Goal: Task Accomplishment & Management: Manage account settings

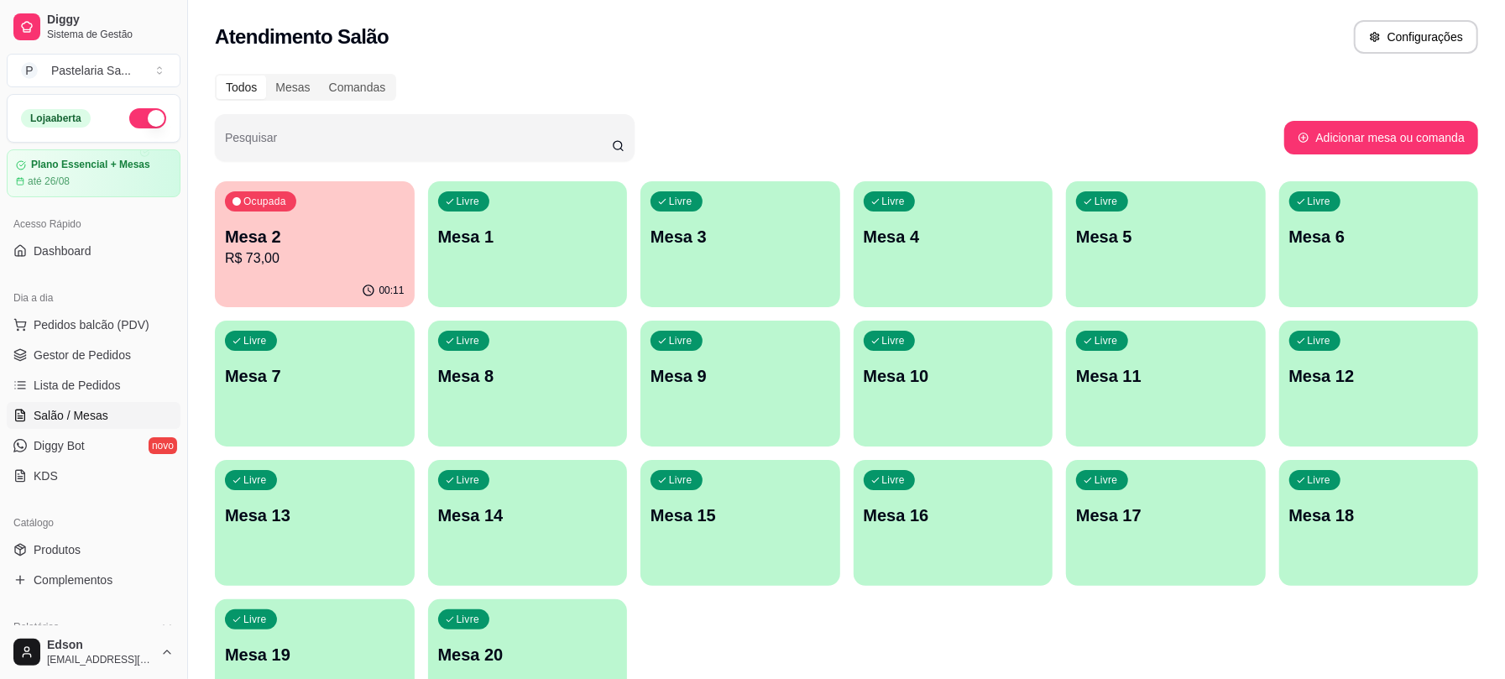
click at [713, 283] on div "Livre Mesa 3" at bounding box center [741, 234] width 200 height 106
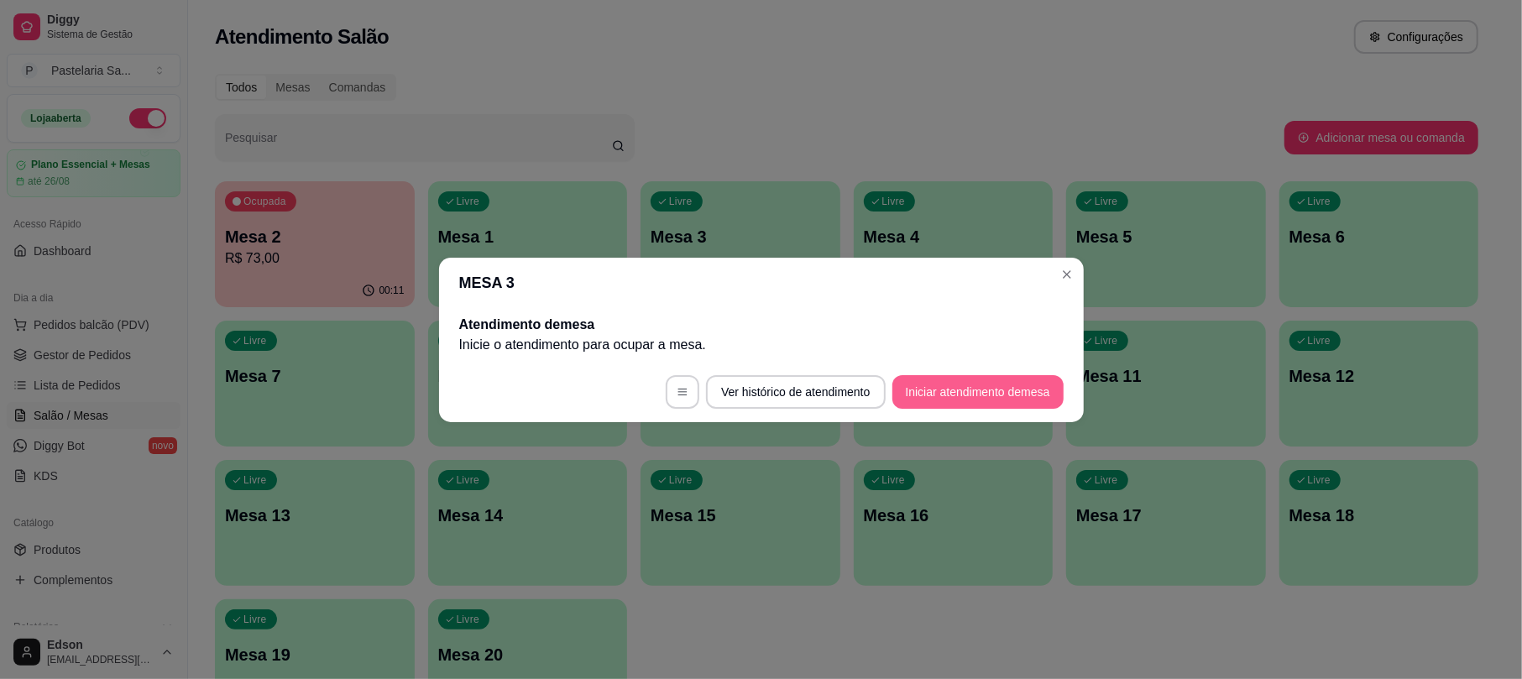
click at [991, 406] on button "Iniciar atendimento de mesa" at bounding box center [977, 392] width 171 height 34
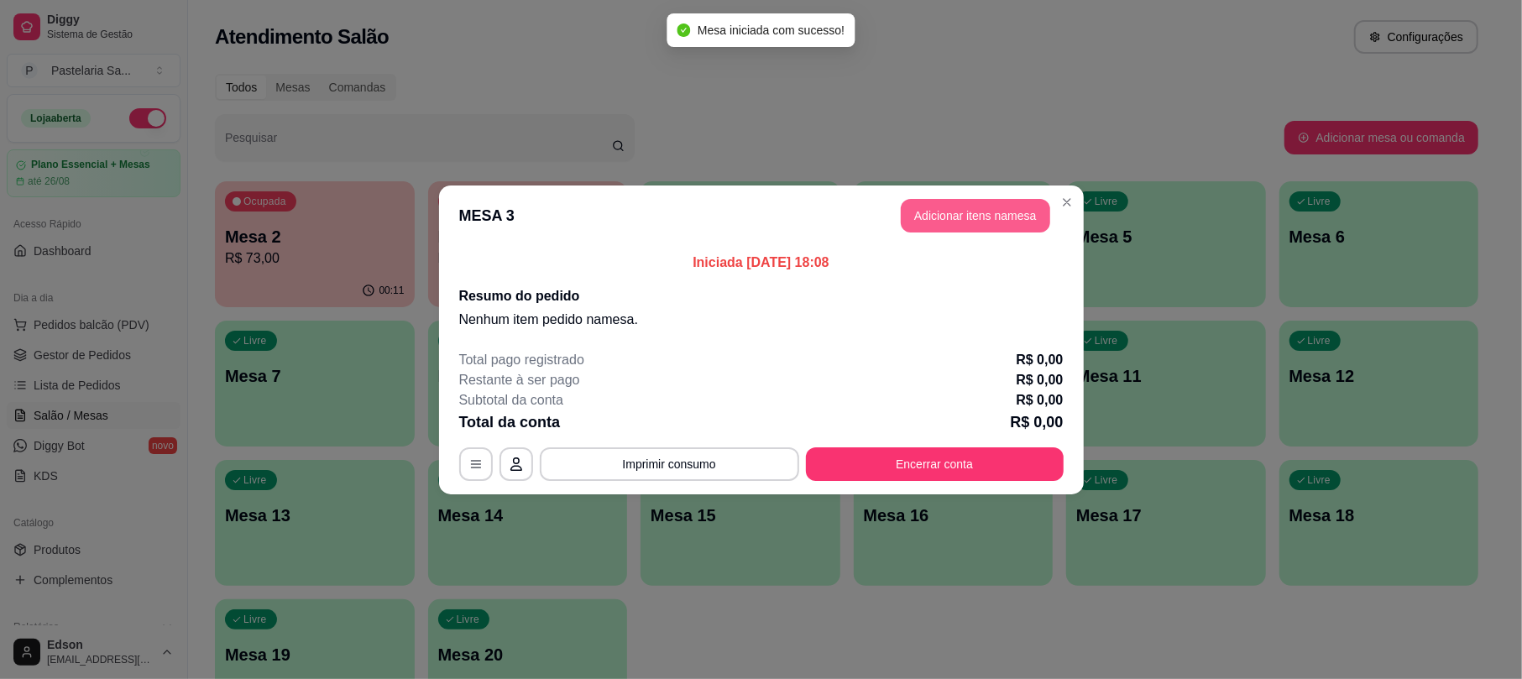
click at [980, 205] on button "Adicionar itens na mesa" at bounding box center [975, 216] width 149 height 34
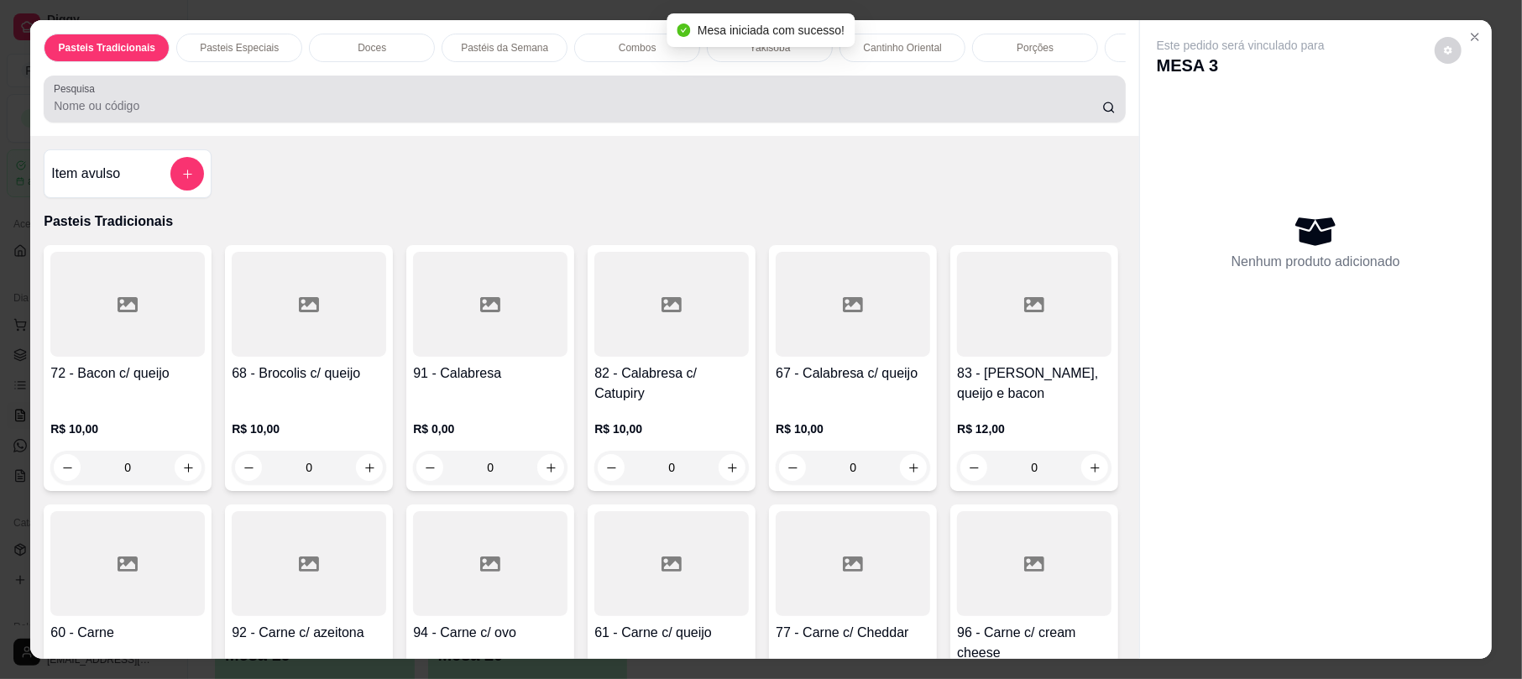
click at [473, 114] on input "Pesquisa" at bounding box center [578, 105] width 1048 height 17
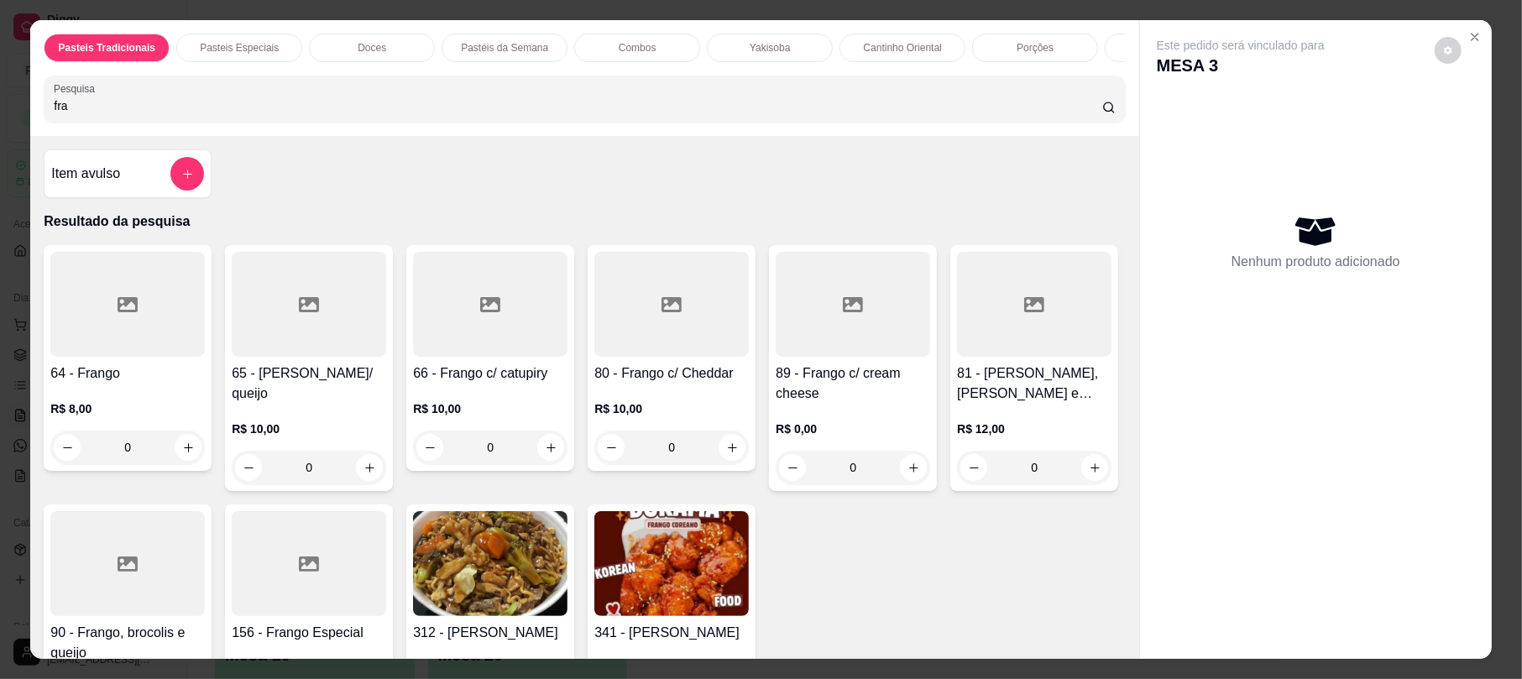
type input "fra"
click at [467, 350] on div at bounding box center [490, 304] width 154 height 105
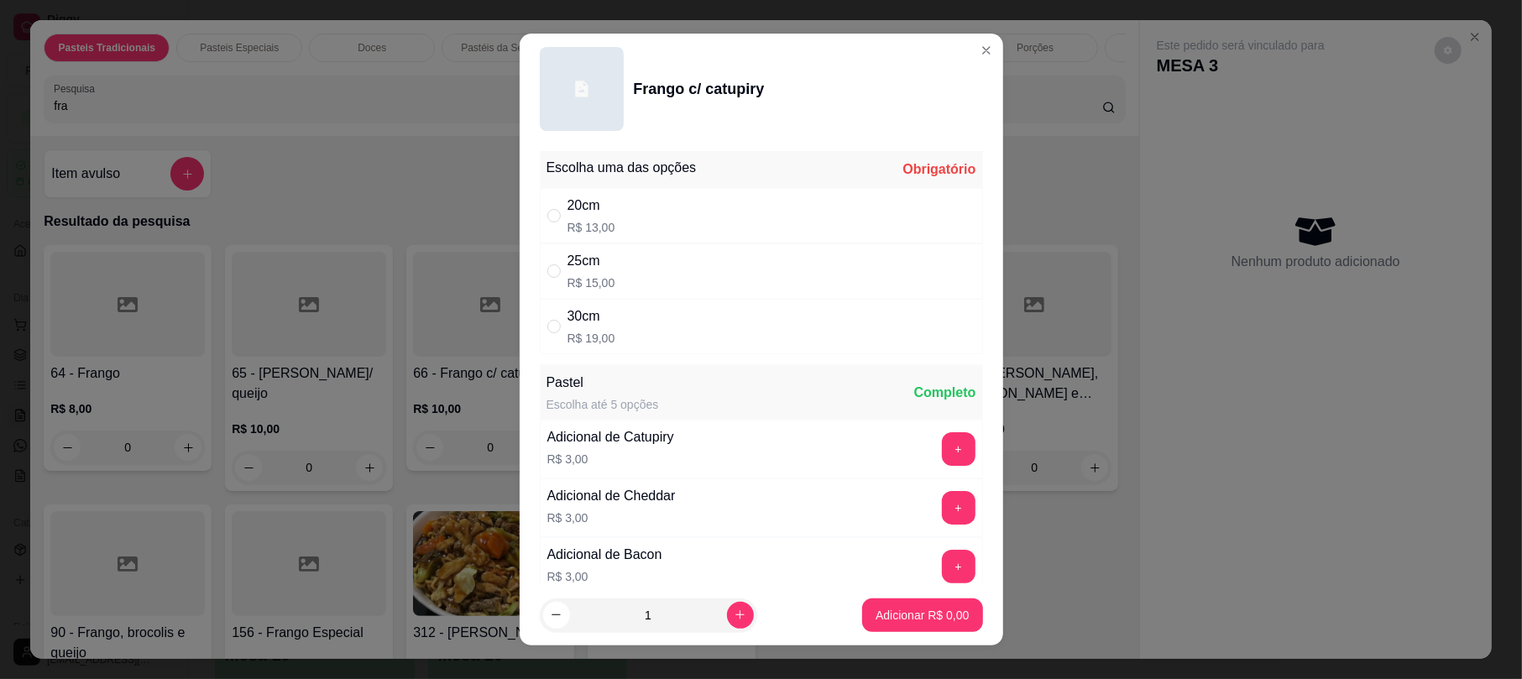
click at [663, 333] on div "30cm R$ 19,00" at bounding box center [761, 326] width 443 height 55
radio input "true"
click at [942, 554] on button "+" at bounding box center [959, 567] width 34 height 34
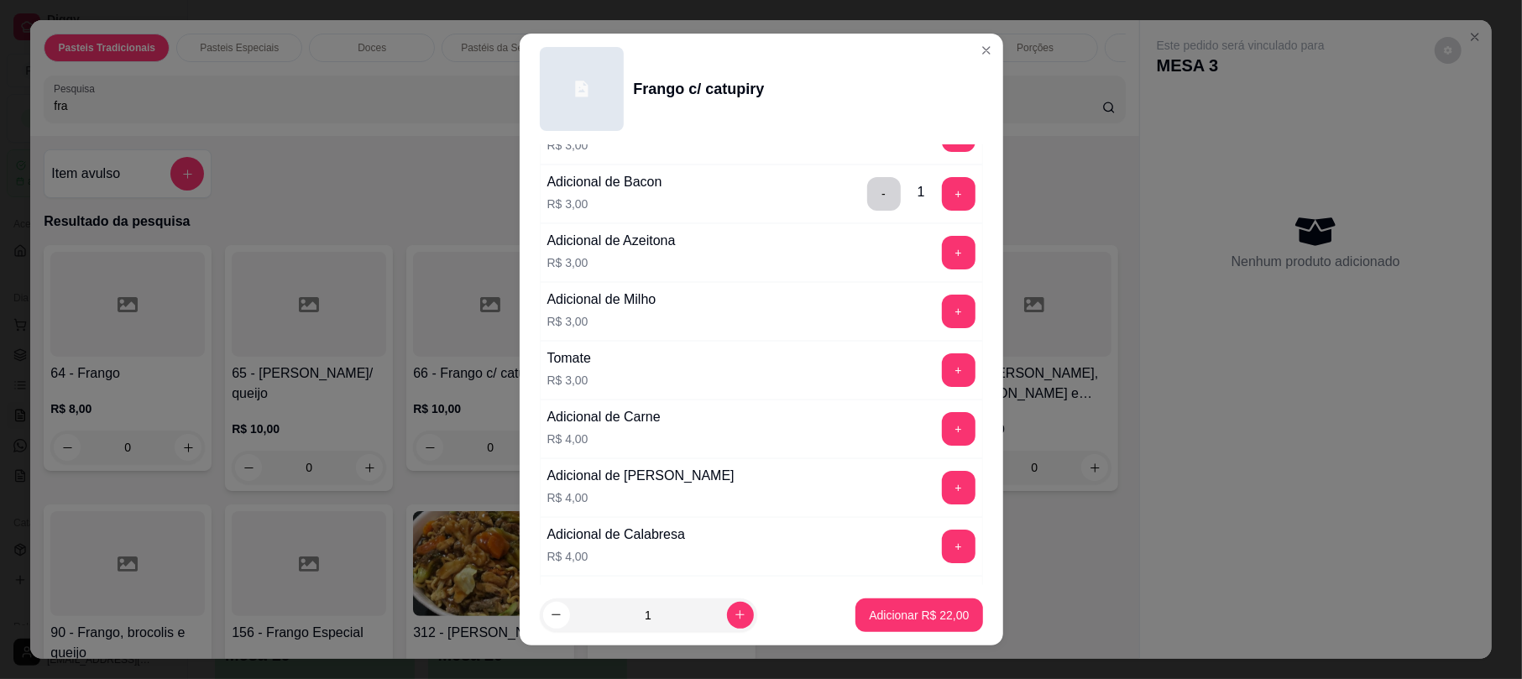
scroll to position [386, 0]
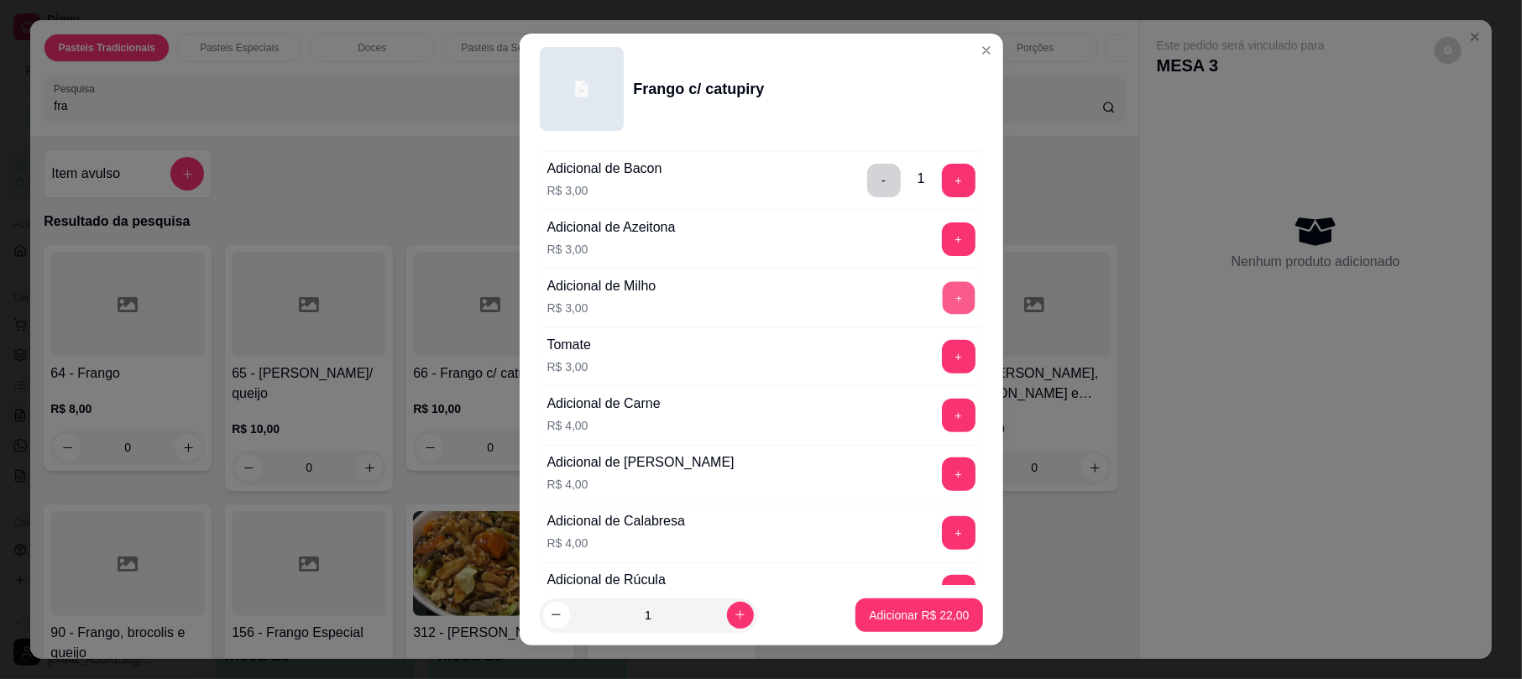
click at [942, 300] on button "+" at bounding box center [958, 298] width 33 height 33
click at [869, 618] on p "Adicionar R$ 25,00" at bounding box center [919, 615] width 100 height 17
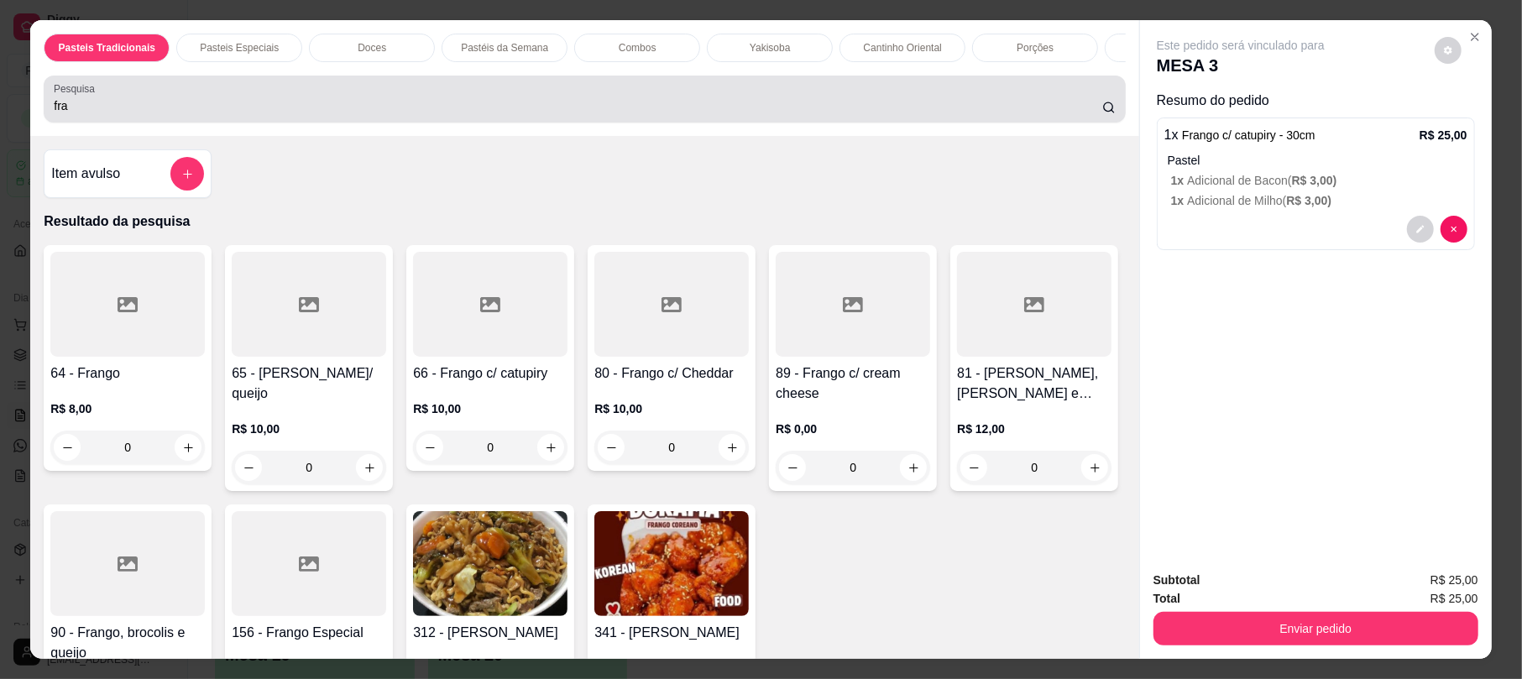
click at [421, 114] on input "fra" at bounding box center [578, 105] width 1048 height 17
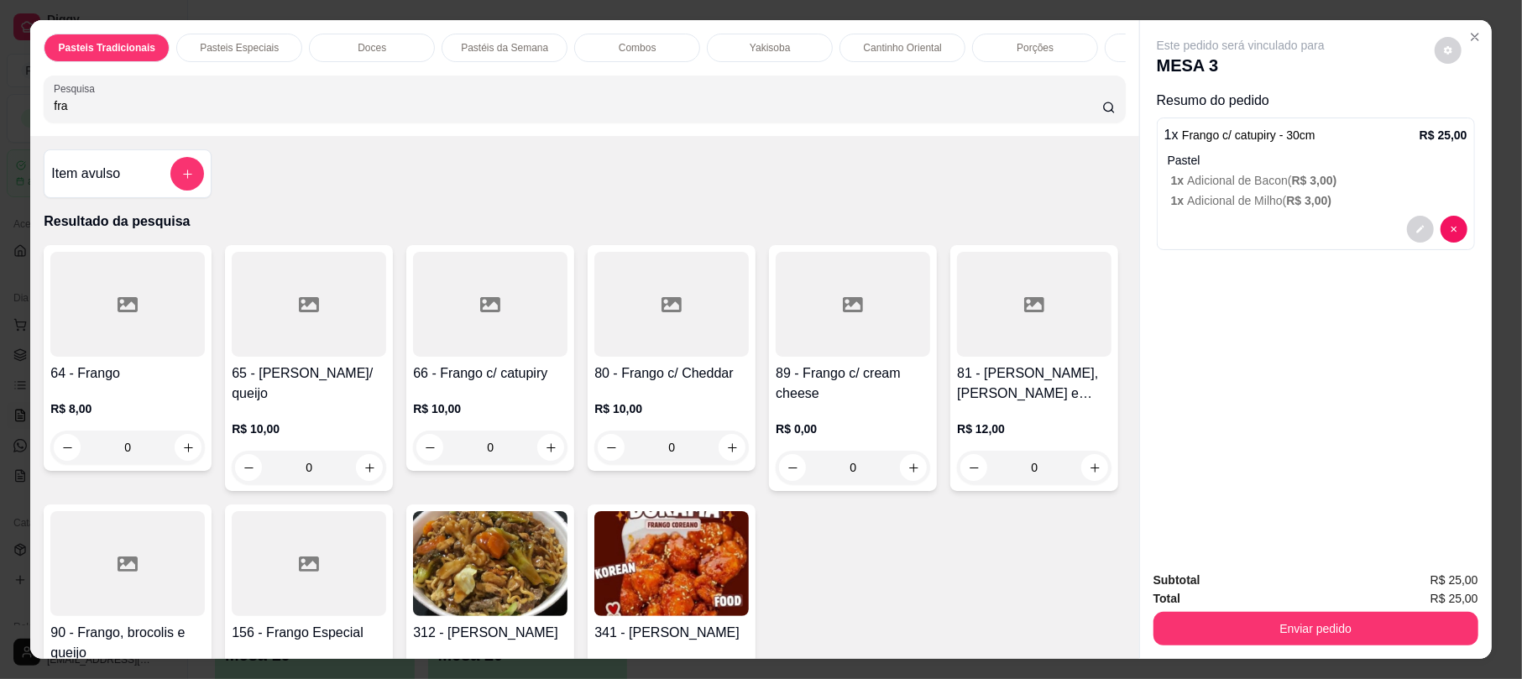
click at [421, 114] on input "fra" at bounding box center [578, 105] width 1048 height 17
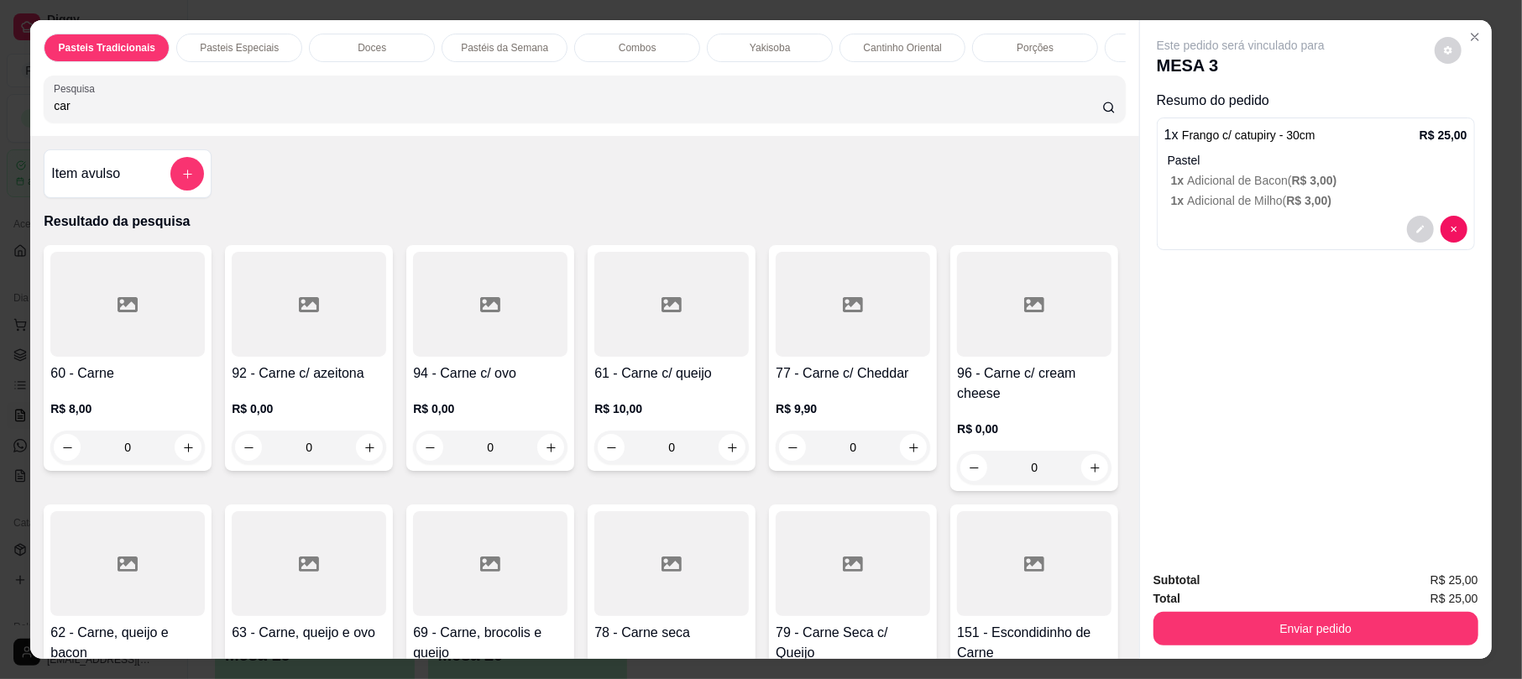
type input "car"
click at [205, 535] on div at bounding box center [127, 563] width 154 height 105
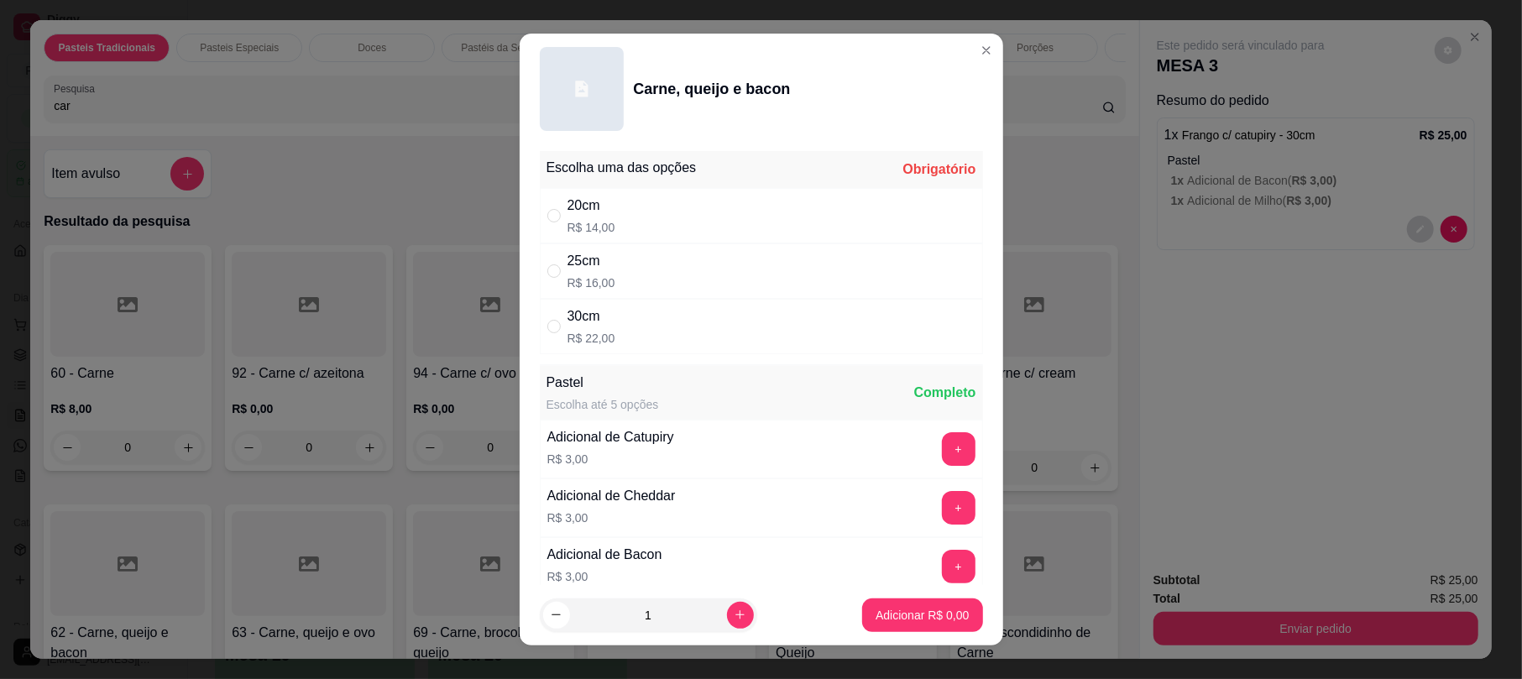
click at [579, 260] on div "25cm" at bounding box center [591, 261] width 48 height 20
radio input "true"
click at [883, 619] on p "Adicionar R$ 16,00" at bounding box center [919, 615] width 97 height 16
type input "1"
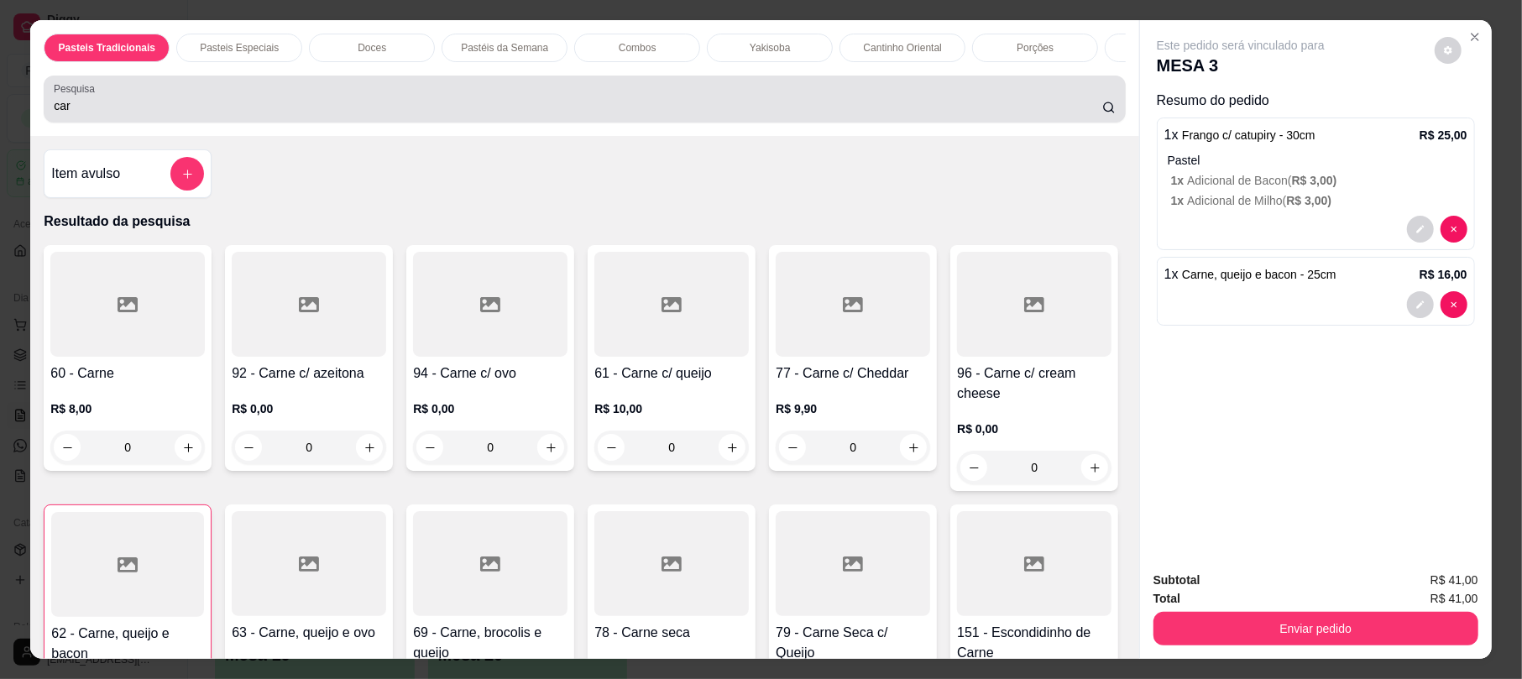
click at [661, 114] on input "car" at bounding box center [578, 105] width 1048 height 17
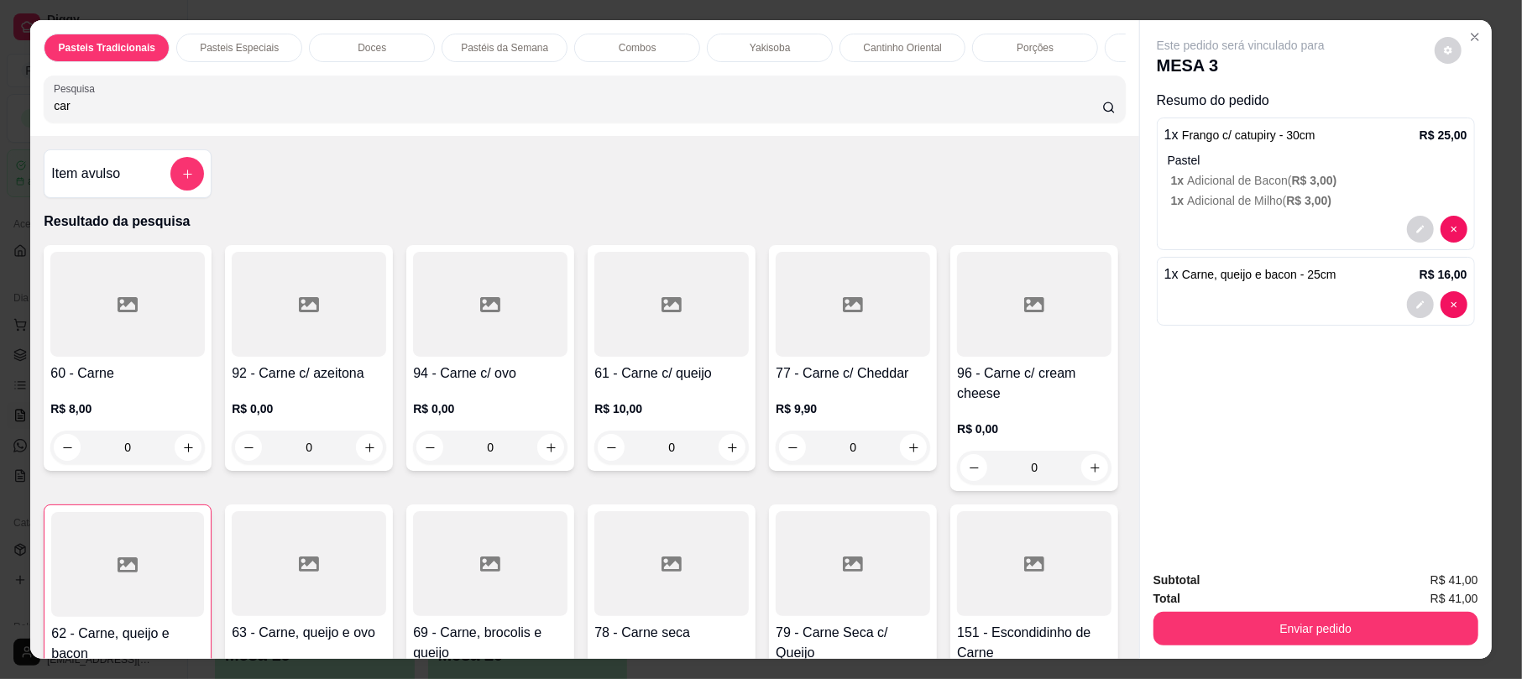
click at [661, 114] on input "car" at bounding box center [578, 105] width 1048 height 17
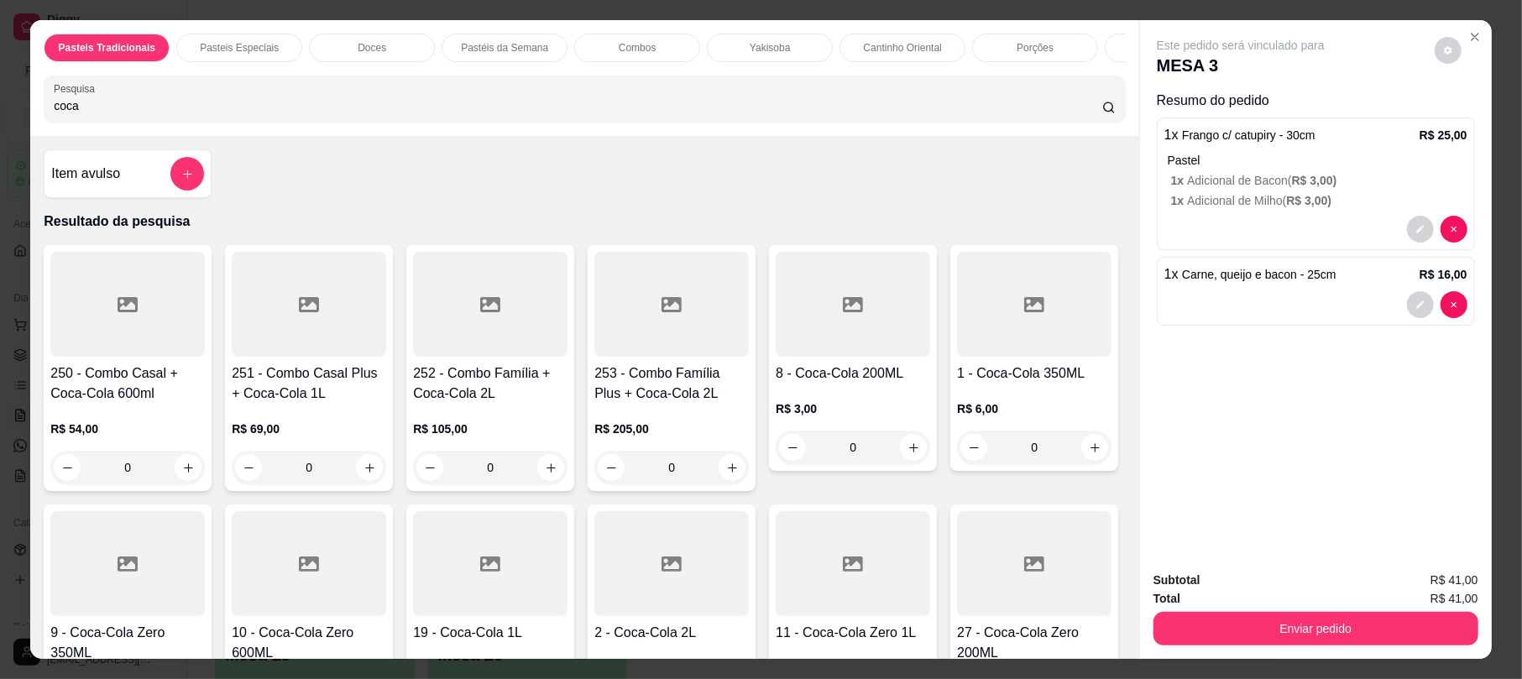
type input "coca"
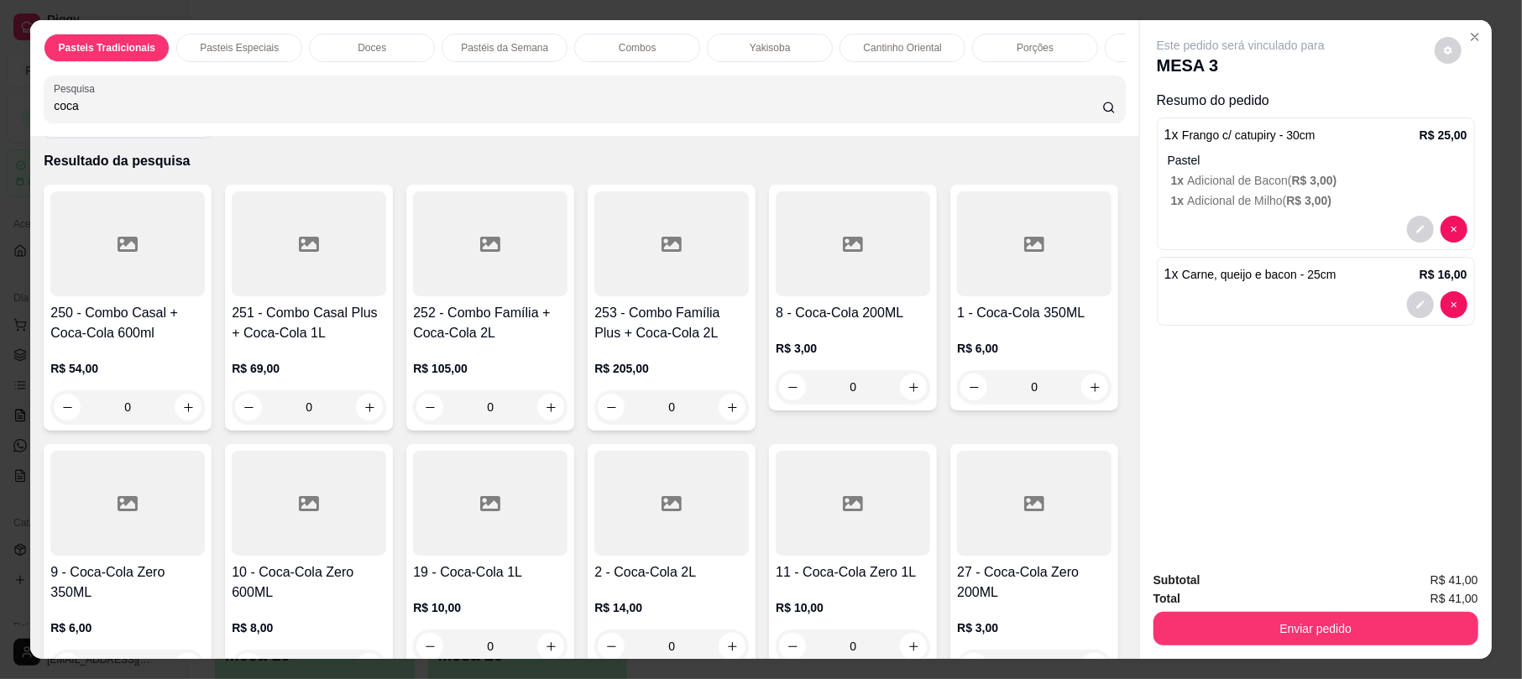
scroll to position [122, 0]
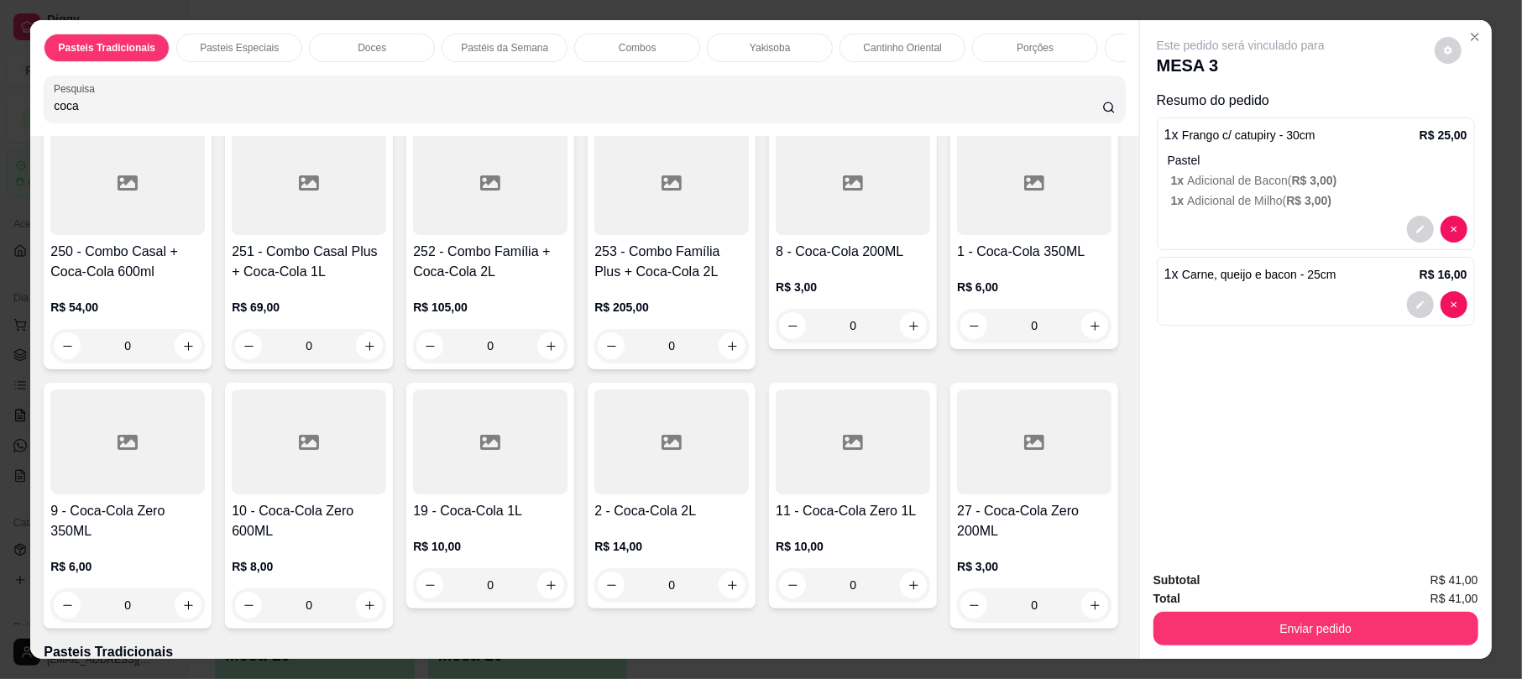
click at [1024, 191] on icon at bounding box center [1034, 182] width 20 height 15
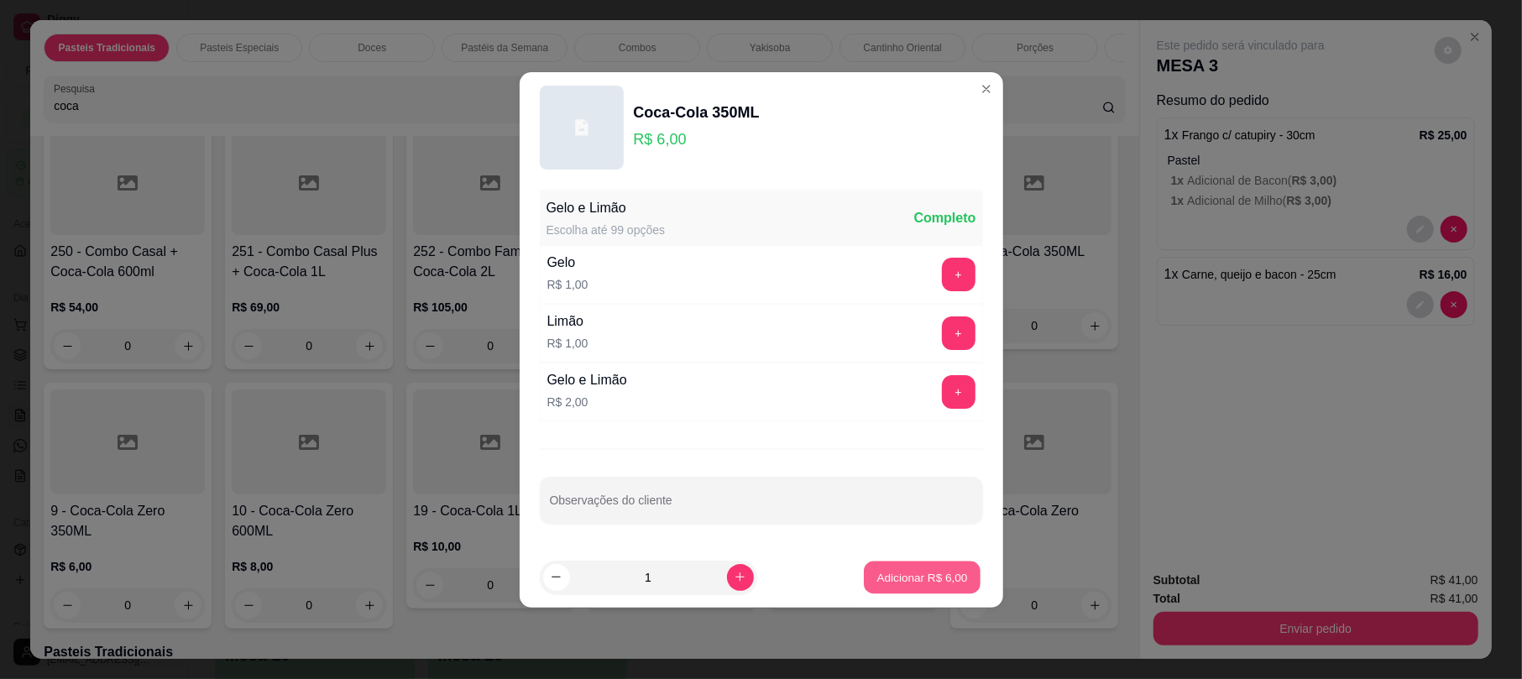
click at [917, 575] on p "Adicionar R$ 6,00" at bounding box center [922, 577] width 91 height 16
type input "1"
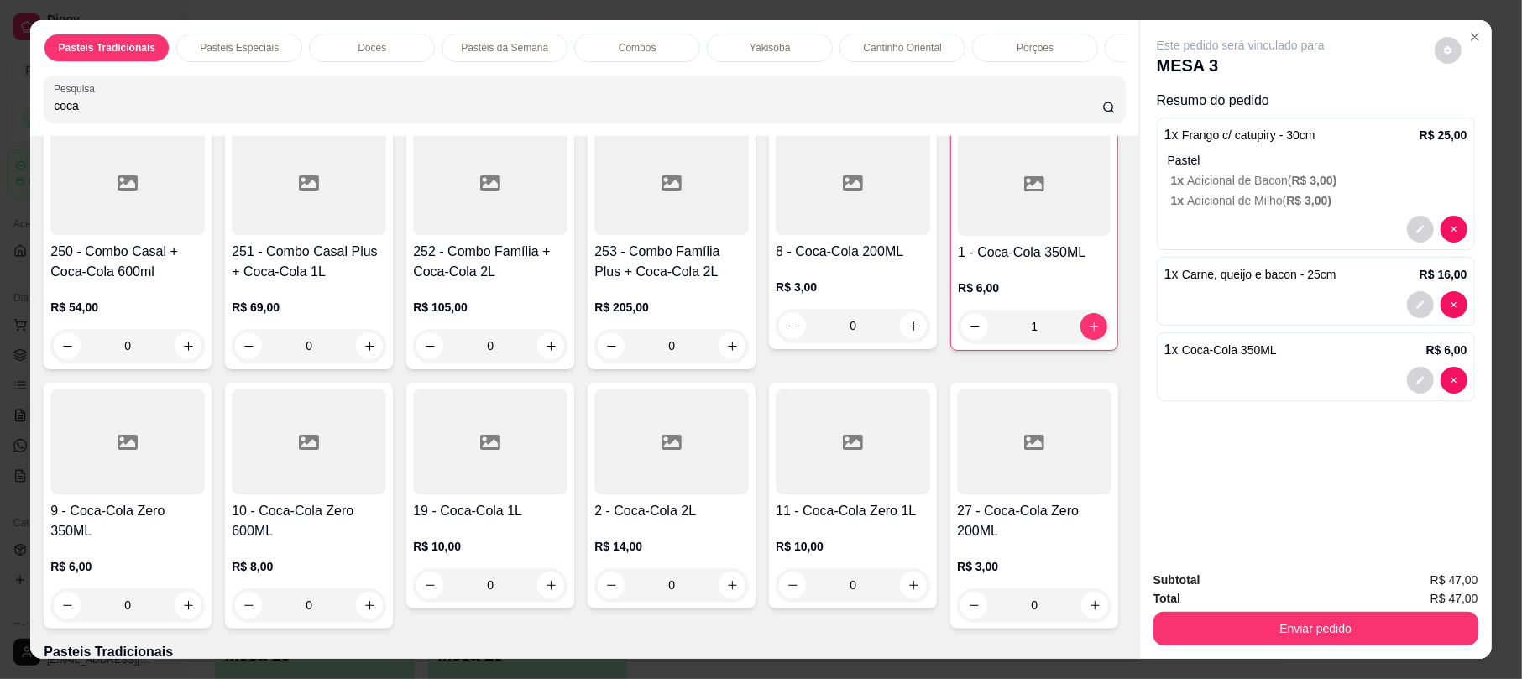
click at [386, 465] on div at bounding box center [309, 442] width 154 height 105
click at [567, 494] on div at bounding box center [490, 442] width 154 height 105
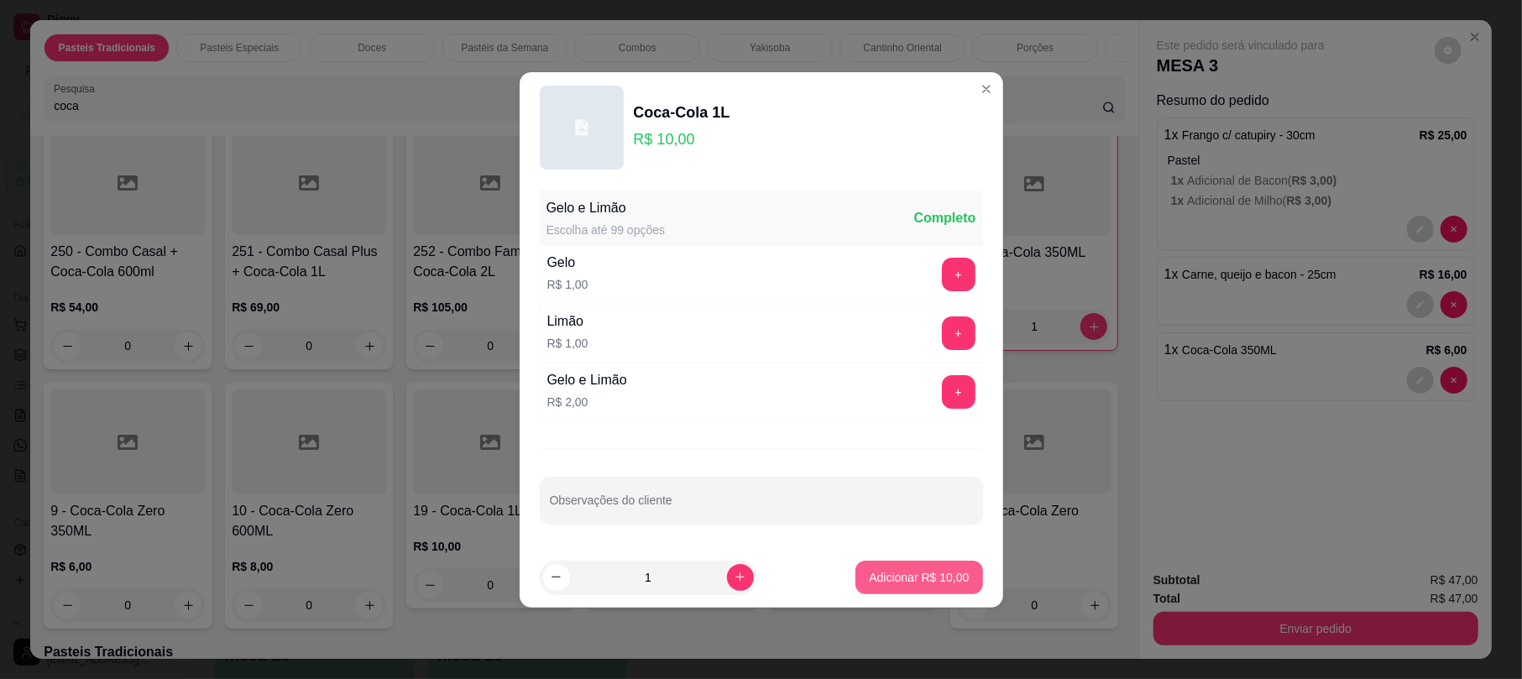
click at [914, 573] on p "Adicionar R$ 10,00" at bounding box center [919, 577] width 100 height 17
type input "1"
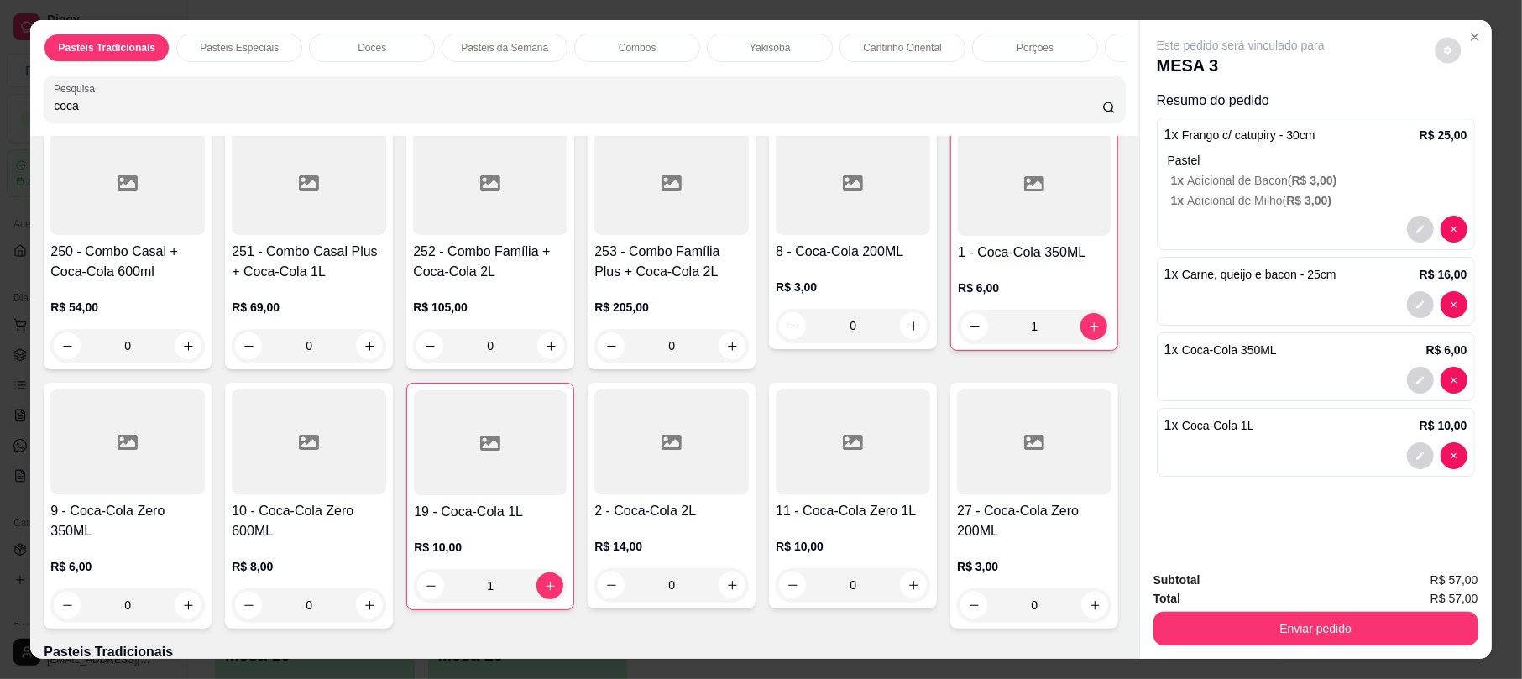
click at [1442, 57] on button "decrease-product-quantity" at bounding box center [1448, 51] width 26 height 26
click at [1437, 58] on button "decrease-product-quantity" at bounding box center [1448, 51] width 26 height 26
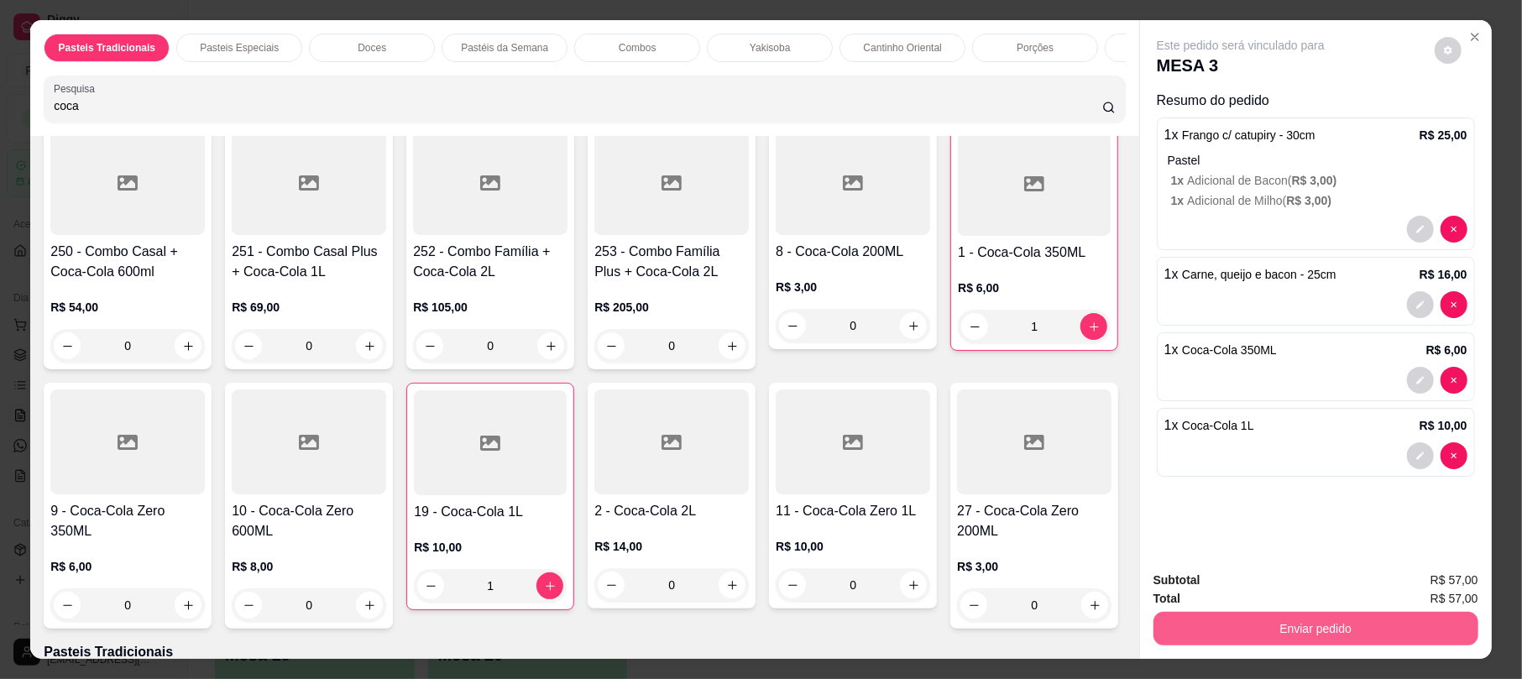
click at [1316, 638] on button "Enviar pedido" at bounding box center [1315, 629] width 325 height 34
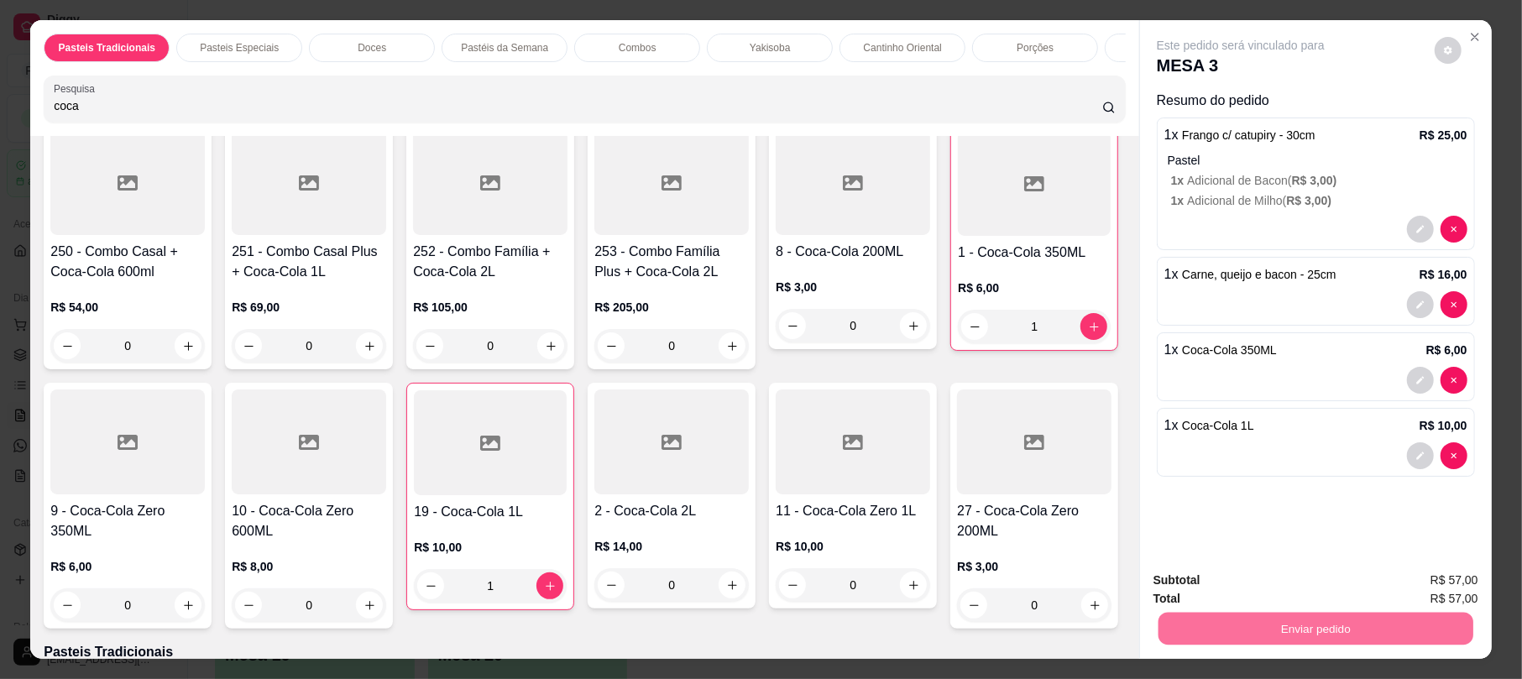
click at [1311, 588] on button "Não registrar e enviar pedido" at bounding box center [1258, 588] width 175 height 32
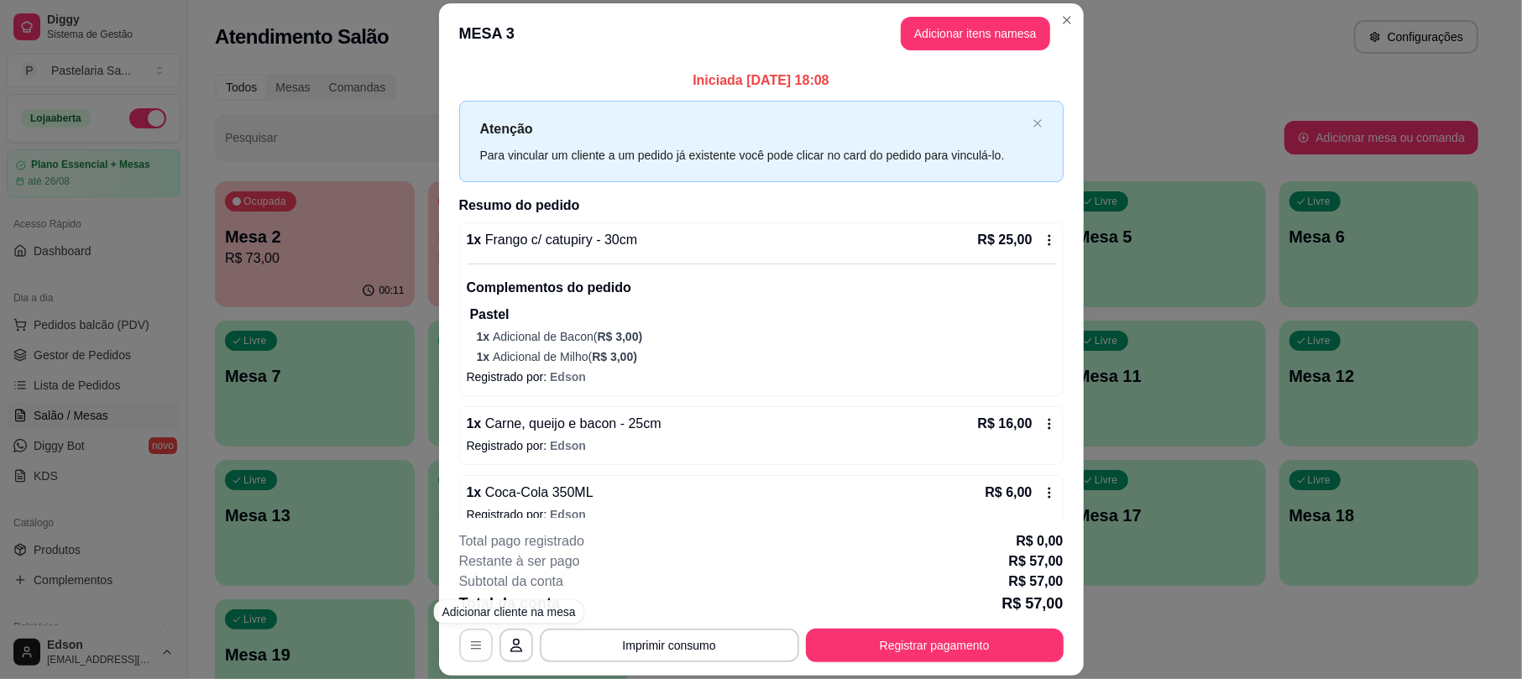
click at [467, 656] on button "button" at bounding box center [476, 646] width 34 height 34
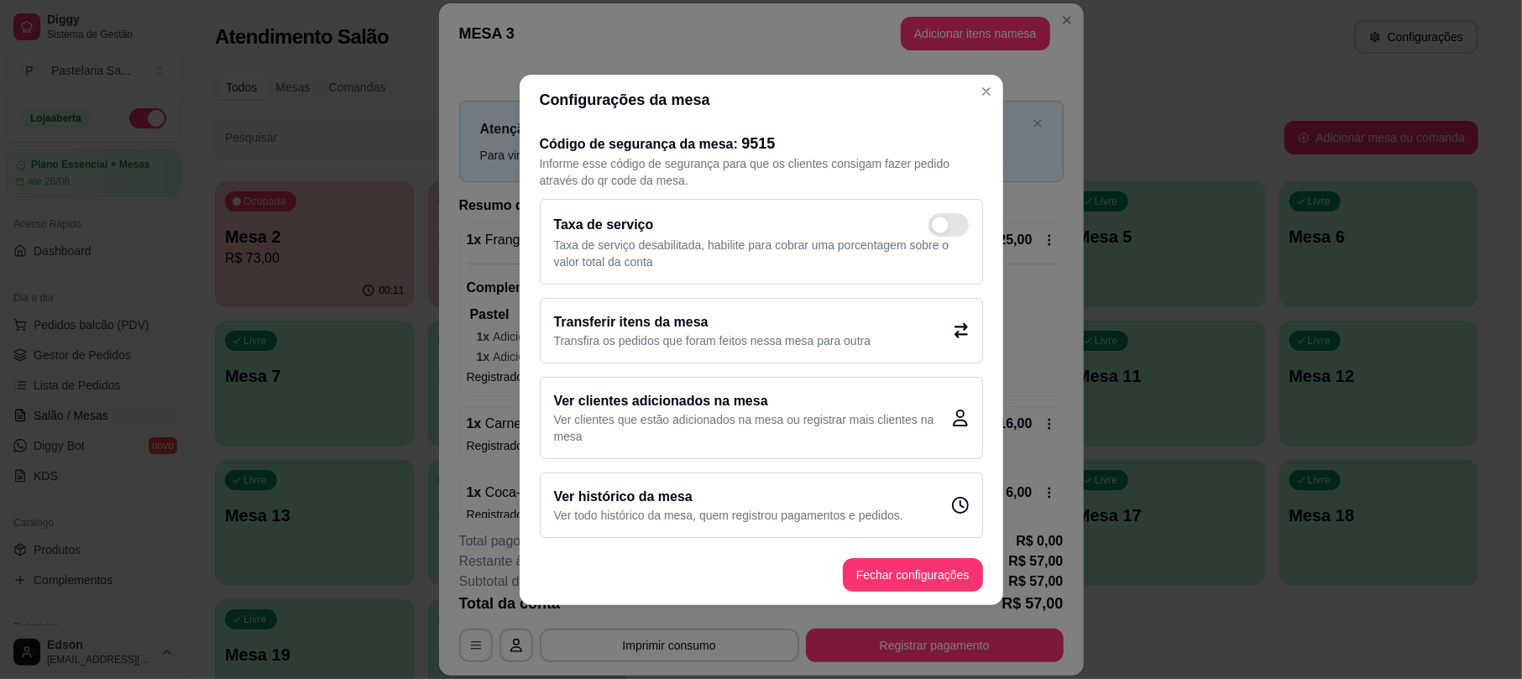
click at [834, 337] on p "Transfira os pedidos que foram feitos nessa mesa para outra" at bounding box center [712, 340] width 317 height 17
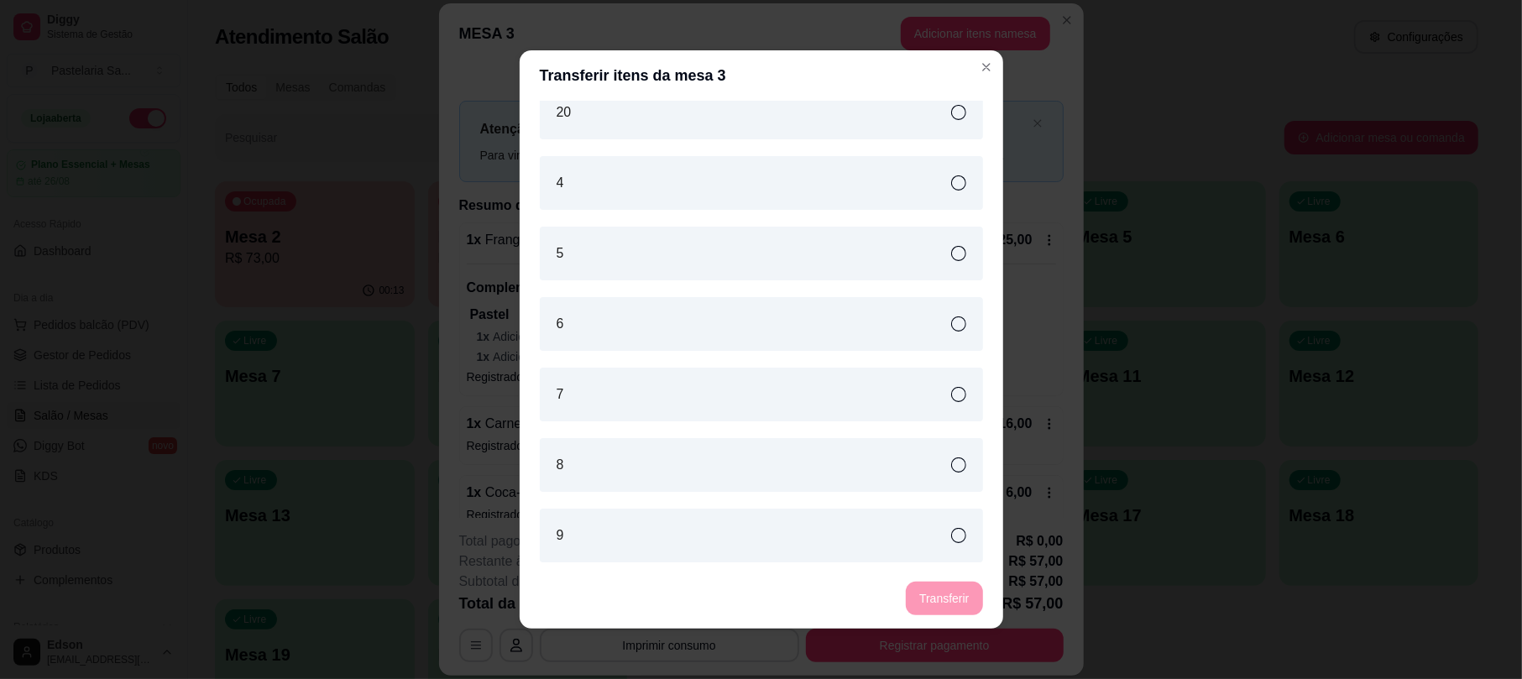
scroll to position [3, 0]
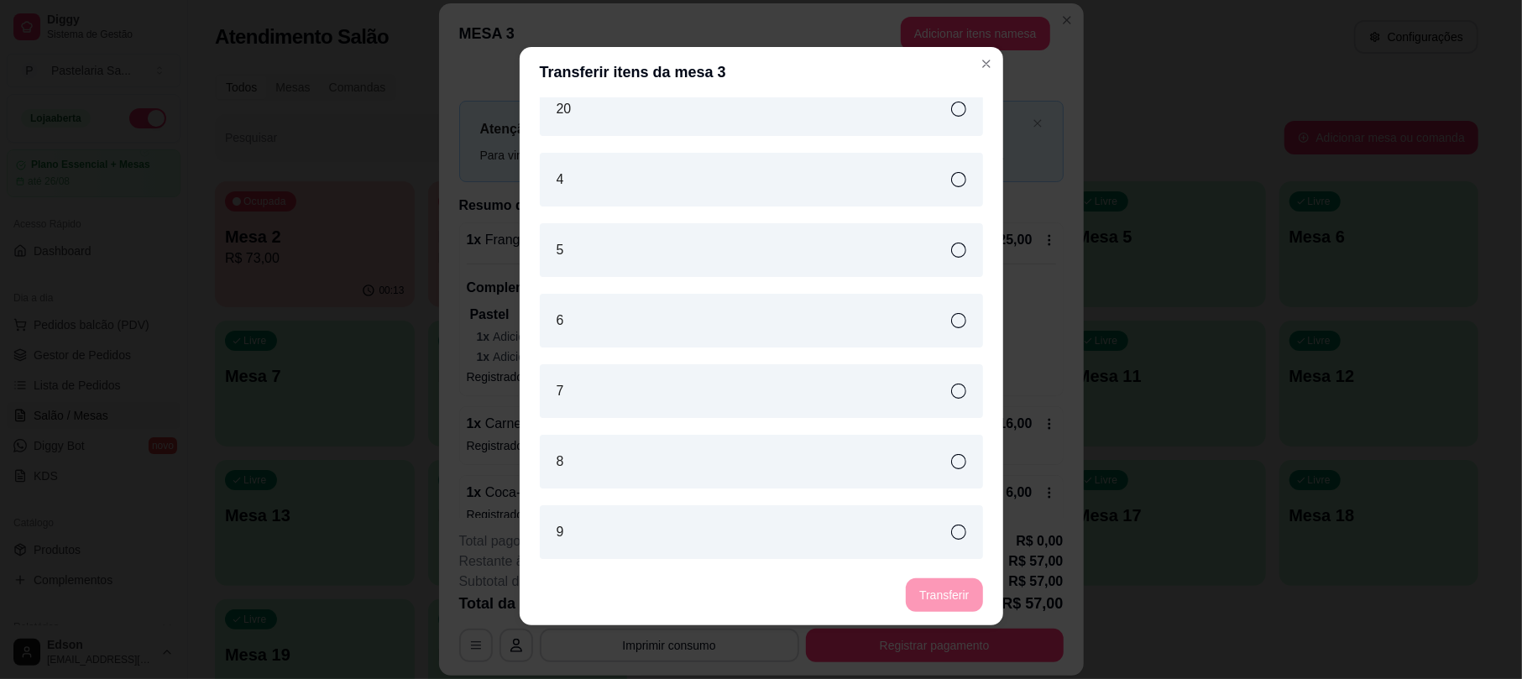
click at [724, 175] on div "4" at bounding box center [761, 180] width 443 height 54
click at [923, 576] on footer "Transferir" at bounding box center [762, 595] width 484 height 60
click at [935, 598] on button "Transferir" at bounding box center [944, 595] width 76 height 34
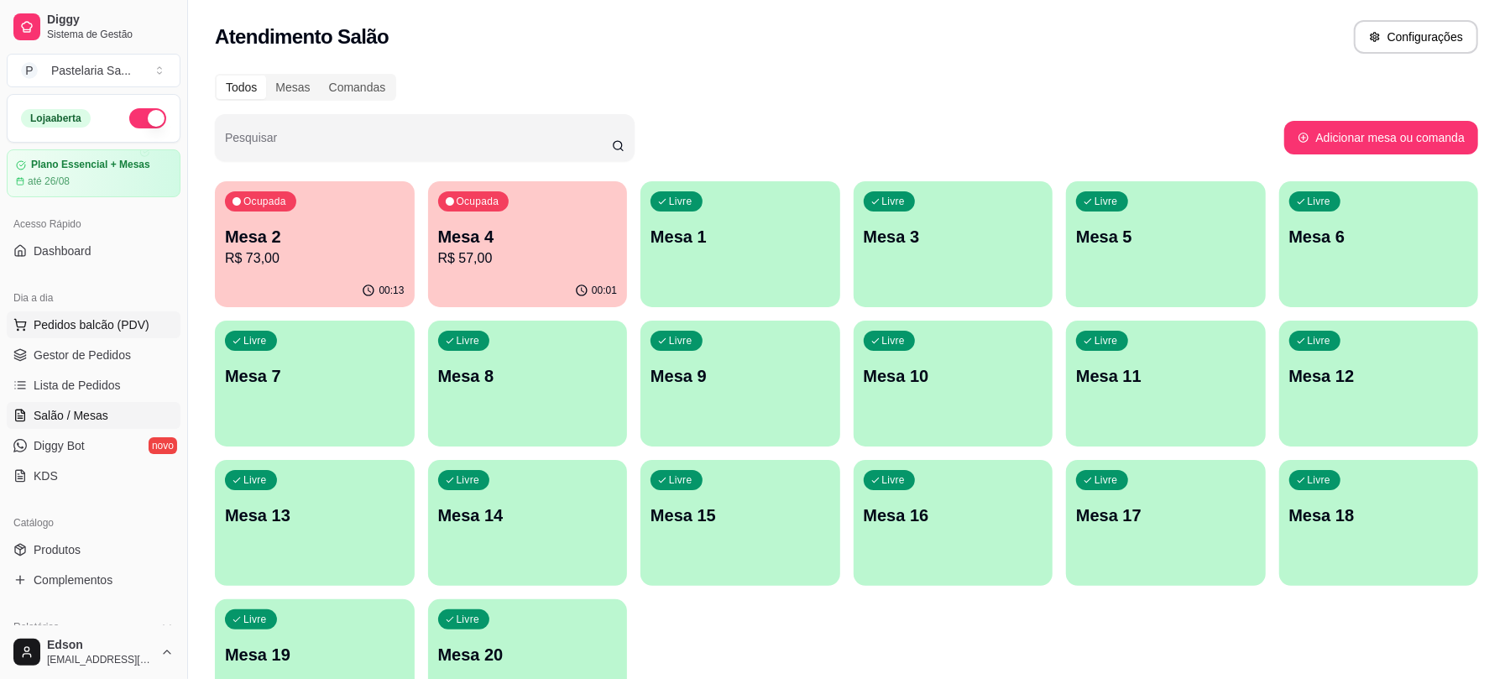
click at [139, 320] on span "Pedidos balcão (PDV)" at bounding box center [92, 324] width 116 height 17
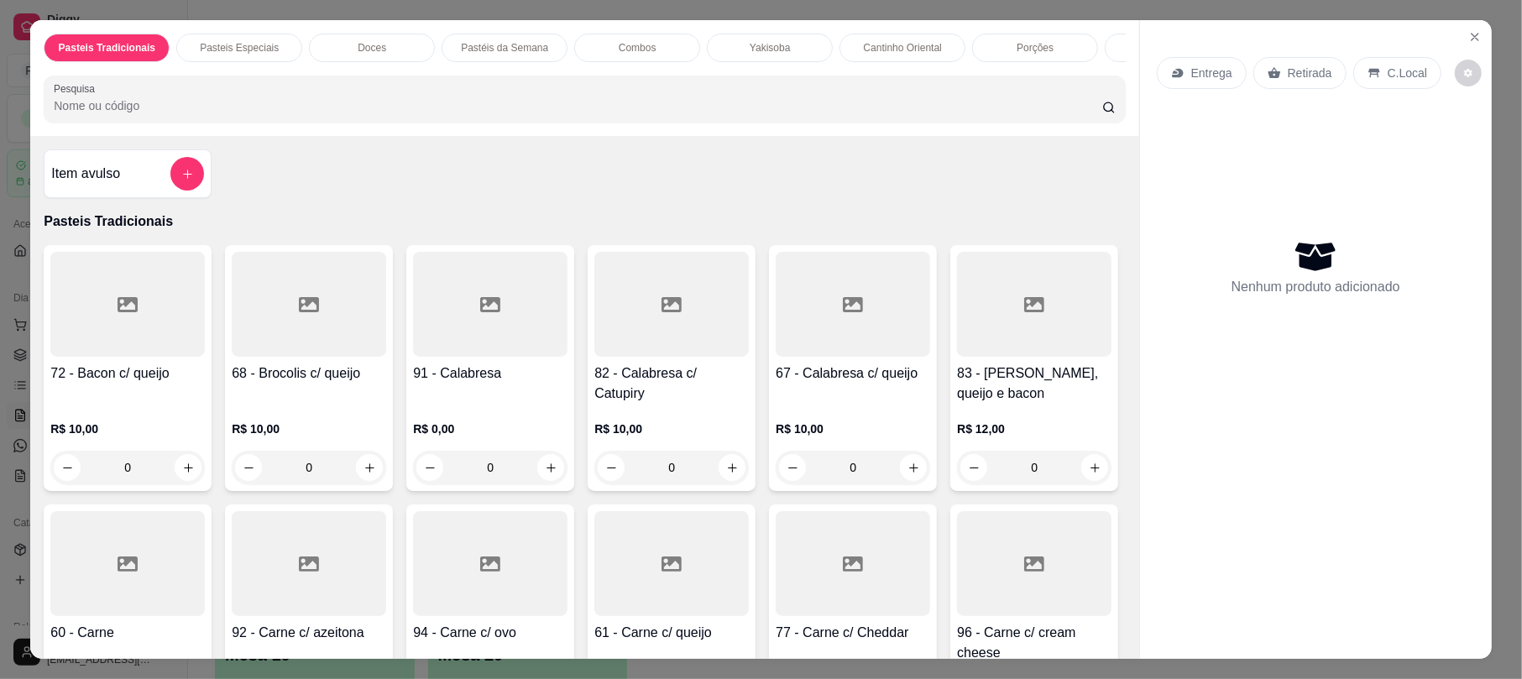
click at [276, 114] on input "Pesquisa" at bounding box center [578, 105] width 1048 height 17
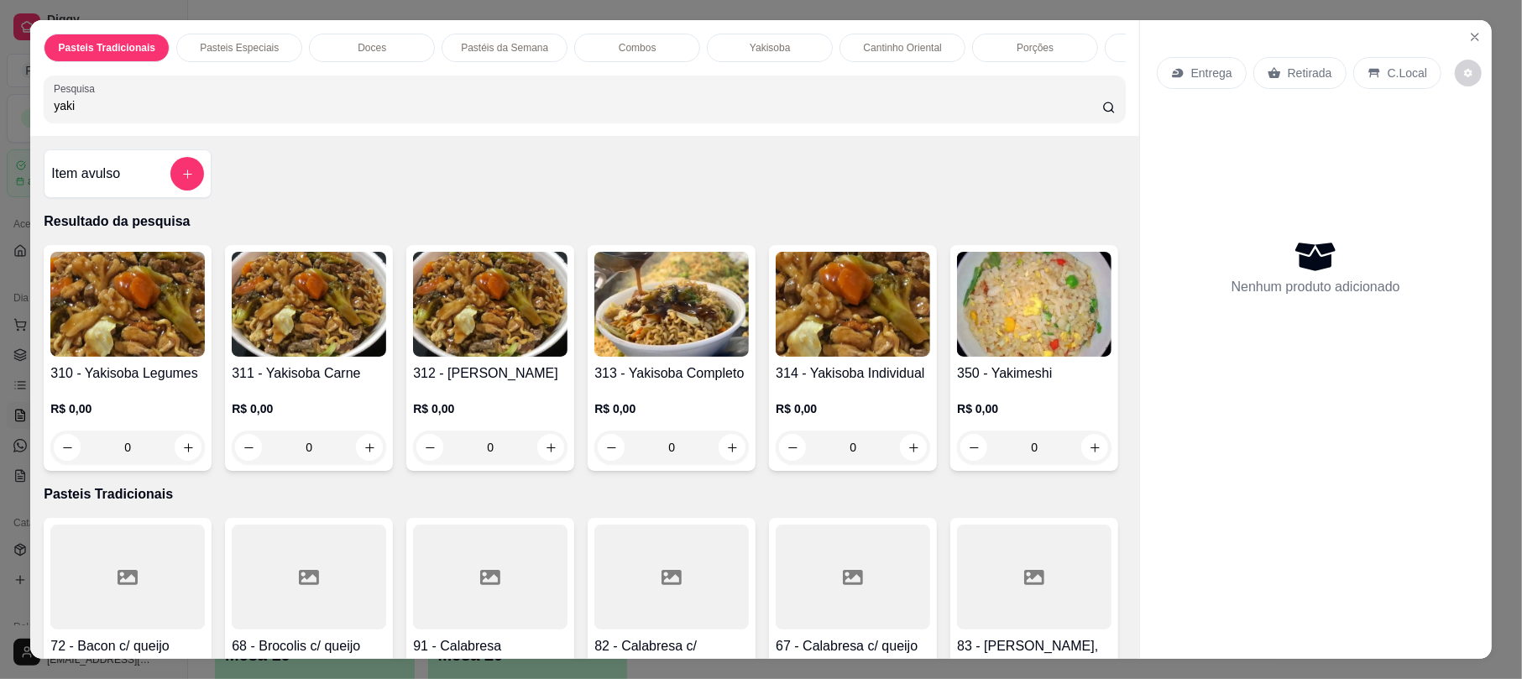
type input "yaki"
click at [648, 374] on div "313 - Yakisoba Completo R$ 0,00 0" at bounding box center [672, 358] width 168 height 226
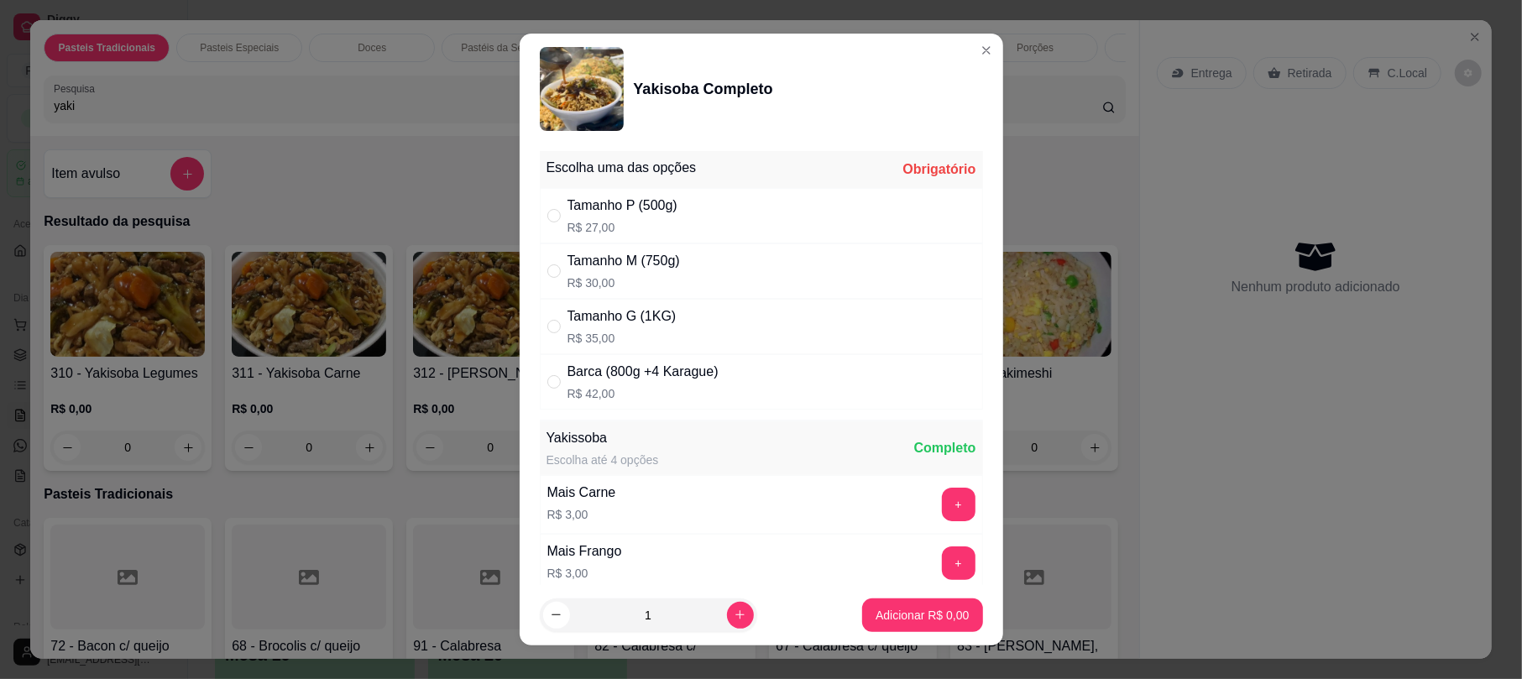
click at [708, 279] on div "Tamanho M (750g) R$ 30,00" at bounding box center [761, 270] width 443 height 55
radio input "true"
click at [897, 625] on button "Adicionar R$ 30,00" at bounding box center [919, 615] width 123 height 33
type input "1"
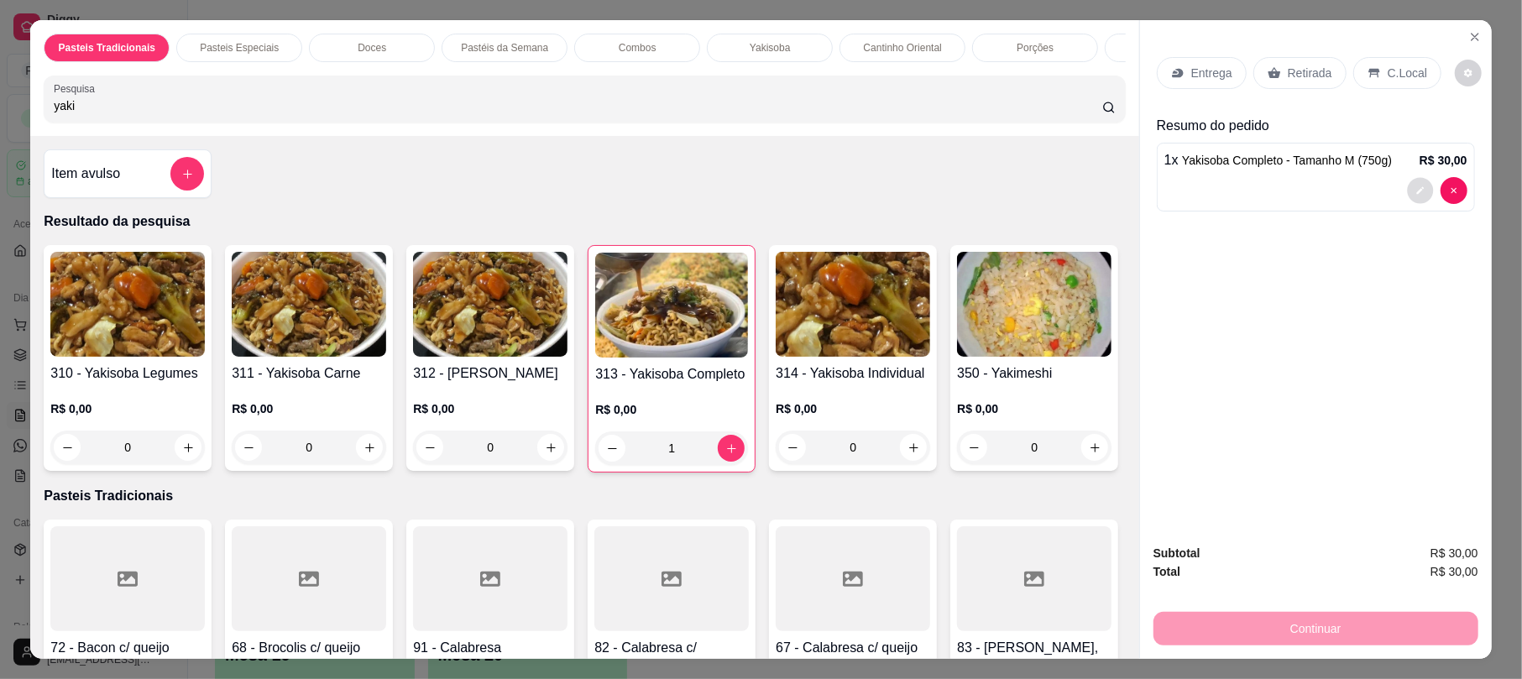
click at [1415, 190] on icon "decrease-product-quantity" at bounding box center [1420, 191] width 10 height 10
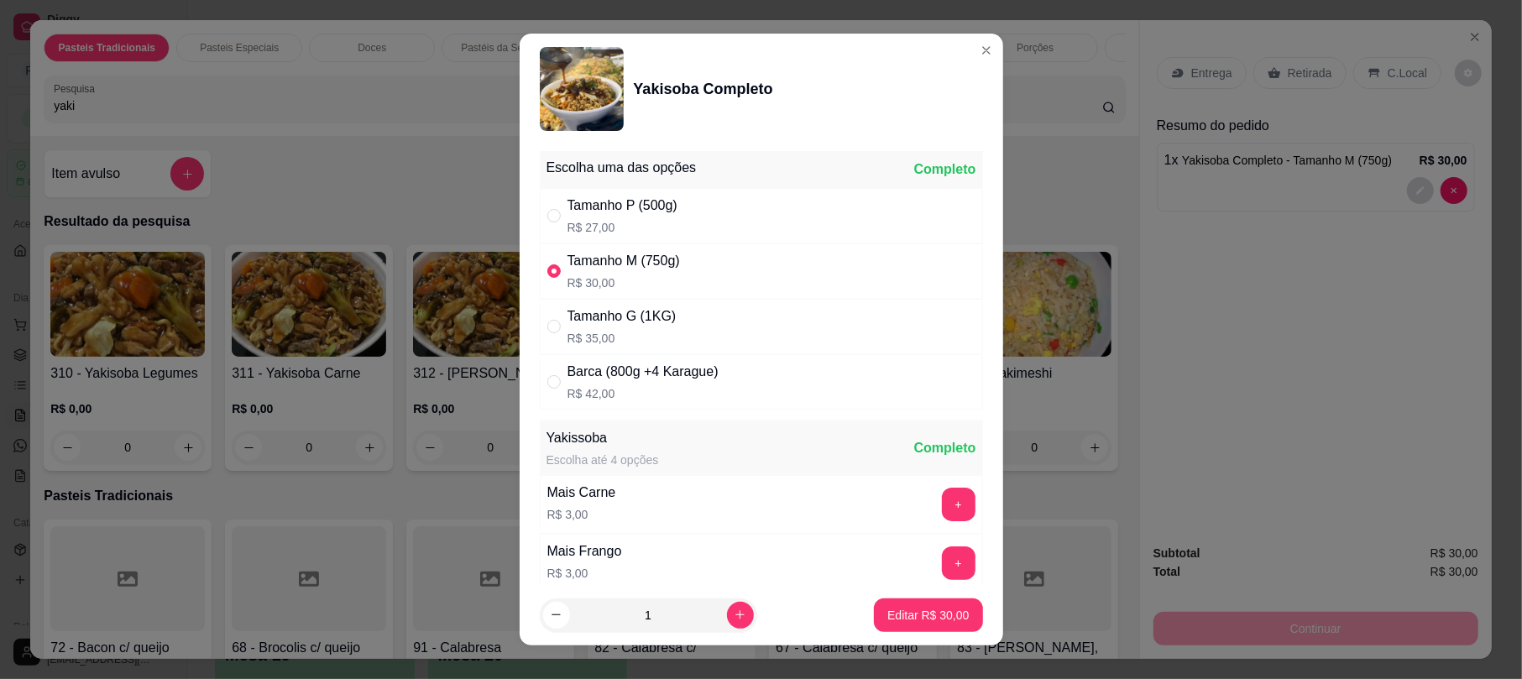
click at [673, 340] on div "Tamanho G (1KG) R$ 35,00" at bounding box center [761, 326] width 443 height 55
radio input "false"
radio input "true"
click at [902, 608] on p "Editar R$ 35,00" at bounding box center [928, 615] width 79 height 16
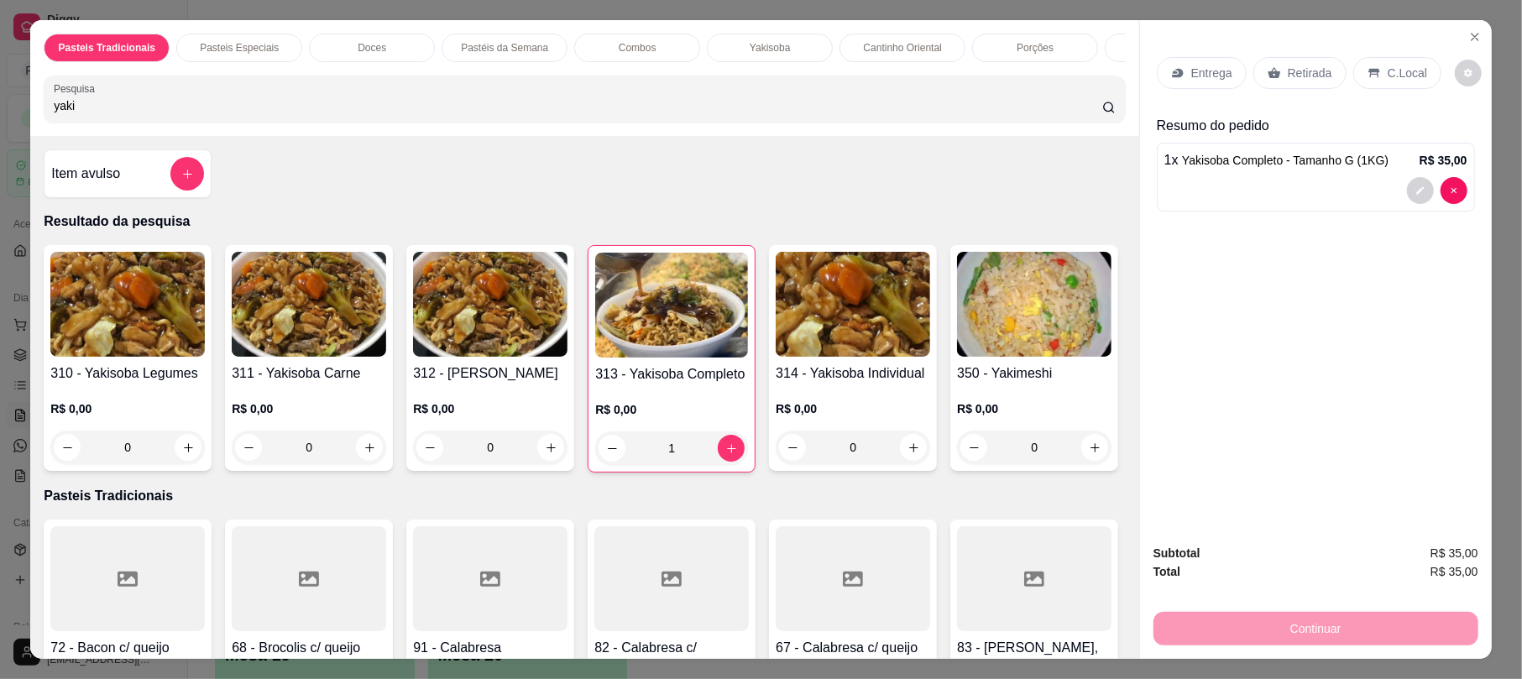
click at [1293, 61] on div "Retirada" at bounding box center [1299, 73] width 93 height 32
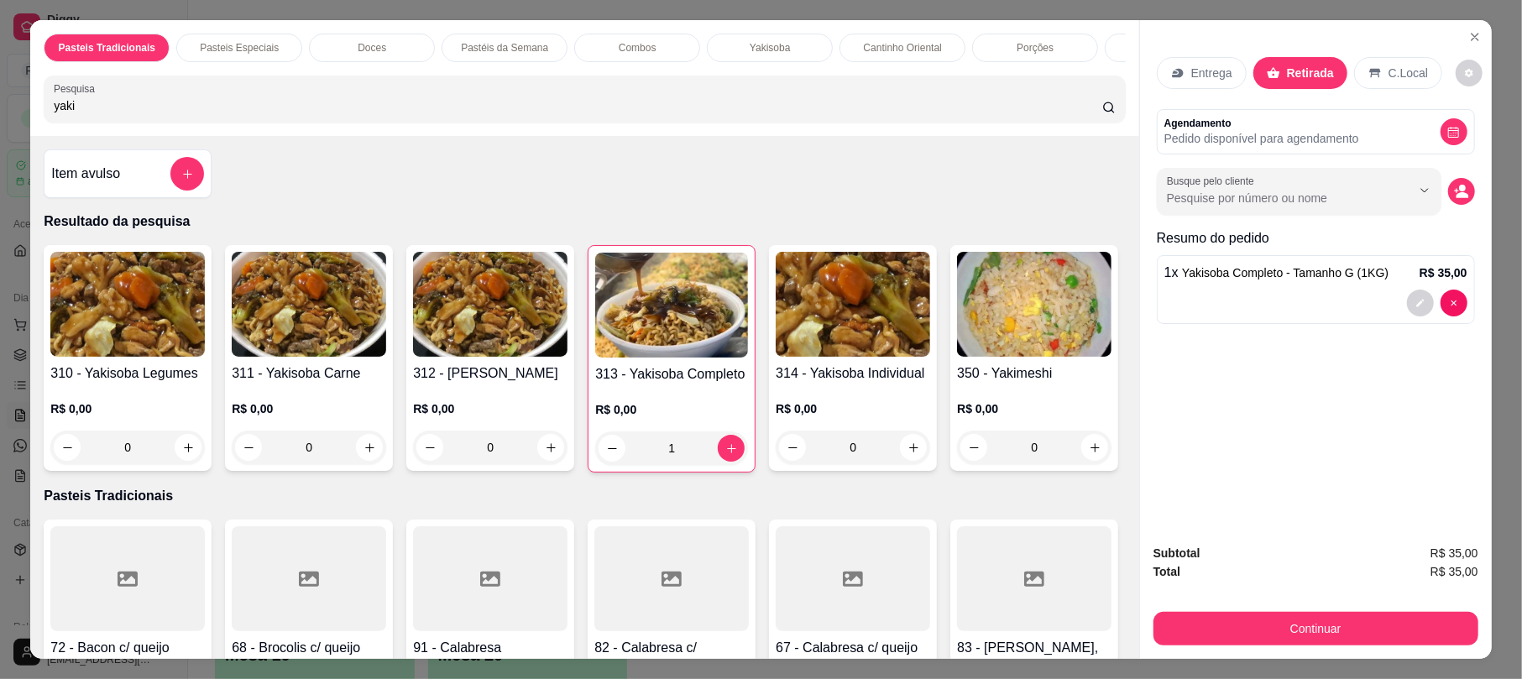
click at [1326, 609] on div "Continuar" at bounding box center [1315, 627] width 325 height 38
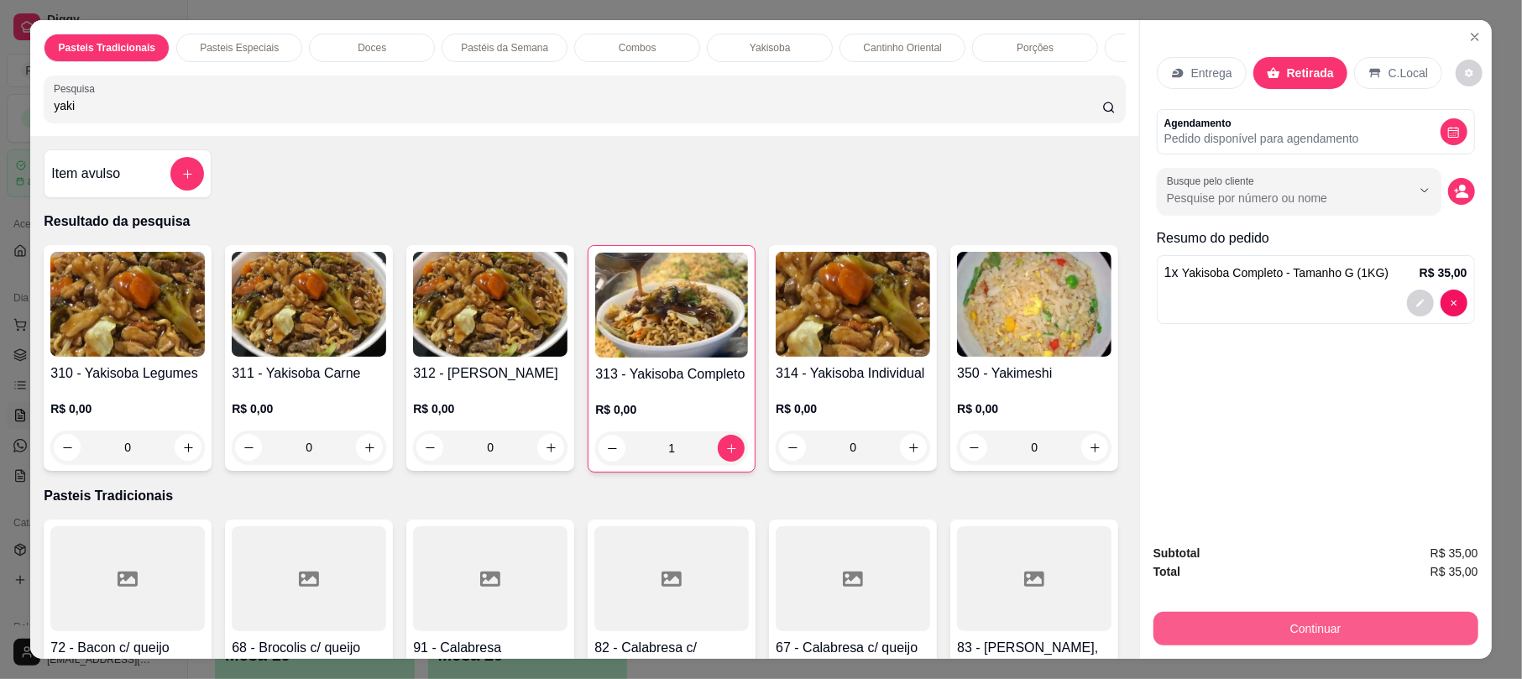
click at [1326, 633] on button "Continuar" at bounding box center [1315, 629] width 325 height 34
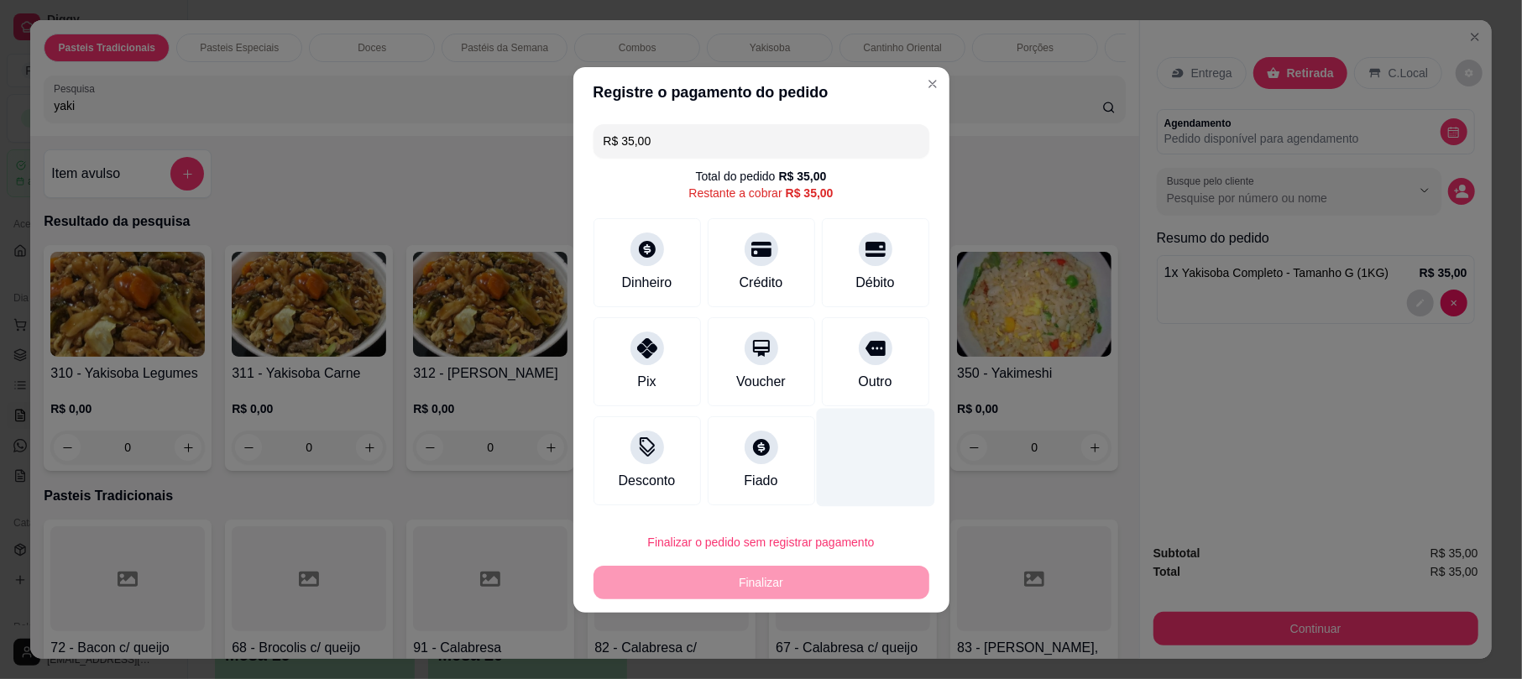
drag, startPoint x: 867, startPoint y: 248, endPoint x: 880, endPoint y: 400, distance: 151.6
click at [868, 248] on icon at bounding box center [875, 249] width 20 height 15
type input "R$ 0,00"
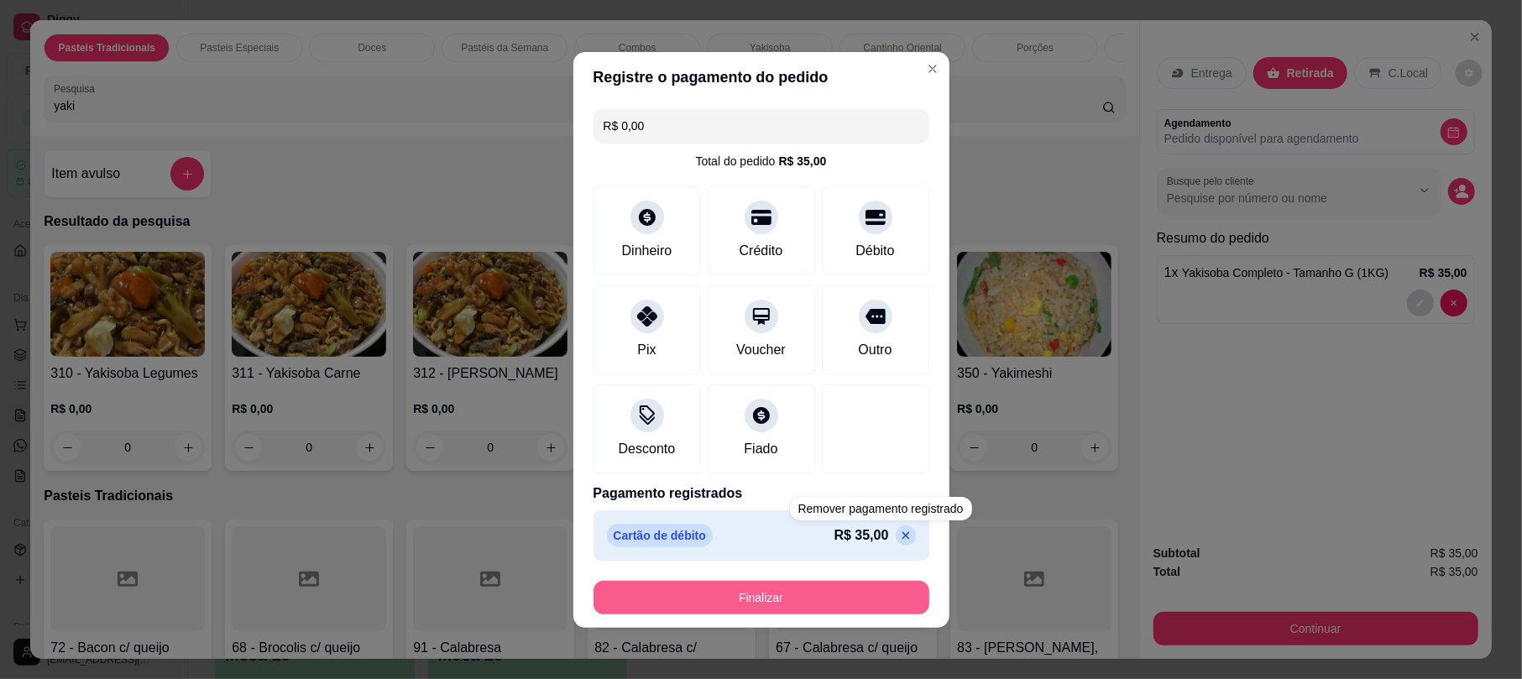
click at [868, 609] on button "Finalizar" at bounding box center [761, 598] width 336 height 34
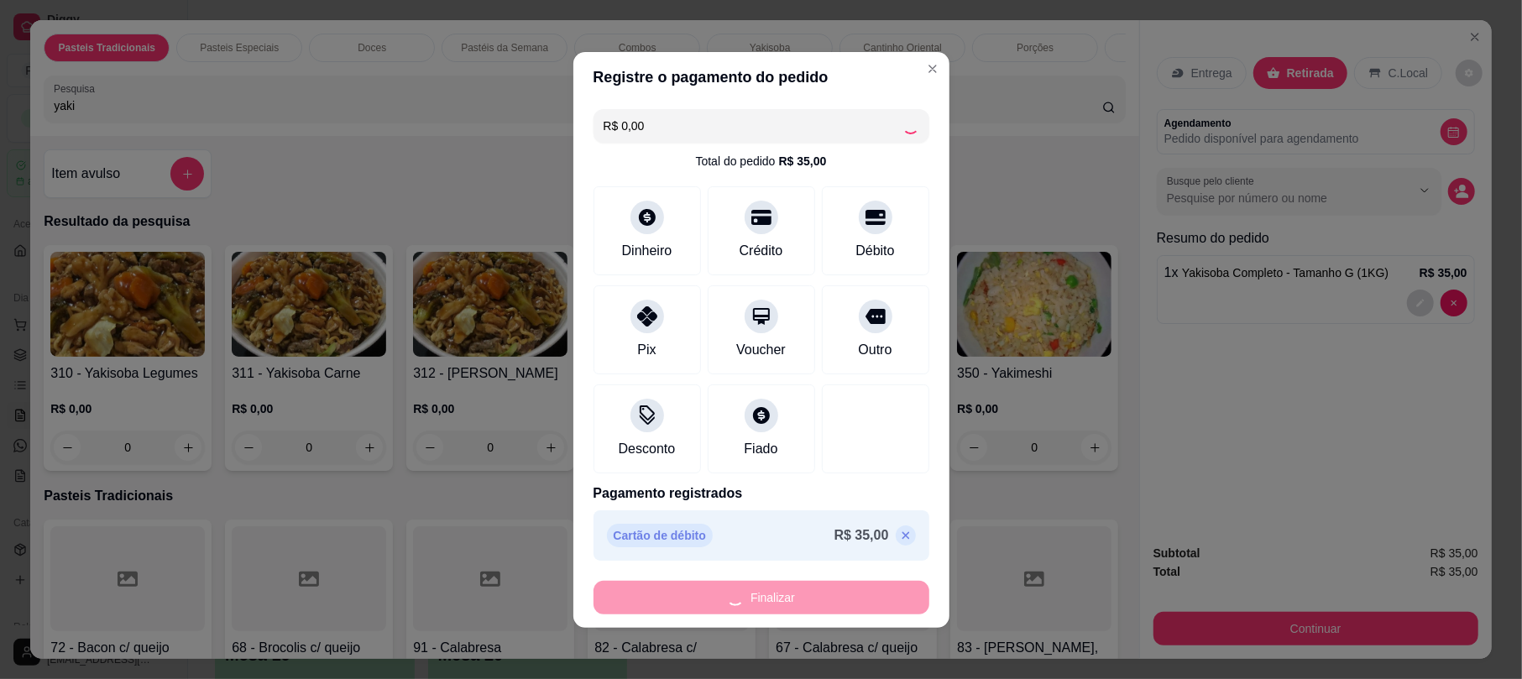
type input "0"
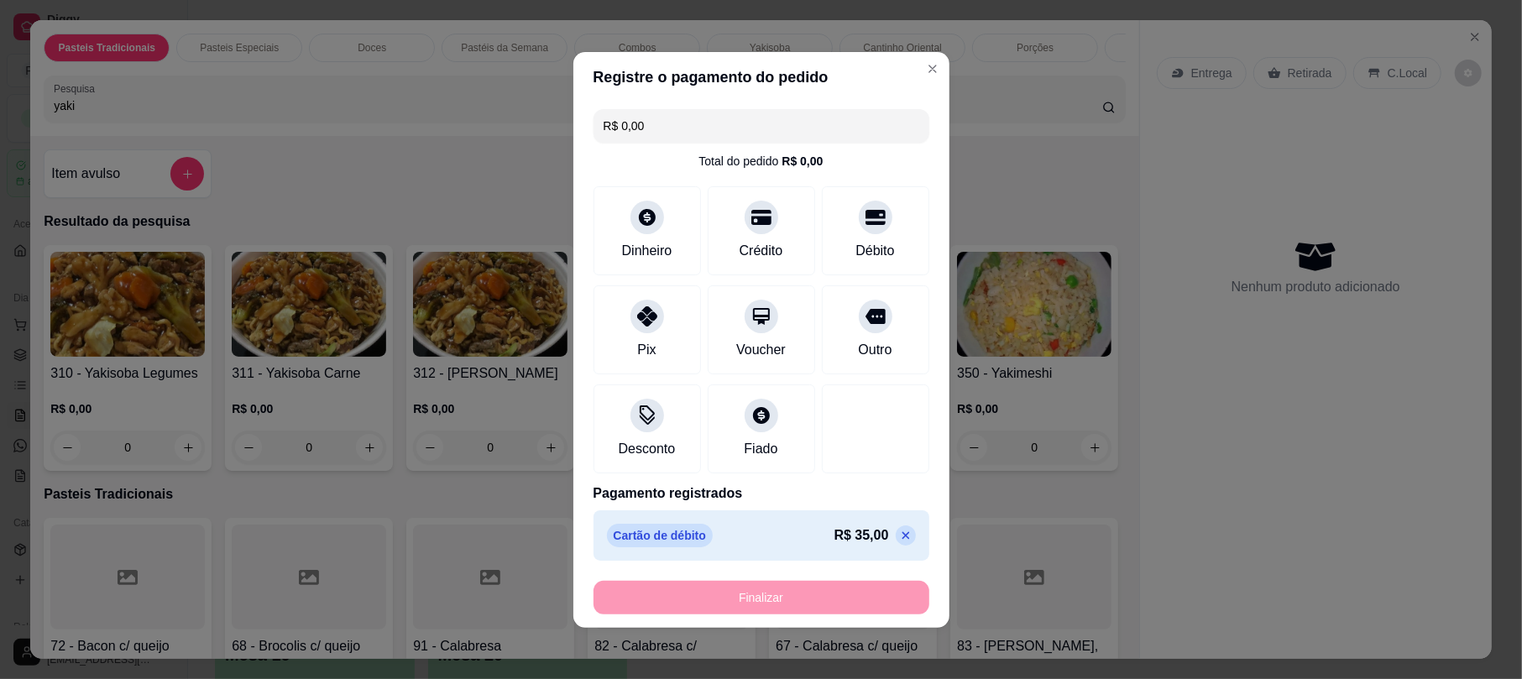
type input "-R$ 35,00"
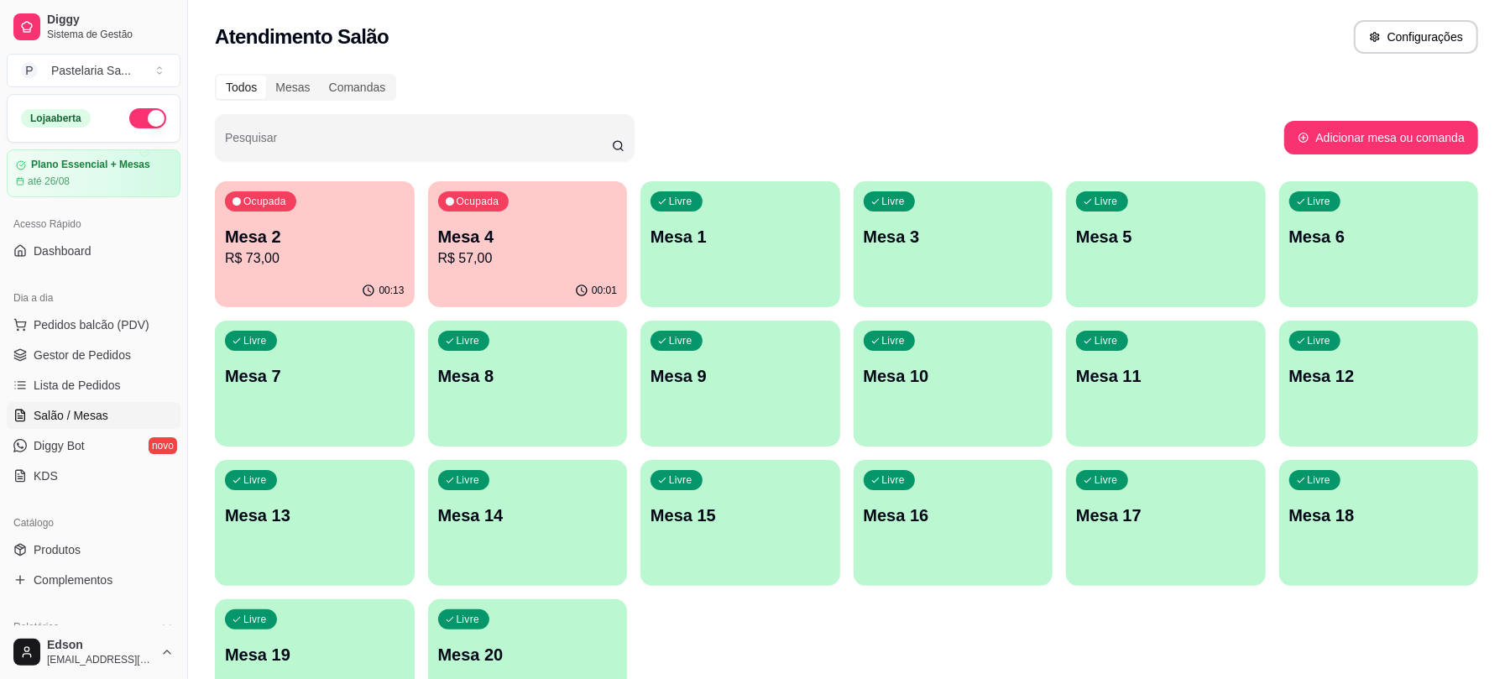
click at [301, 233] on p "Mesa 2" at bounding box center [315, 237] width 180 height 24
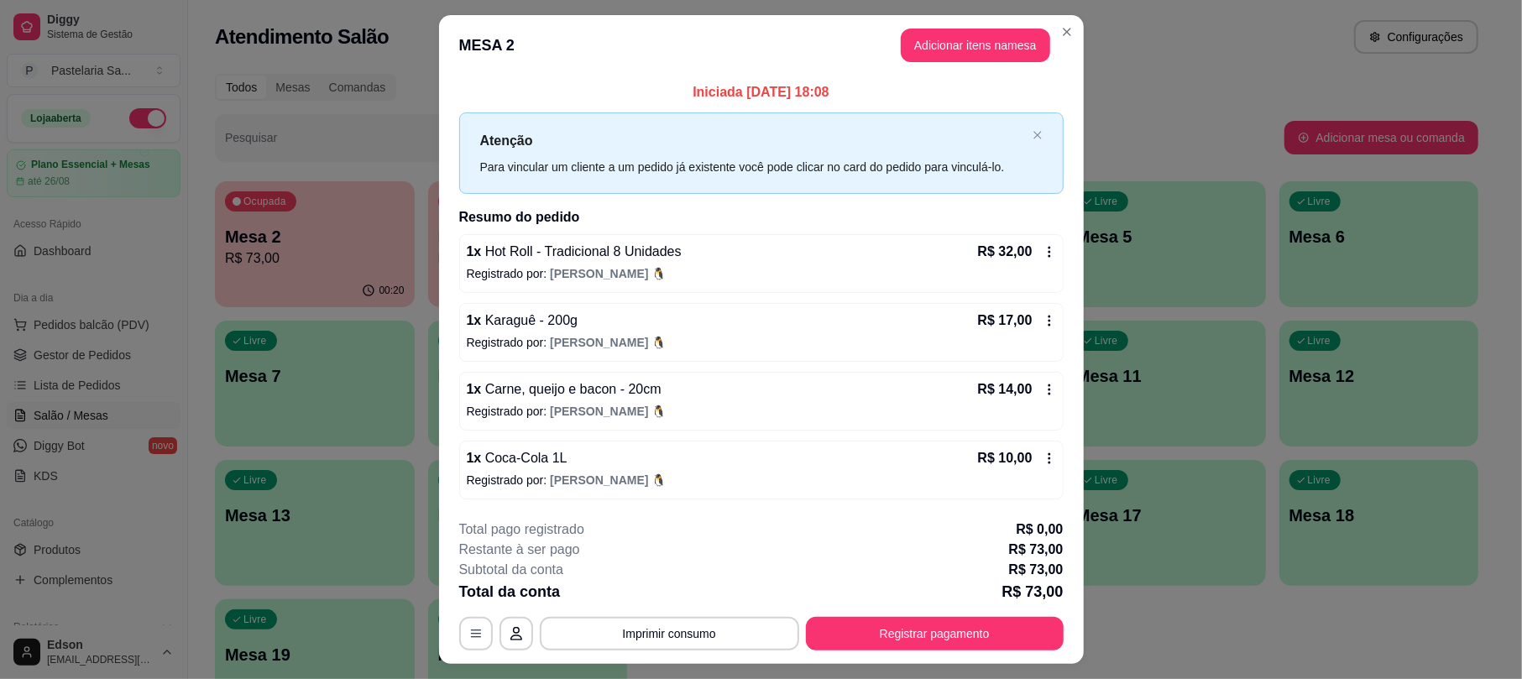
click at [958, 62] on header "MESA 2 Adicionar itens na mesa" at bounding box center [761, 45] width 645 height 60
click at [949, 42] on button "Adicionar itens na mesa" at bounding box center [975, 46] width 149 height 34
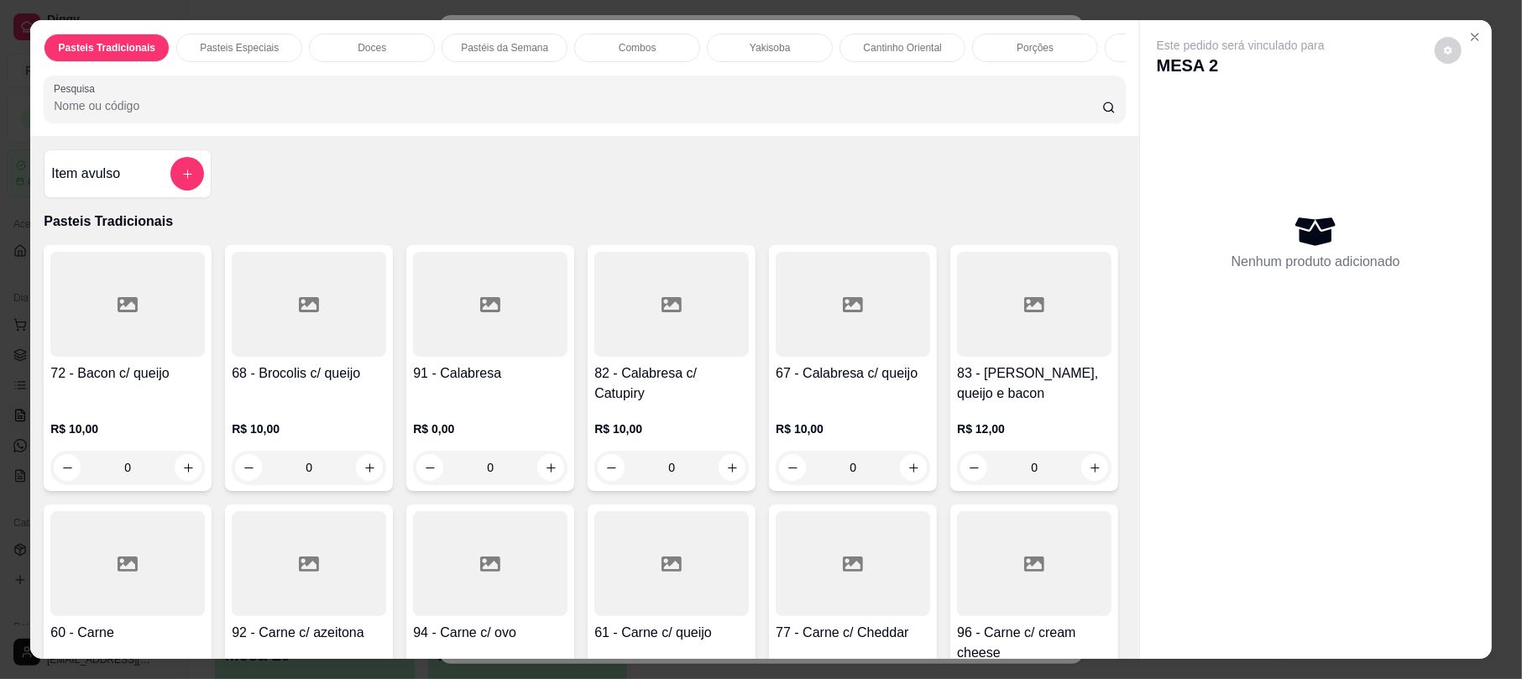
click at [687, 102] on div at bounding box center [584, 99] width 1061 height 34
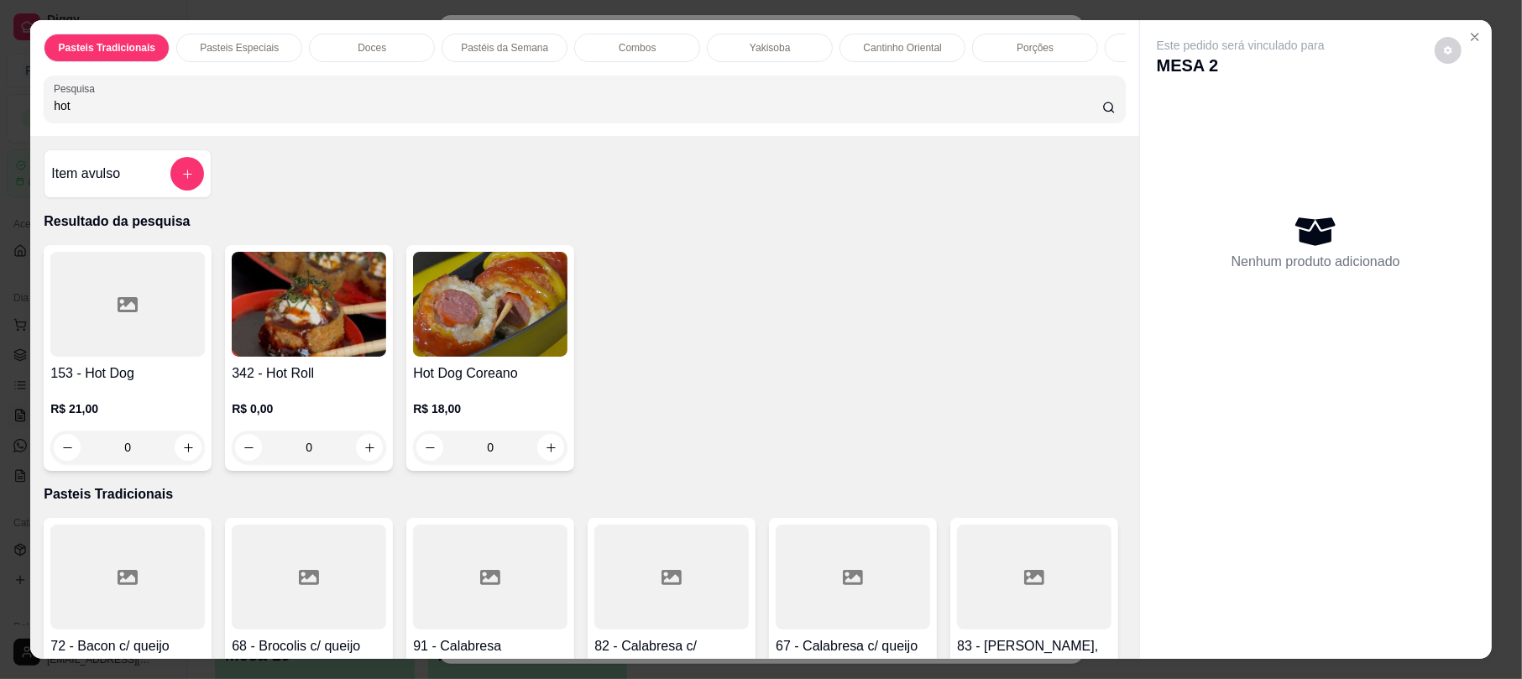
type input "hot"
click at [252, 357] on img at bounding box center [309, 304] width 154 height 105
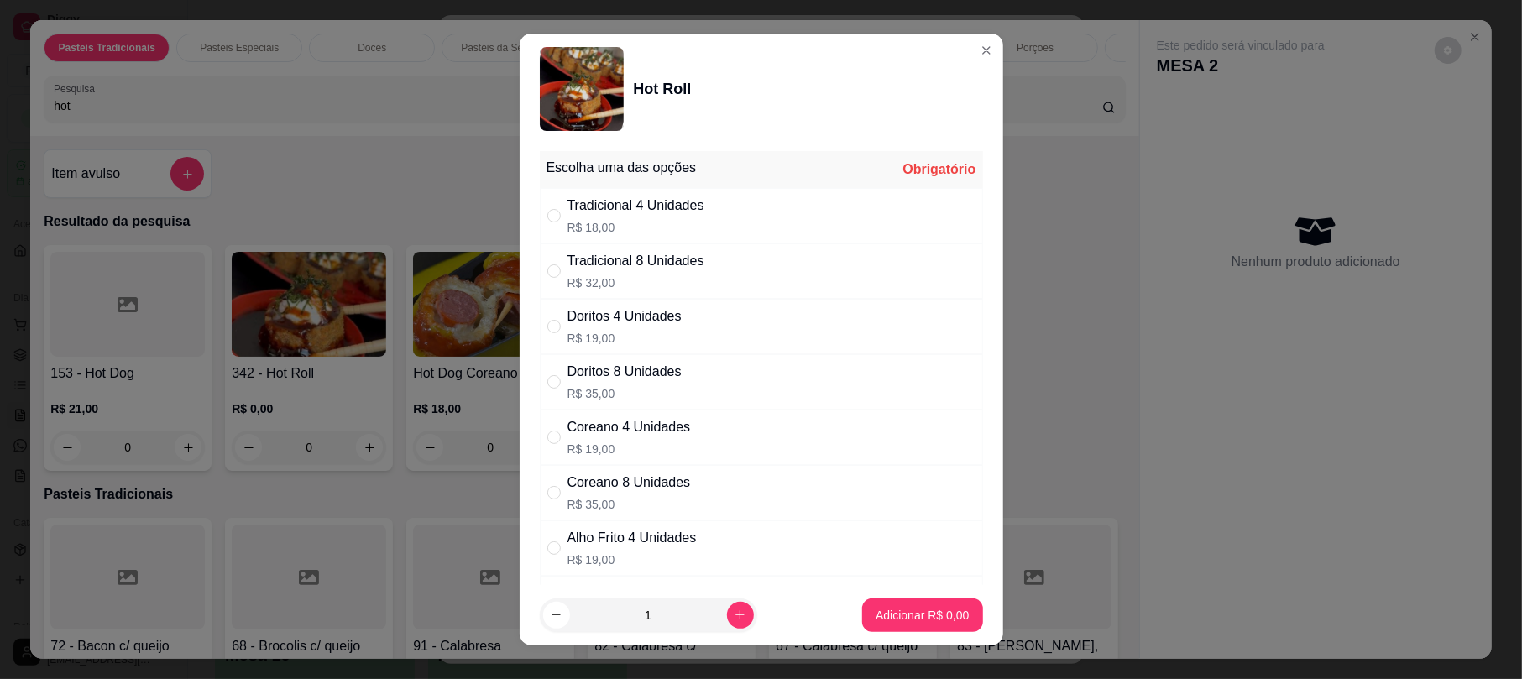
click at [688, 216] on div "Tradicional 4 Unidades" at bounding box center [635, 206] width 137 height 20
radio input "true"
click at [927, 621] on p "Adicionar R$ 18,00" at bounding box center [919, 615] width 100 height 17
type input "1"
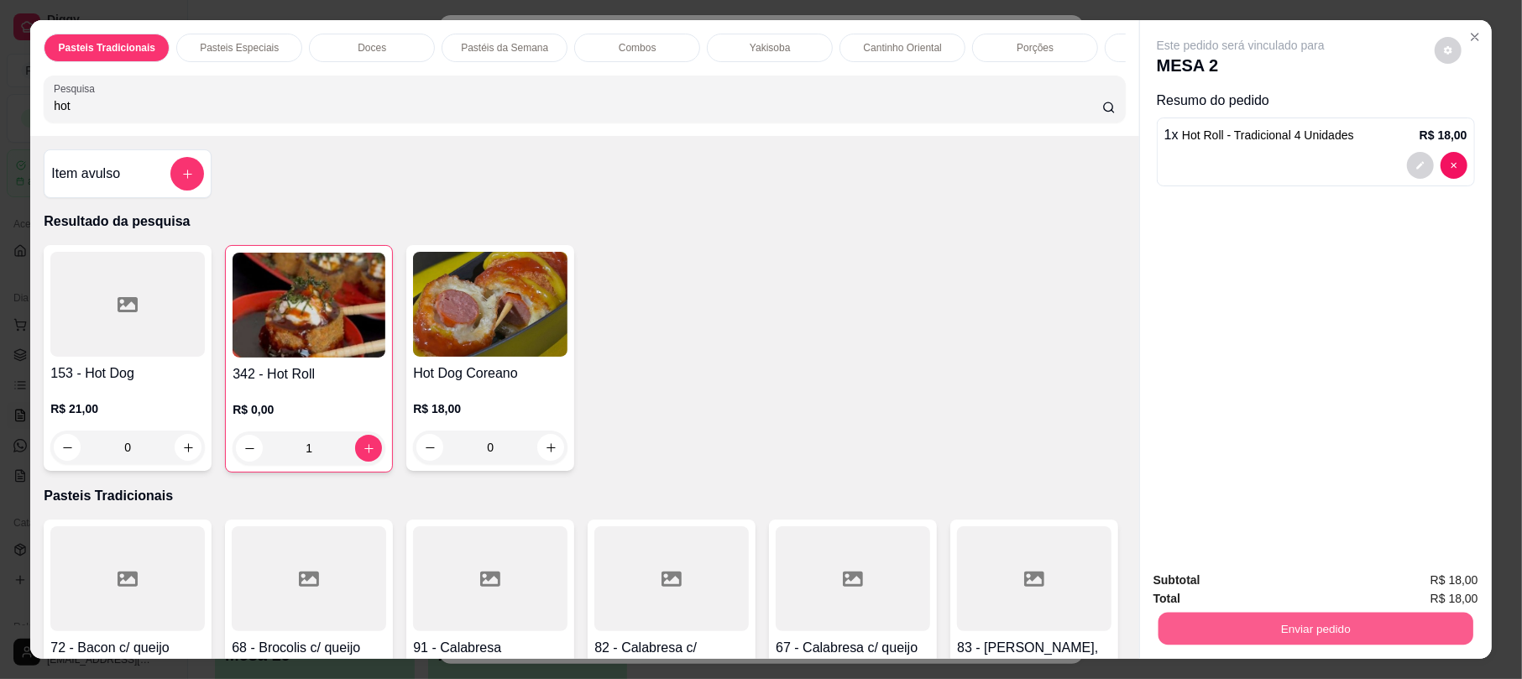
click at [1299, 635] on button "Enviar pedido" at bounding box center [1315, 628] width 315 height 33
click at [1274, 598] on button "Não registrar e enviar pedido" at bounding box center [1258, 588] width 175 height 32
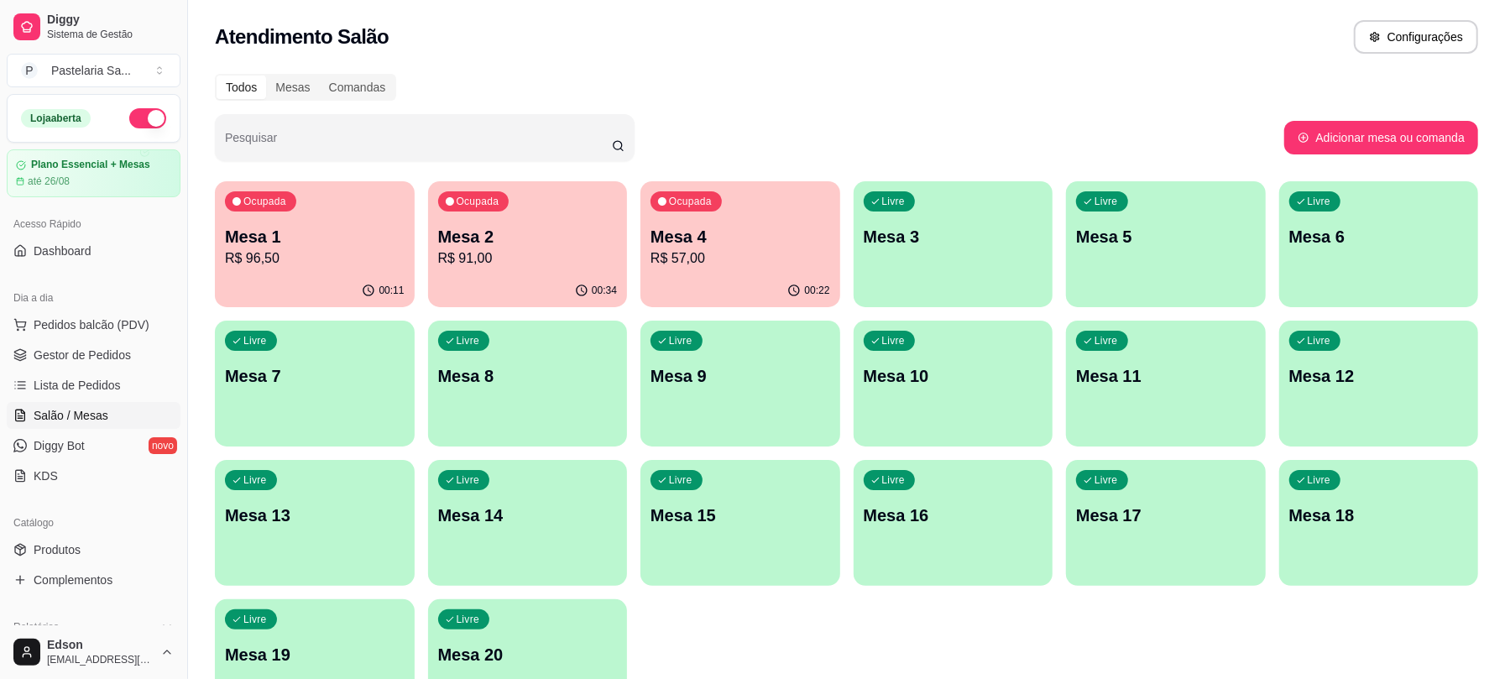
click at [693, 225] on p "Mesa 4" at bounding box center [741, 237] width 180 height 24
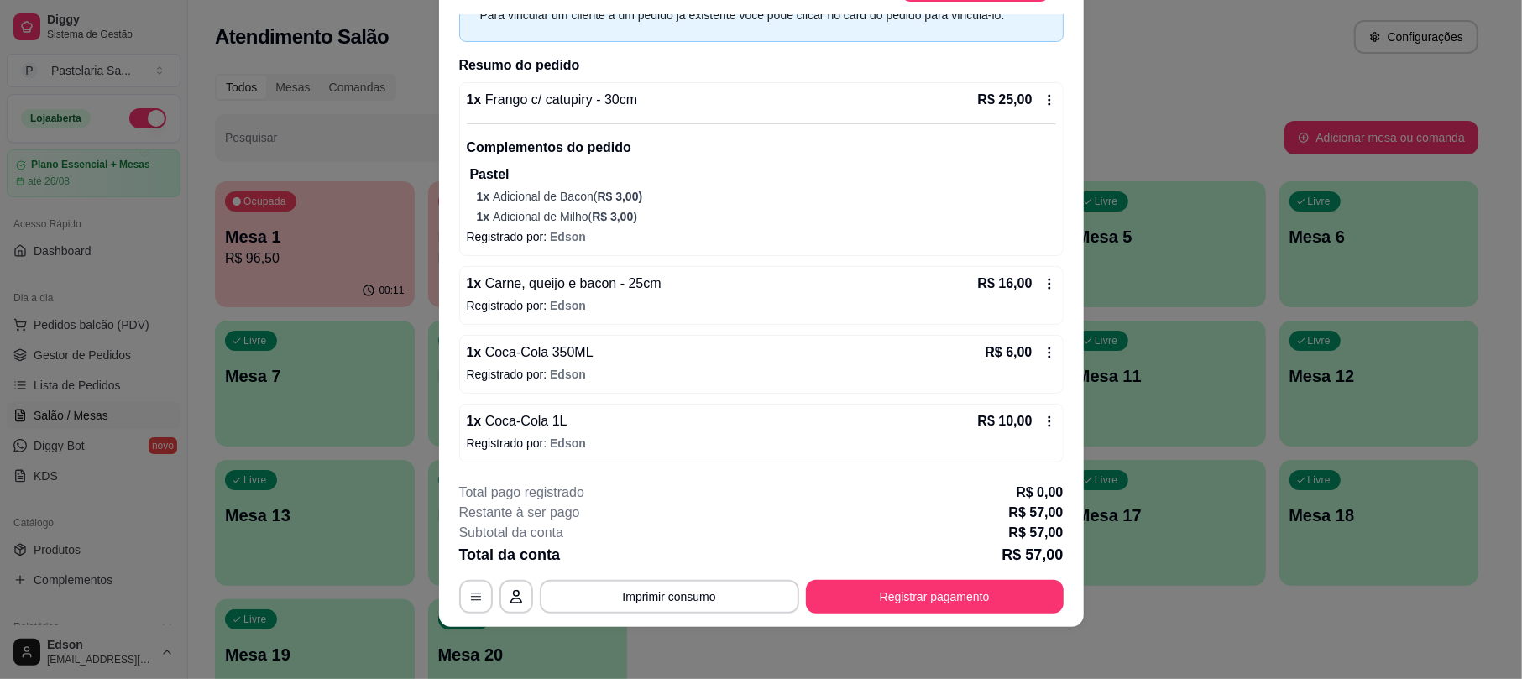
scroll to position [50, 0]
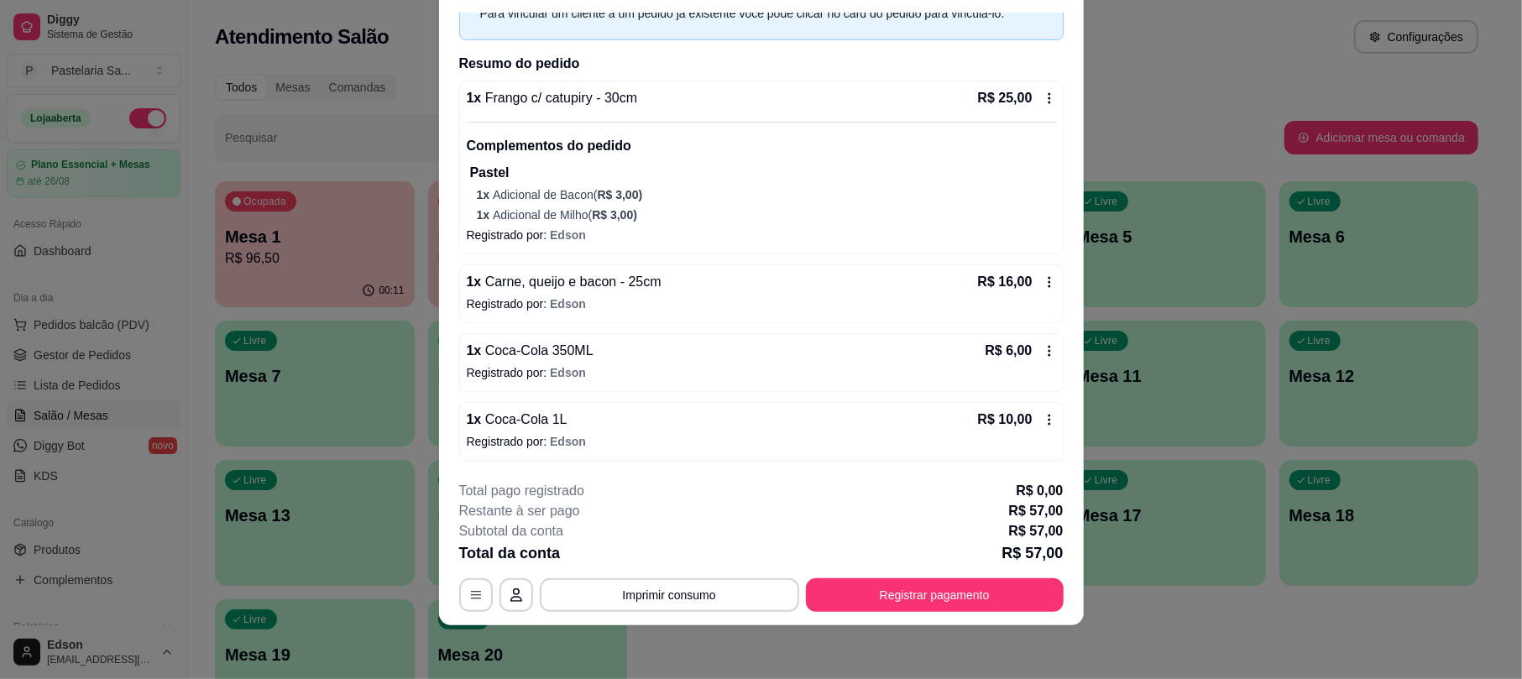
click at [1043, 344] on icon at bounding box center [1049, 350] width 13 height 13
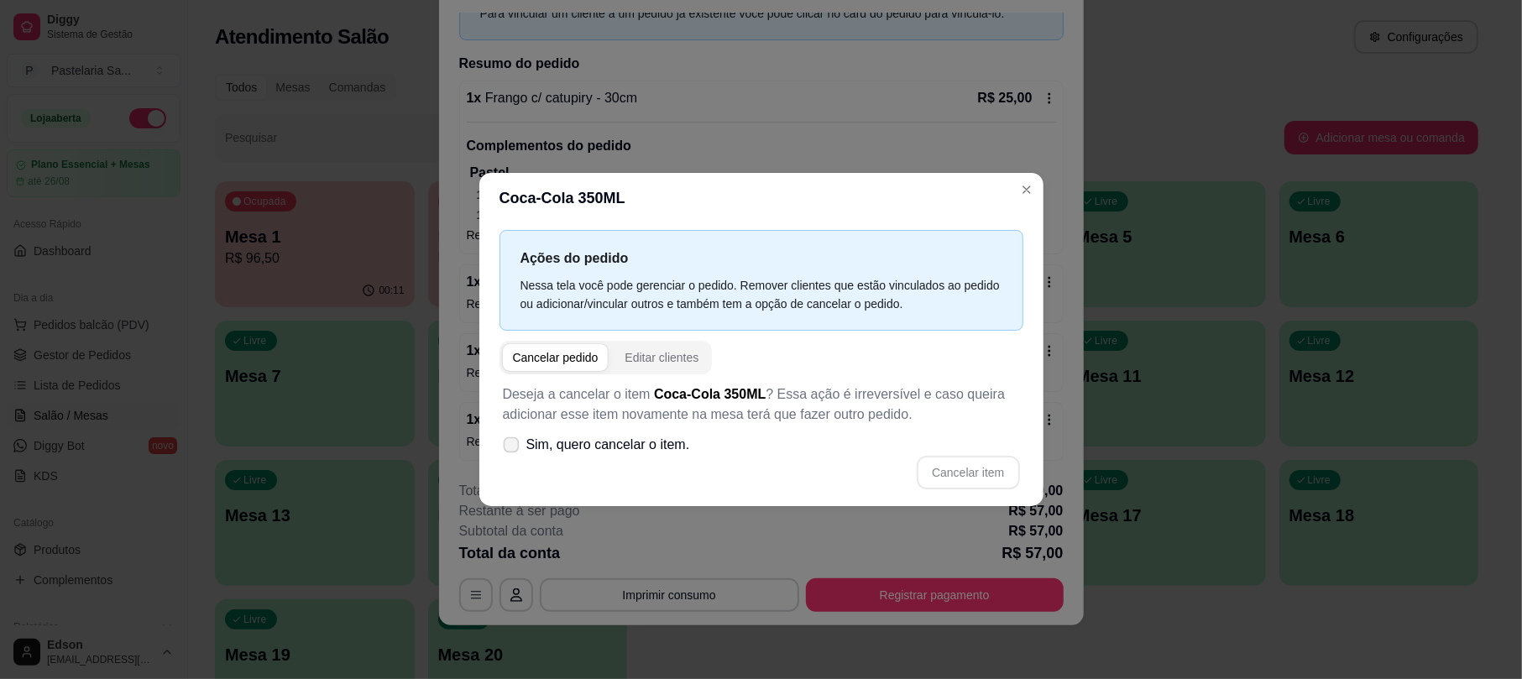
click at [652, 448] on span "Sim, quero cancelar o item." at bounding box center [608, 445] width 164 height 20
click at [513, 448] on input "Sim, quero cancelar o item." at bounding box center [507, 452] width 11 height 11
checkbox input "true"
click at [1002, 471] on button "Cancelar item" at bounding box center [968, 473] width 102 height 34
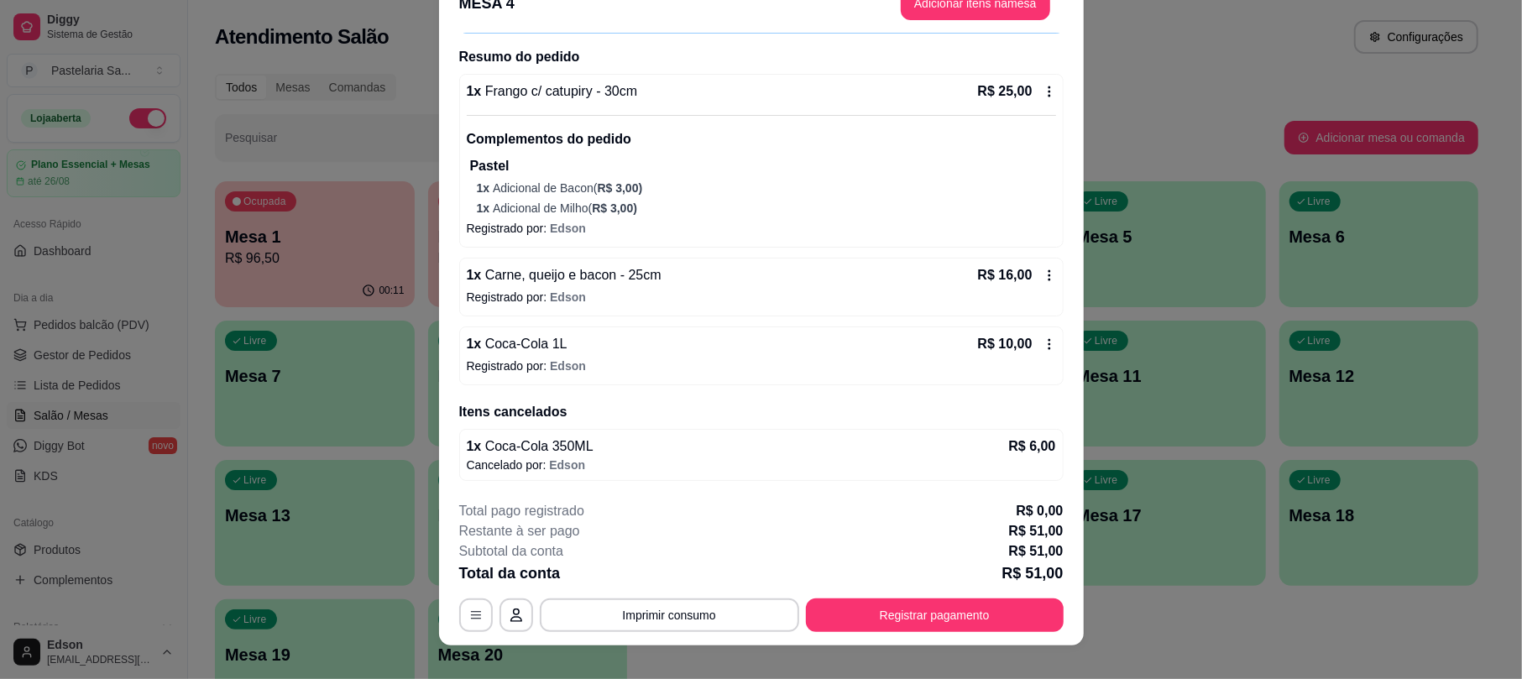
scroll to position [0, 0]
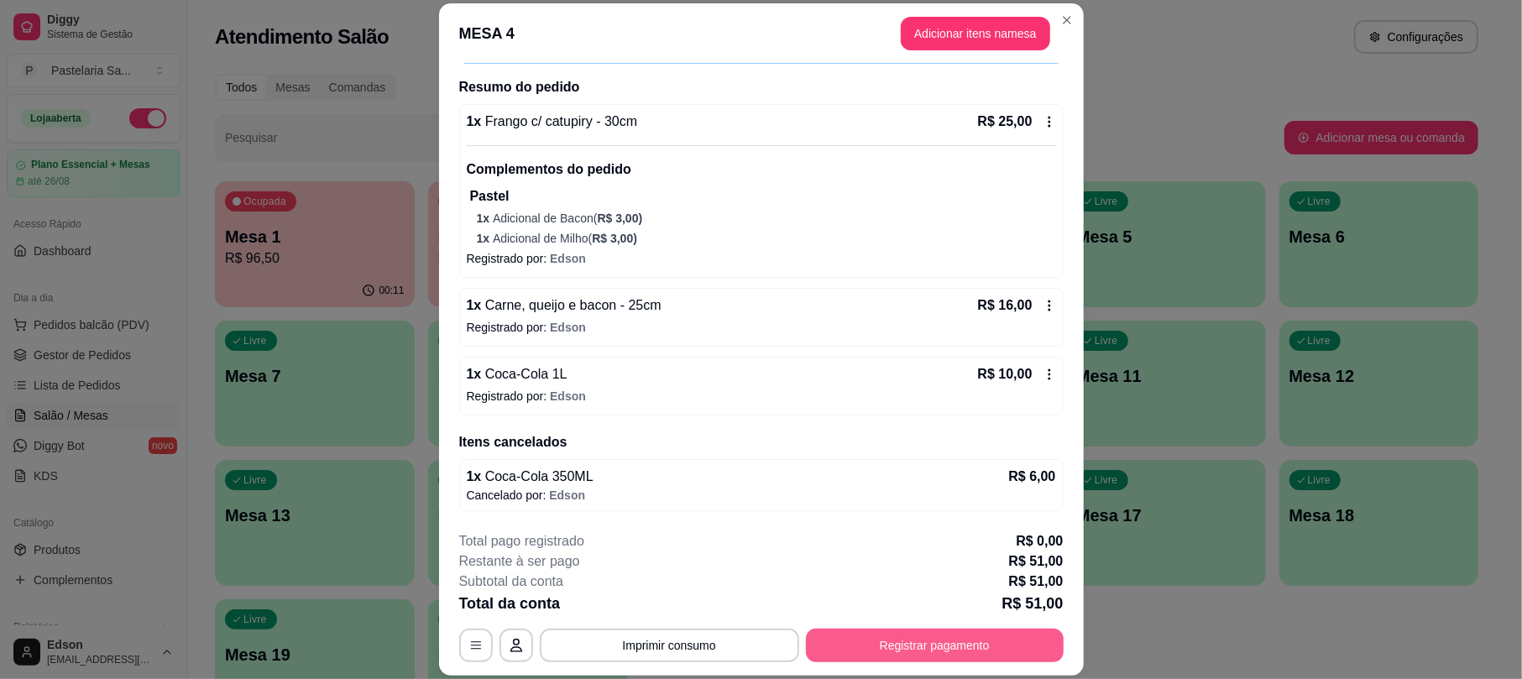
click at [967, 646] on button "Registrar pagamento" at bounding box center [935, 646] width 258 height 34
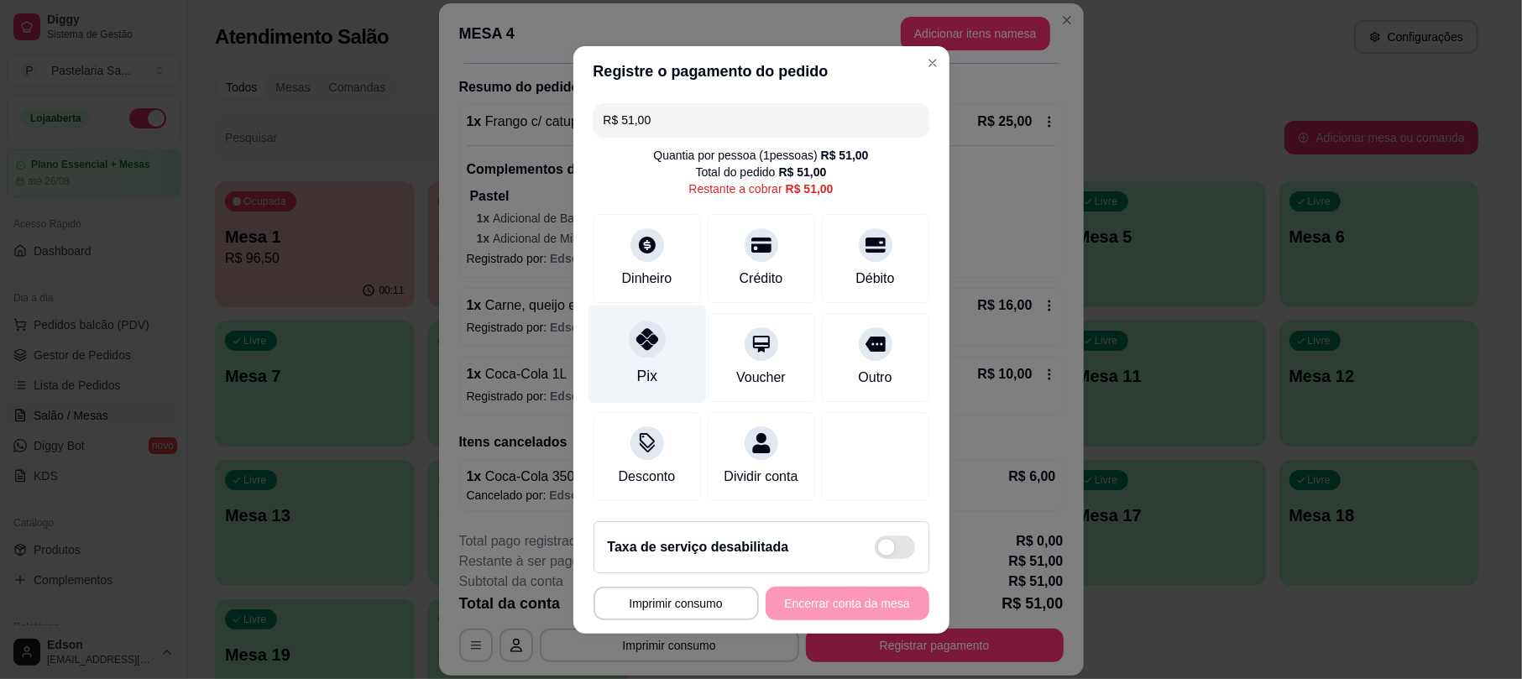
click at [650, 333] on div at bounding box center [647, 339] width 37 height 37
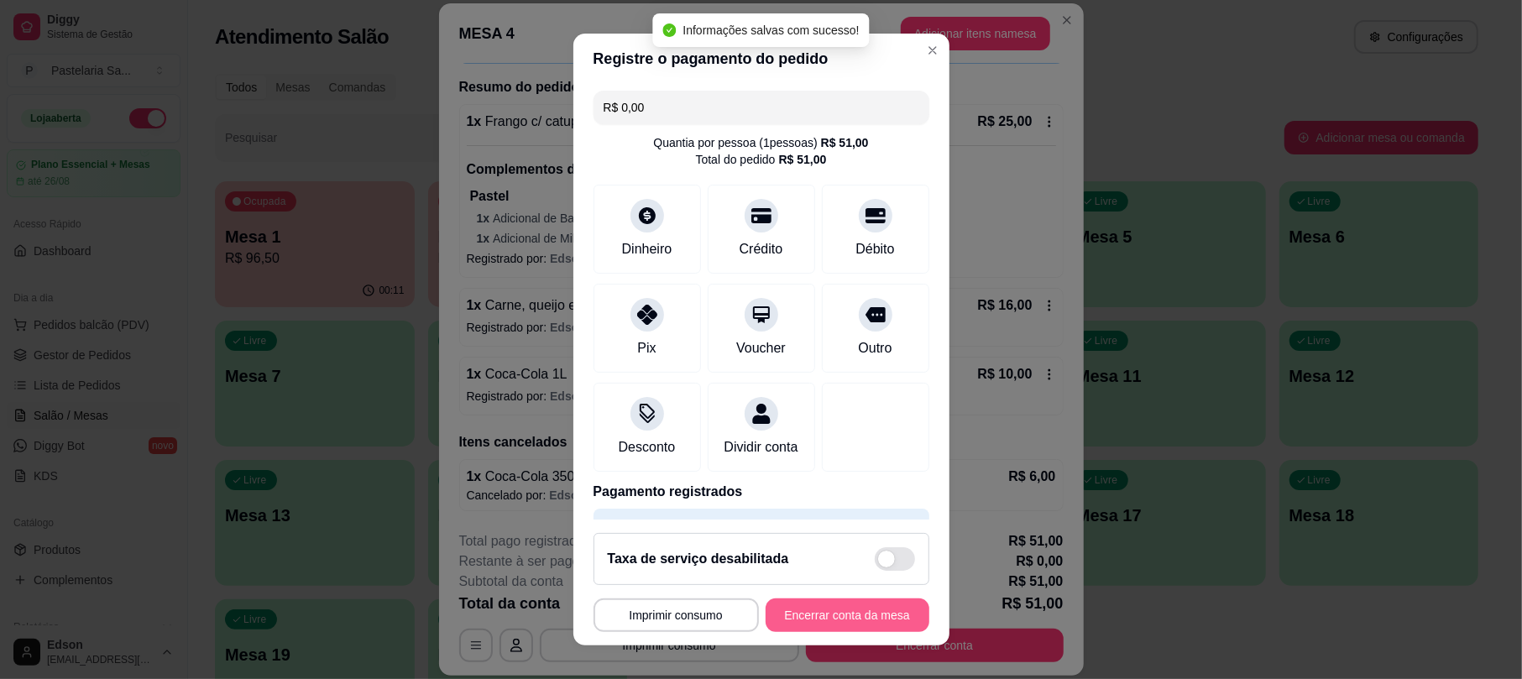
type input "R$ 0,00"
click at [865, 618] on button "Encerrar conta da mesa" at bounding box center [848, 616] width 164 height 34
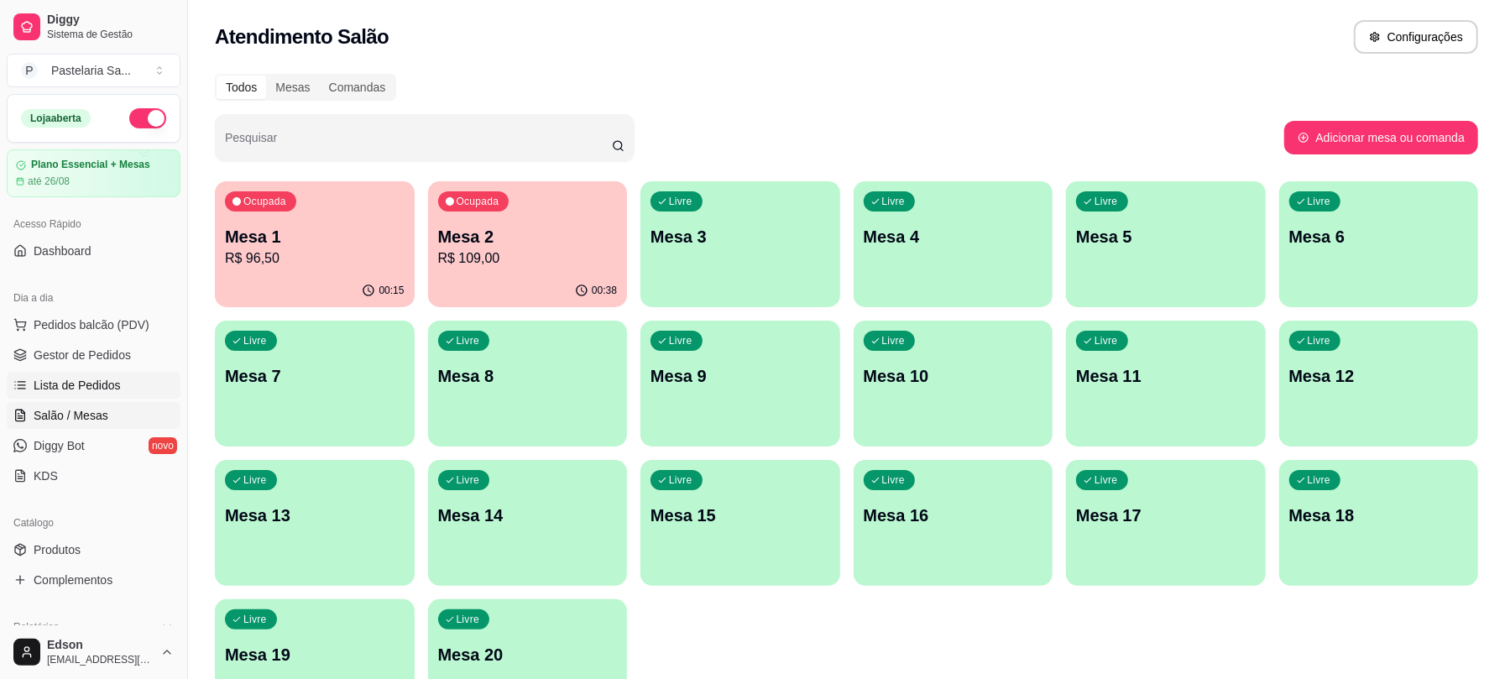
click at [106, 374] on link "Lista de Pedidos" at bounding box center [94, 385] width 174 height 27
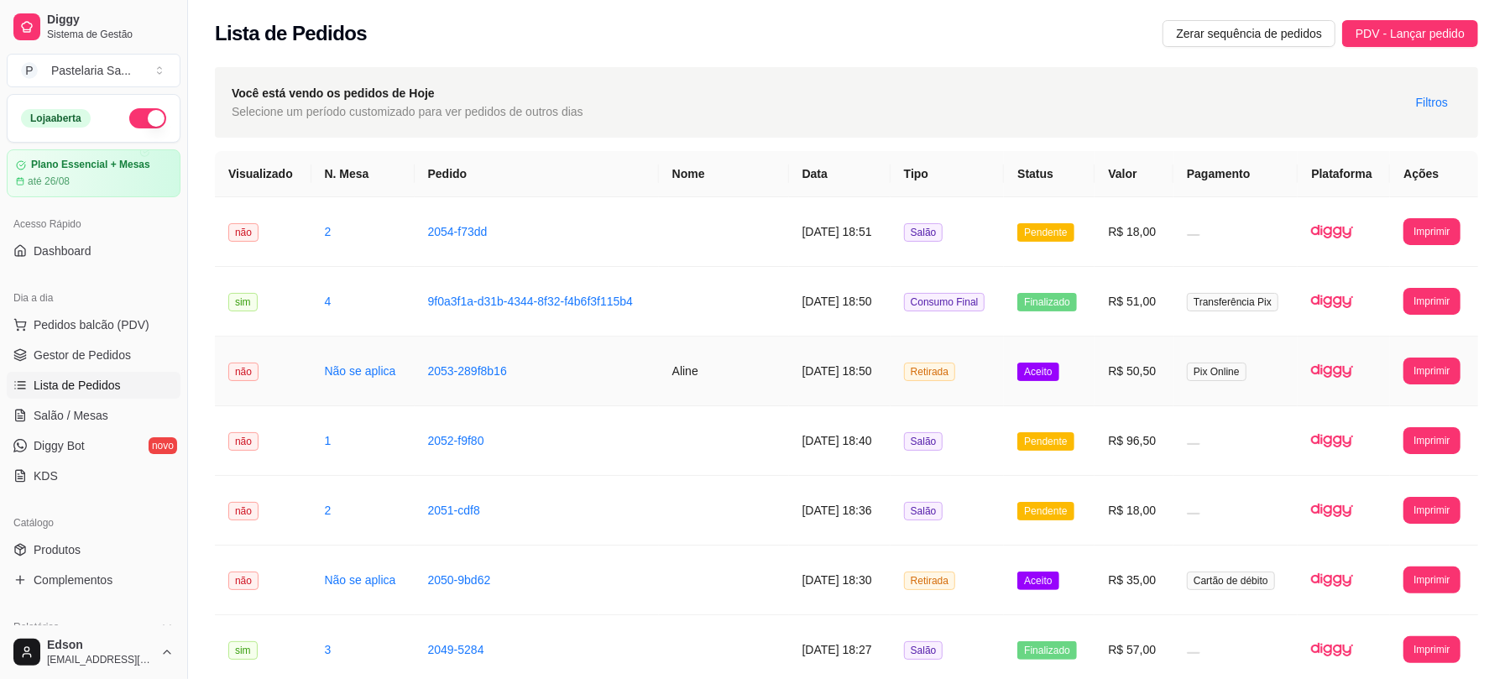
click at [688, 383] on td "Aline" at bounding box center [724, 372] width 130 height 70
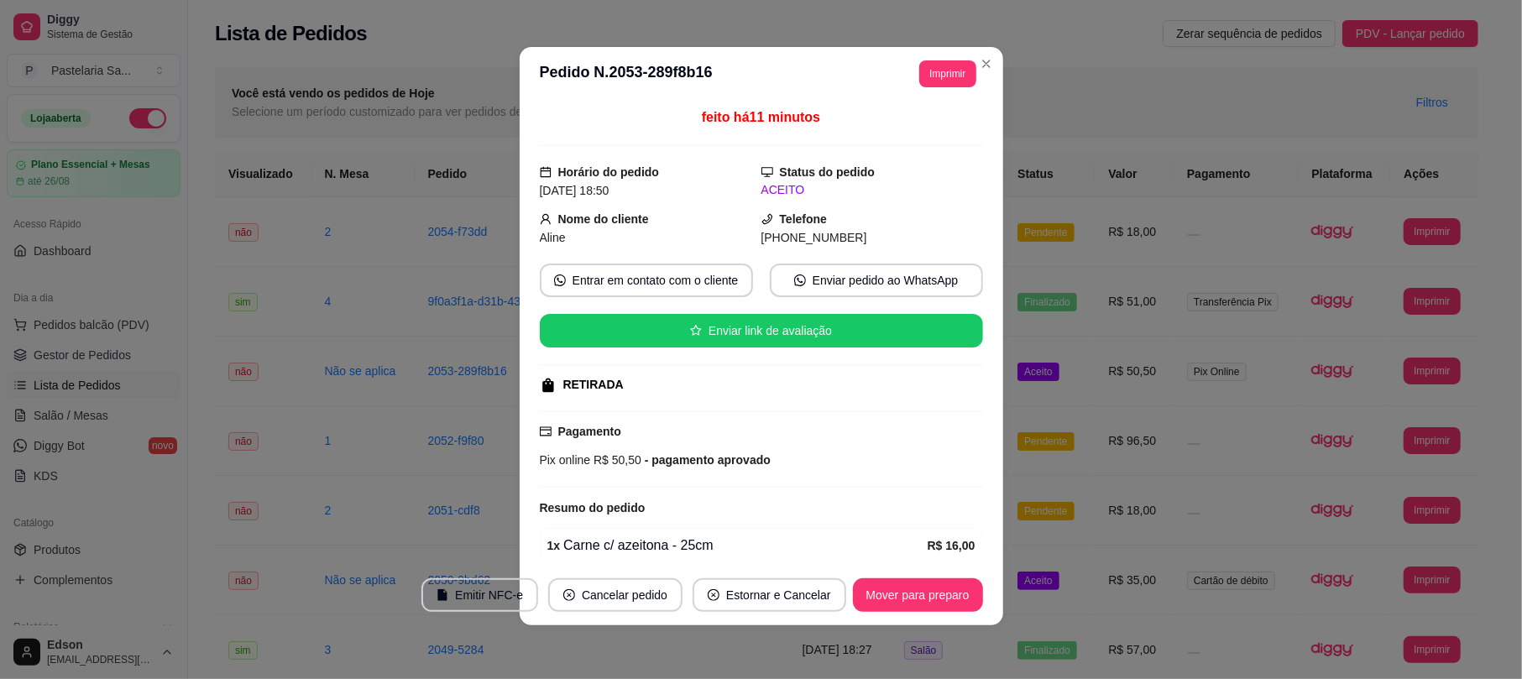
scroll to position [232, 0]
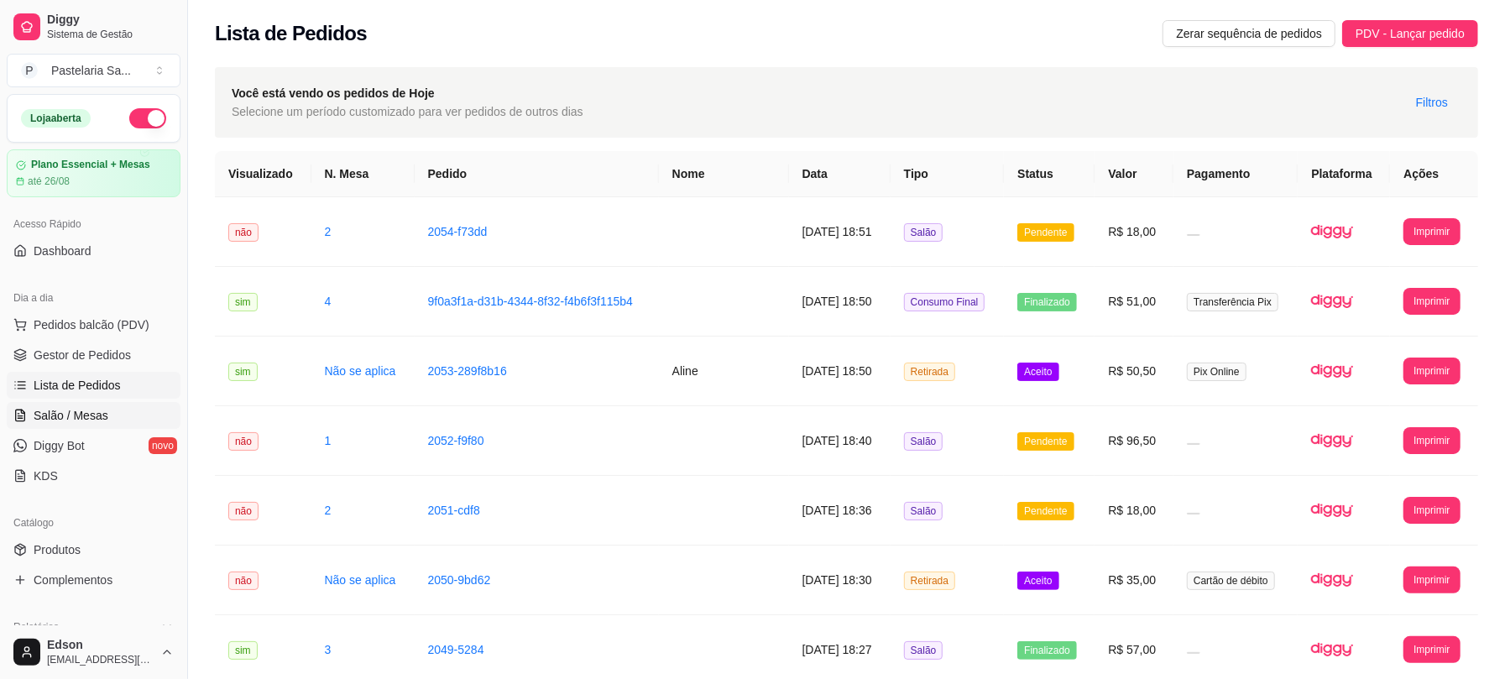
click at [98, 410] on span "Salão / Mesas" at bounding box center [71, 415] width 75 height 17
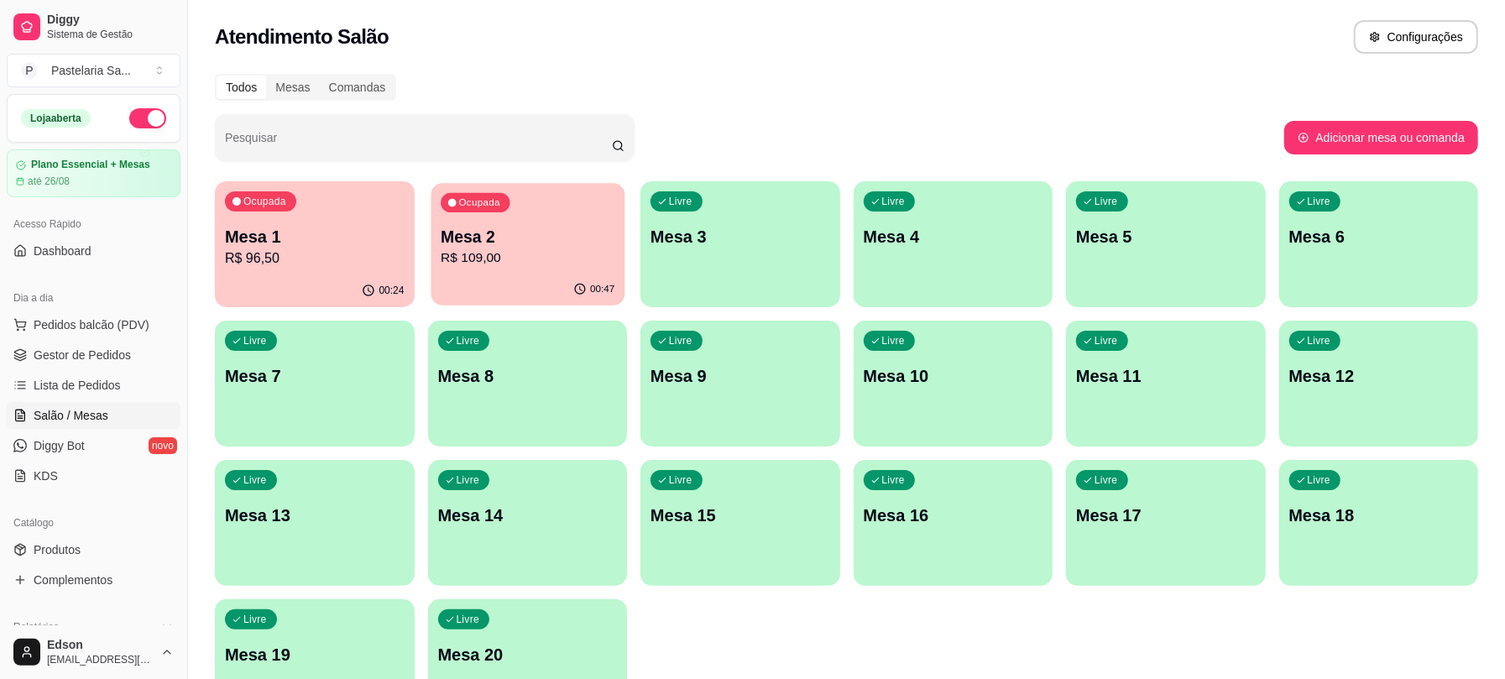
click at [522, 277] on div "00:47" at bounding box center [527, 290] width 193 height 32
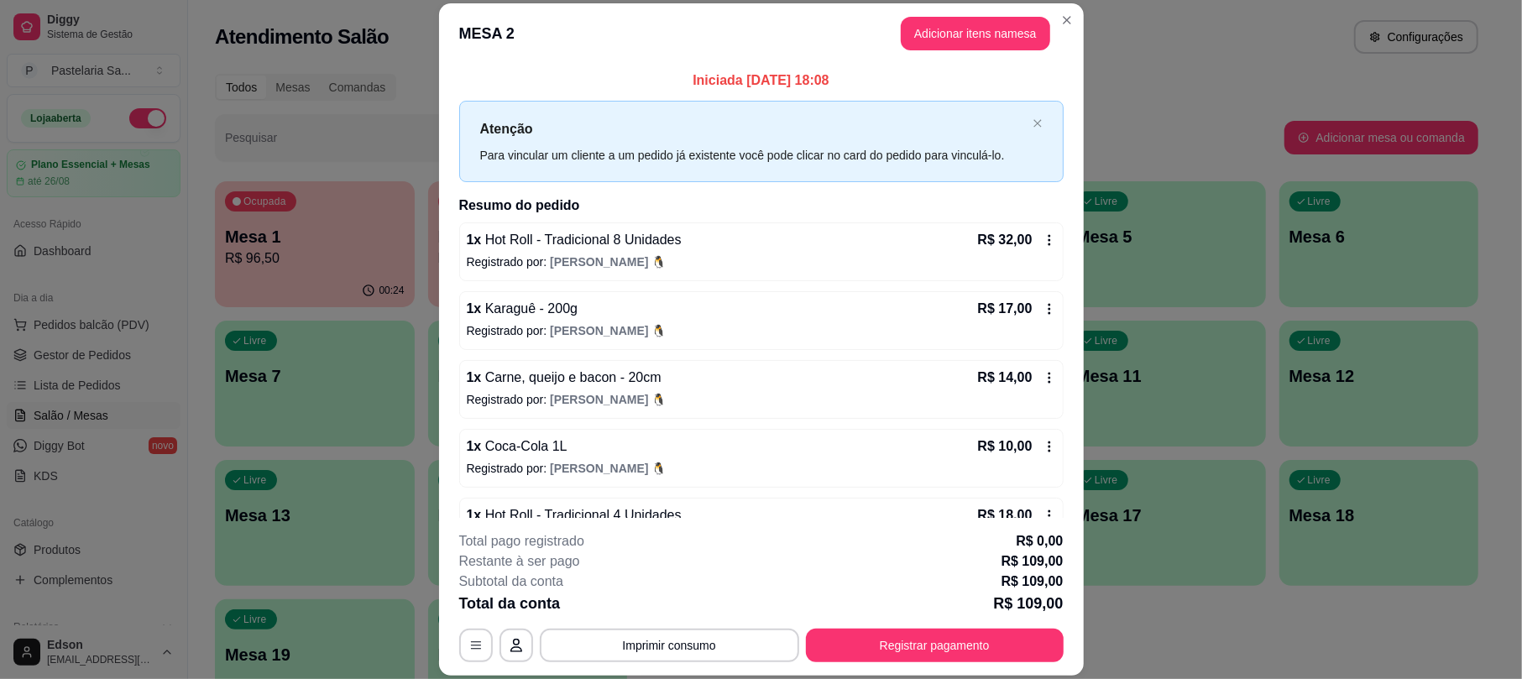
click at [996, 641] on button "Registrar pagamento" at bounding box center [935, 646] width 258 height 34
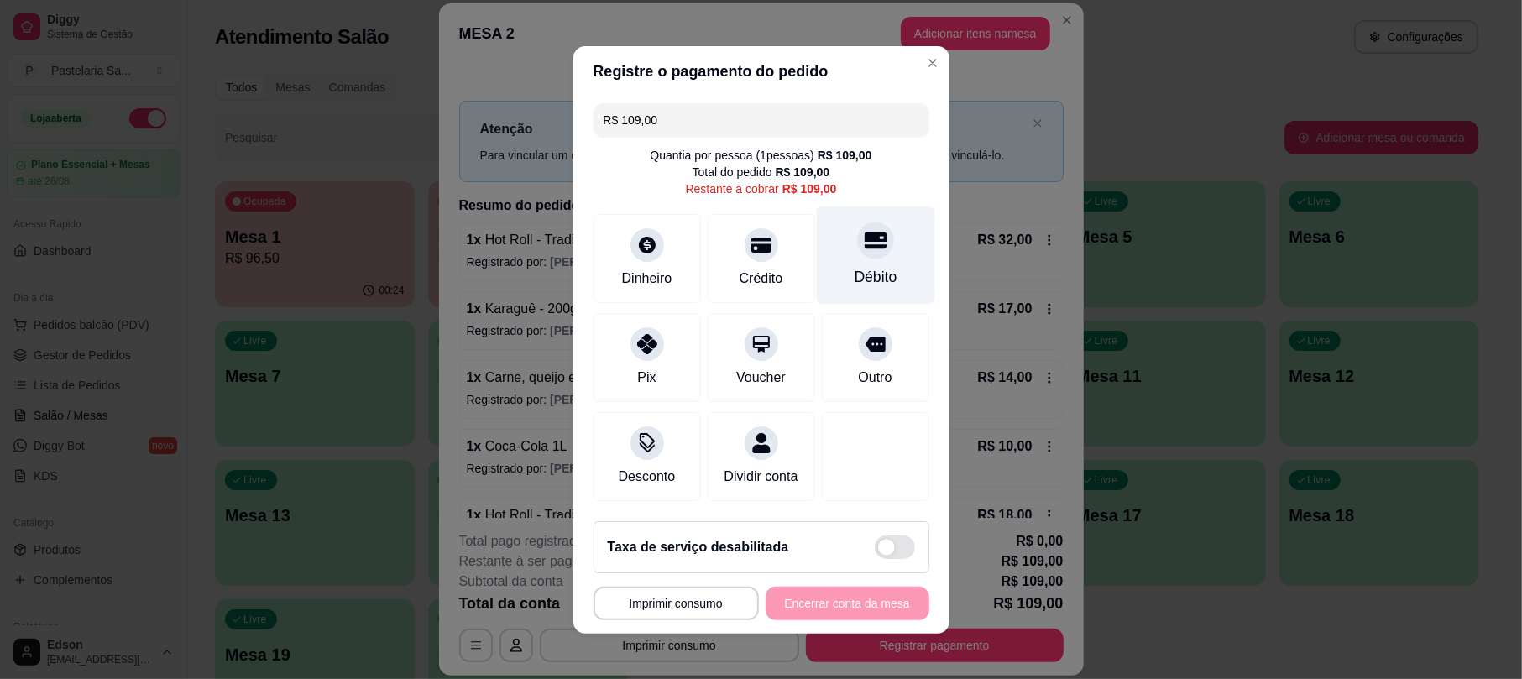
click at [854, 266] on div "Débito" at bounding box center [875, 277] width 43 height 22
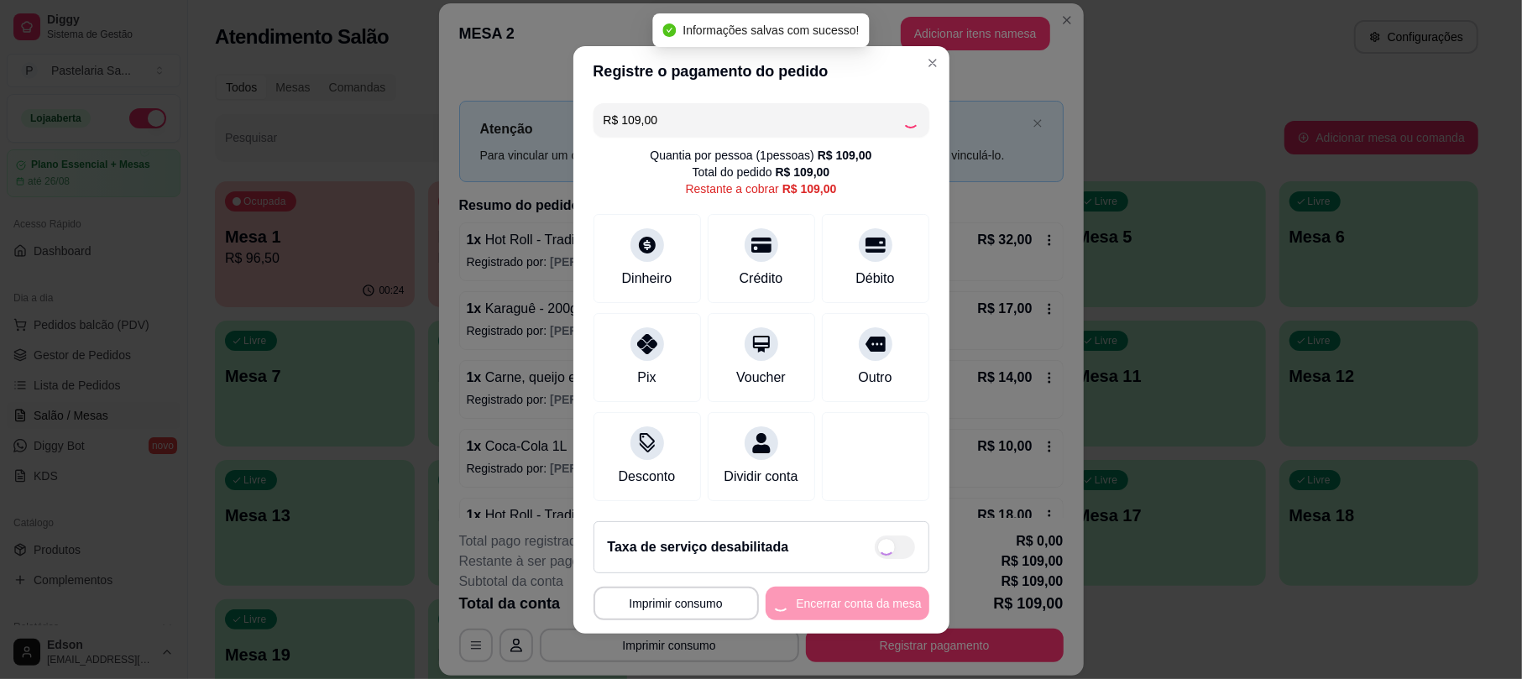
type input "R$ 0,00"
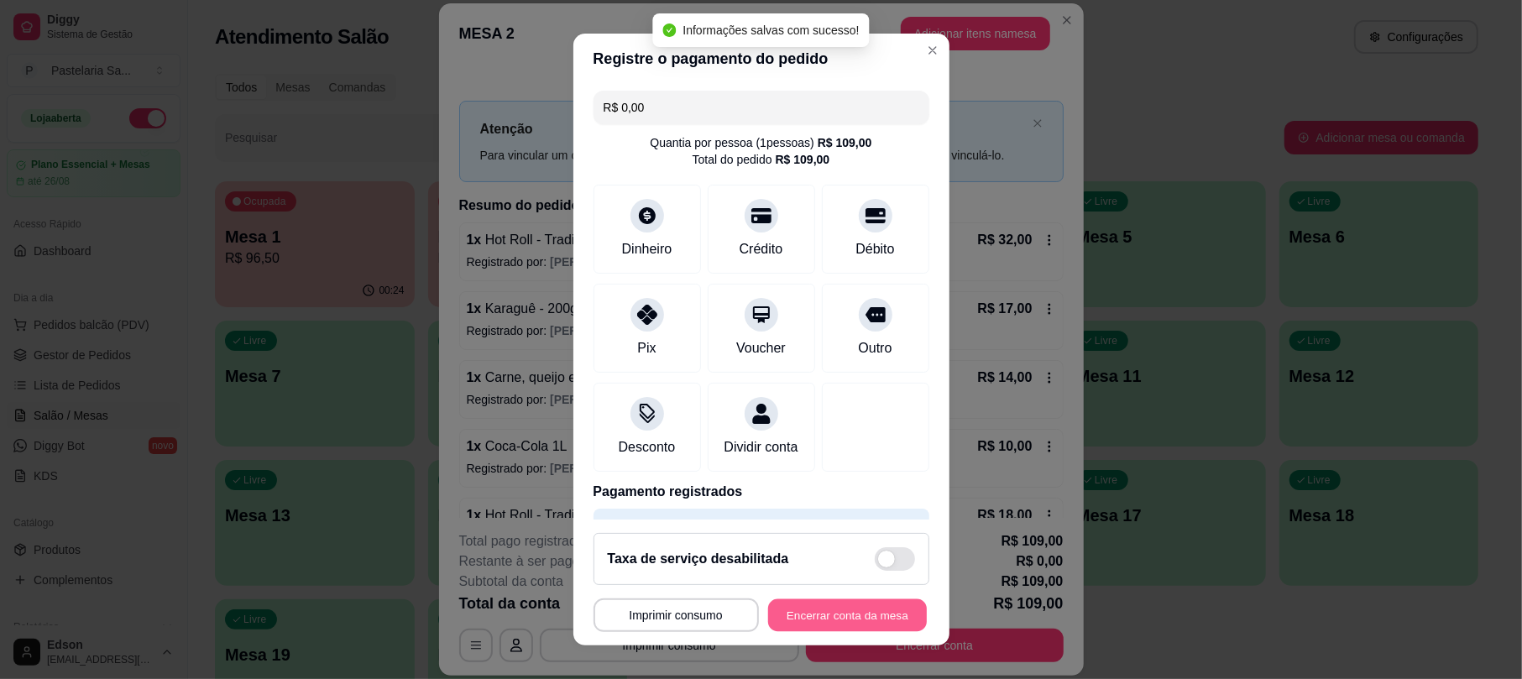
click at [828, 623] on button "Encerrar conta da mesa" at bounding box center [847, 615] width 159 height 33
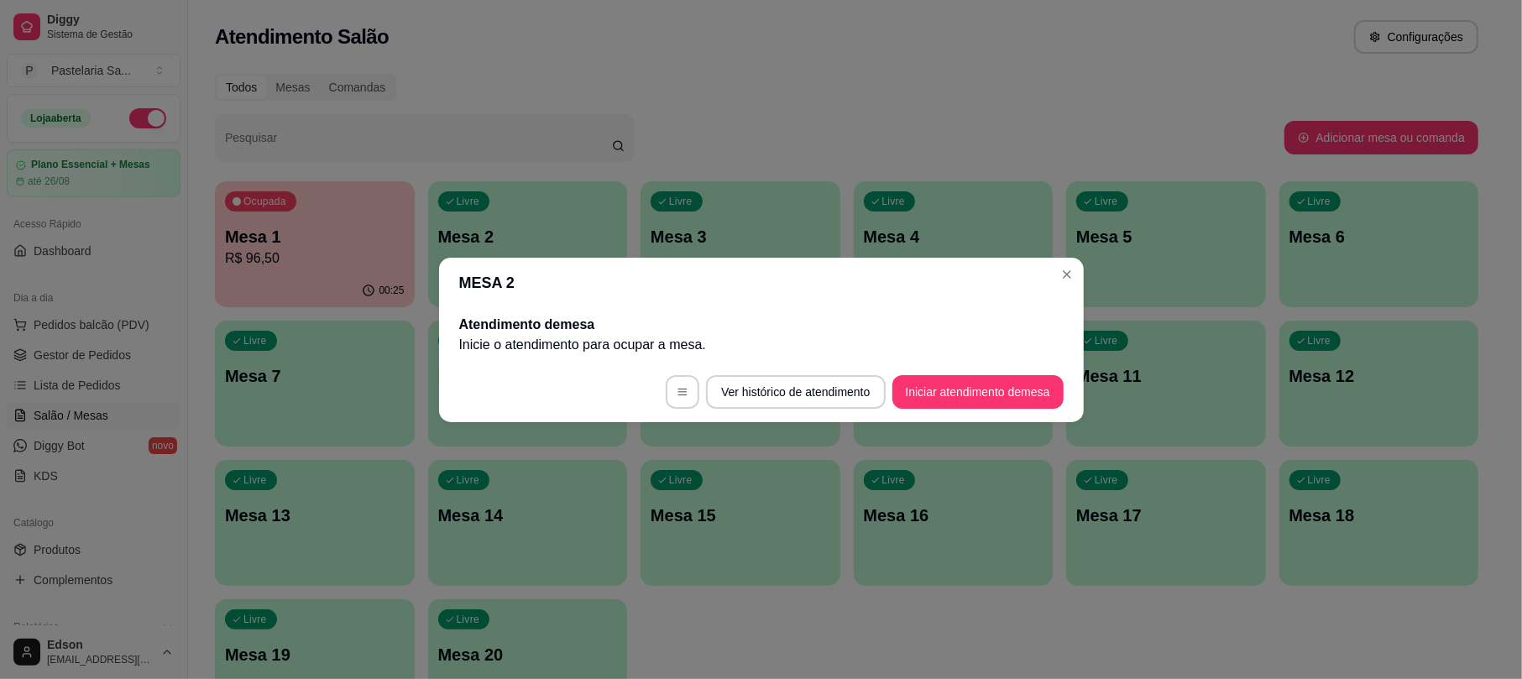
click at [972, 359] on div "Atendimento de mesa Inicie o atendimento para ocupar a mesa ." at bounding box center [761, 335] width 645 height 54
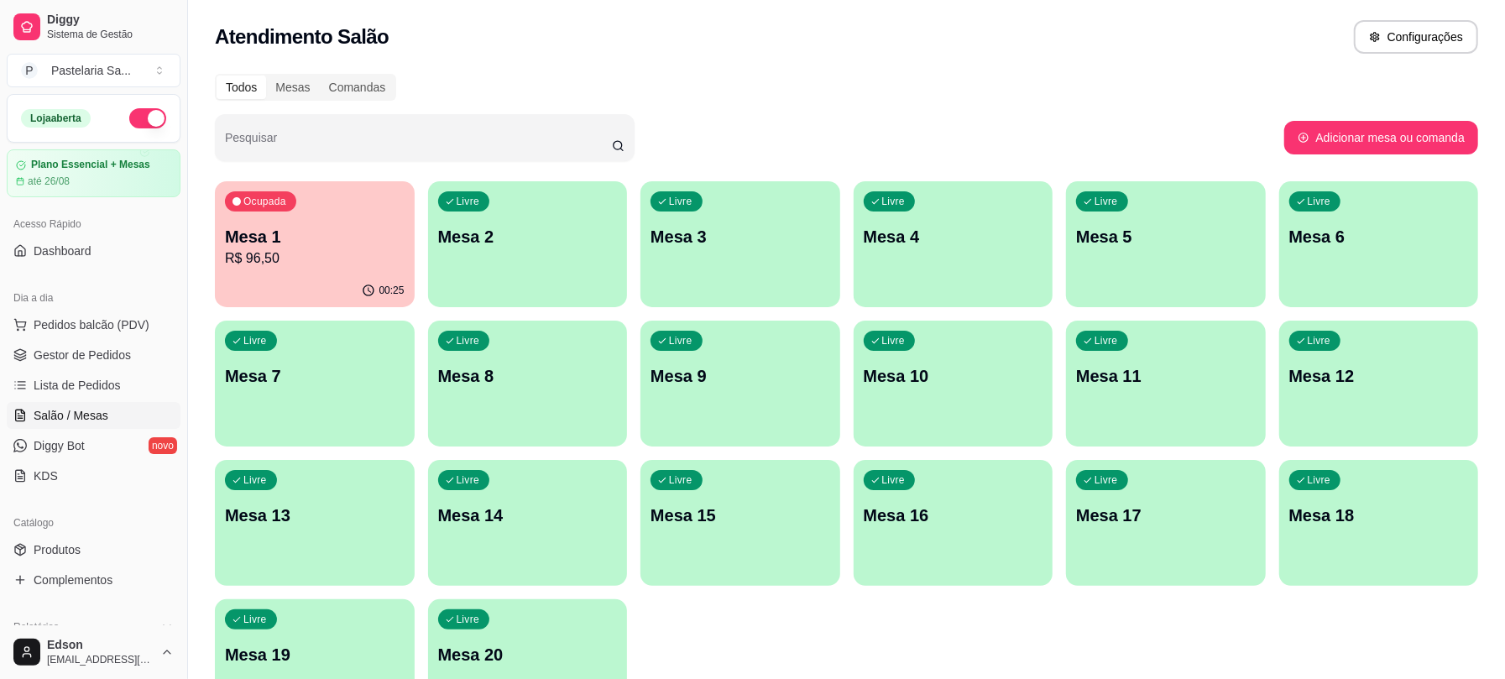
click at [766, 213] on div "Livre Mesa 3" at bounding box center [741, 234] width 200 height 106
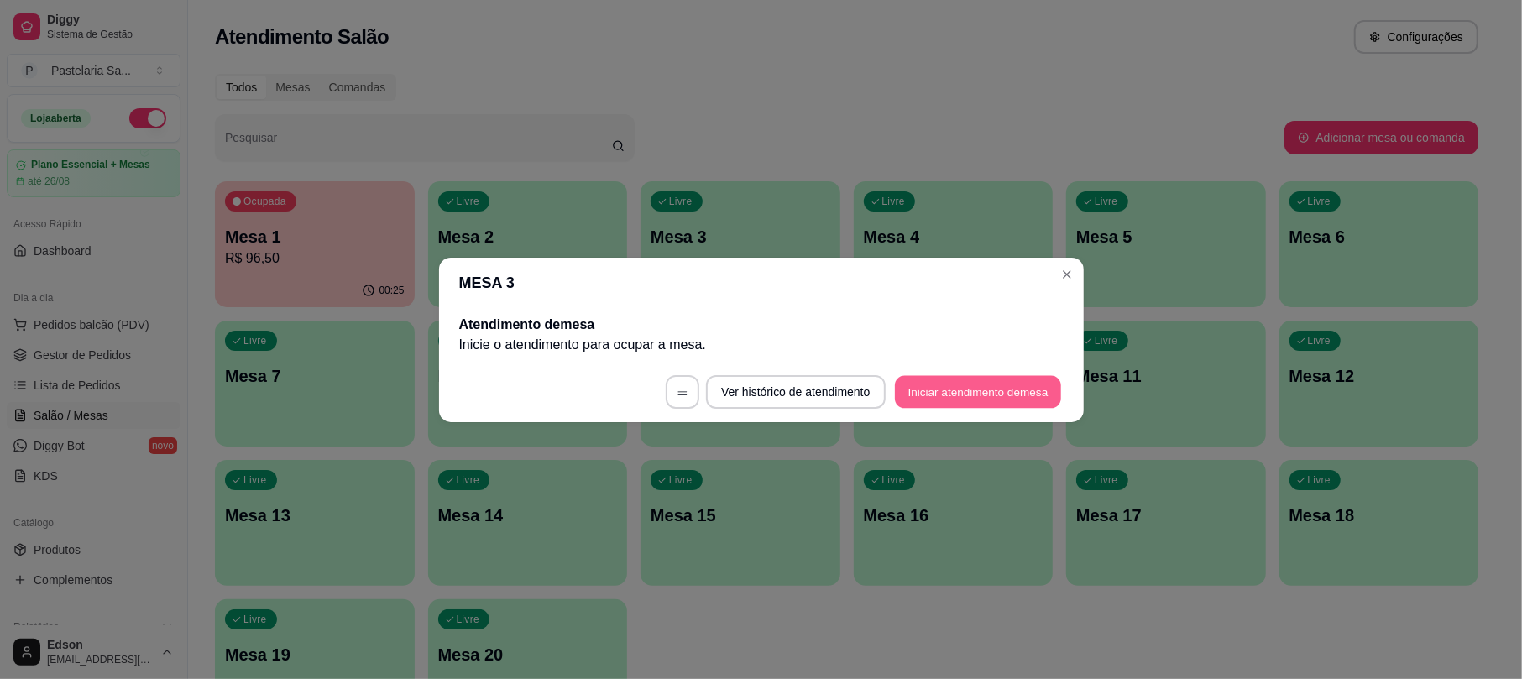
click at [933, 405] on button "Iniciar atendimento de mesa" at bounding box center [978, 391] width 166 height 33
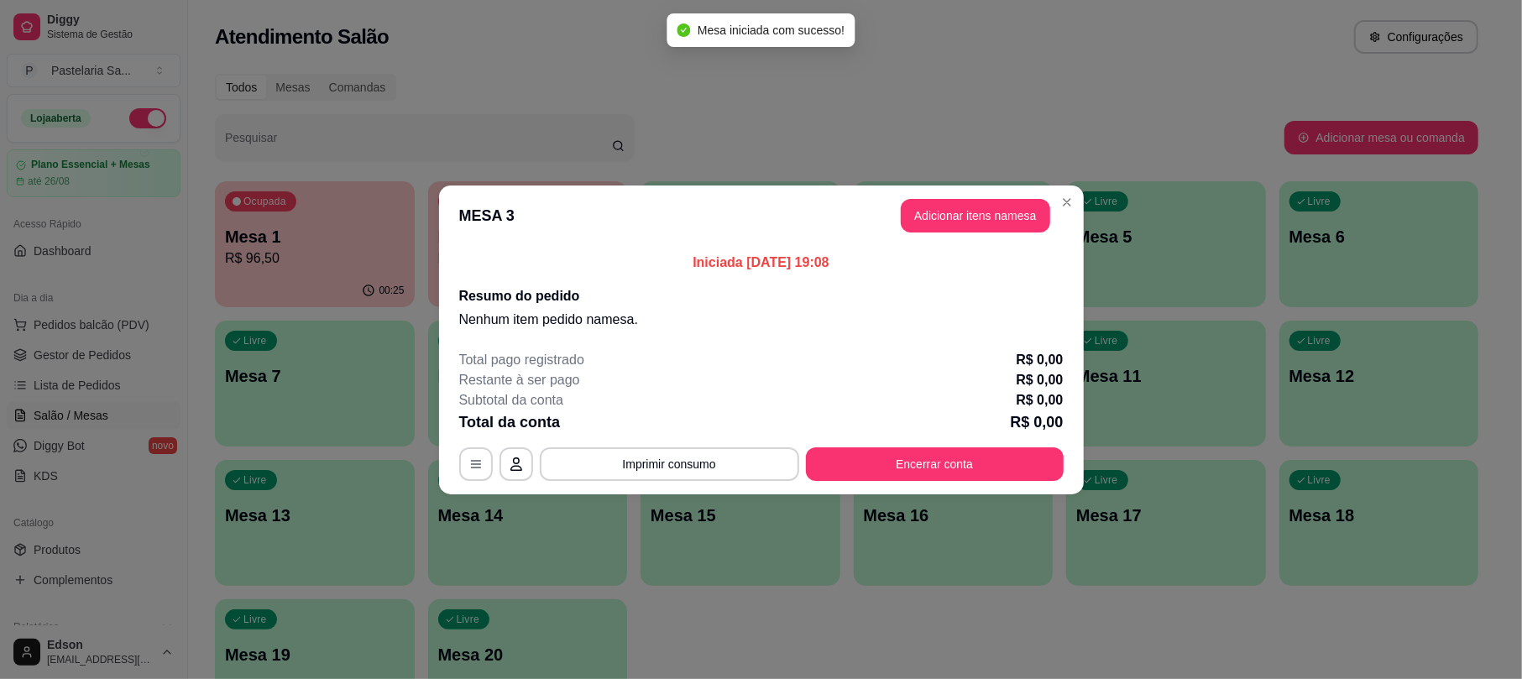
click at [927, 201] on button "Adicionar itens na mesa" at bounding box center [975, 216] width 149 height 34
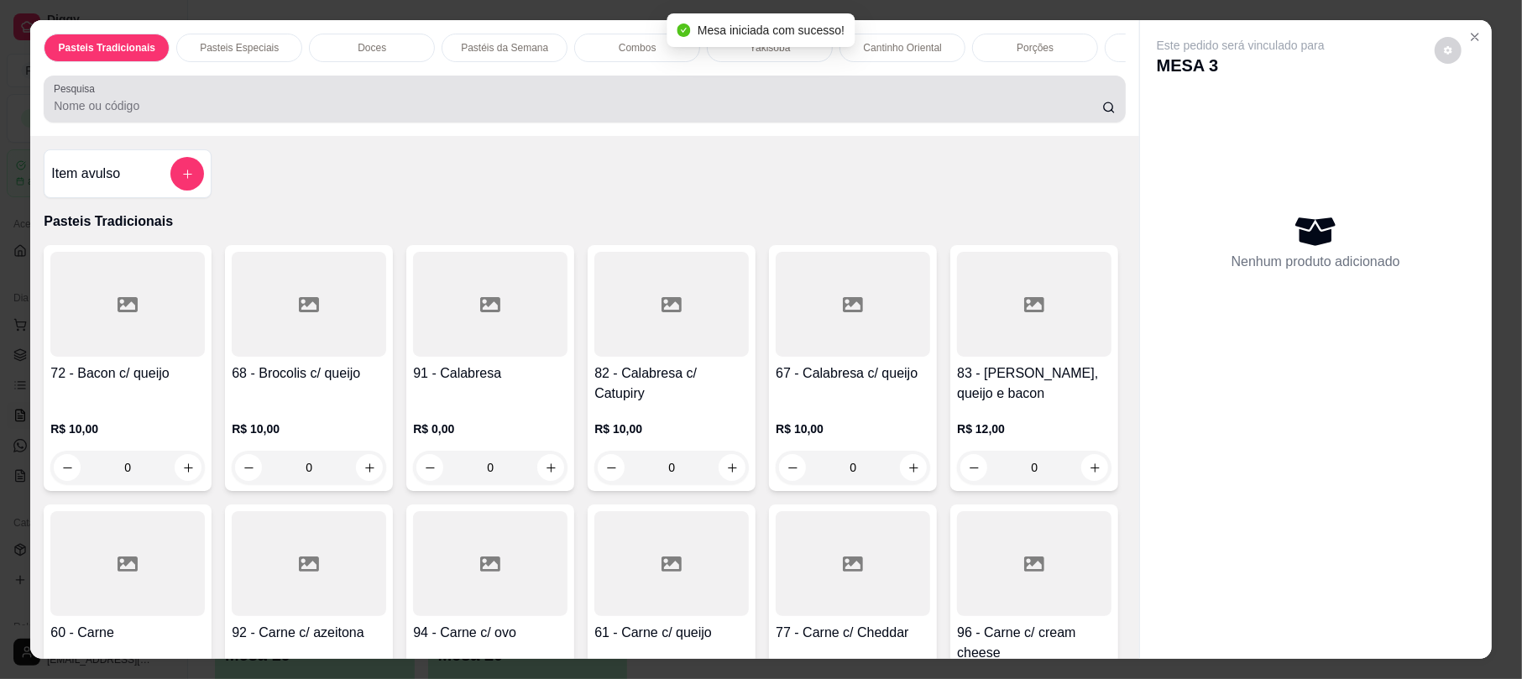
click at [519, 114] on input "Pesquisa" at bounding box center [578, 105] width 1048 height 17
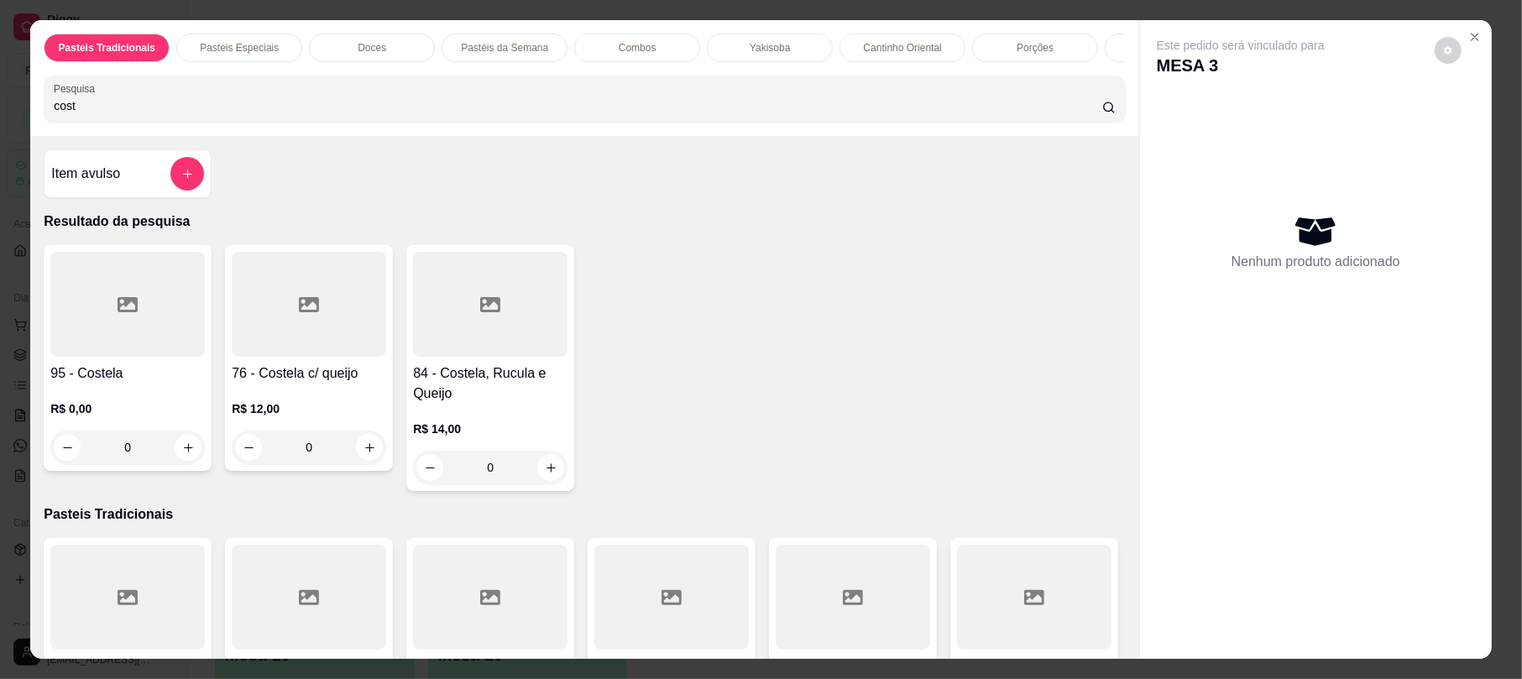
type input "cost"
click at [302, 342] on div at bounding box center [309, 304] width 154 height 105
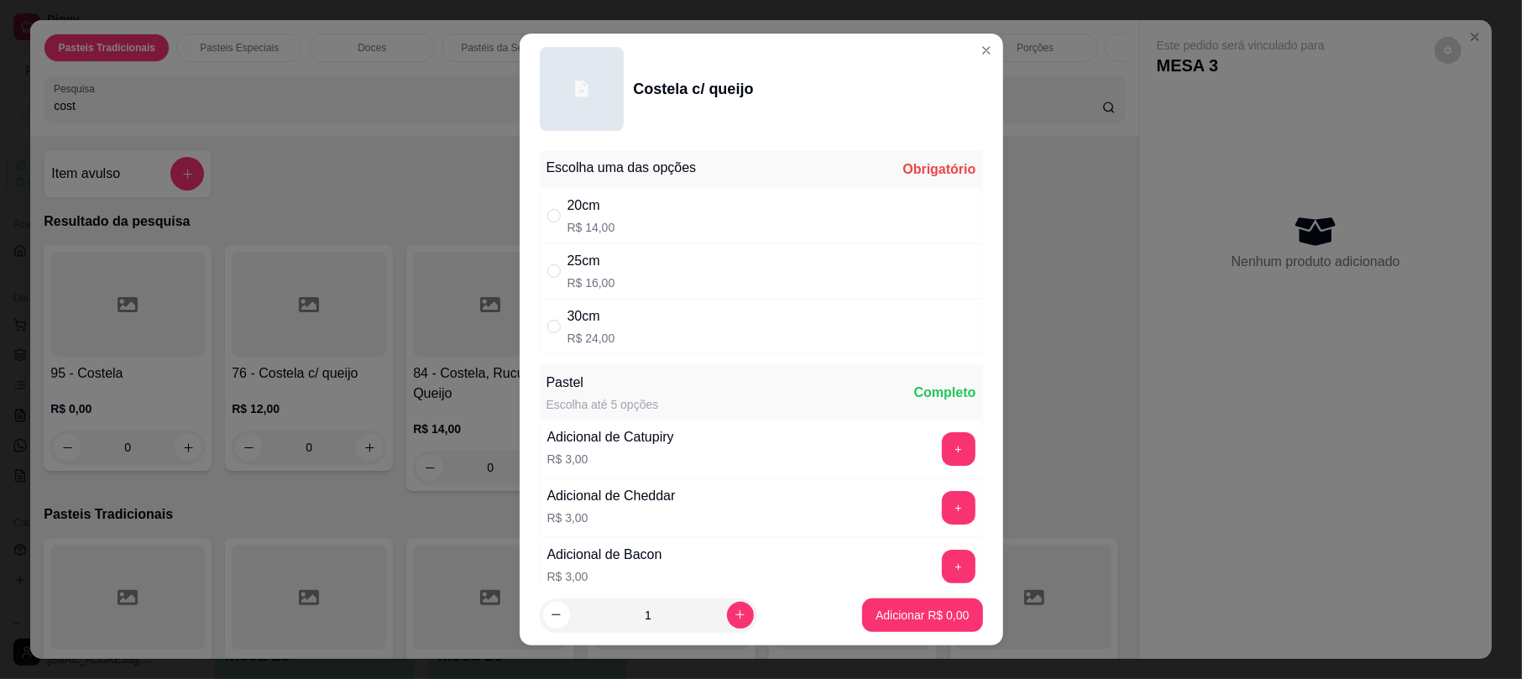
click at [719, 343] on div "30cm R$ 24,00" at bounding box center [761, 326] width 443 height 55
radio input "true"
click at [920, 631] on button "Adicionar R$ 24,00" at bounding box center [918, 616] width 127 height 34
type input "1"
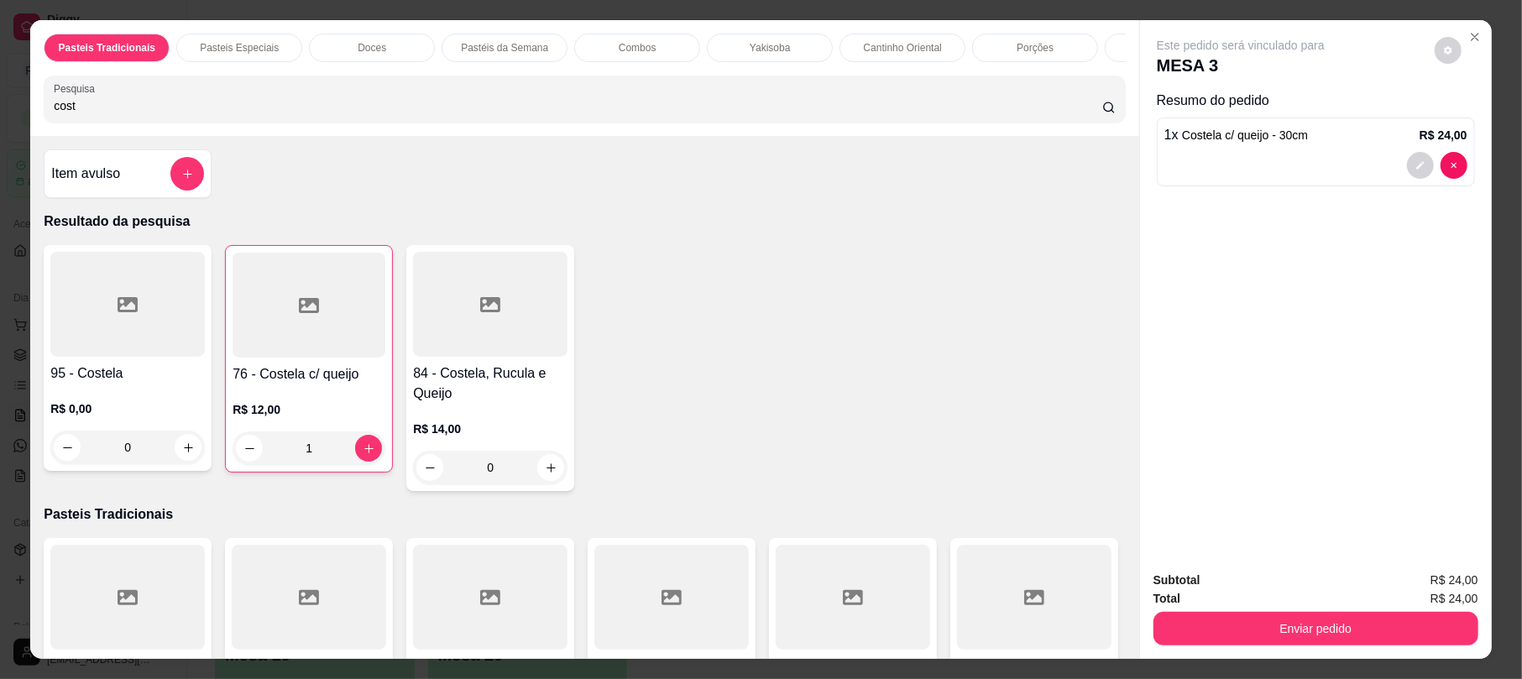
scroll to position [443, 0]
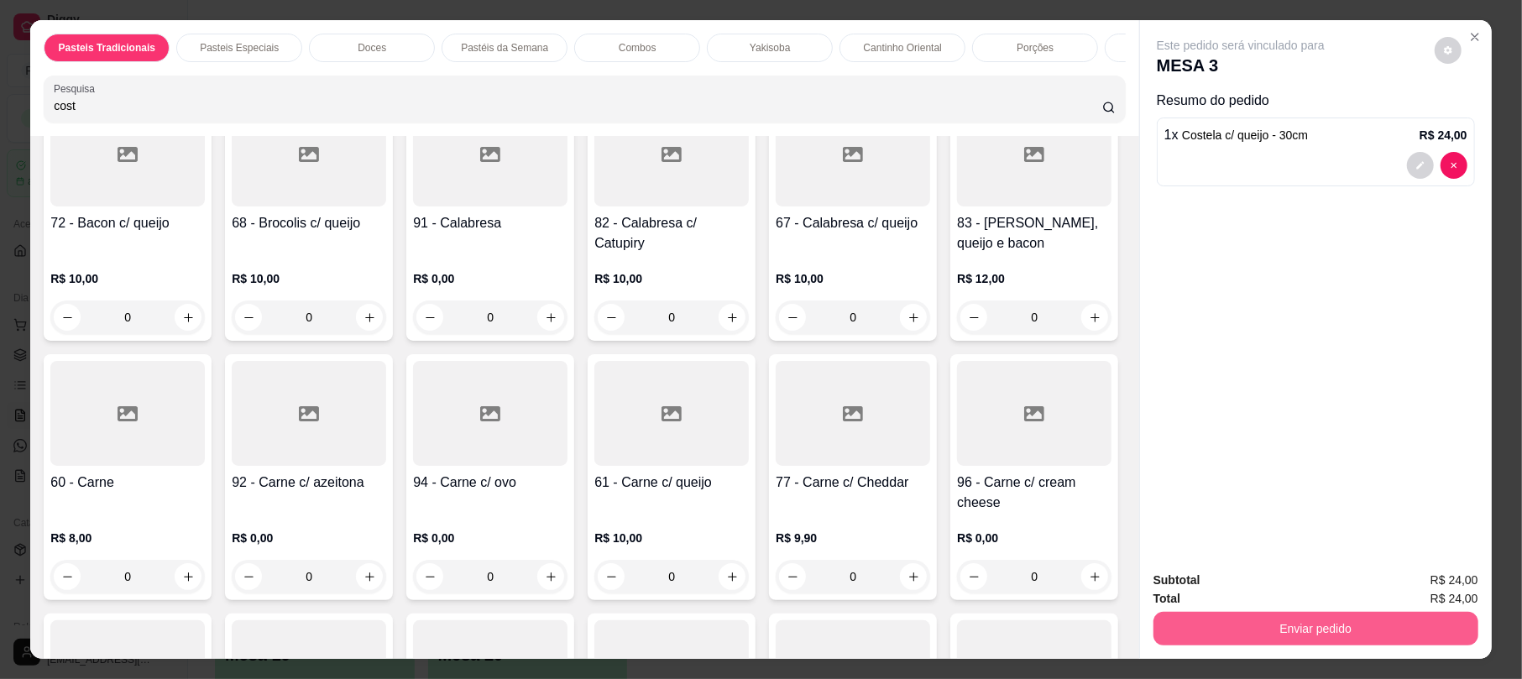
click at [1175, 630] on button "Enviar pedido" at bounding box center [1315, 629] width 325 height 34
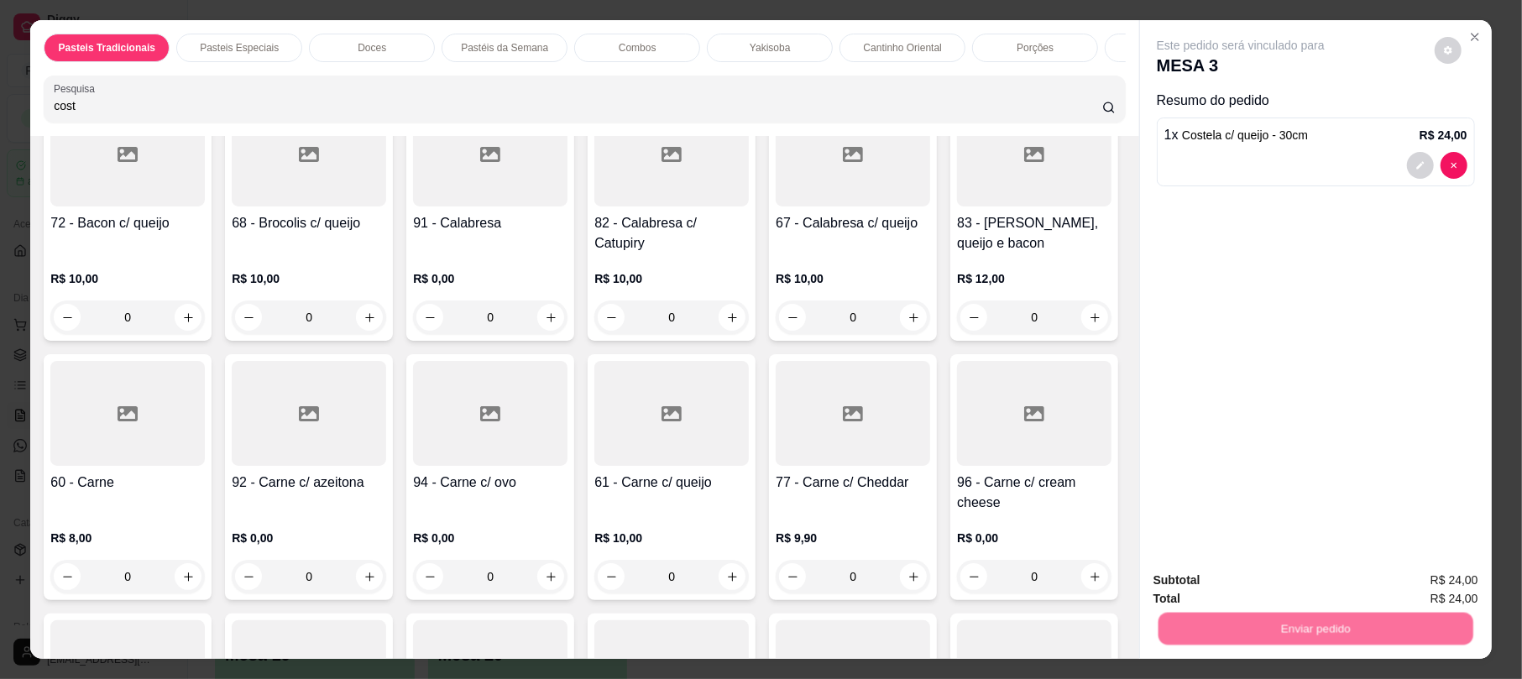
click at [1190, 601] on button "Não registrar e enviar pedido" at bounding box center [1259, 587] width 170 height 31
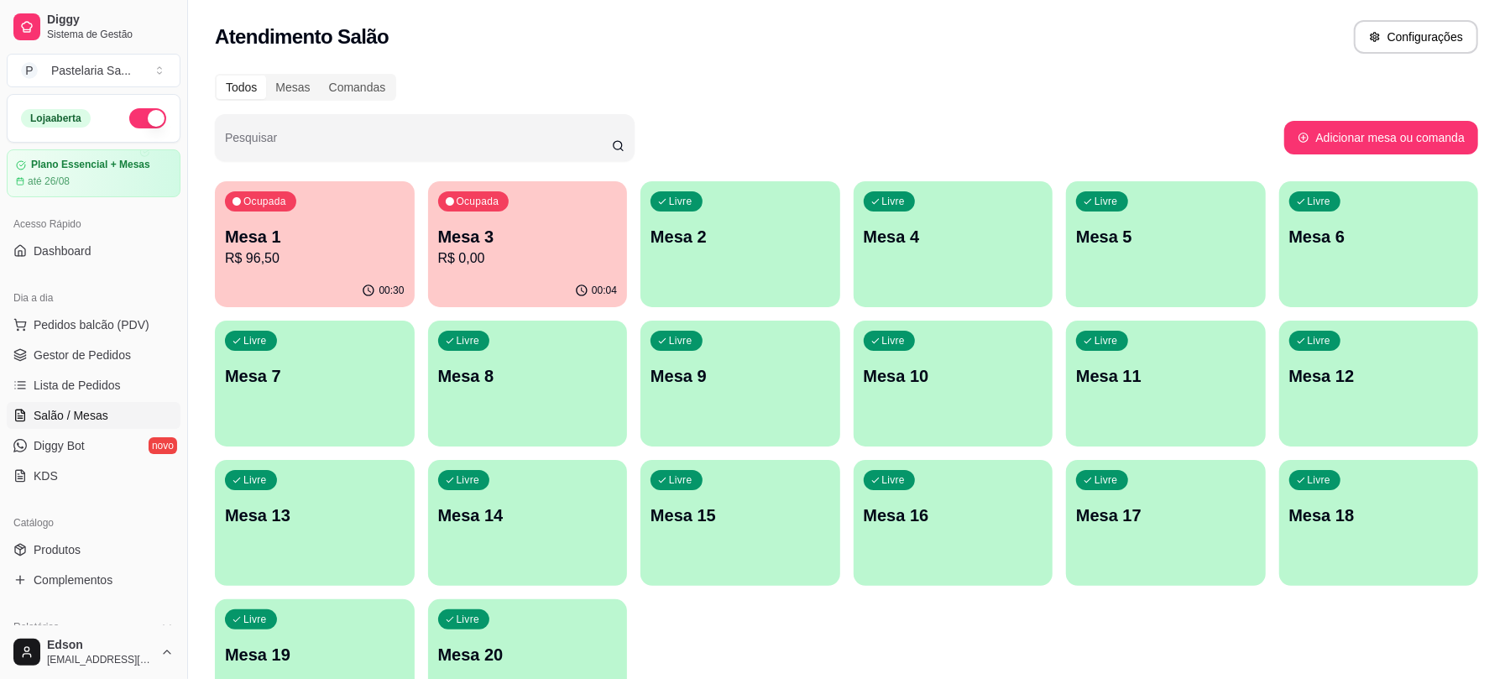
click at [314, 242] on p "Mesa 1" at bounding box center [315, 237] width 180 height 24
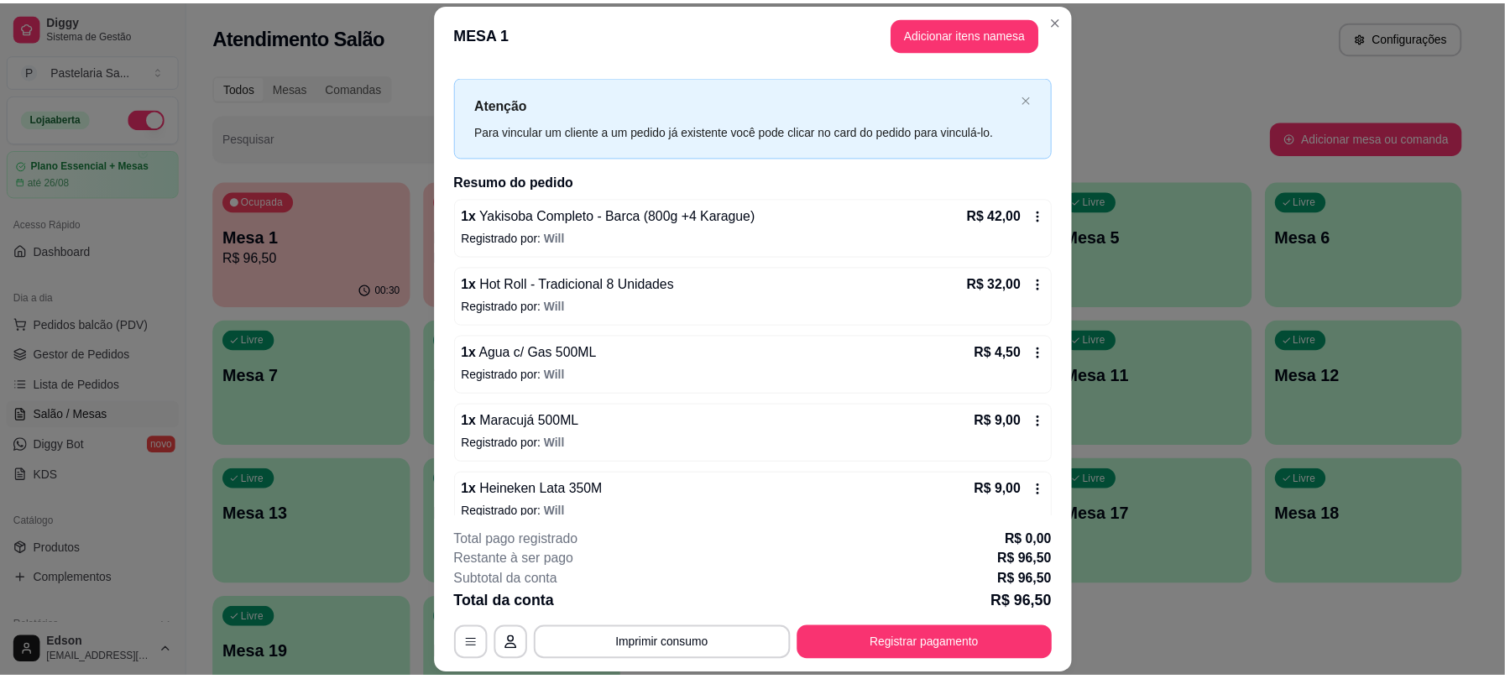
scroll to position [48, 0]
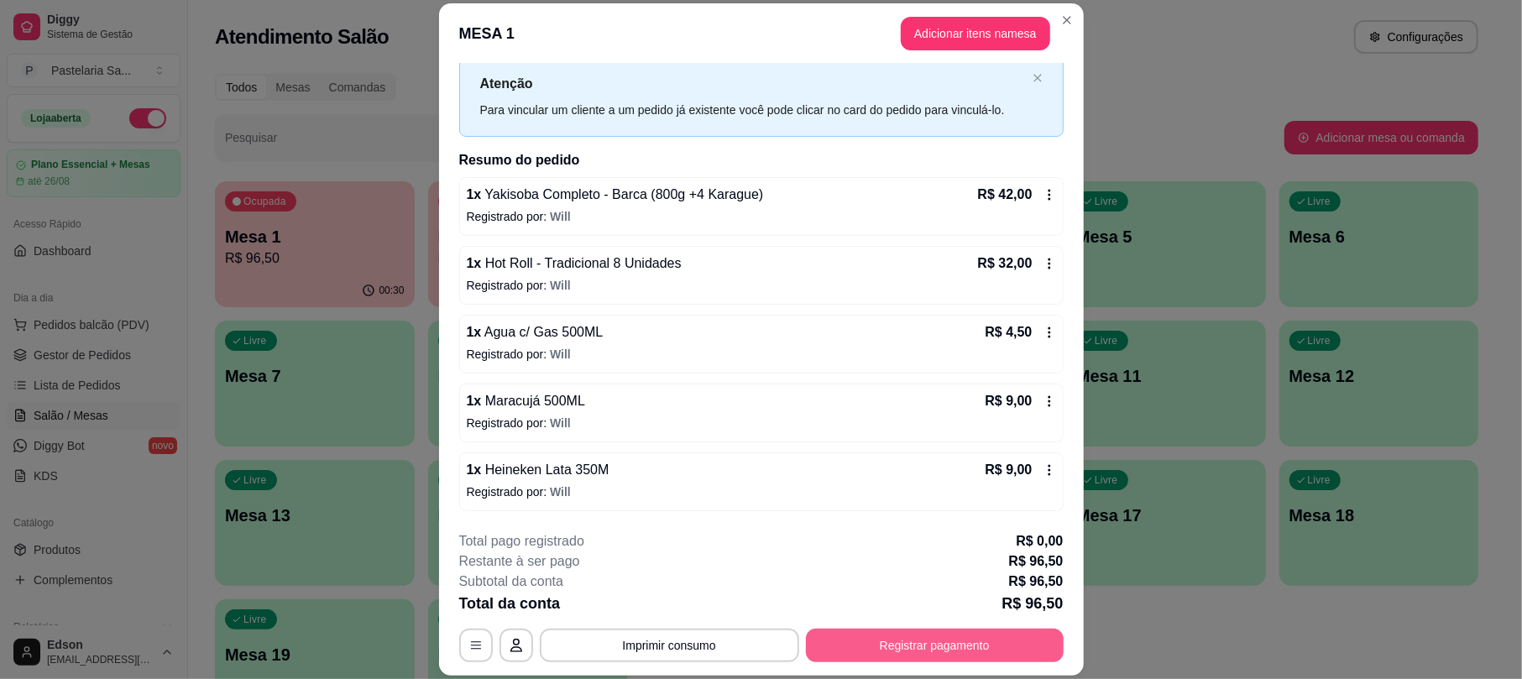
click at [933, 646] on button "Registrar pagamento" at bounding box center [935, 646] width 258 height 34
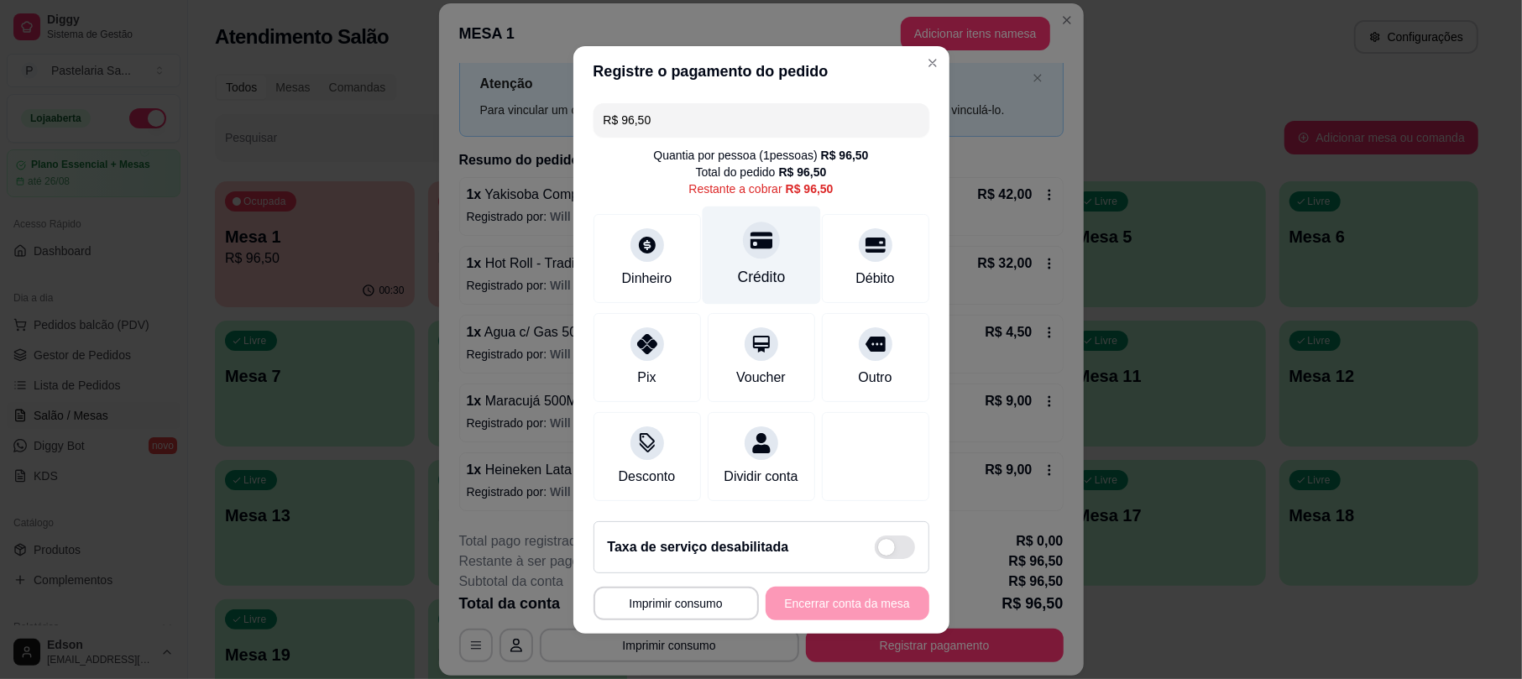
click at [744, 266] on div "Crédito" at bounding box center [761, 277] width 48 height 22
click at [870, 620] on div "**********" at bounding box center [761, 604] width 336 height 34
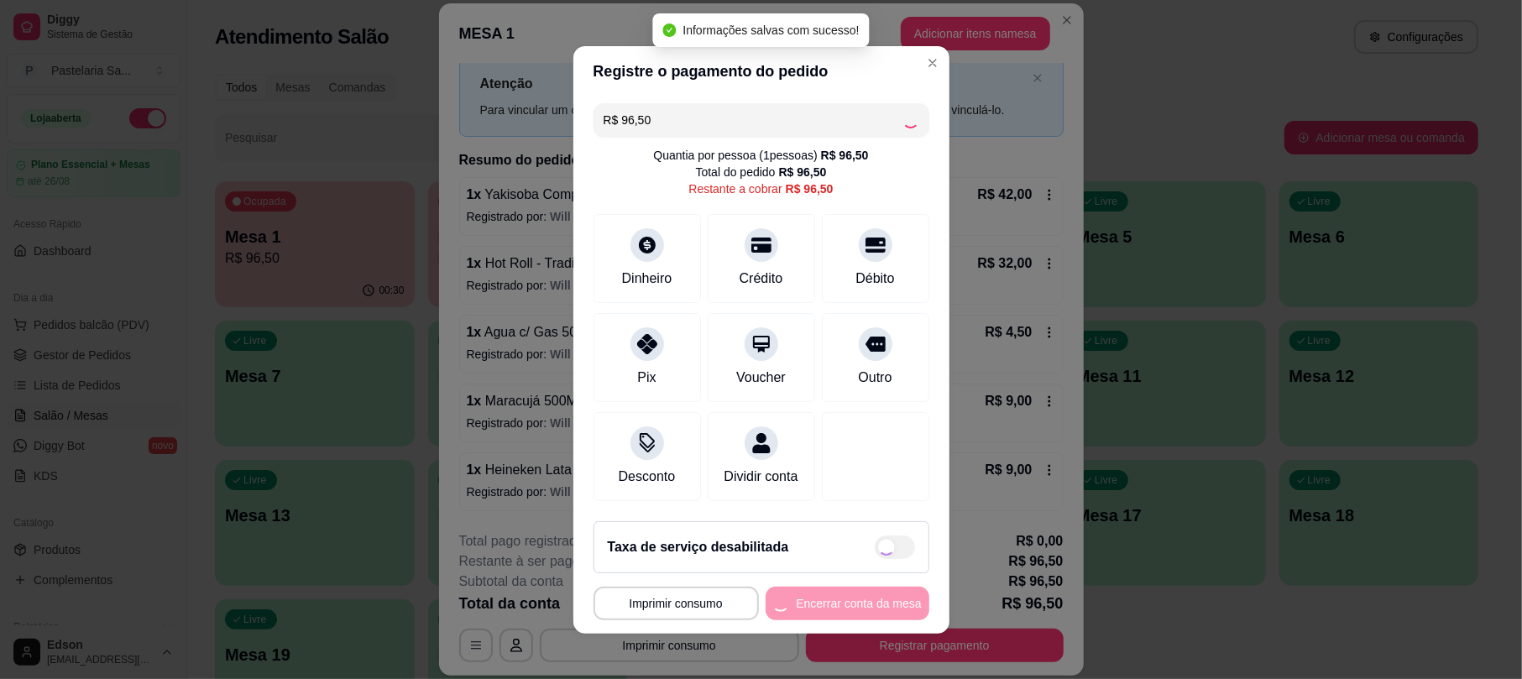
type input "R$ 0,00"
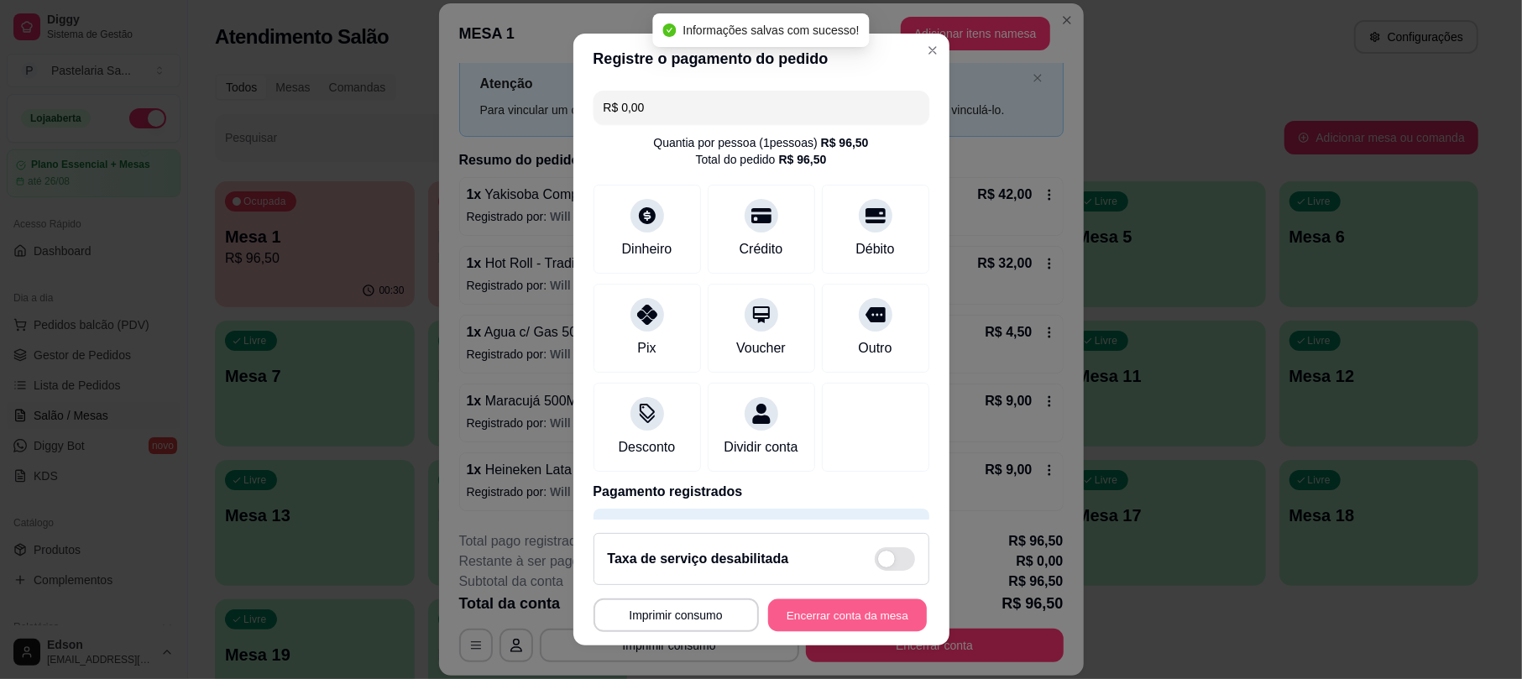
click at [870, 625] on button "Encerrar conta da mesa" at bounding box center [847, 615] width 159 height 33
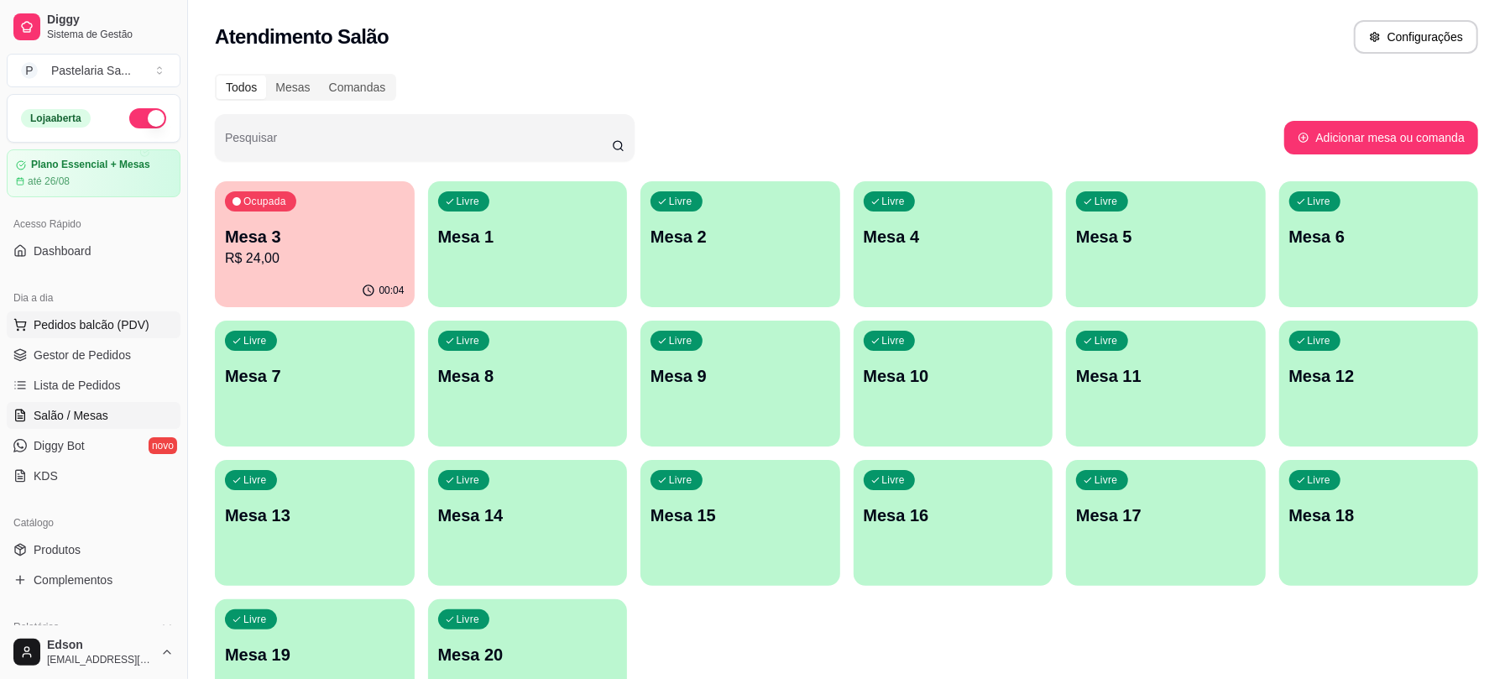
click at [141, 321] on span "Pedidos balcão (PDV)" at bounding box center [92, 324] width 116 height 17
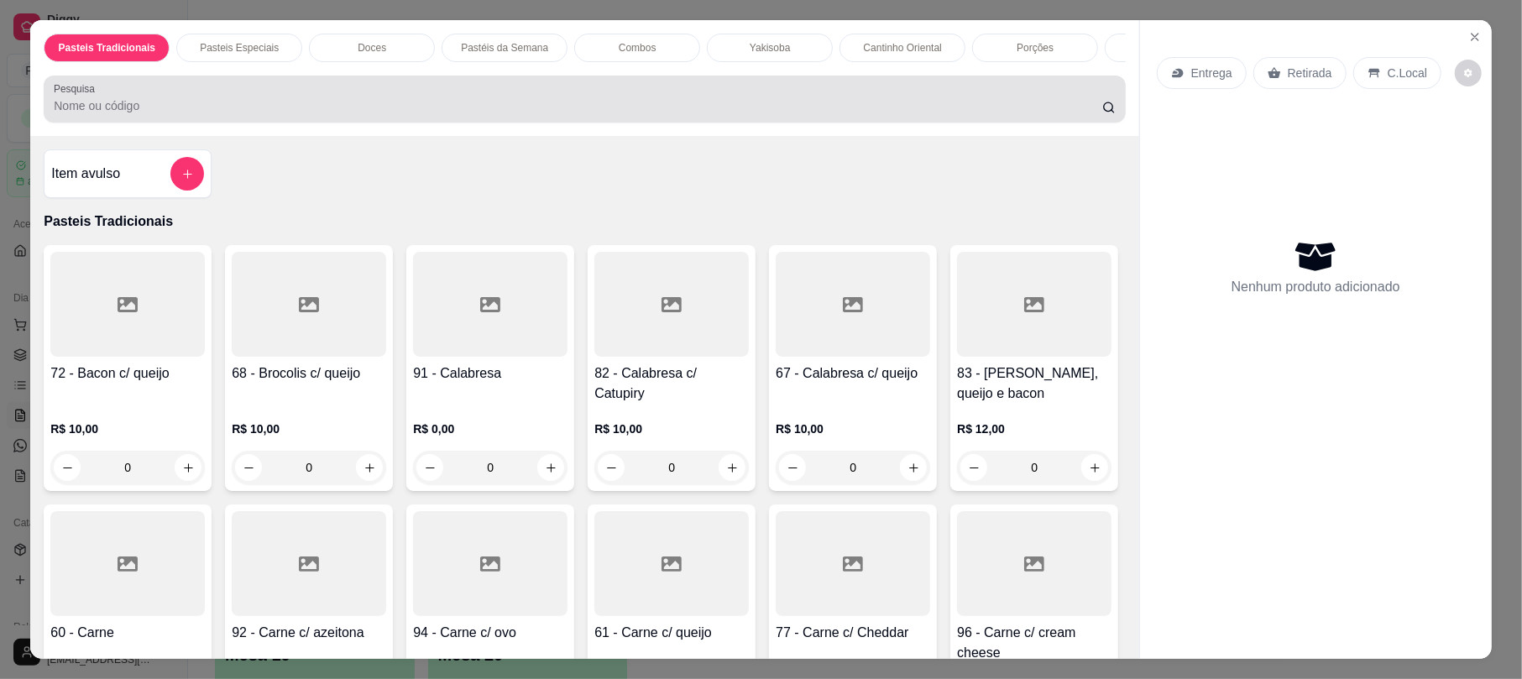
click at [159, 114] on input "Pesquisa" at bounding box center [578, 105] width 1048 height 17
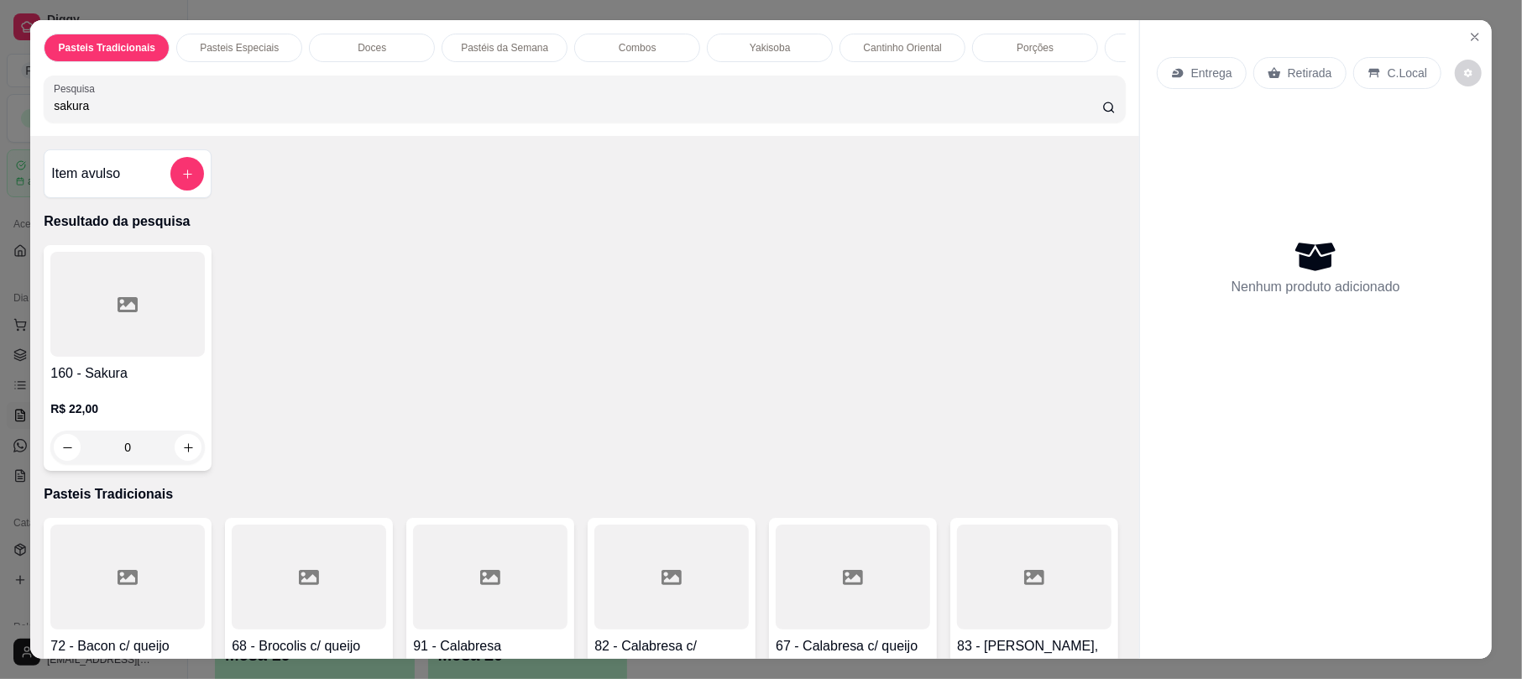
type input "sakura"
click at [114, 384] on h4 "160 - Sakura" at bounding box center [127, 373] width 154 height 20
click at [1468, 35] on icon "Close" at bounding box center [1474, 36] width 13 height 13
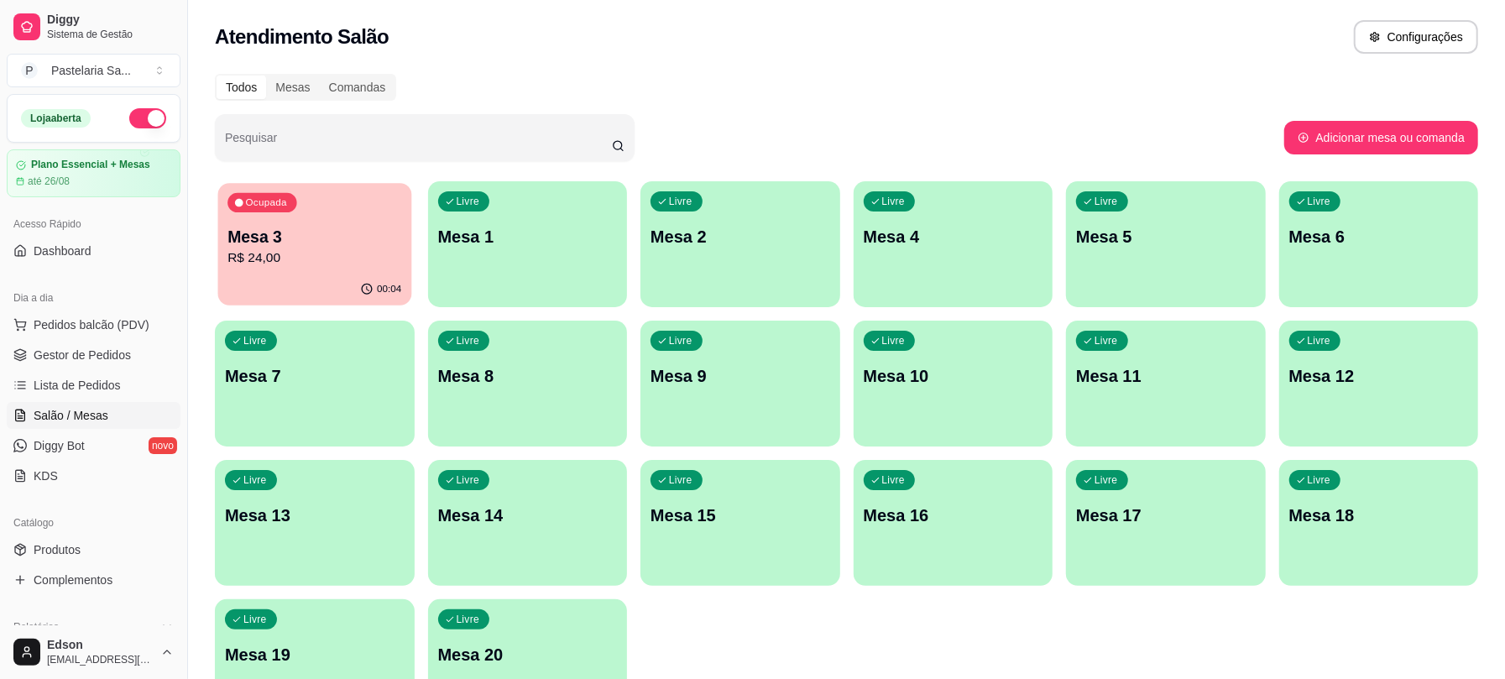
click at [222, 274] on div "00:04" at bounding box center [314, 290] width 193 height 32
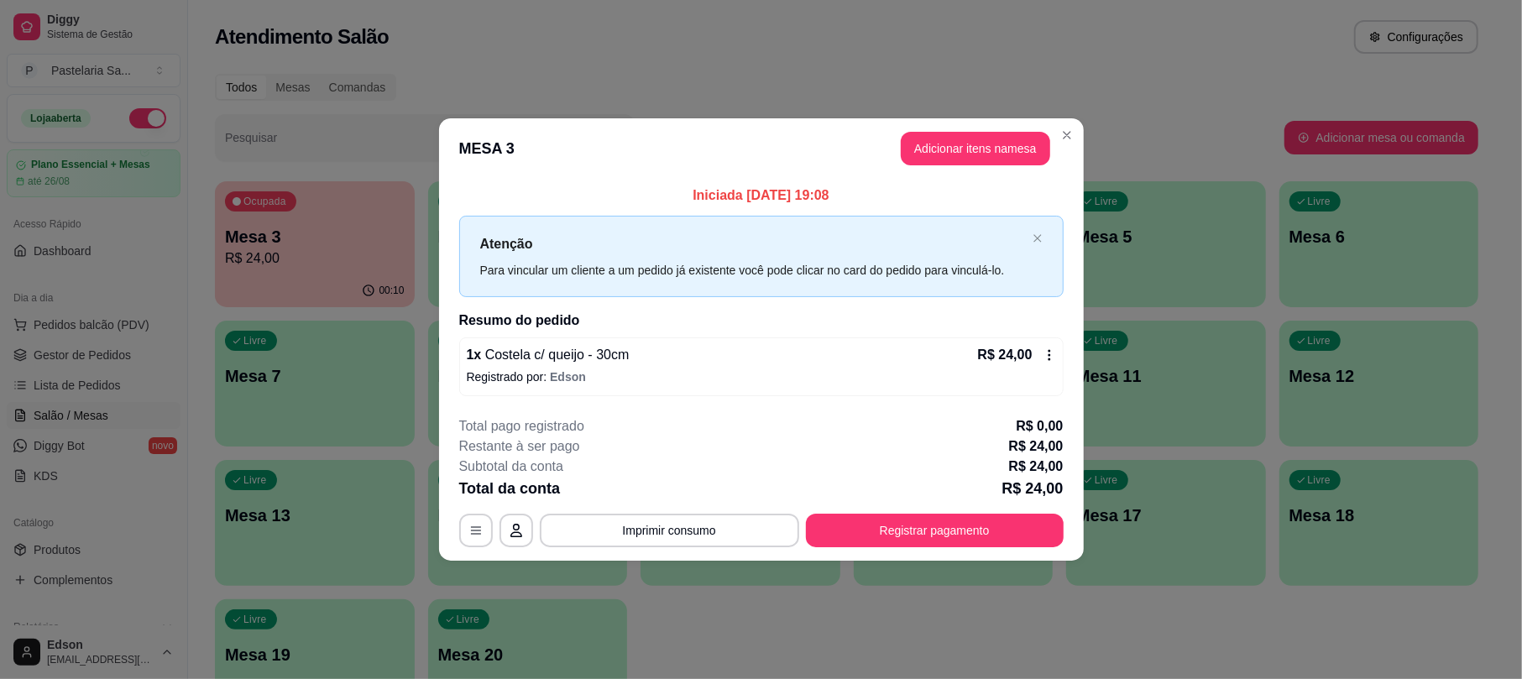
click at [954, 159] on button "Adicionar itens na mesa" at bounding box center [975, 149] width 149 height 34
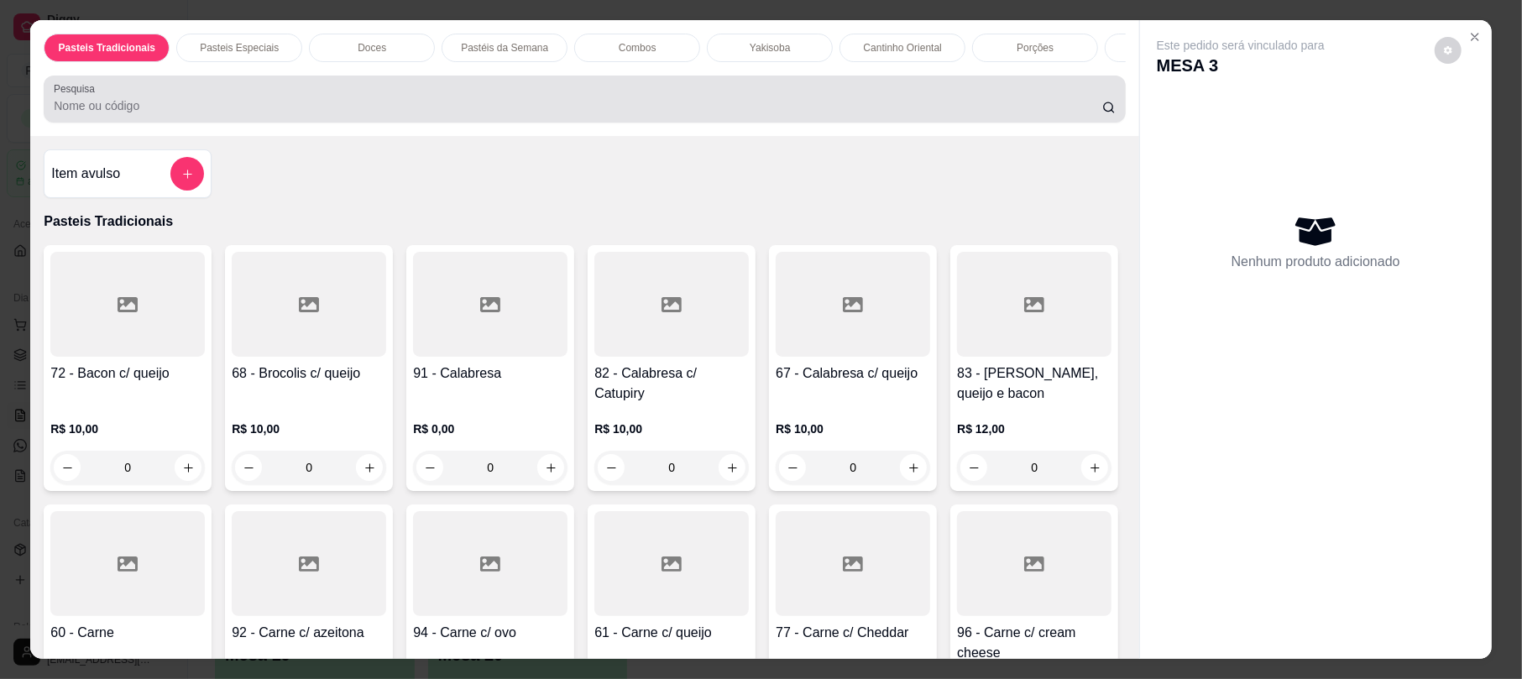
click at [725, 114] on input "Pesquisa" at bounding box center [578, 105] width 1048 height 17
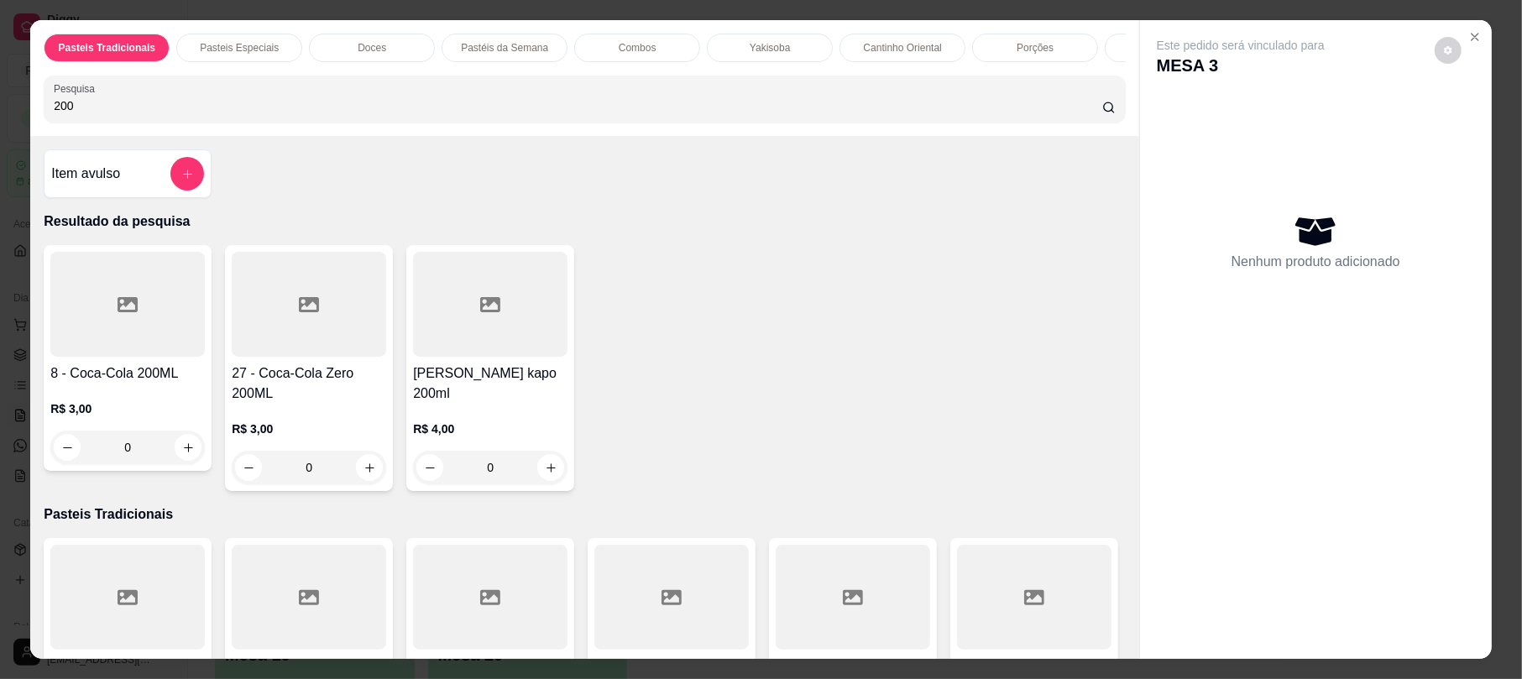
type input "200"
click at [65, 340] on div at bounding box center [127, 304] width 154 height 105
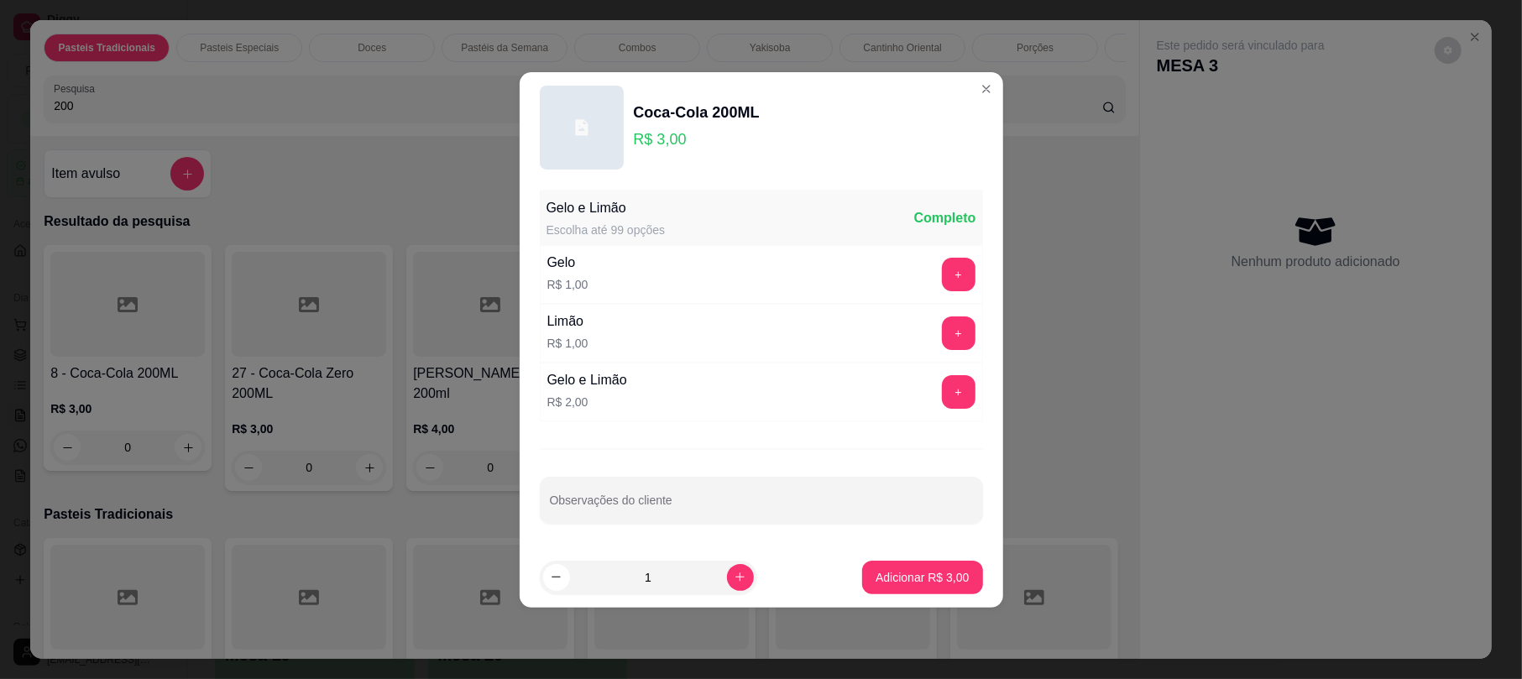
click at [880, 556] on footer "1 Adicionar R$ 3,00" at bounding box center [762, 577] width 484 height 60
click at [903, 561] on footer "1 Adicionar R$ 3,00" at bounding box center [762, 577] width 484 height 60
click at [905, 573] on p "Adicionar R$ 3,00" at bounding box center [922, 577] width 93 height 17
type input "1"
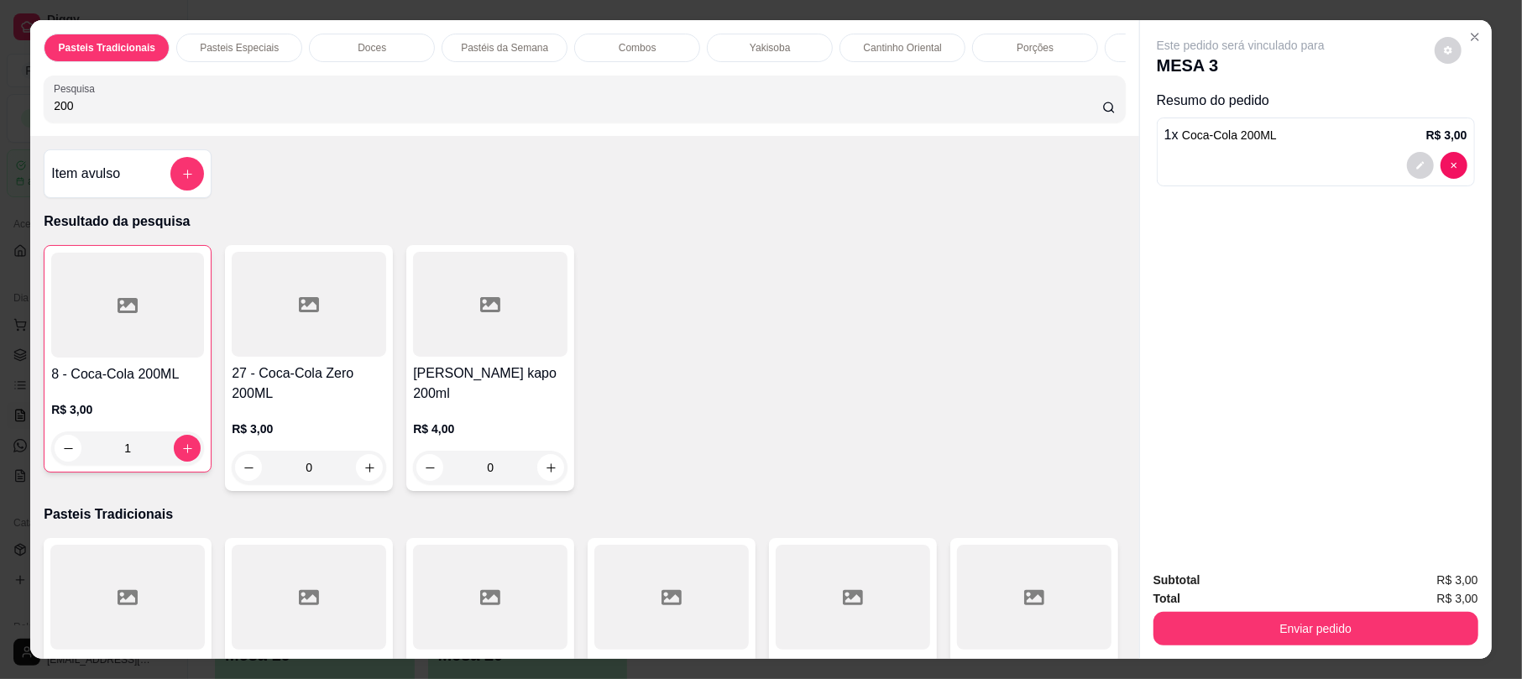
click at [1391, 640] on button "Enviar pedido" at bounding box center [1315, 629] width 325 height 34
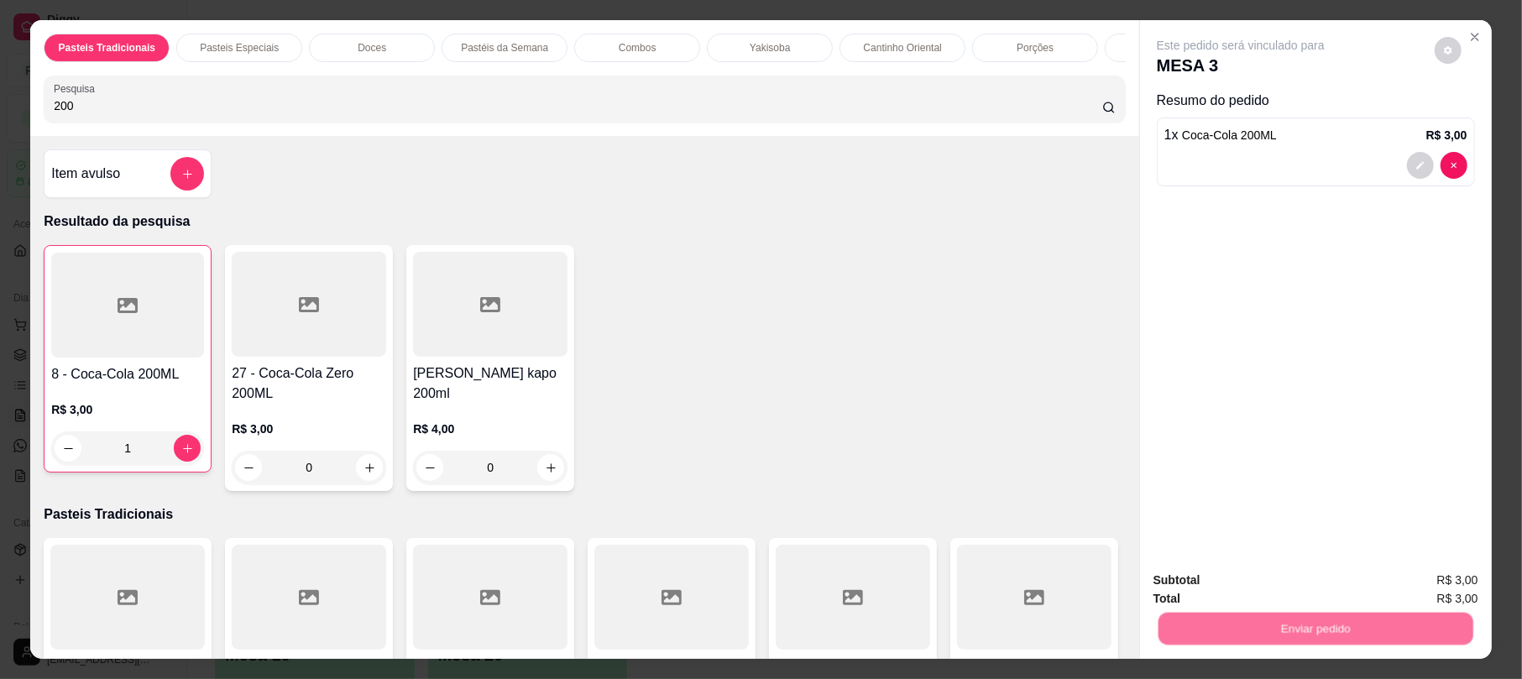
click at [1269, 582] on button "Não registrar e enviar pedido" at bounding box center [1259, 587] width 170 height 31
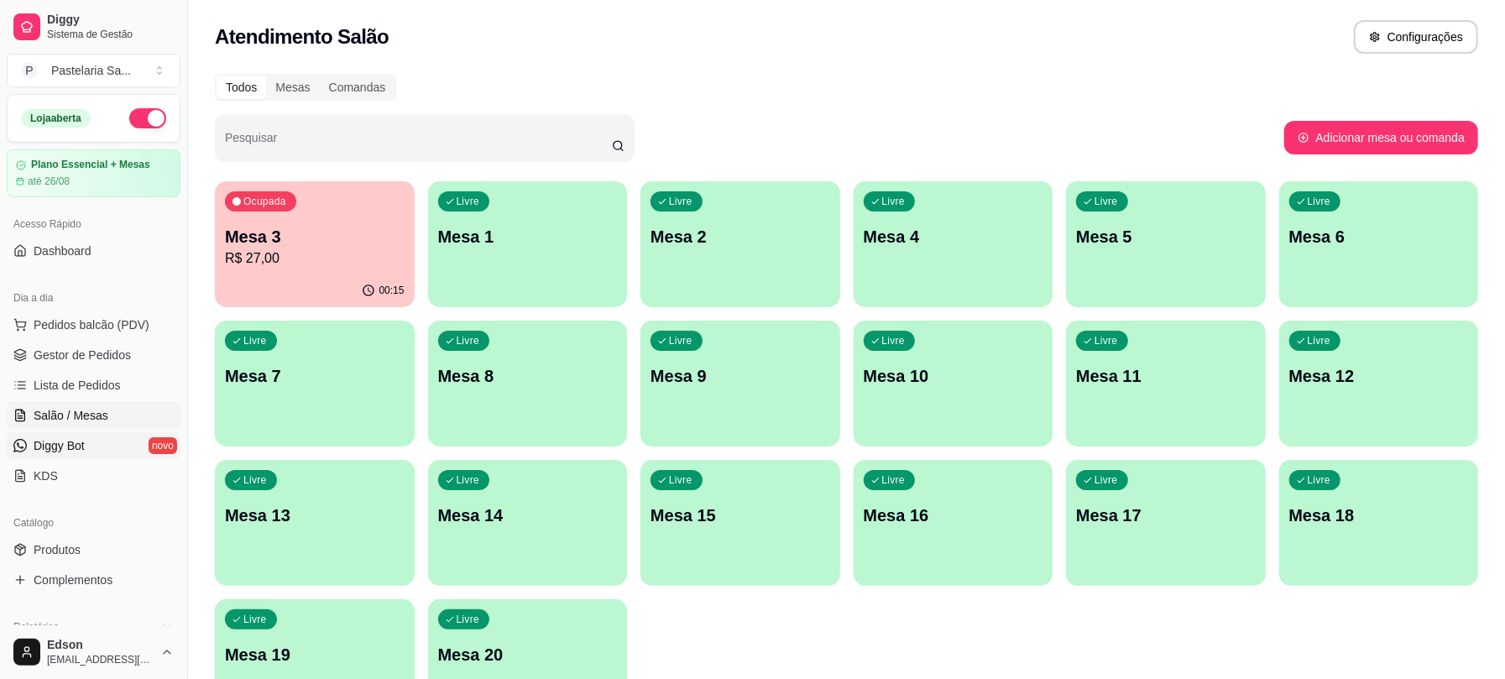
click at [92, 444] on link "Diggy Bot novo" at bounding box center [94, 445] width 174 height 27
click at [302, 212] on div "Ocupada Mesa 3 R$ 27,00" at bounding box center [315, 227] width 200 height 93
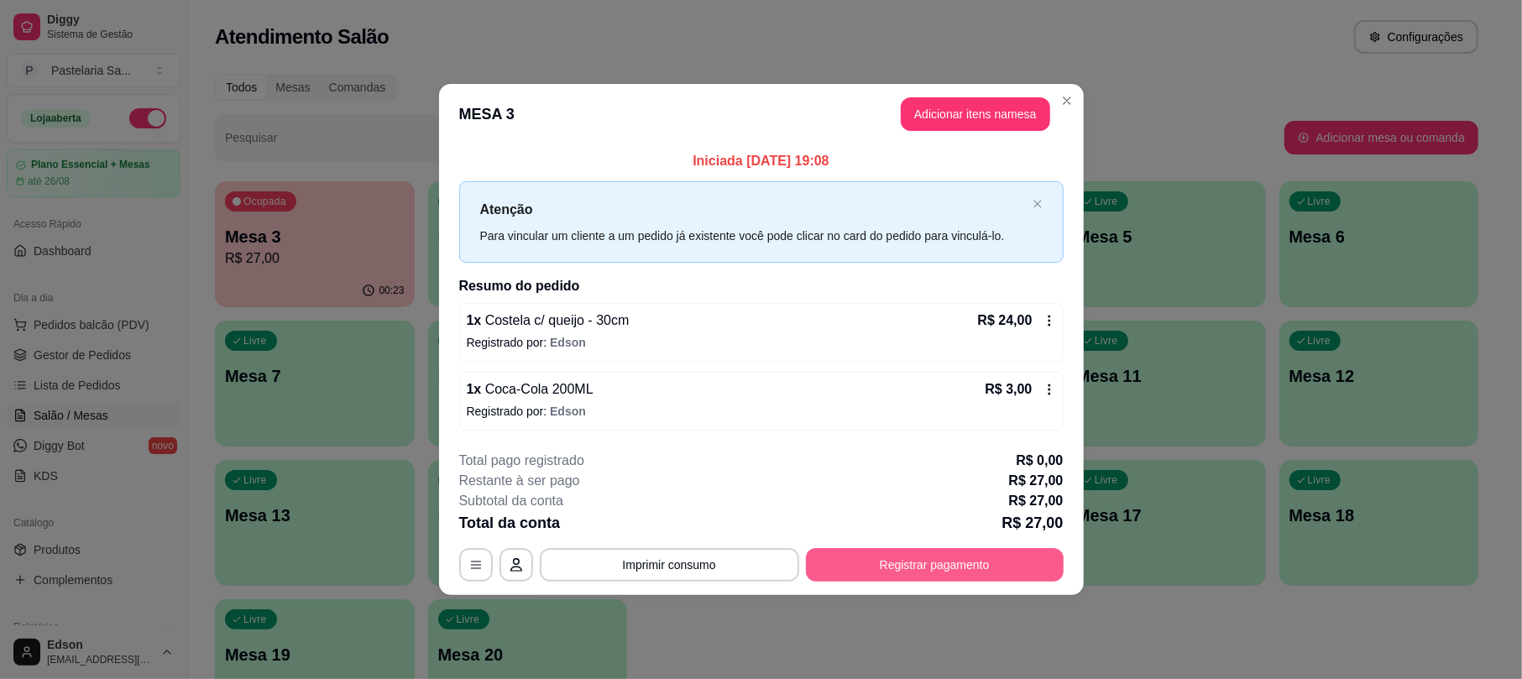
click at [970, 571] on button "Registrar pagamento" at bounding box center [935, 565] width 258 height 34
click at [985, 567] on button "Registrar pagamento" at bounding box center [935, 565] width 258 height 34
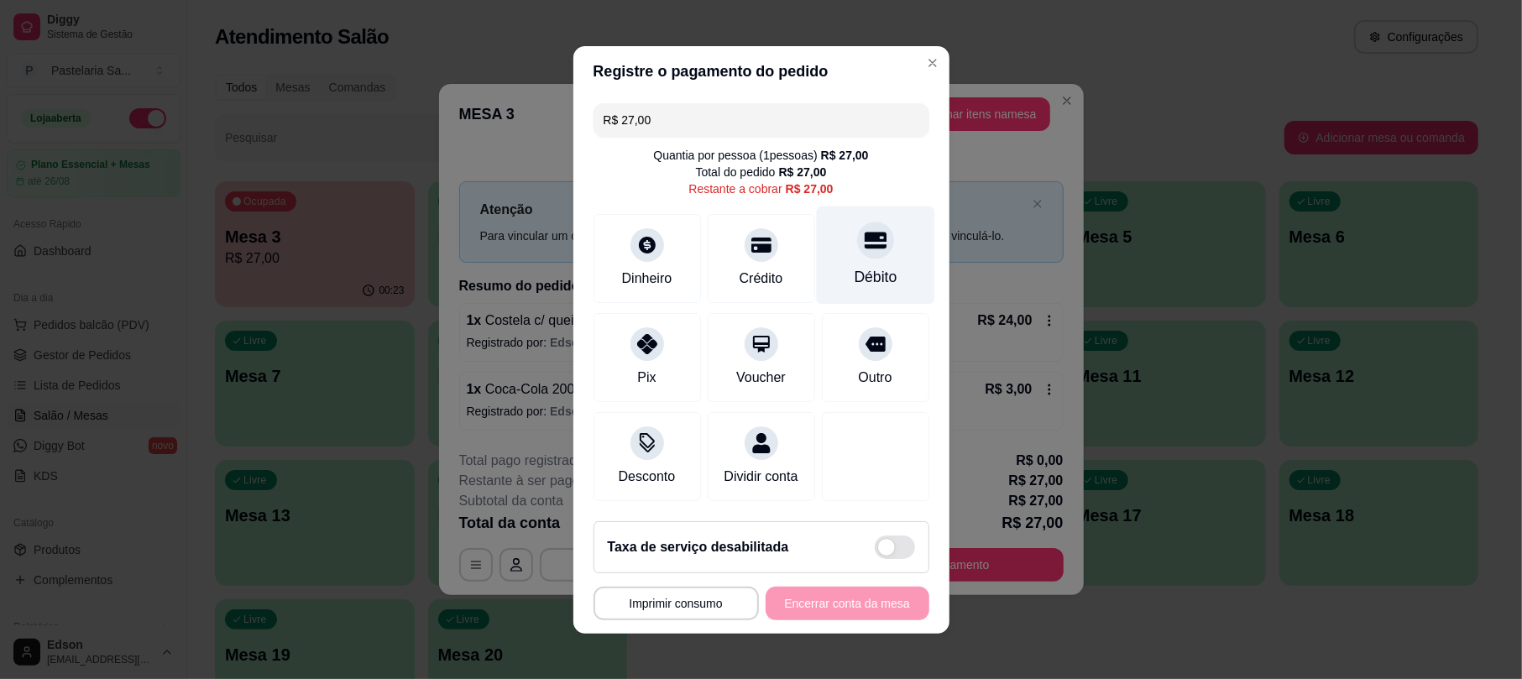
click at [865, 228] on div at bounding box center [875, 240] width 37 height 37
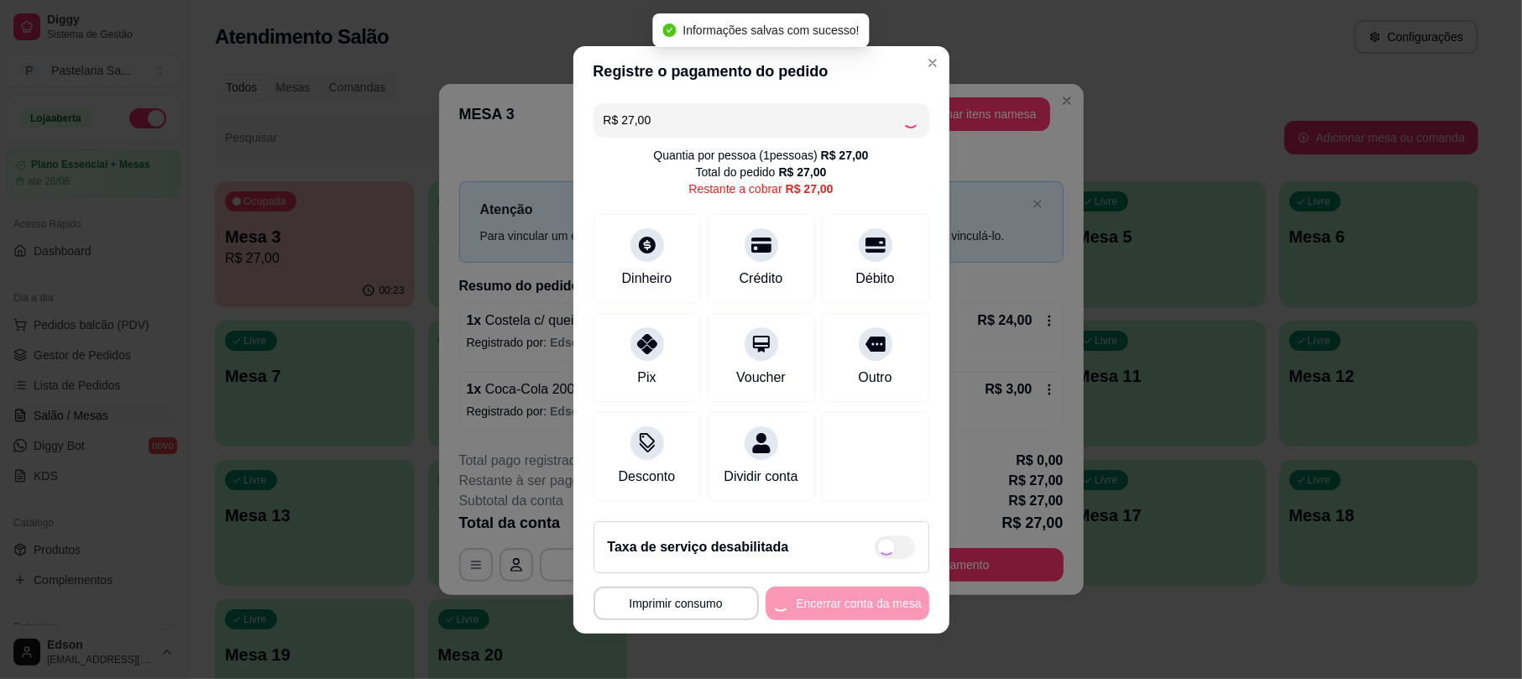
type input "R$ 0,00"
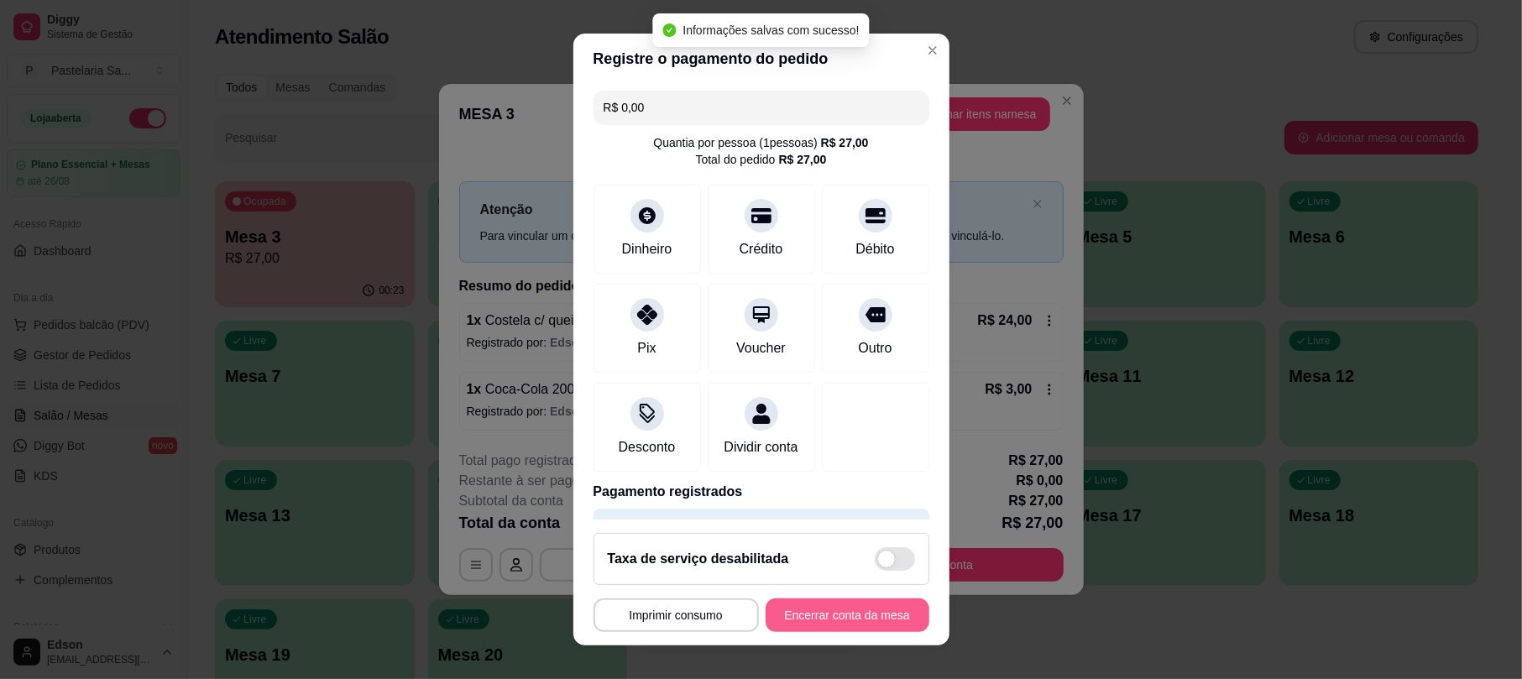
click at [856, 630] on button "Encerrar conta da mesa" at bounding box center [848, 616] width 164 height 34
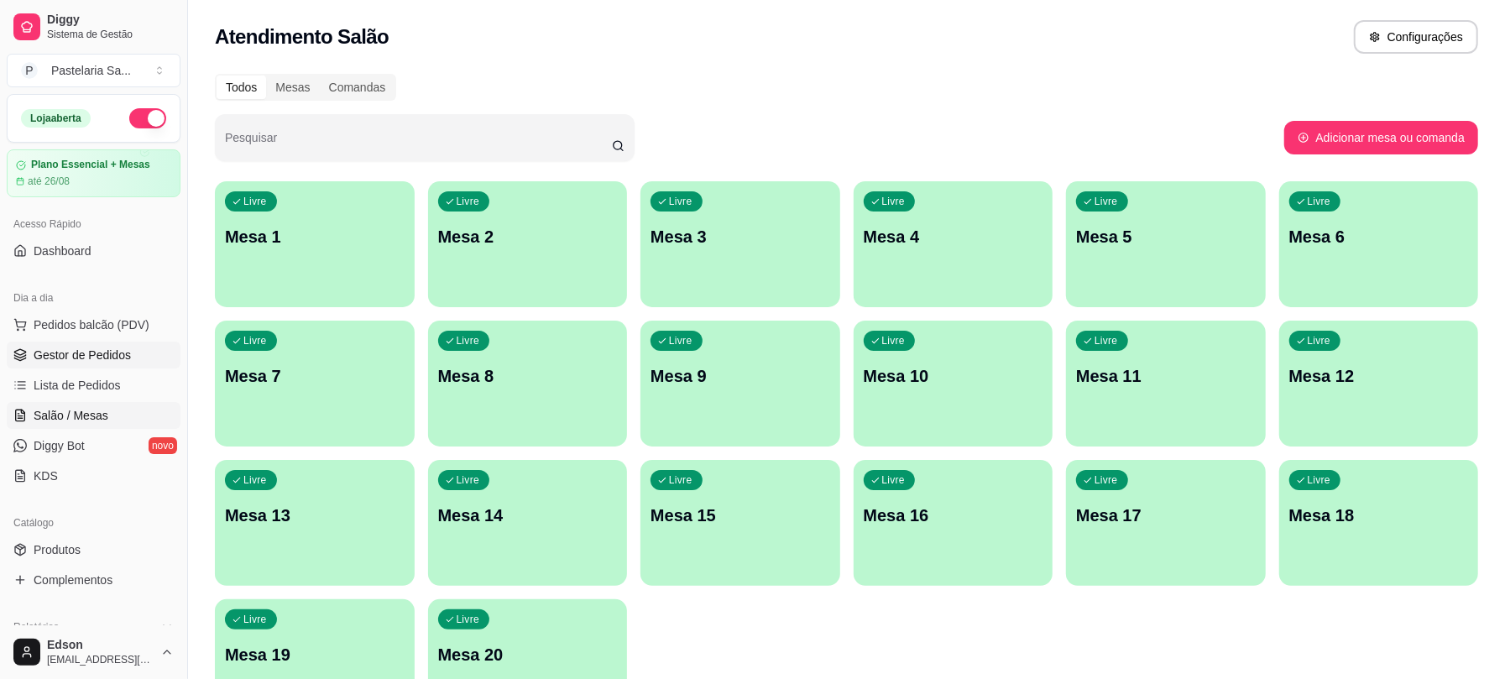
click at [57, 353] on span "Gestor de Pedidos" at bounding box center [82, 355] width 97 height 17
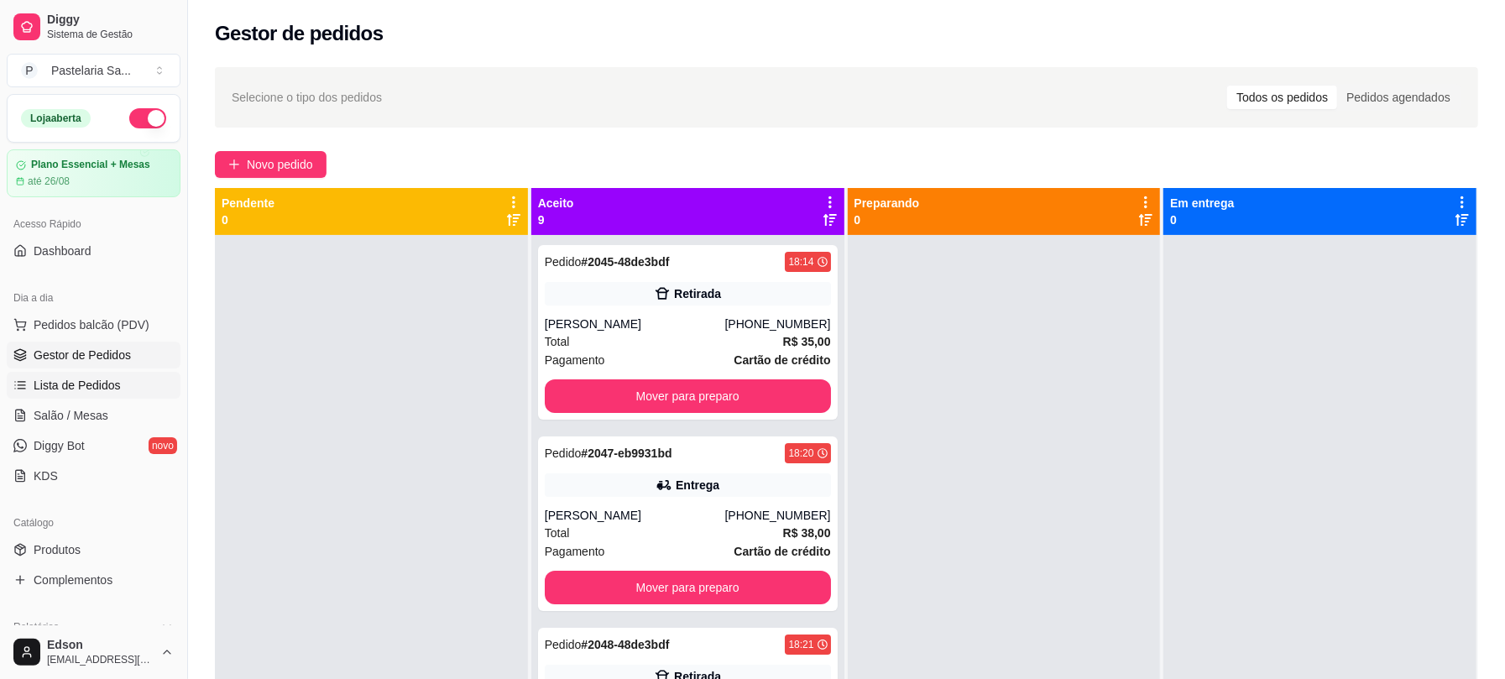
click at [114, 381] on span "Lista de Pedidos" at bounding box center [77, 385] width 87 height 17
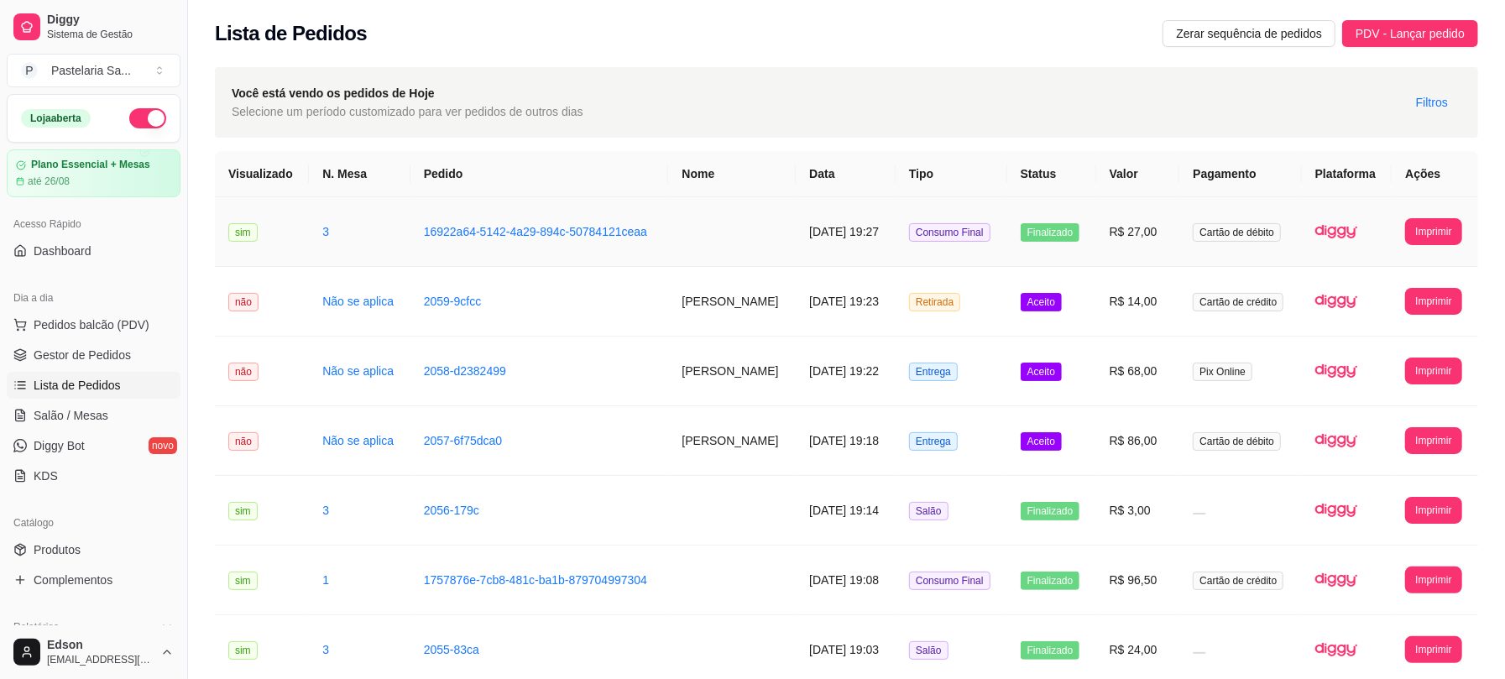
click at [696, 223] on td at bounding box center [732, 232] width 128 height 70
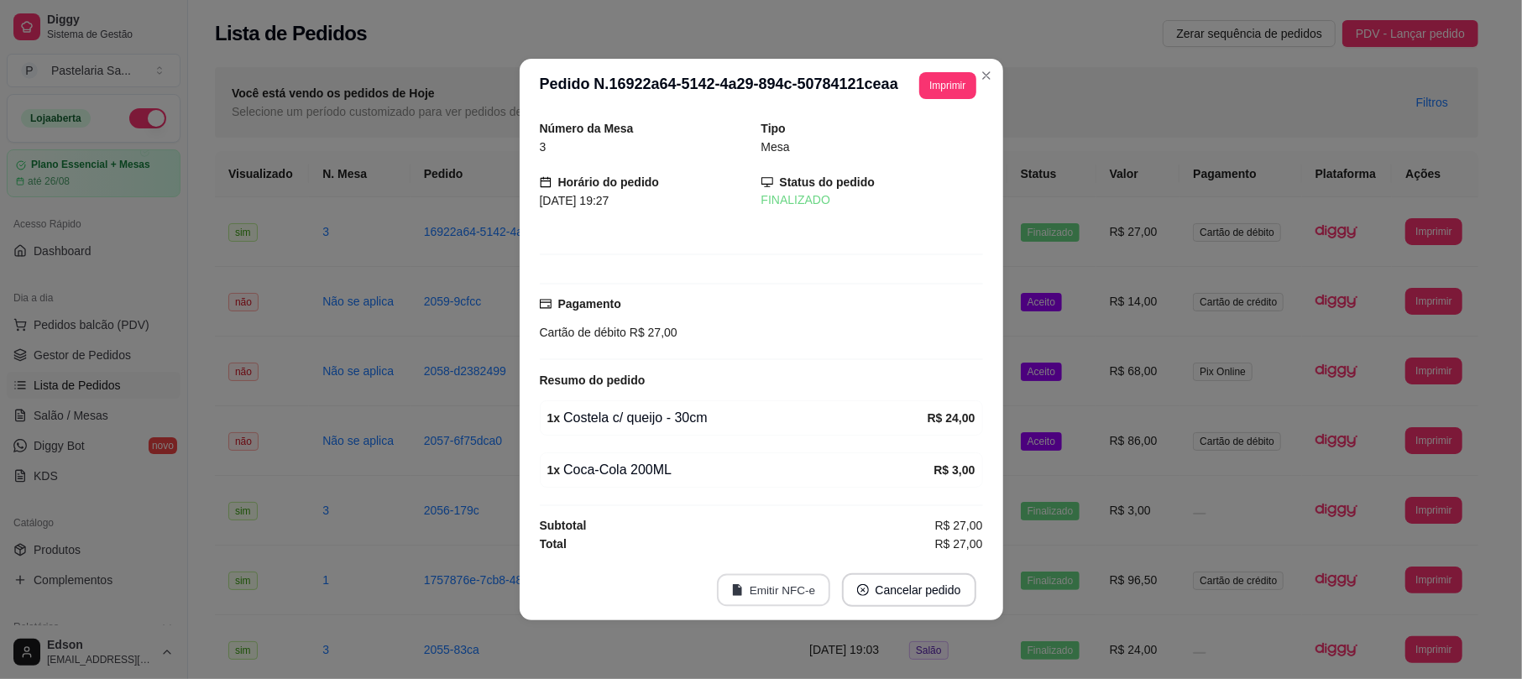
click at [803, 586] on button "Emitir NFC-e" at bounding box center [773, 590] width 113 height 33
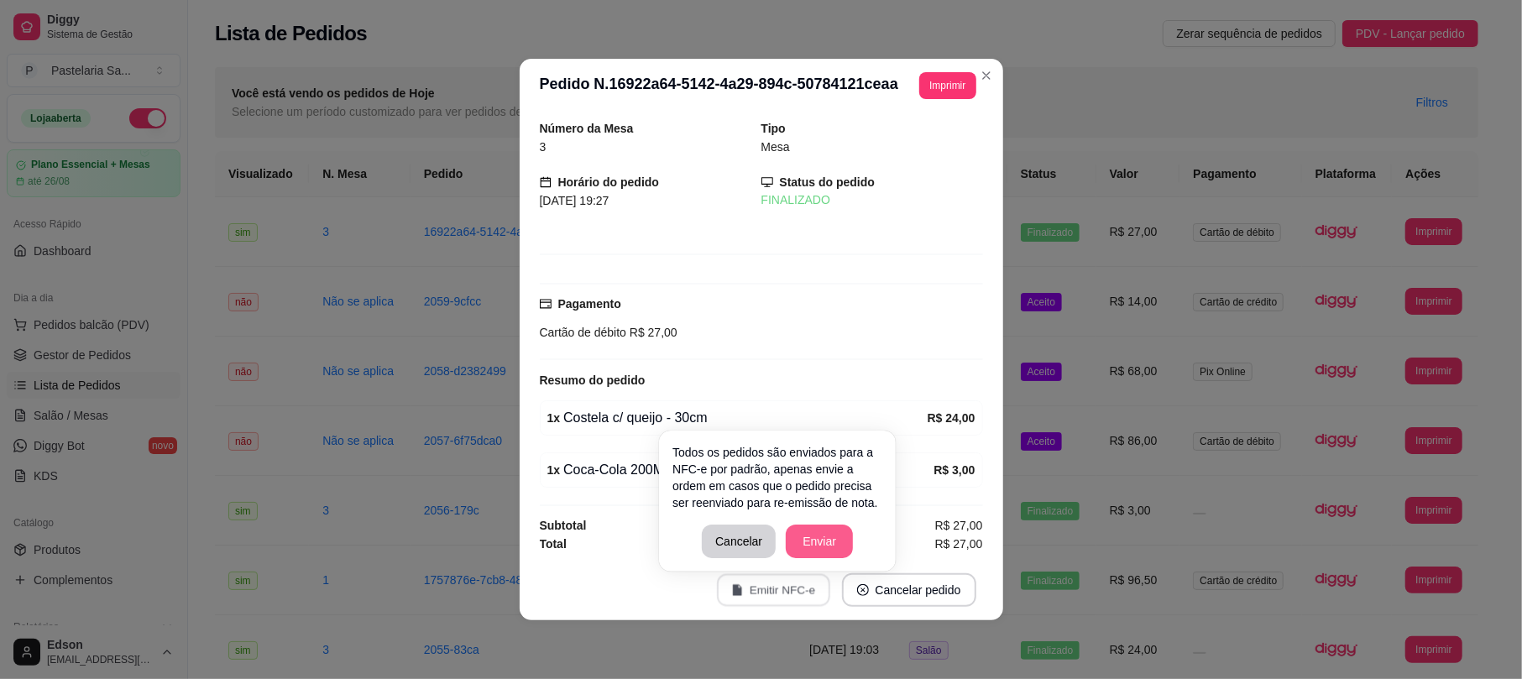
click at [803, 537] on button "Enviar" at bounding box center [819, 542] width 67 height 34
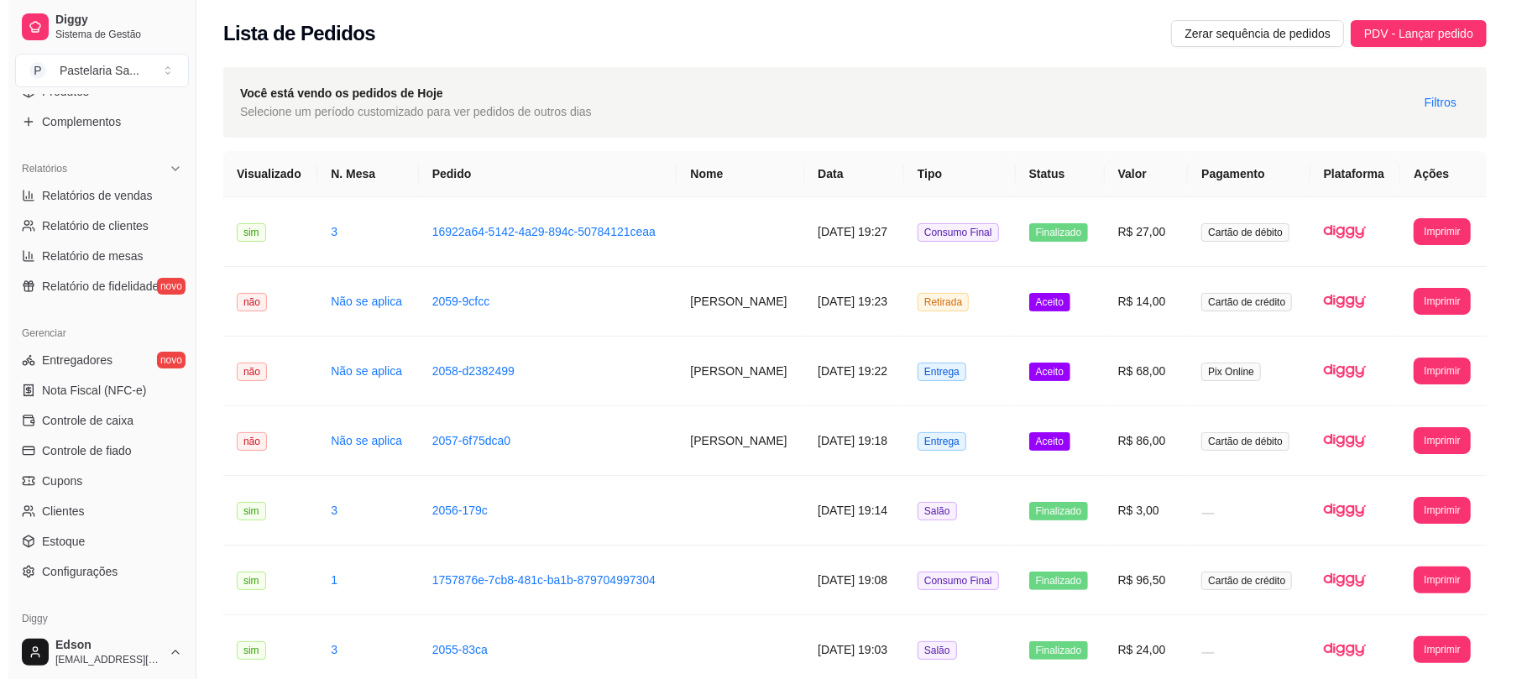
scroll to position [529, 0]
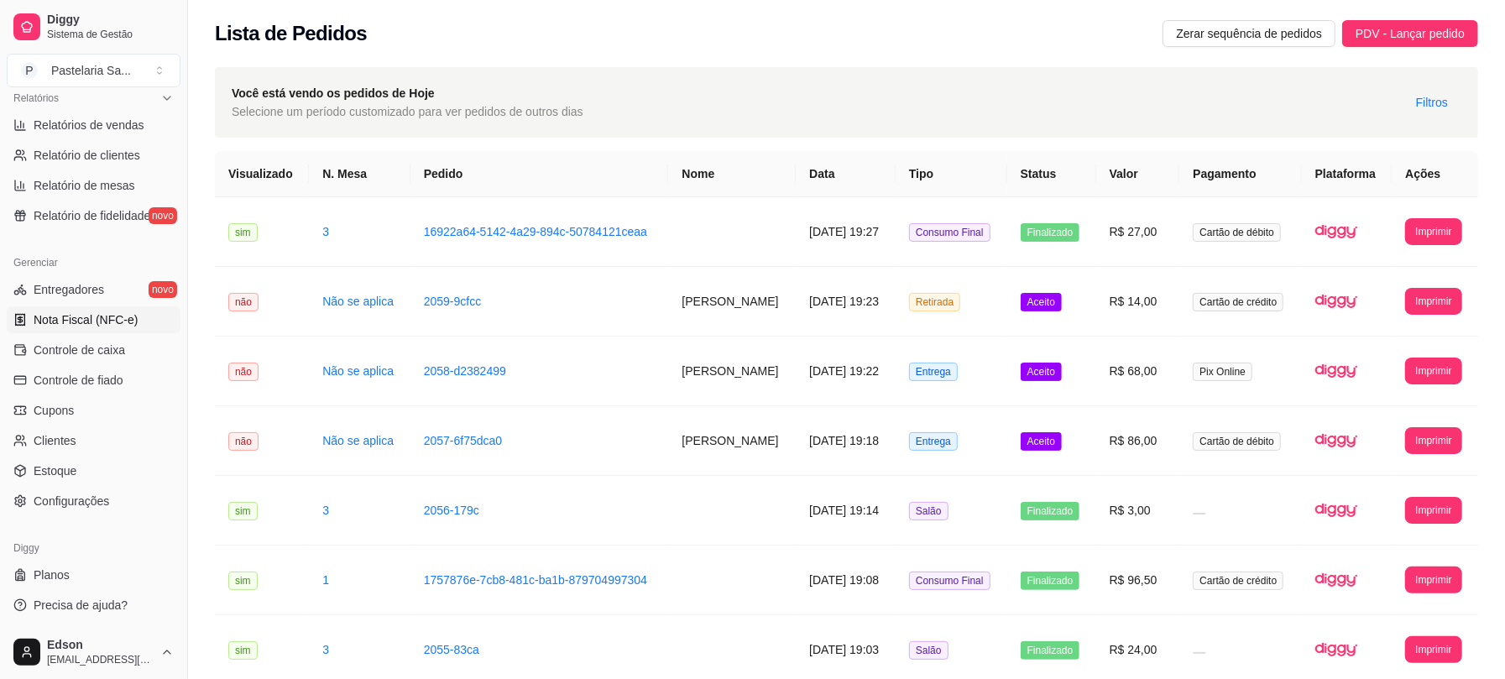
click at [108, 327] on span "Nota Fiscal (NFC-e)" at bounding box center [86, 319] width 104 height 17
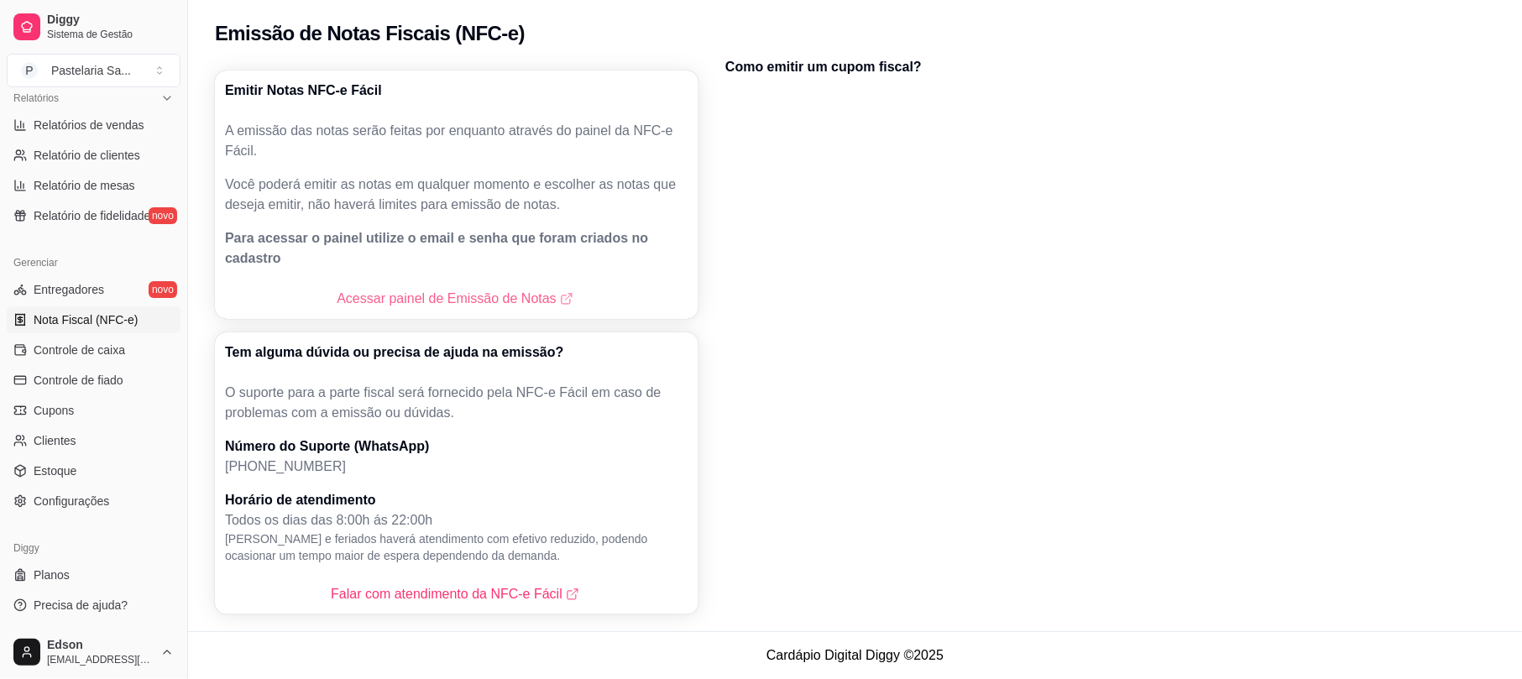
click at [491, 289] on link "Acessar painel de Emissão de Notas" at bounding box center [456, 299] width 239 height 20
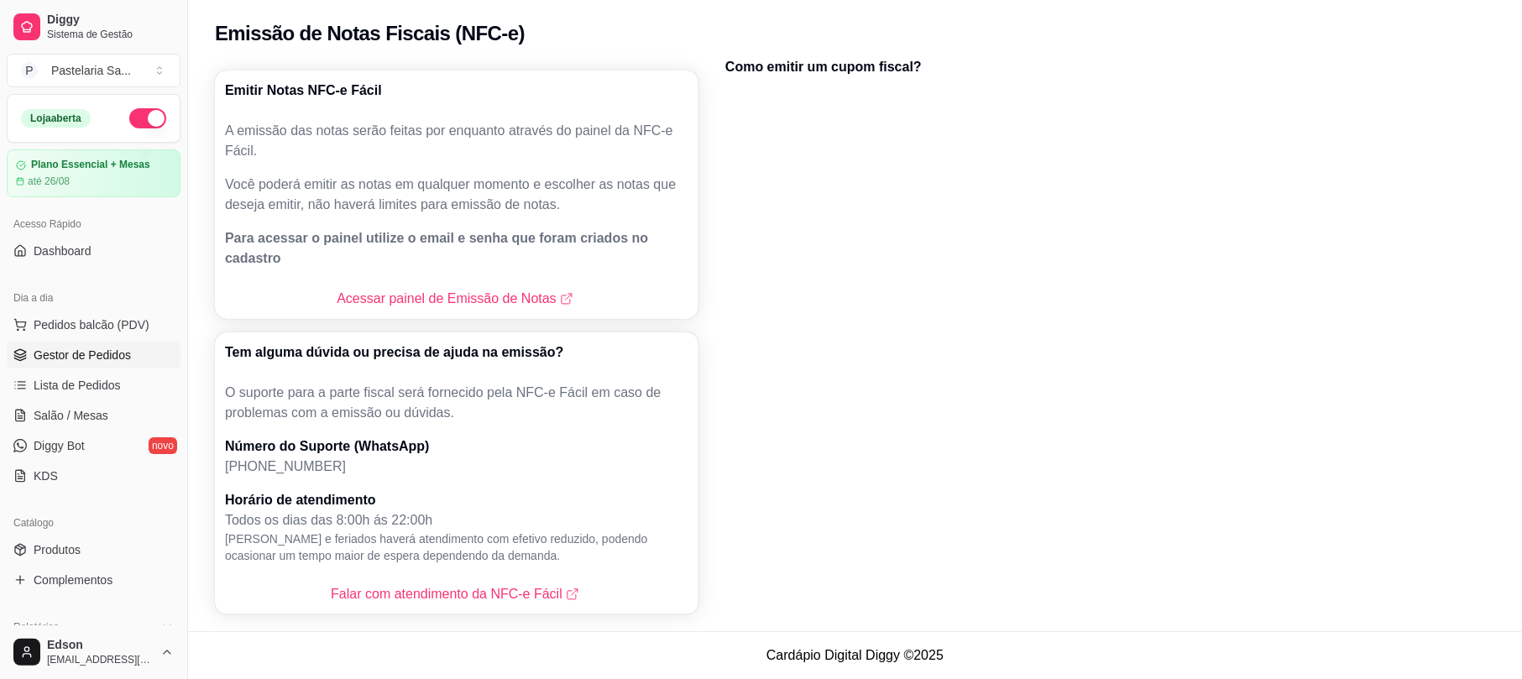
click at [77, 363] on span "Gestor de Pedidos" at bounding box center [82, 355] width 97 height 17
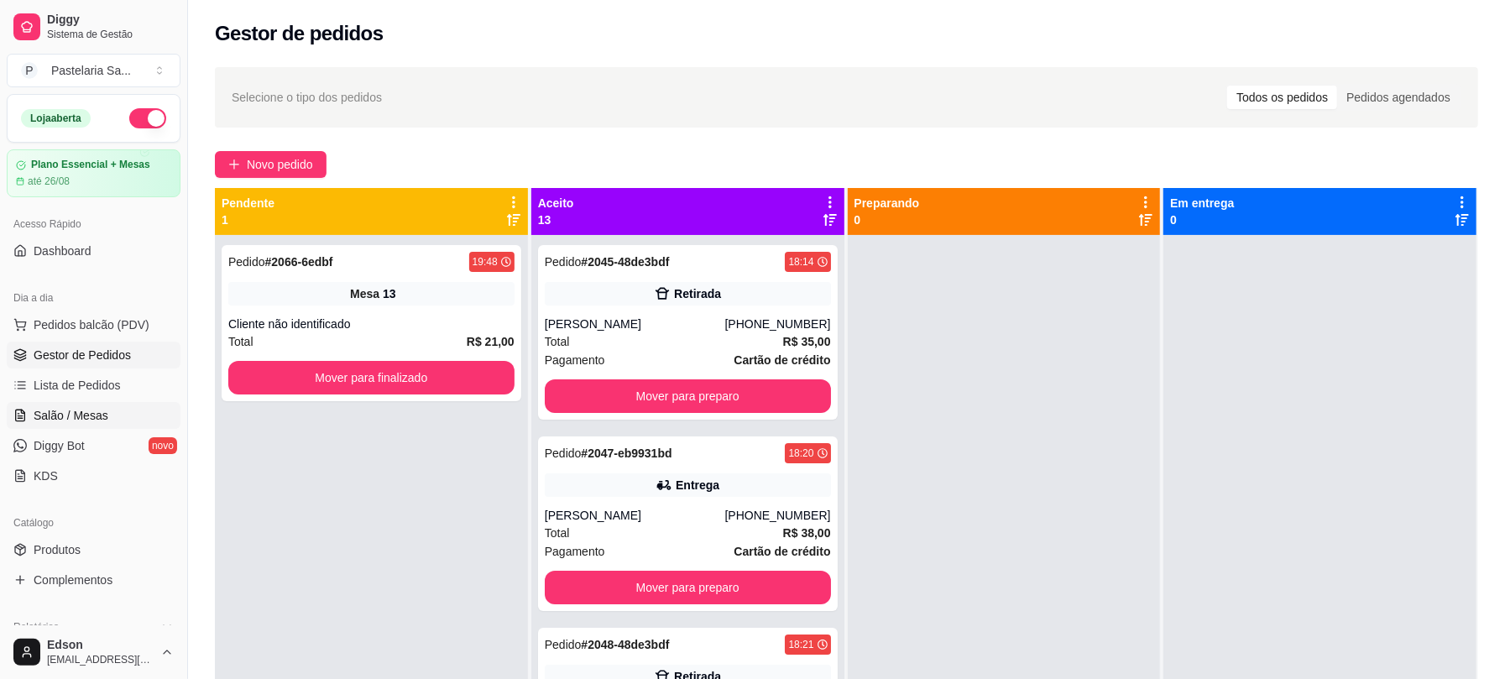
click at [94, 407] on span "Salão / Mesas" at bounding box center [71, 415] width 75 height 17
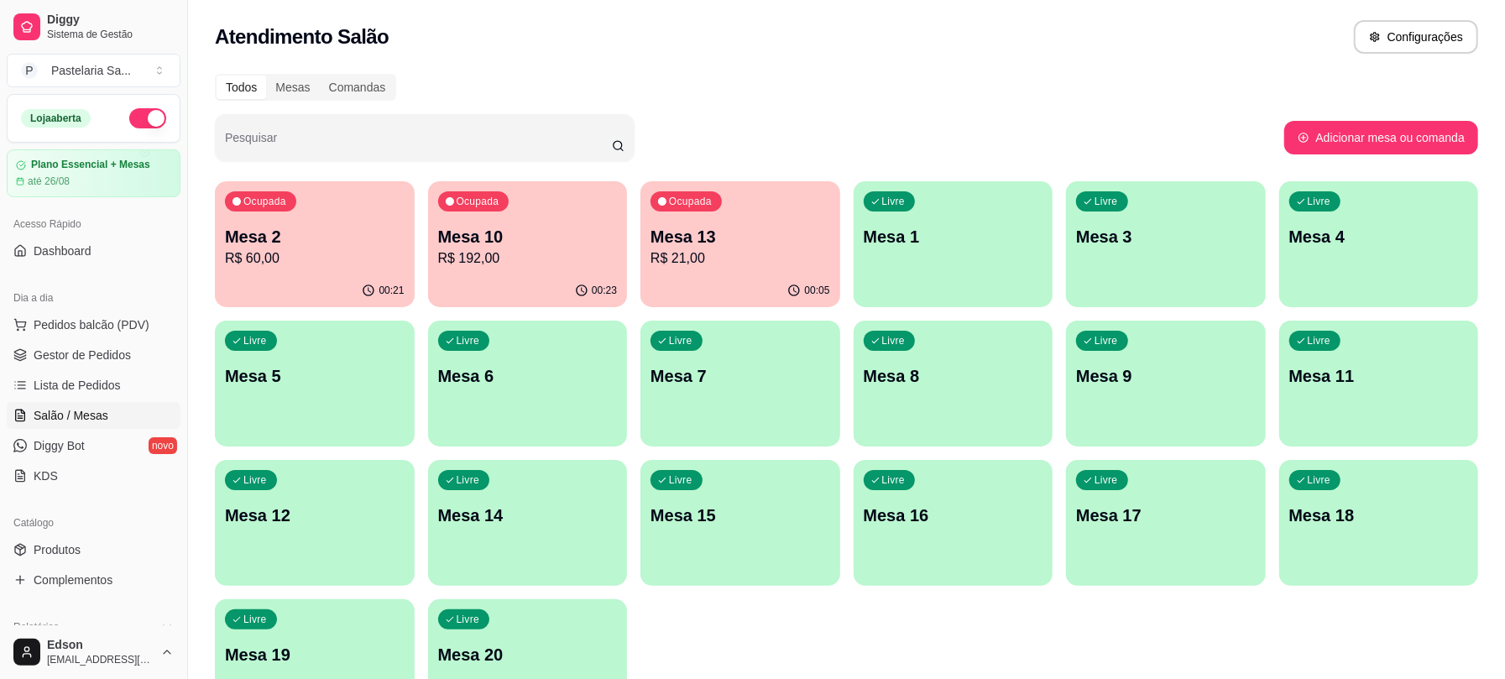
click at [1157, 266] on div "Livre Mesa 3" at bounding box center [1166, 234] width 200 height 106
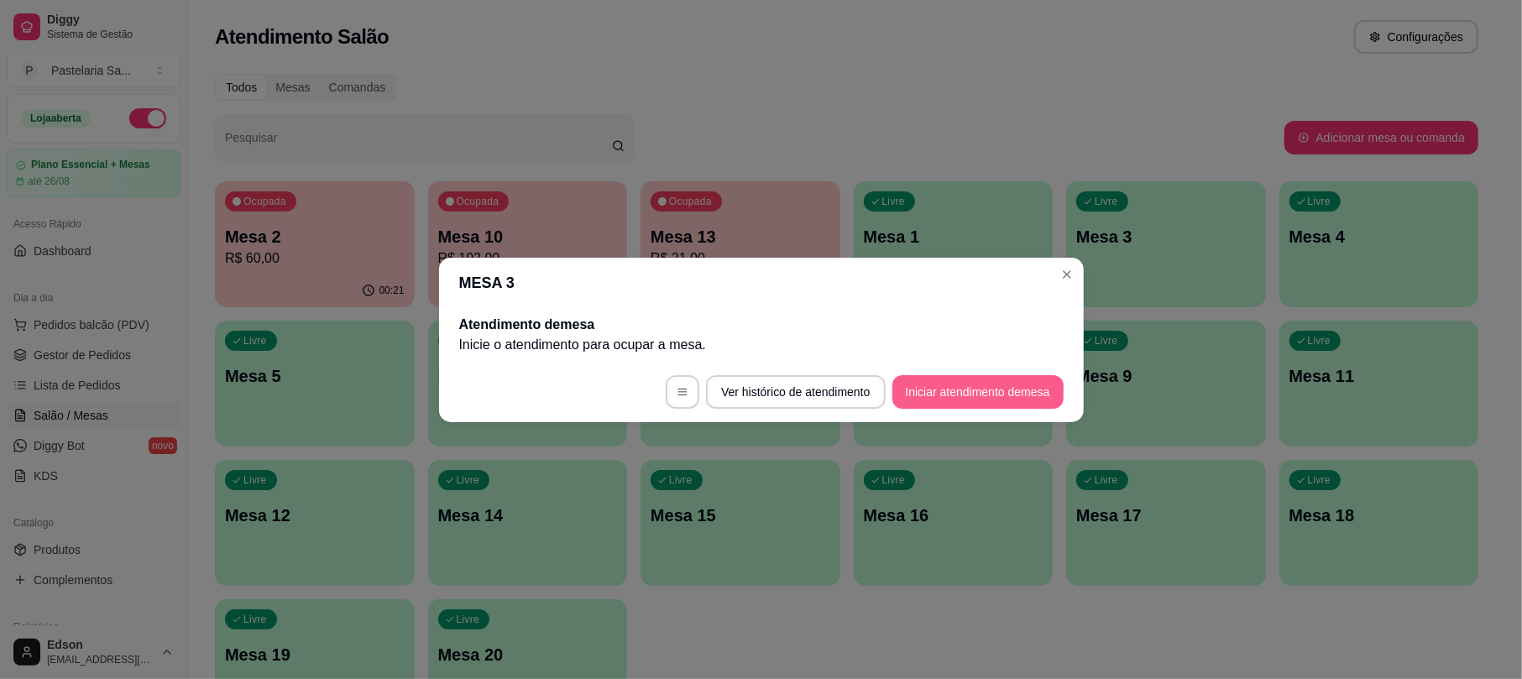
click at [964, 397] on button "Iniciar atendimento de mesa" at bounding box center [977, 392] width 171 height 34
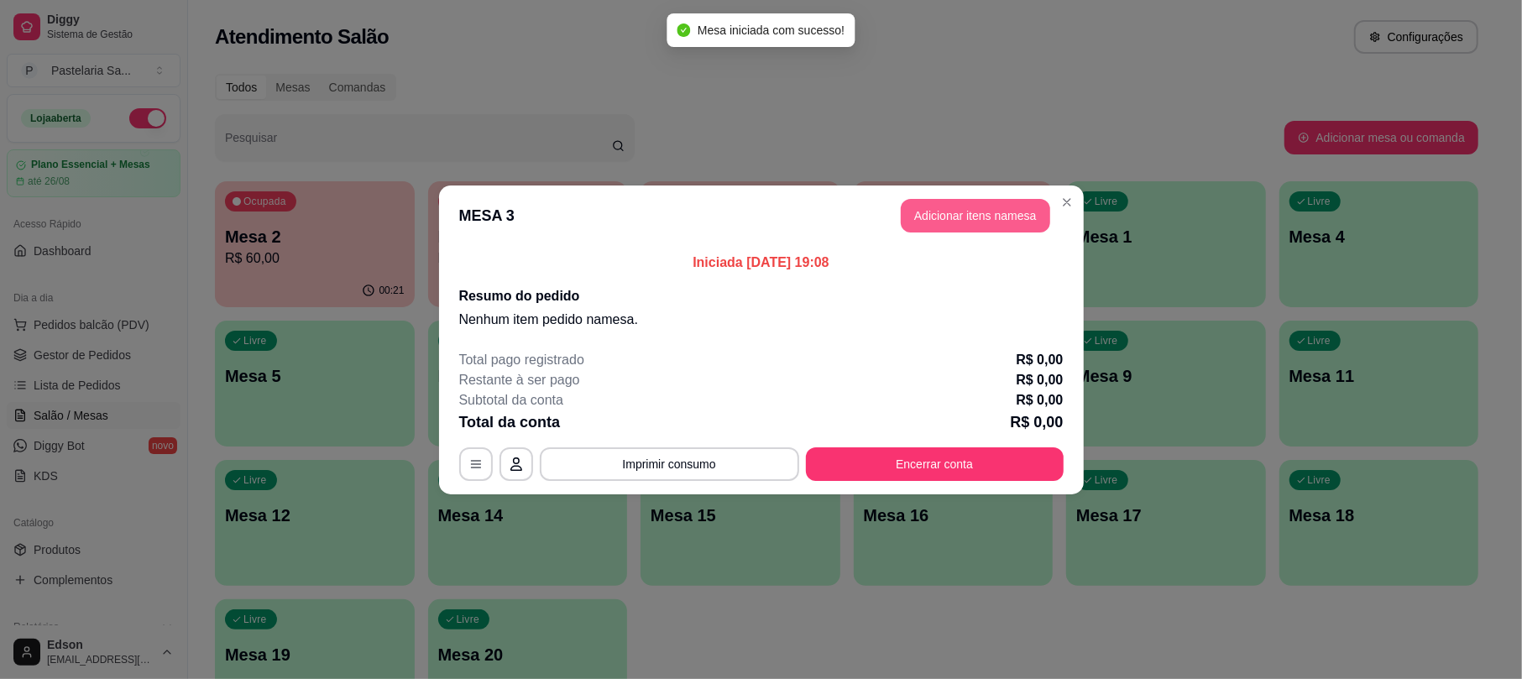
click at [931, 213] on button "Adicionar itens na mesa" at bounding box center [975, 216] width 149 height 34
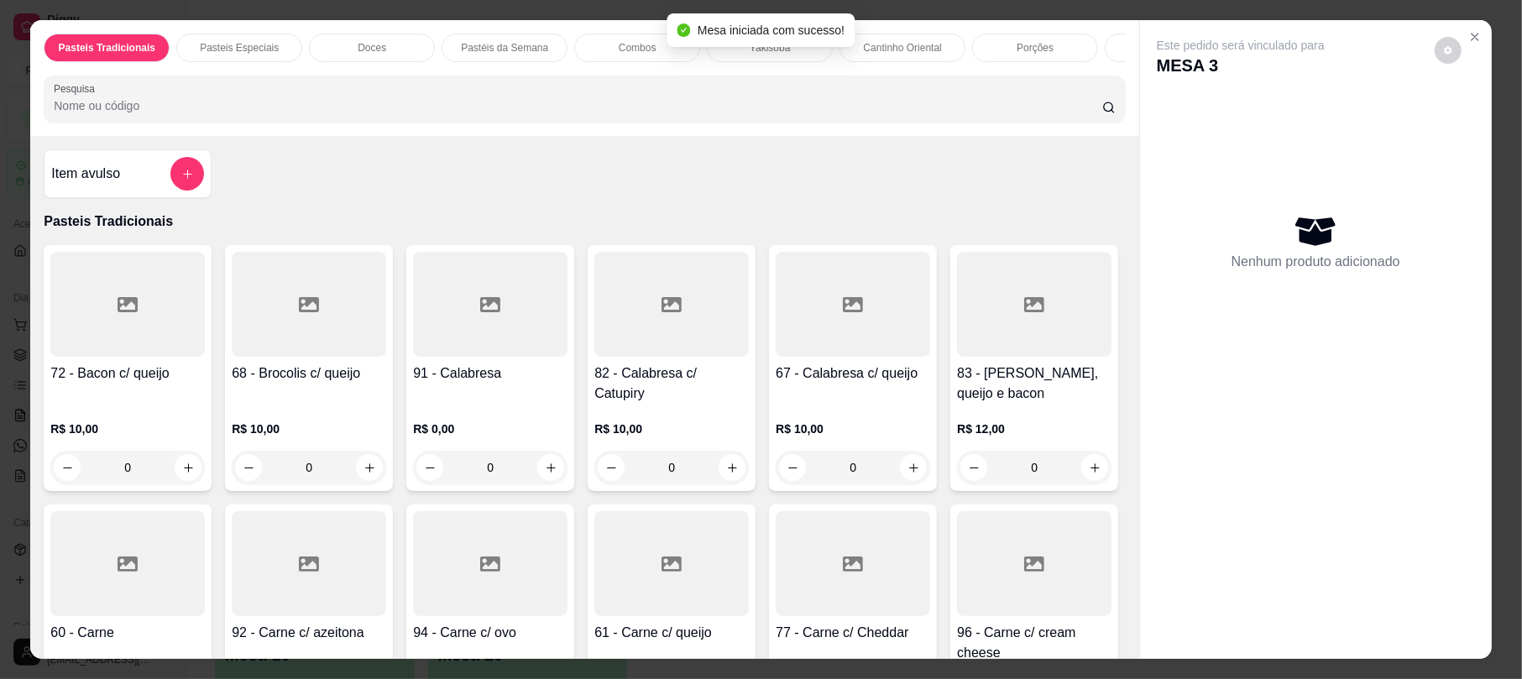
click at [571, 108] on div at bounding box center [584, 99] width 1061 height 34
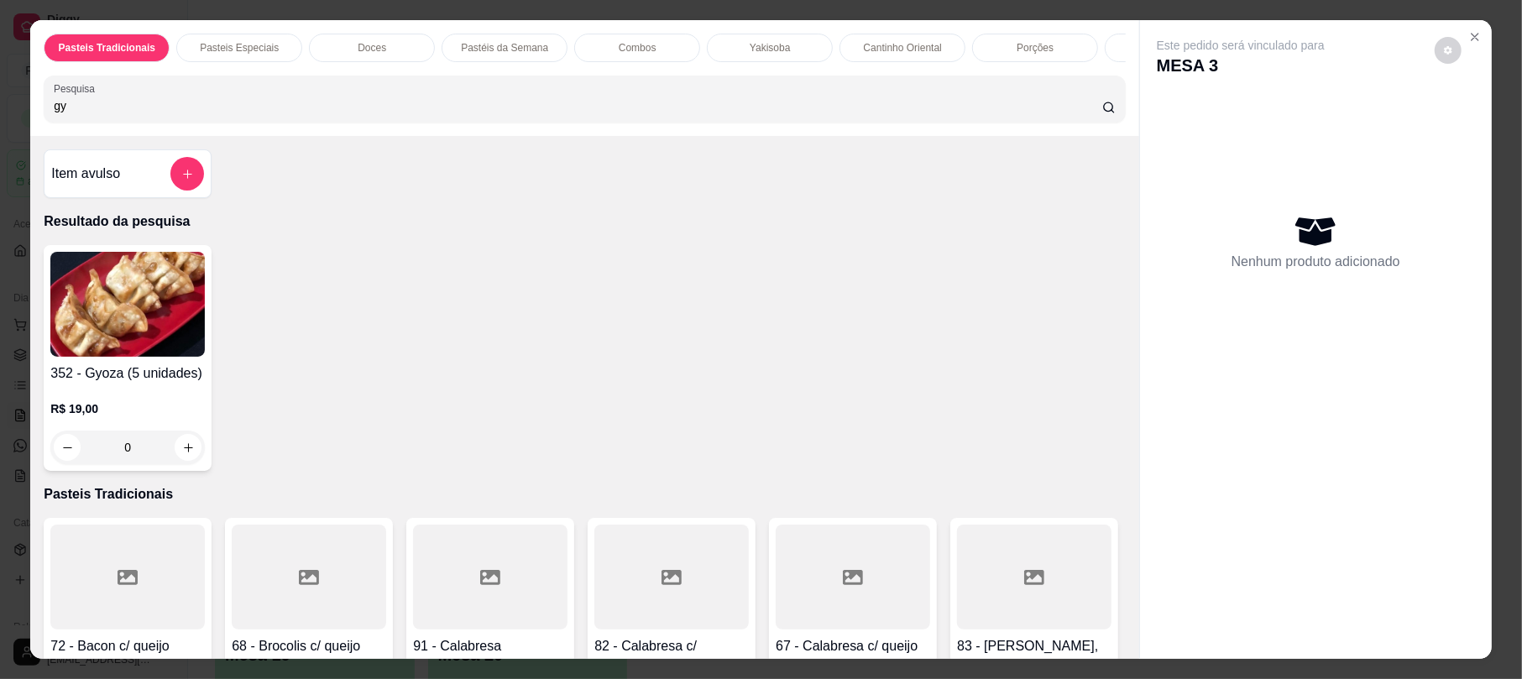
type input "gy"
click at [163, 378] on div "352 - Gyoza (5 unidades) R$ 19,00 0" at bounding box center [128, 358] width 168 height 226
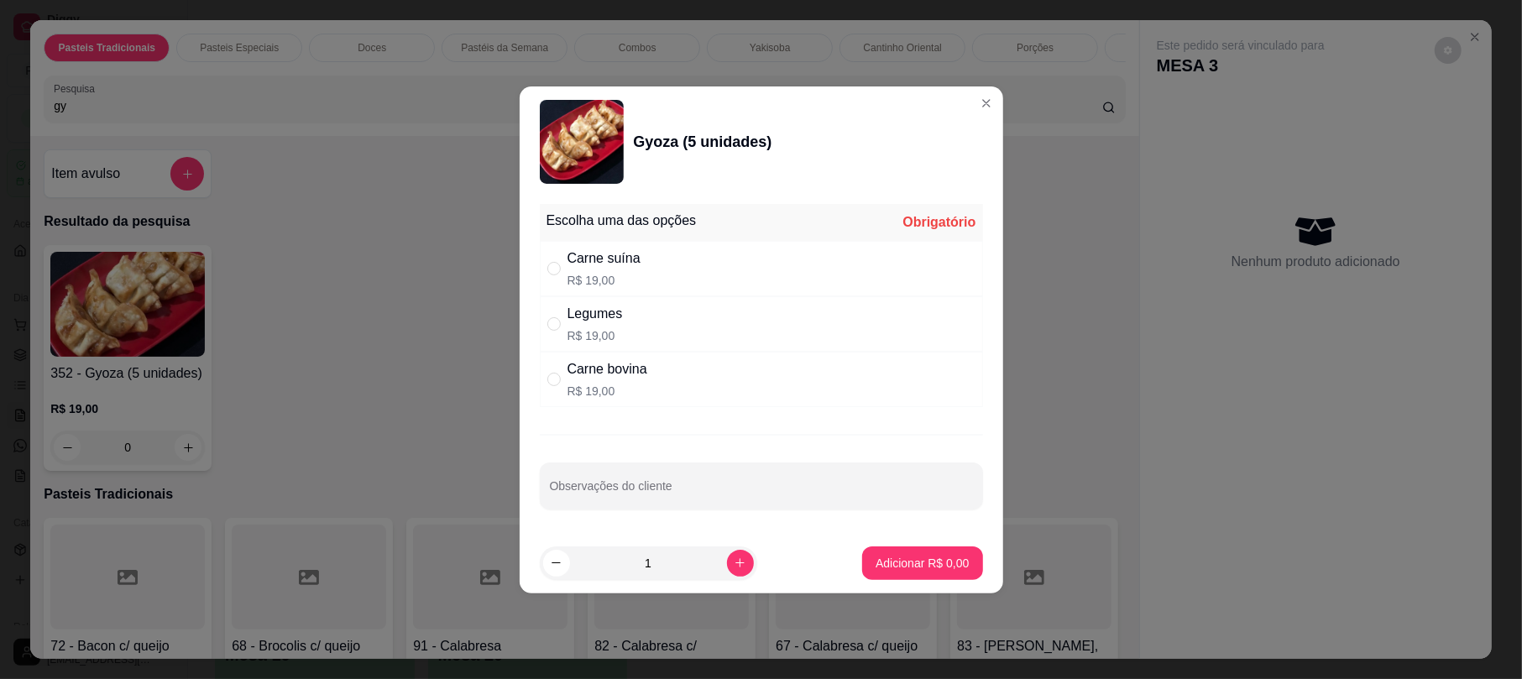
click at [715, 280] on div "Carne suína R$ 19,00" at bounding box center [761, 268] width 443 height 55
radio input "true"
click at [907, 574] on button "Adicionar R$ 19,00" at bounding box center [918, 563] width 127 height 34
type input "1"
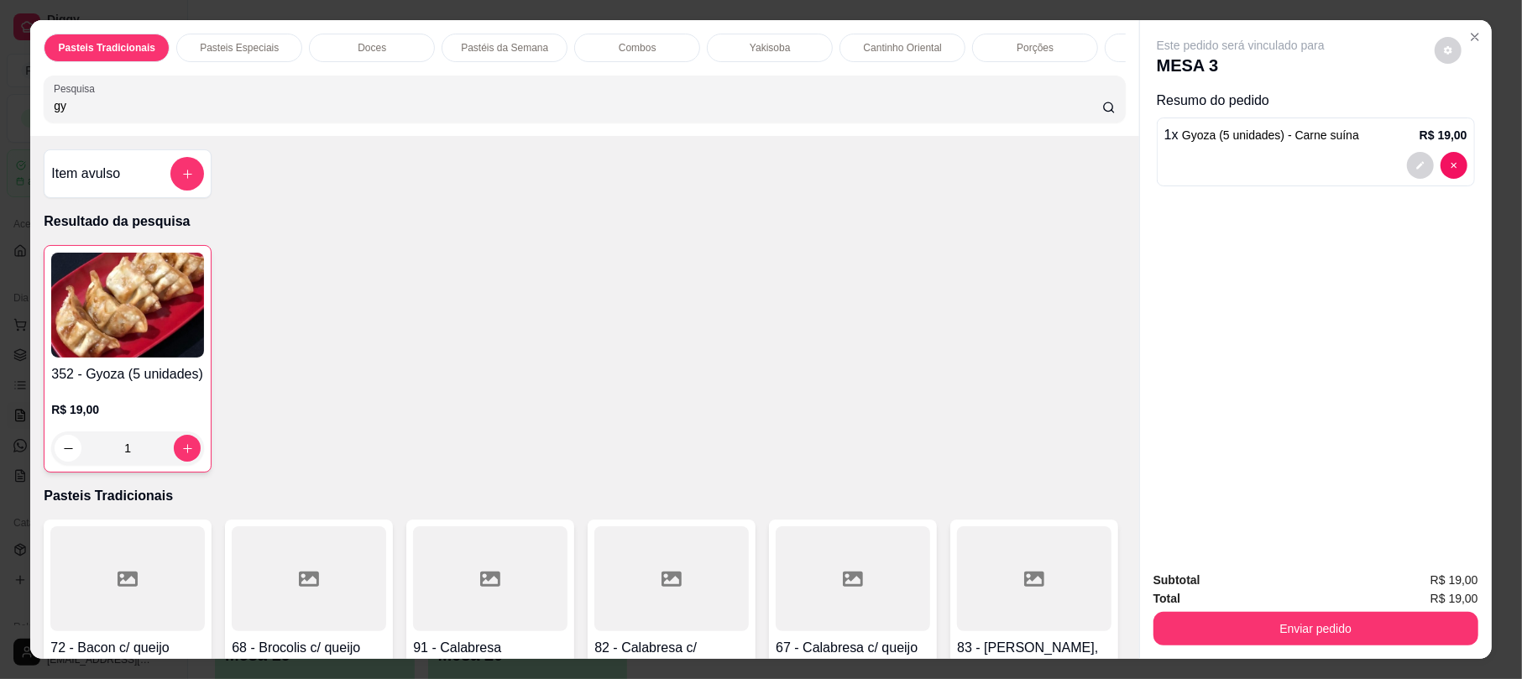
click at [380, 92] on div "Pasteis Tradicionais Pasteis Especiais Doces Pastéis da Semana Combos Yakisoba …" at bounding box center [584, 78] width 1108 height 116
drag, startPoint x: 380, startPoint y: 92, endPoint x: 379, endPoint y: 104, distance: 12.6
click at [379, 92] on div "Pasteis Tradicionais Pasteis Especiais Doces Pastéis da Semana Combos Yakisoba …" at bounding box center [584, 78] width 1108 height 116
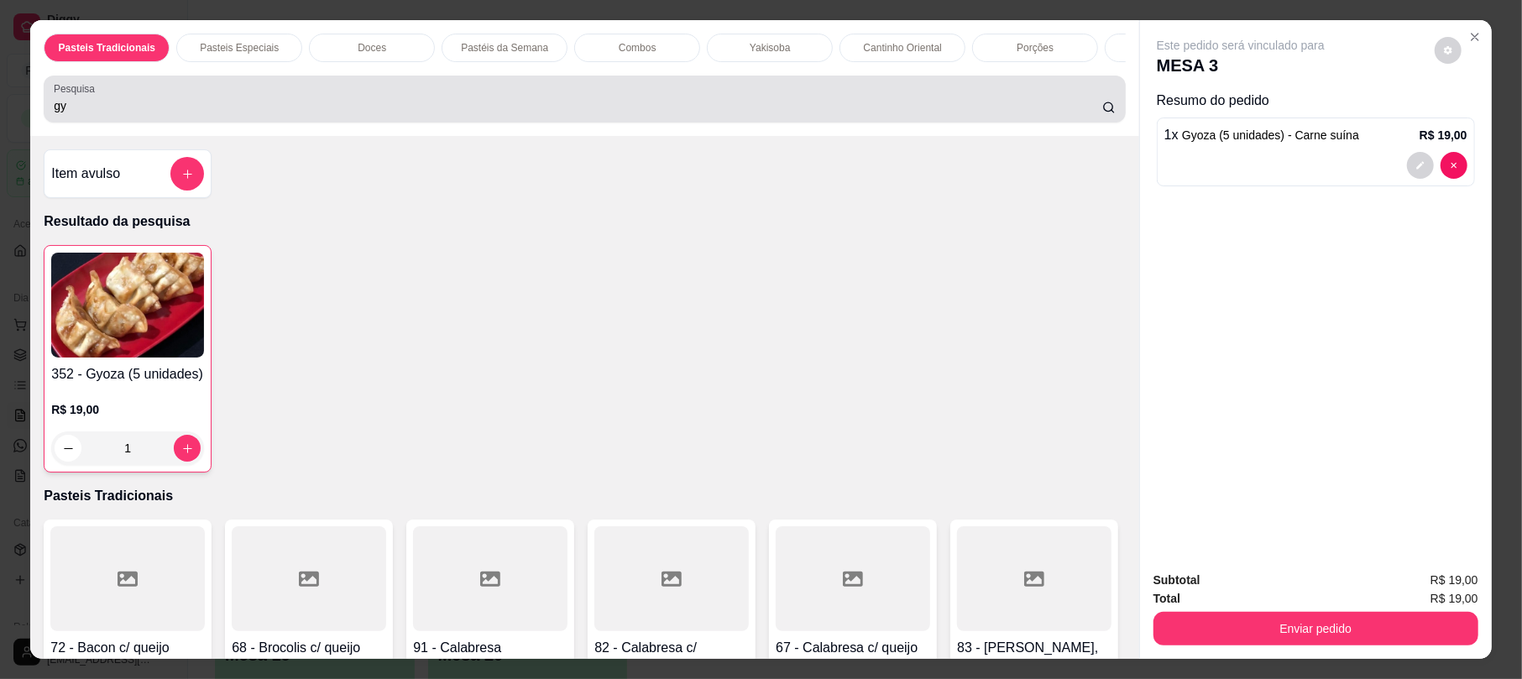
click at [379, 107] on div "gy" at bounding box center [584, 99] width 1061 height 34
click at [379, 109] on div "gy" at bounding box center [584, 99] width 1061 height 34
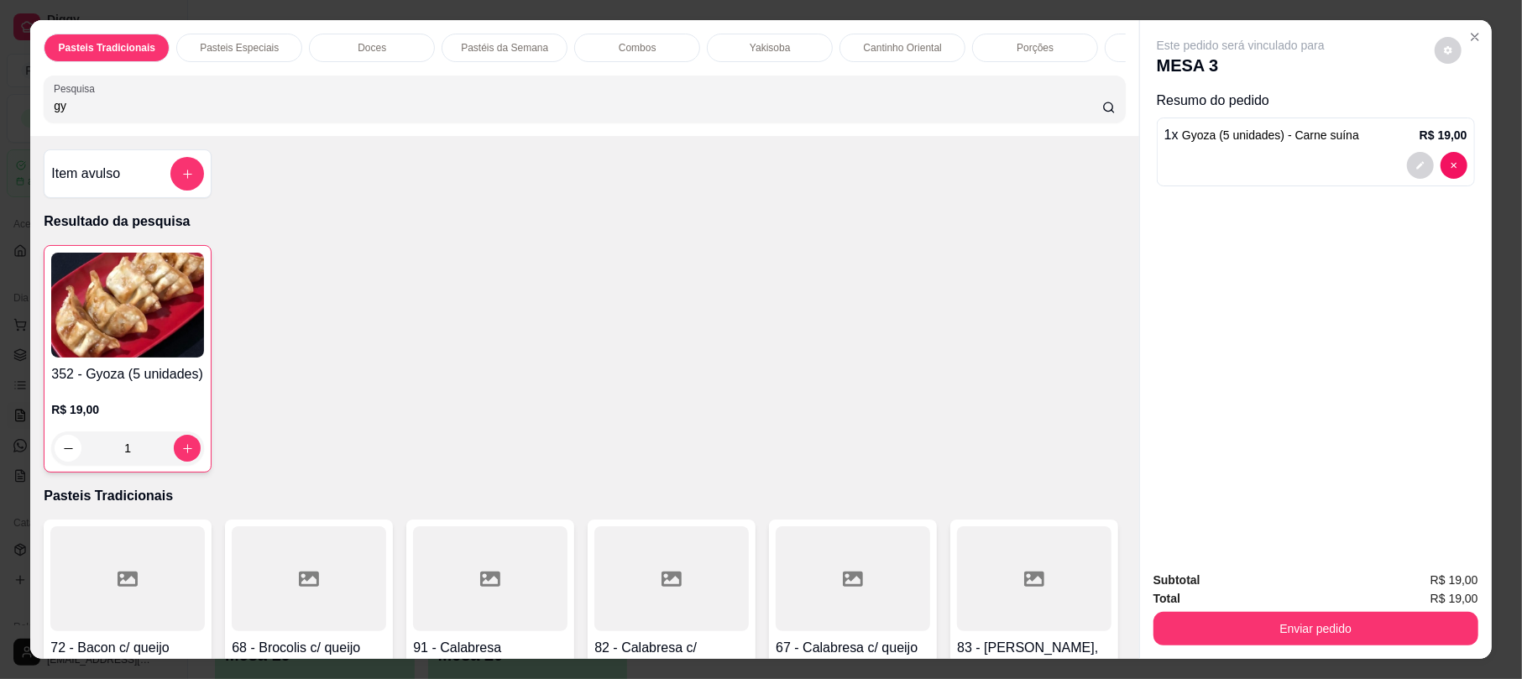
type input "g"
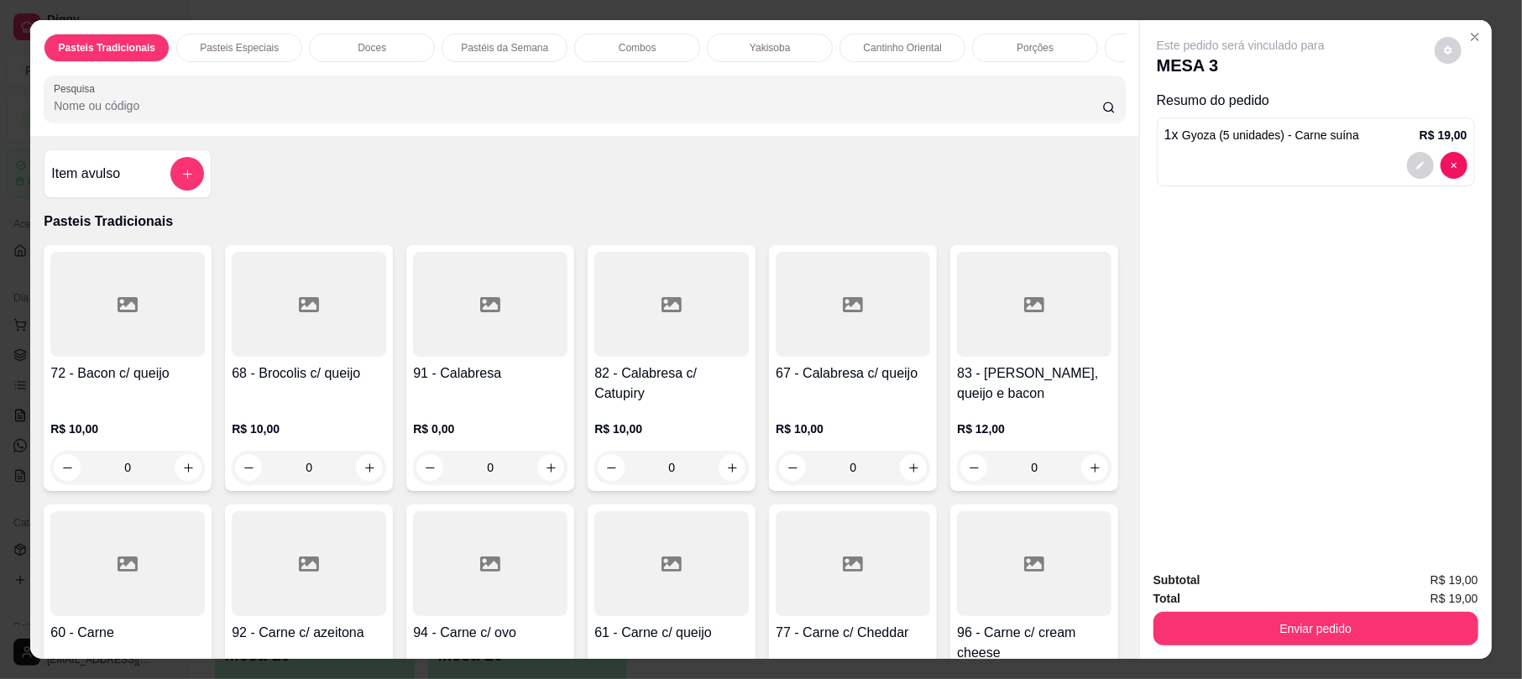
type input "4"
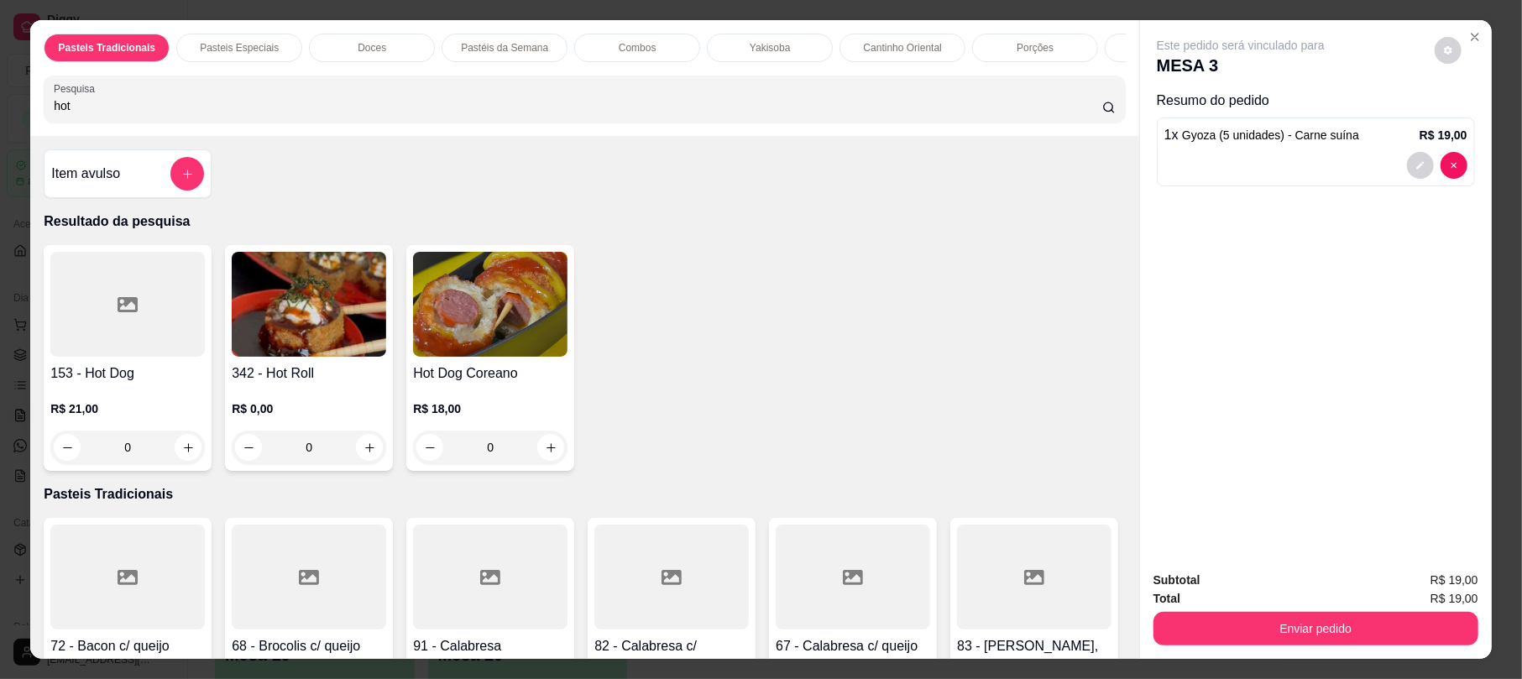
type input "hot"
click at [289, 357] on img at bounding box center [309, 304] width 154 height 105
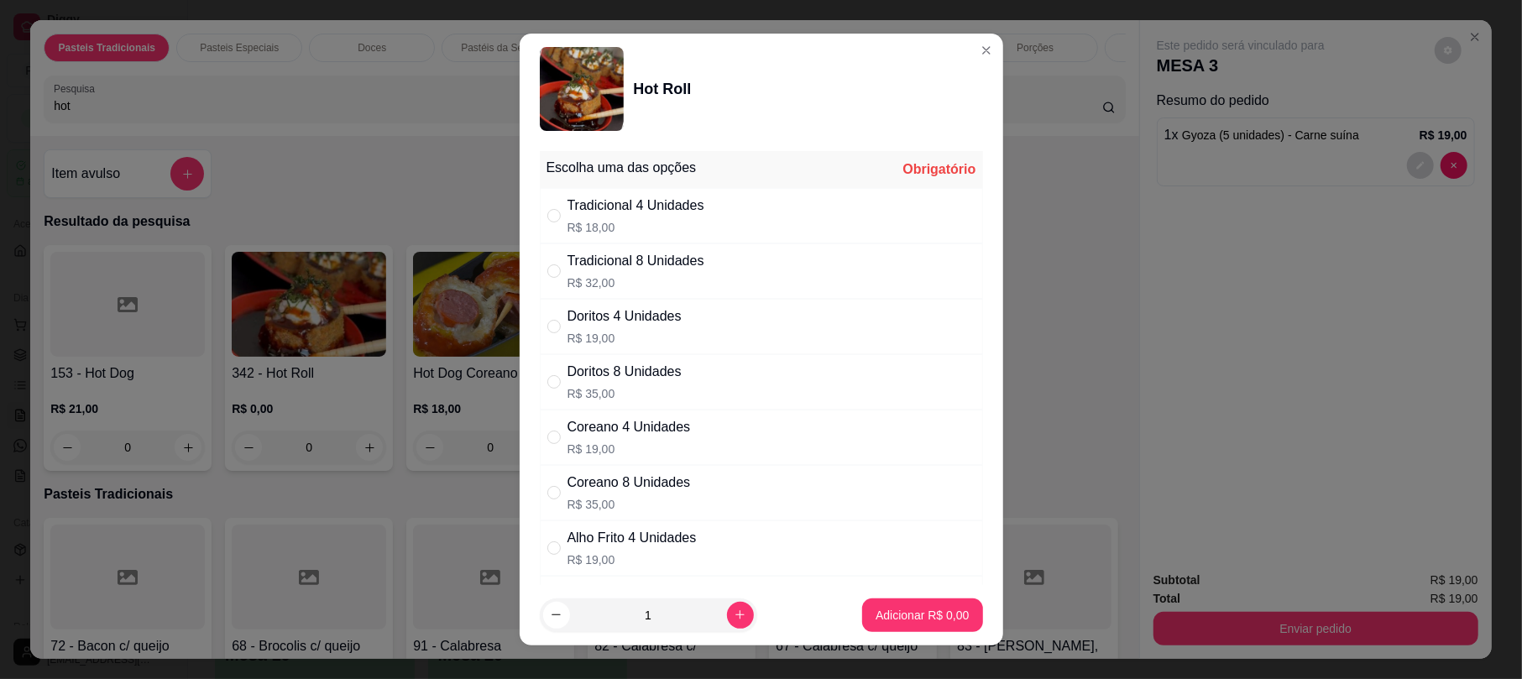
click at [689, 238] on div "Tradicional 4 Unidades R$ 18,00" at bounding box center [761, 215] width 443 height 55
radio input "true"
click at [912, 616] on p "Adicionar R$ 18,00" at bounding box center [919, 615] width 100 height 17
type input "1"
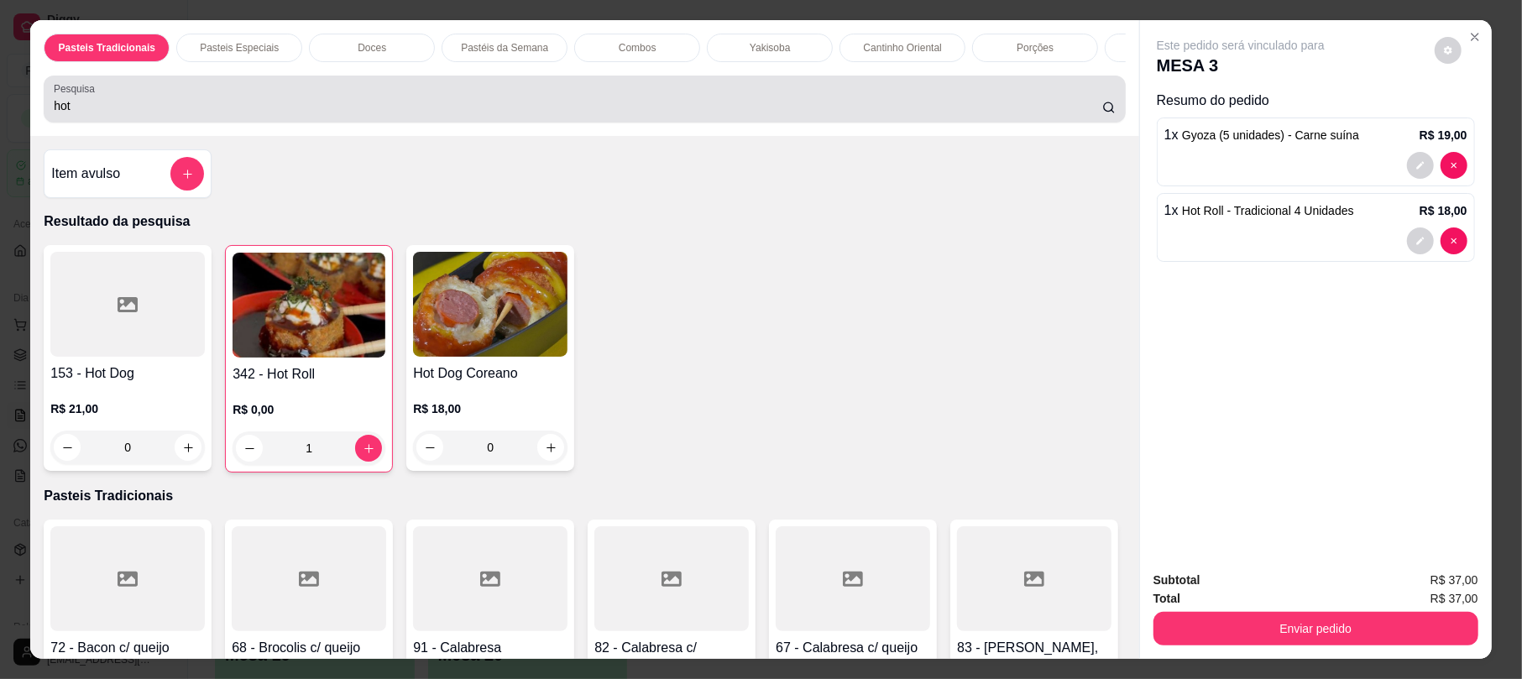
click at [427, 114] on input "hot" at bounding box center [578, 105] width 1048 height 17
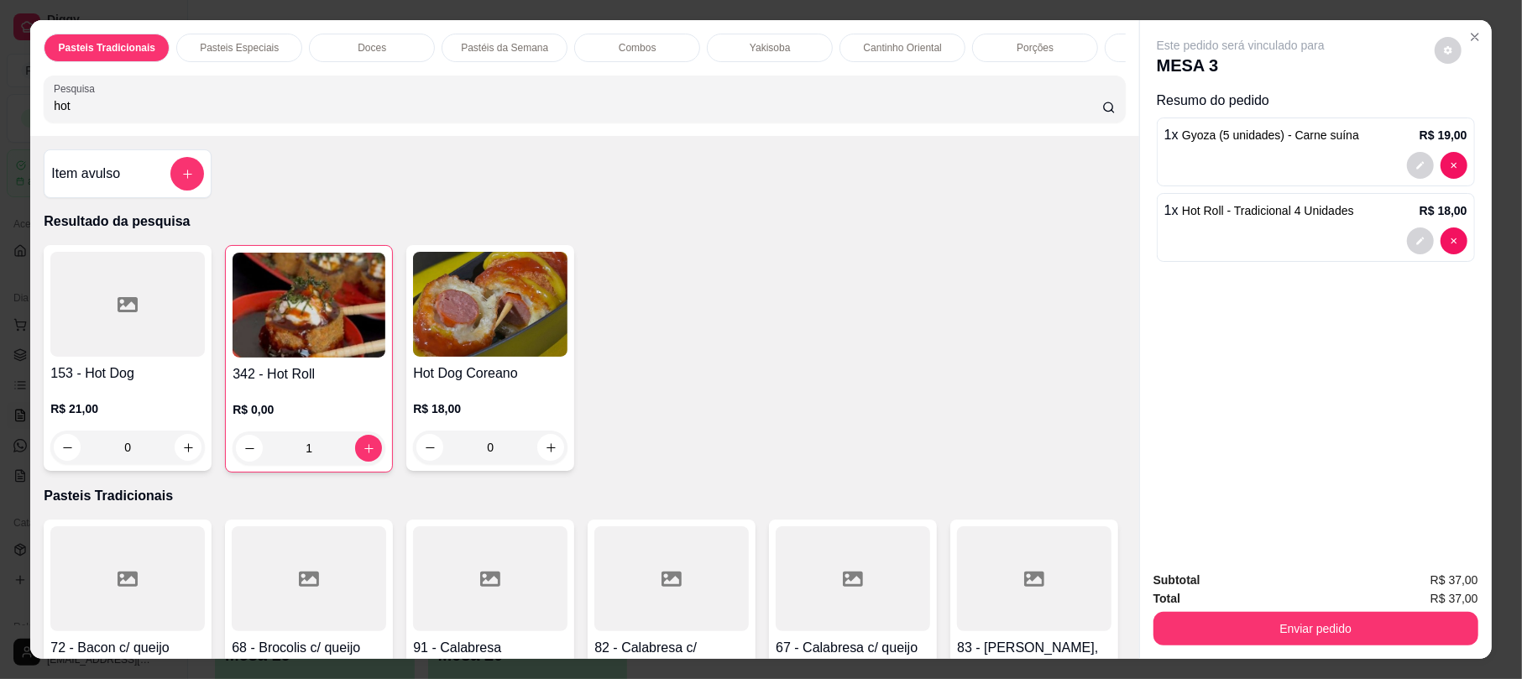
click at [423, 114] on input "hot" at bounding box center [578, 105] width 1048 height 17
type input "h"
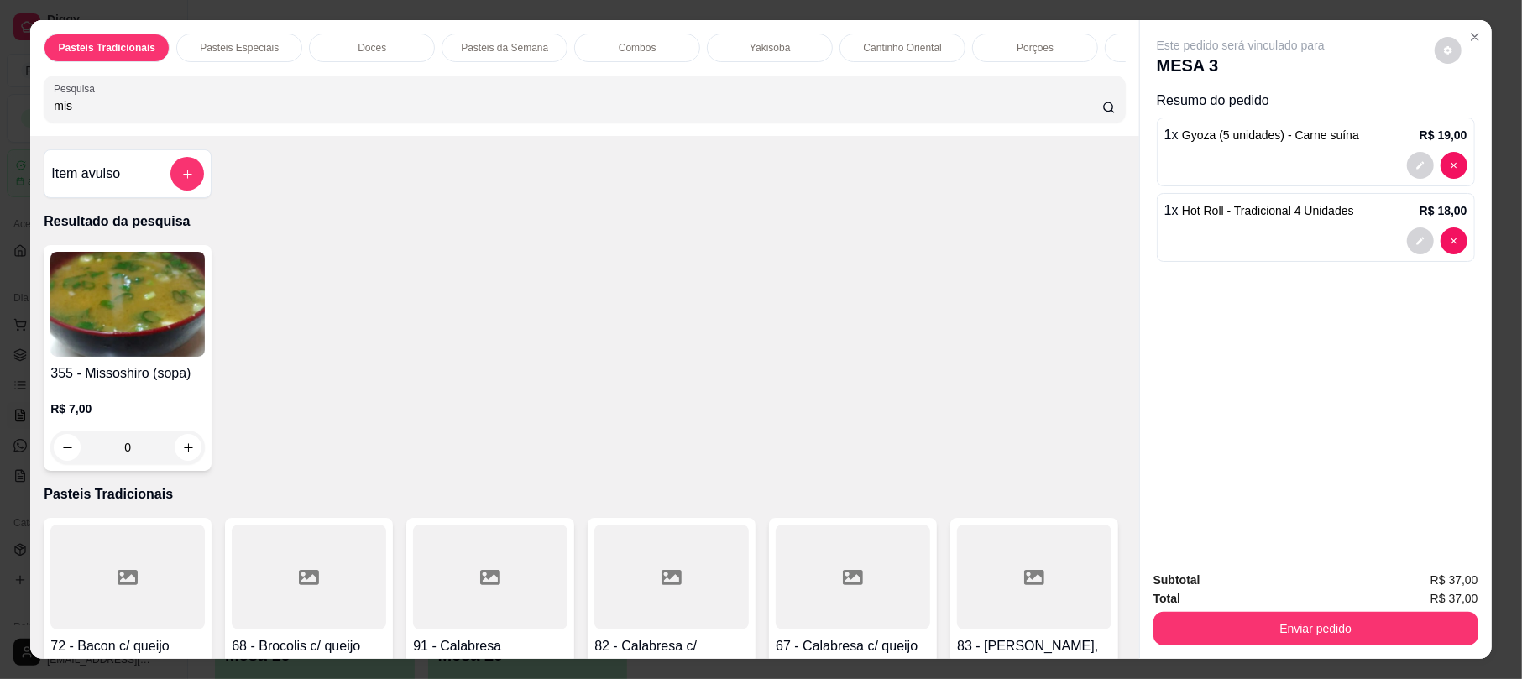
type input "mis"
click at [152, 329] on img at bounding box center [127, 304] width 154 height 105
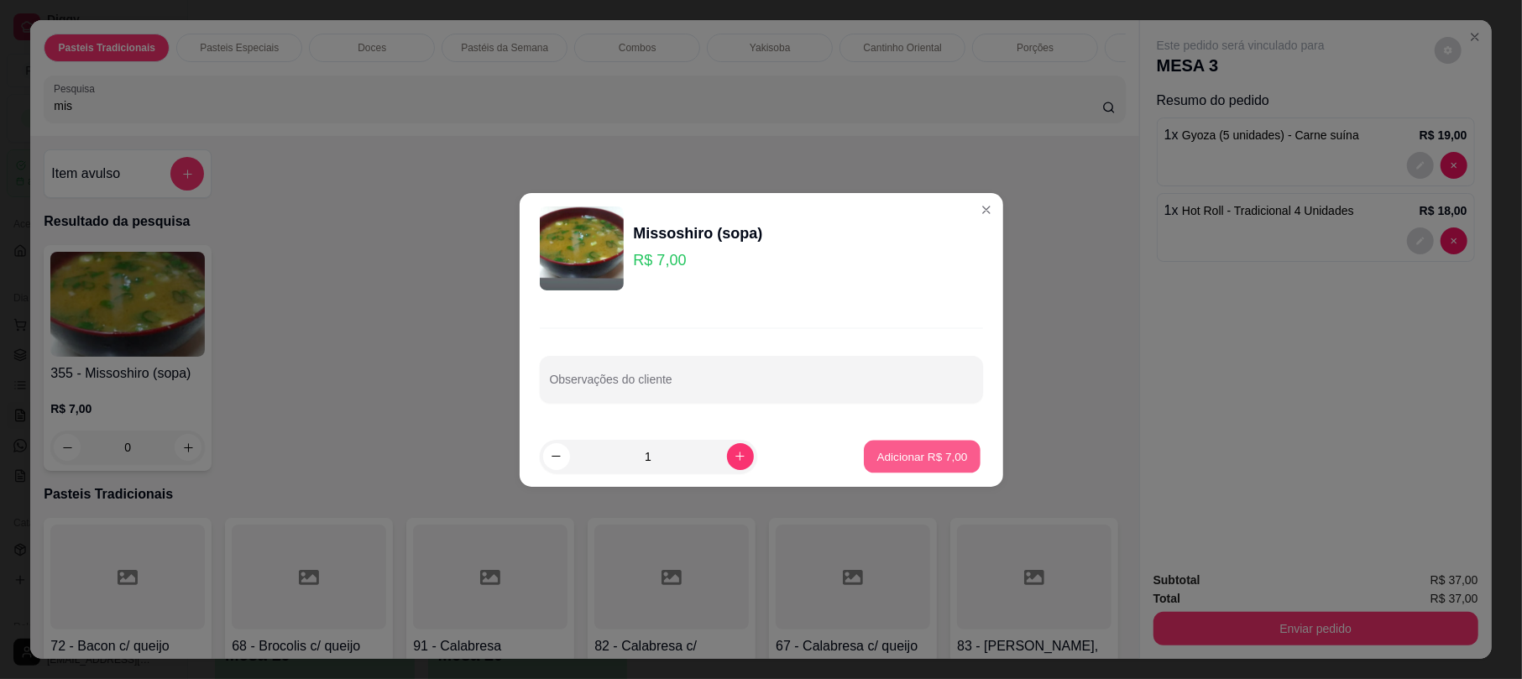
click at [931, 457] on p "Adicionar R$ 7,00" at bounding box center [922, 456] width 91 height 16
type input "1"
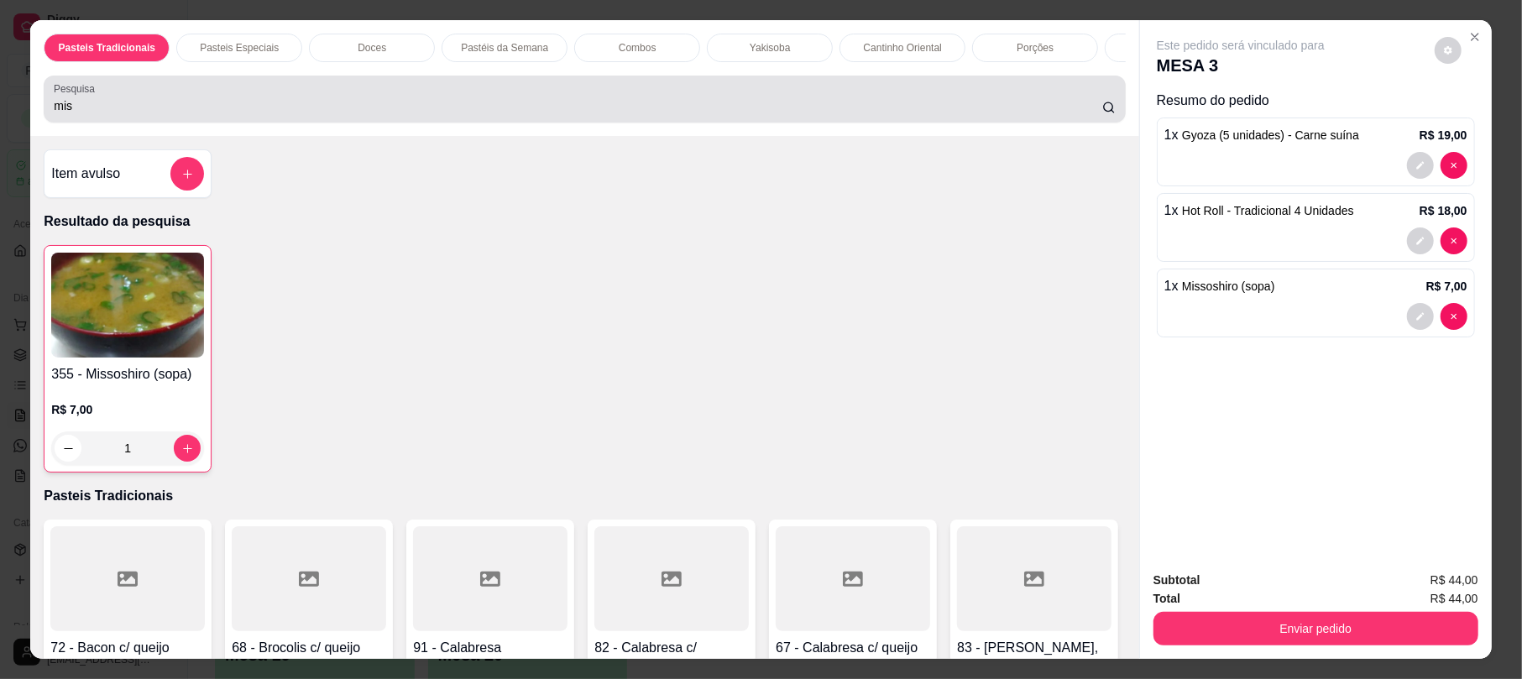
click at [536, 116] on div "mis" at bounding box center [584, 99] width 1061 height 34
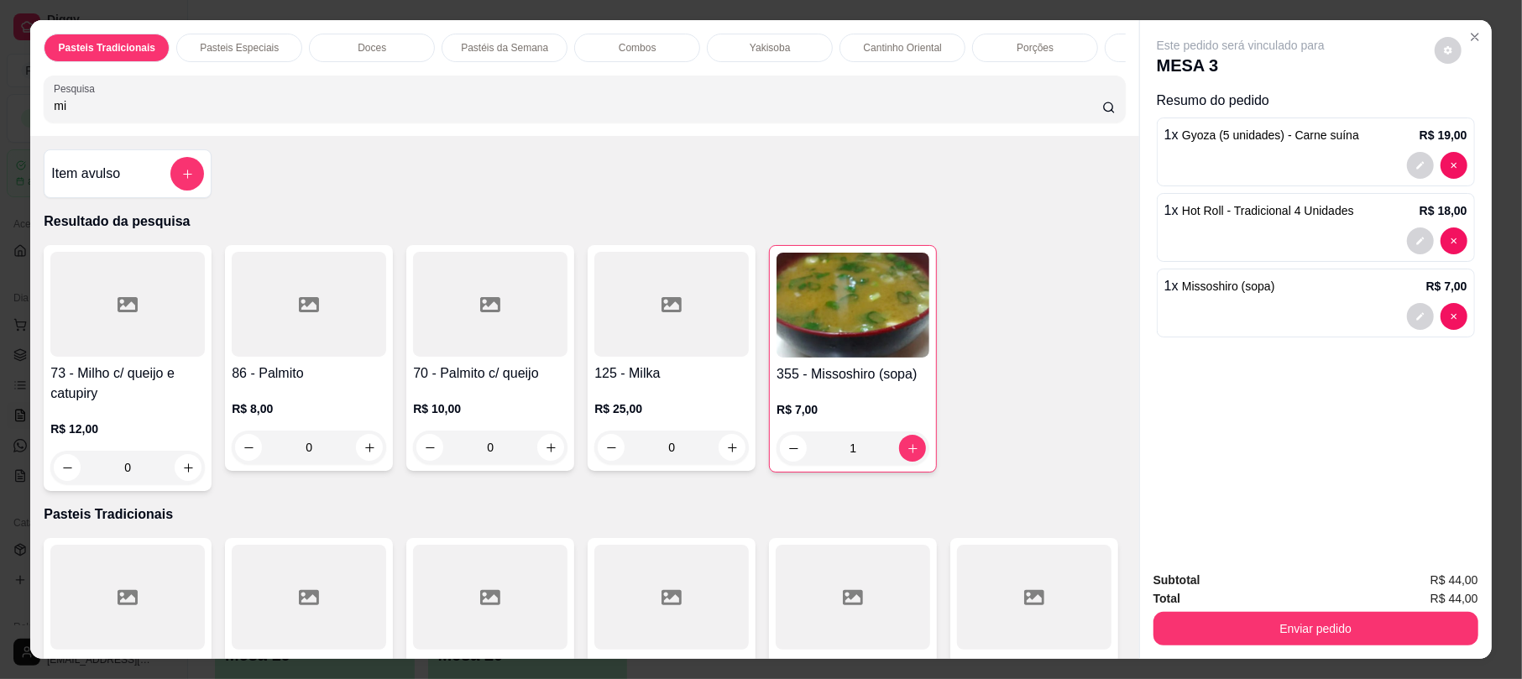
type input "m"
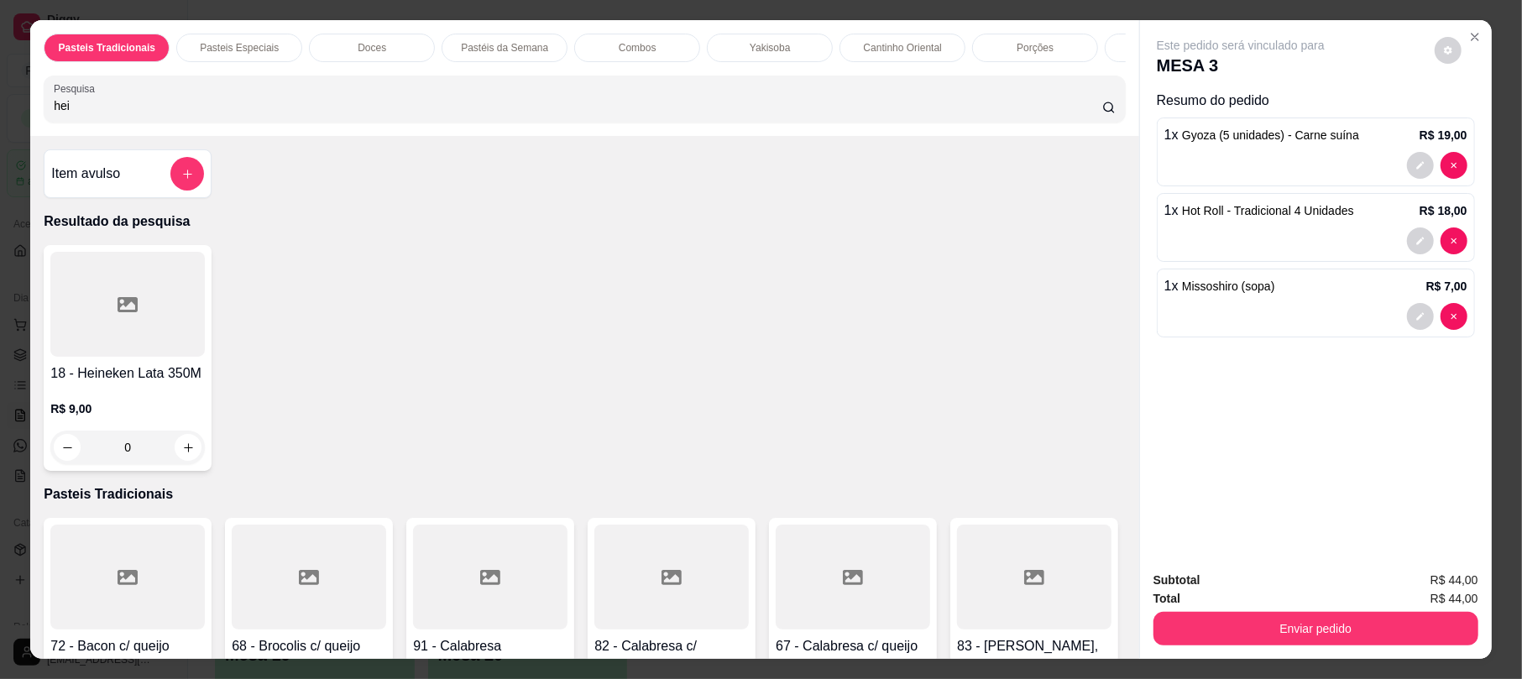
type input "hei"
click at [118, 312] on icon at bounding box center [128, 304] width 20 height 15
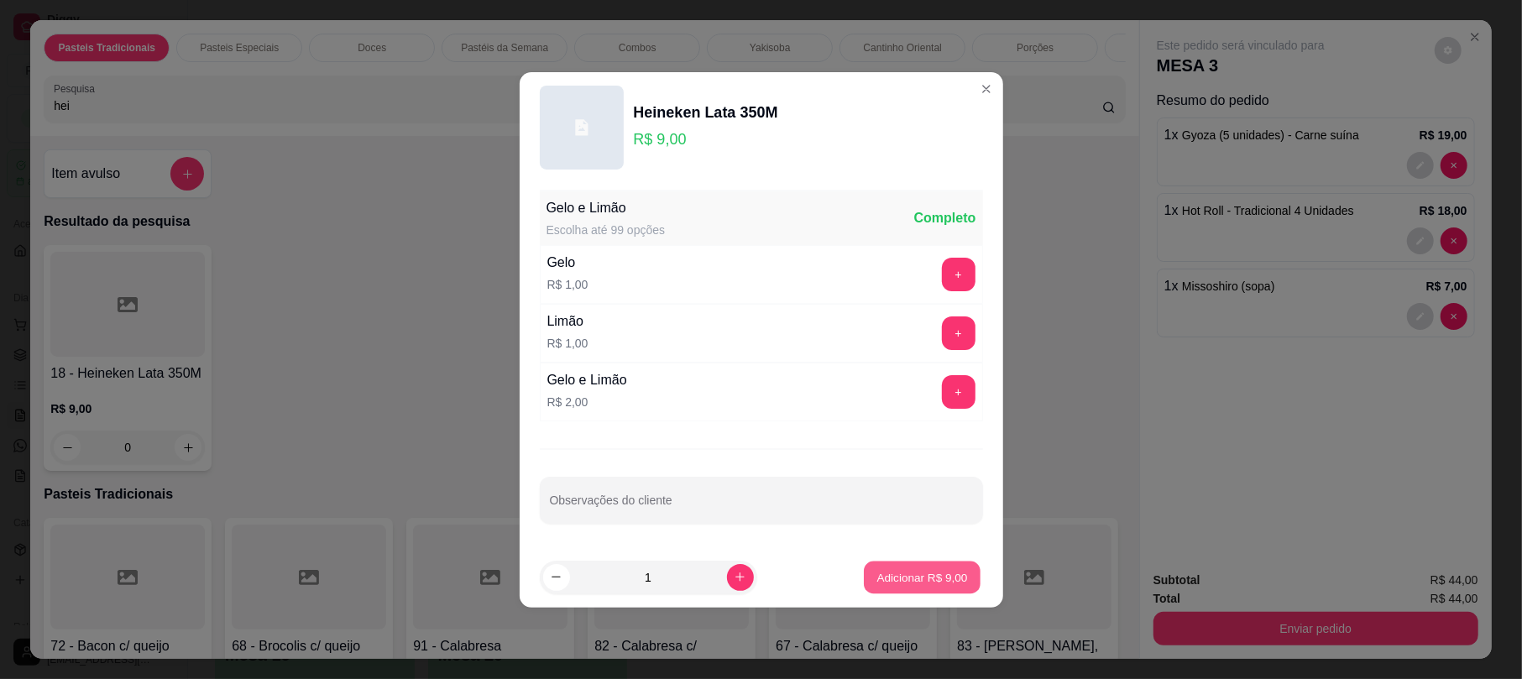
click at [934, 573] on p "Adicionar R$ 9,00" at bounding box center [922, 577] width 91 height 16
type input "1"
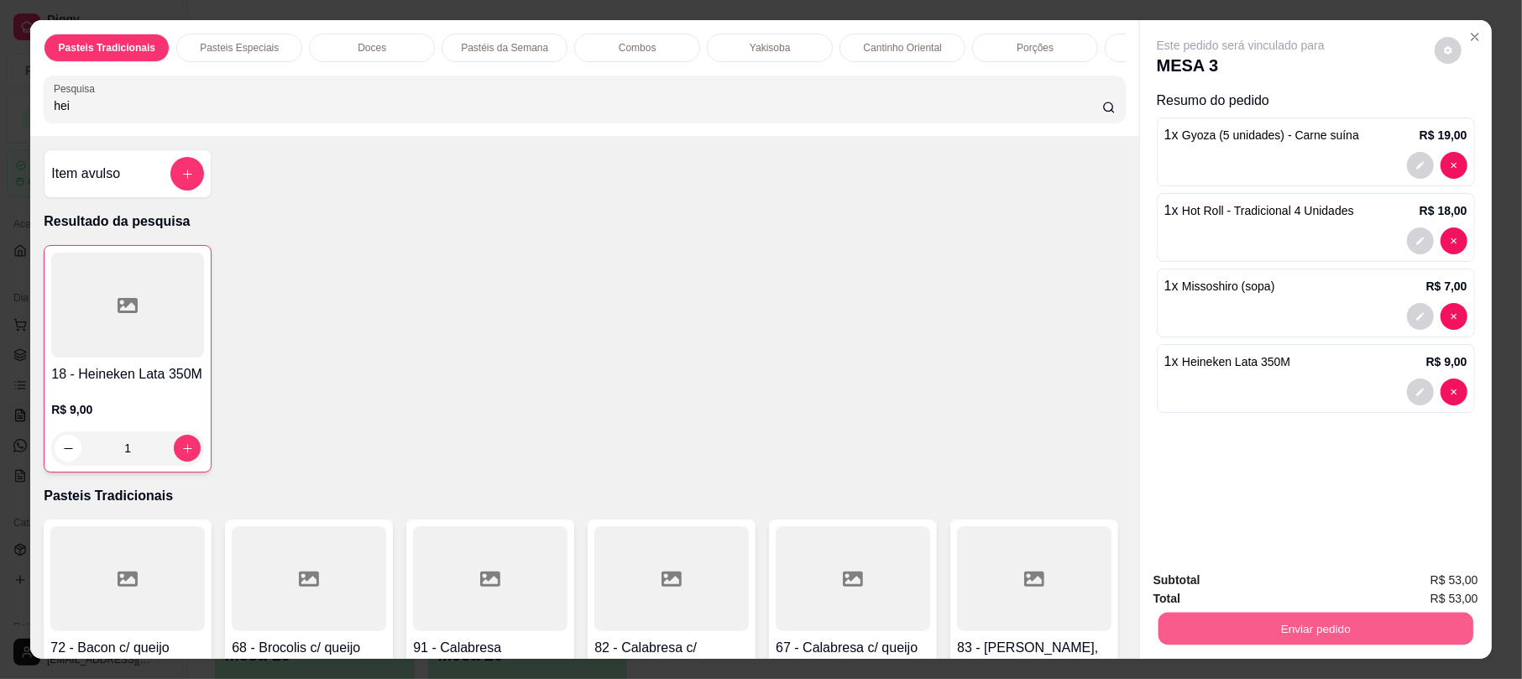
click at [1320, 622] on button "Enviar pedido" at bounding box center [1315, 628] width 315 height 33
click at [1280, 578] on button "Não registrar e enviar pedido" at bounding box center [1259, 587] width 170 height 31
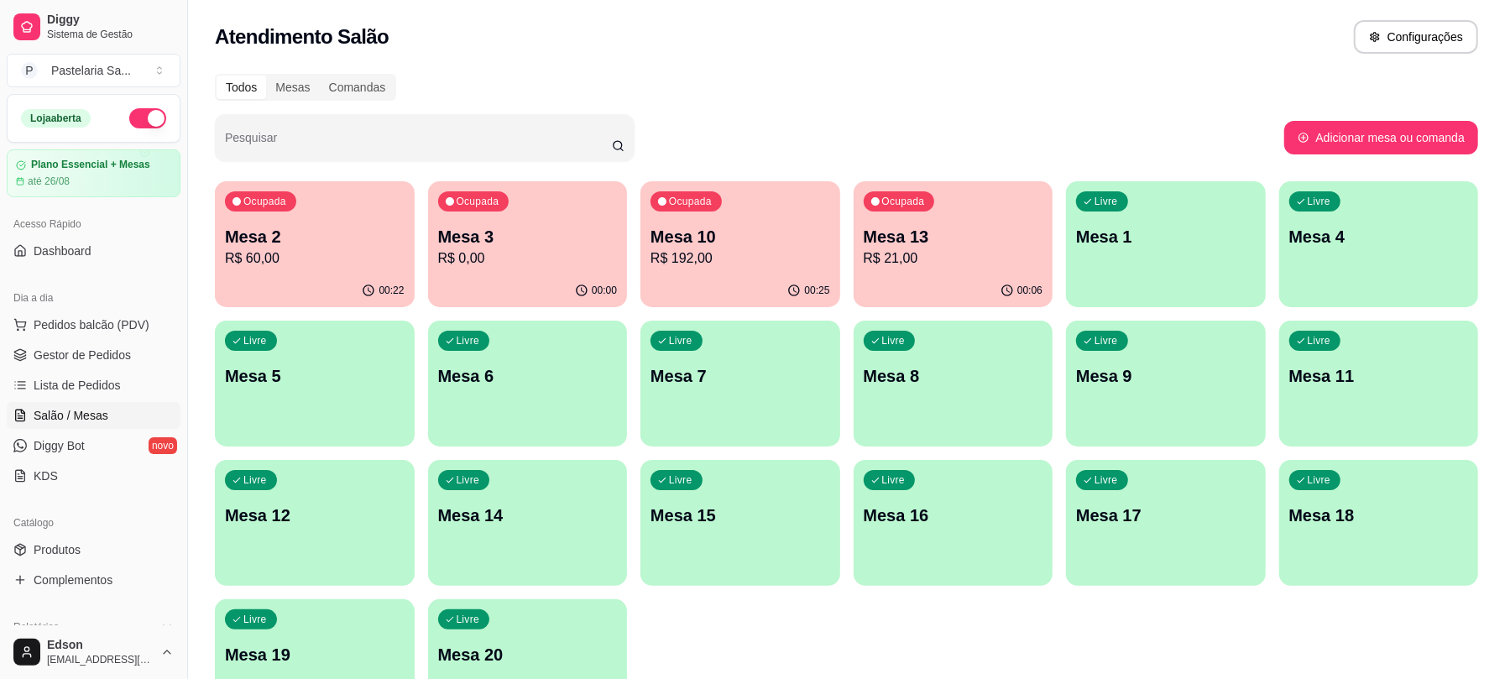
click at [339, 249] on p "R$ 60,00" at bounding box center [315, 258] width 180 height 20
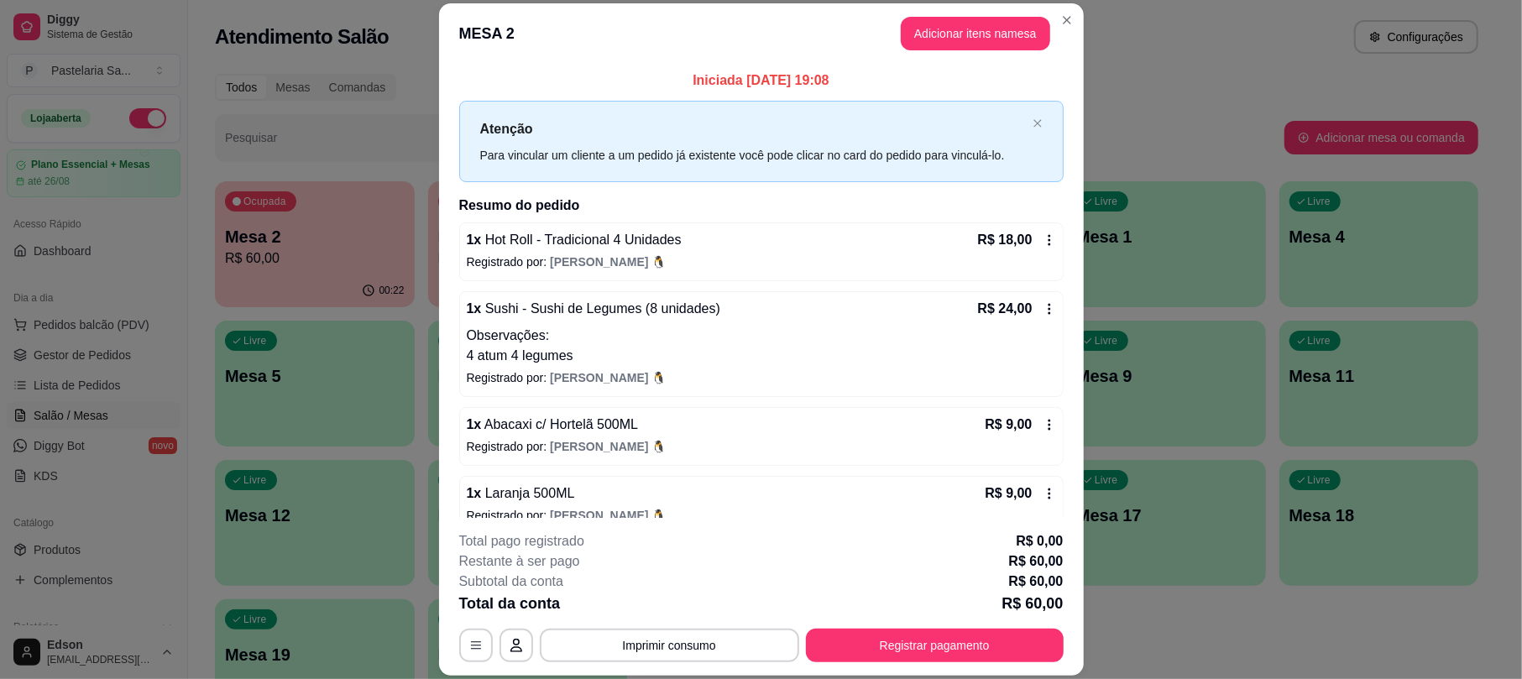
click at [1028, 319] on div "R$ 24,00" at bounding box center [1017, 309] width 78 height 20
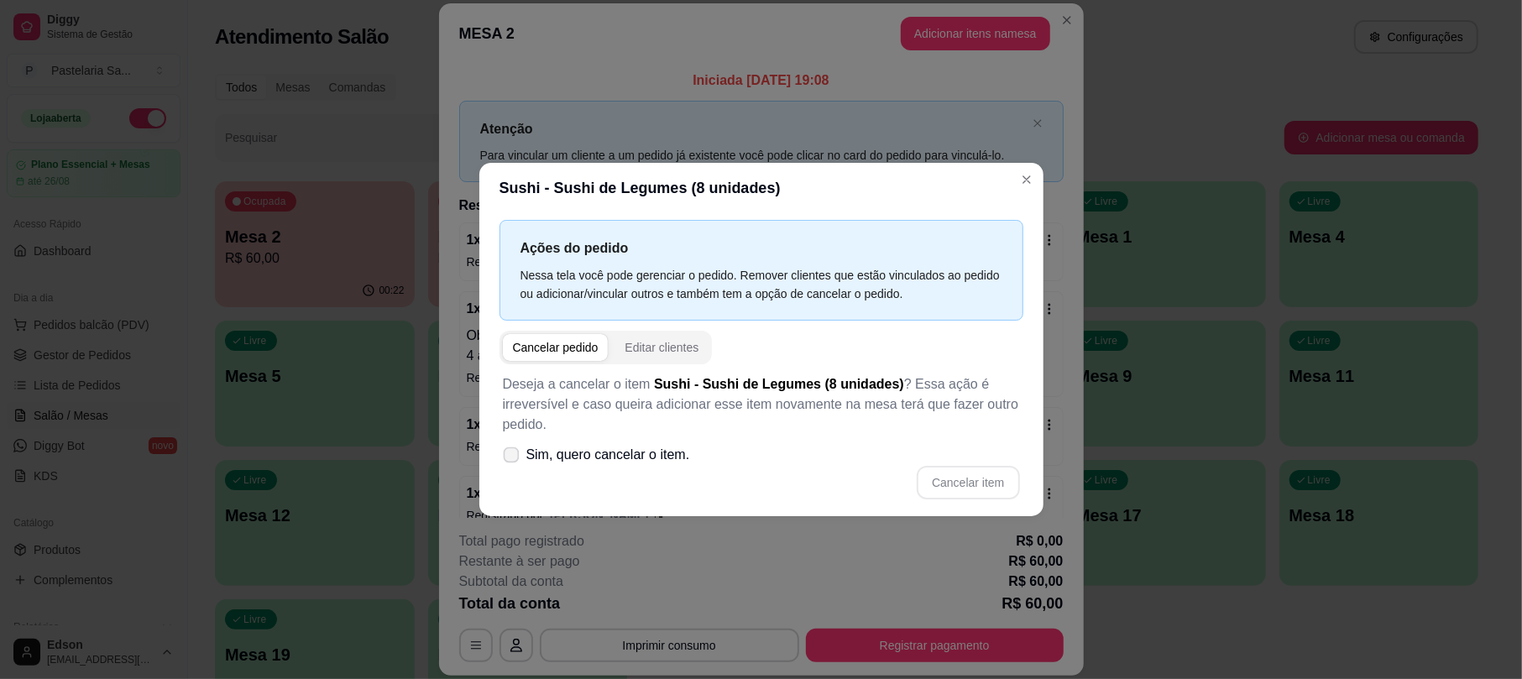
click at [649, 462] on span "Sim, quero cancelar o item." at bounding box center [608, 455] width 164 height 20
click at [513, 462] on input "Sim, quero cancelar o item." at bounding box center [507, 463] width 11 height 11
checkbox input "true"
click at [1006, 472] on button "Cancelar item" at bounding box center [968, 483] width 102 height 34
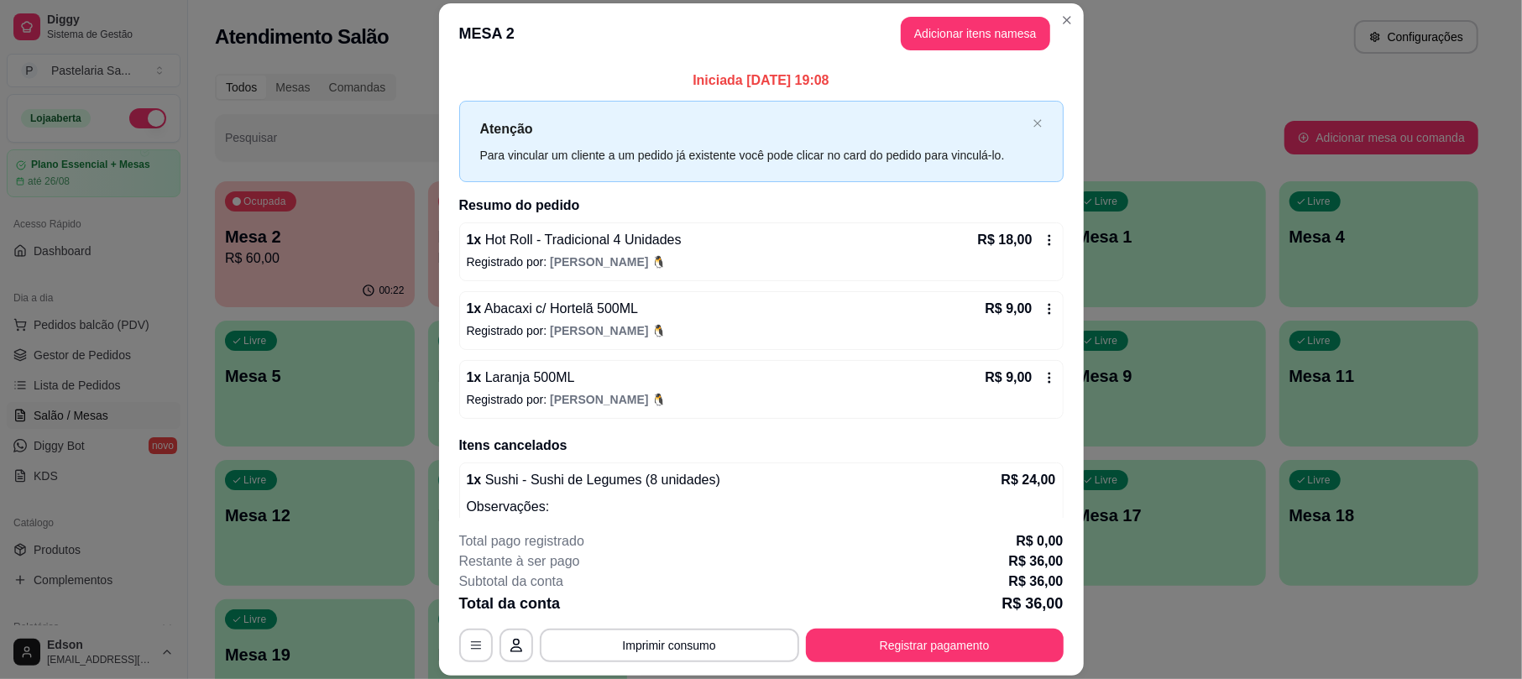
scroll to position [52, 0]
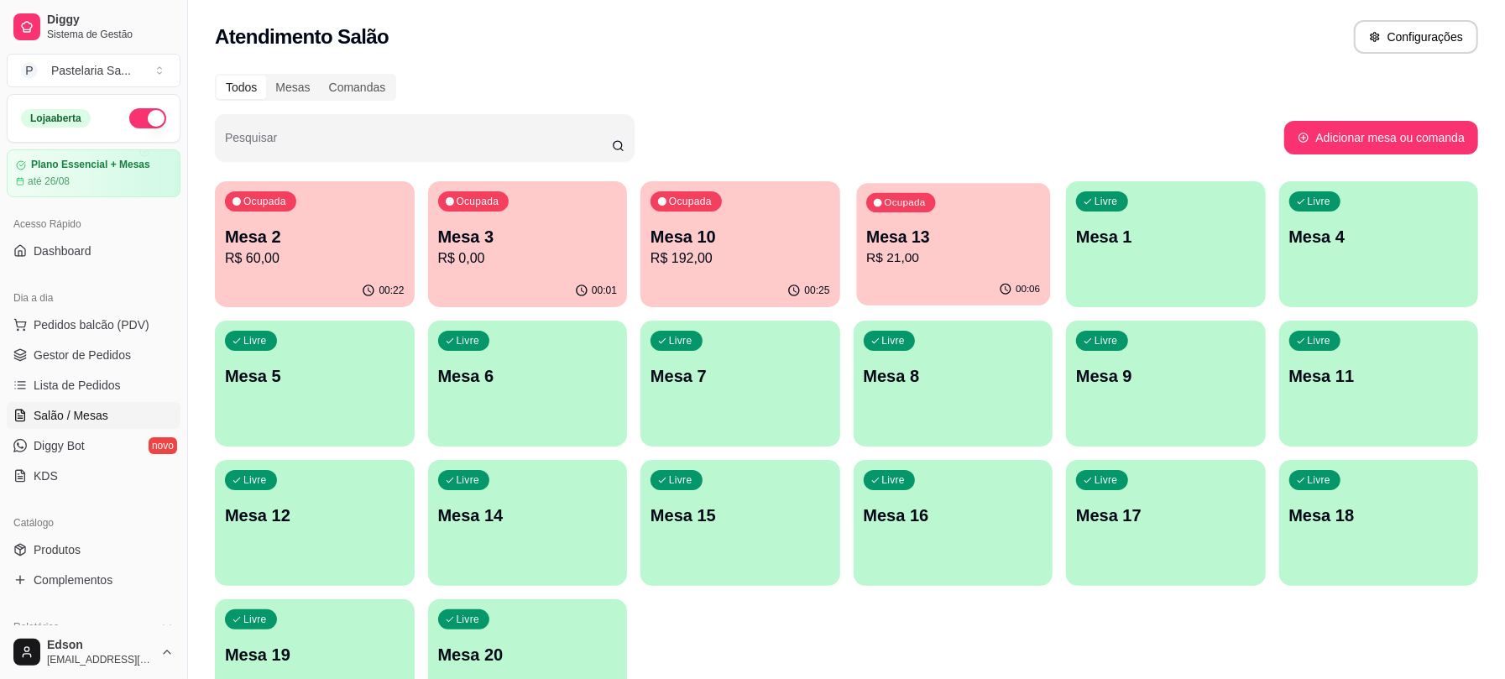
click at [861, 262] on div "Ocupada Mesa 13 R$ 21,00" at bounding box center [952, 228] width 193 height 91
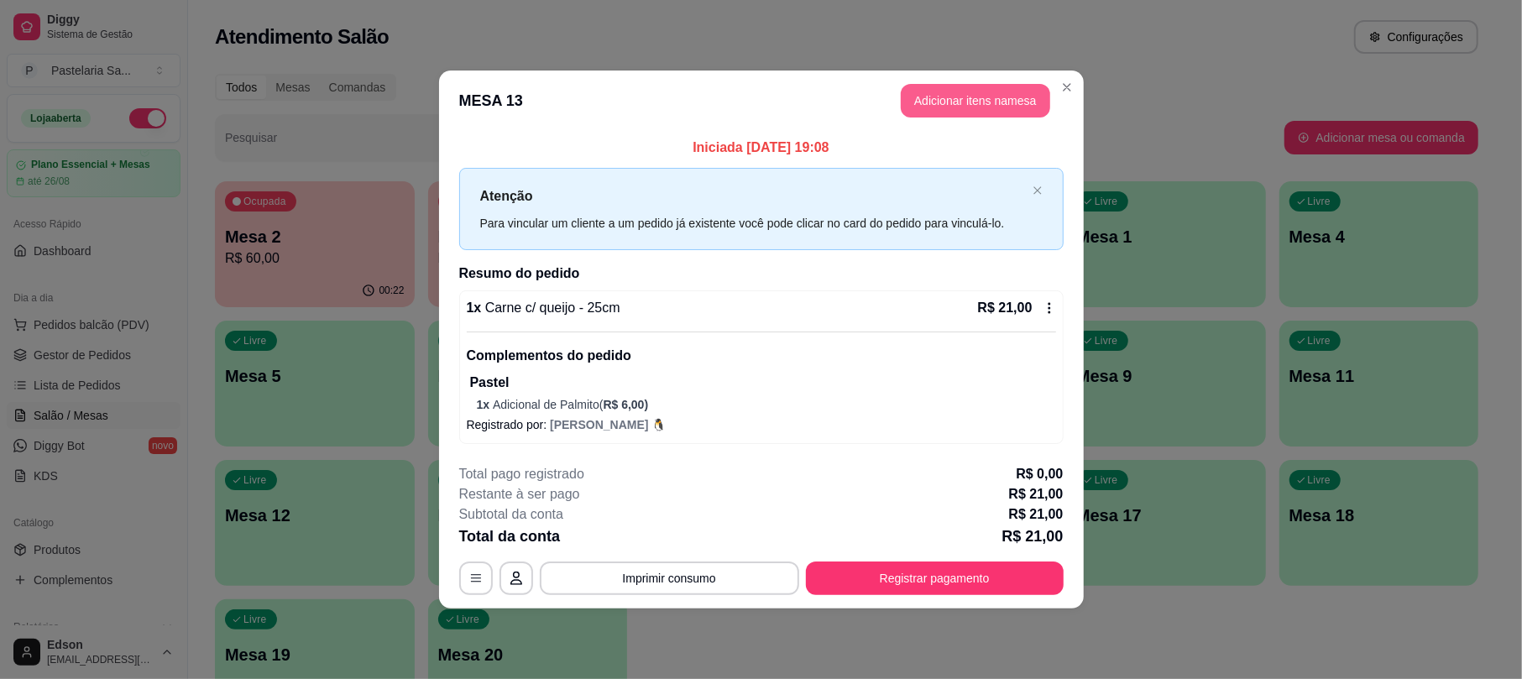
click at [944, 105] on button "Adicionar itens na mesa" at bounding box center [975, 101] width 149 height 34
click at [425, 114] on input "Pesquisa" at bounding box center [578, 105] width 1048 height 17
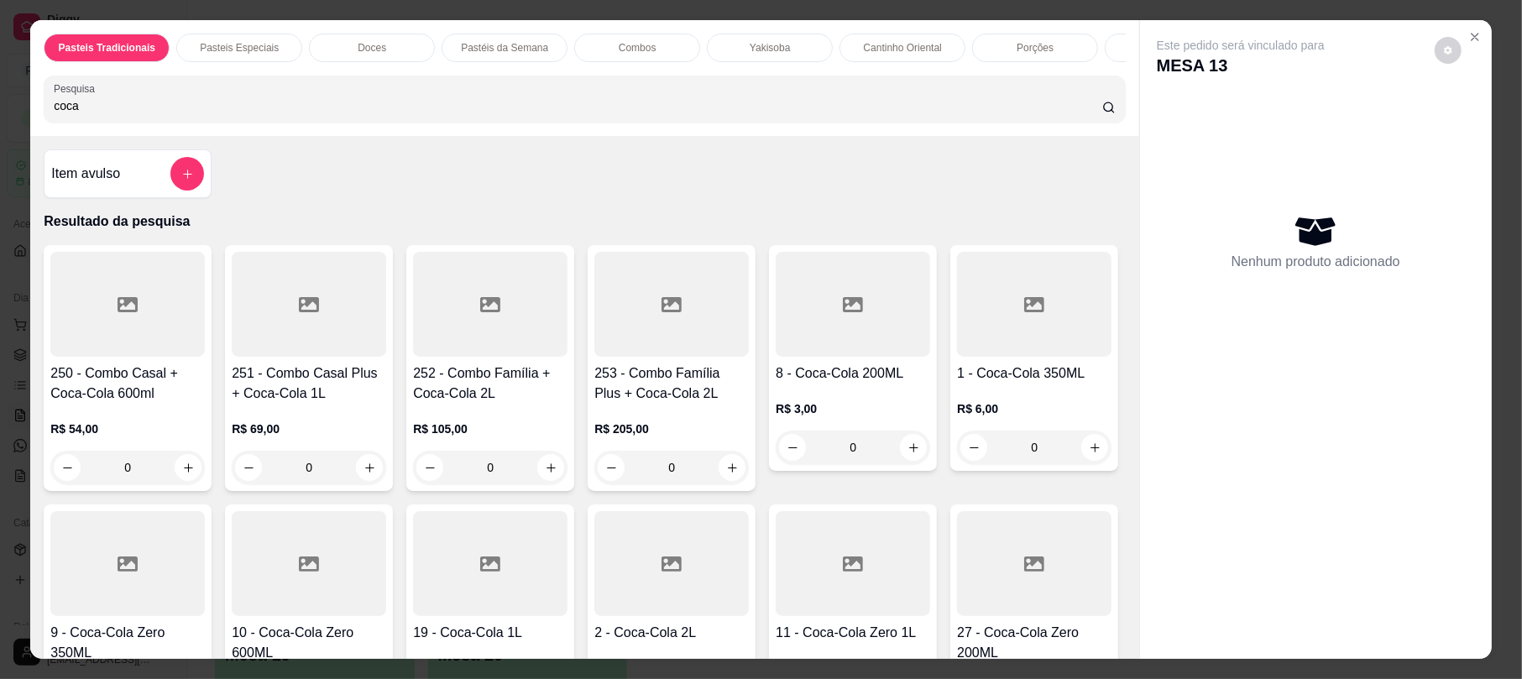
type input "coca"
click at [138, 572] on icon at bounding box center [128, 564] width 20 height 15
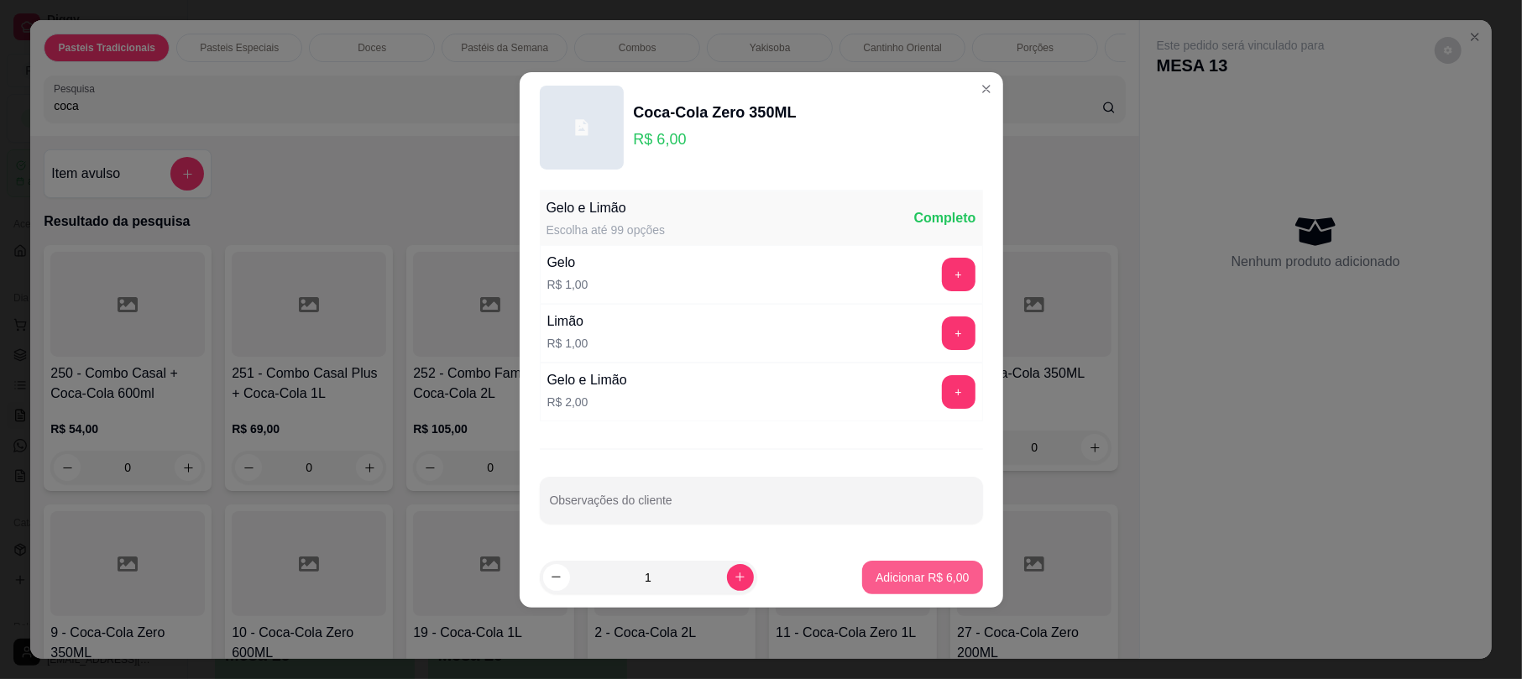
click at [923, 578] on p "Adicionar R$ 6,00" at bounding box center [922, 577] width 93 height 17
type input "1"
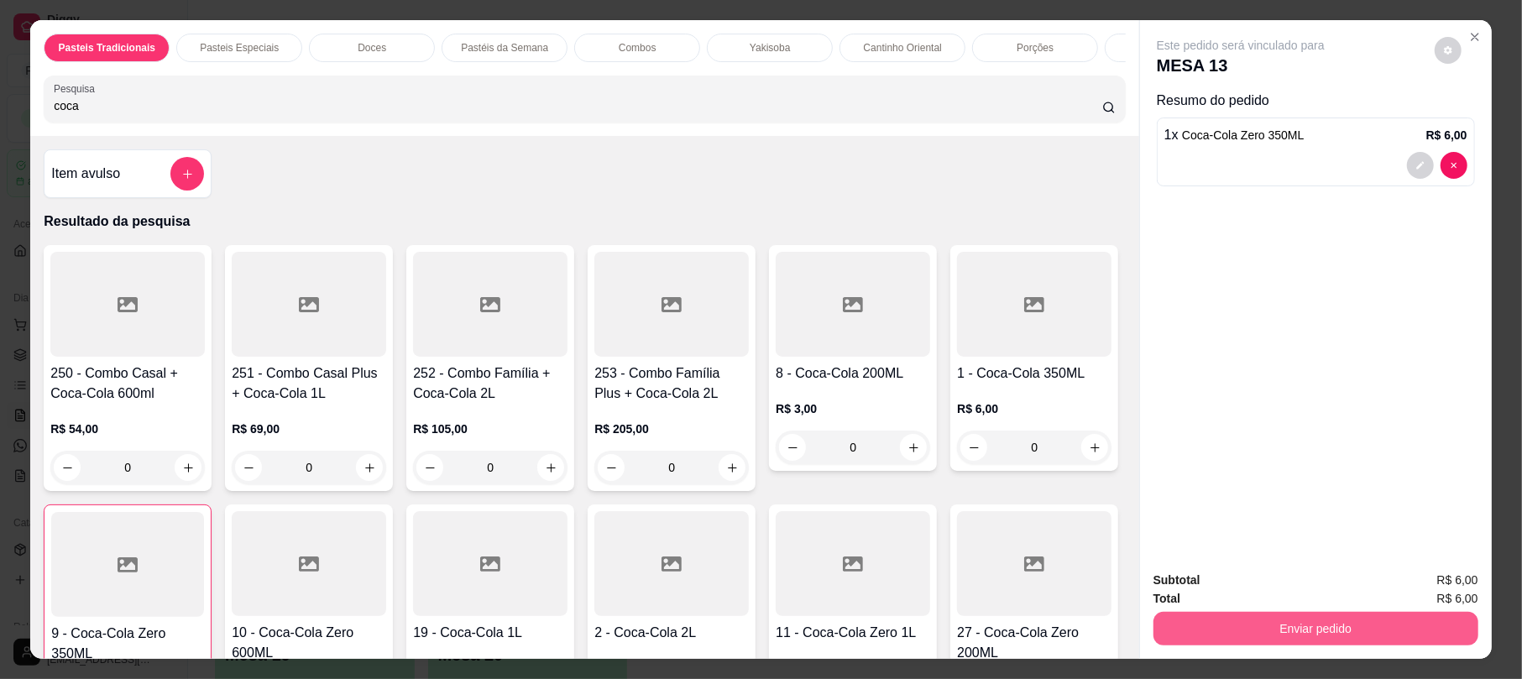
click at [1250, 631] on button "Enviar pedido" at bounding box center [1315, 629] width 325 height 34
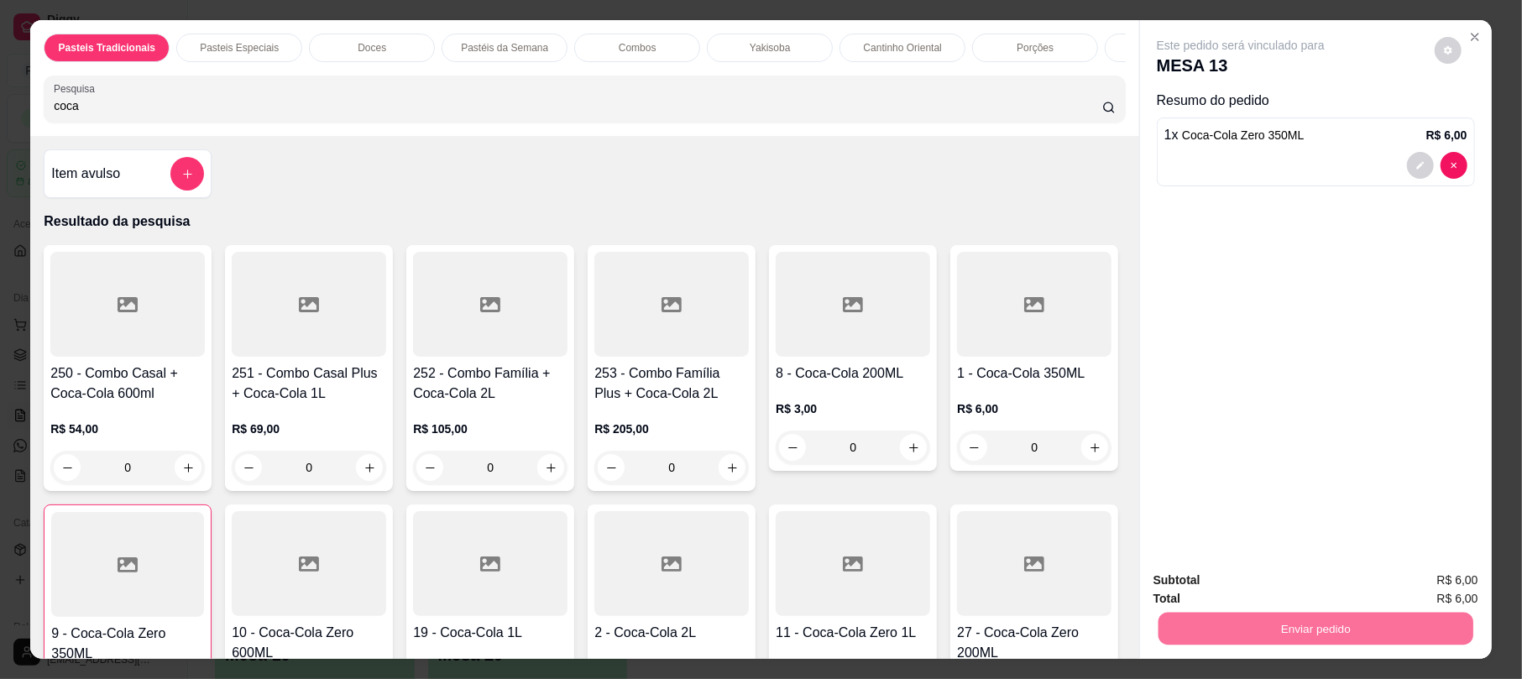
click at [1213, 584] on button "Não registrar e enviar pedido" at bounding box center [1259, 587] width 170 height 31
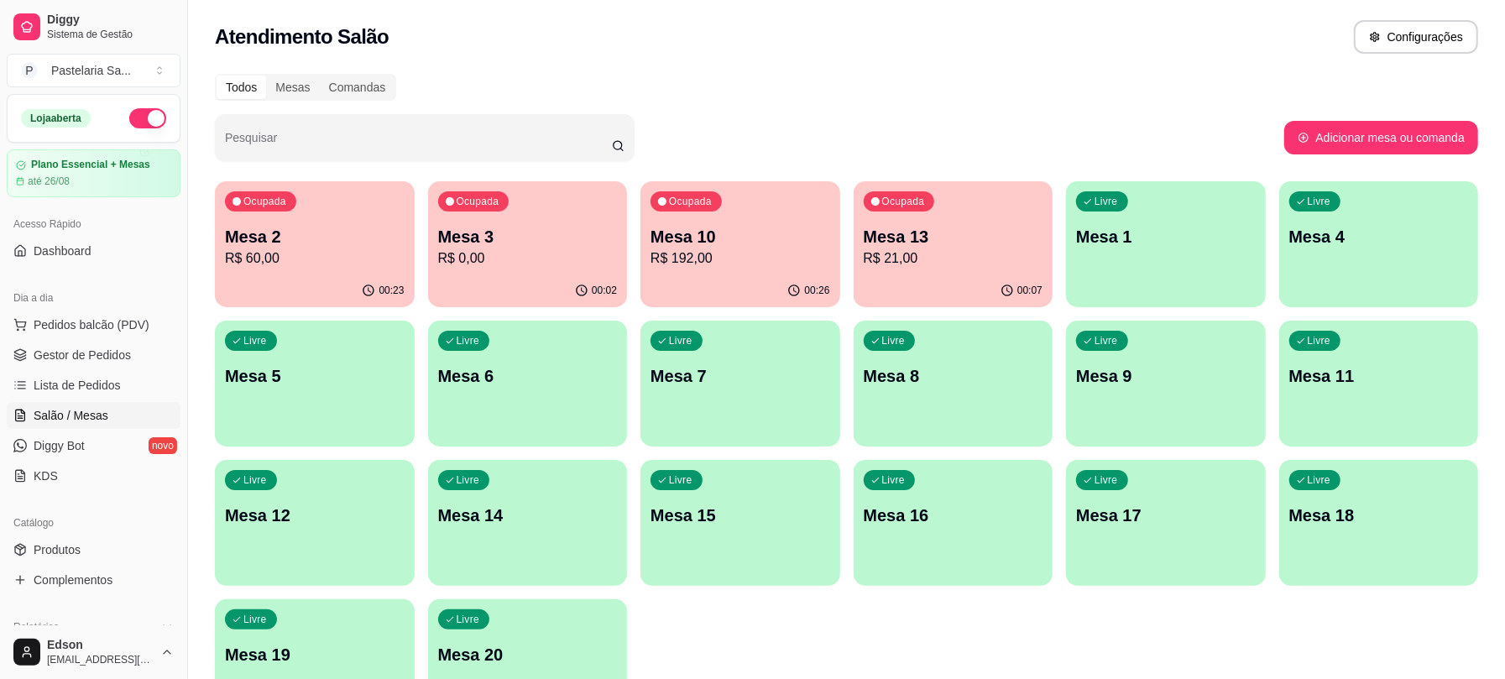
click at [334, 256] on p "R$ 60,00" at bounding box center [315, 258] width 180 height 20
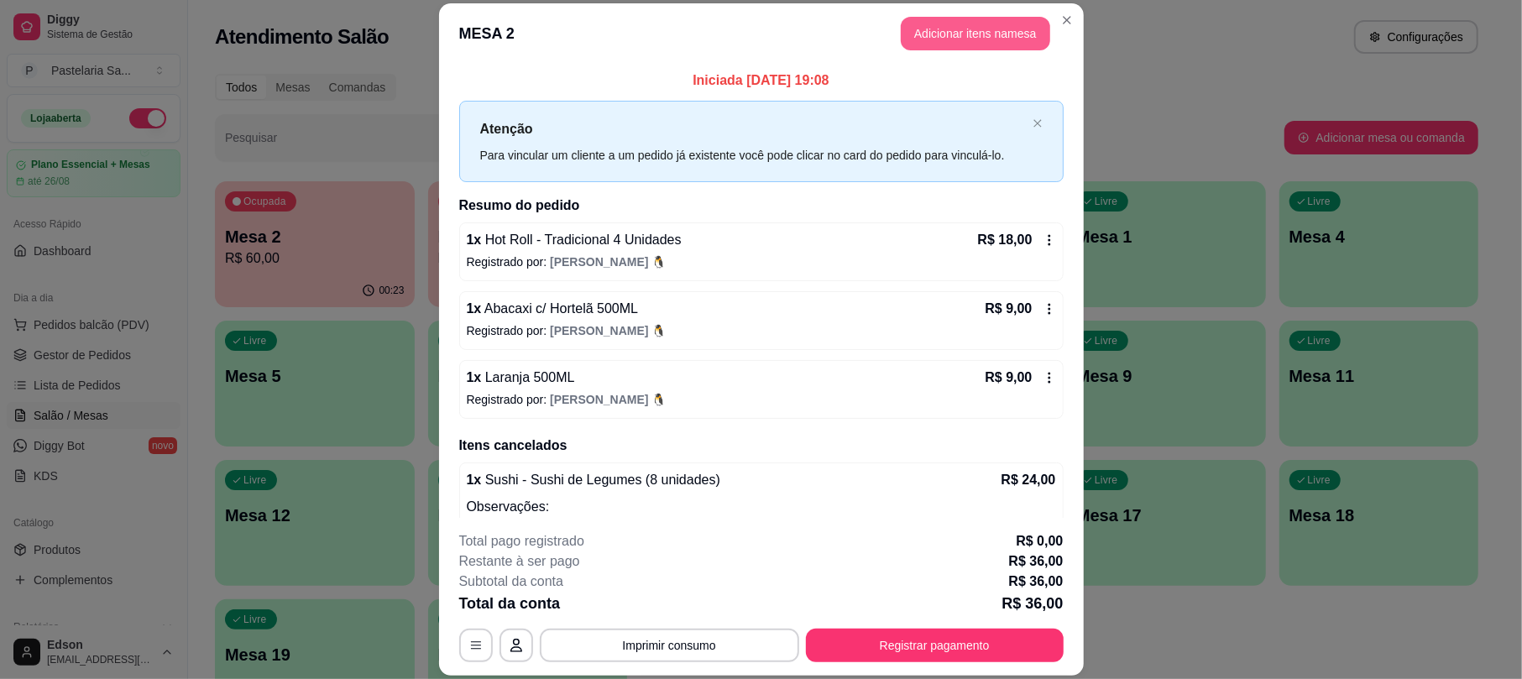
click at [961, 18] on button "Adicionar itens na mesa" at bounding box center [975, 34] width 149 height 34
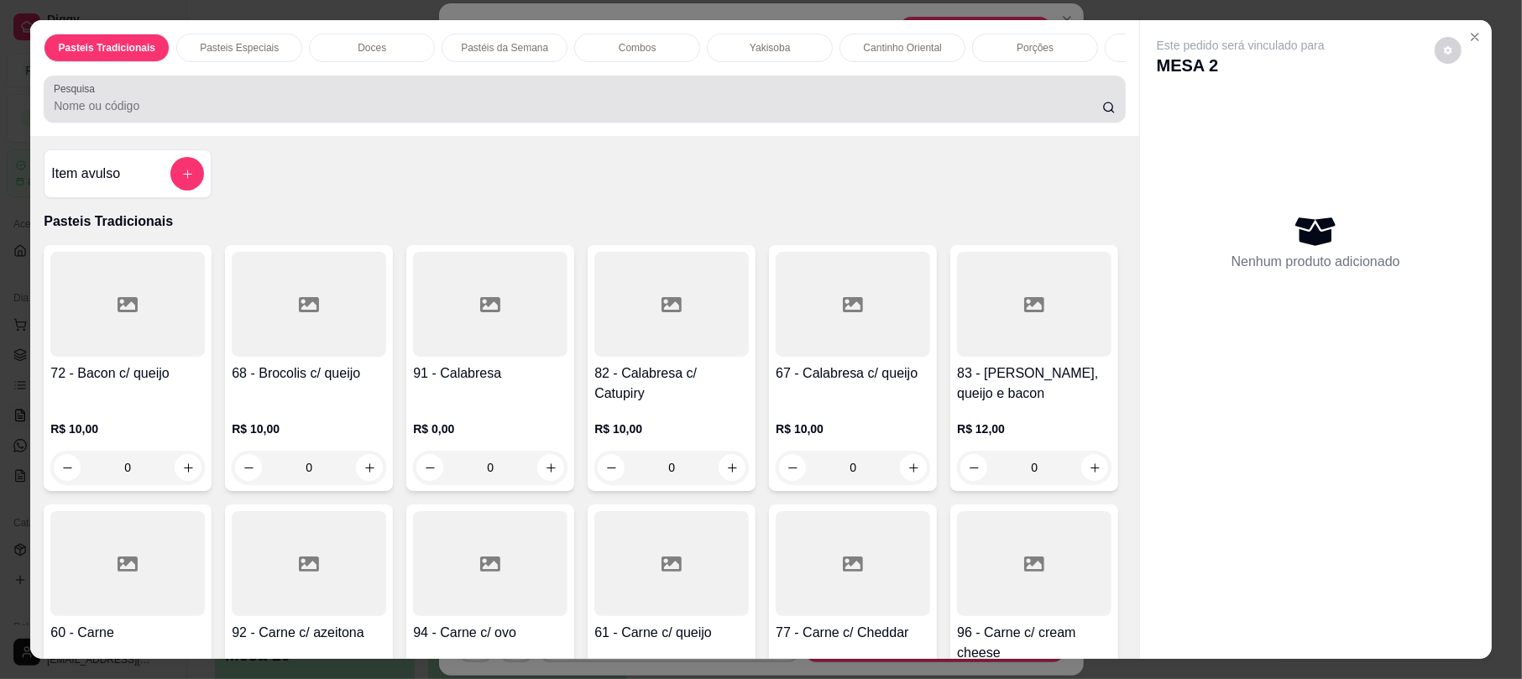
click at [531, 112] on div at bounding box center [584, 99] width 1061 height 34
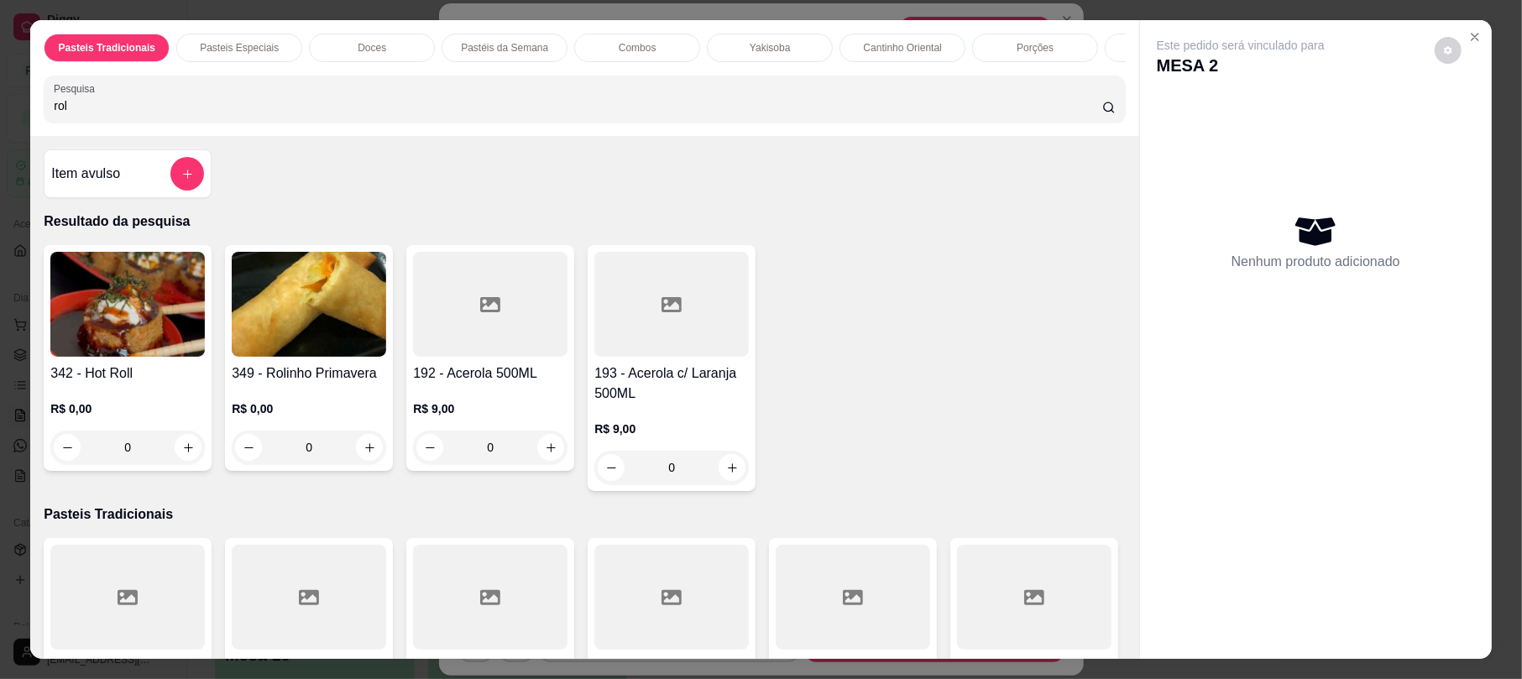
type input "rol"
click at [265, 346] on img at bounding box center [309, 304] width 154 height 105
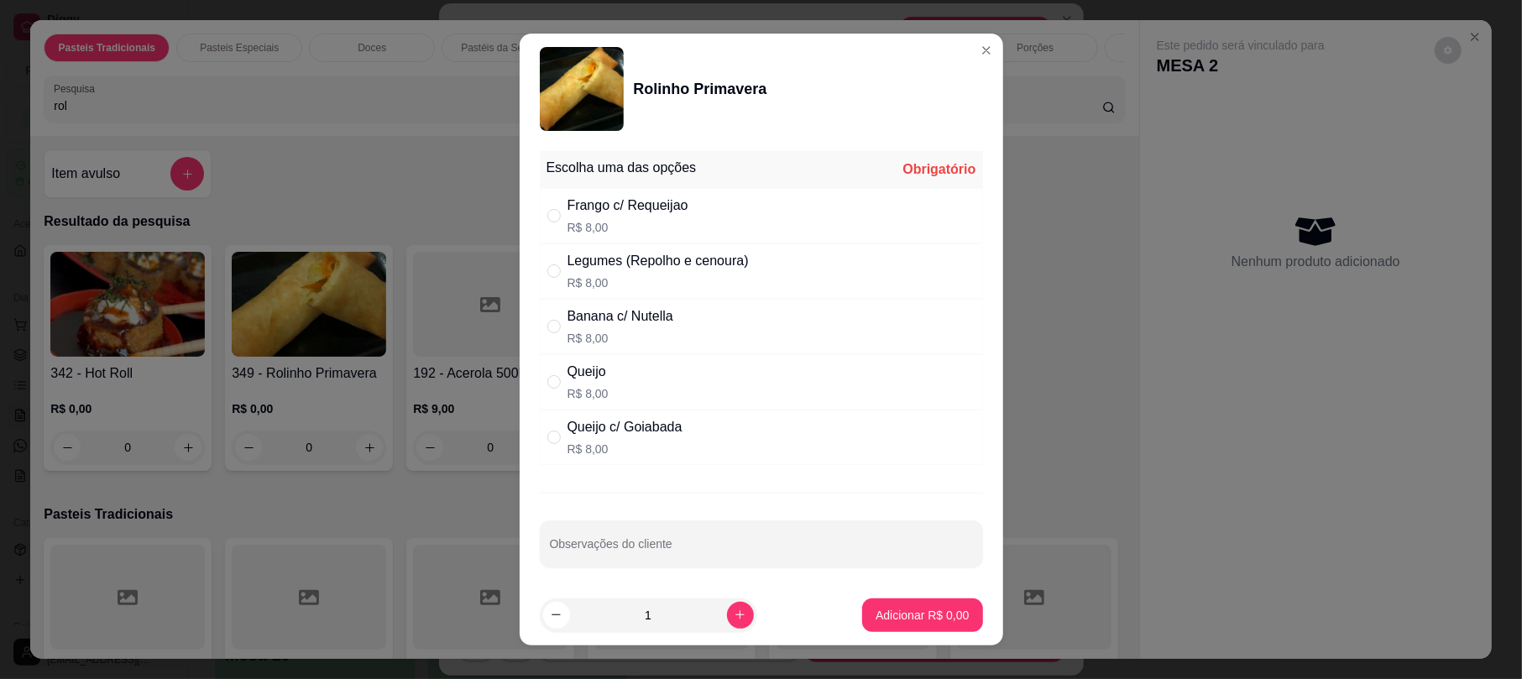
click at [618, 341] on p "R$ 8,00" at bounding box center [620, 338] width 106 height 17
radio input "true"
click at [918, 625] on button "Adicionar R$ 8,00" at bounding box center [922, 616] width 120 height 34
type input "1"
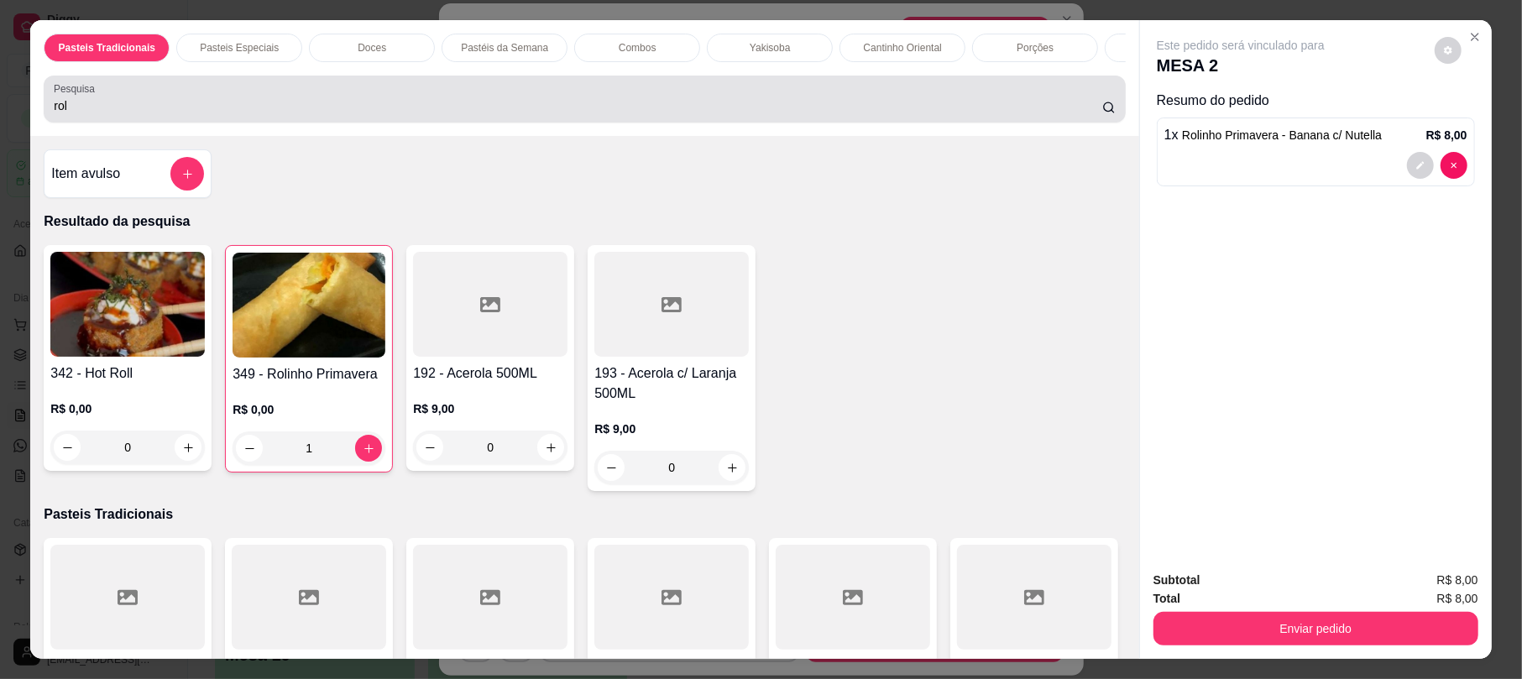
click at [384, 96] on div "Pesquisa rol" at bounding box center [584, 99] width 1081 height 47
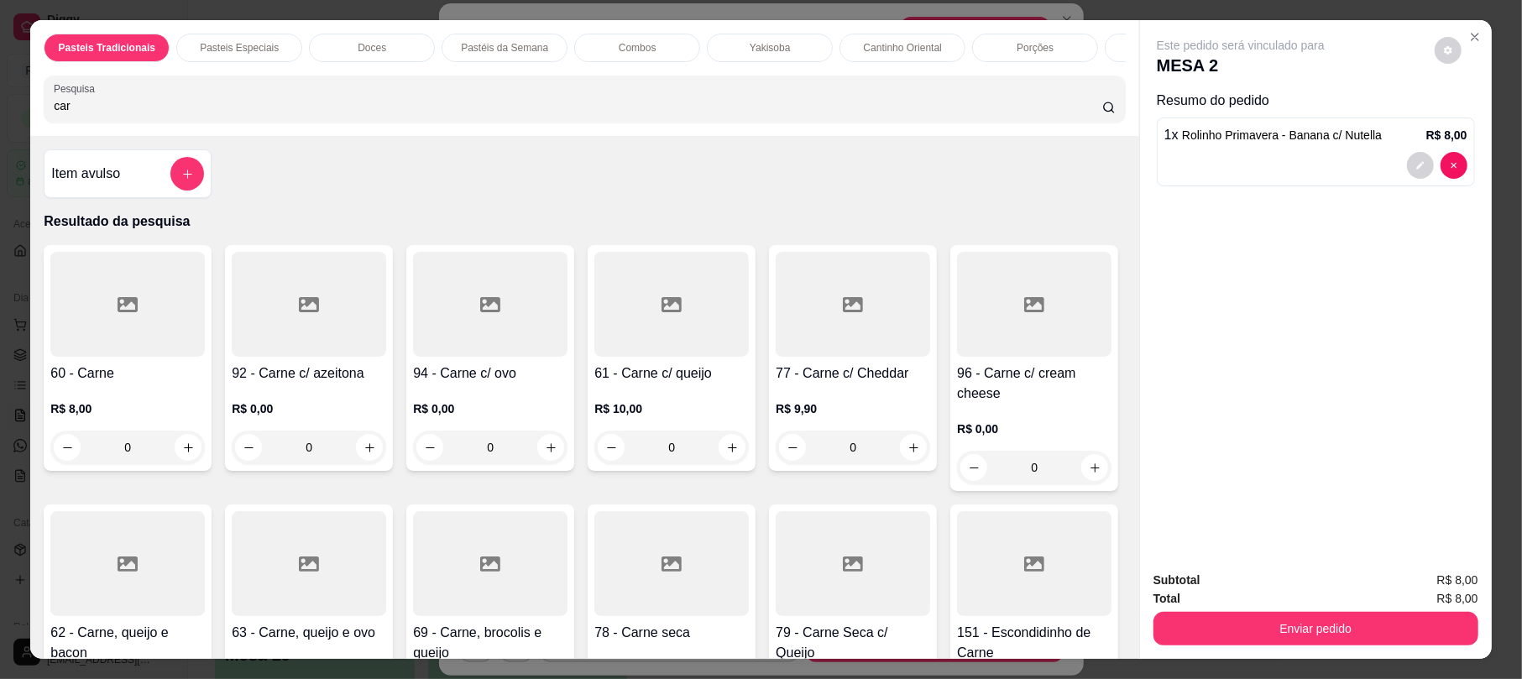
type input "car"
click at [957, 357] on div at bounding box center [1034, 304] width 154 height 105
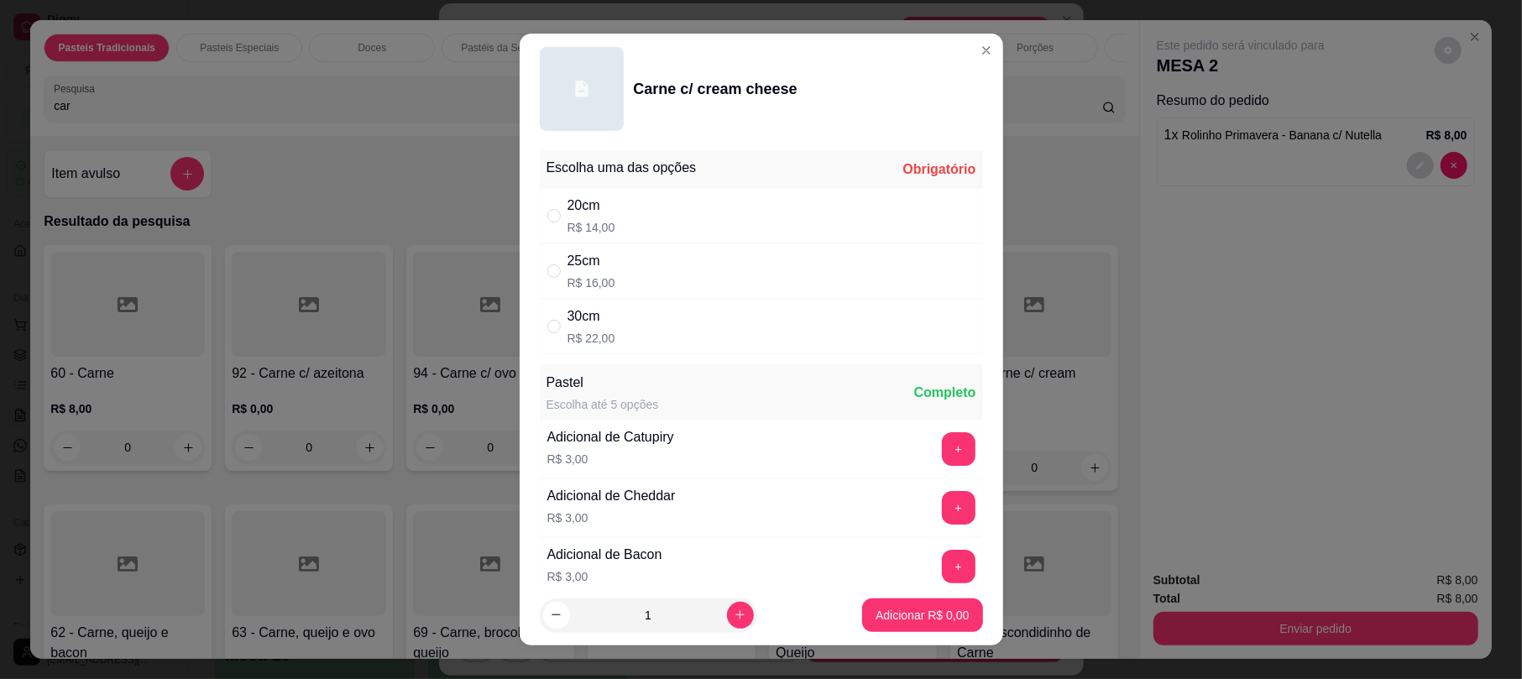
click at [602, 223] on p "R$ 14,00" at bounding box center [591, 227] width 48 height 17
radio input "true"
click at [895, 628] on button "Adicionar R$ 14,00" at bounding box center [918, 616] width 127 height 34
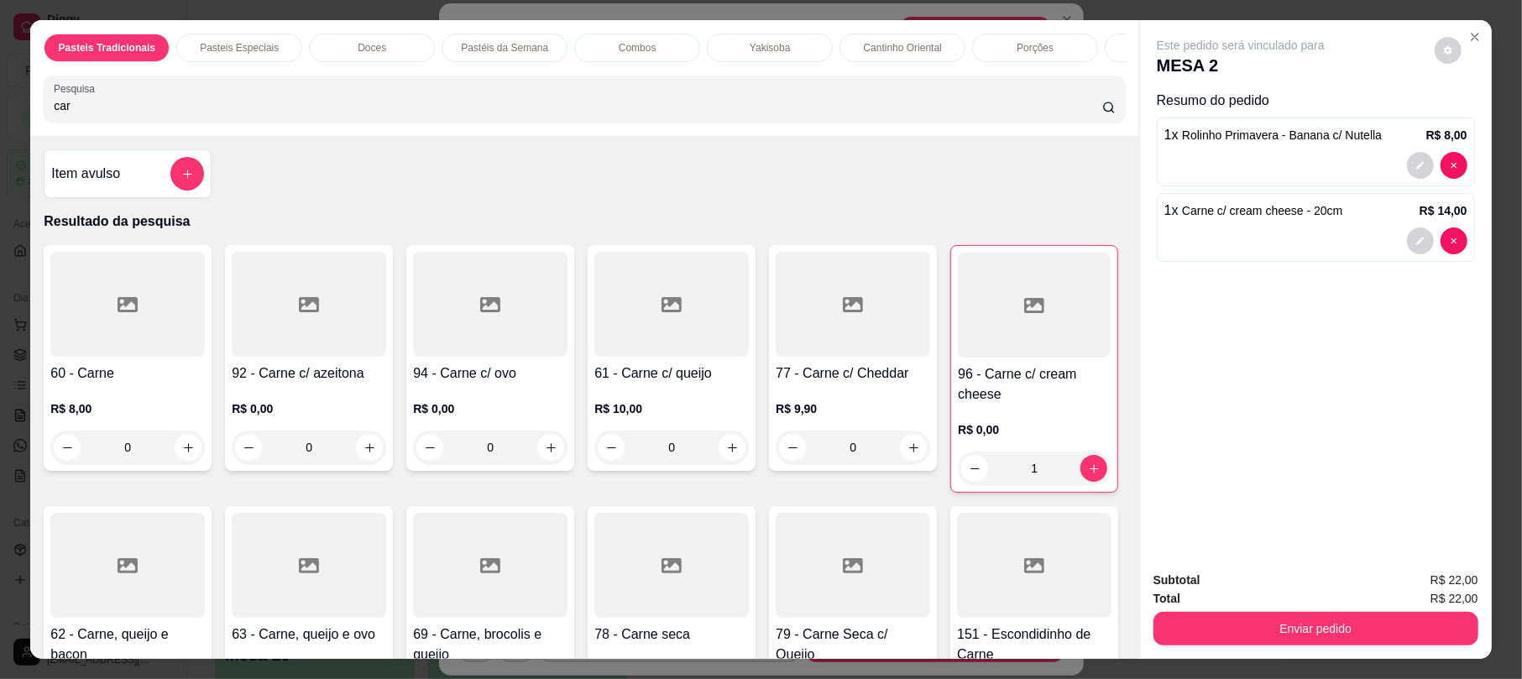
type input "1"
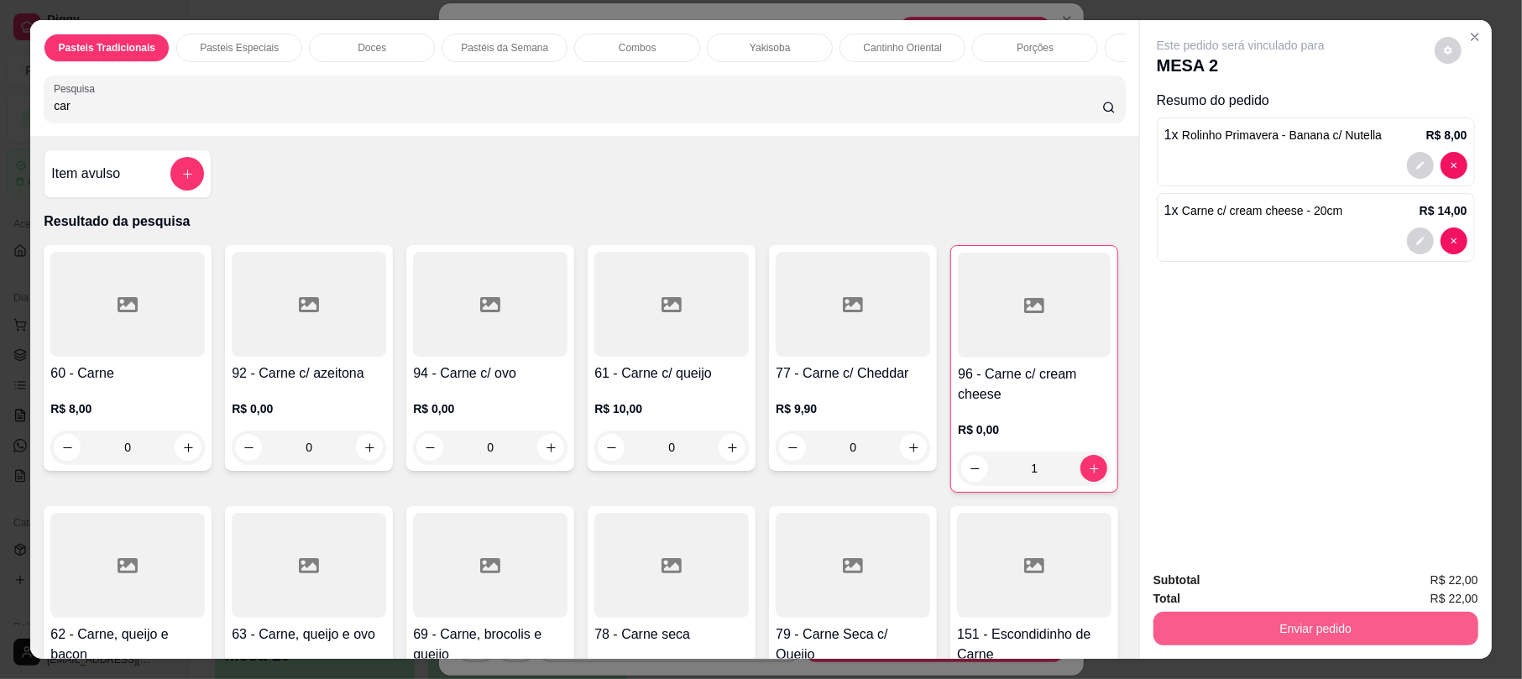
click at [1288, 638] on button "Enviar pedido" at bounding box center [1315, 629] width 325 height 34
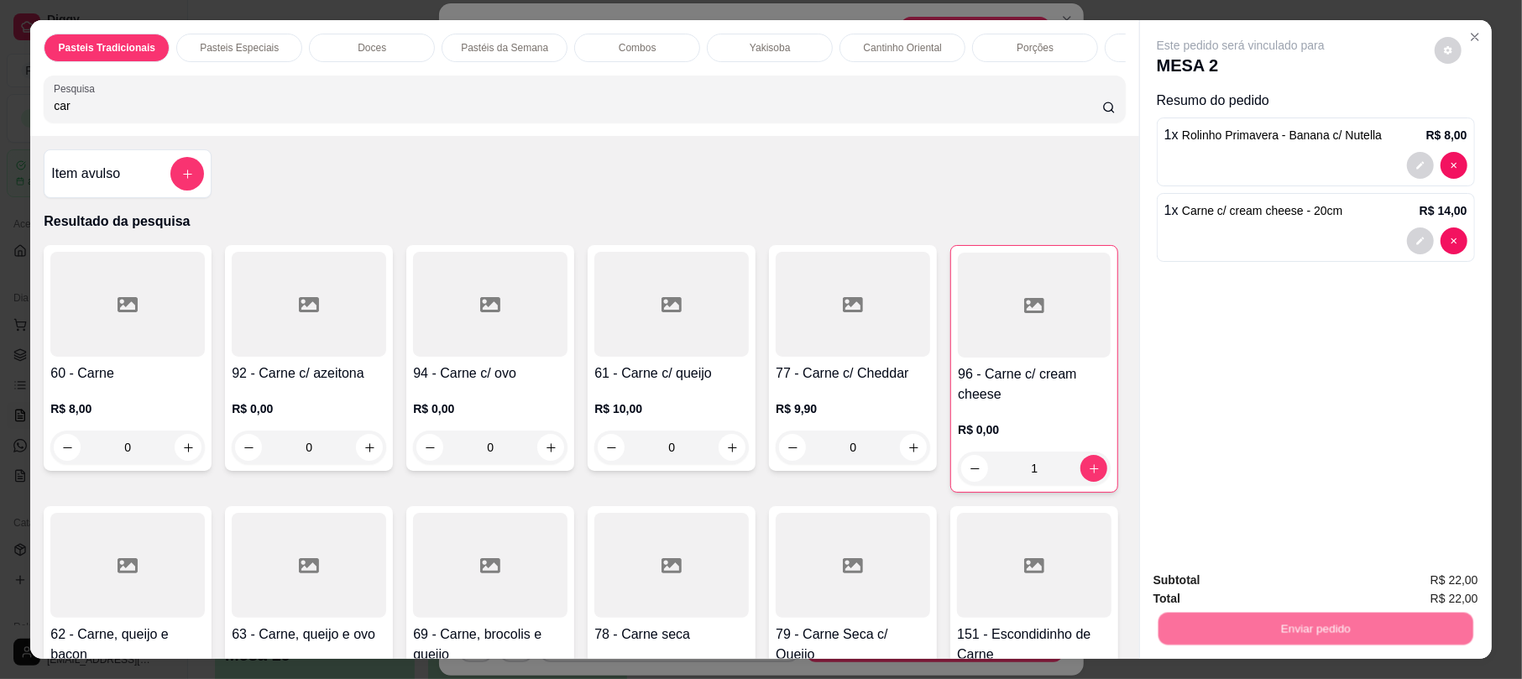
click at [1193, 591] on button "Não registrar e enviar pedido" at bounding box center [1258, 588] width 175 height 32
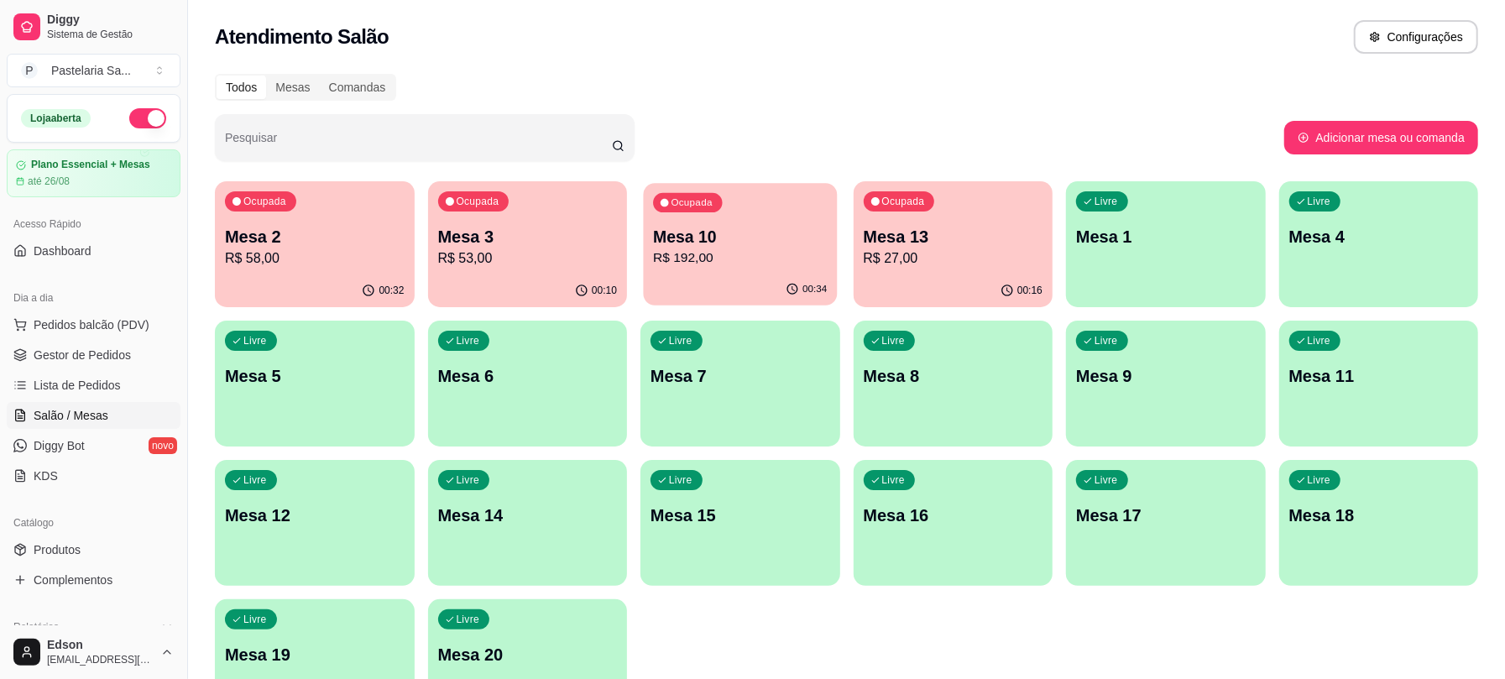
click at [752, 238] on p "Mesa 10" at bounding box center [740, 237] width 174 height 23
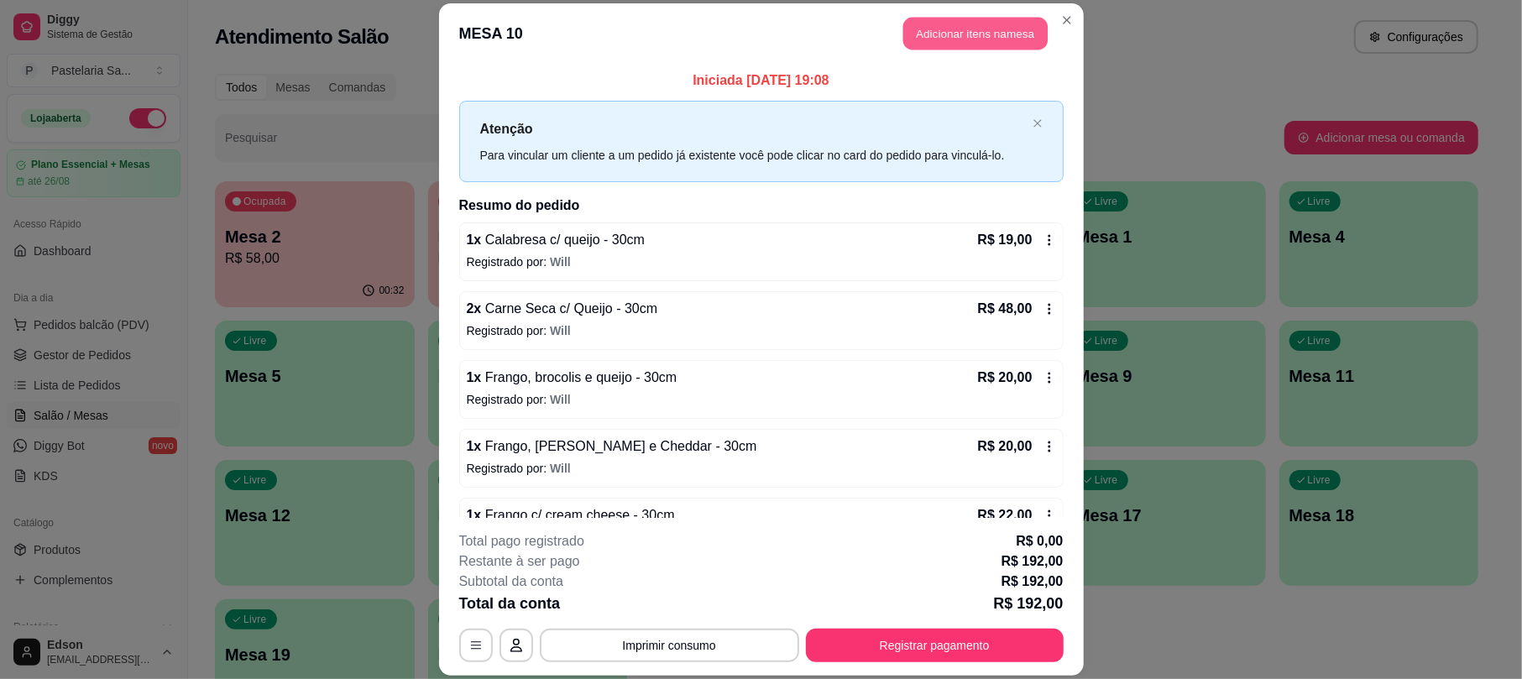
click at [962, 35] on button "Adicionar itens na mesa" at bounding box center [975, 34] width 144 height 33
click at [454, 108] on div at bounding box center [584, 99] width 1061 height 34
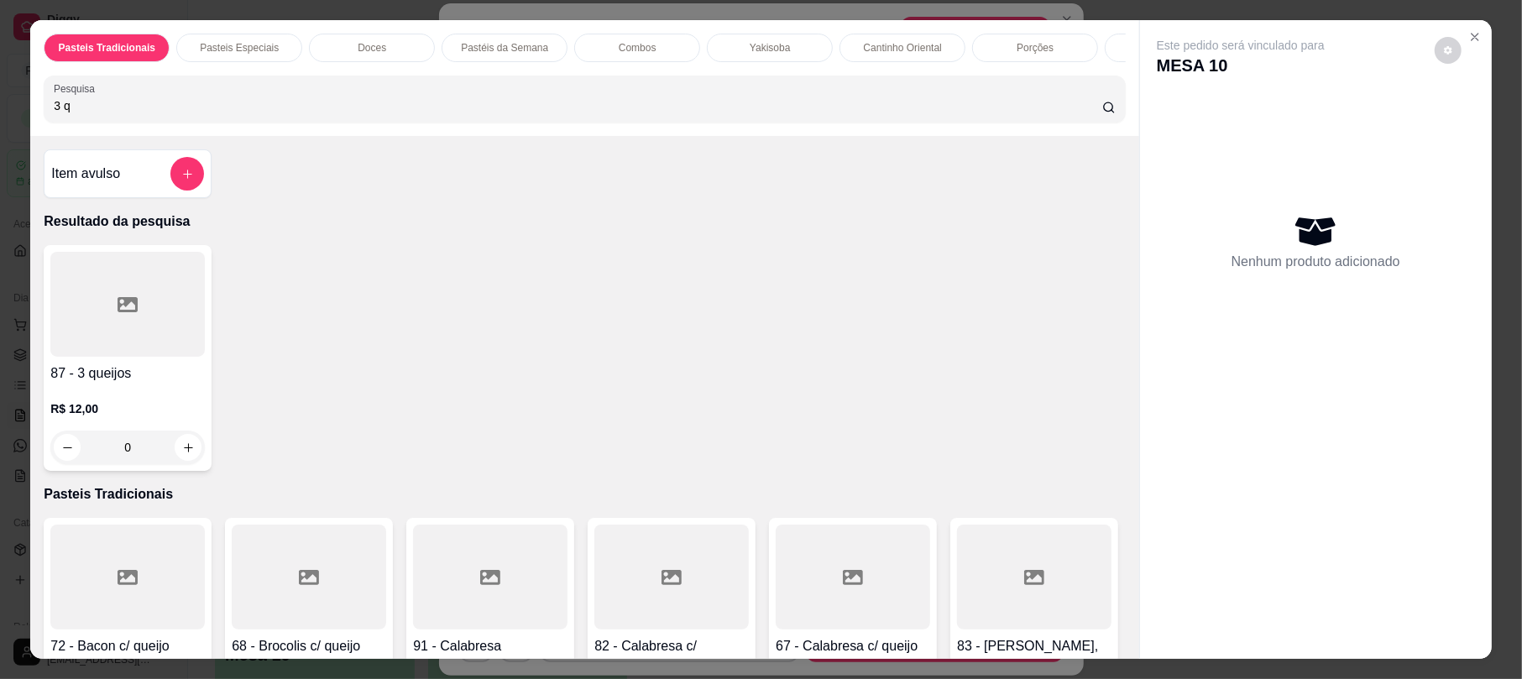
type input "3 q"
click at [158, 349] on div at bounding box center [127, 304] width 154 height 105
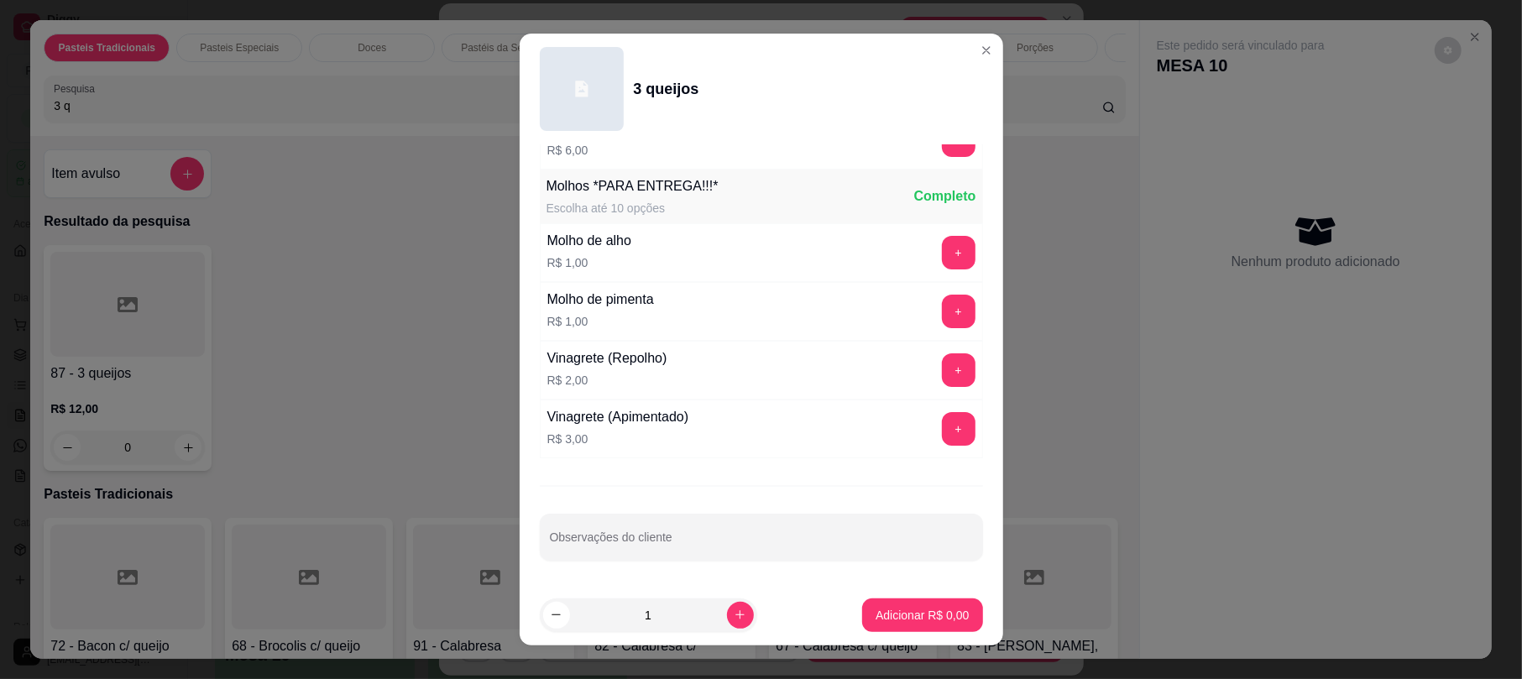
scroll to position [0, 0]
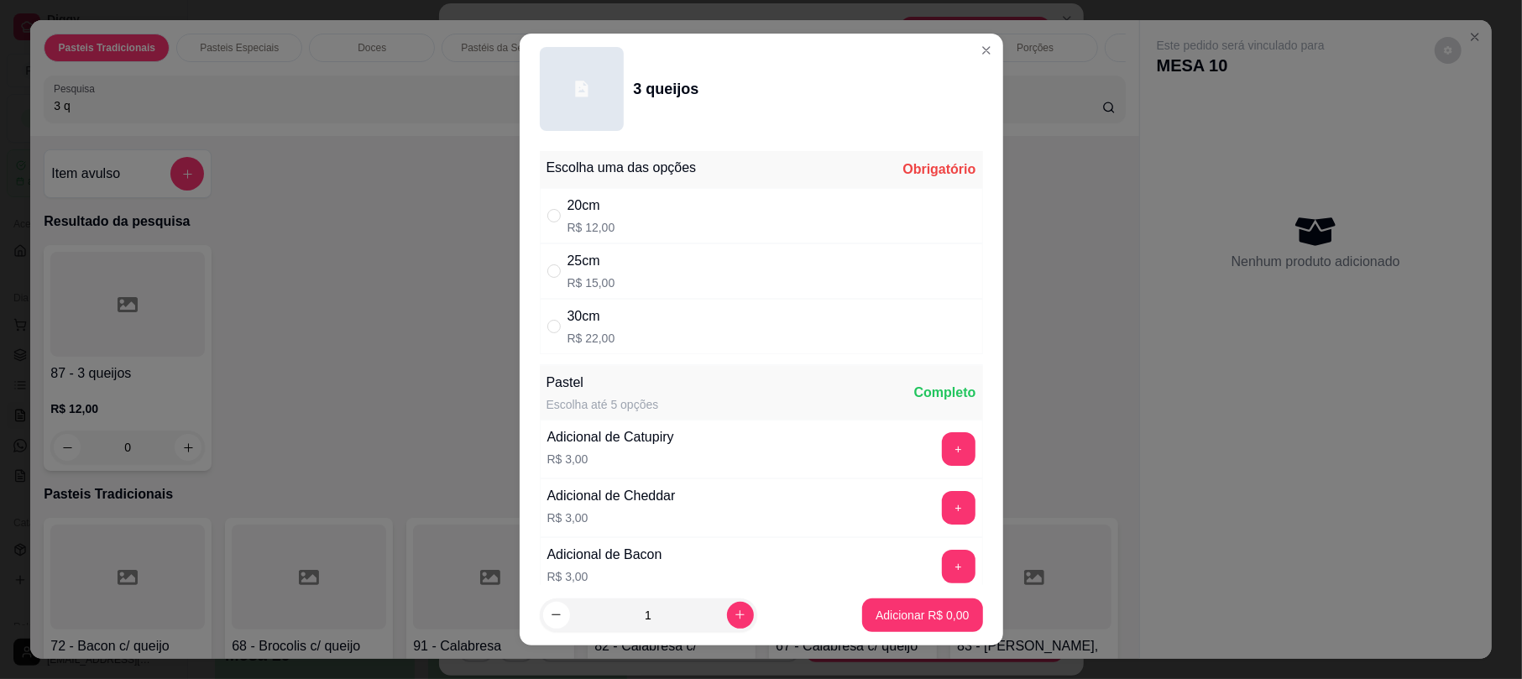
click at [653, 310] on div "30cm R$ 22,00" at bounding box center [761, 326] width 443 height 55
radio input "true"
click at [907, 609] on p "Adicionar R$ 22,00" at bounding box center [919, 615] width 100 height 17
type input "1"
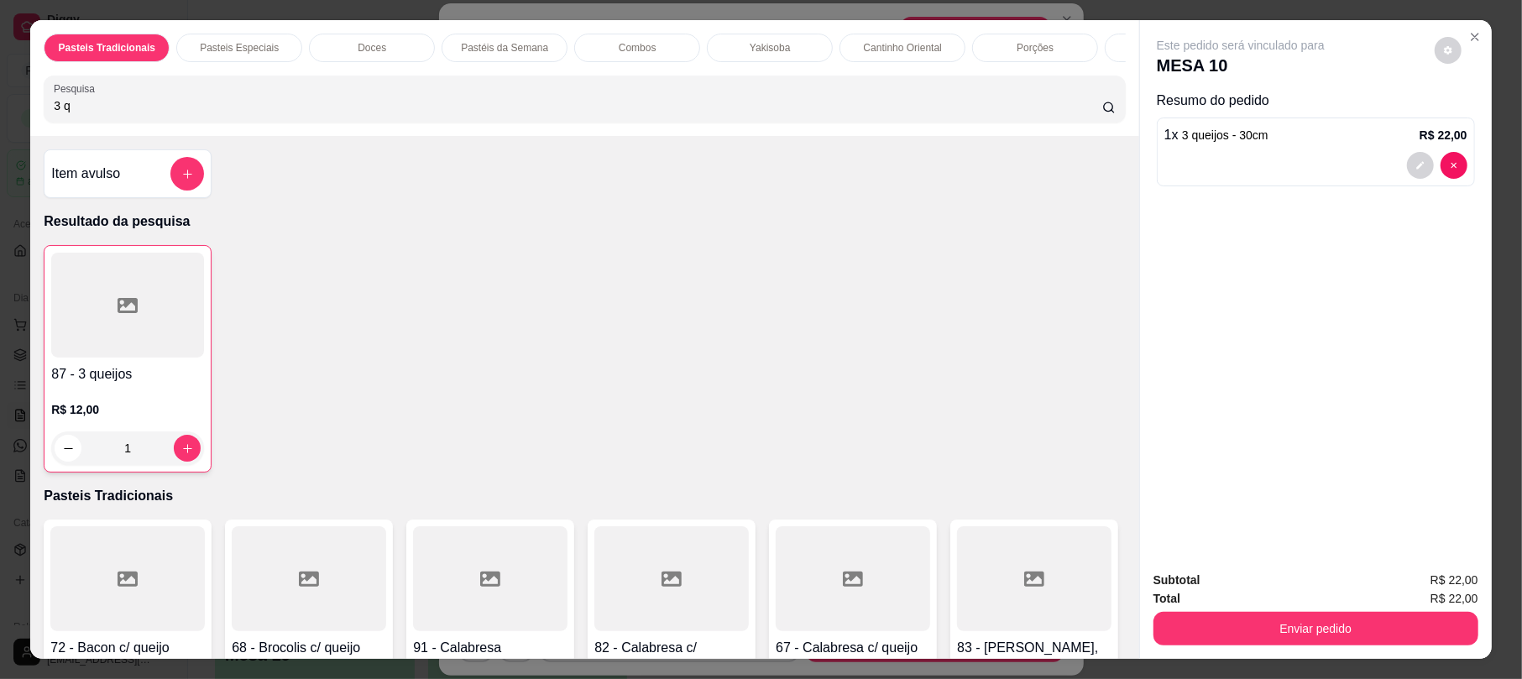
click at [102, 114] on input "3 q" at bounding box center [578, 105] width 1048 height 17
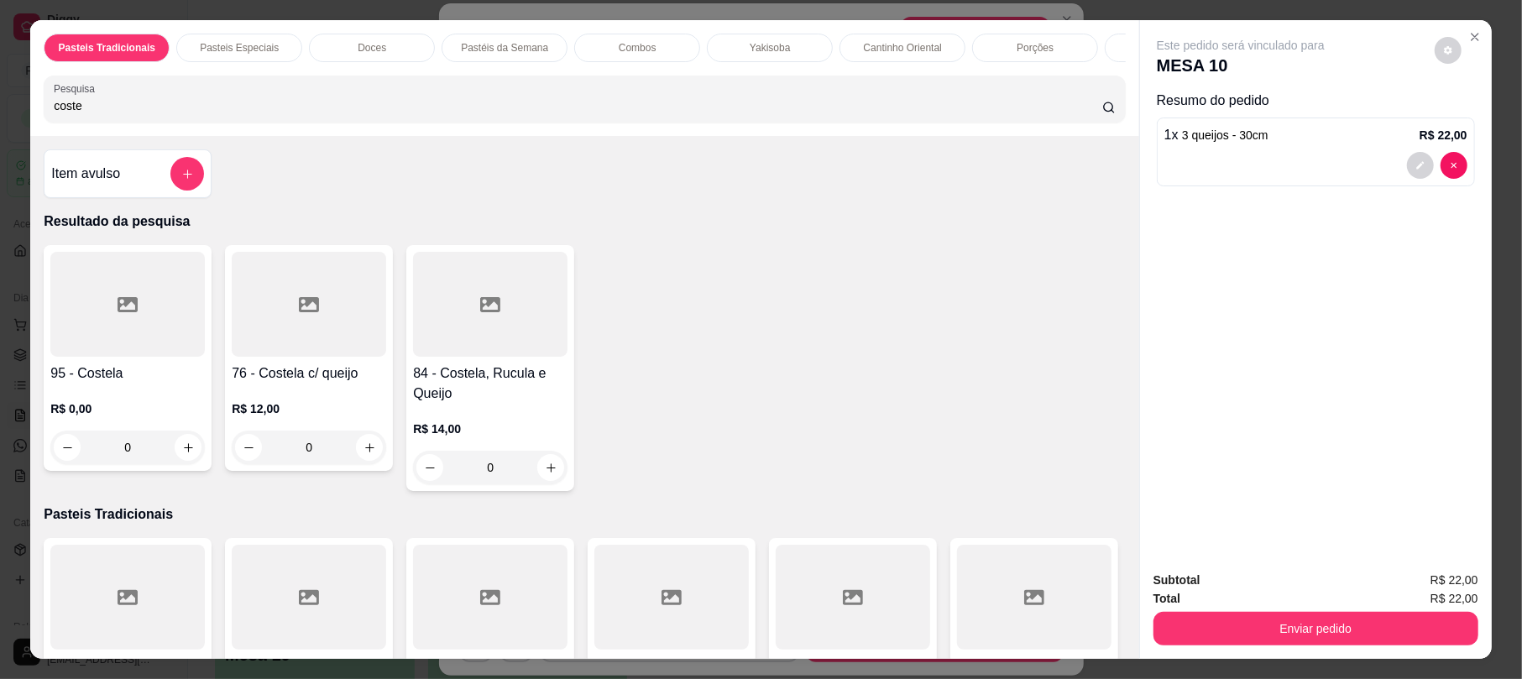
type input "coste"
click at [310, 384] on h4 "76 - Costela c/ queijo" at bounding box center [309, 373] width 154 height 20
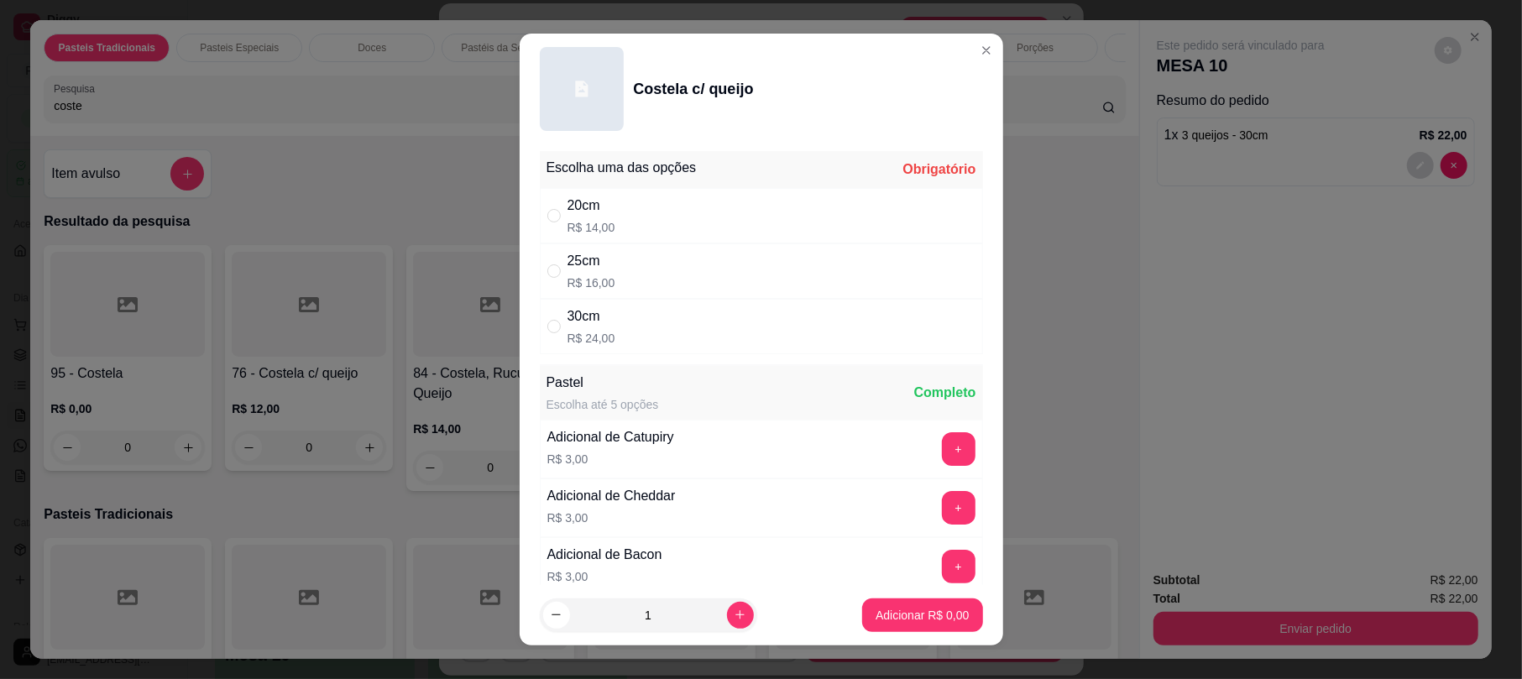
click at [596, 313] on div "30cm" at bounding box center [591, 316] width 48 height 20
radio input "true"
click at [871, 613] on p "Adicionar R$ 24,00" at bounding box center [919, 615] width 97 height 16
type input "1"
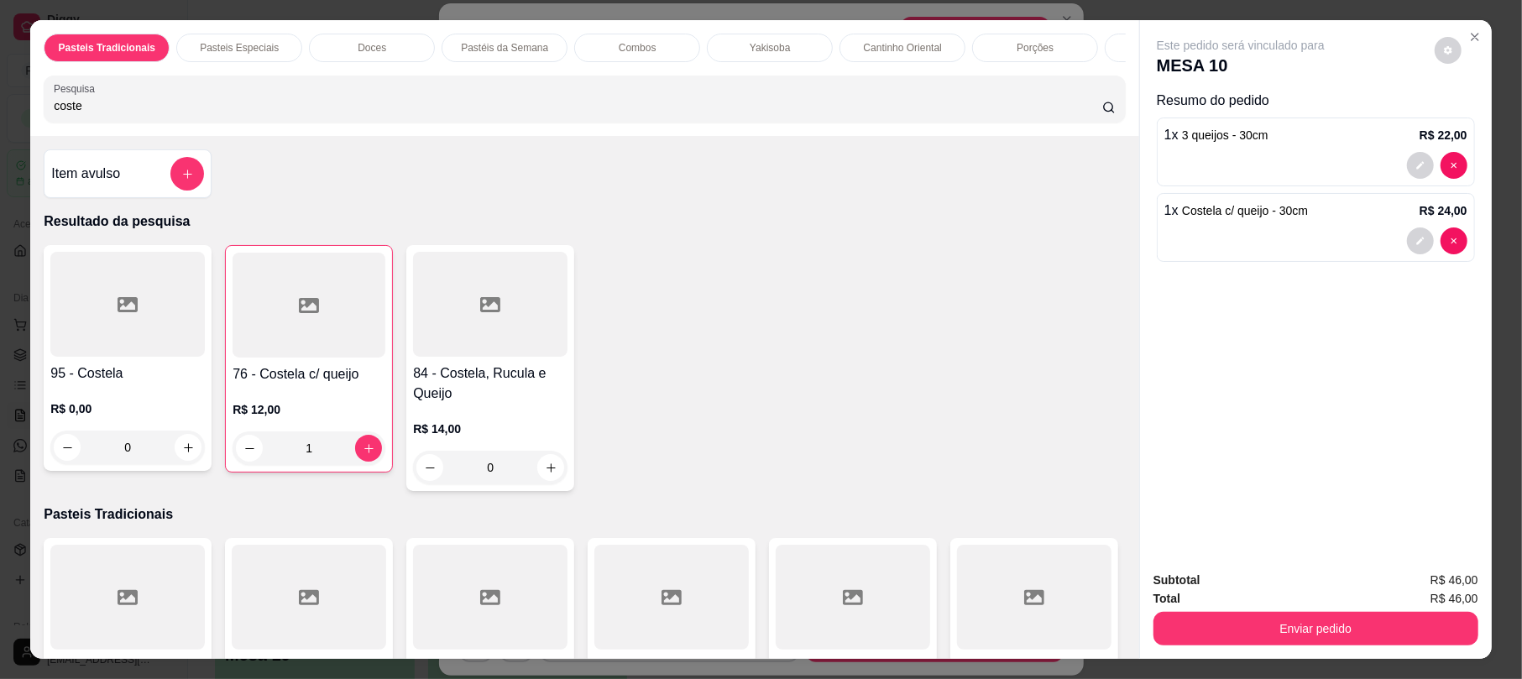
click at [136, 92] on div "Pesquisa coste" at bounding box center [584, 99] width 1081 height 47
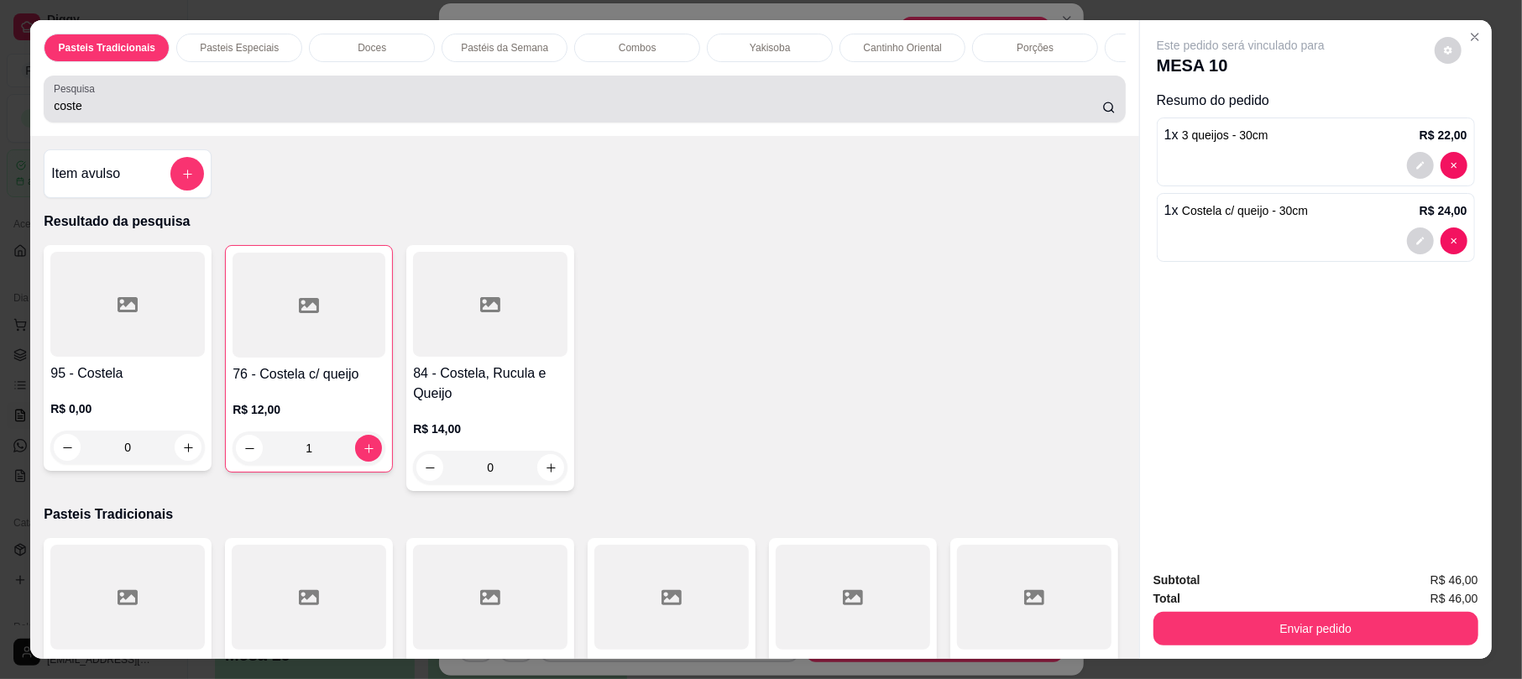
click at [136, 92] on div "Pesquisa coste" at bounding box center [584, 99] width 1081 height 47
drag, startPoint x: 136, startPoint y: 92, endPoint x: 138, endPoint y: 139, distance: 46.2
click at [139, 95] on div "Pesquisa coste" at bounding box center [584, 99] width 1081 height 47
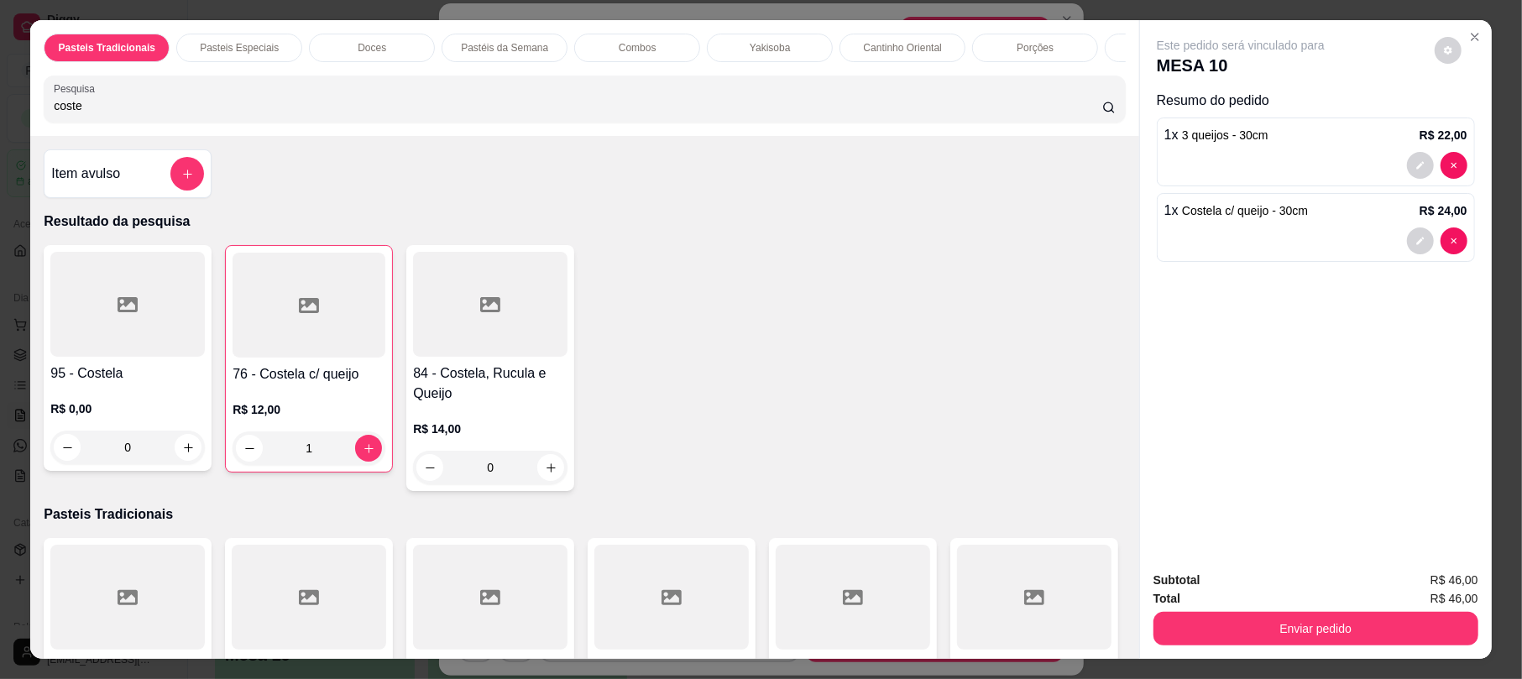
click at [104, 114] on input "coste" at bounding box center [578, 105] width 1048 height 17
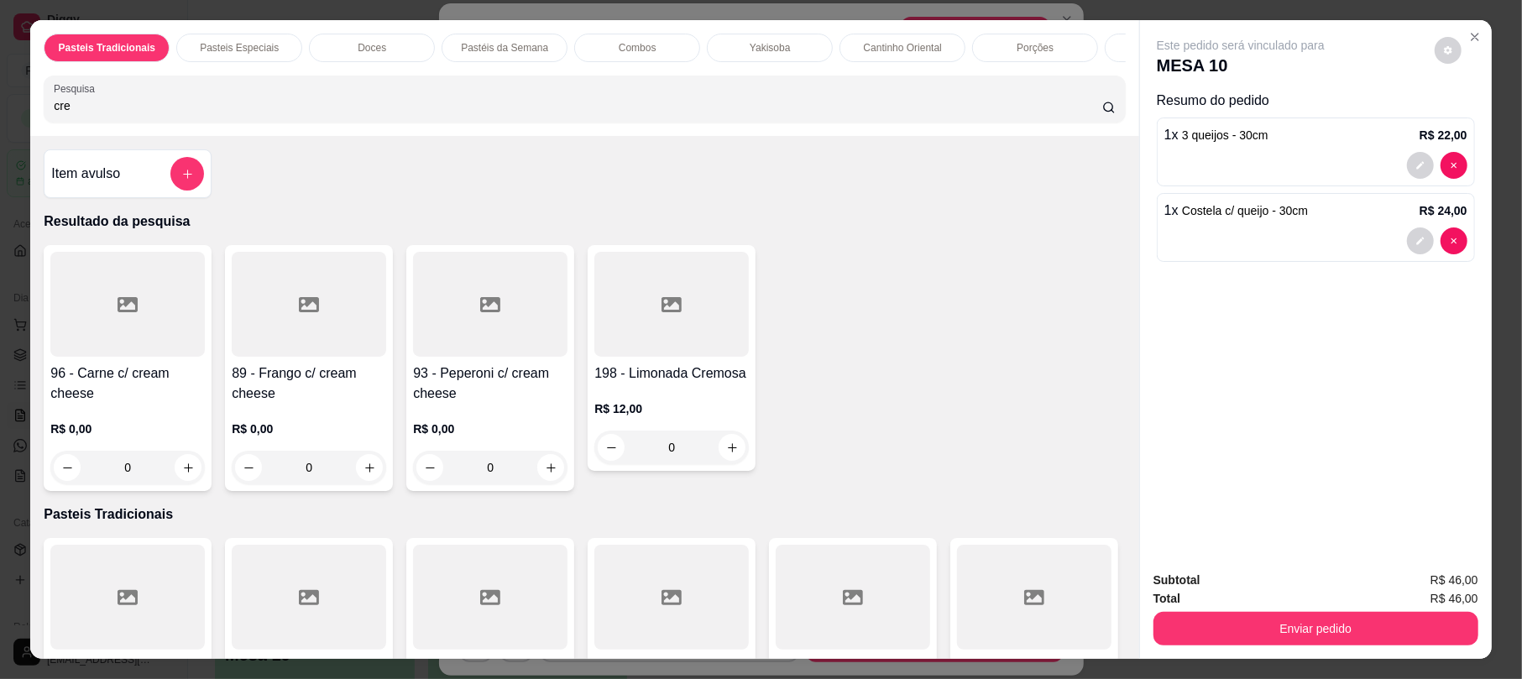
type input "cre"
click at [687, 384] on h4 "198 - Limonada Cremosa" at bounding box center [671, 373] width 154 height 20
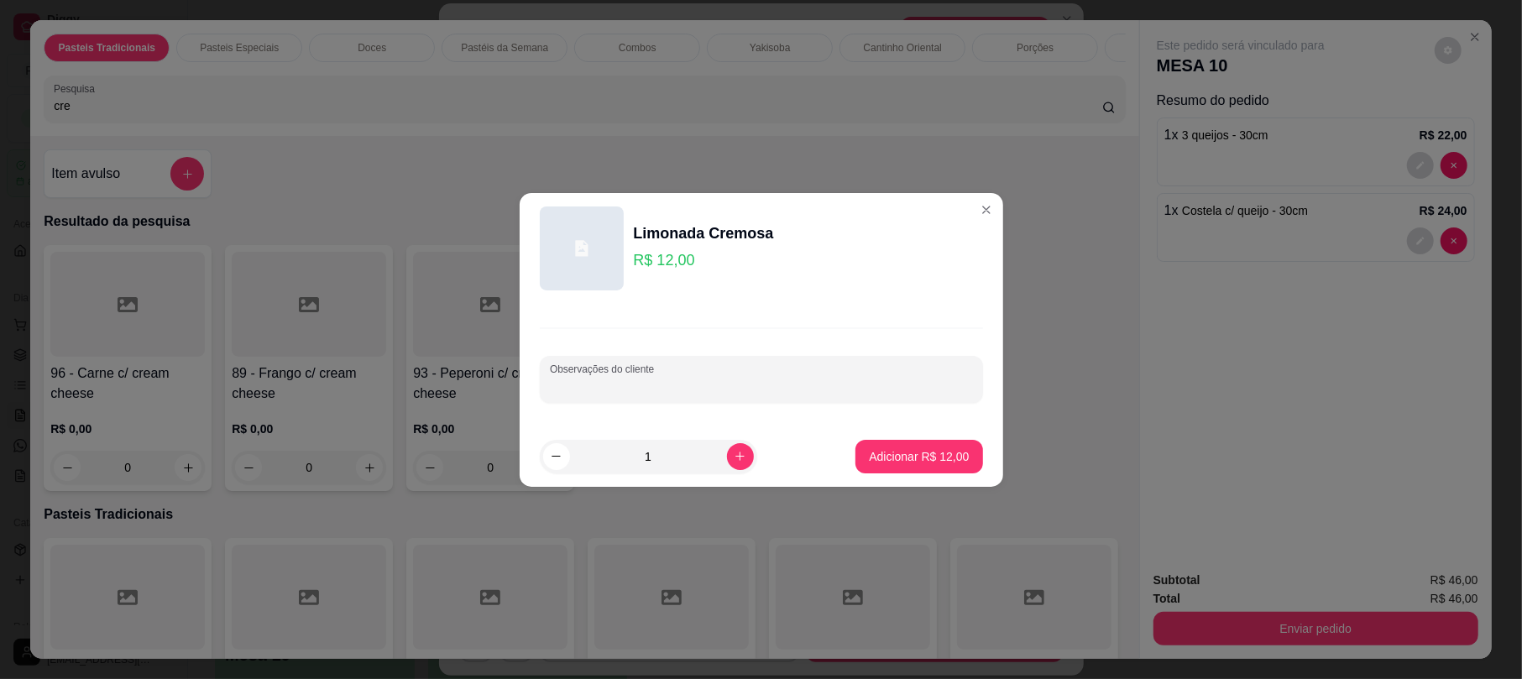
click at [631, 391] on input "Observações do cliente" at bounding box center [761, 386] width 423 height 17
type input "TUDO VIAGEM"
click at [918, 448] on p "Adicionar R$ 12,00" at bounding box center [919, 456] width 100 height 17
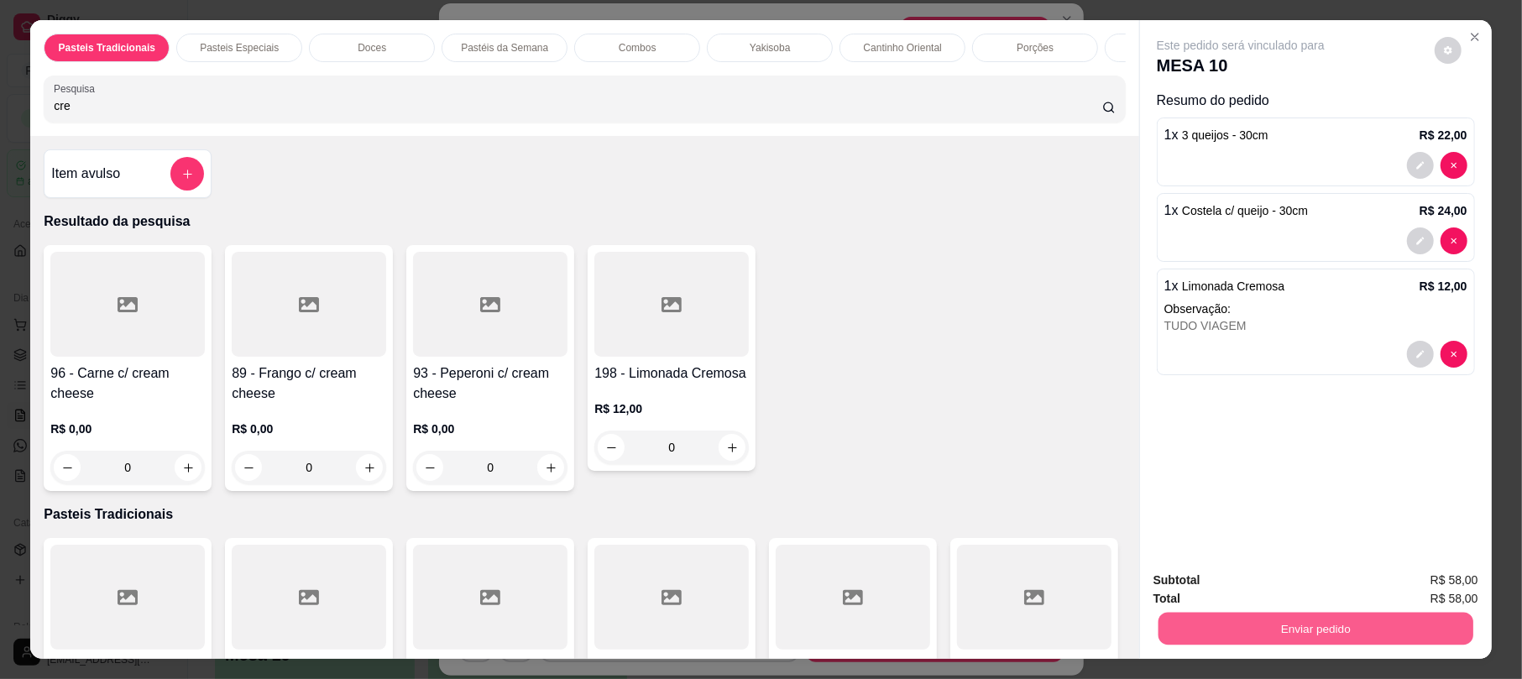
click at [1310, 635] on button "Enviar pedido" at bounding box center [1315, 628] width 315 height 33
click at [1243, 578] on button "Não registrar e enviar pedido" at bounding box center [1258, 588] width 175 height 32
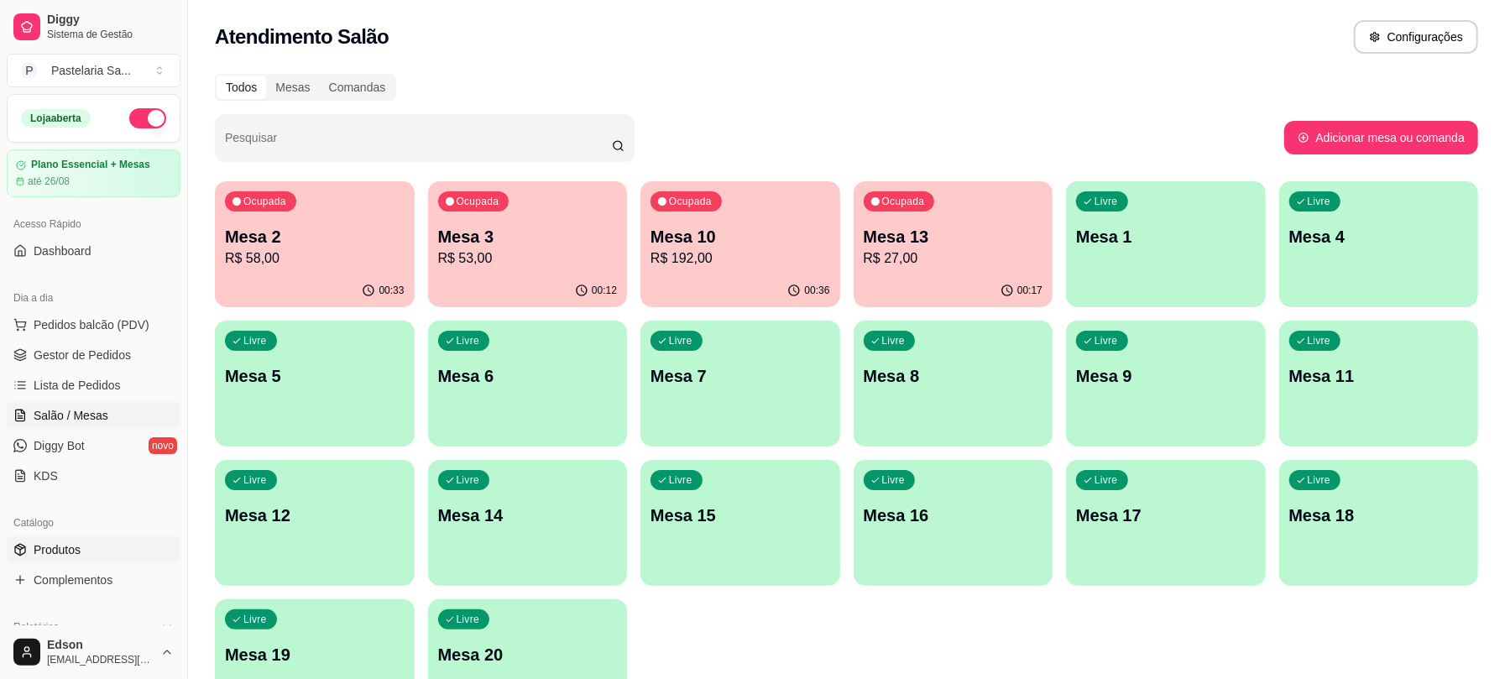
click at [87, 559] on link "Produtos" at bounding box center [94, 549] width 174 height 27
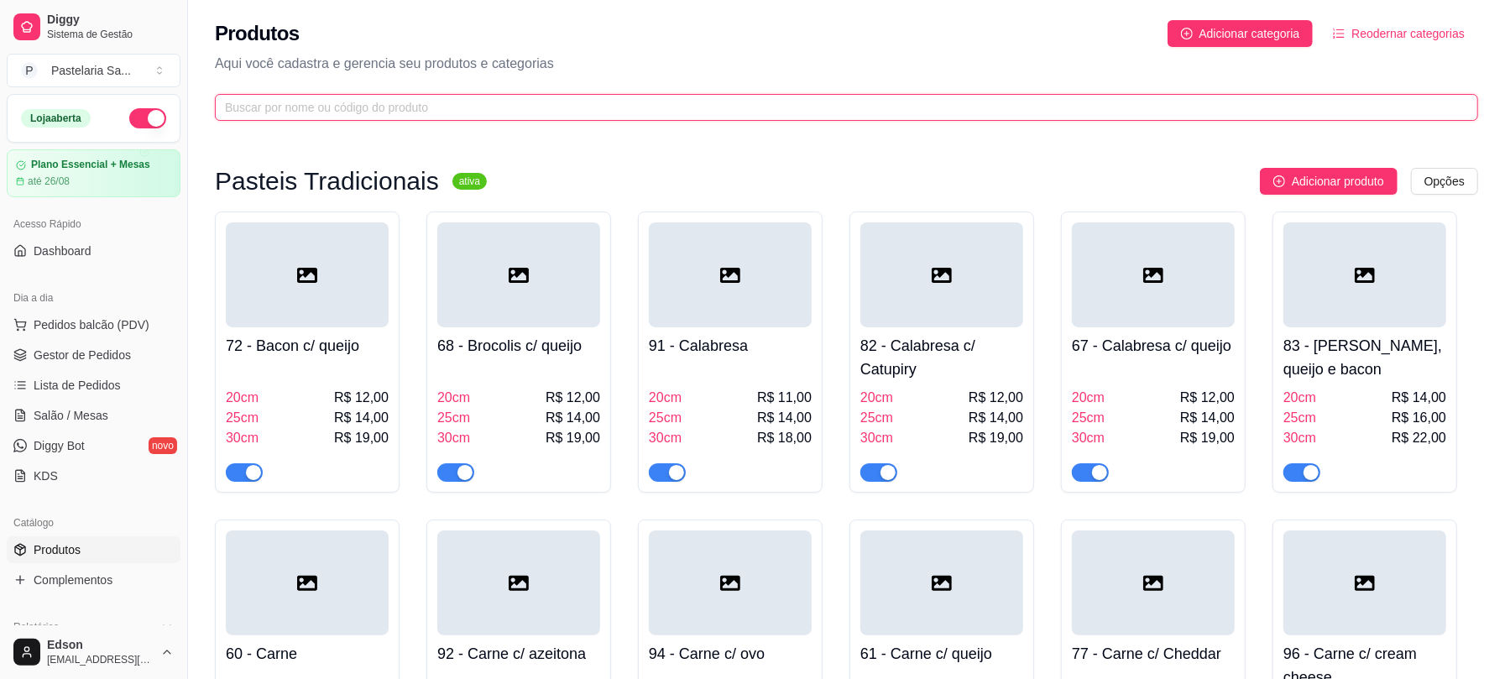
click at [478, 105] on input "text" at bounding box center [840, 107] width 1230 height 18
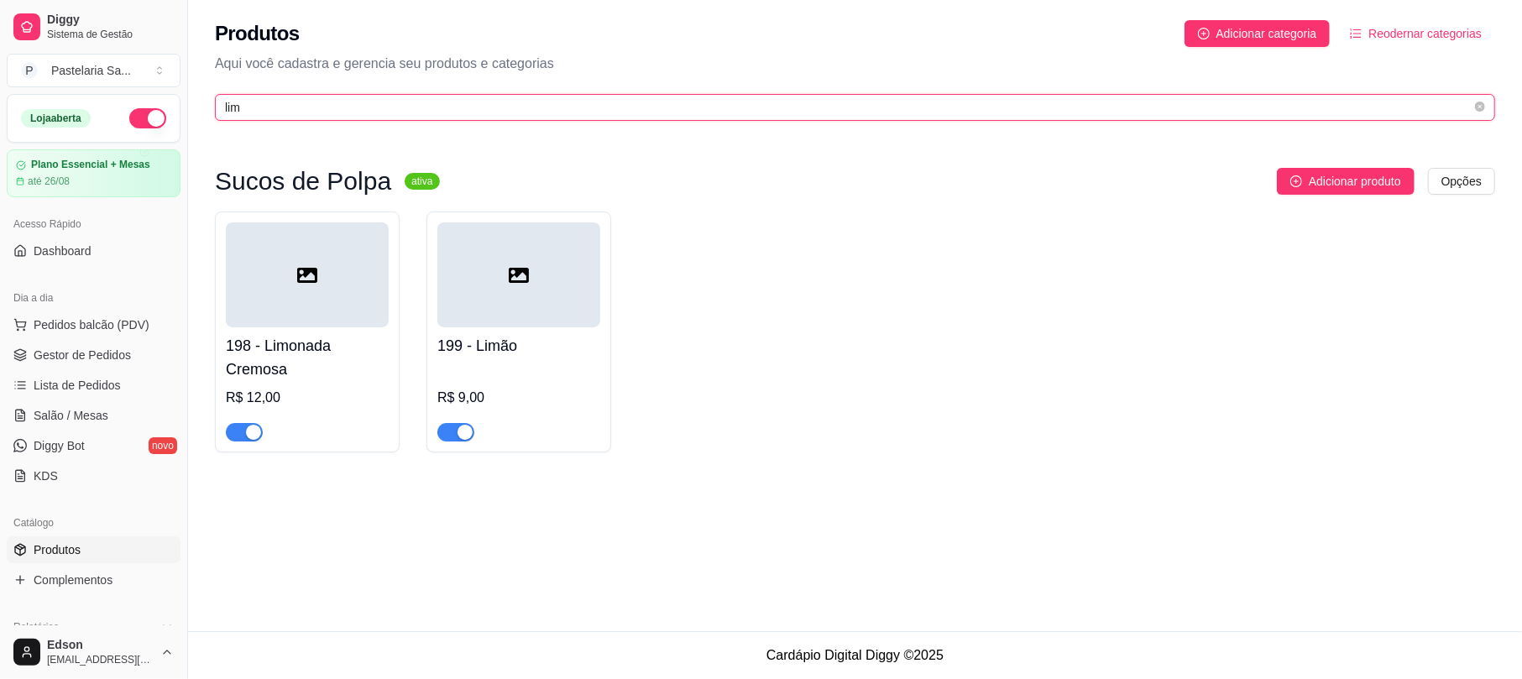
type input "lim"
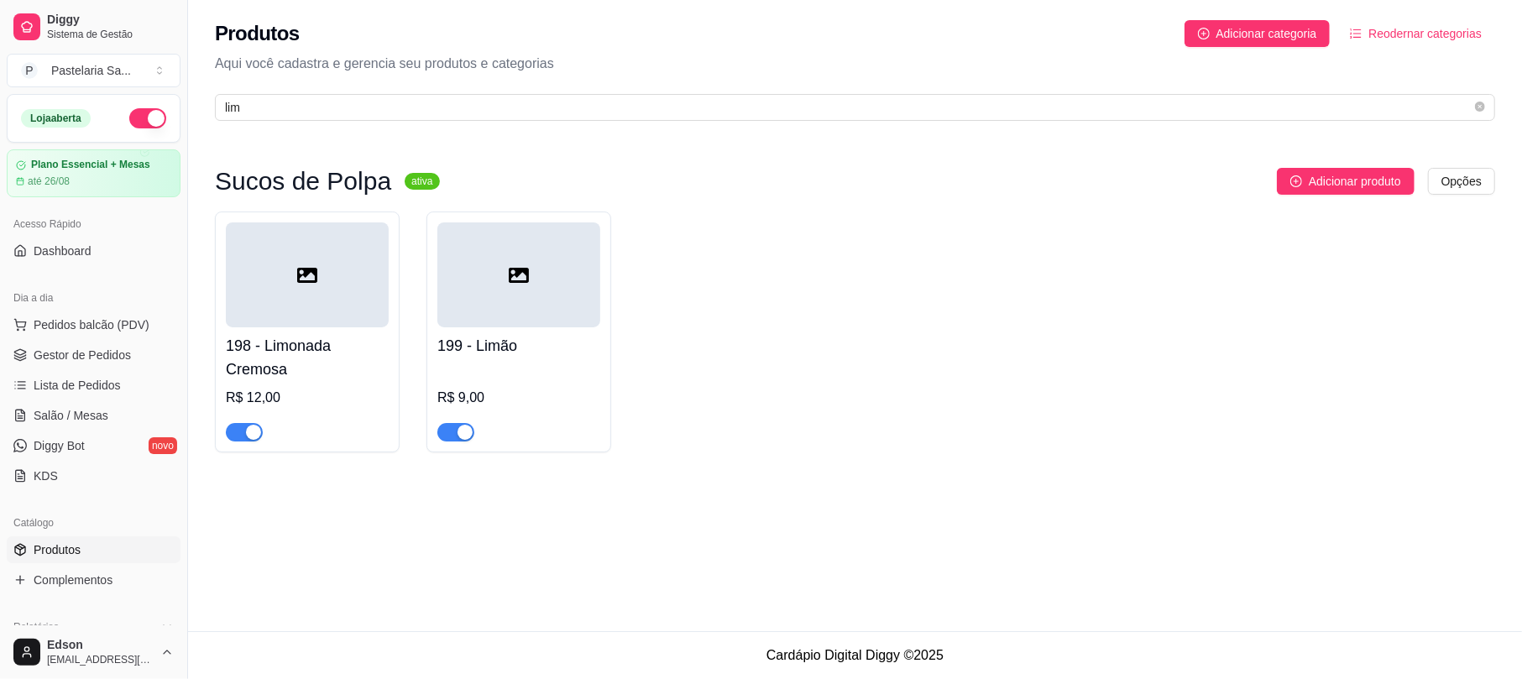
click at [465, 444] on div "199 - Limão R$ 9,00" at bounding box center [518, 332] width 185 height 241
click at [248, 438] on div "button" at bounding box center [253, 432] width 15 height 15
click at [461, 434] on div "button" at bounding box center [465, 432] width 15 height 15
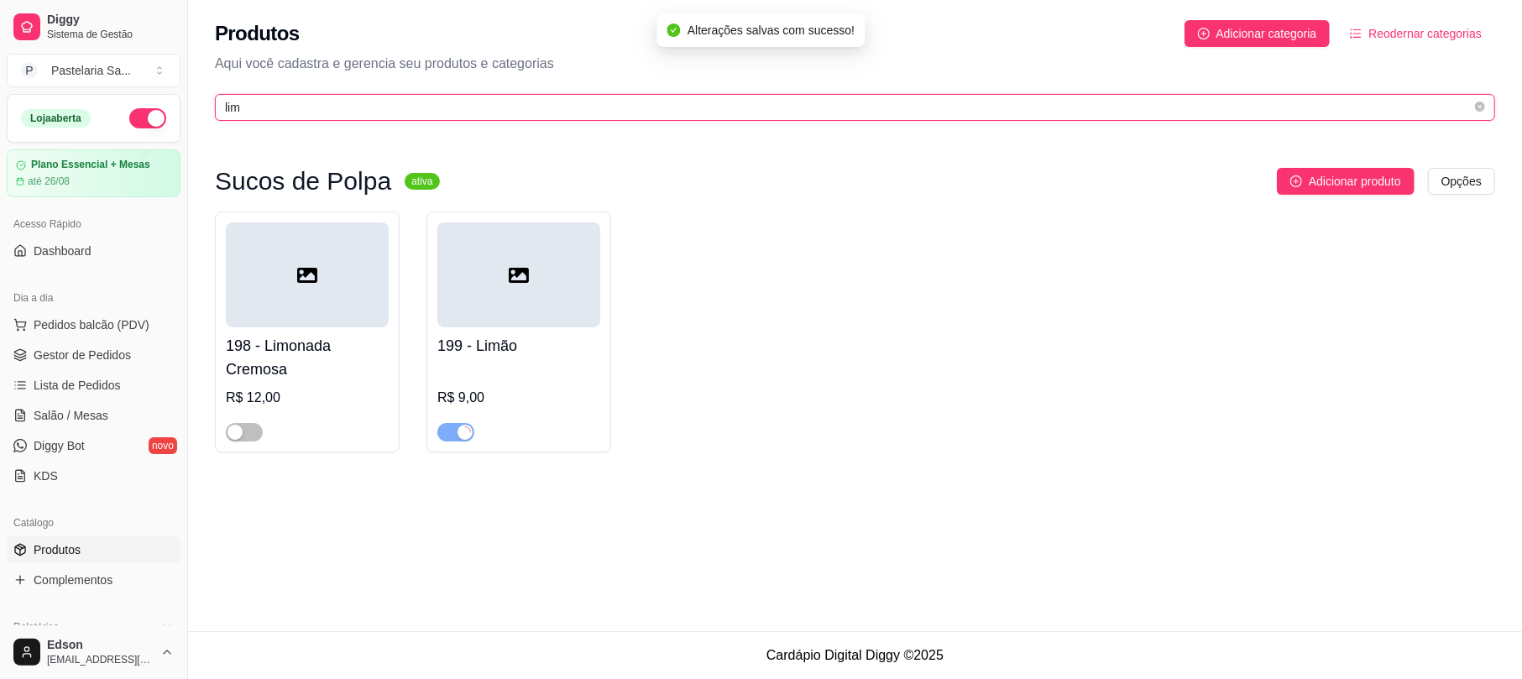
click at [275, 102] on input "lim" at bounding box center [848, 107] width 1247 height 18
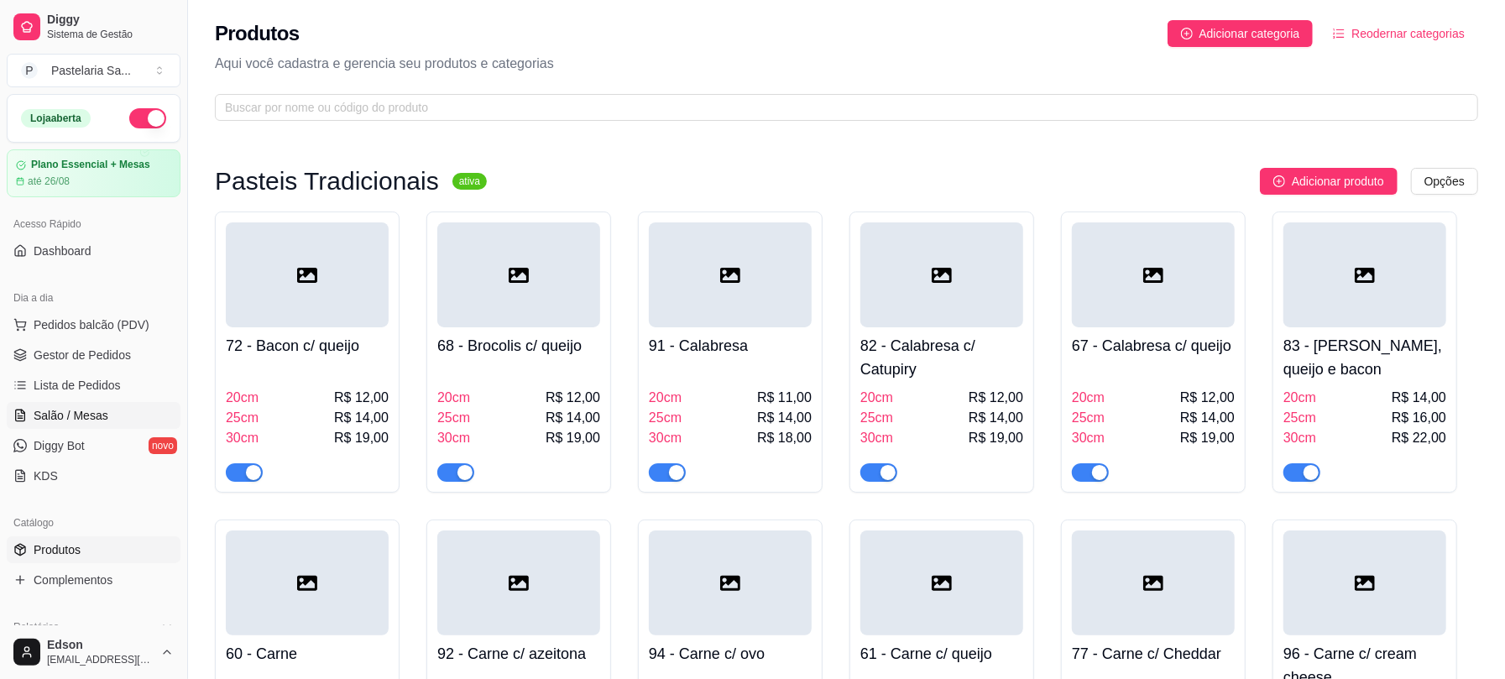
click at [104, 413] on span "Salão / Mesas" at bounding box center [71, 415] width 75 height 17
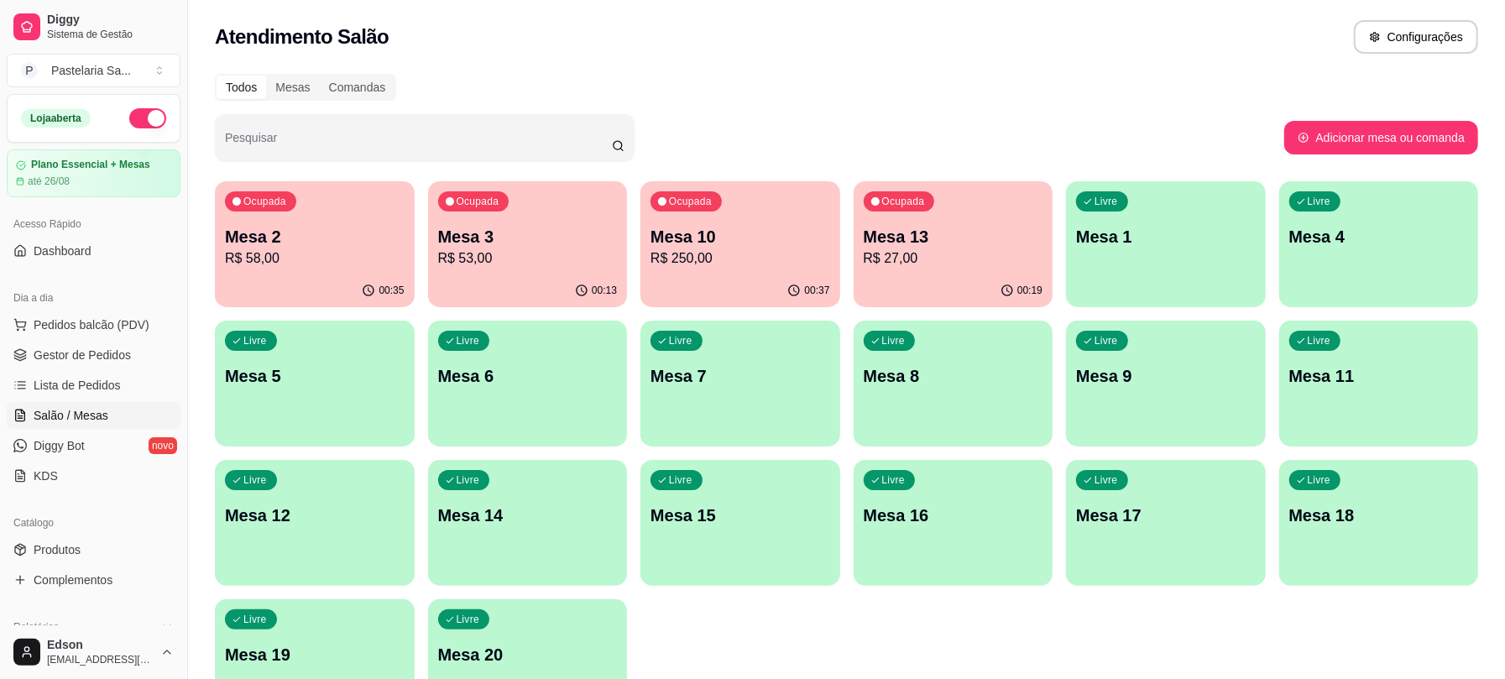
click at [915, 254] on p "R$ 27,00" at bounding box center [954, 258] width 180 height 20
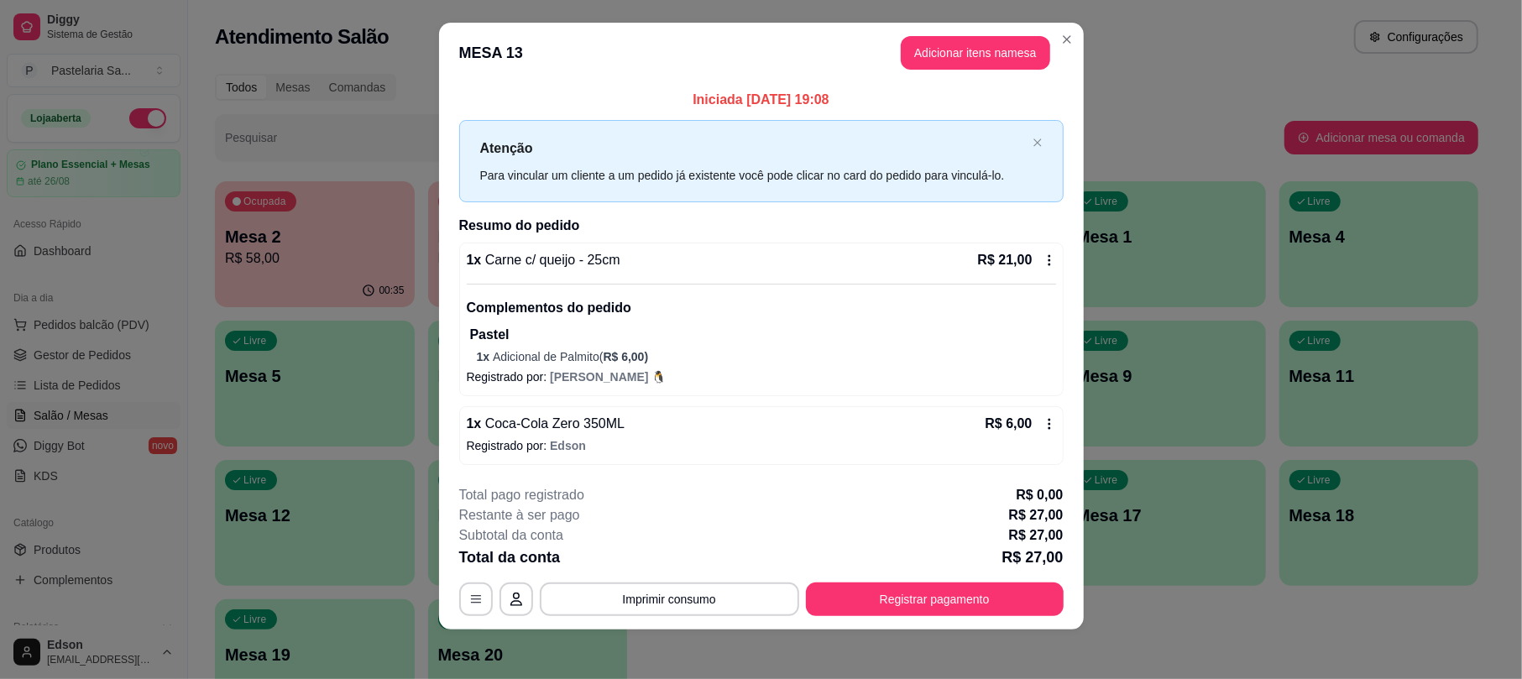
scroll to position [18, 0]
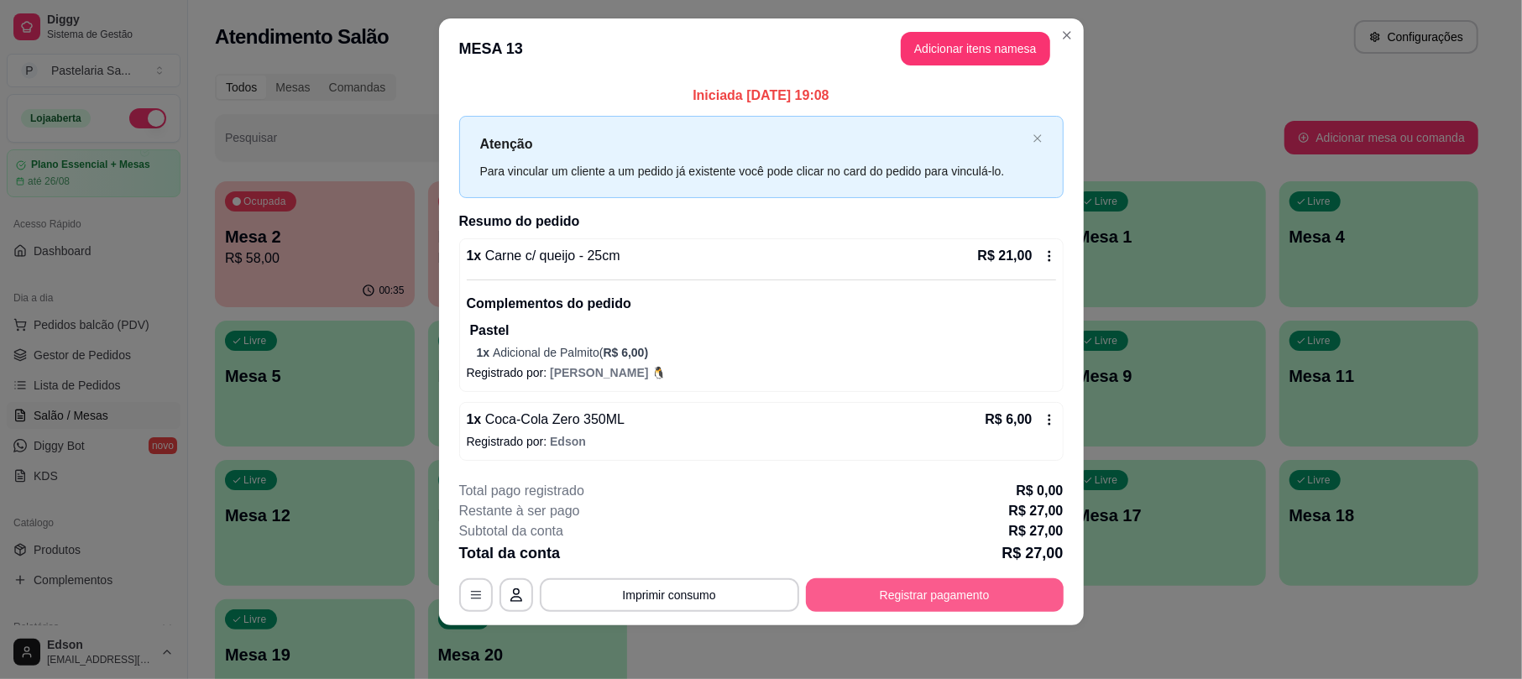
click at [900, 584] on button "Registrar pagamento" at bounding box center [935, 595] width 258 height 34
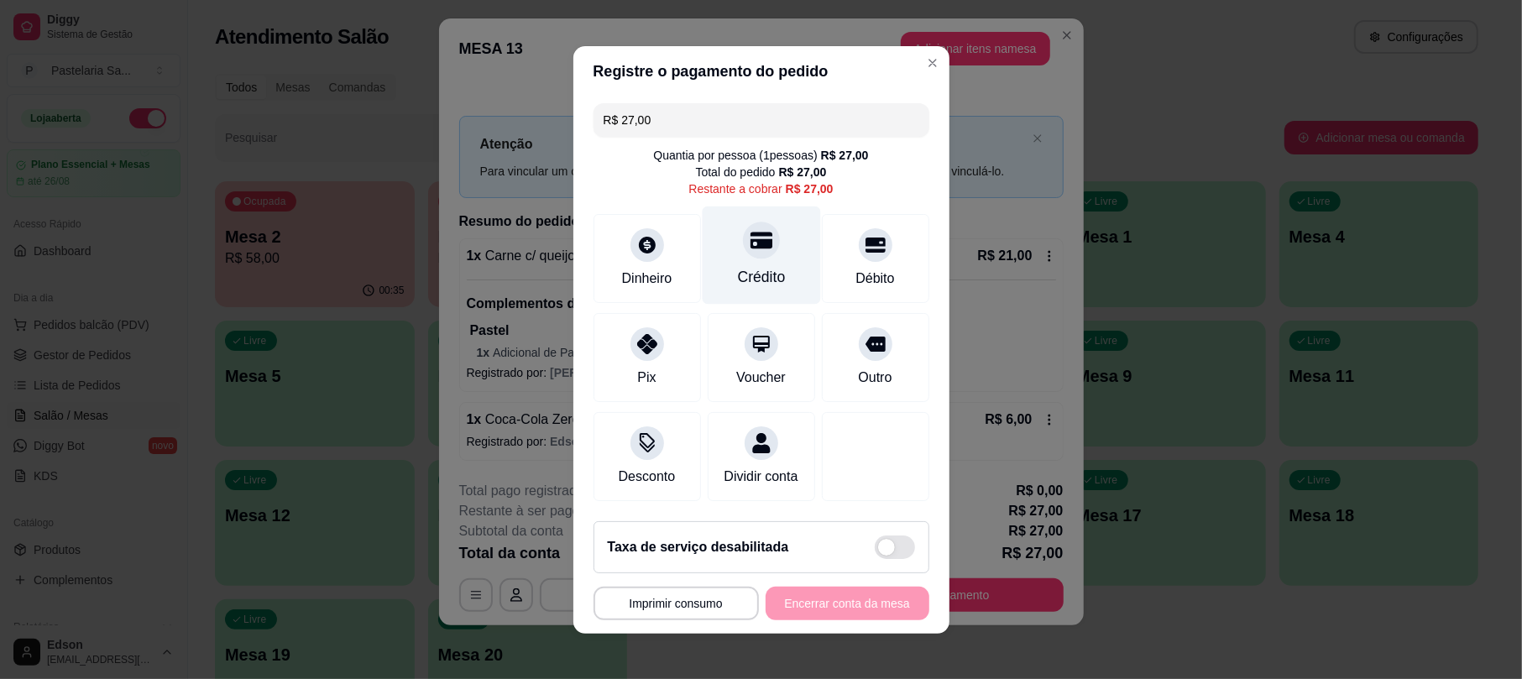
click at [743, 228] on div at bounding box center [761, 240] width 37 height 37
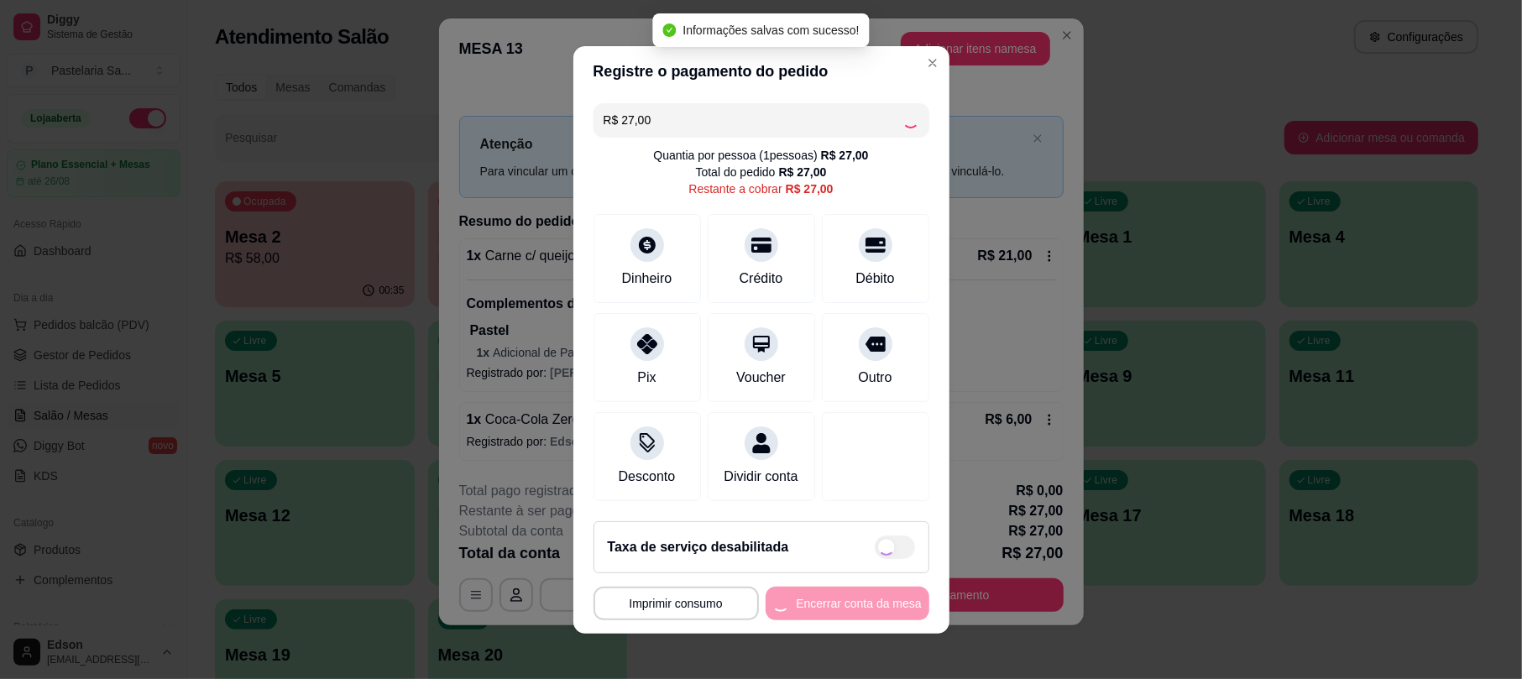
type input "R$ 0,00"
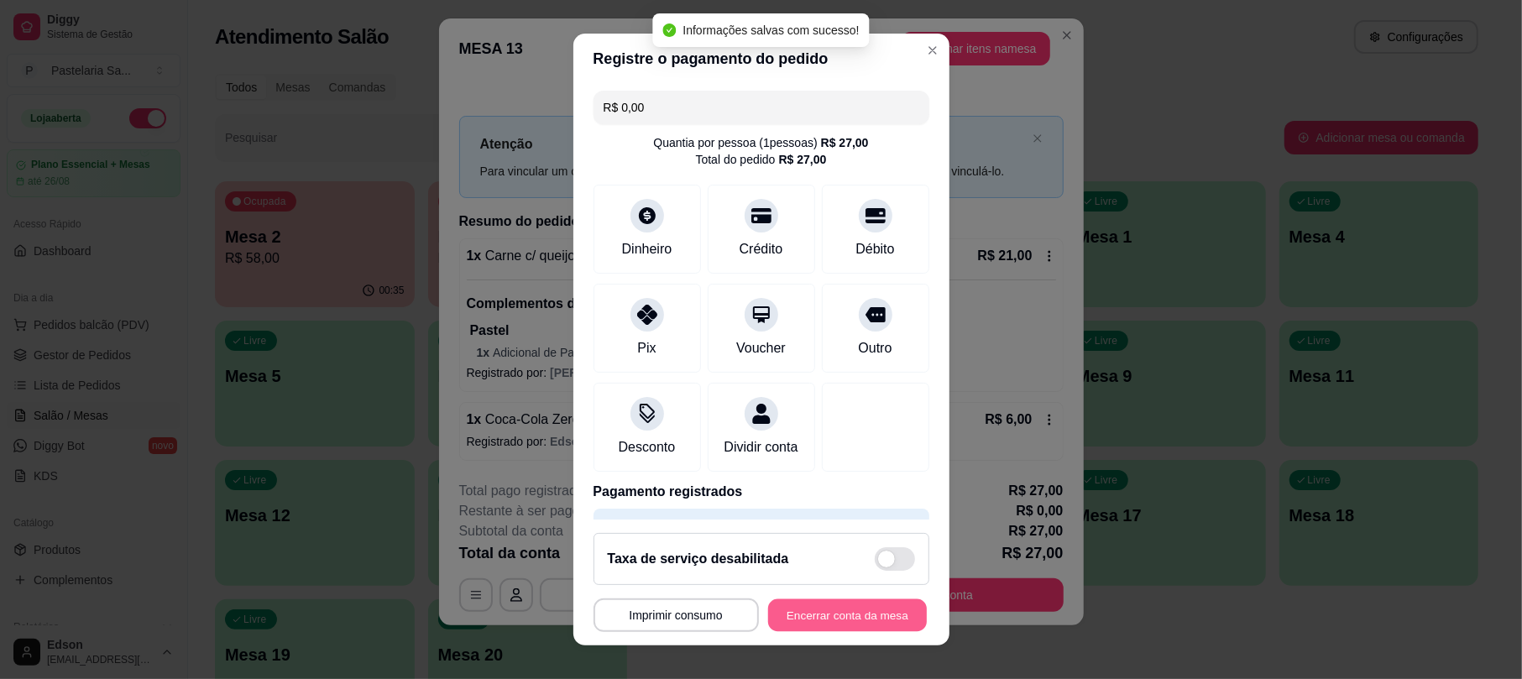
click at [808, 609] on button "Encerrar conta da mesa" at bounding box center [847, 615] width 159 height 33
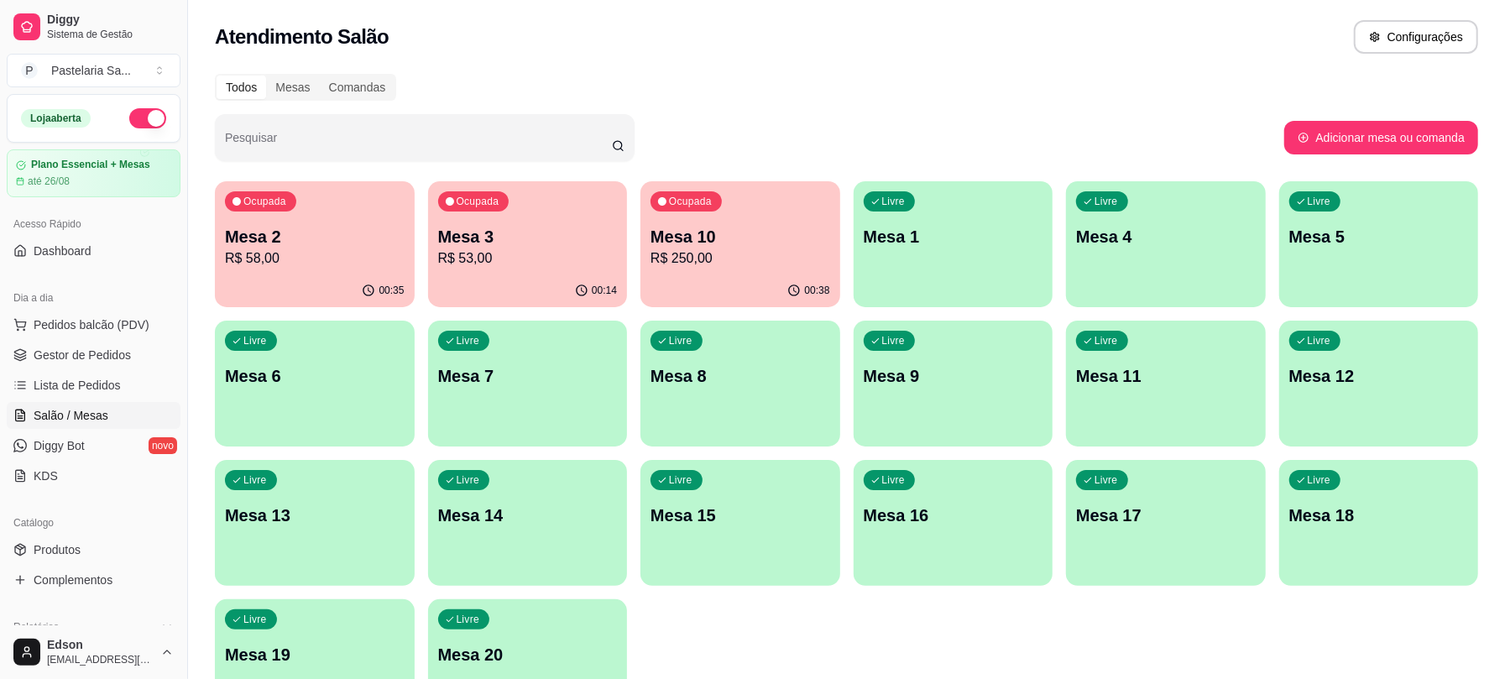
click at [369, 263] on p "R$ 58,00" at bounding box center [315, 258] width 180 height 20
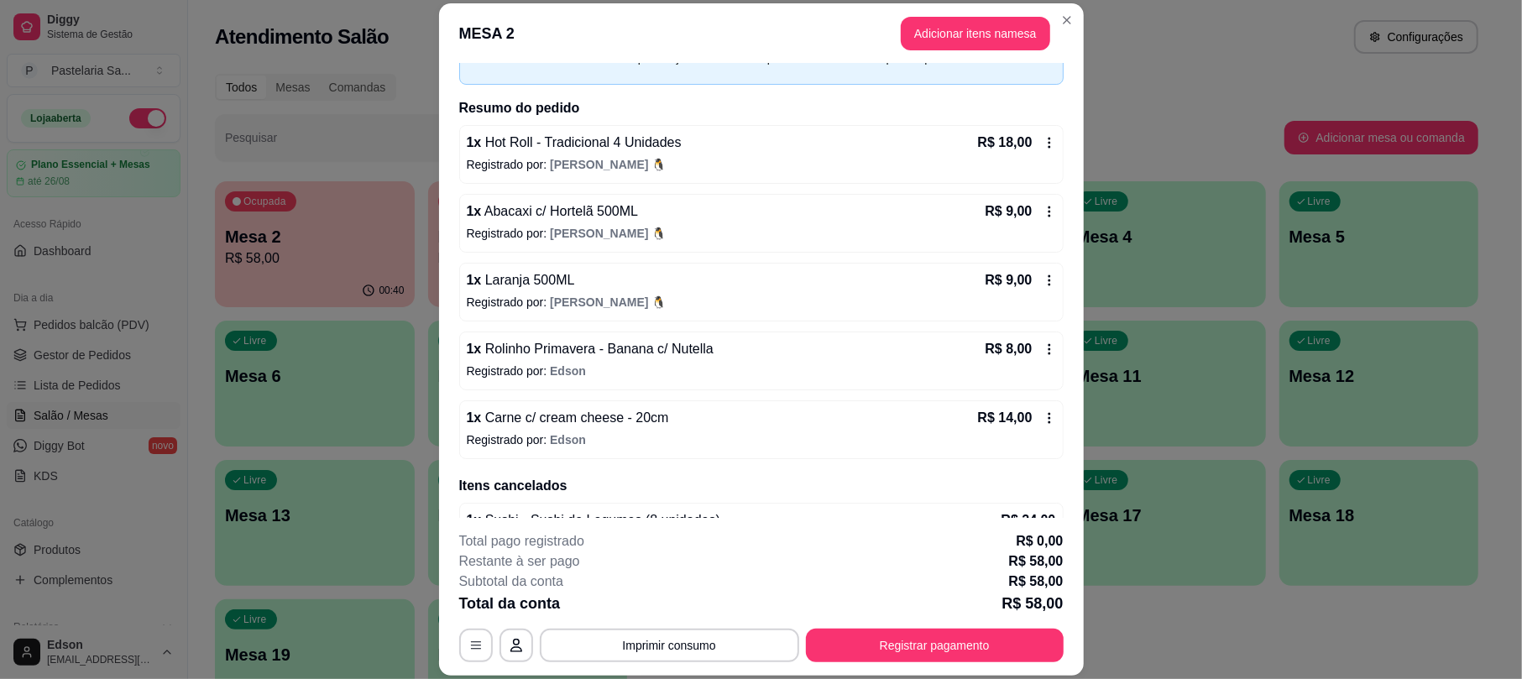
scroll to position [96, 0]
click at [988, 645] on button "Registrar pagamento" at bounding box center [935, 646] width 258 height 34
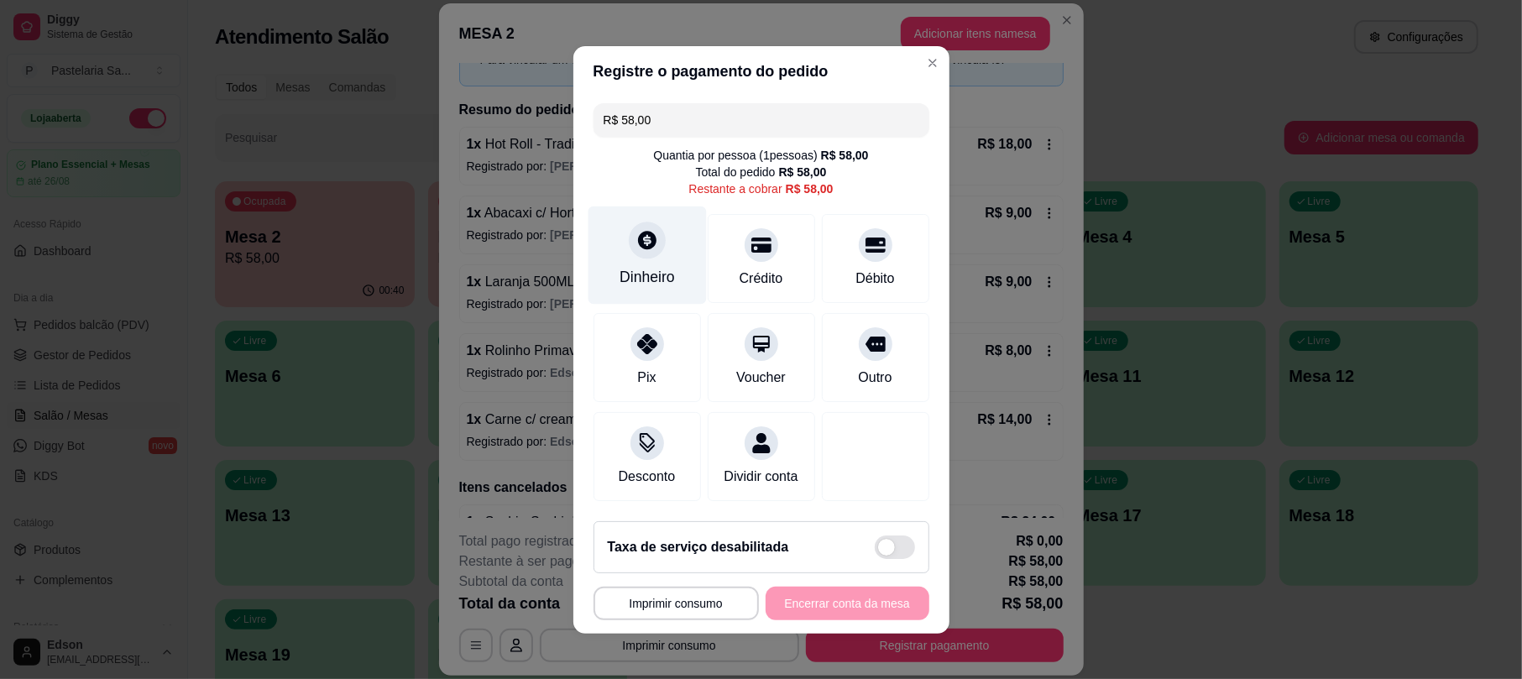
click at [672, 257] on div "Dinheiro" at bounding box center [647, 255] width 118 height 98
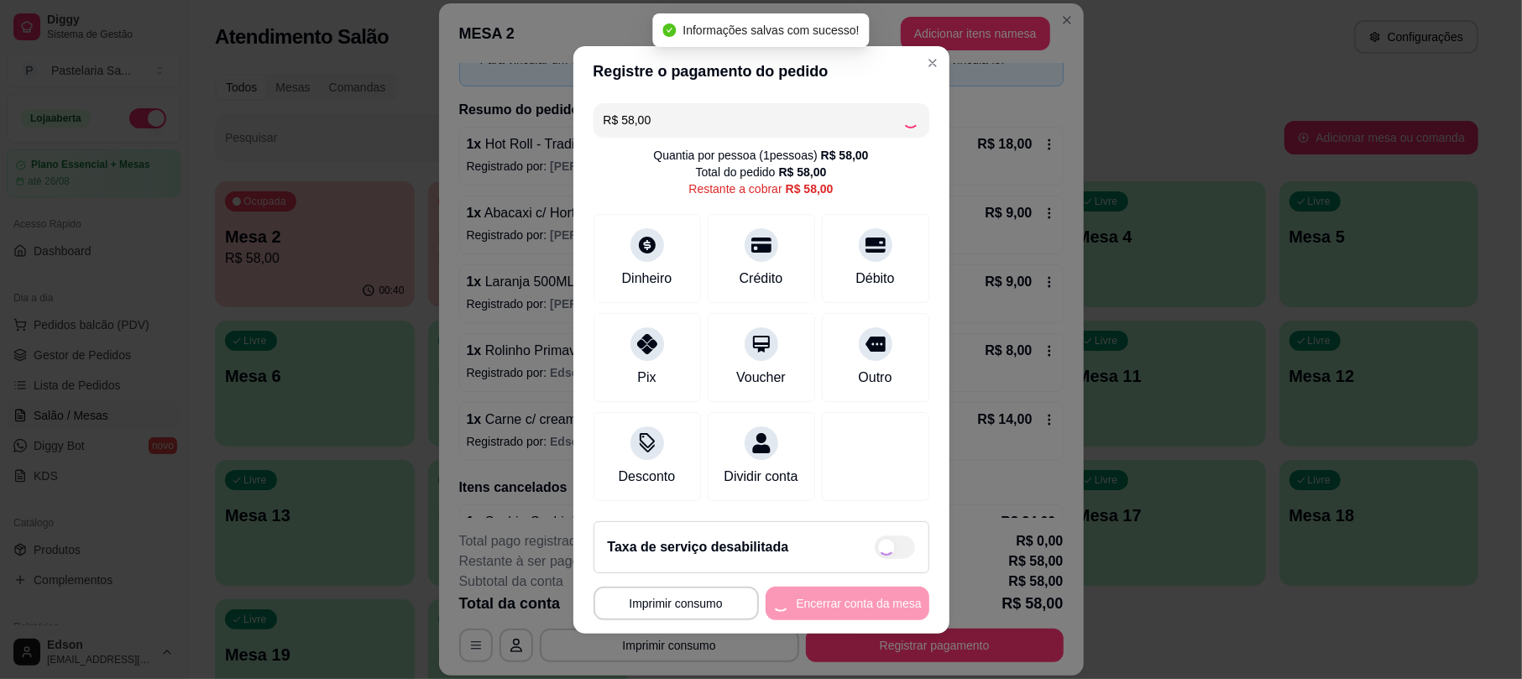
type input "R$ 0,00"
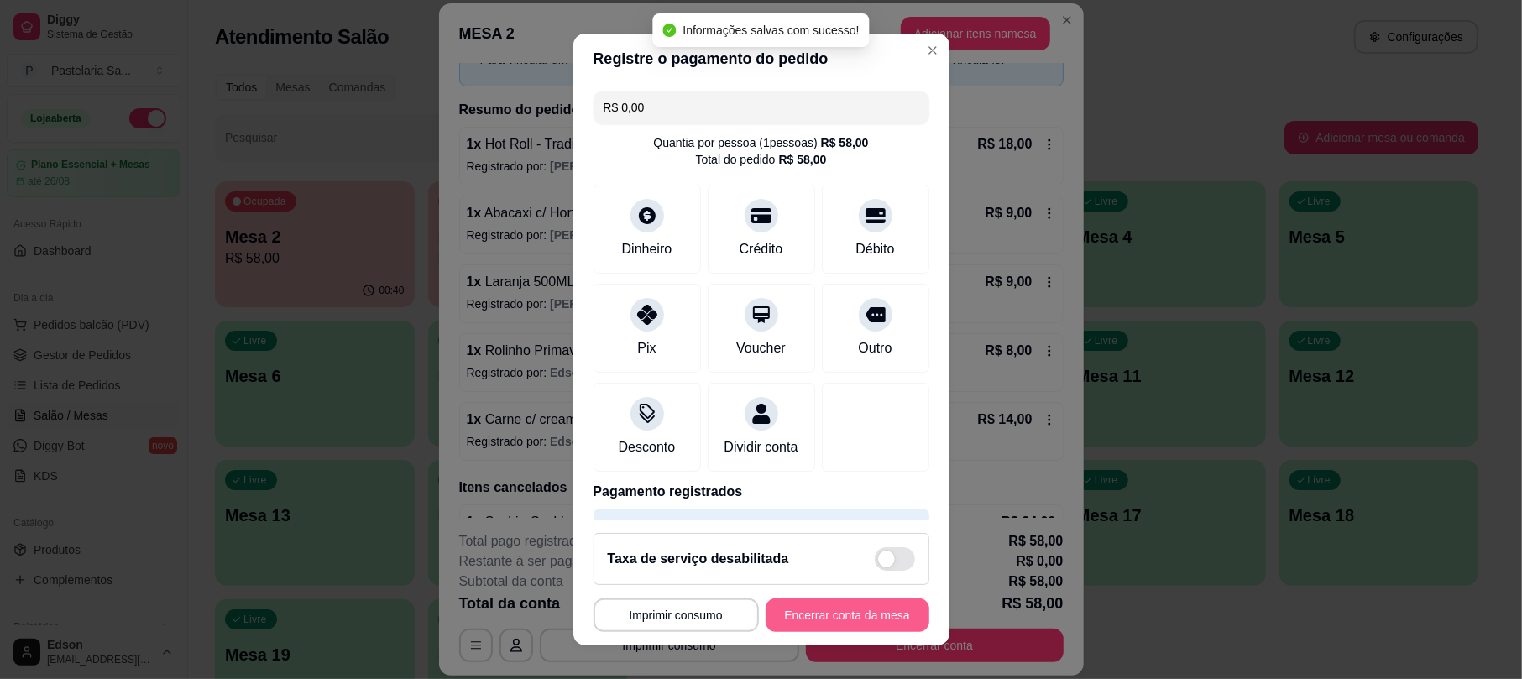
click at [847, 626] on button "Encerrar conta da mesa" at bounding box center [848, 616] width 164 height 34
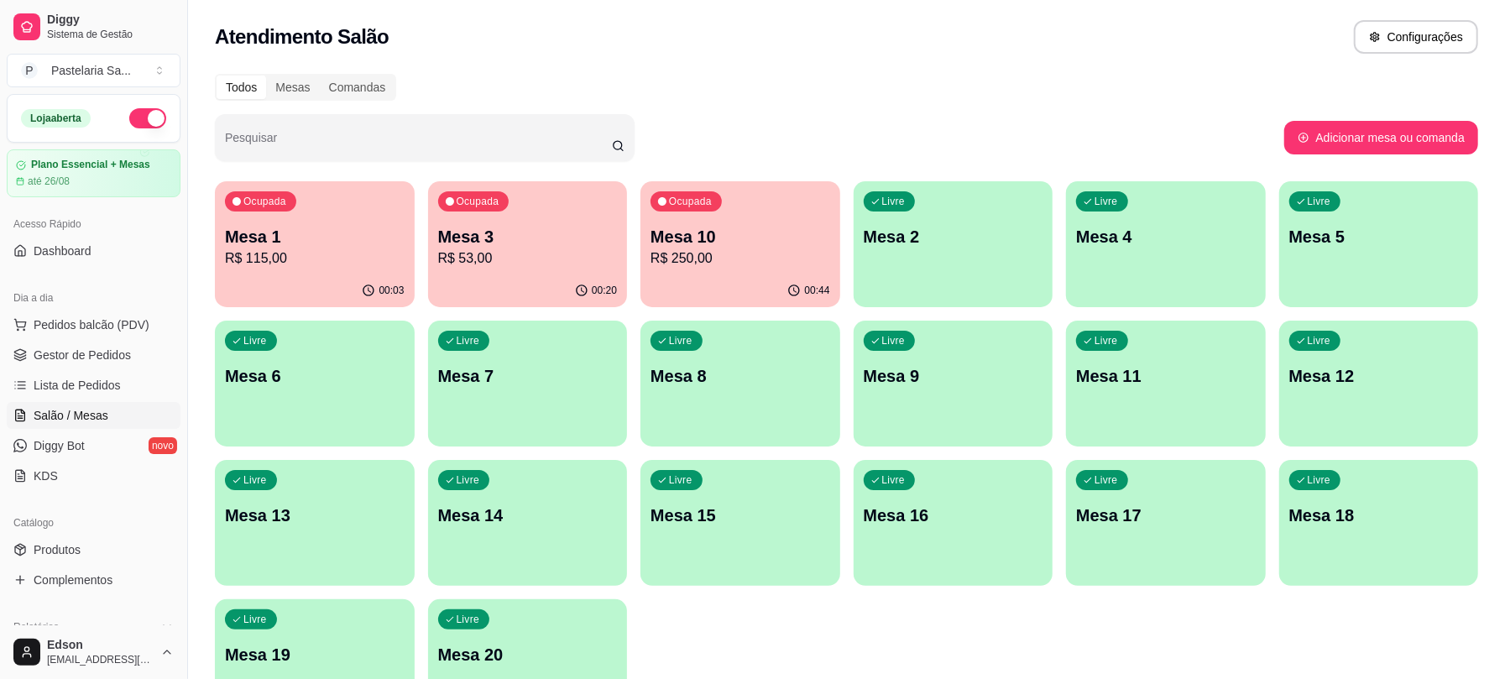
click at [769, 233] on p "Mesa 10" at bounding box center [741, 237] width 180 height 24
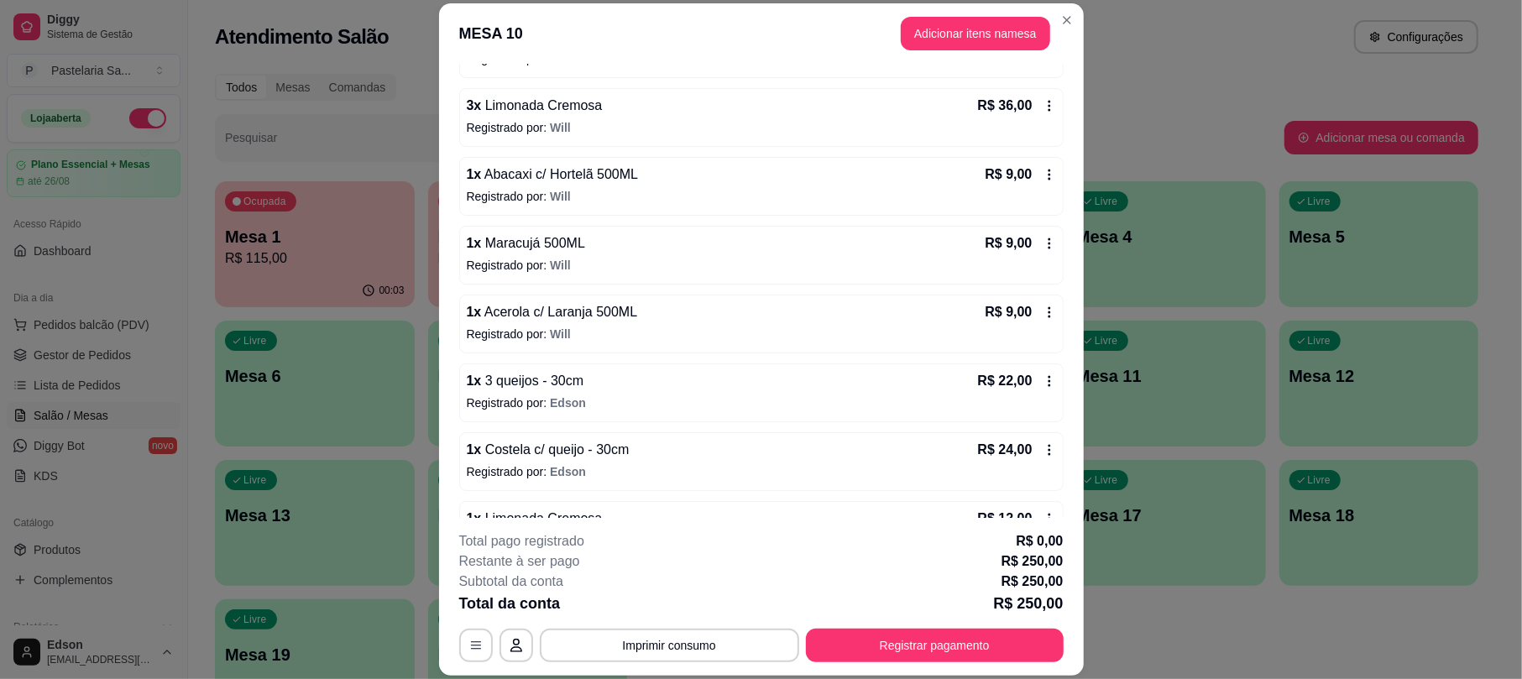
scroll to position [581, 0]
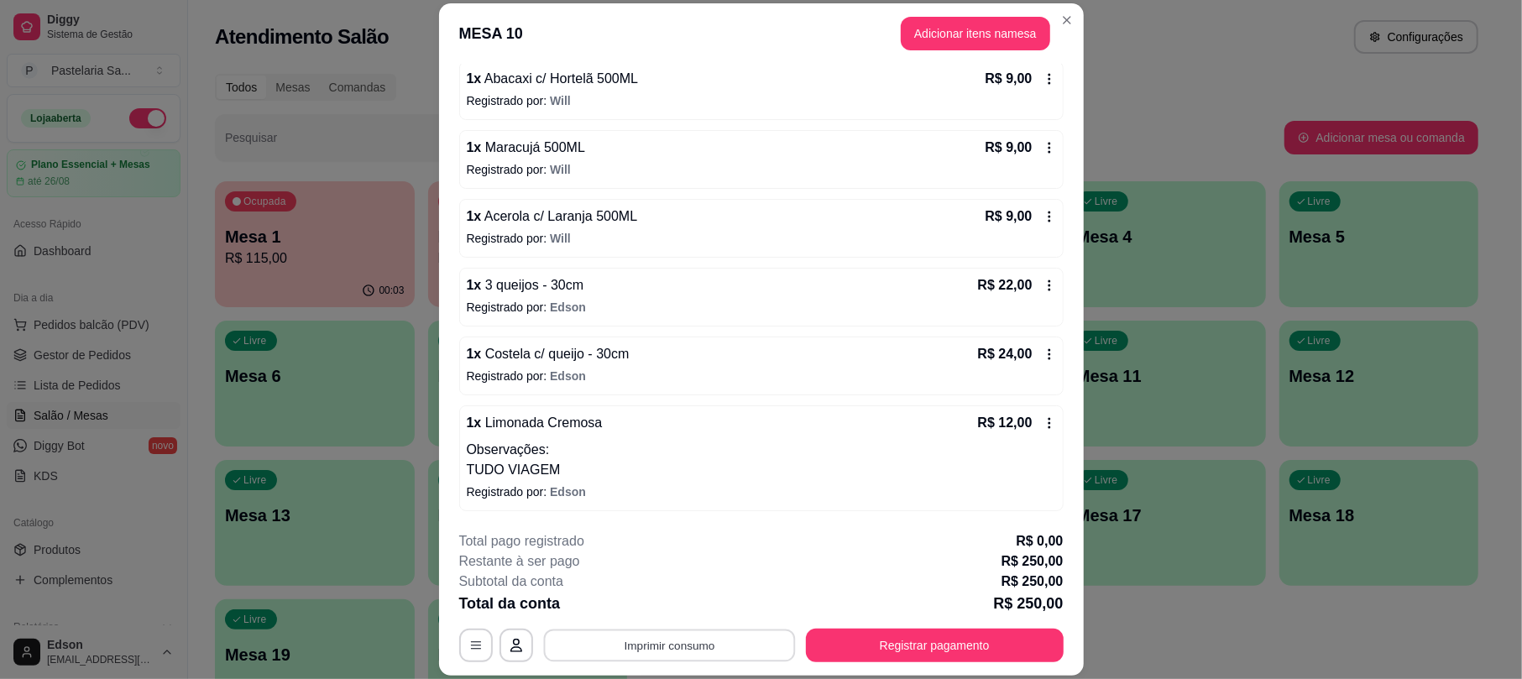
click at [665, 643] on button "Imprimir consumo" at bounding box center [669, 646] width 252 height 33
click at [693, 616] on button "Balcão" at bounding box center [666, 606] width 122 height 27
click at [937, 635] on button "Registrar pagamento" at bounding box center [935, 646] width 258 height 34
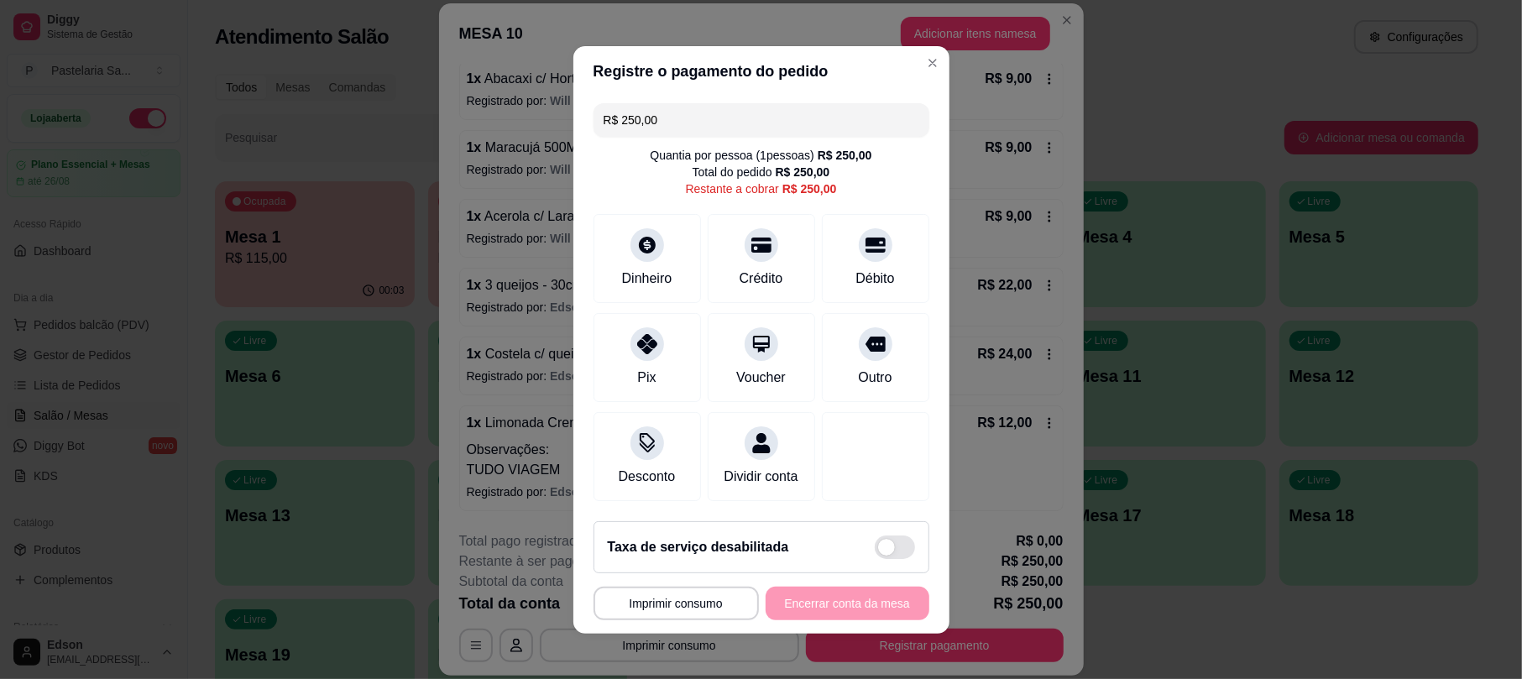
click at [669, 103] on input "R$ 250,00" at bounding box center [762, 120] width 316 height 34
click at [756, 266] on div "Crédito" at bounding box center [761, 277] width 48 height 22
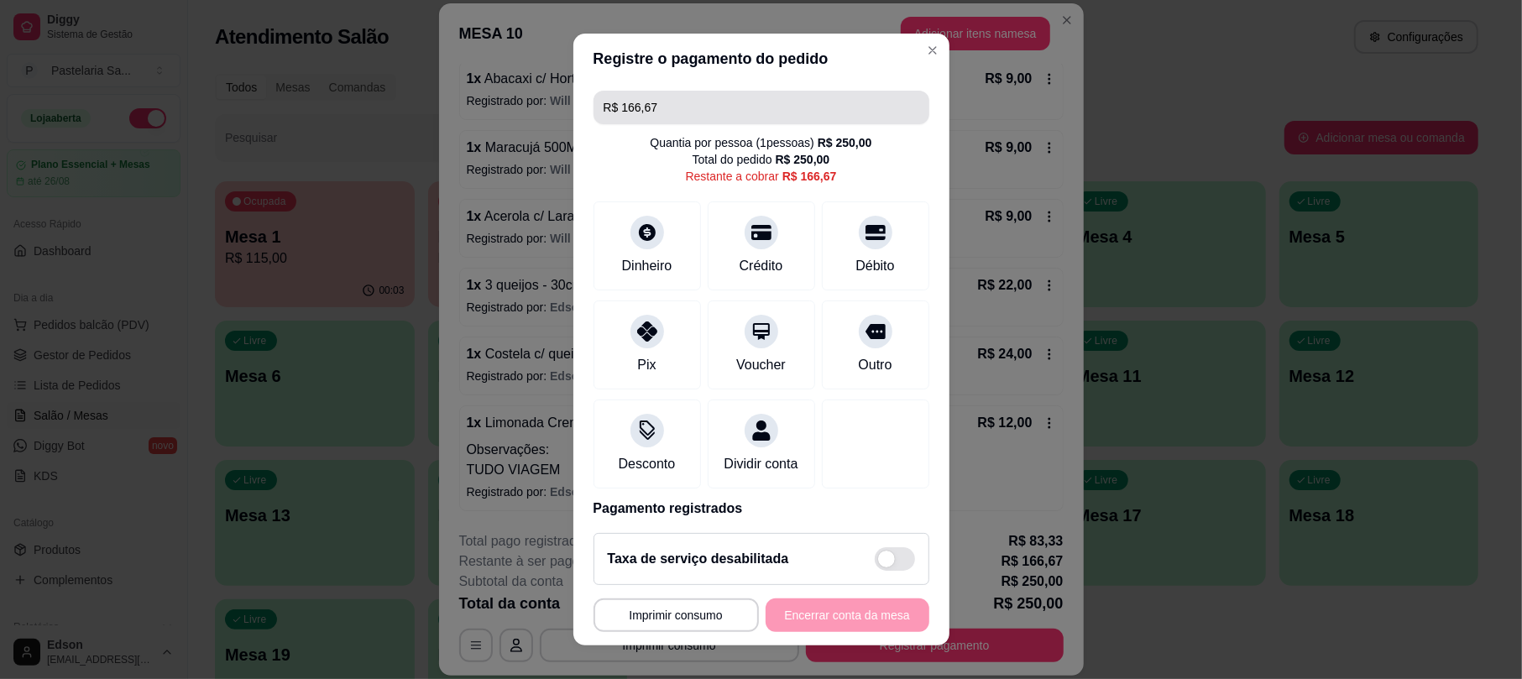
click at [736, 116] on input "R$ 166,67" at bounding box center [762, 108] width 316 height 34
click at [733, 116] on input "R$ 166,67" at bounding box center [762, 108] width 316 height 34
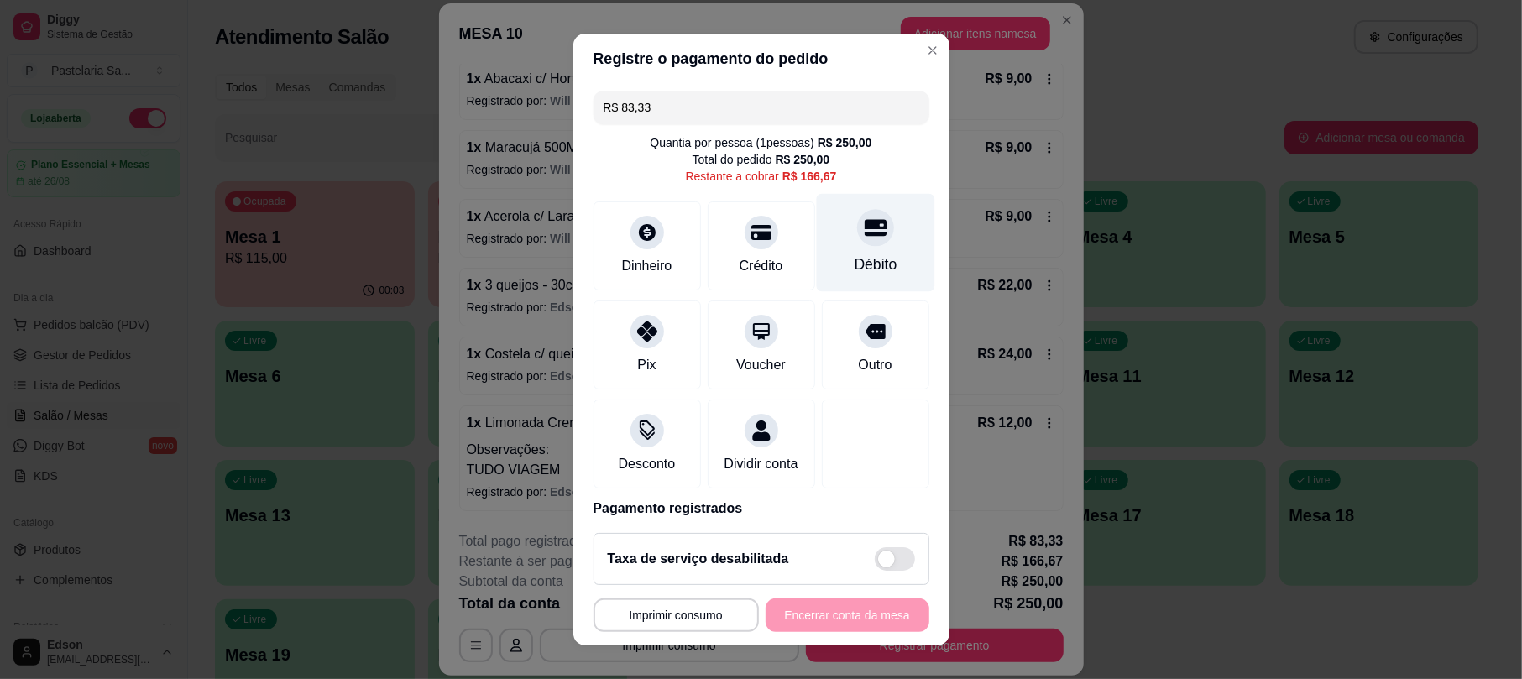
click at [864, 237] on icon at bounding box center [875, 228] width 22 height 22
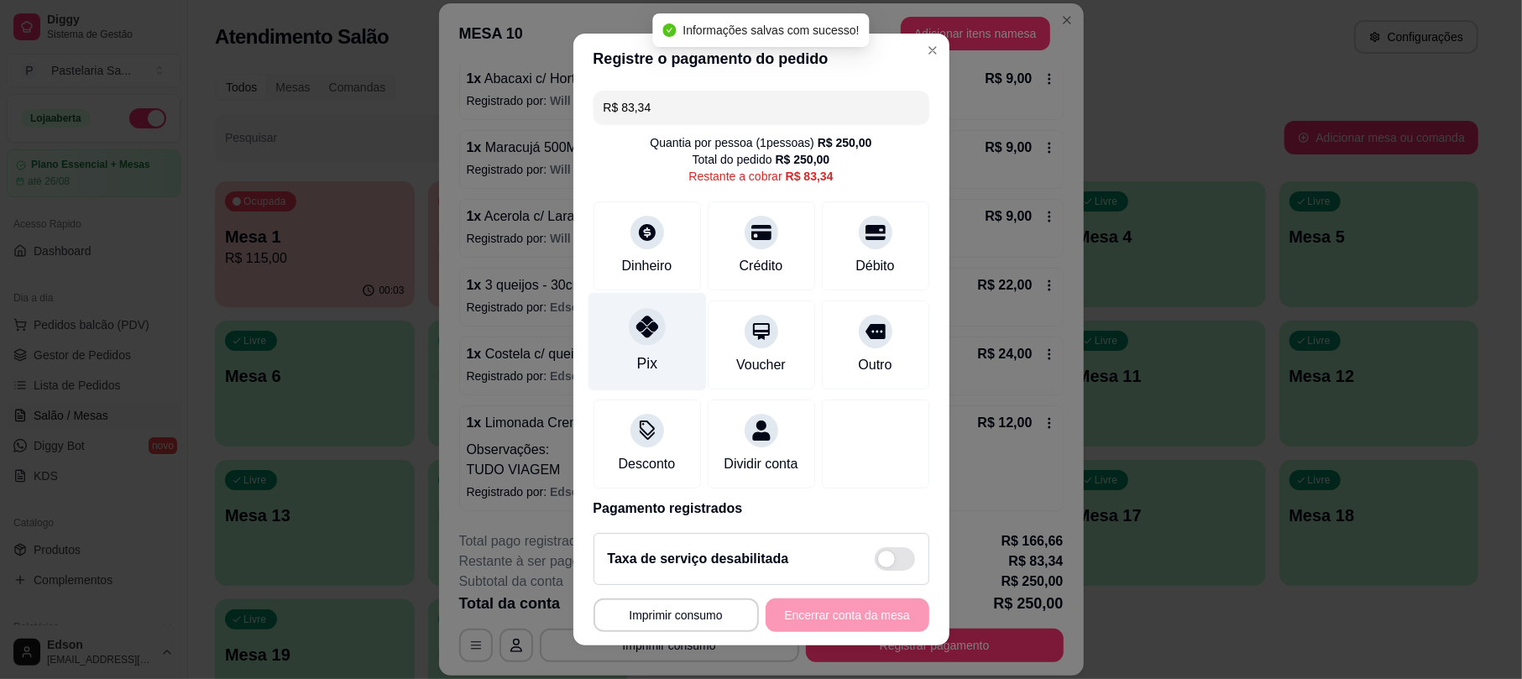
click at [619, 313] on div "Pix" at bounding box center [647, 342] width 118 height 98
type input "R$ 0,00"
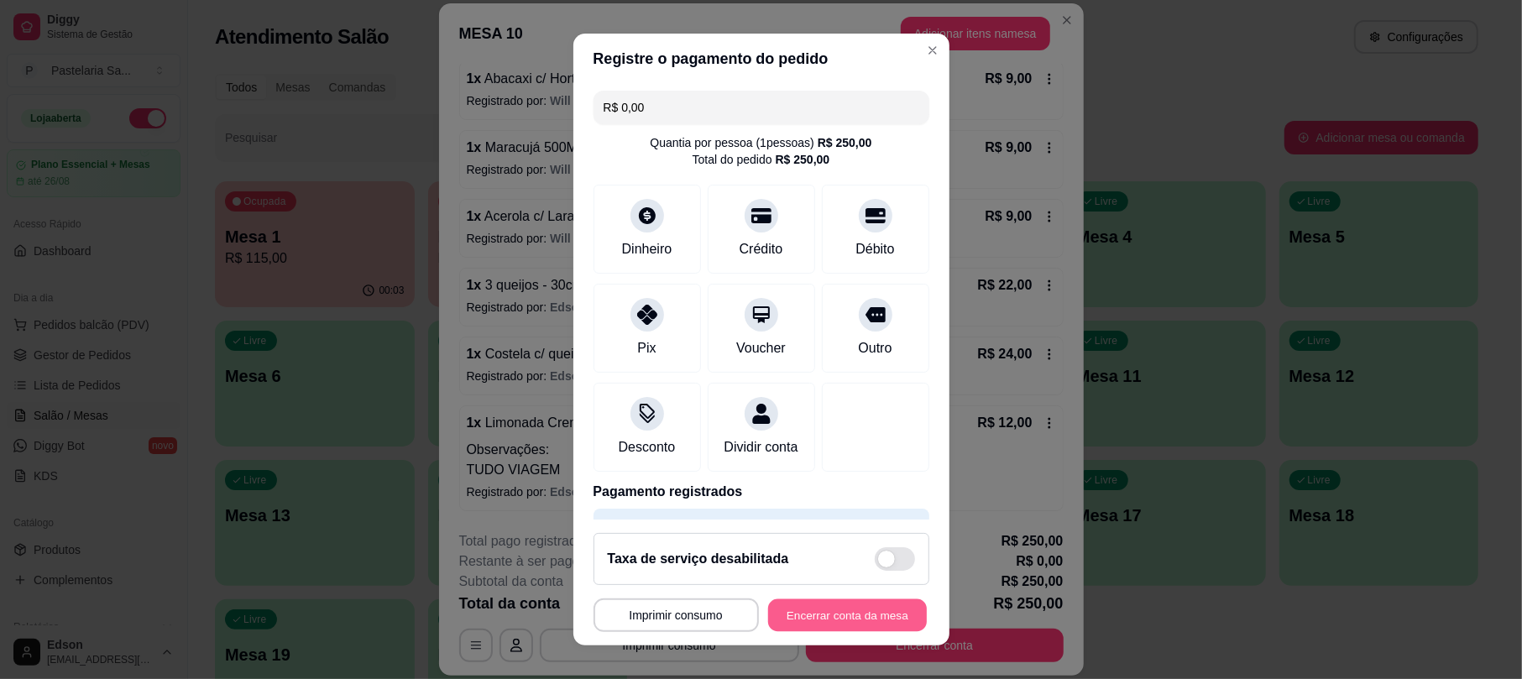
click at [790, 621] on button "Encerrar conta da mesa" at bounding box center [847, 615] width 159 height 33
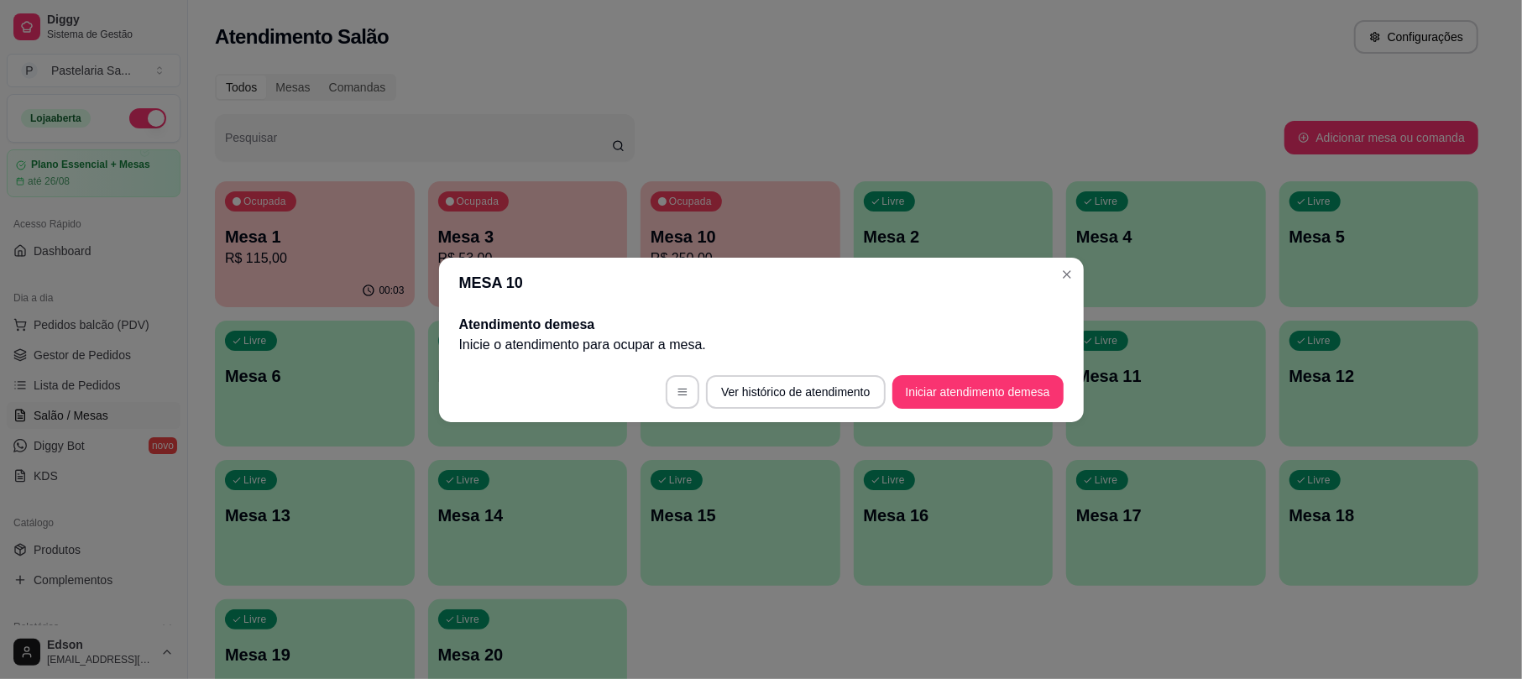
scroll to position [0, 0]
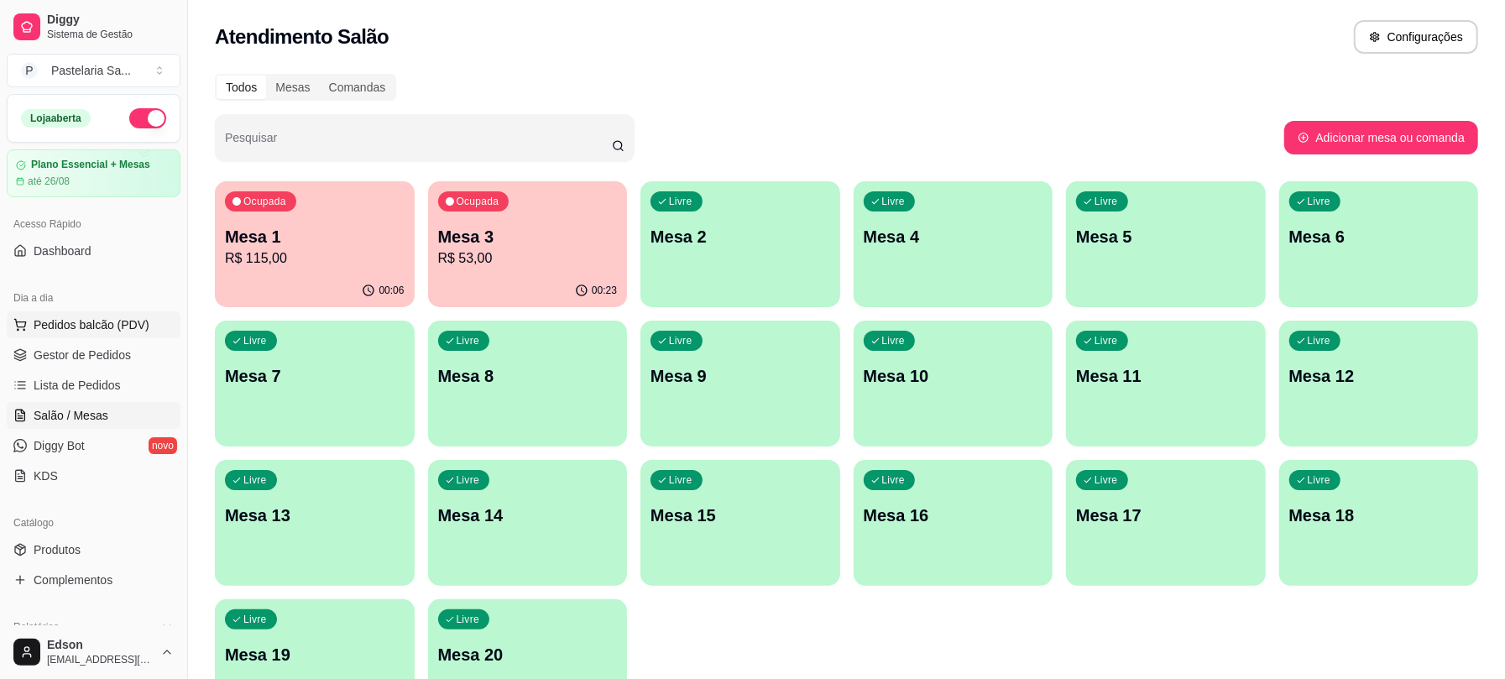
click at [133, 313] on button "Pedidos balcão (PDV)" at bounding box center [94, 324] width 174 height 27
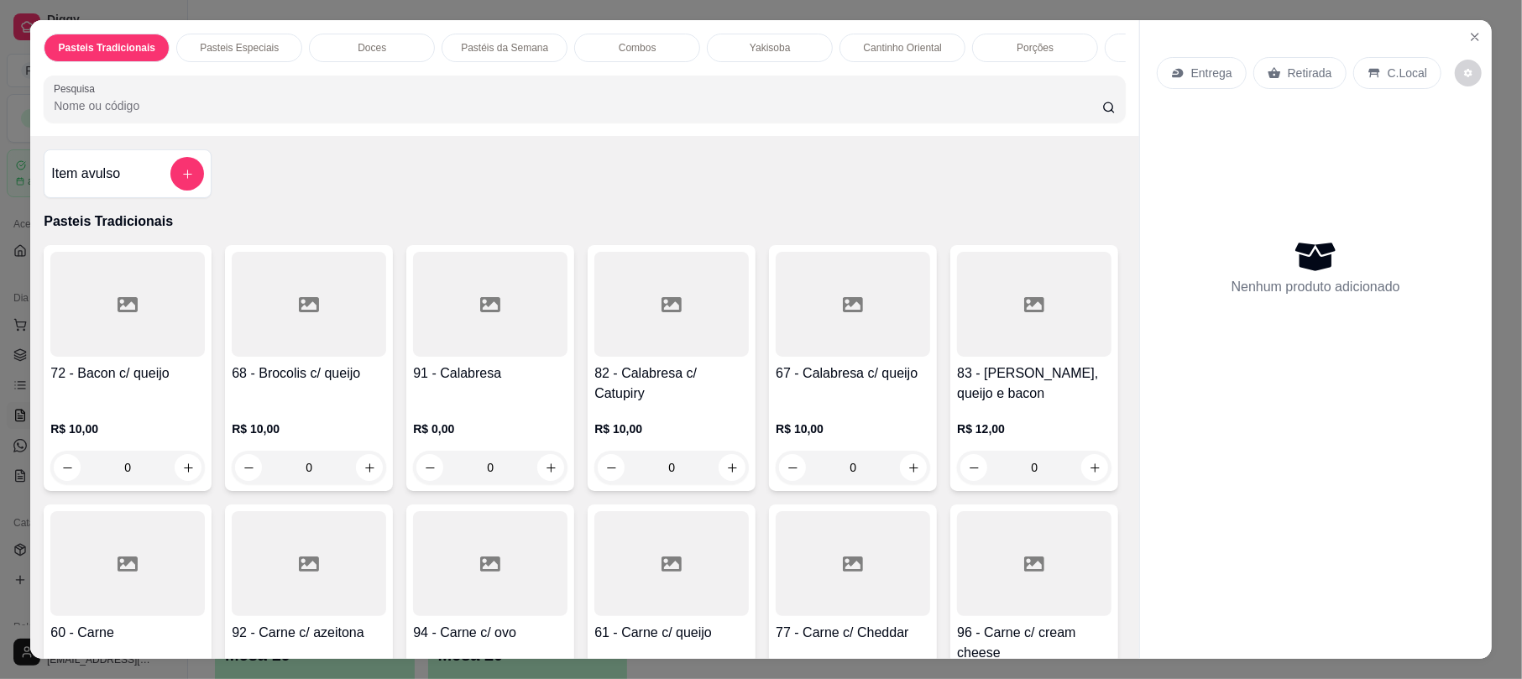
click at [774, 47] on p "Yakisoba" at bounding box center [770, 47] width 40 height 13
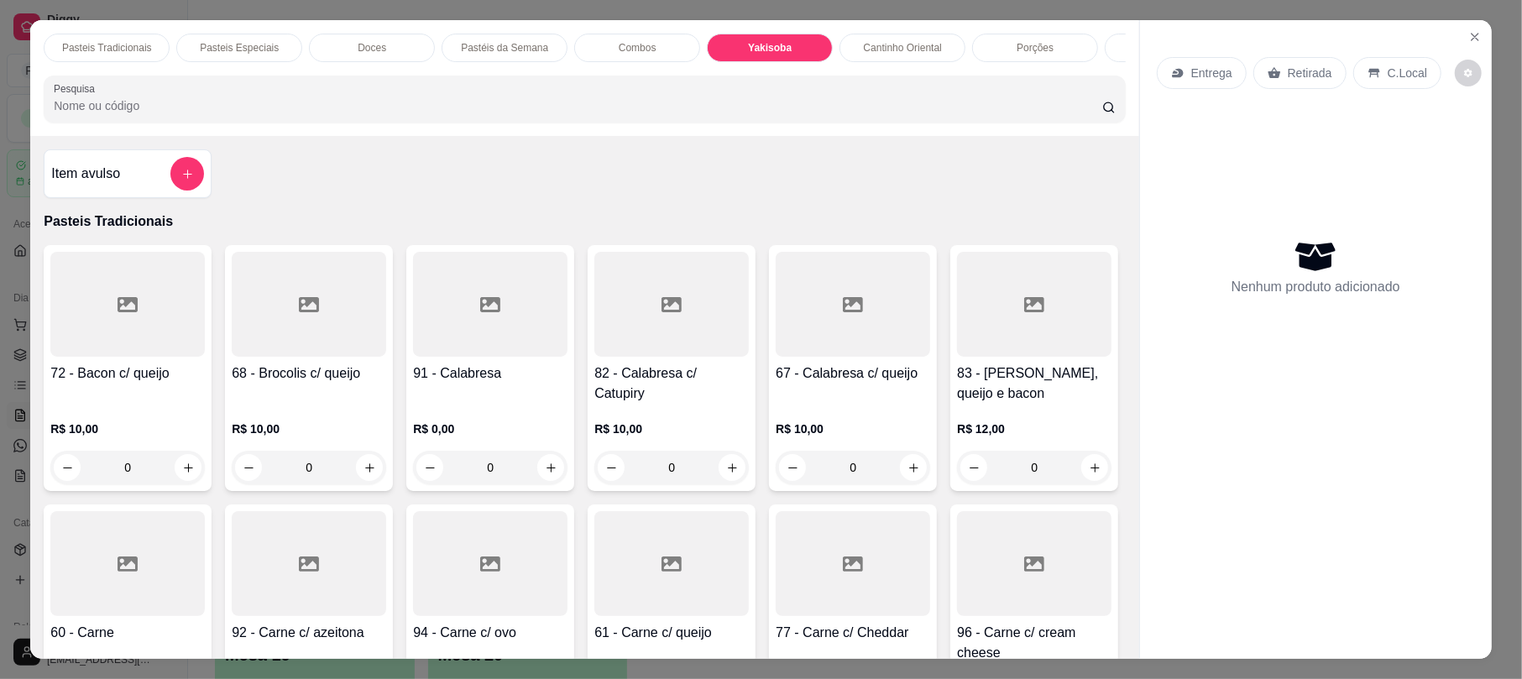
scroll to position [34, 0]
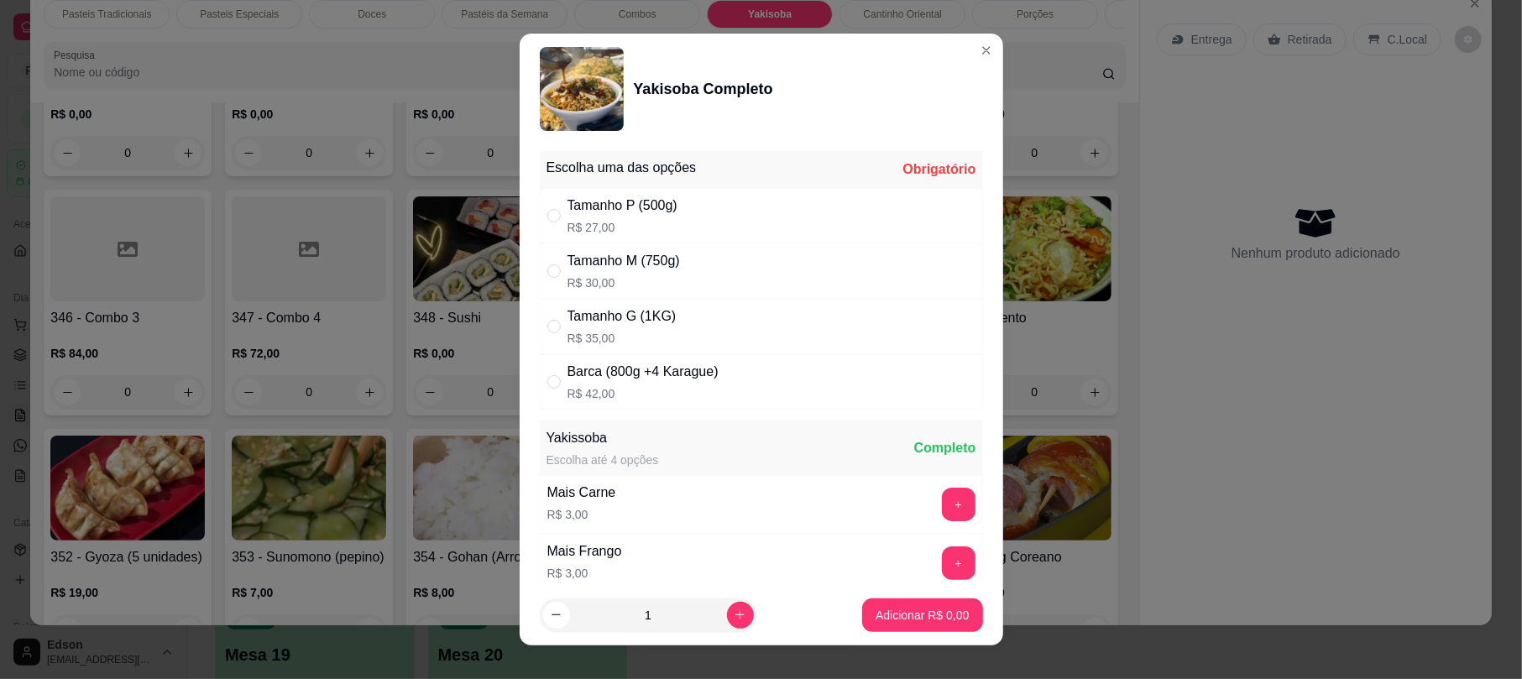
click at [651, 337] on p "R$ 35,00" at bounding box center [621, 338] width 109 height 17
radio input "true"
click at [881, 607] on p "Adicionar R$ 35,00" at bounding box center [919, 615] width 100 height 17
type input "1"
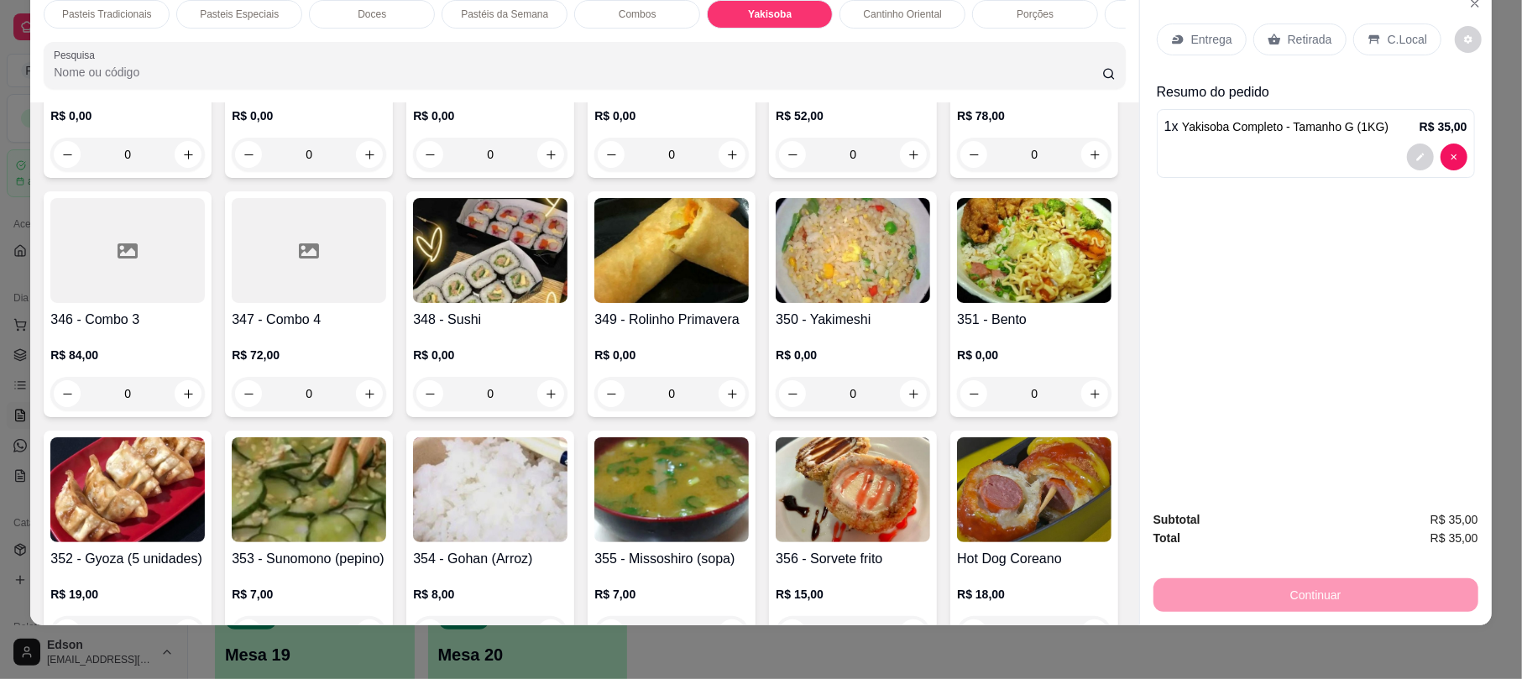
click at [1288, 39] on p "Retirada" at bounding box center [1310, 39] width 44 height 17
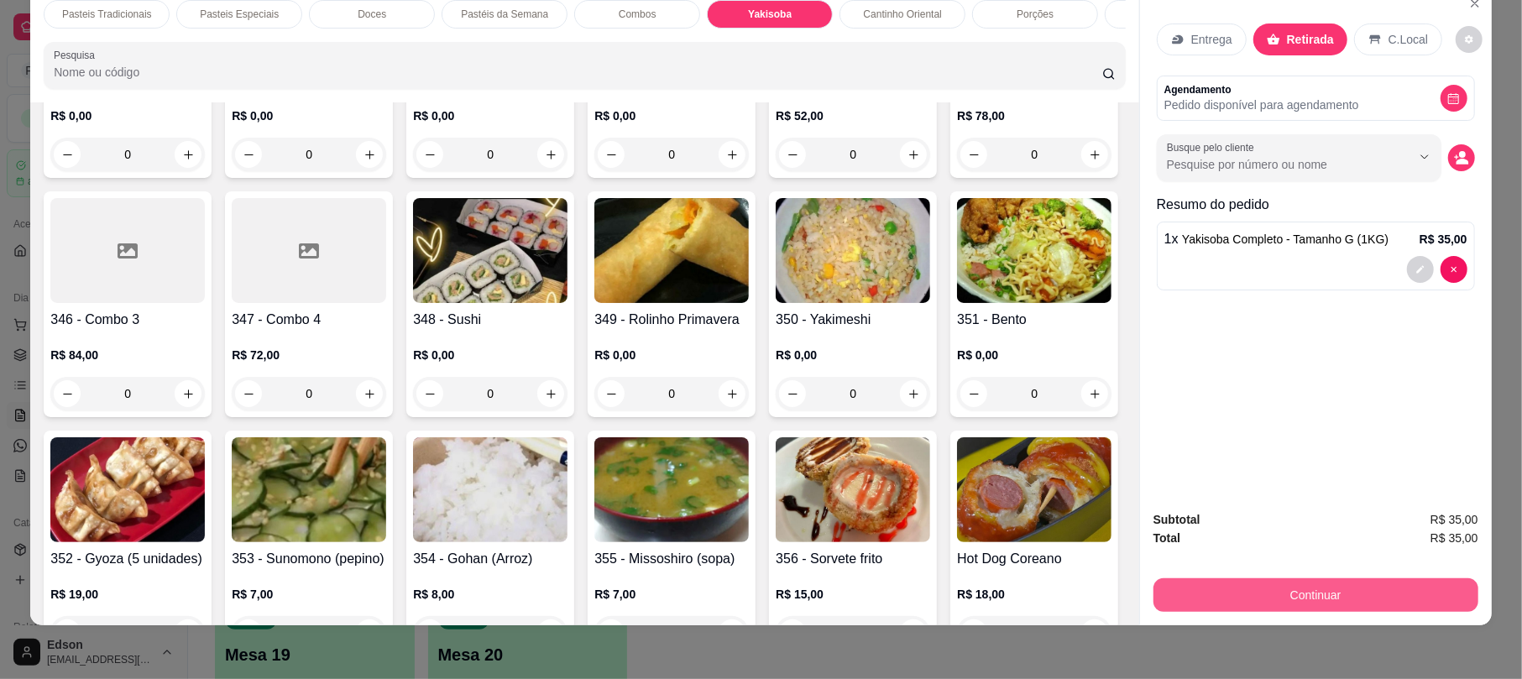
click at [1289, 582] on button "Continuar" at bounding box center [1315, 595] width 325 height 34
click at [1310, 578] on div "Continuar" at bounding box center [1315, 593] width 325 height 38
click at [1360, 595] on button "Continuar" at bounding box center [1315, 595] width 325 height 34
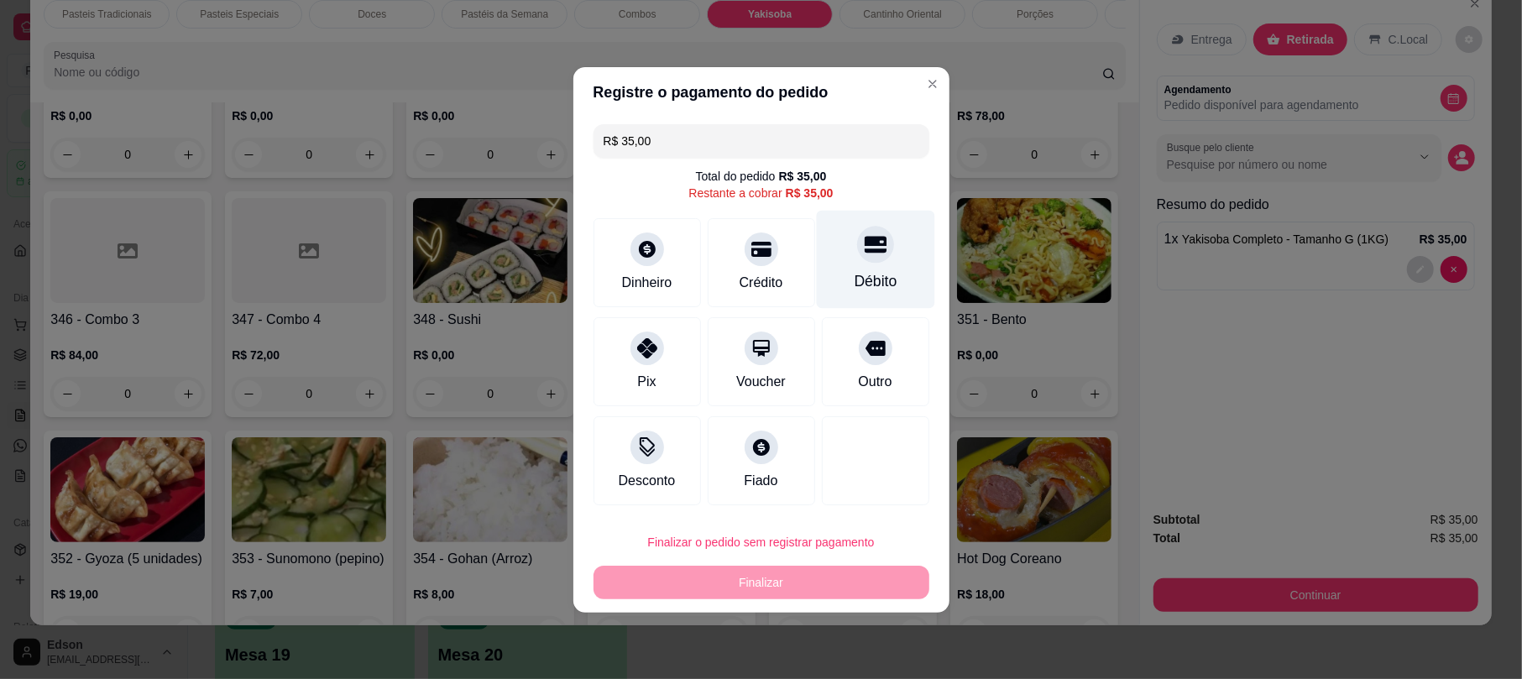
click at [864, 235] on icon at bounding box center [875, 244] width 22 height 22
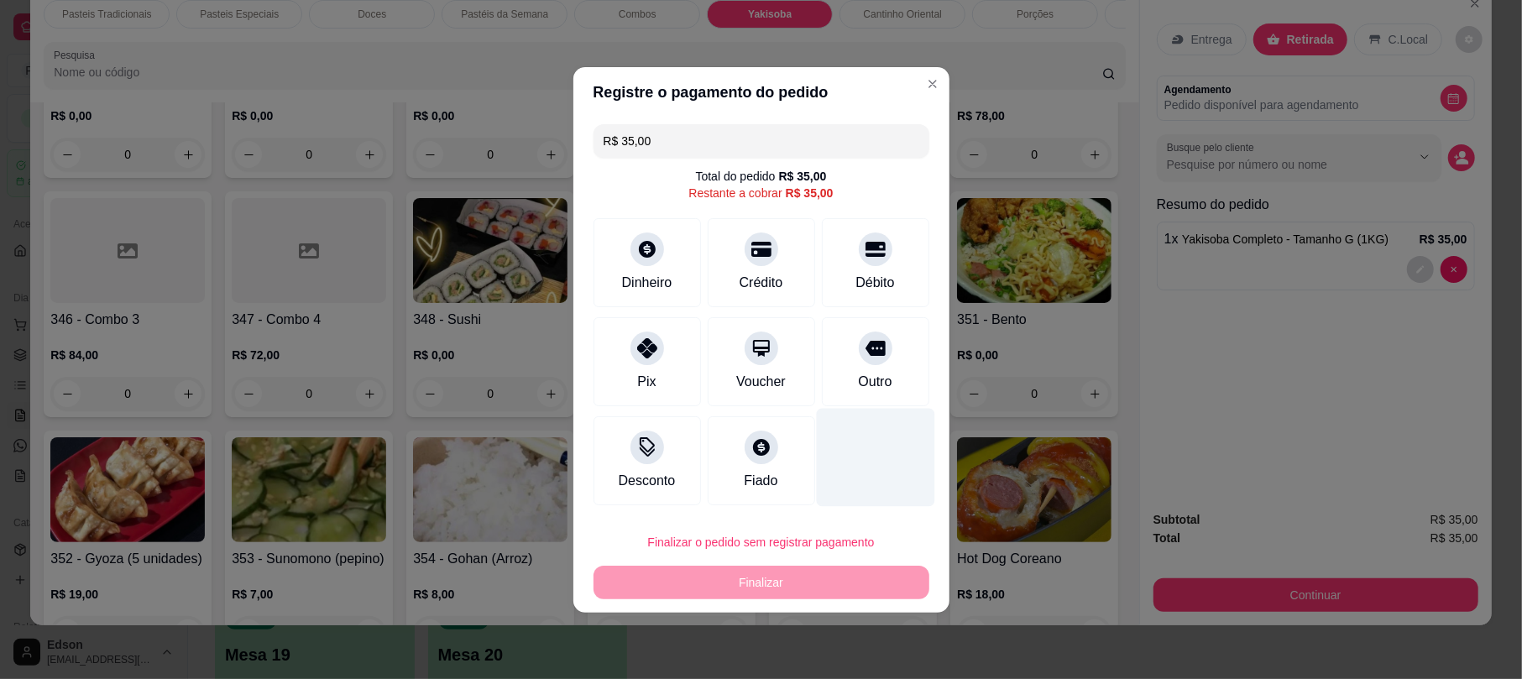
type input "R$ 0,00"
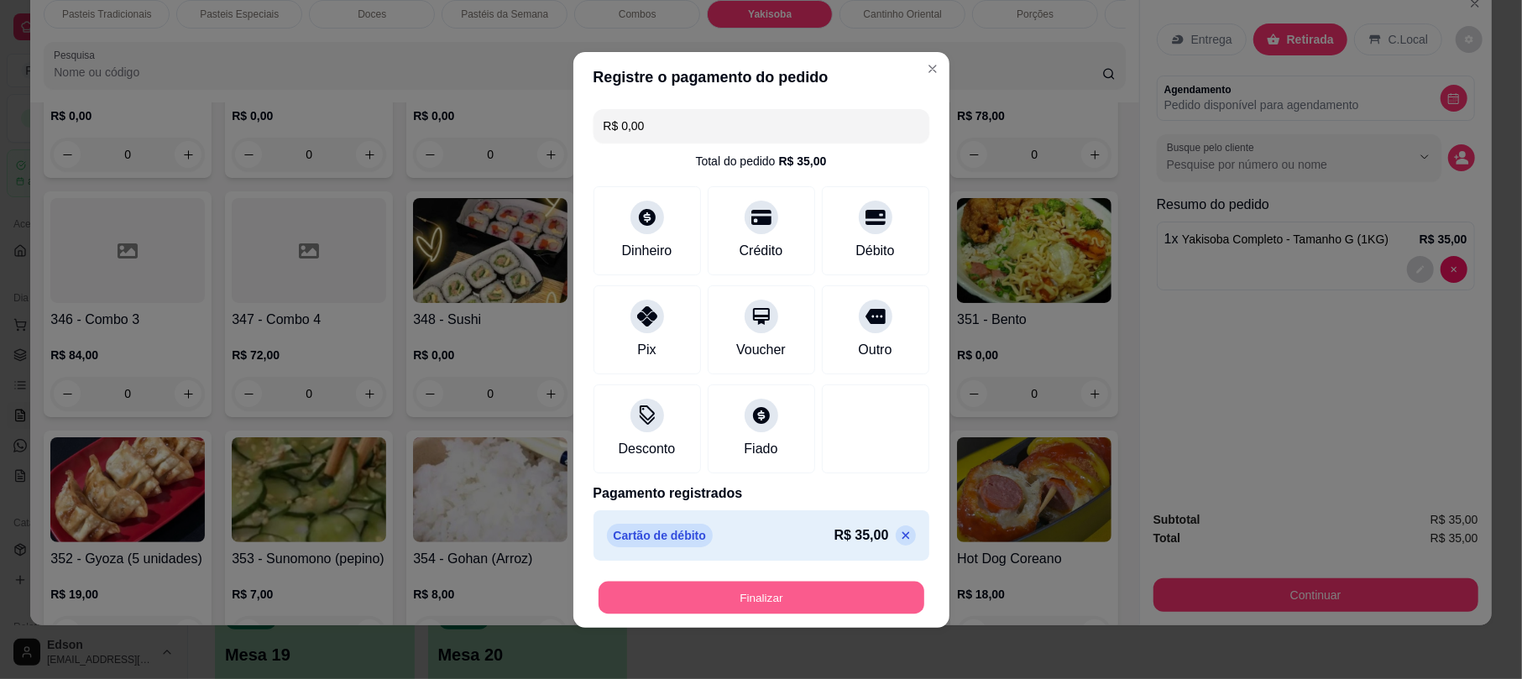
click at [750, 594] on button "Finalizar" at bounding box center [762, 597] width 326 height 33
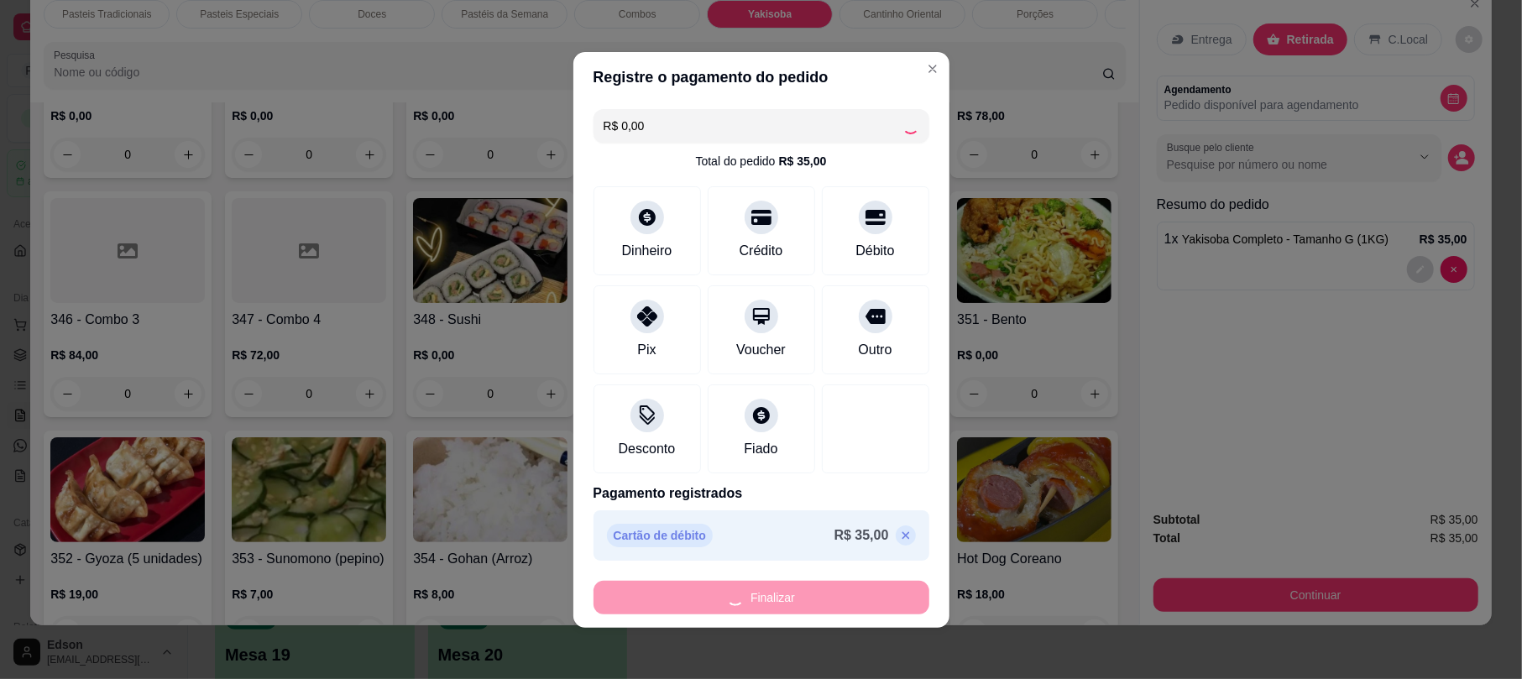
type input "0"
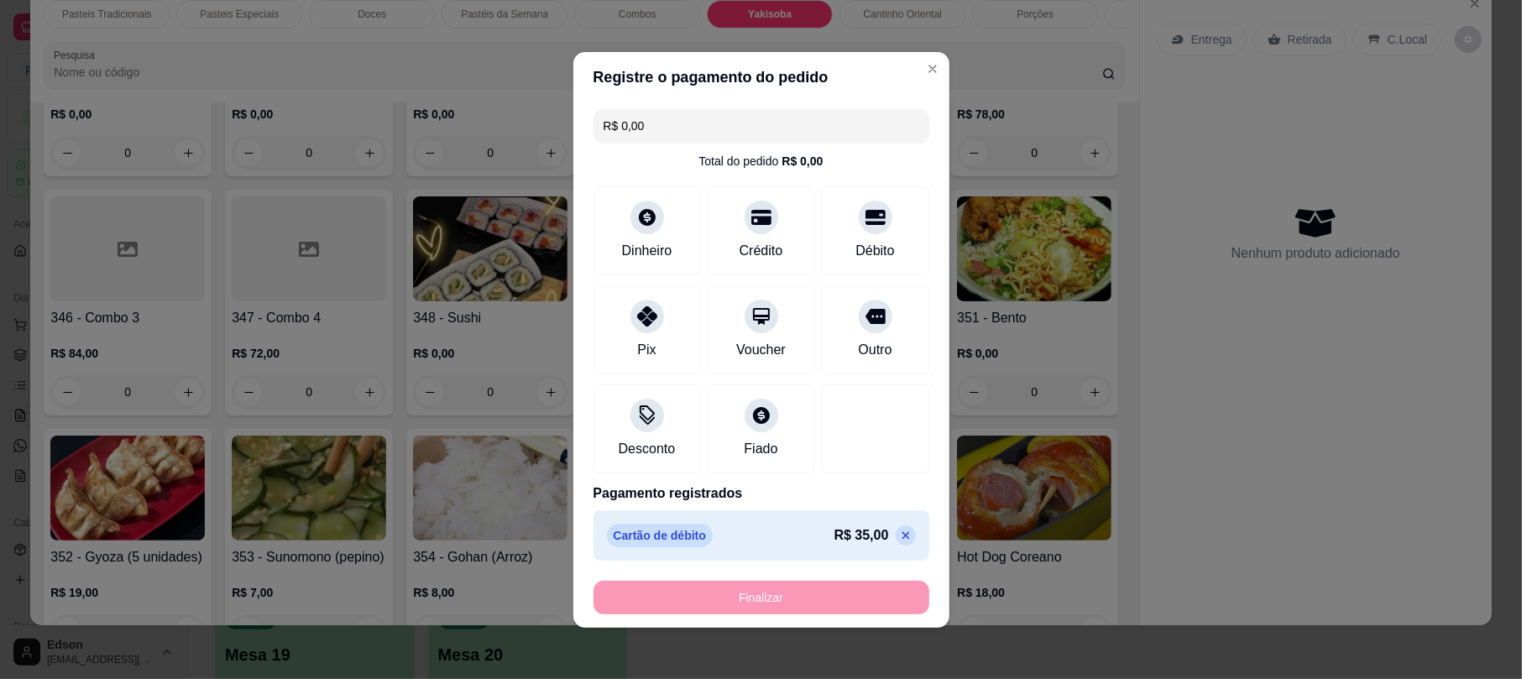
type input "-R$ 35,00"
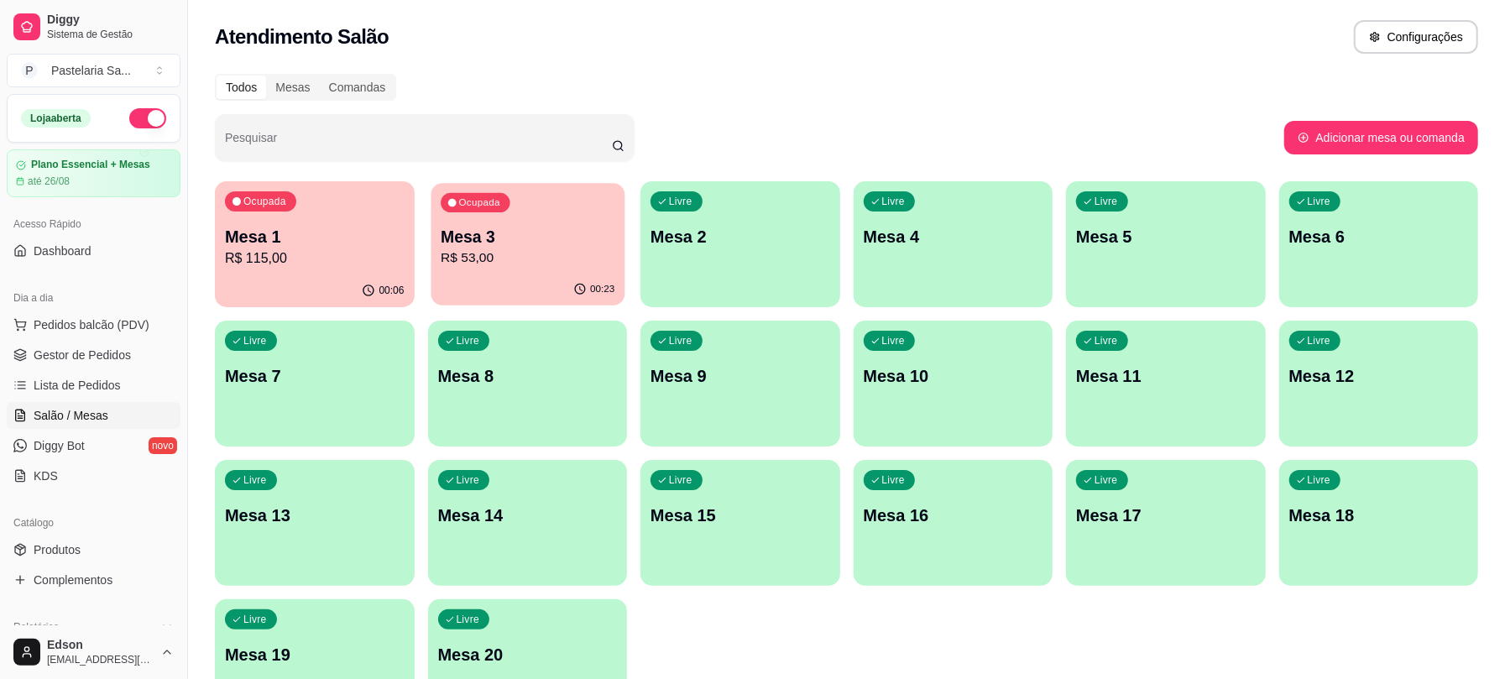
click at [535, 226] on p "Mesa 3" at bounding box center [528, 237] width 174 height 23
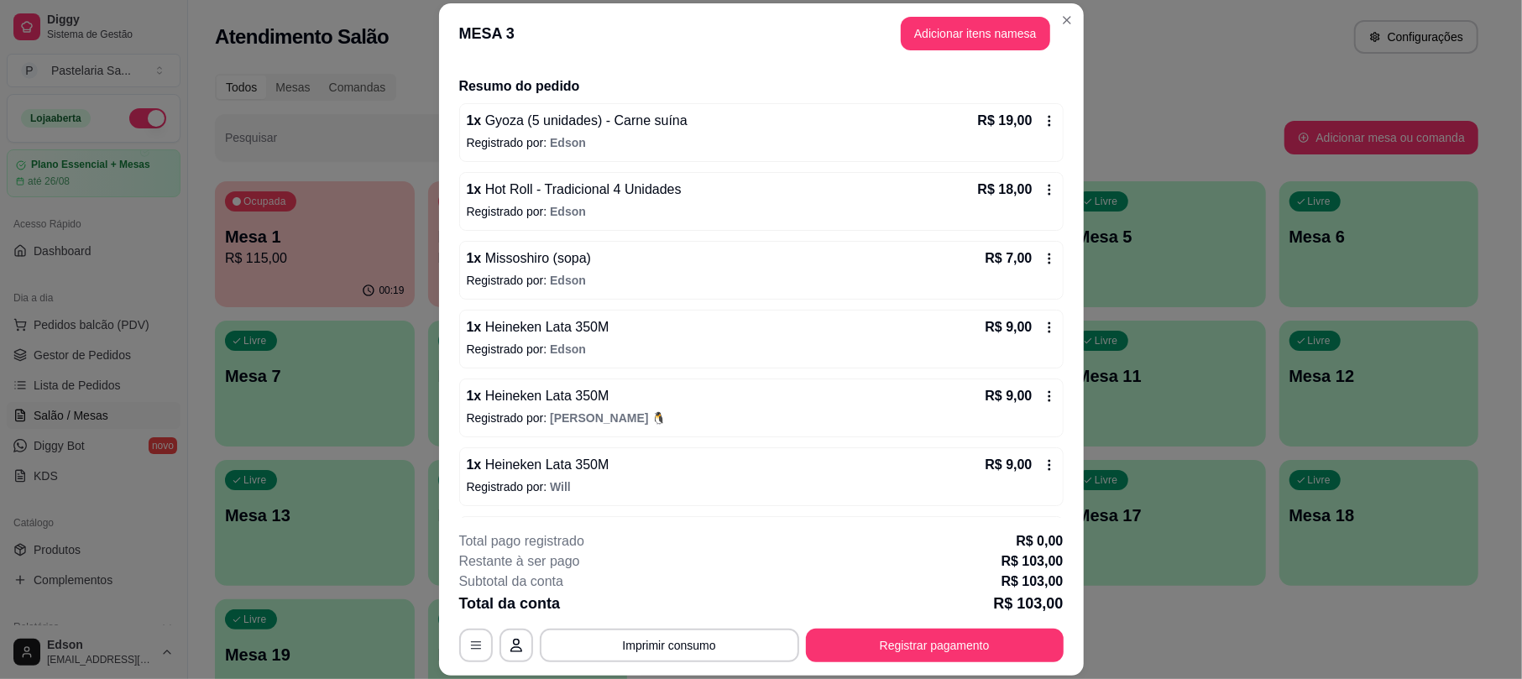
scroll to position [121, 0]
click at [954, 662] on footer "**********" at bounding box center [761, 597] width 645 height 158
click at [957, 646] on button "Registrar pagamento" at bounding box center [934, 646] width 250 height 33
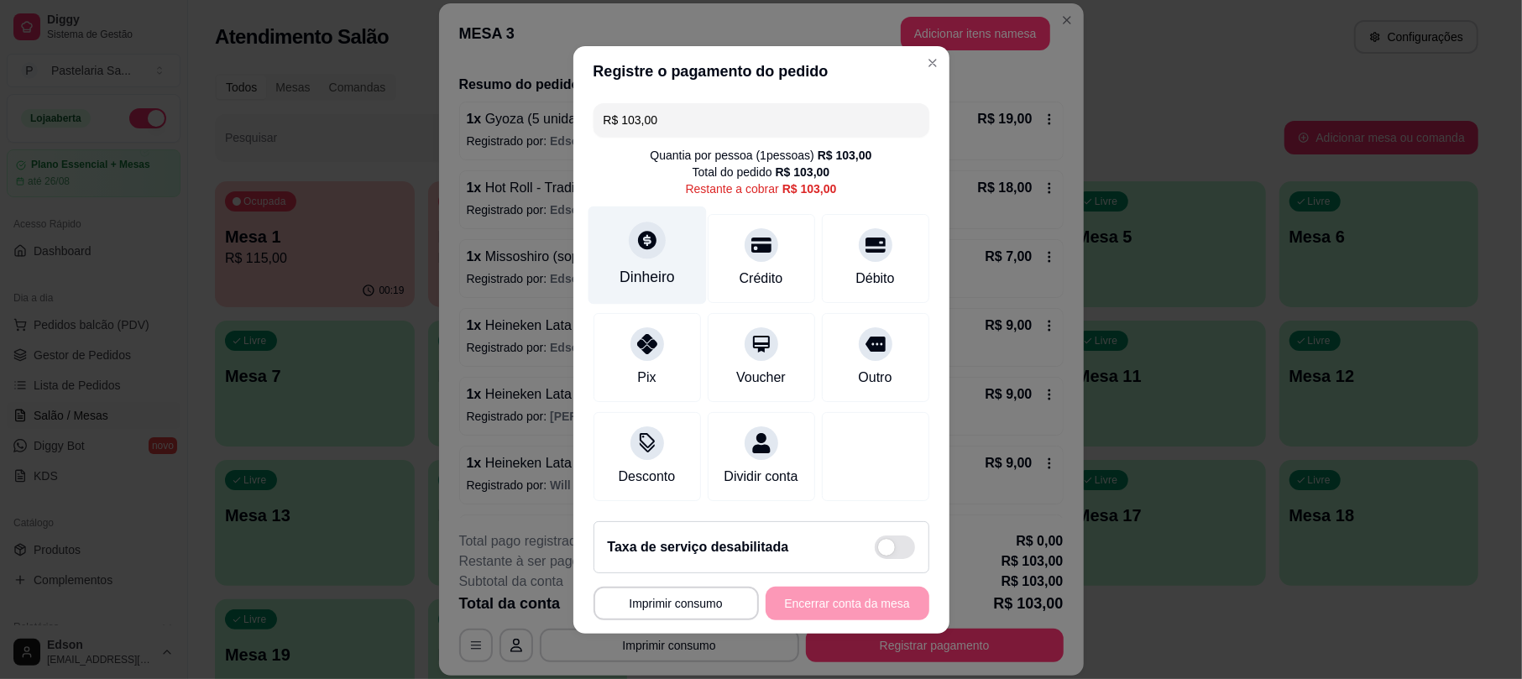
click at [670, 233] on div "Dinheiro" at bounding box center [647, 255] width 118 height 98
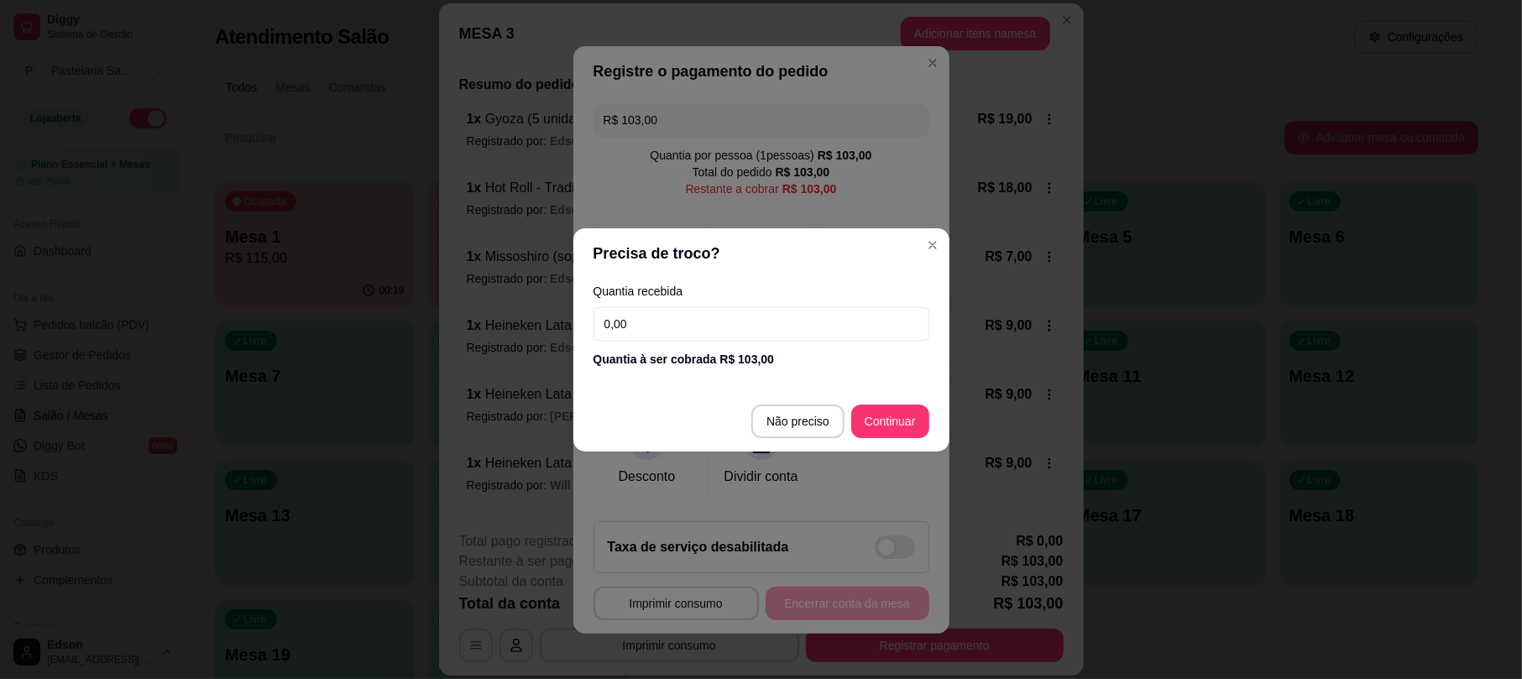
click at [719, 321] on input "0,00" at bounding box center [761, 324] width 336 height 34
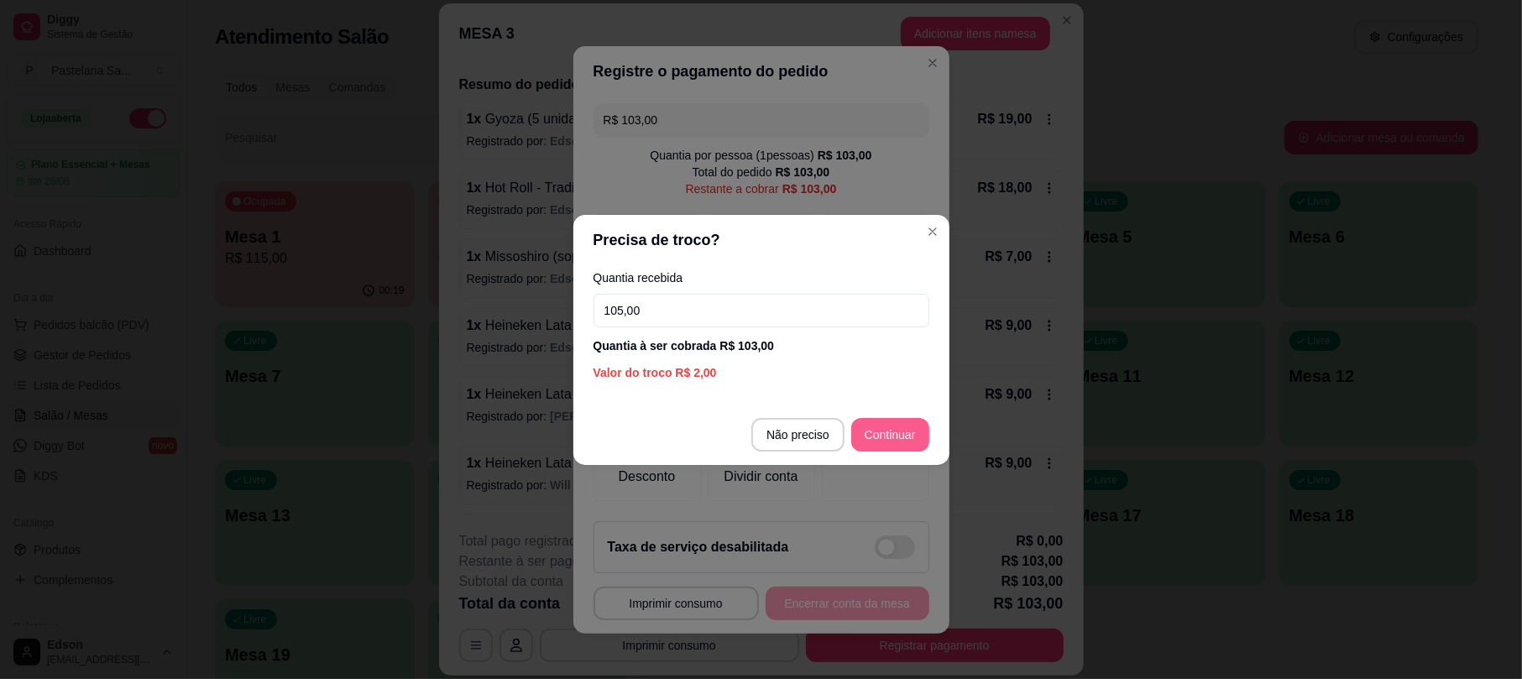
type input "105,00"
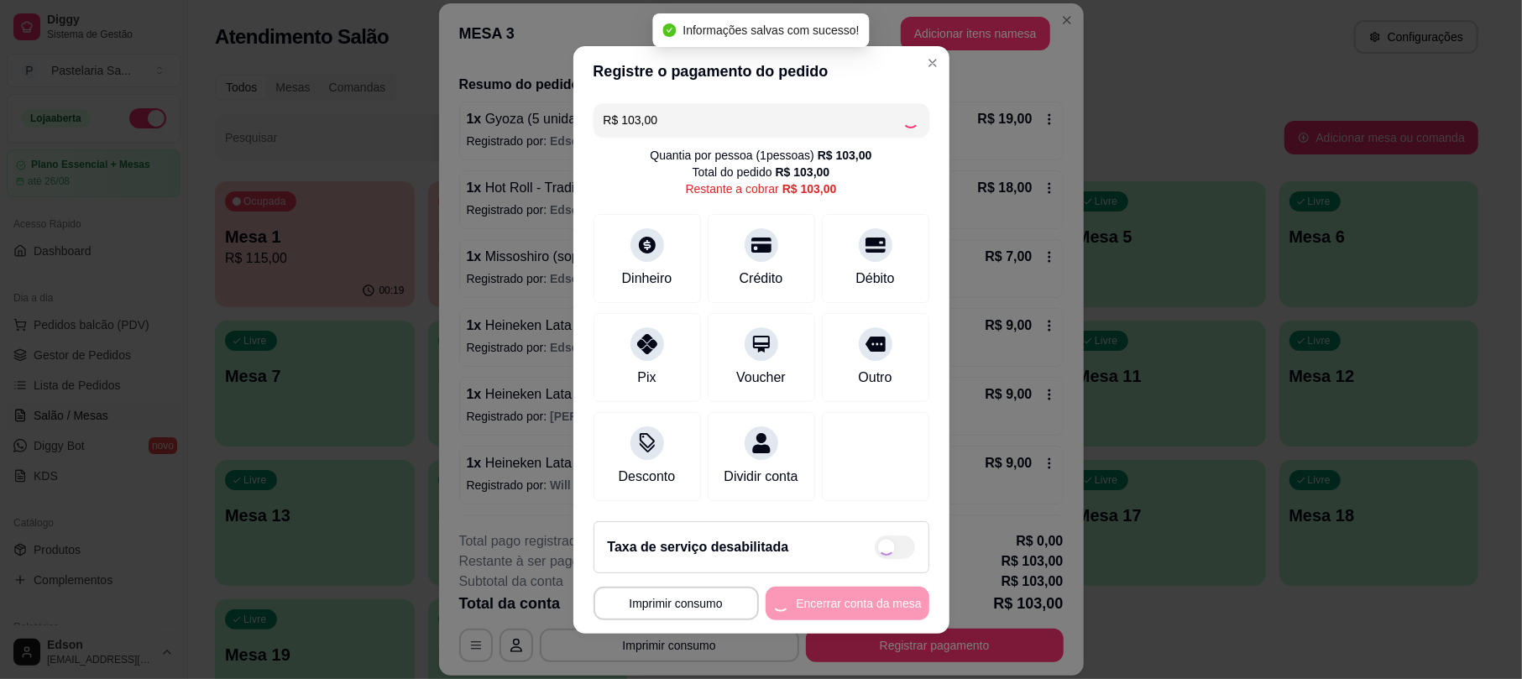
type input "R$ 0,00"
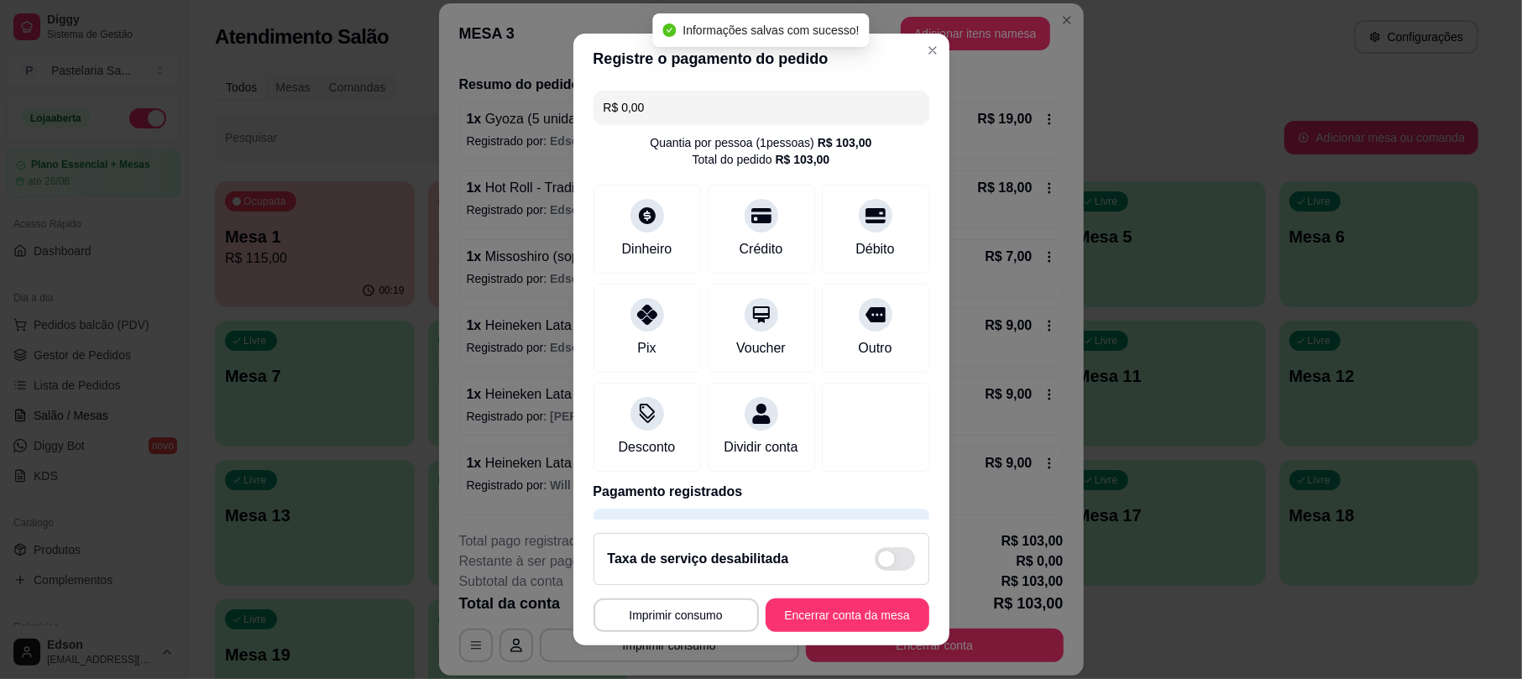
click at [823, 630] on button "Encerrar conta da mesa" at bounding box center [848, 616] width 164 height 34
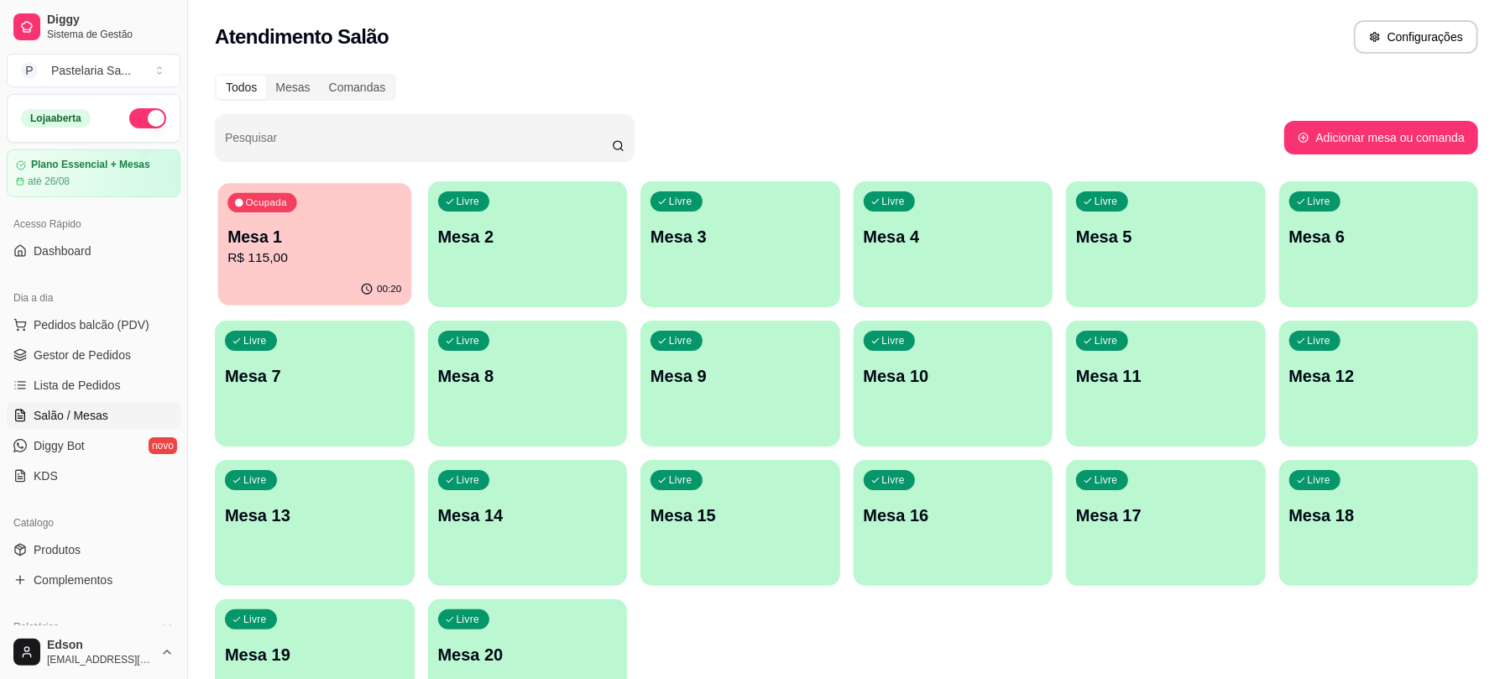
click at [357, 250] on p "R$ 115,00" at bounding box center [314, 257] width 174 height 19
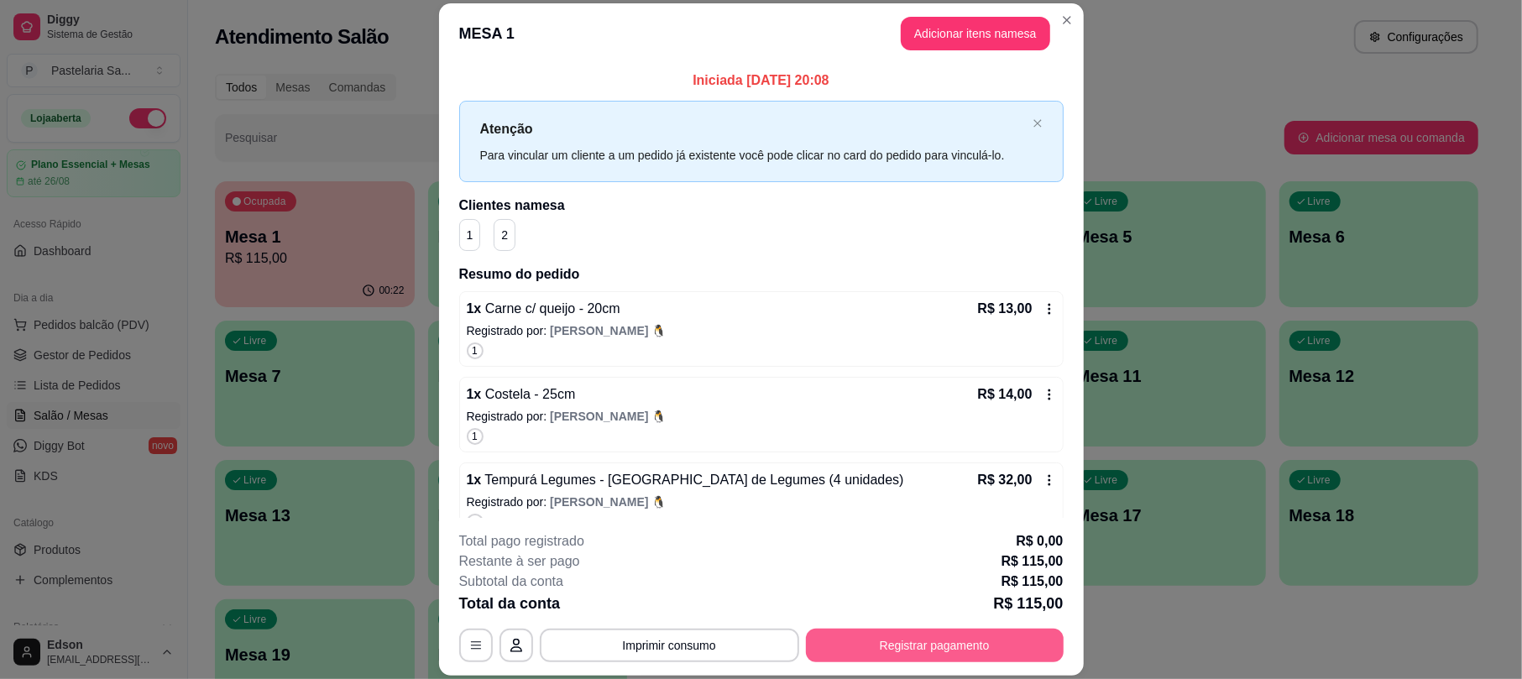
click at [1036, 636] on button "Registrar pagamento" at bounding box center [935, 646] width 258 height 34
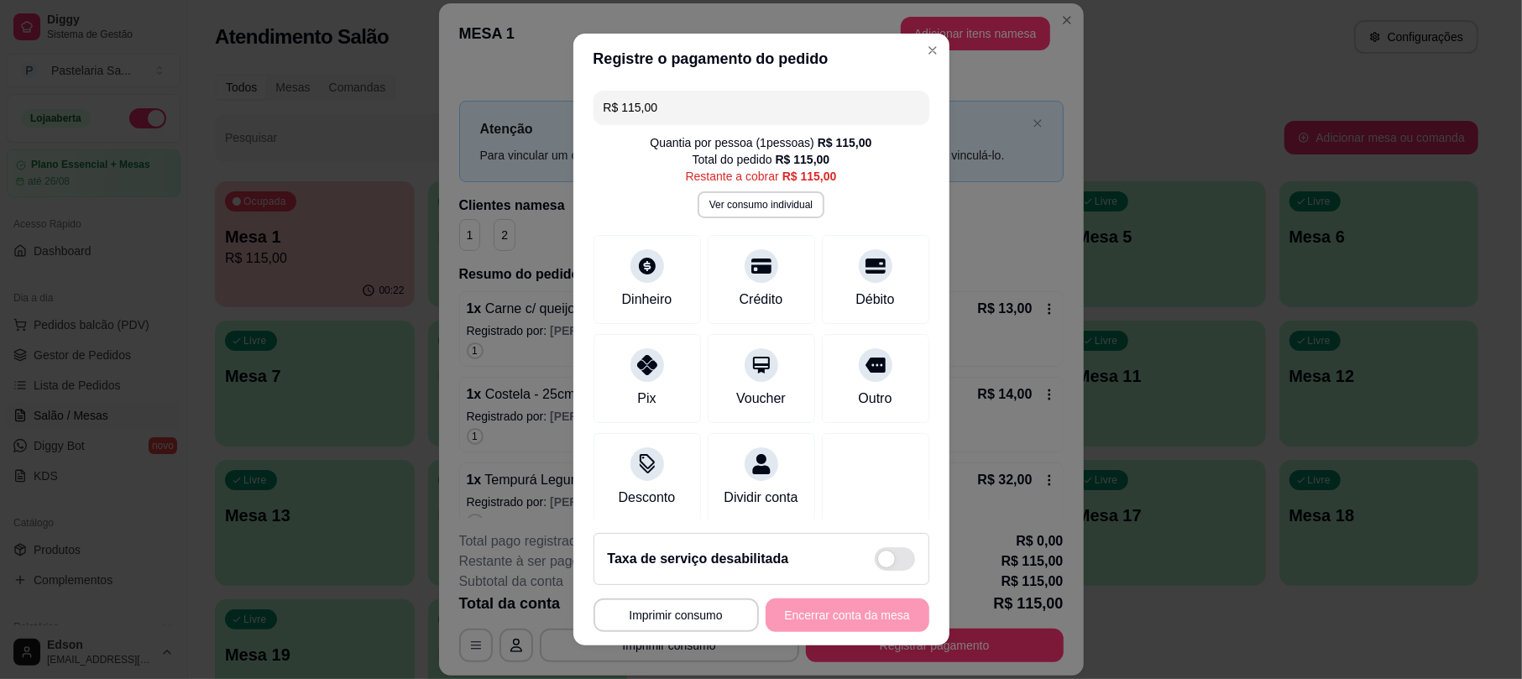
click at [727, 118] on input "R$ 115,00" at bounding box center [762, 108] width 316 height 34
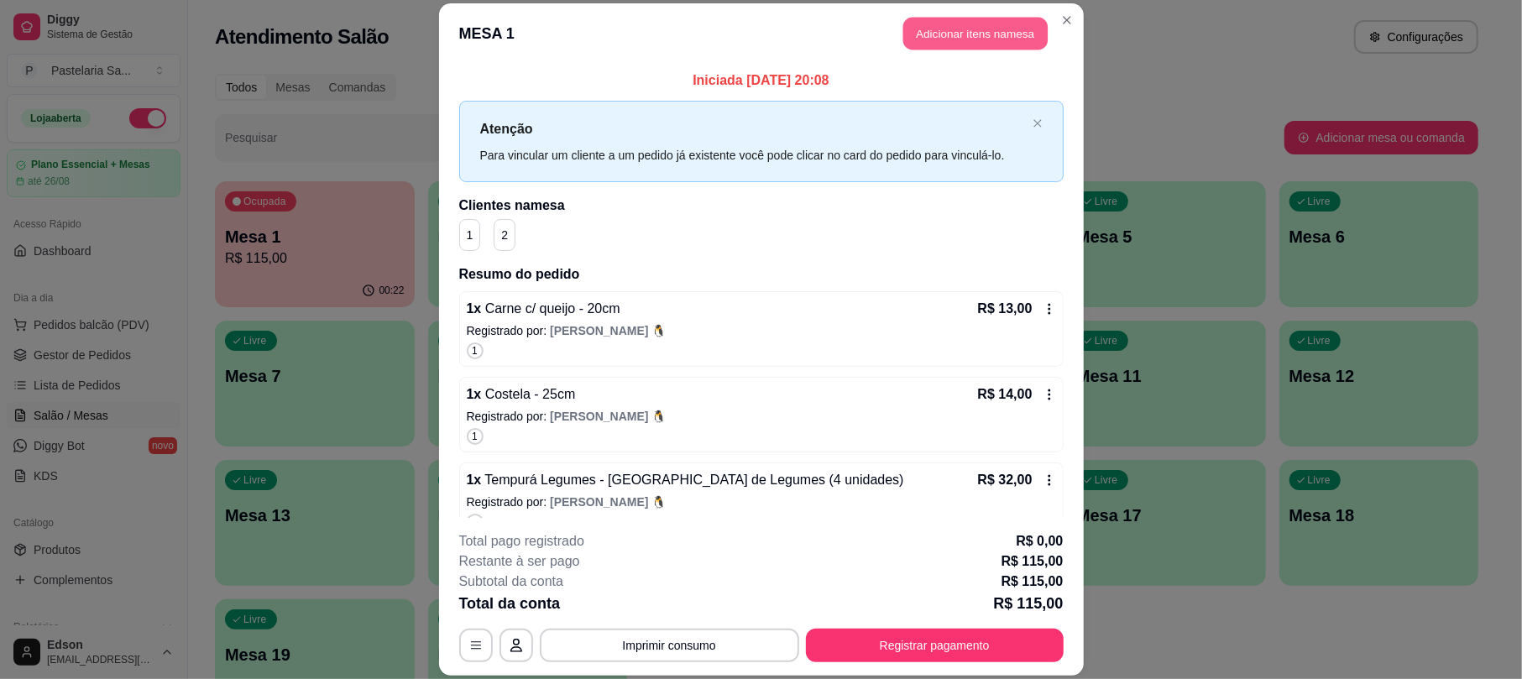
click at [985, 42] on button "Adicionar itens na mesa" at bounding box center [975, 34] width 144 height 33
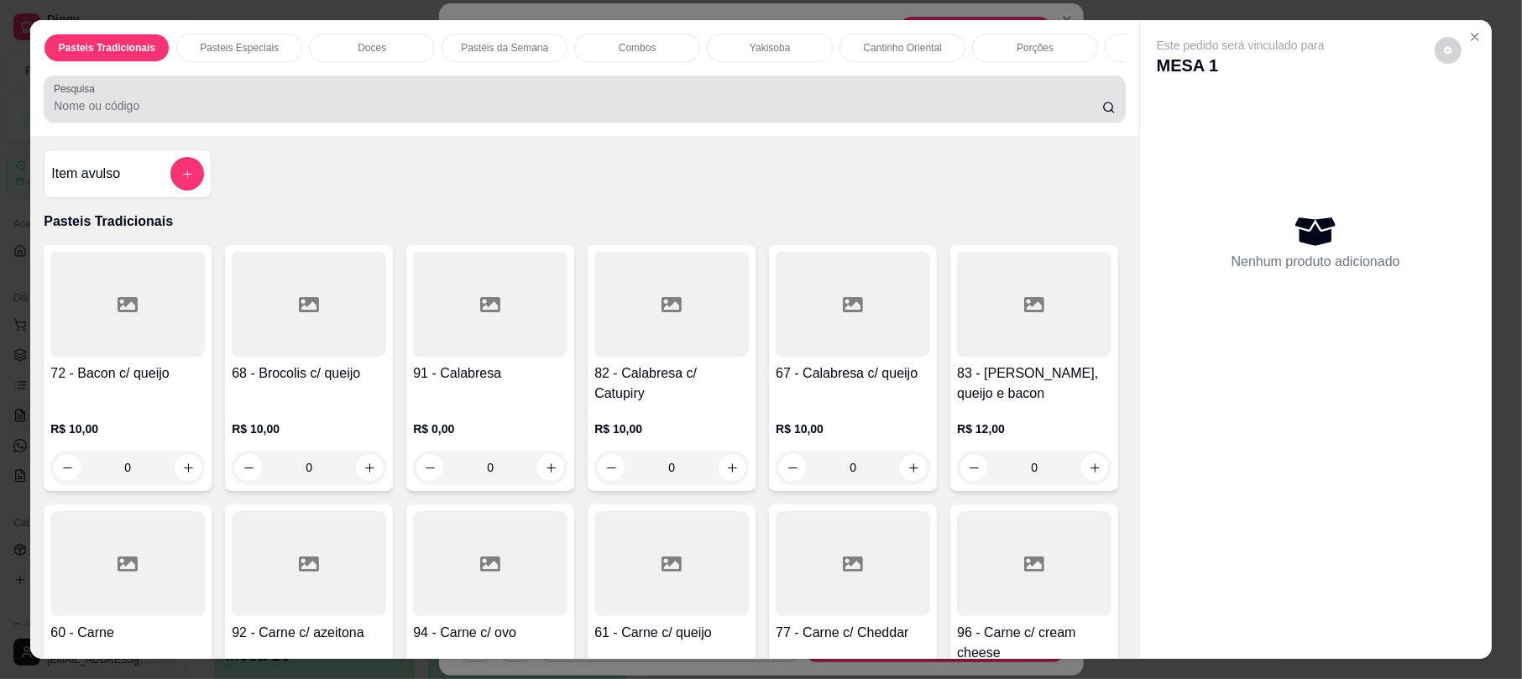
click at [595, 114] on input "Pesquisa" at bounding box center [578, 105] width 1048 height 17
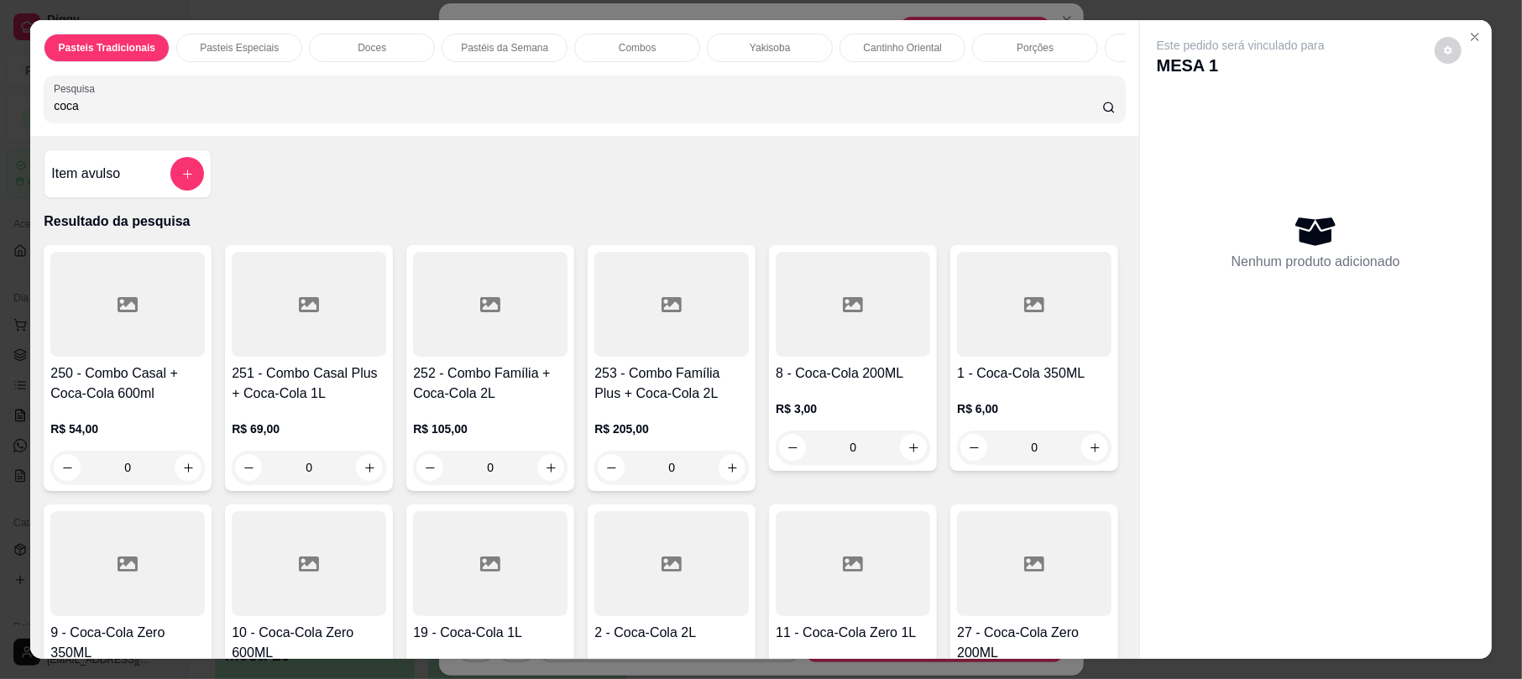
type input "coca"
click at [567, 581] on div at bounding box center [490, 563] width 154 height 105
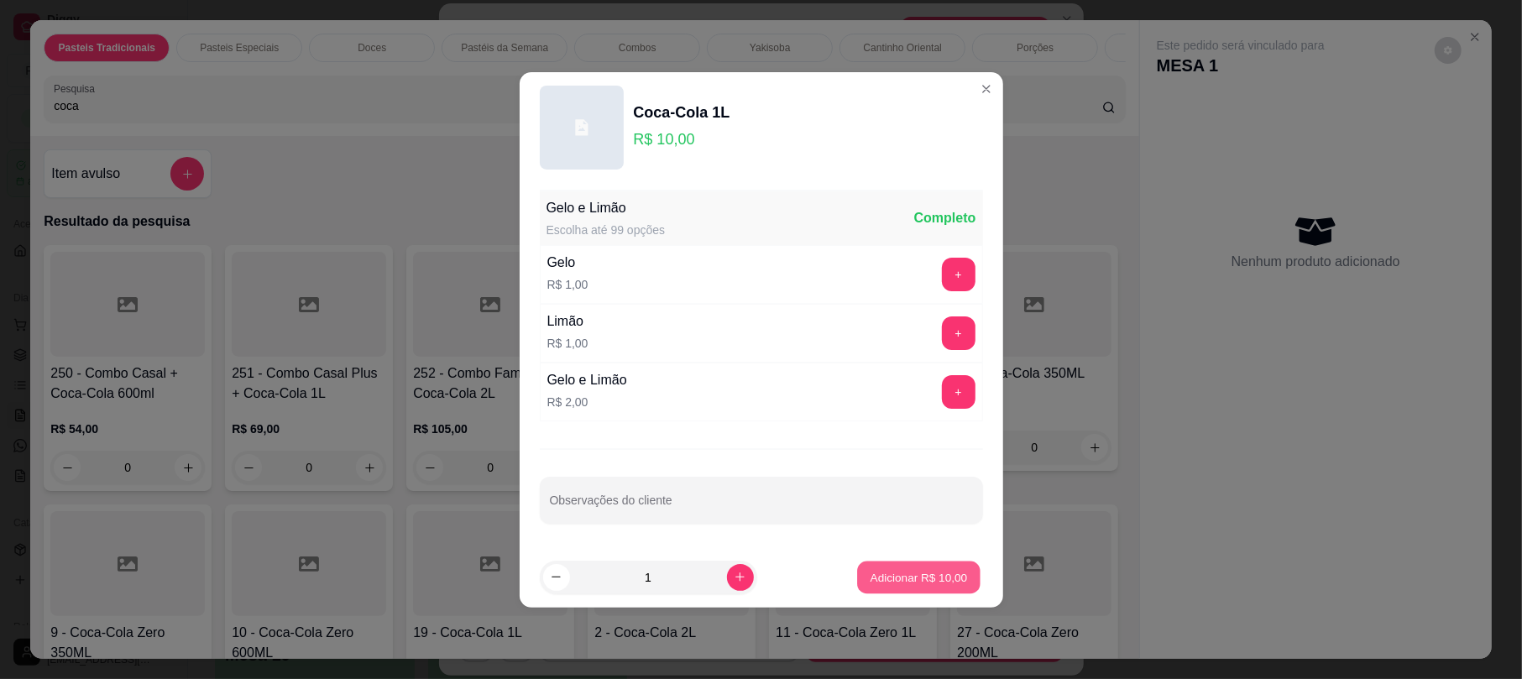
click at [935, 574] on p "Adicionar R$ 10,00" at bounding box center [919, 577] width 97 height 16
type input "1"
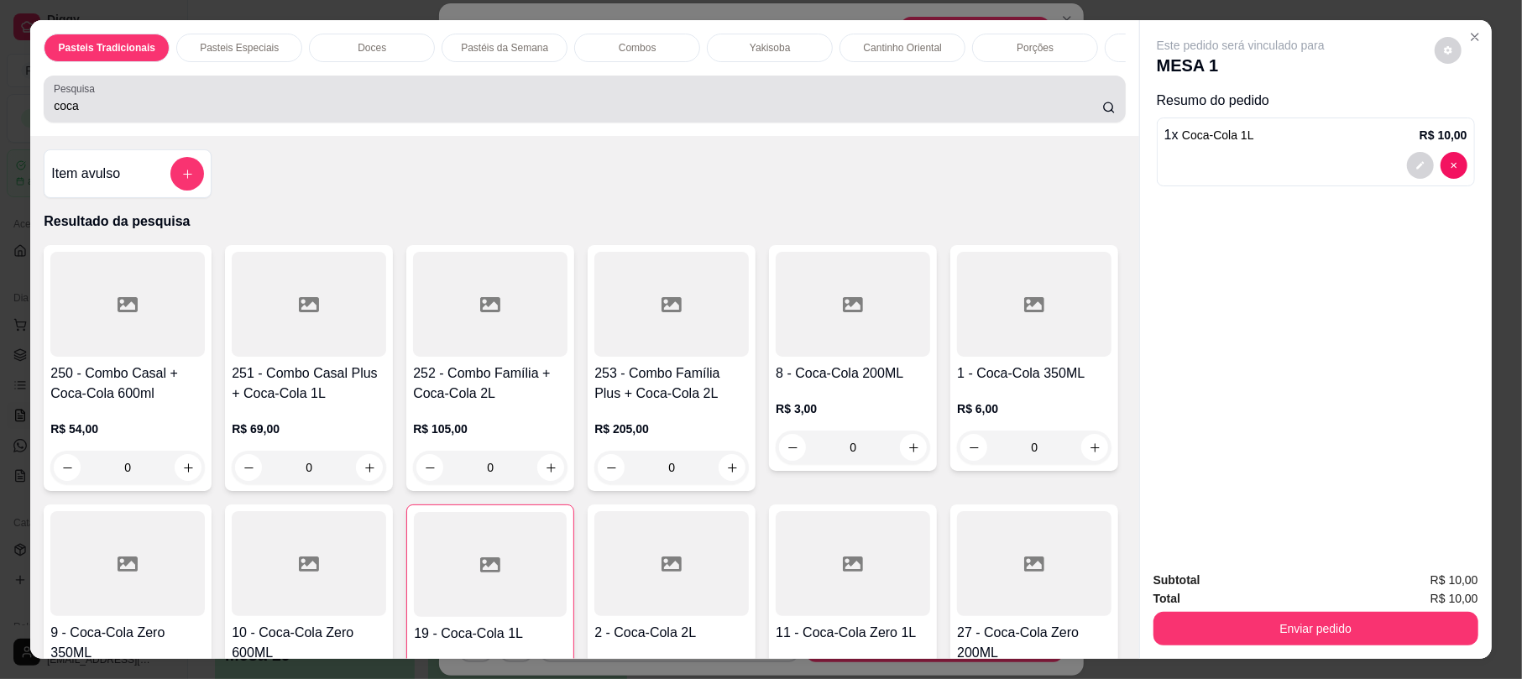
click at [400, 114] on input "coca" at bounding box center [578, 105] width 1048 height 17
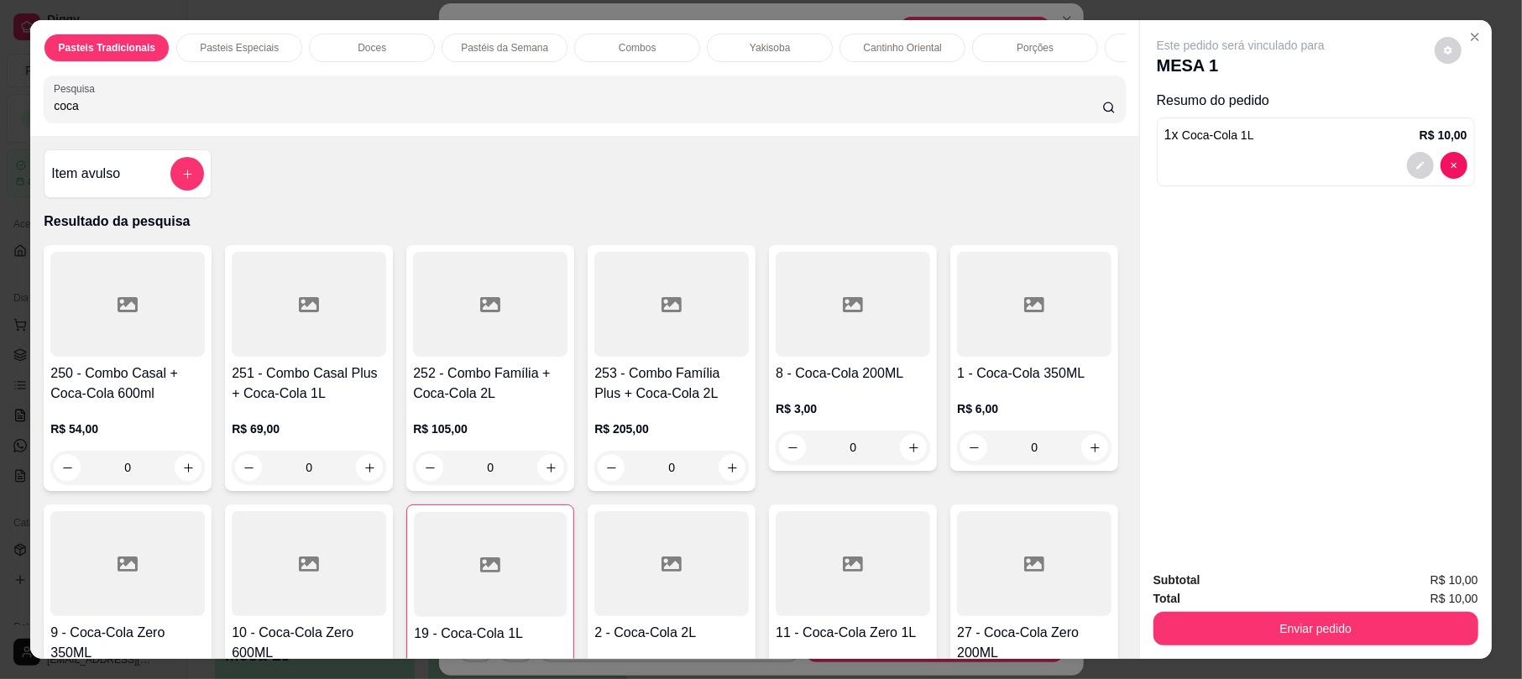
click at [400, 114] on input "coca" at bounding box center [578, 105] width 1048 height 17
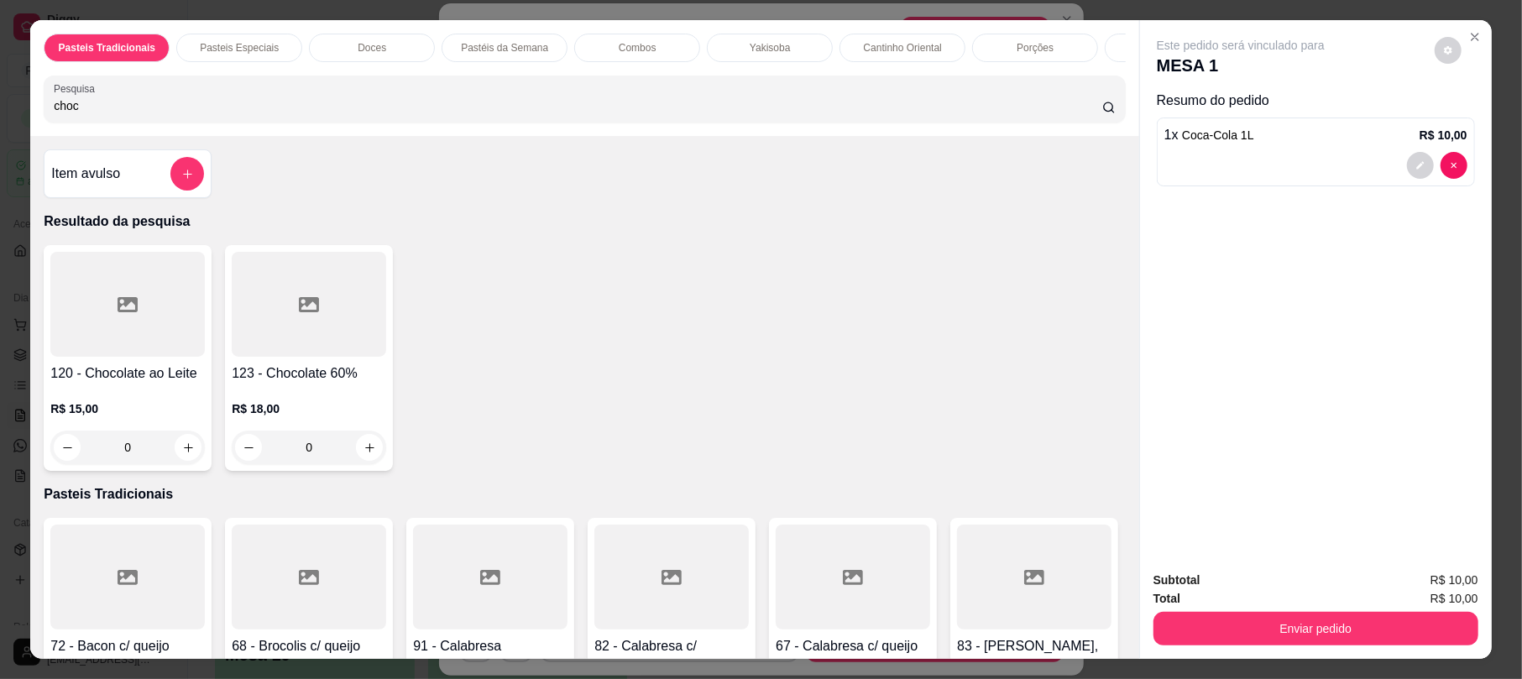
type input "choc"
click at [146, 323] on div at bounding box center [127, 304] width 154 height 105
click at [918, 528] on button "Adicionar R$ 15,00" at bounding box center [918, 519] width 127 height 34
type input "1"
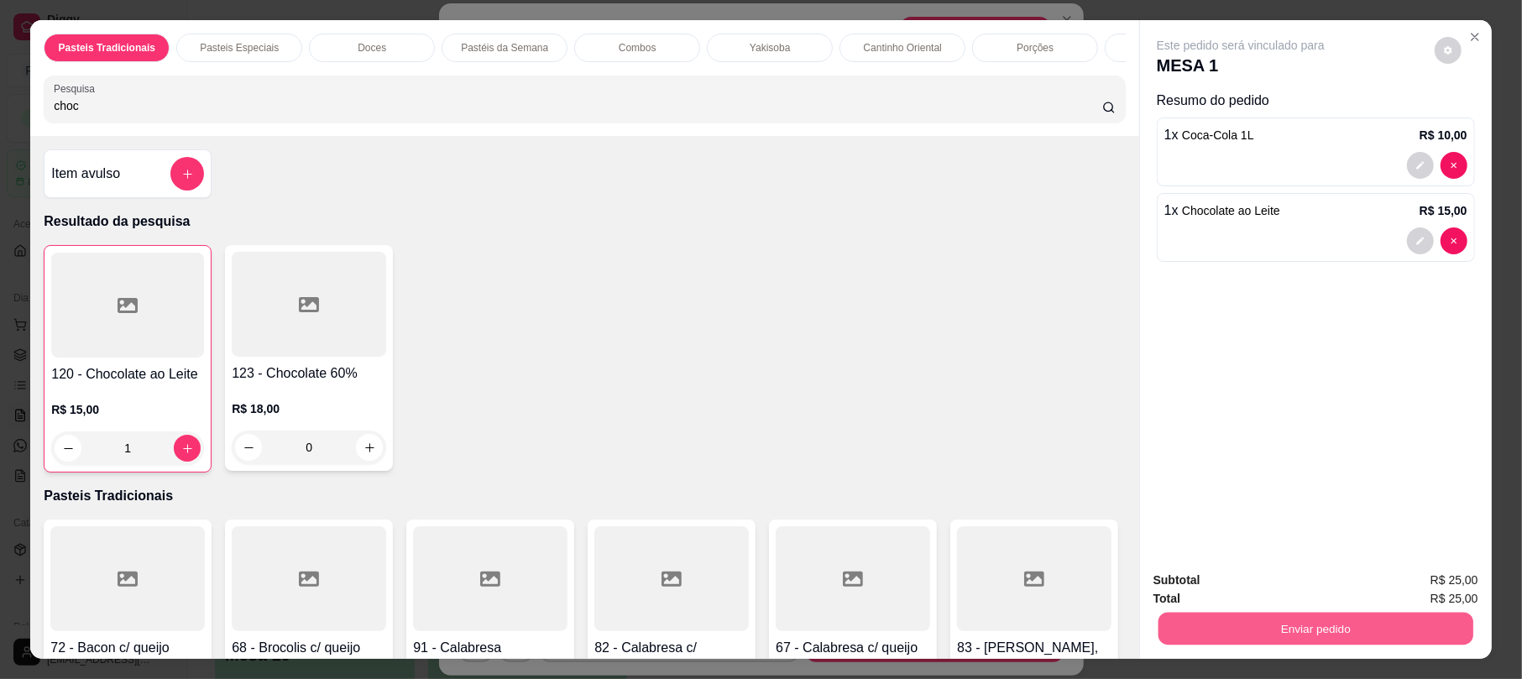
click at [1246, 622] on button "Enviar pedido" at bounding box center [1315, 628] width 315 height 33
click at [1200, 583] on button "Não registrar e enviar pedido" at bounding box center [1259, 587] width 170 height 31
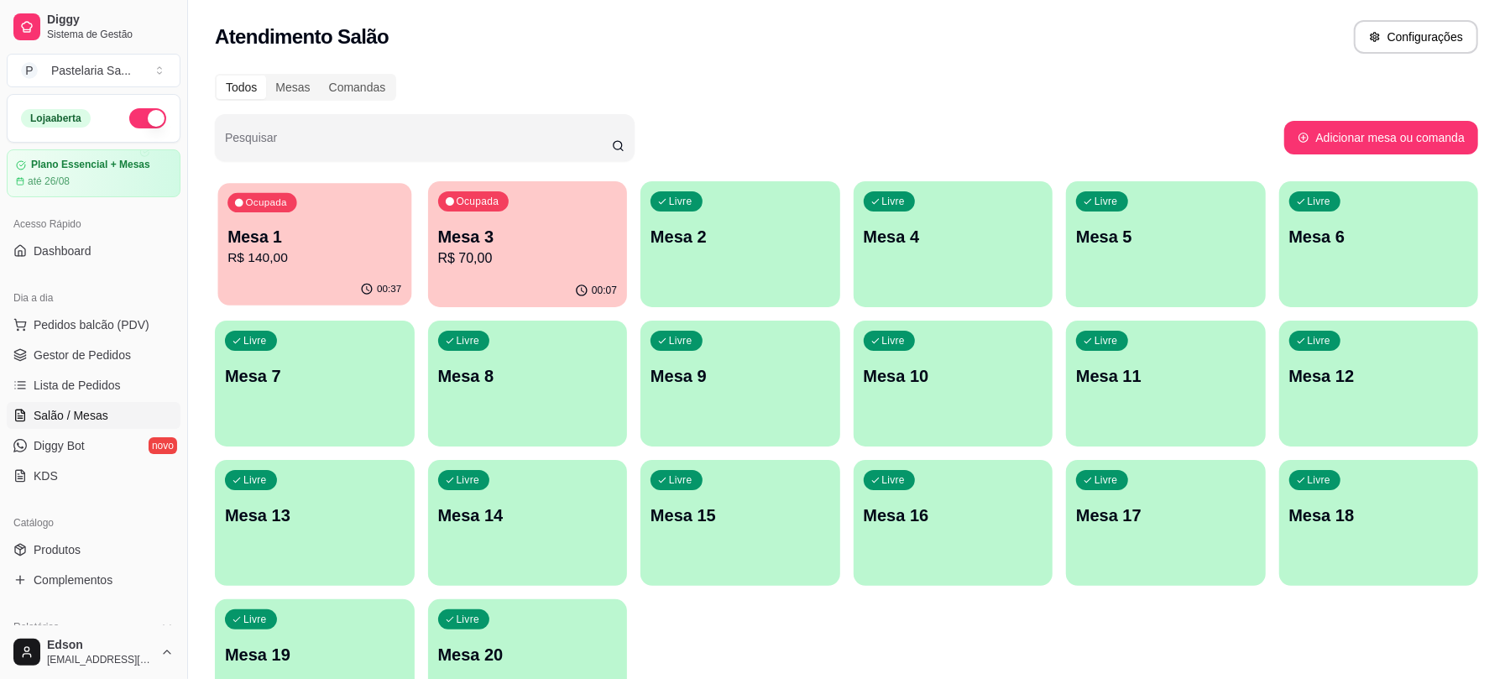
click at [340, 229] on p "Mesa 1" at bounding box center [314, 237] width 174 height 23
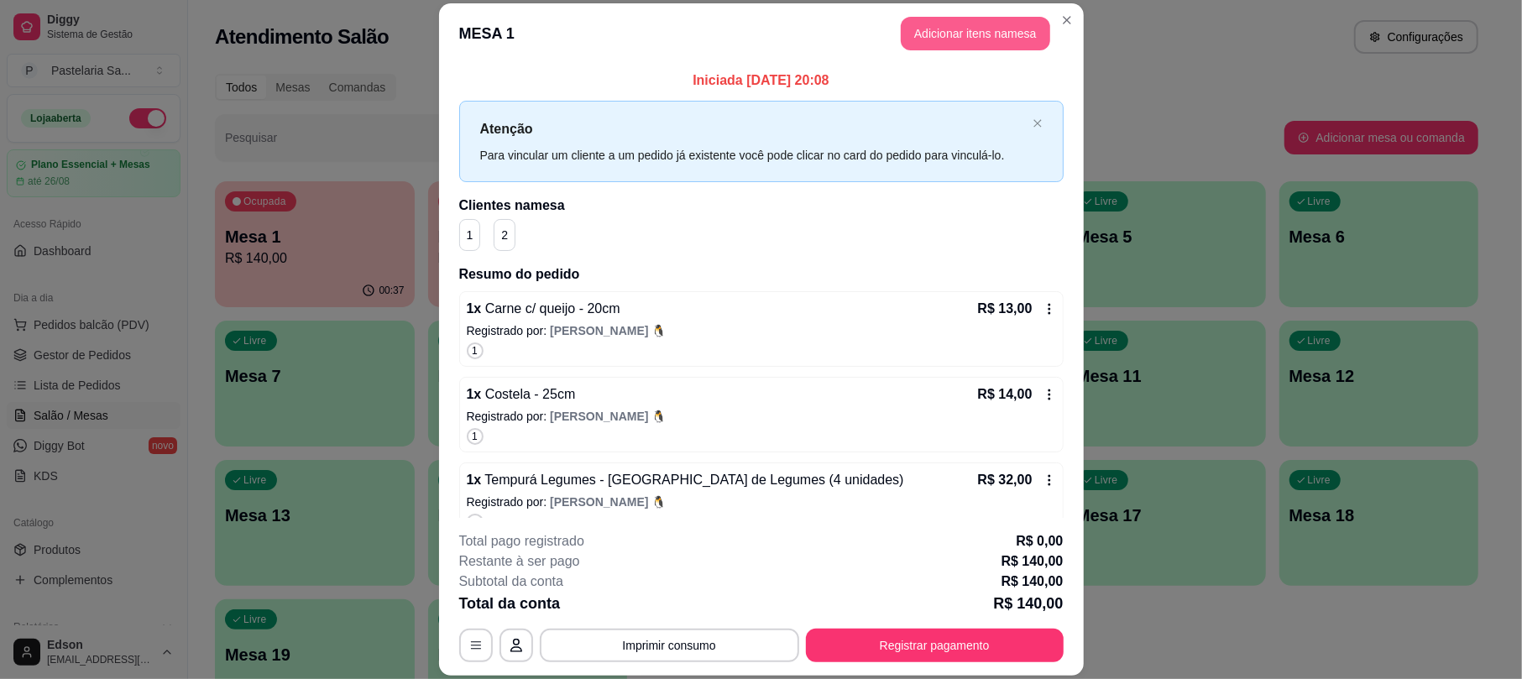
click at [991, 27] on button "Adicionar itens na mesa" at bounding box center [975, 34] width 149 height 34
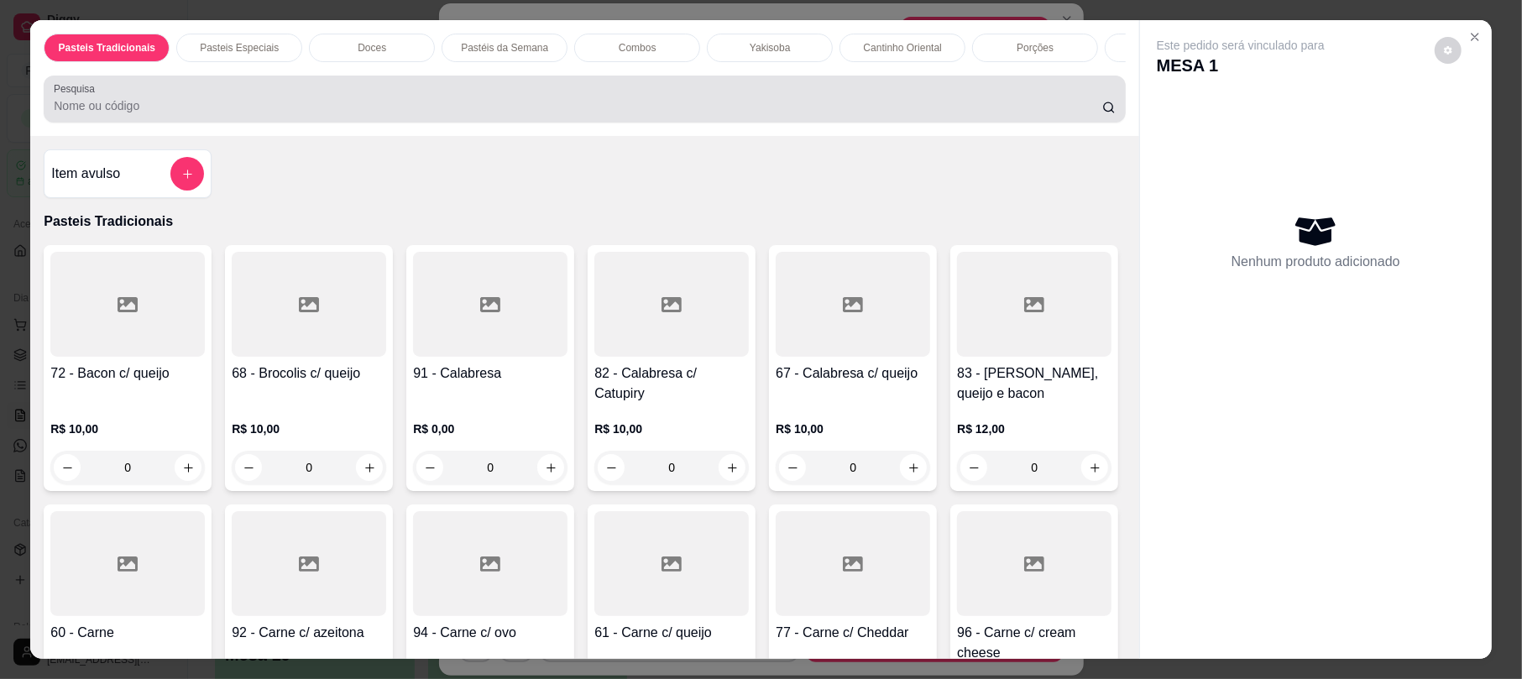
click at [700, 109] on div at bounding box center [584, 99] width 1061 height 34
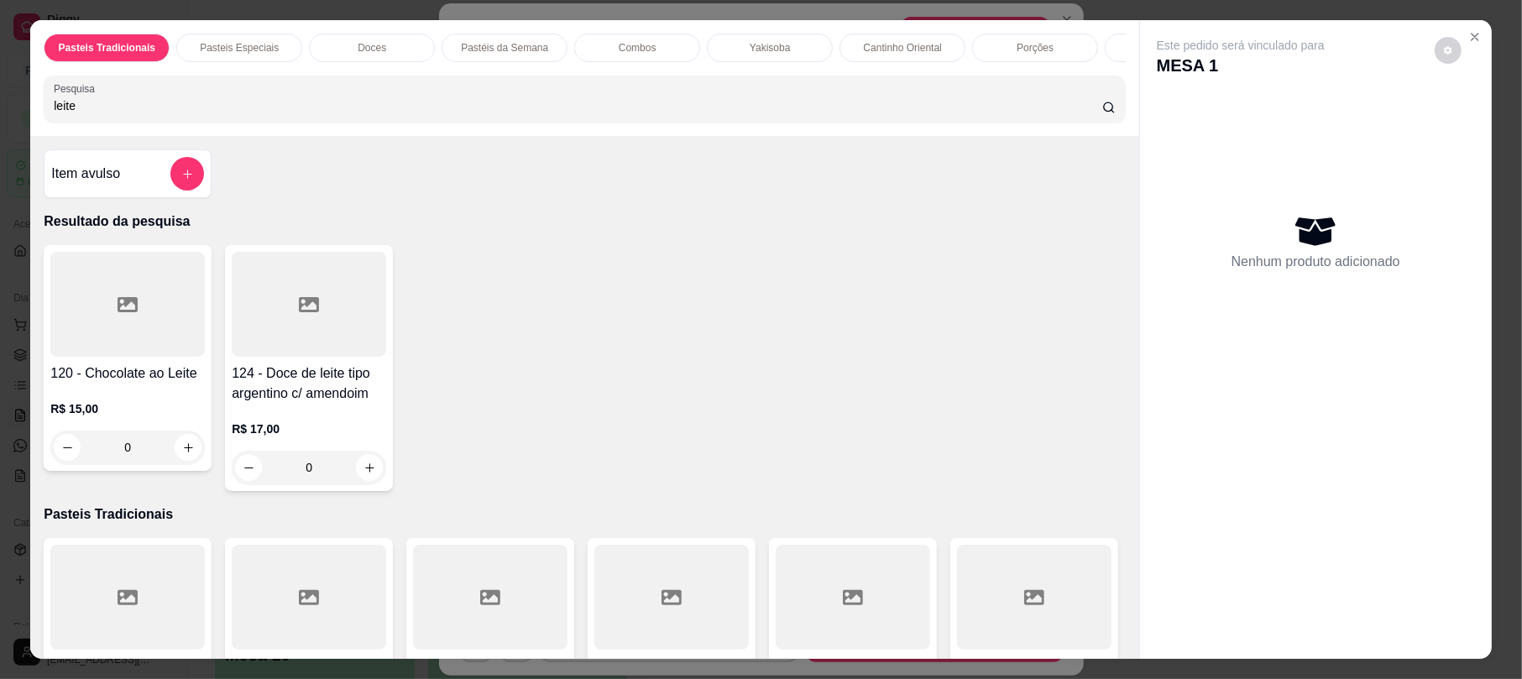
type input "leite"
click at [65, 357] on div at bounding box center [127, 304] width 154 height 105
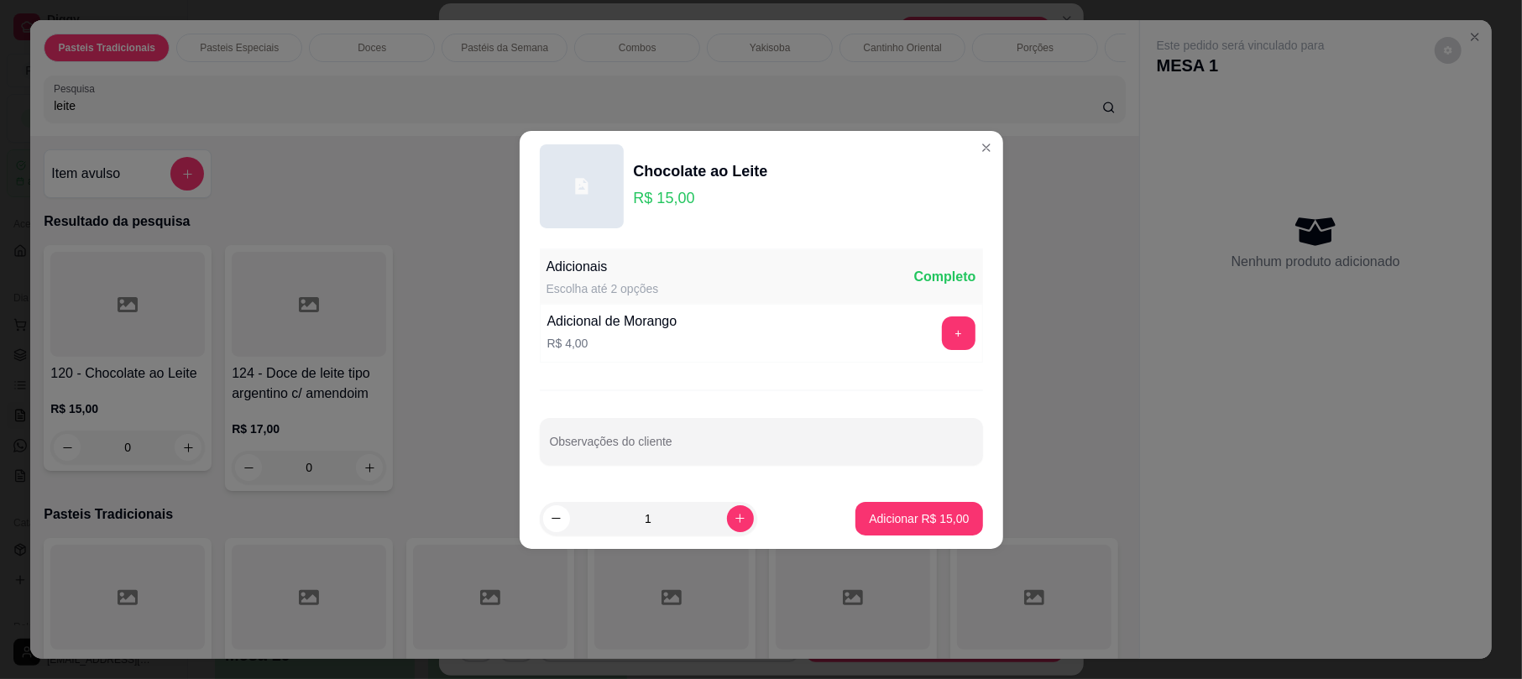
click at [967, 519] on footer "1 Adicionar R$ 15,00" at bounding box center [762, 519] width 484 height 60
click at [941, 521] on p "Adicionar R$ 15,00" at bounding box center [919, 518] width 100 height 17
type input "1"
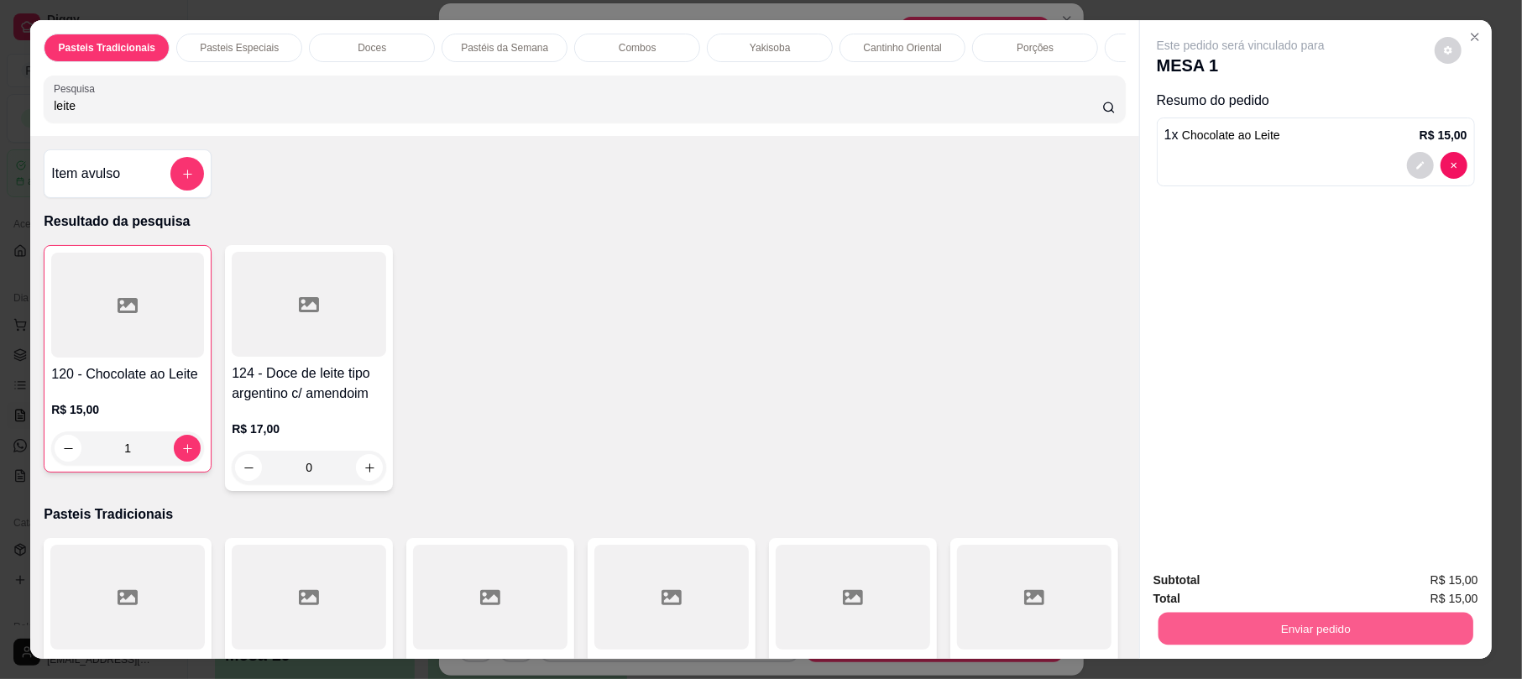
click at [1298, 629] on button "Enviar pedido" at bounding box center [1315, 628] width 315 height 33
click at [1303, 599] on button "Não registrar e enviar pedido" at bounding box center [1258, 588] width 175 height 32
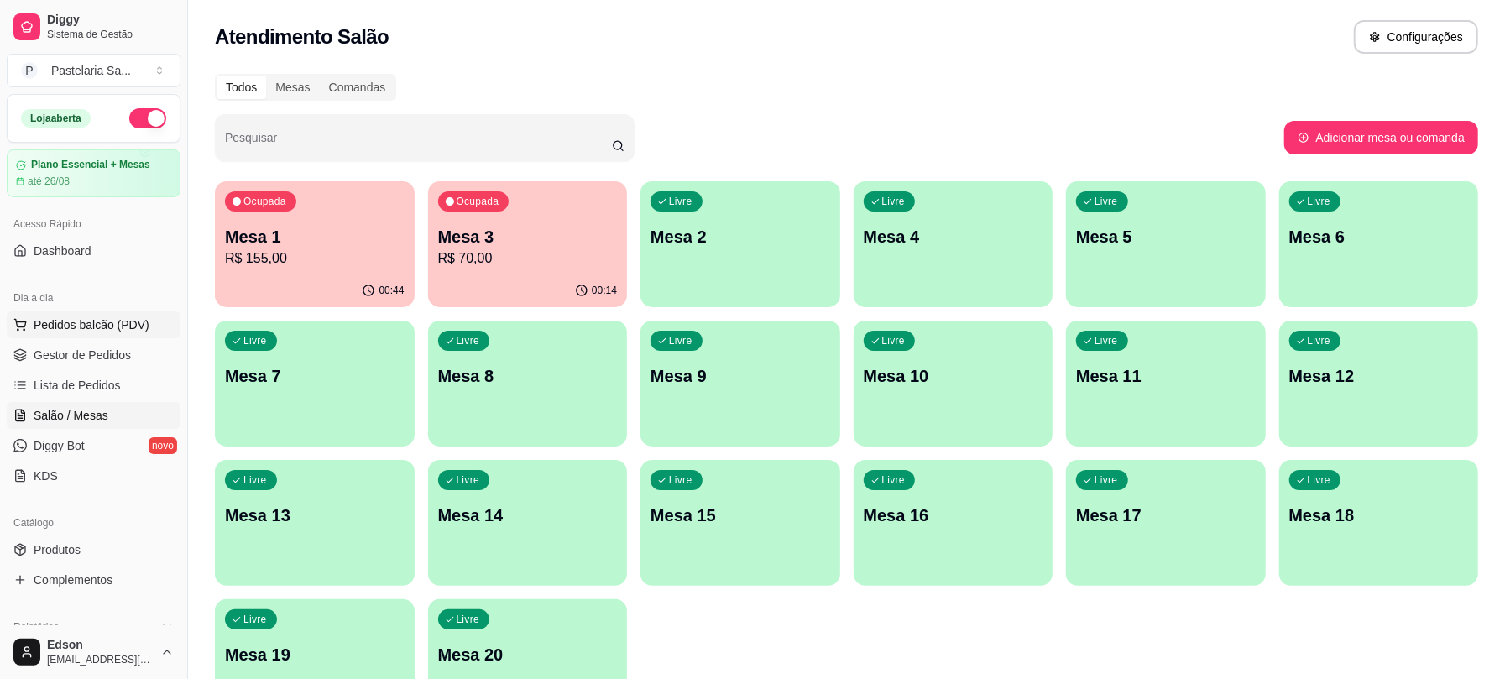
click at [143, 313] on div "Dia a dia Pedidos balcão (PDV) Gestor de Pedidos Lista de Pedidos Salão / Mesas…" at bounding box center [93, 387] width 187 height 218
click at [136, 324] on span "Pedidos balcão (PDV)" at bounding box center [92, 324] width 116 height 17
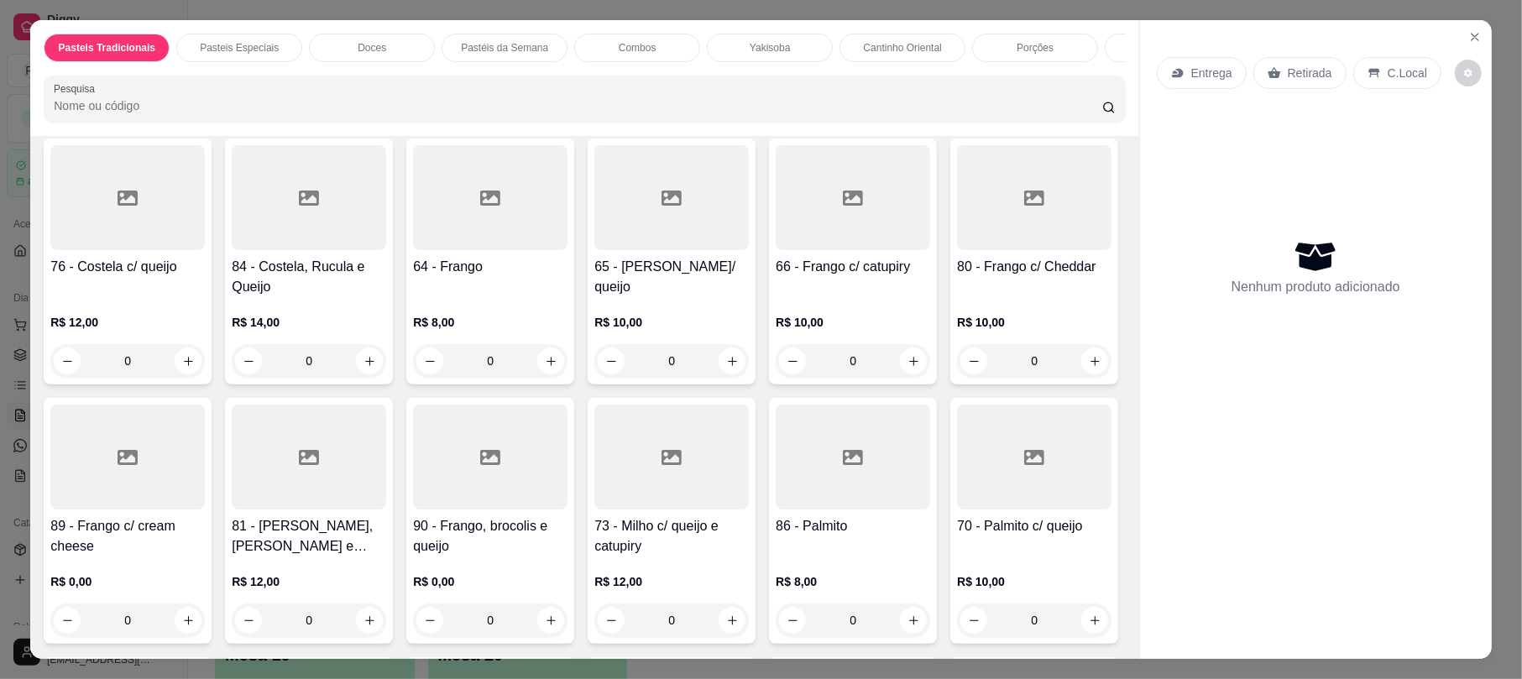
scroll to position [1770, 0]
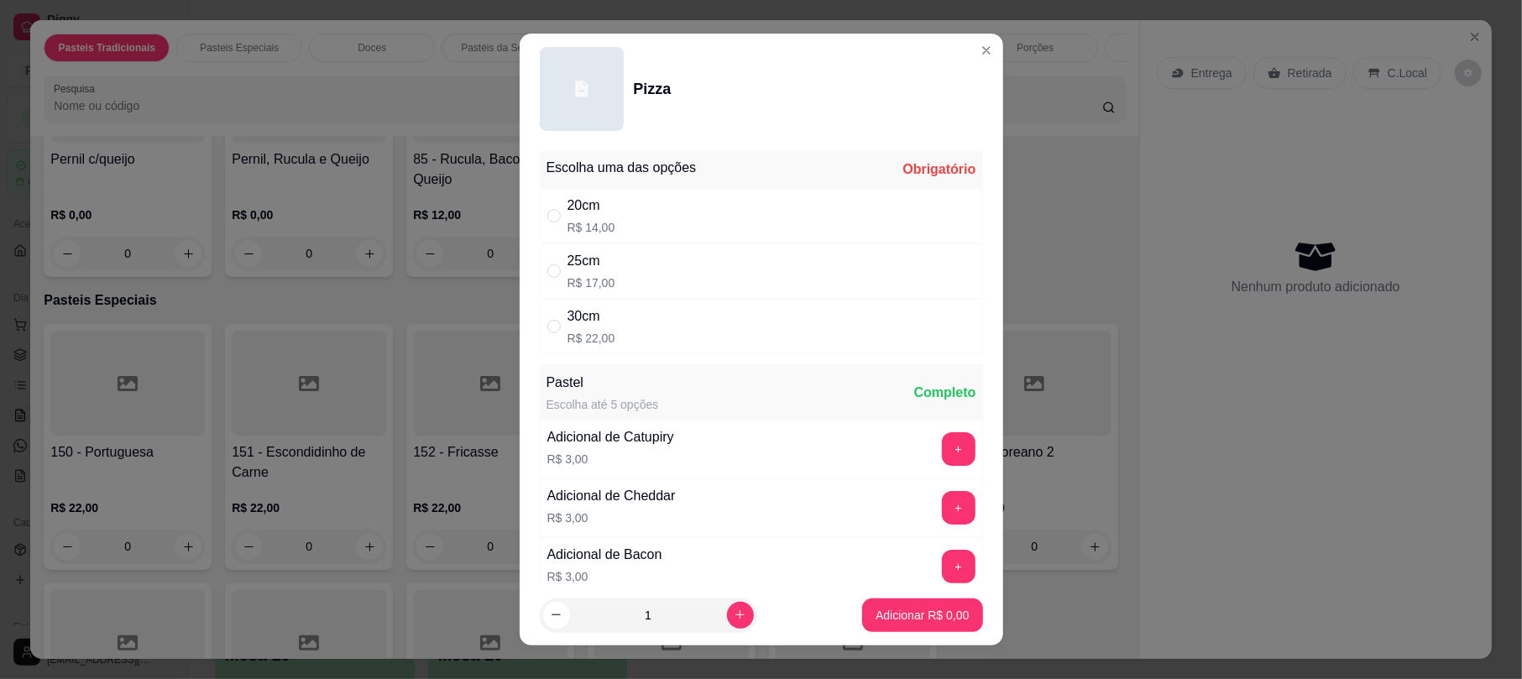
click at [601, 245] on div "25cm R$ 17,00" at bounding box center [761, 270] width 443 height 55
radio input "true"
click at [917, 608] on p "Adicionar R$ 17,00" at bounding box center [919, 615] width 100 height 17
type input "1"
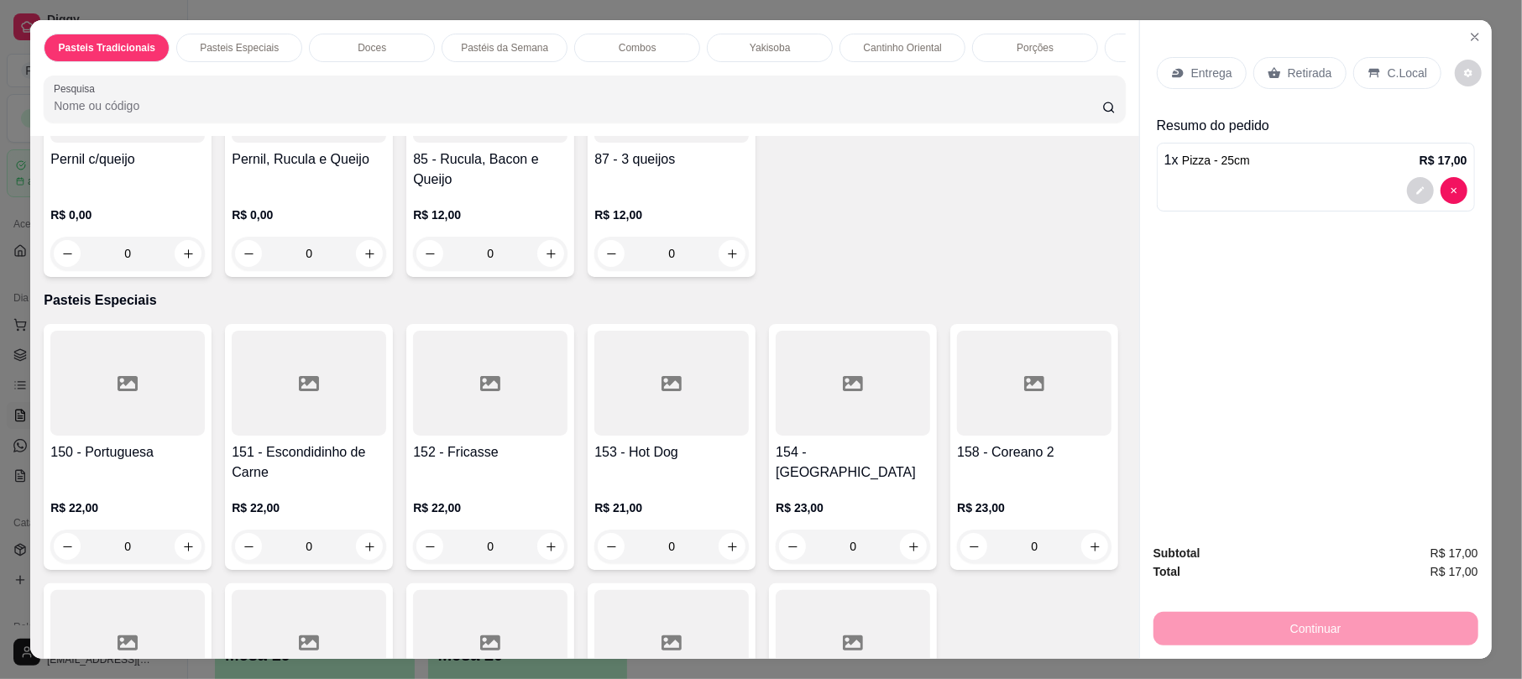
scroll to position [0, 0]
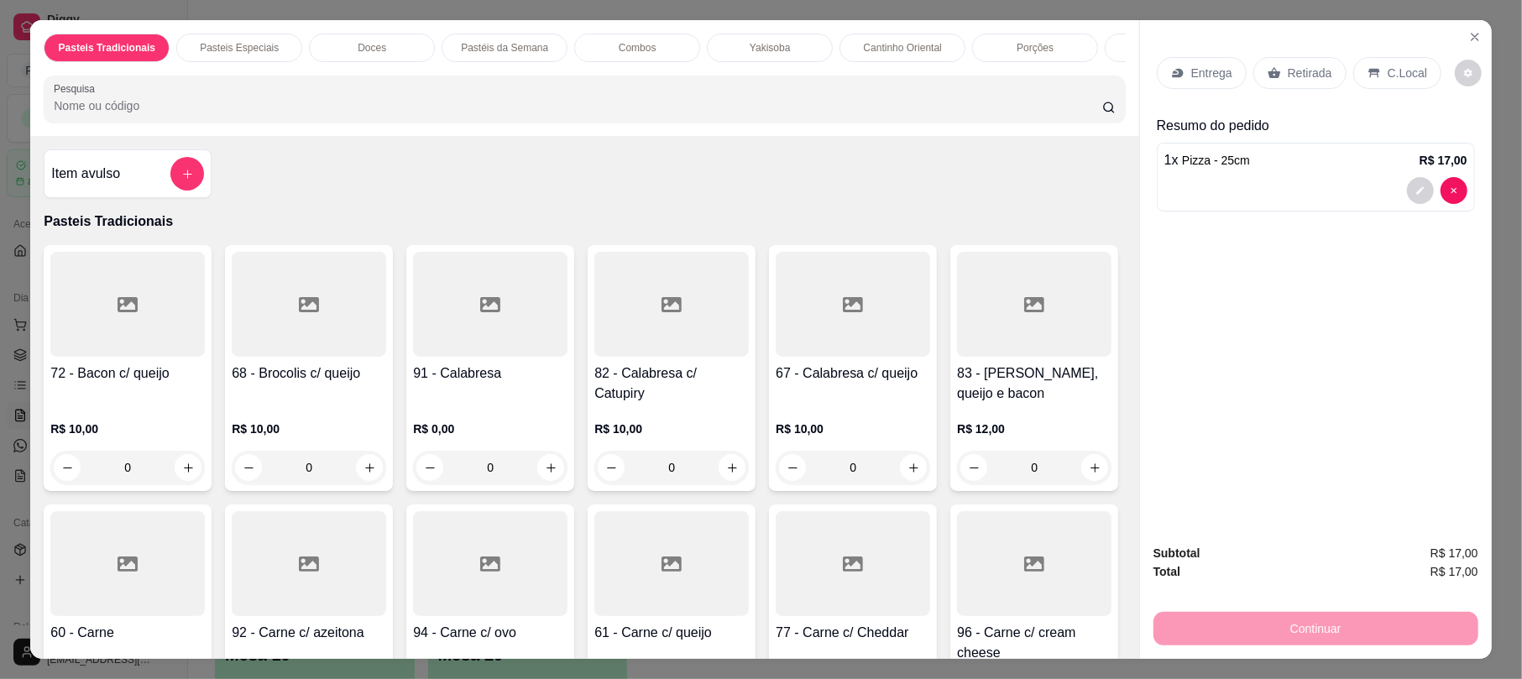
click at [205, 593] on div at bounding box center [127, 563] width 154 height 105
click at [609, 312] on div "30cm R$ 18,00" at bounding box center [761, 326] width 443 height 55
radio input "true"
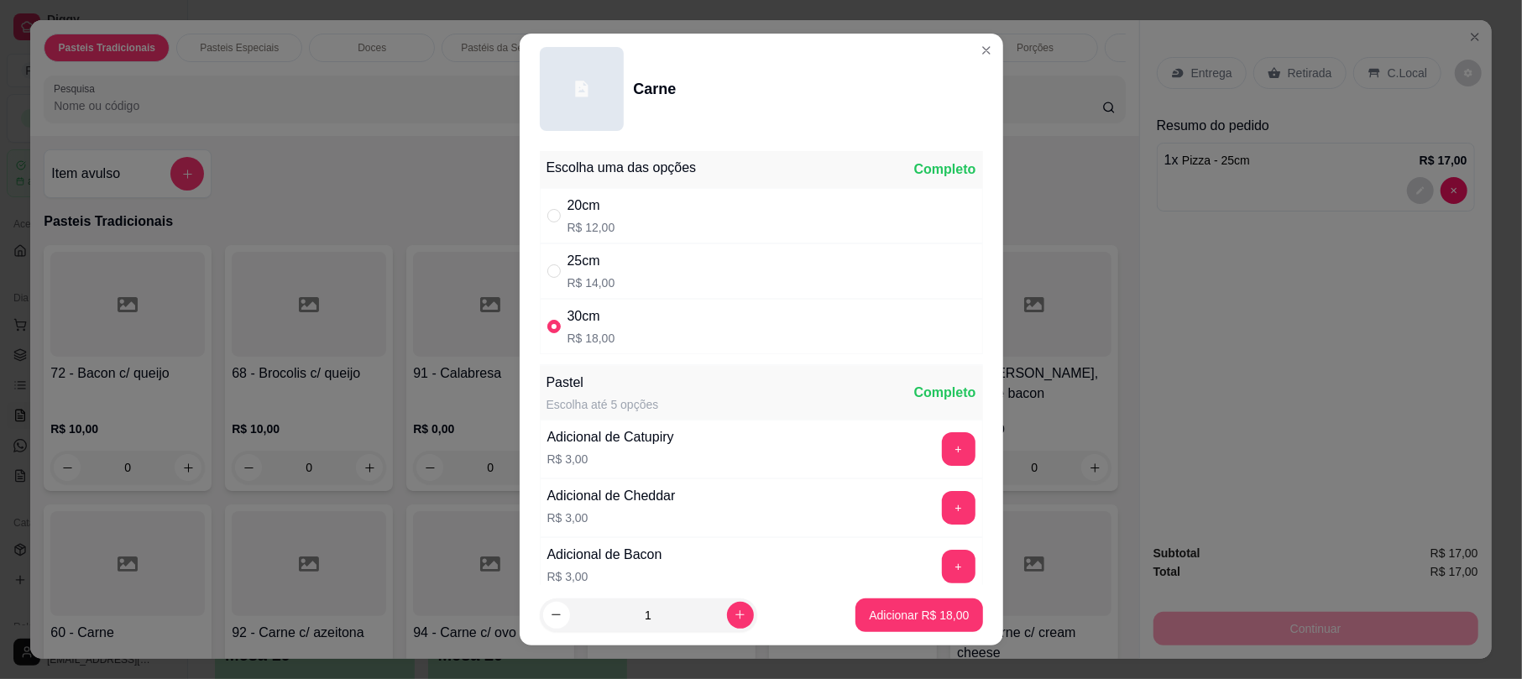
drag, startPoint x: 608, startPoint y: 277, endPoint x: 652, endPoint y: 364, distance: 98.0
click at [608, 283] on div "25cm R$ 14,00" at bounding box center [761, 270] width 443 height 55
radio input "true"
radio input "false"
click at [856, 599] on div "Adicionar R$ 14,00" at bounding box center [918, 616] width 127 height 34
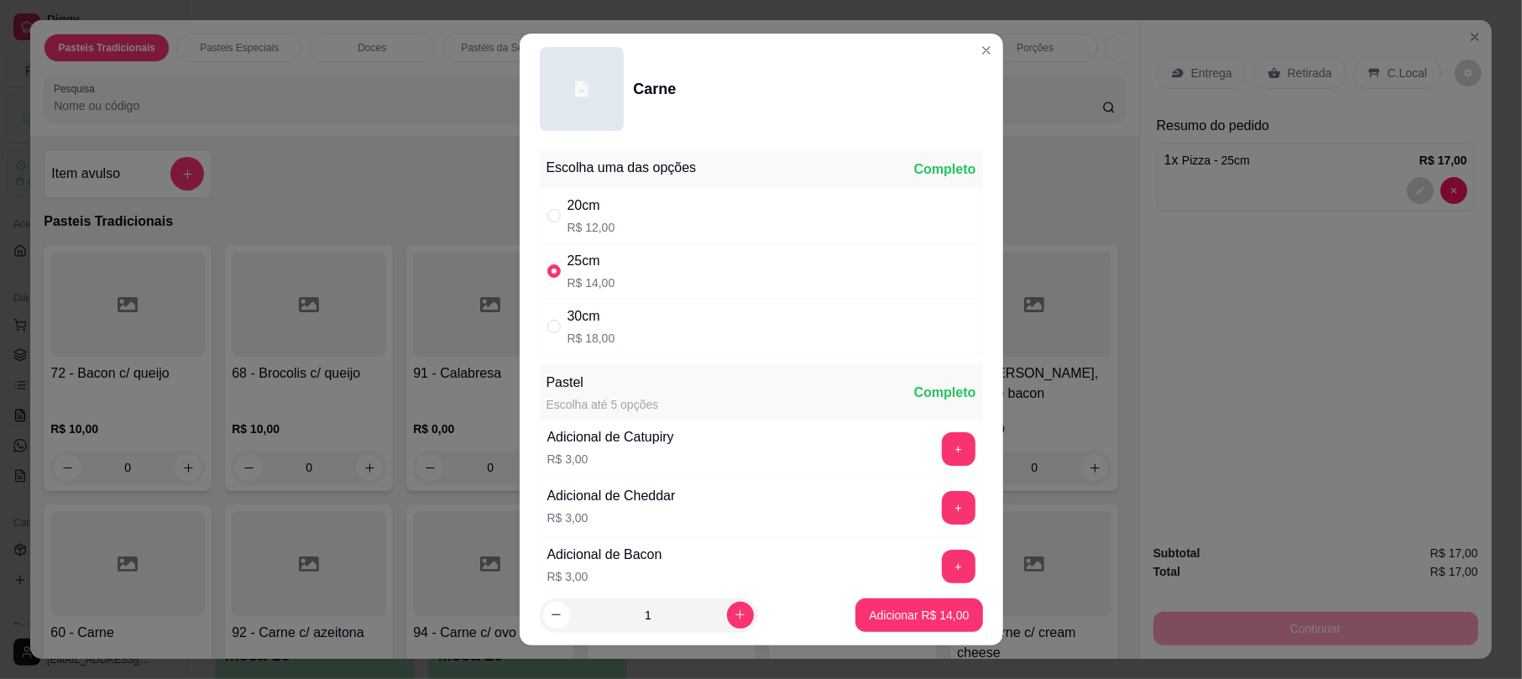
scroll to position [1143, 0]
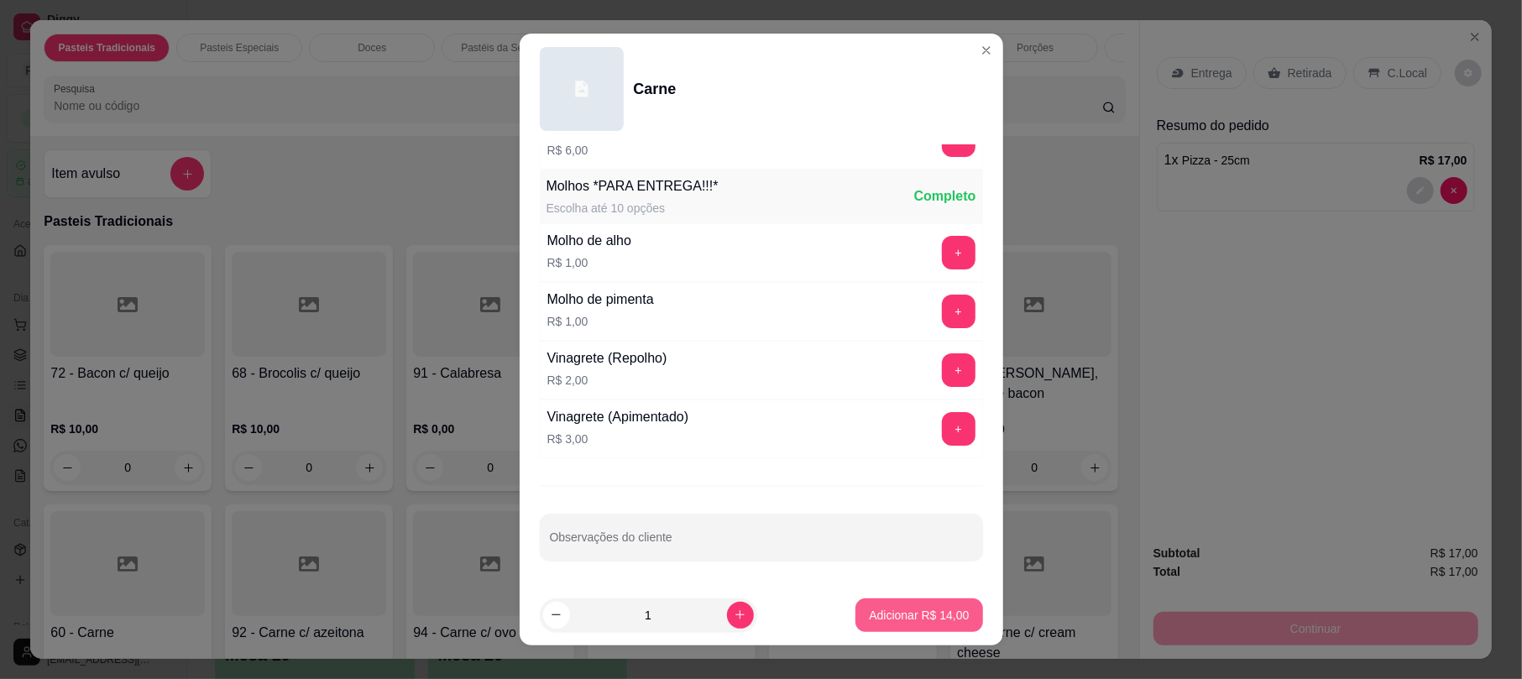
click at [912, 630] on button "Adicionar R$ 14,00" at bounding box center [918, 616] width 127 height 34
type input "1"
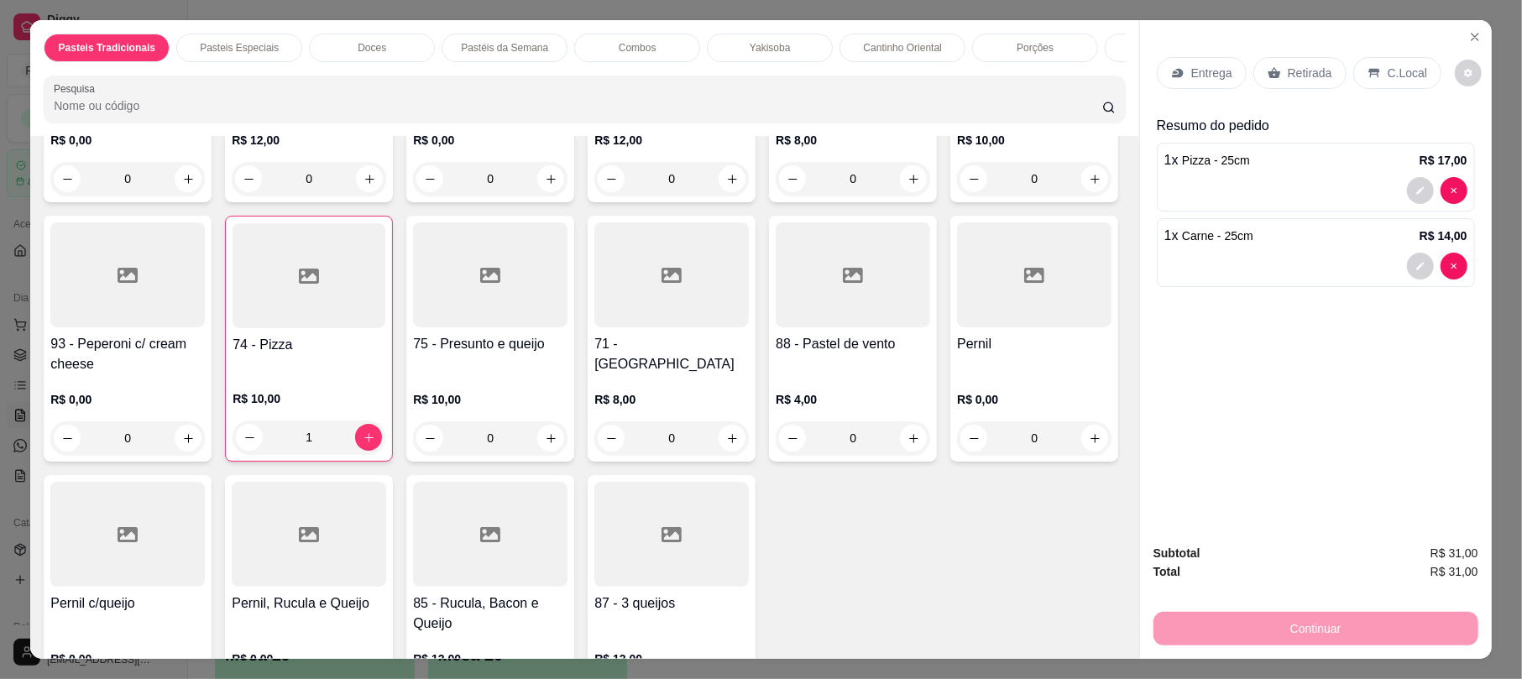
scroll to position [1328, 0]
click at [635, 326] on div at bounding box center [671, 273] width 154 height 105
click at [663, 263] on div "25cm R$ 14,00" at bounding box center [761, 270] width 446 height 55
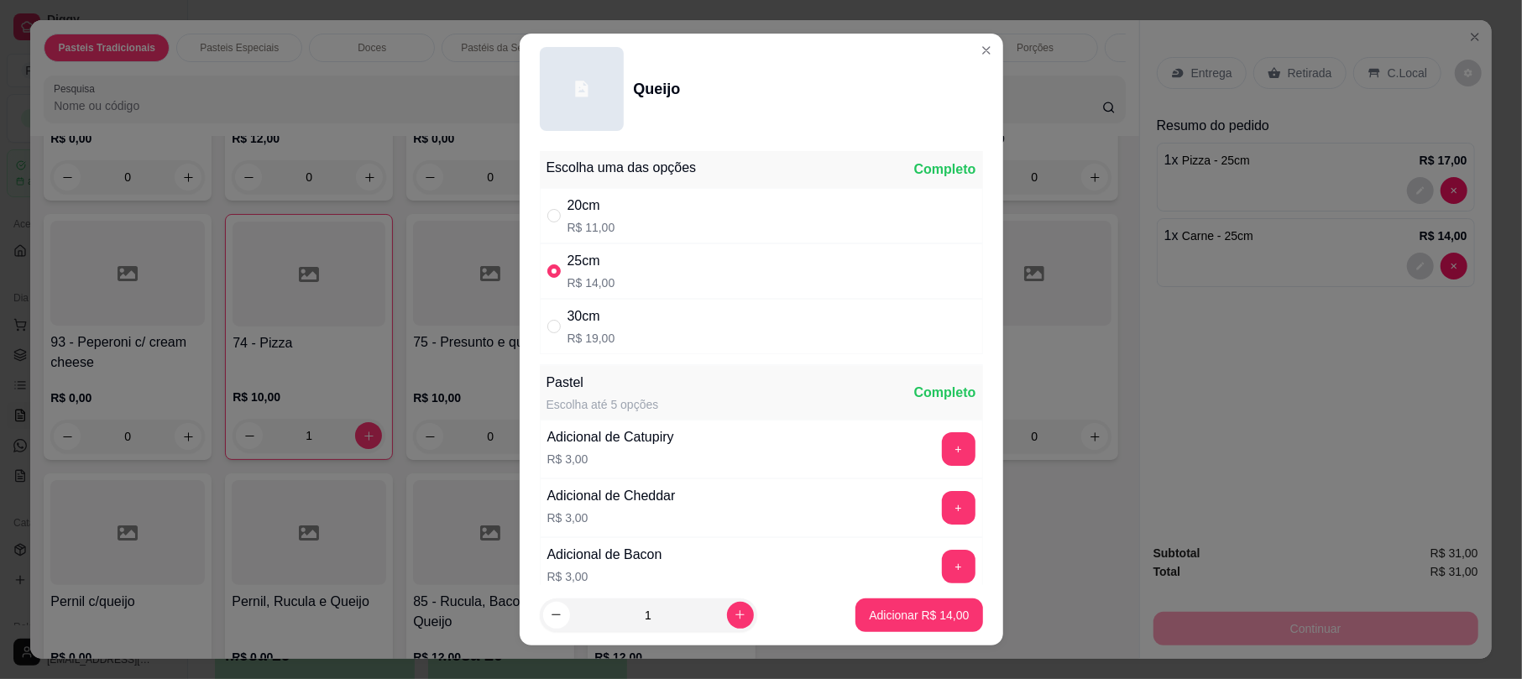
radio input "true"
click at [927, 586] on footer "1 Adicionar R$ 14,00" at bounding box center [762, 615] width 484 height 60
click at [901, 615] on p "Adicionar R$ 14,00" at bounding box center [919, 615] width 100 height 17
type input "1"
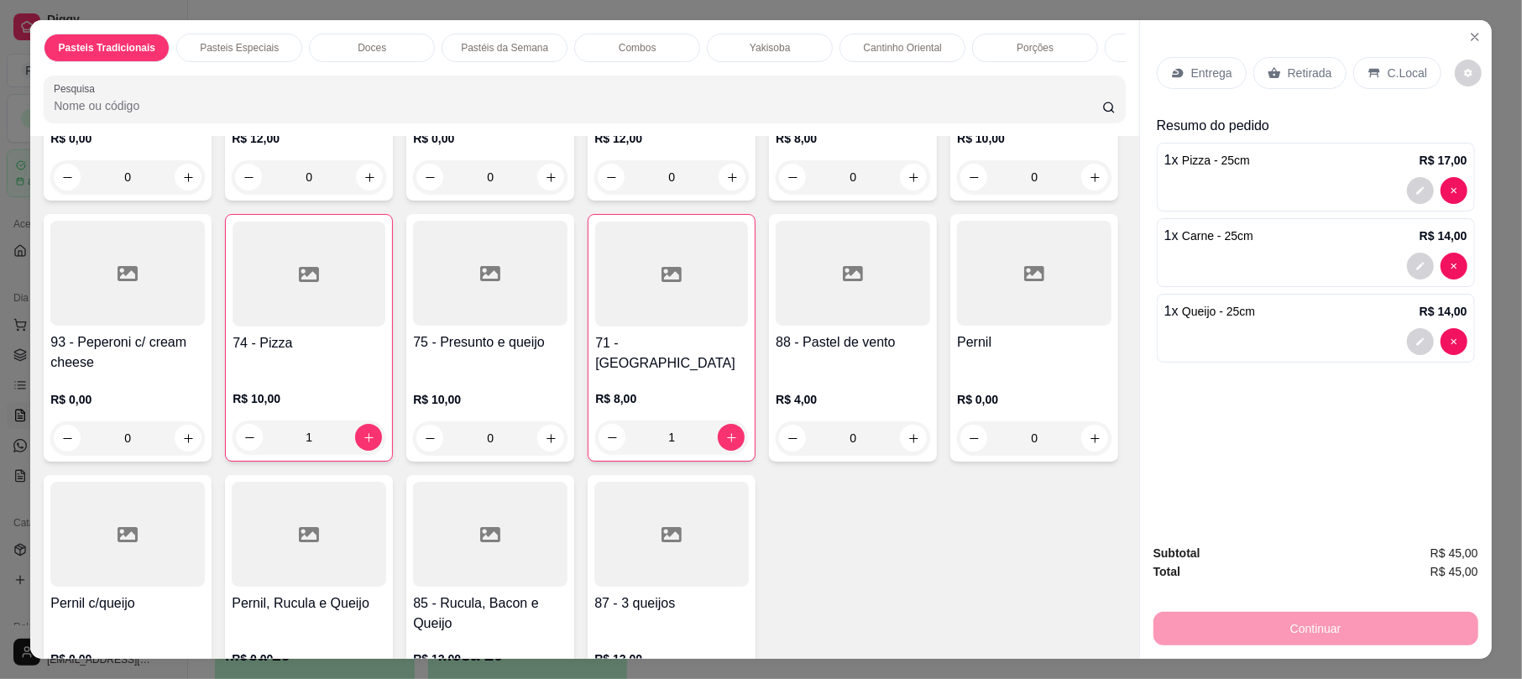
click at [1300, 67] on p "Retirada" at bounding box center [1310, 73] width 44 height 17
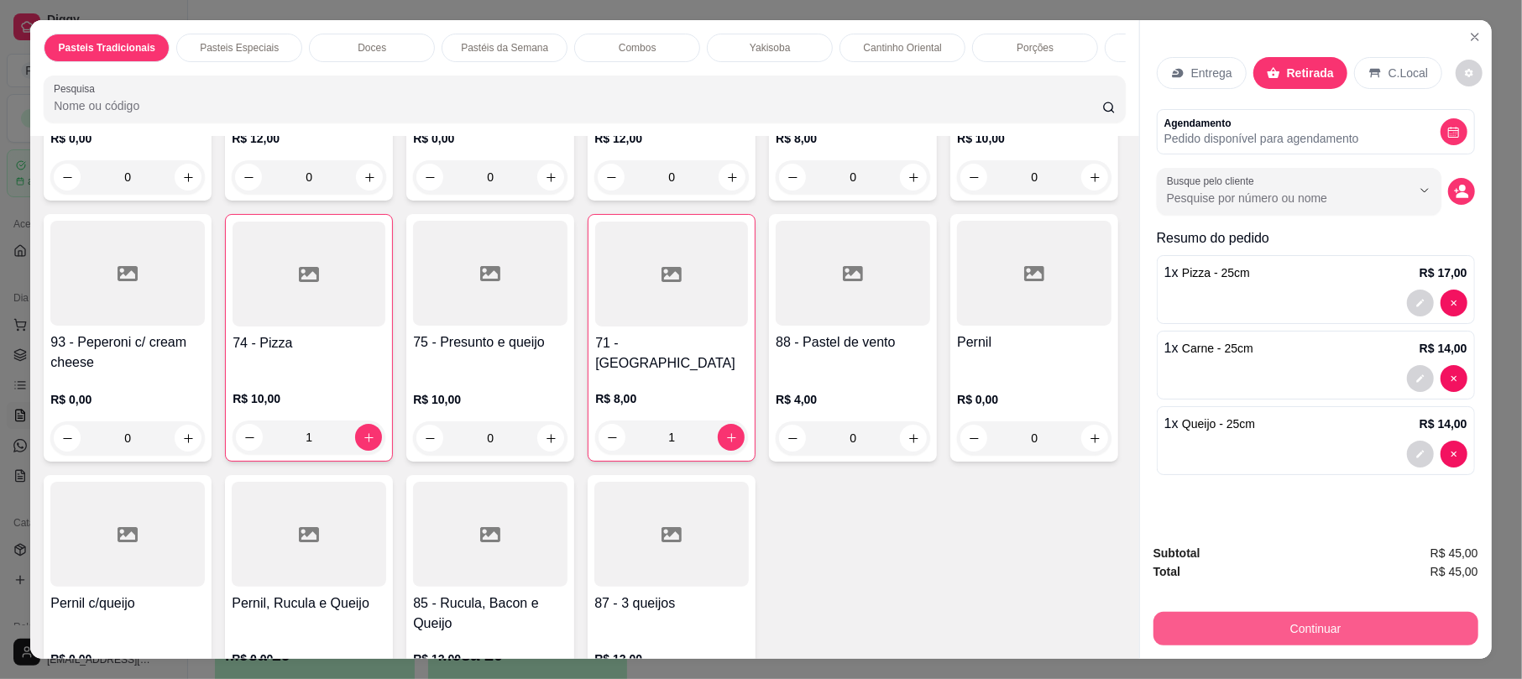
click at [1296, 615] on button "Continuar" at bounding box center [1315, 629] width 325 height 34
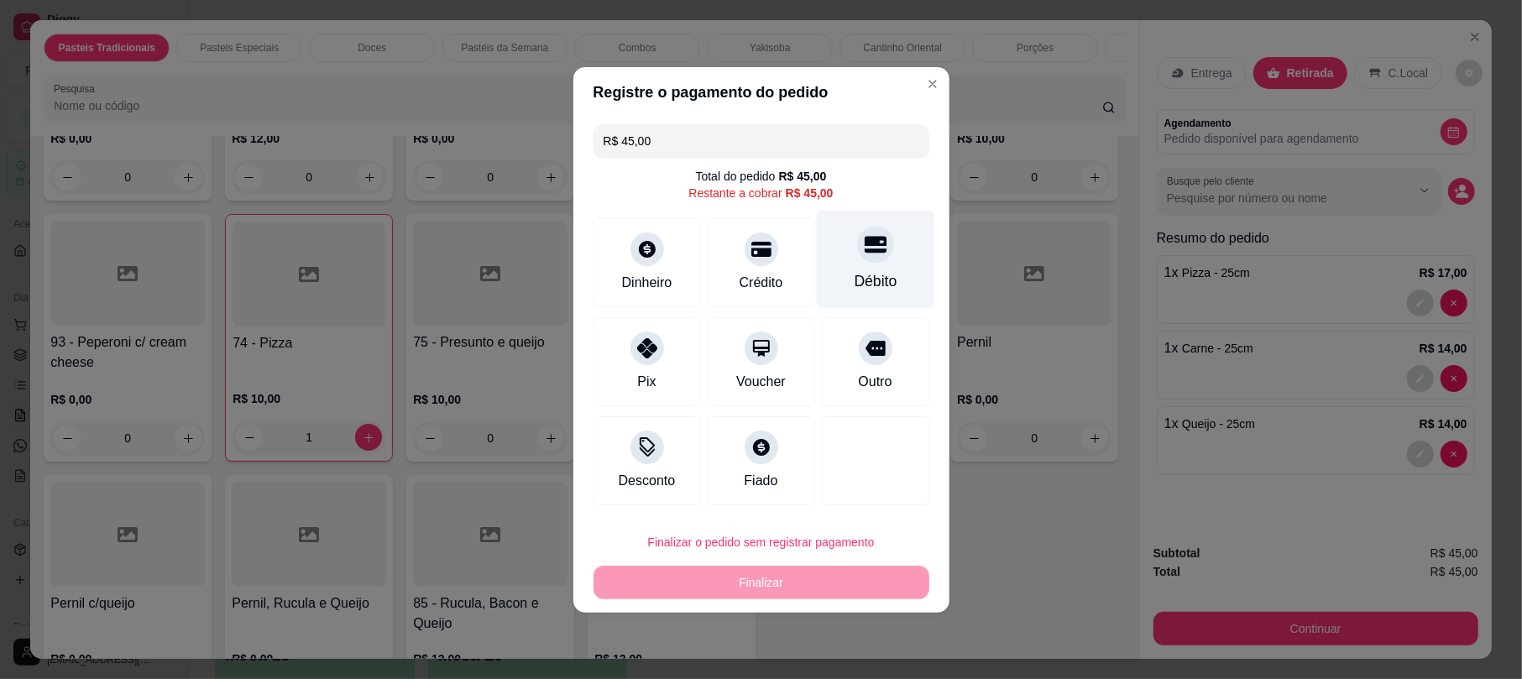
click at [880, 259] on div "Débito" at bounding box center [875, 259] width 118 height 98
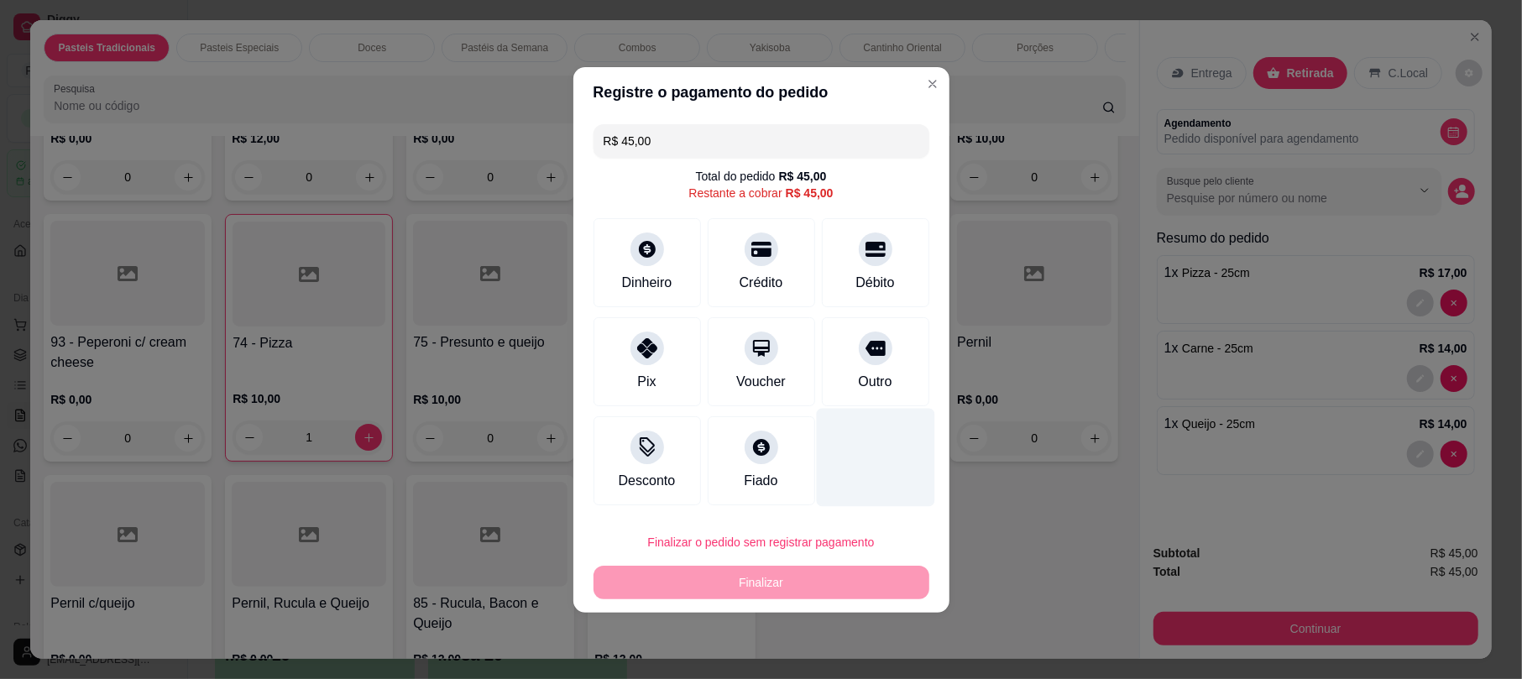
type input "R$ 0,00"
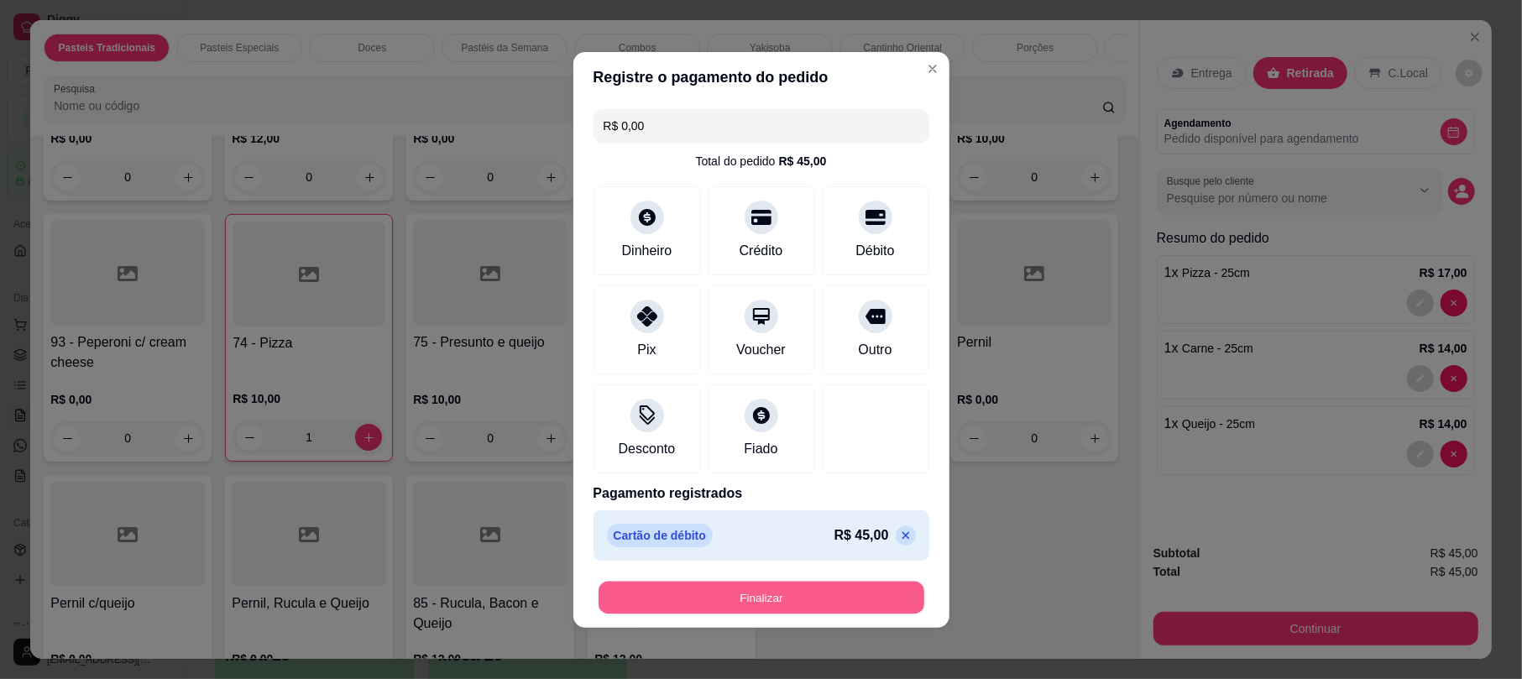
click at [834, 599] on button "Finalizar" at bounding box center [762, 597] width 326 height 33
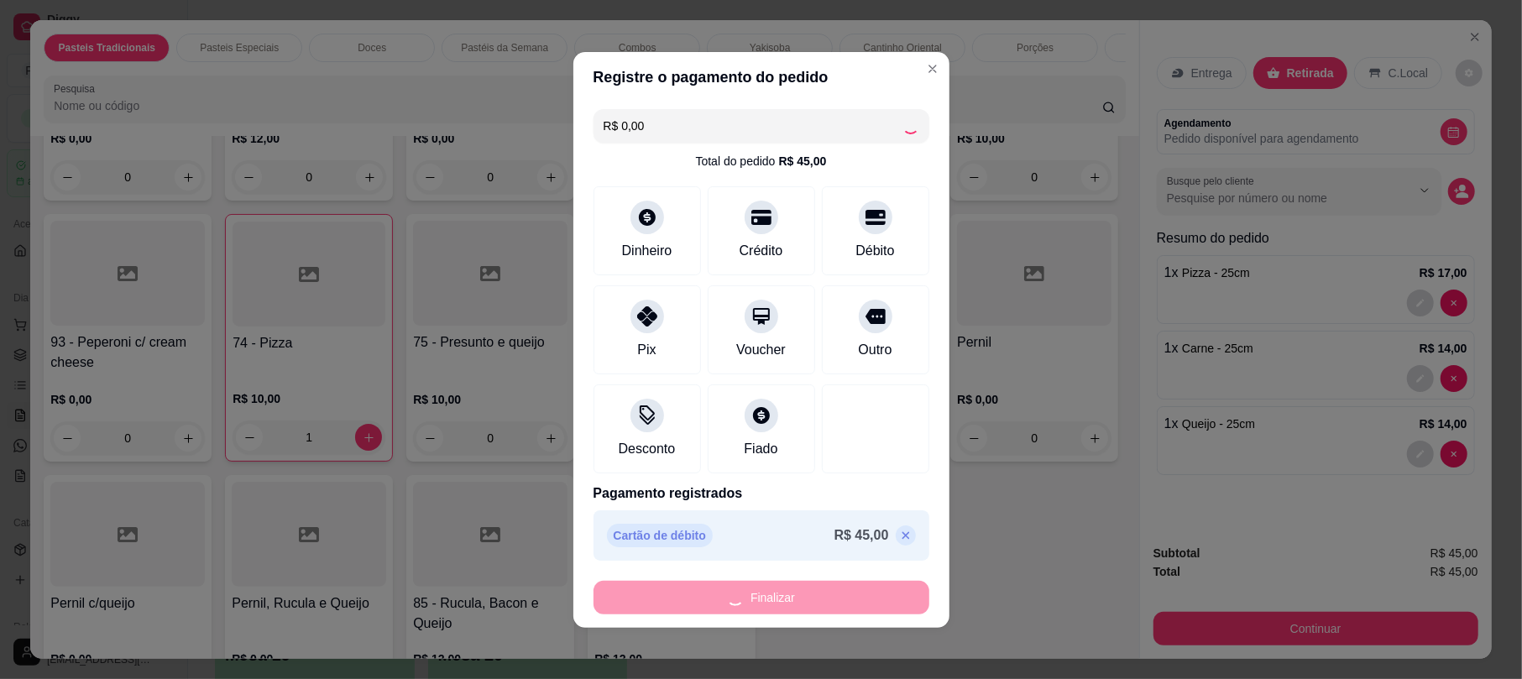
type input "0"
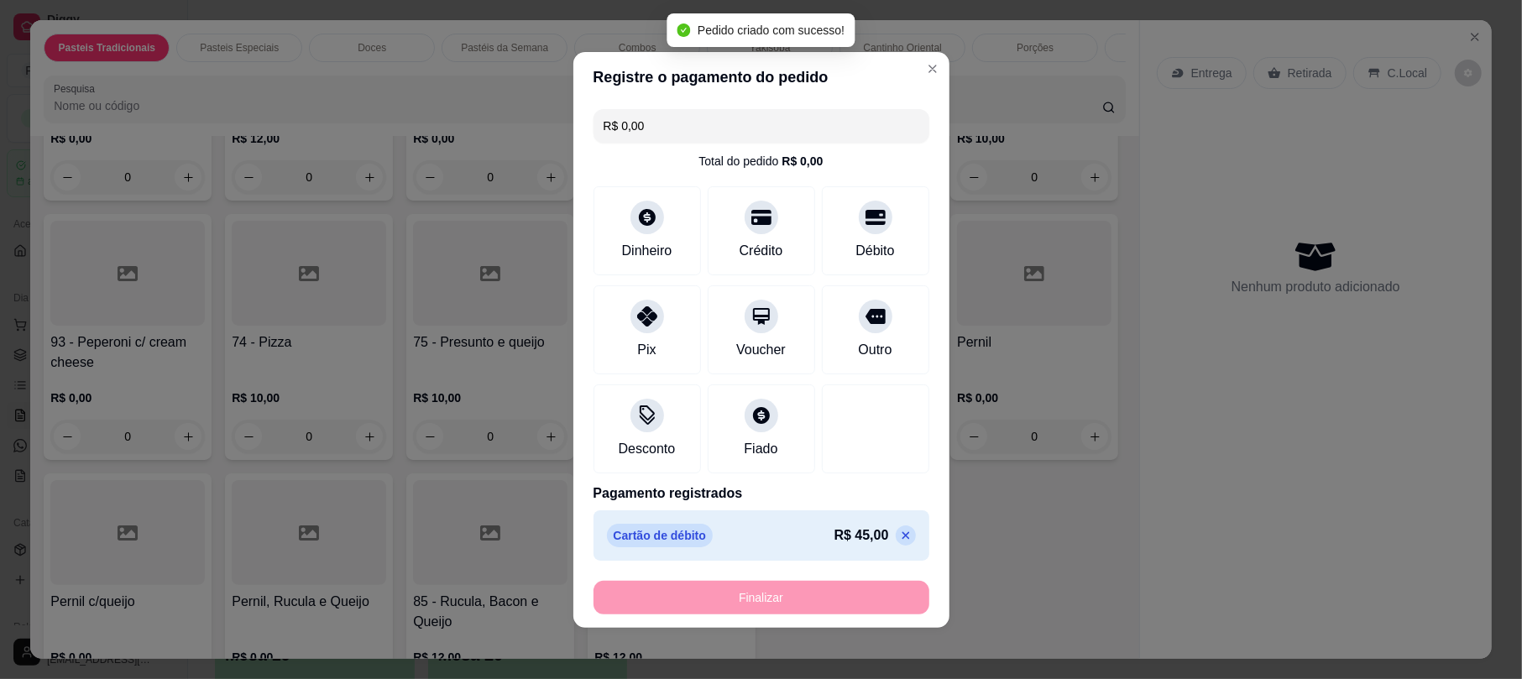
type input "-R$ 45,00"
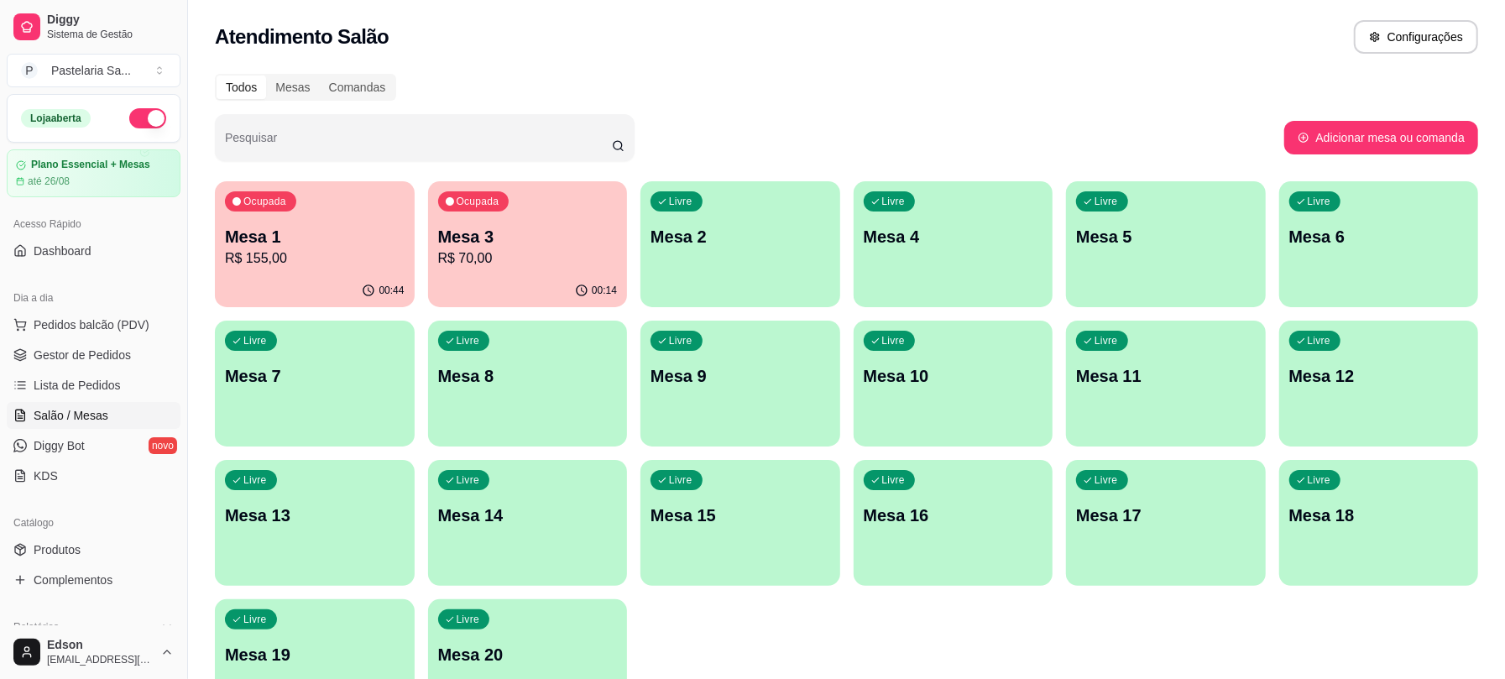
click at [1156, 397] on div "Livre Mesa 11" at bounding box center [1166, 374] width 200 height 106
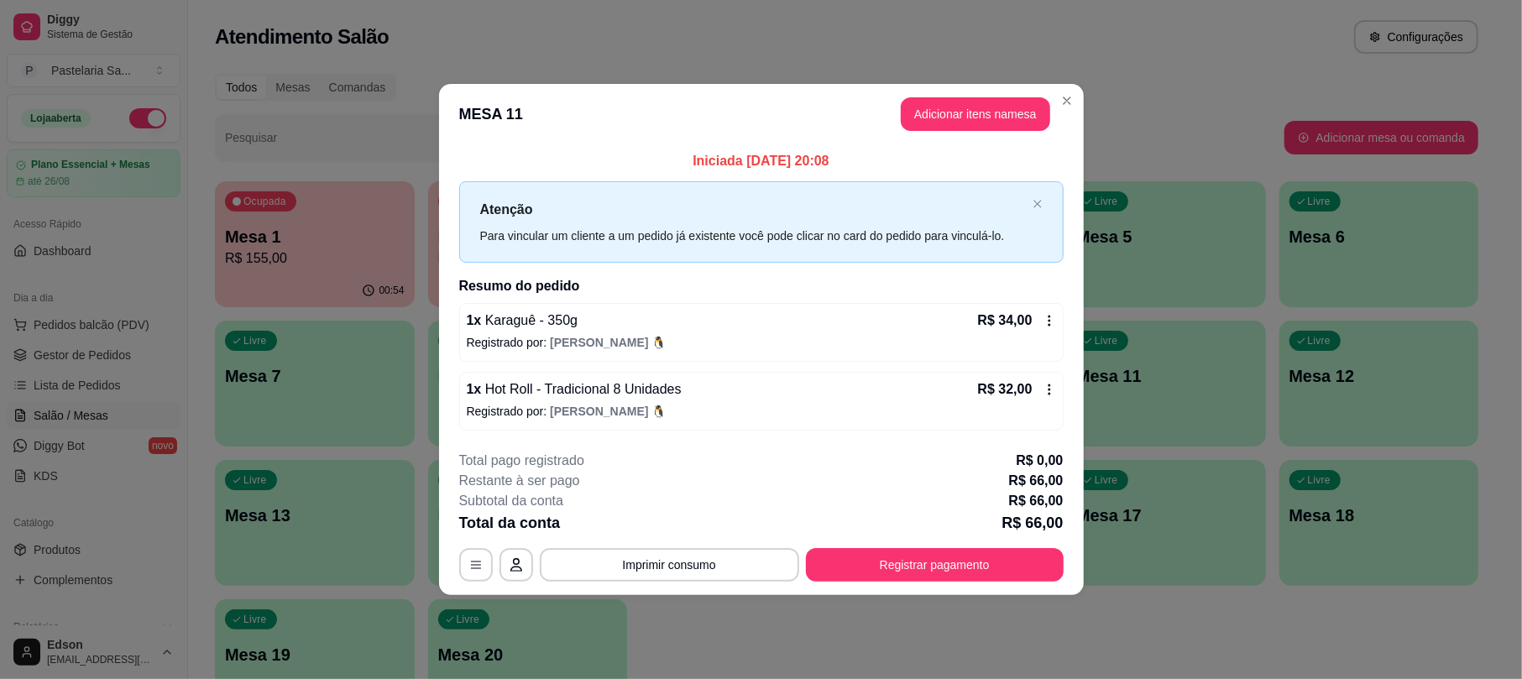
click at [1007, 95] on header "MESA 11 Adicionar itens na mesa" at bounding box center [761, 114] width 645 height 60
click at [1009, 105] on button "Adicionar itens na mesa" at bounding box center [975, 114] width 149 height 34
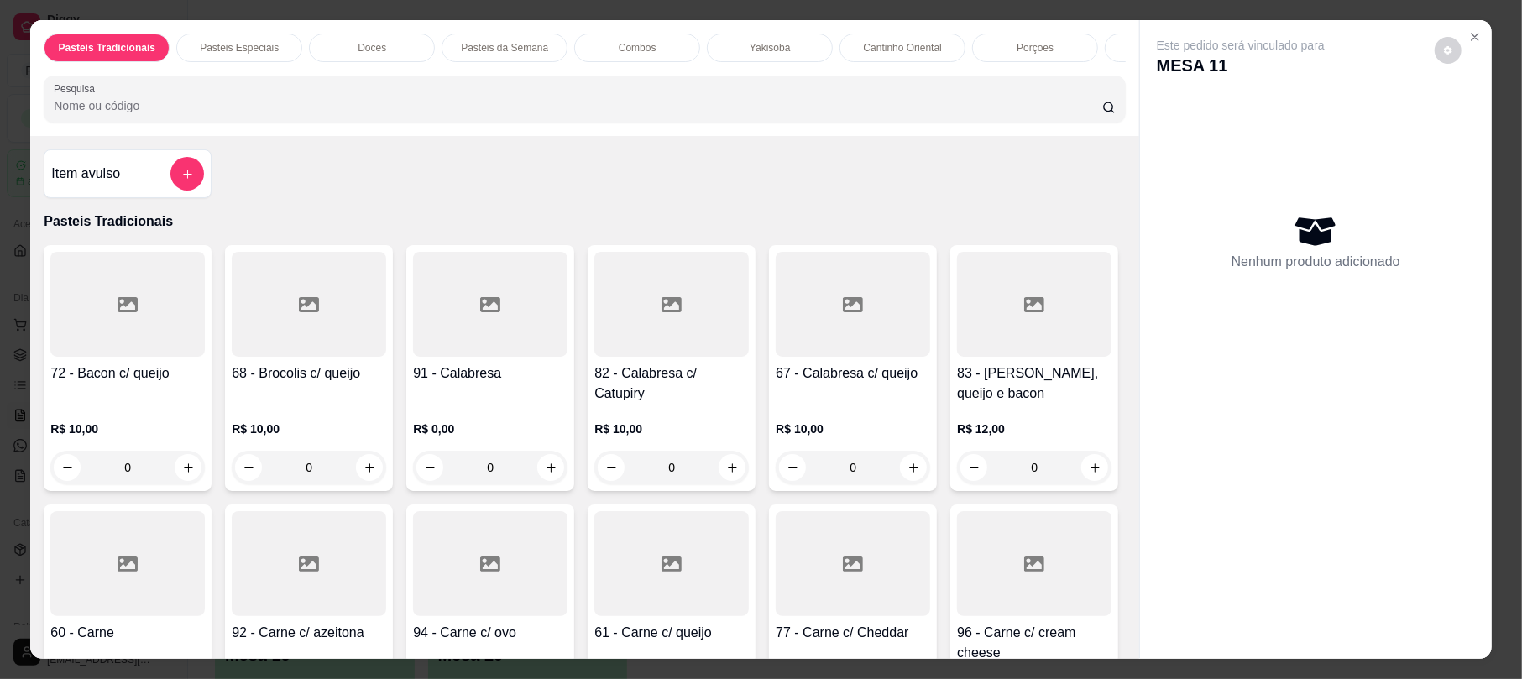
click at [729, 114] on input "Pesquisa" at bounding box center [578, 105] width 1048 height 17
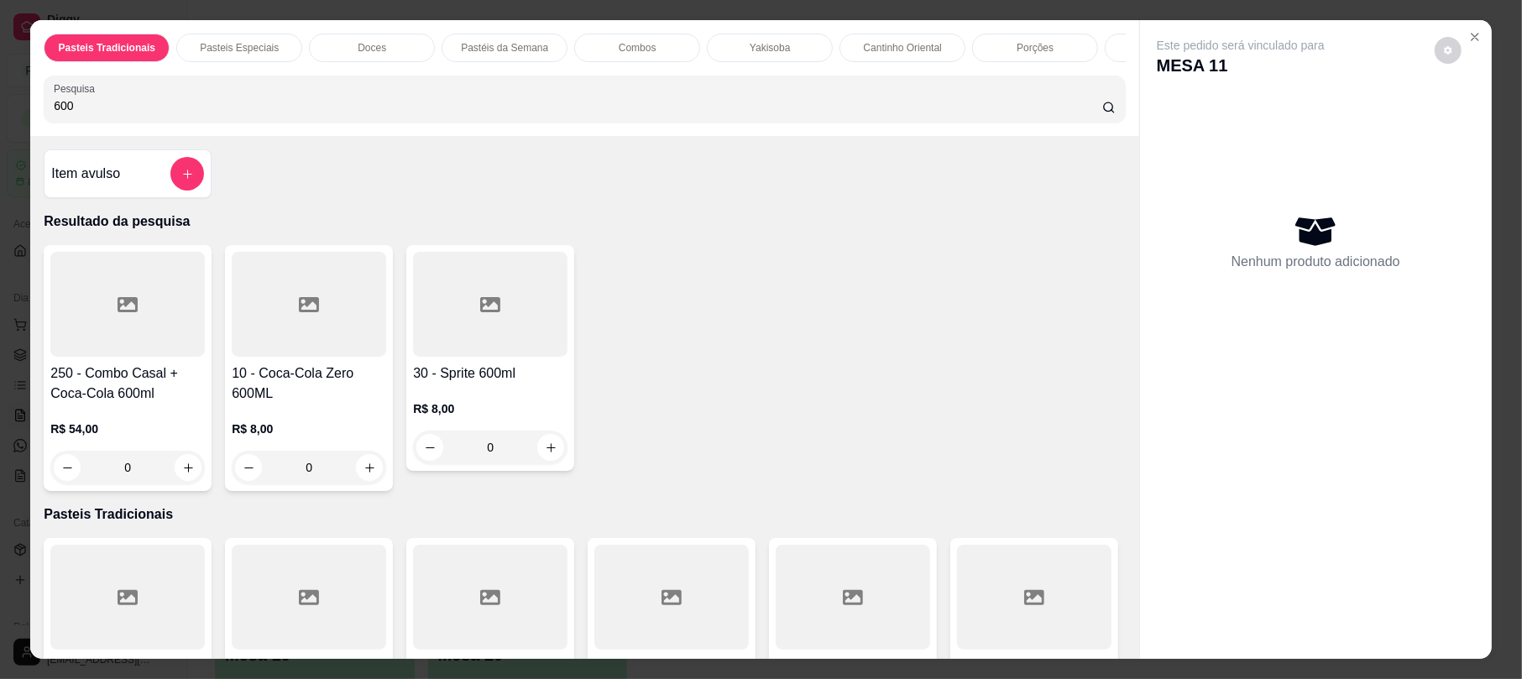
type input "600"
click at [259, 381] on h4 "10 - Coca-Cola Zero 600ML" at bounding box center [309, 383] width 154 height 40
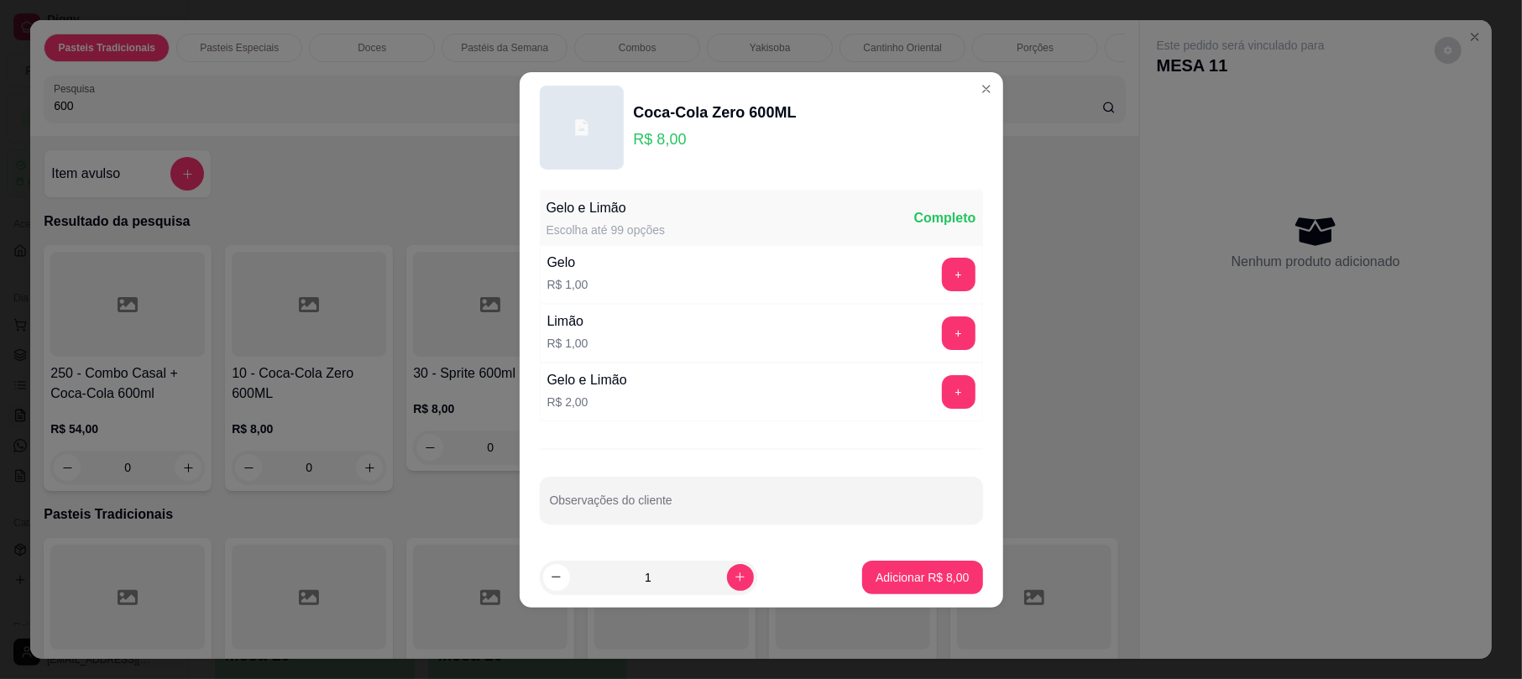
click at [875, 567] on button "Adicionar R$ 8,00" at bounding box center [922, 578] width 120 height 34
type input "1"
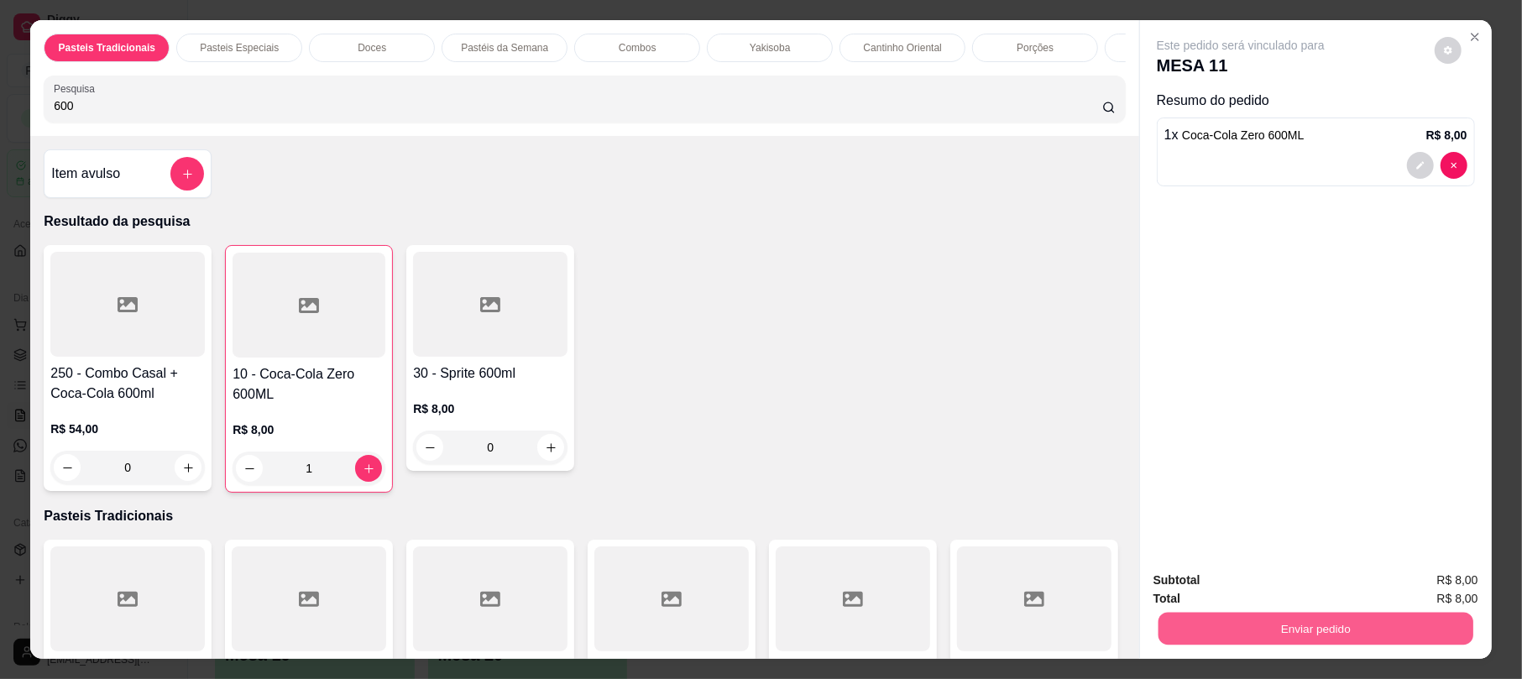
click at [1316, 611] on div "Enviar pedido" at bounding box center [1315, 627] width 325 height 38
click at [1313, 628] on button "Enviar pedido" at bounding box center [1315, 628] width 315 height 33
click at [1291, 599] on button "Não registrar e enviar pedido" at bounding box center [1259, 587] width 170 height 31
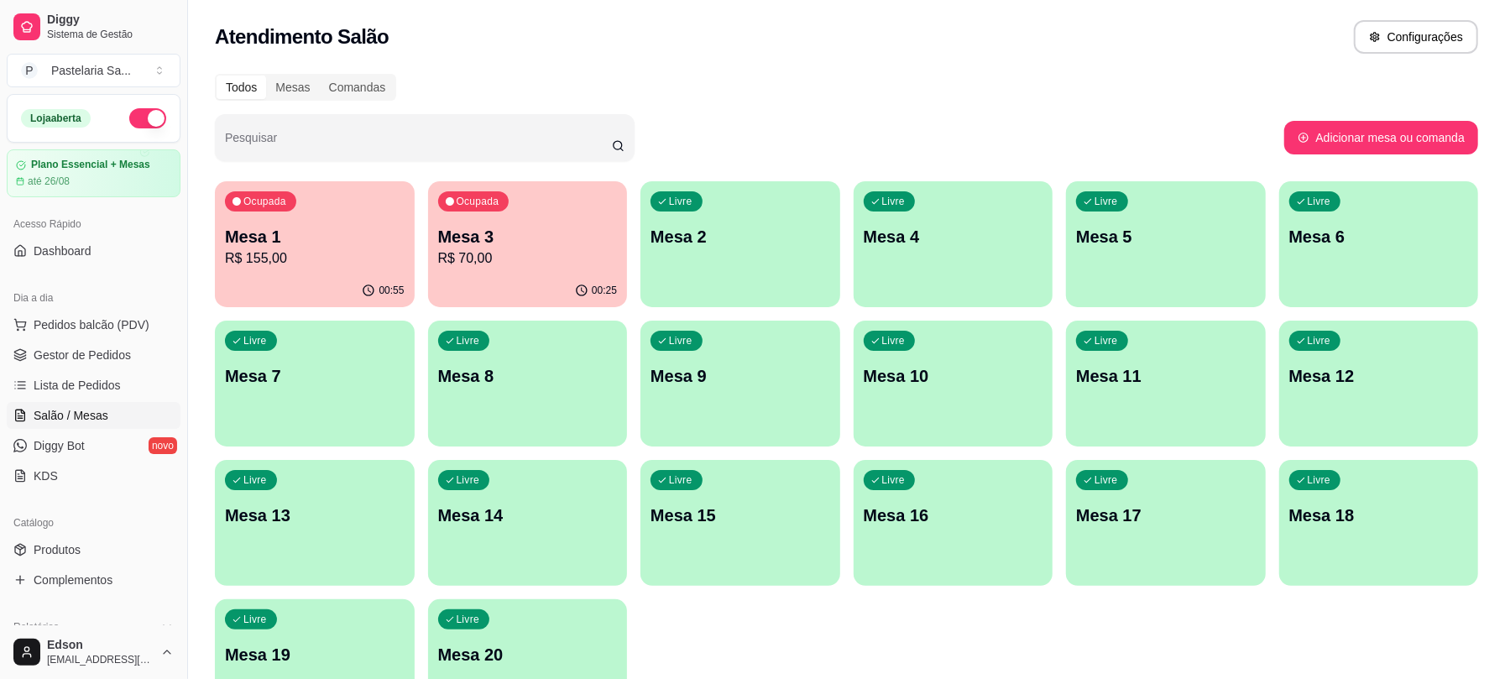
click at [232, 222] on div "Ocupada Mesa 1 R$ 155,00" at bounding box center [315, 227] width 200 height 93
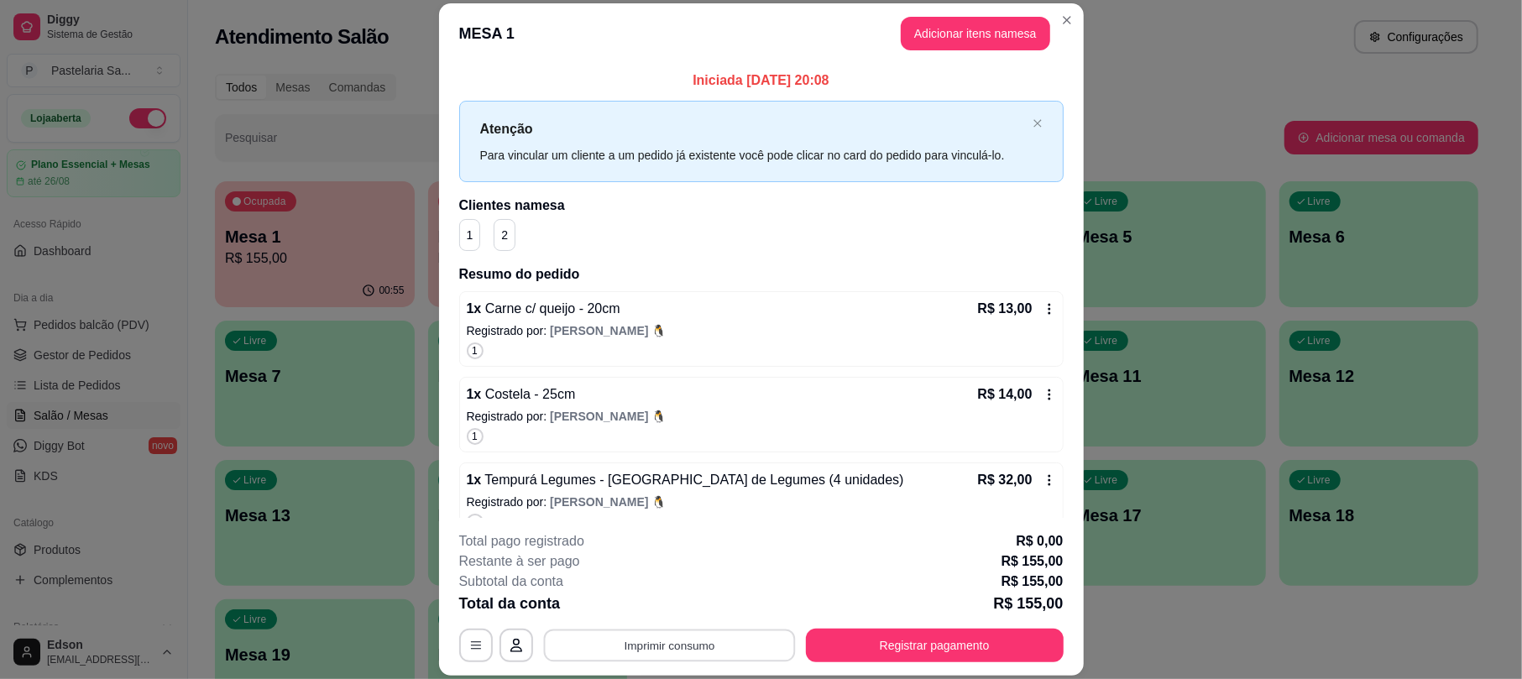
click at [725, 645] on button "Imprimir consumo" at bounding box center [669, 646] width 252 height 33
click at [710, 609] on button "Balcão" at bounding box center [666, 606] width 122 height 27
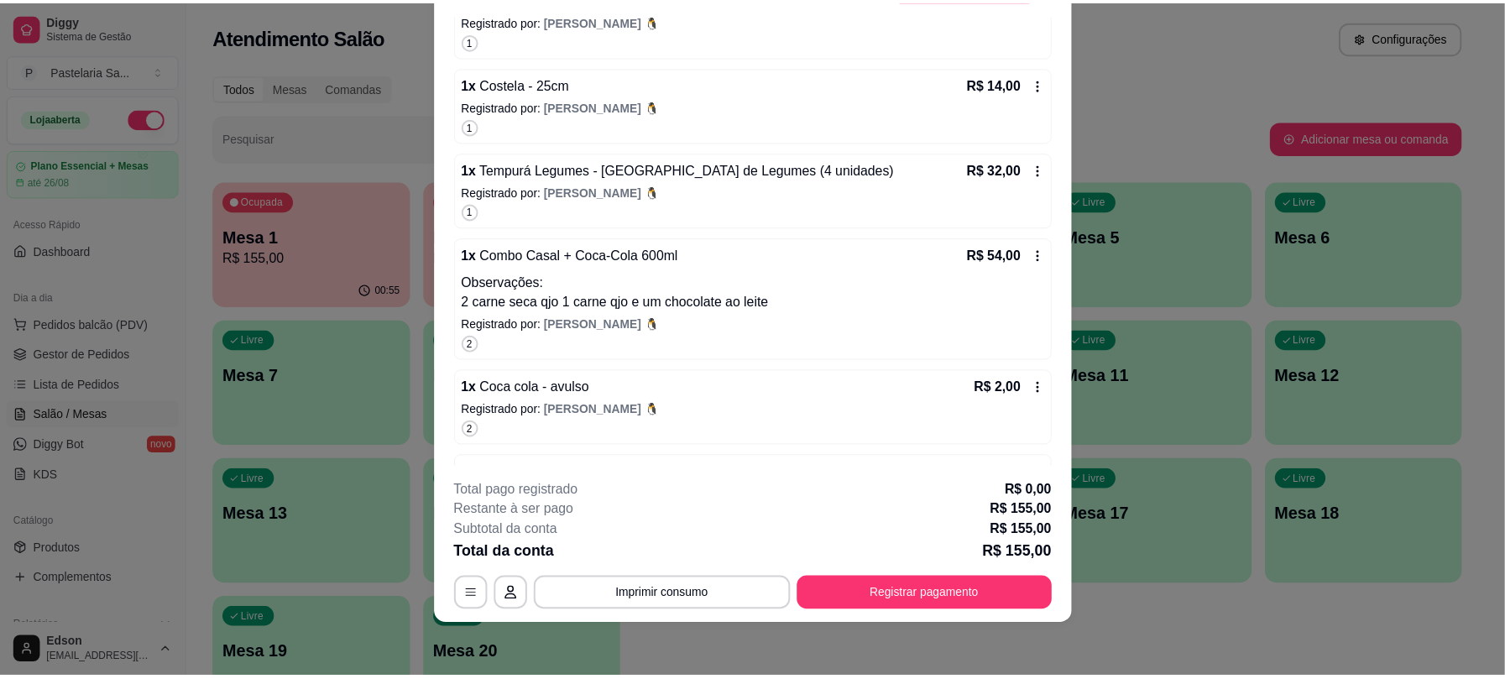
scroll to position [296, 0]
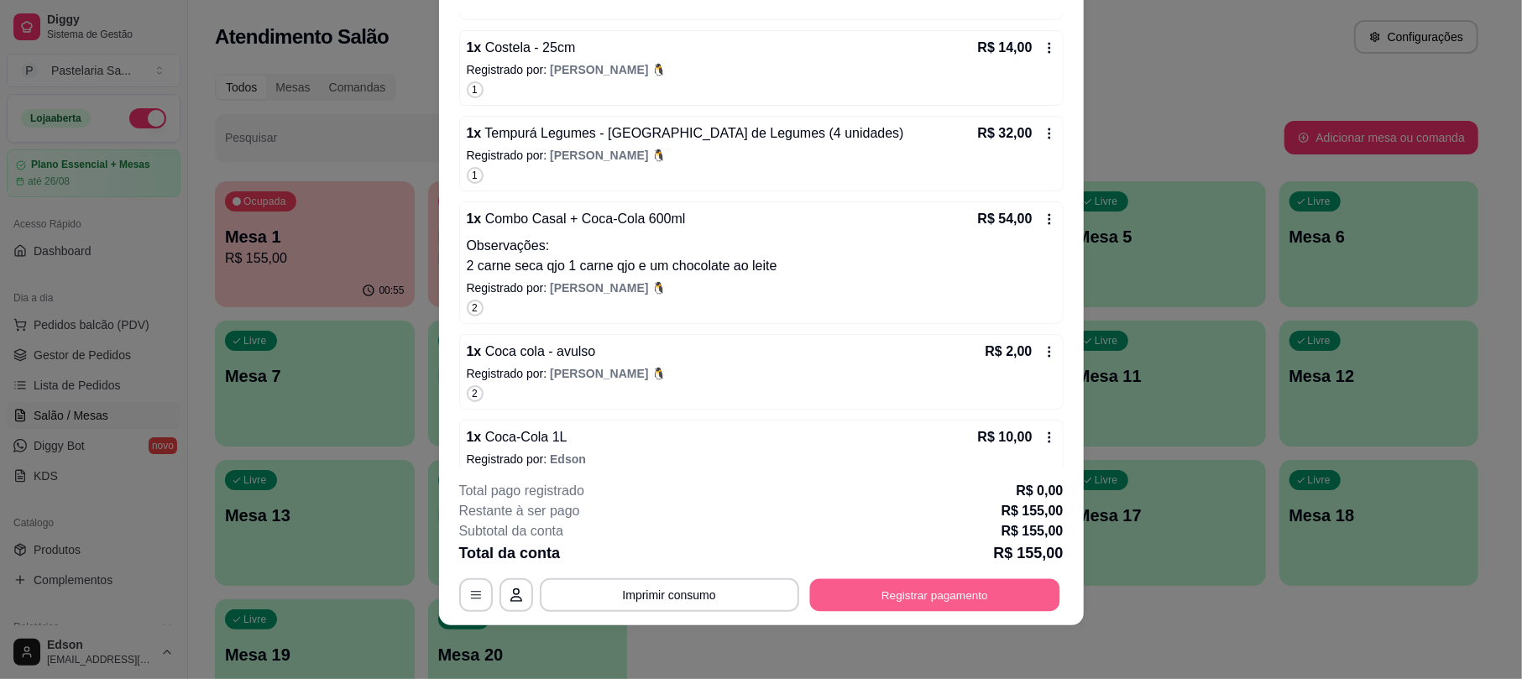
click at [981, 578] on div "**********" at bounding box center [761, 595] width 604 height 34
click at [928, 588] on button "Registrar pagamento" at bounding box center [935, 595] width 258 height 34
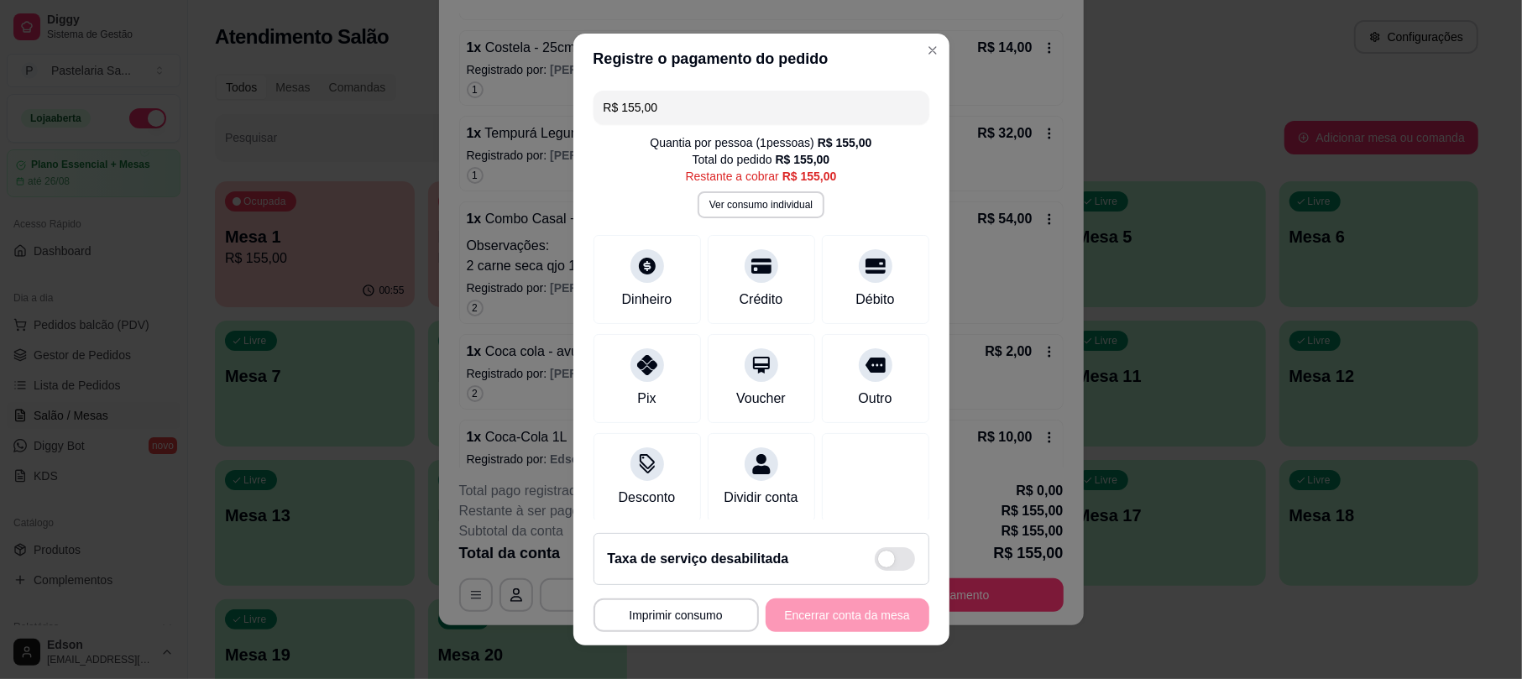
click at [665, 107] on input "R$ 155,00" at bounding box center [762, 108] width 316 height 34
click at [857, 273] on div at bounding box center [875, 261] width 37 height 37
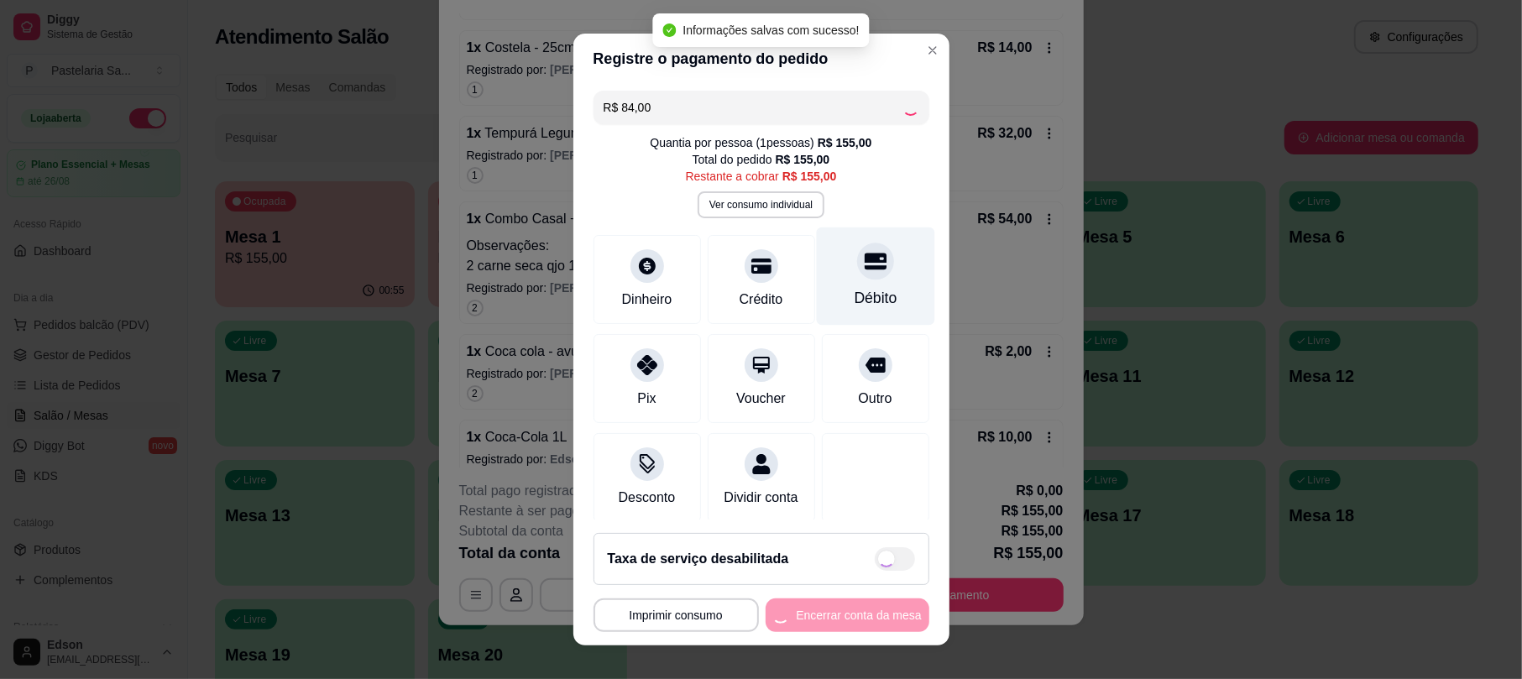
type input "R$ 71,00"
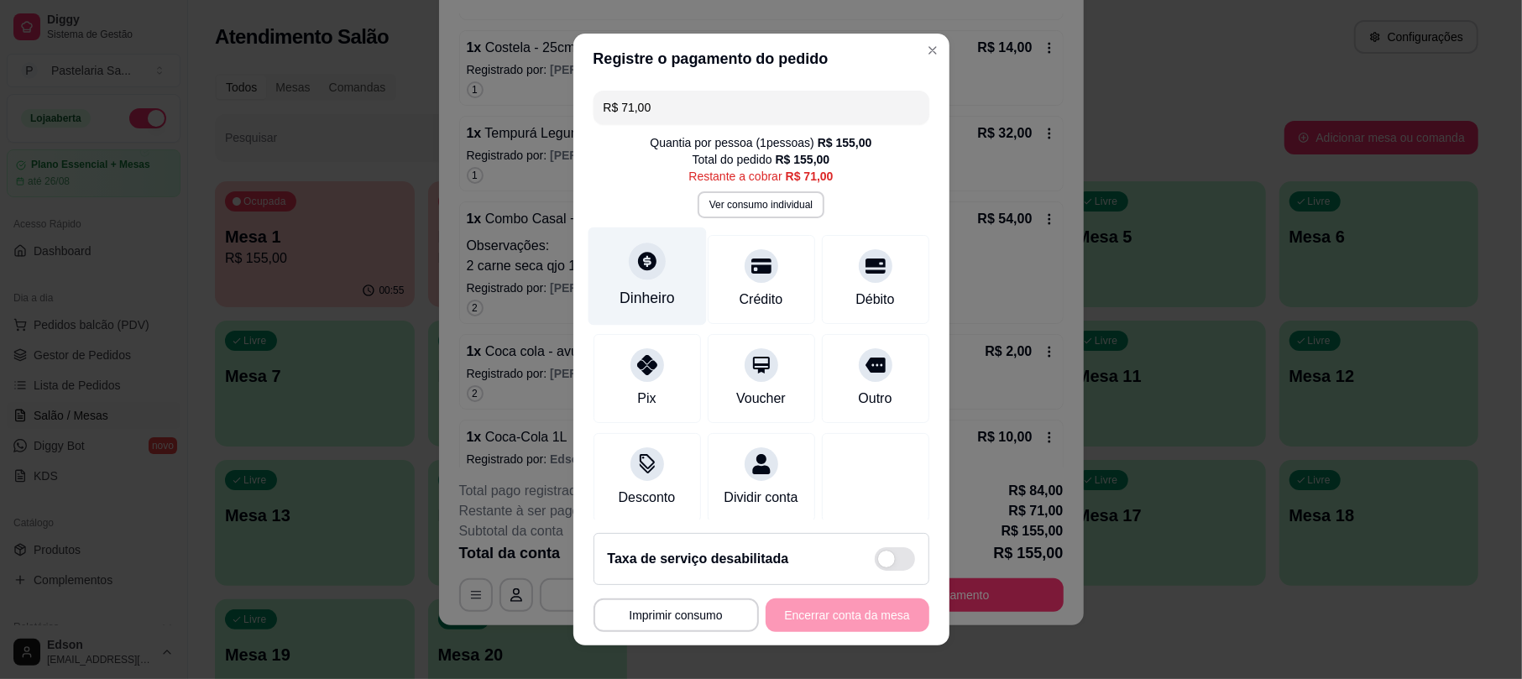
click at [646, 274] on div at bounding box center [647, 261] width 37 height 37
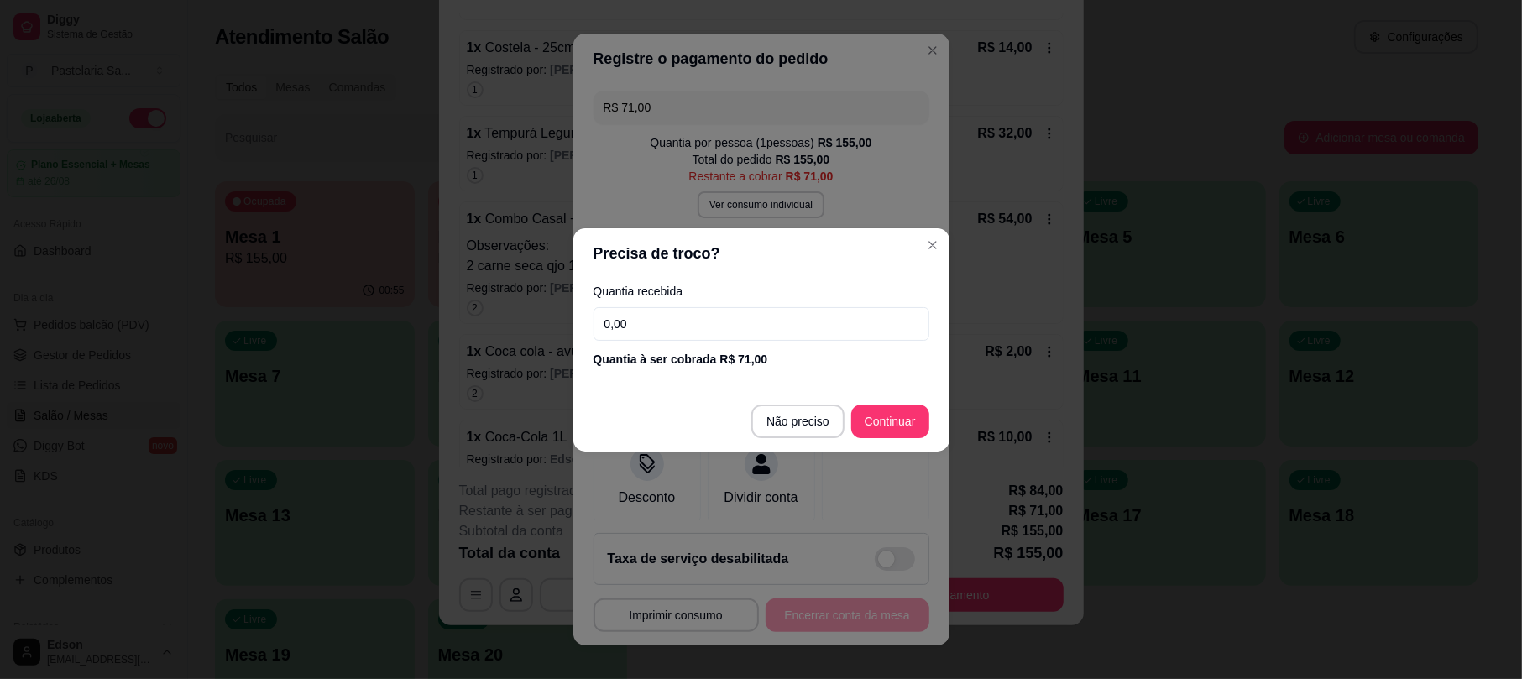
click at [692, 327] on input "0,00" at bounding box center [761, 324] width 336 height 34
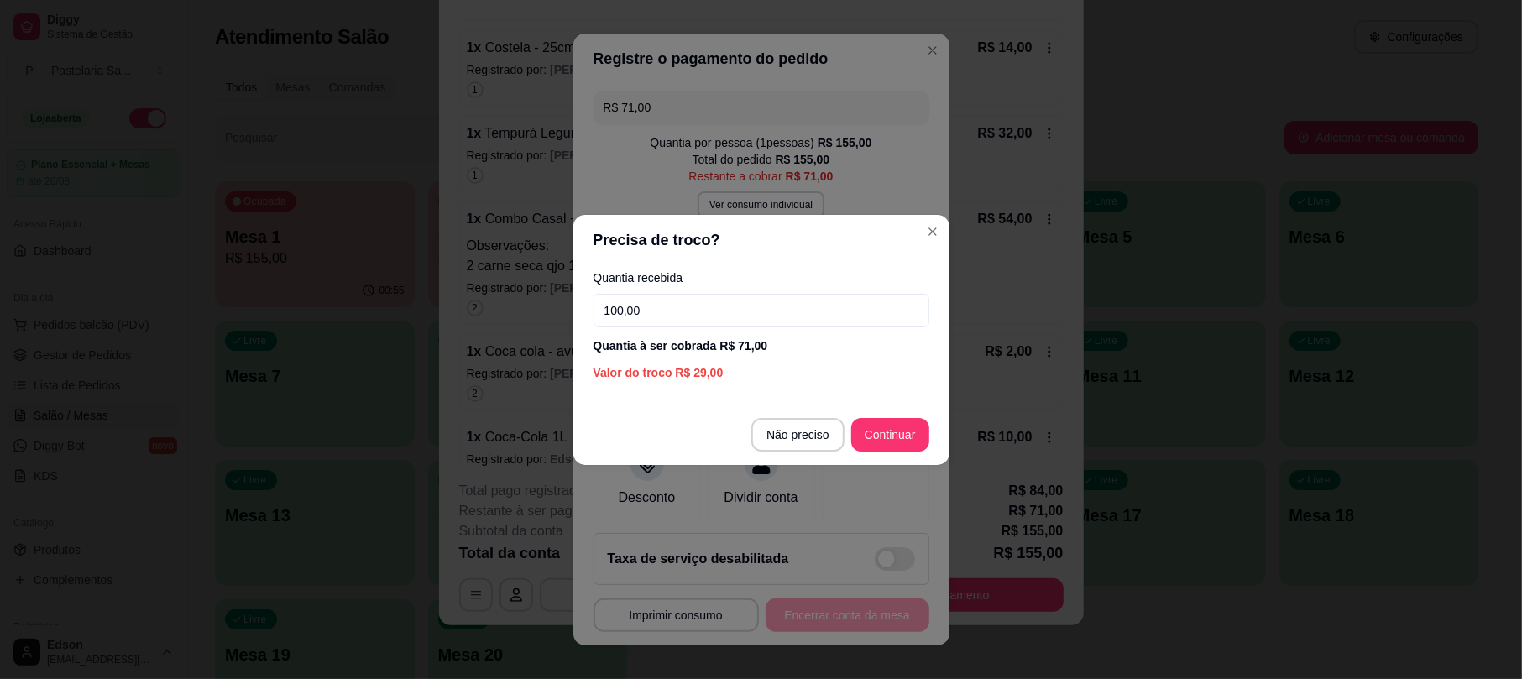
type input "100,00"
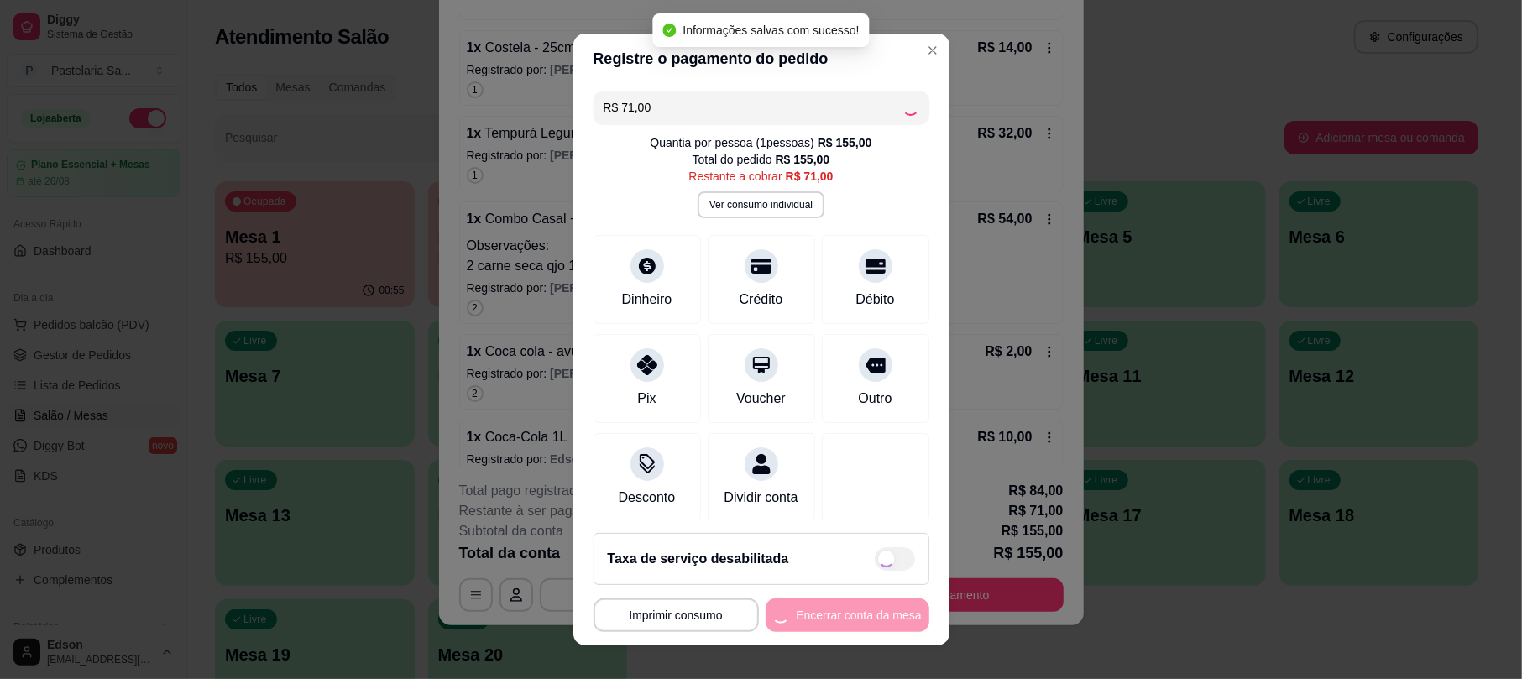
type input "R$ 0,00"
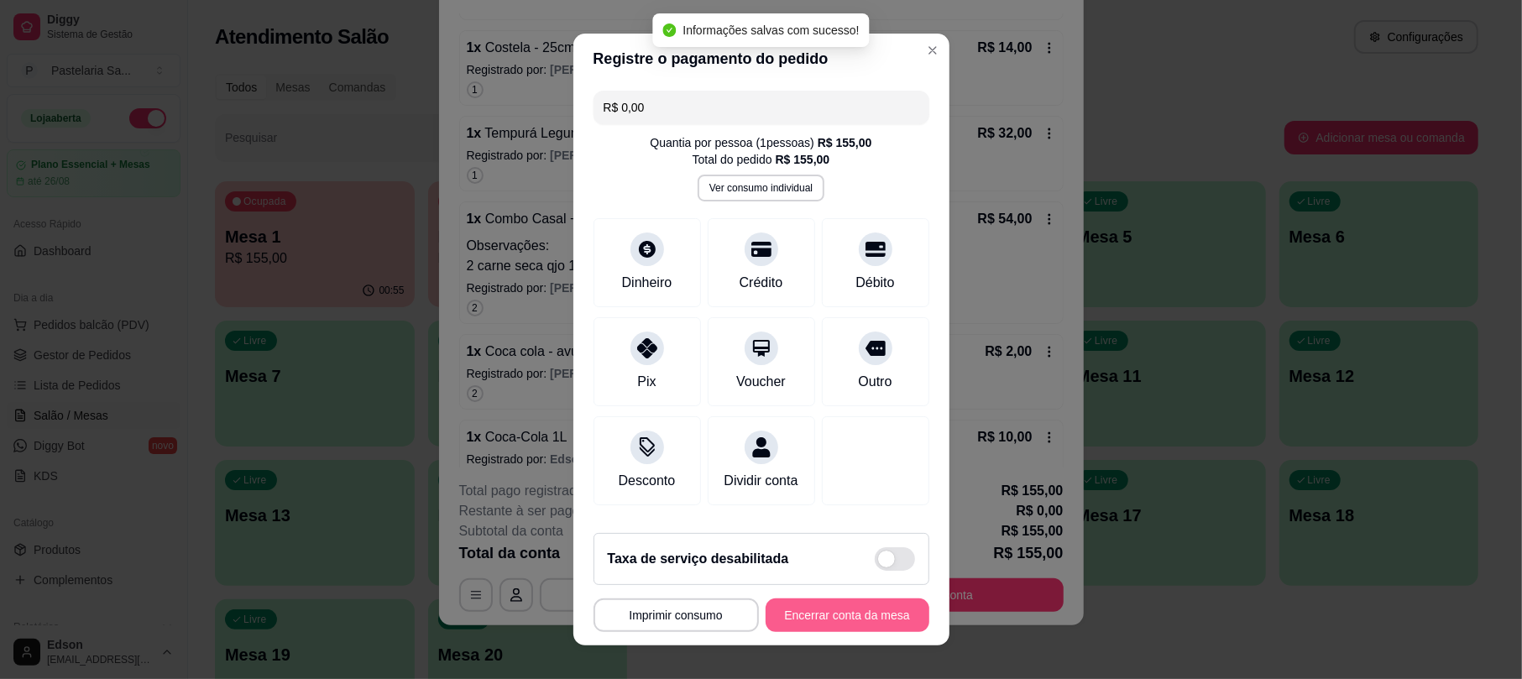
click at [851, 609] on button "Encerrar conta da mesa" at bounding box center [848, 616] width 164 height 34
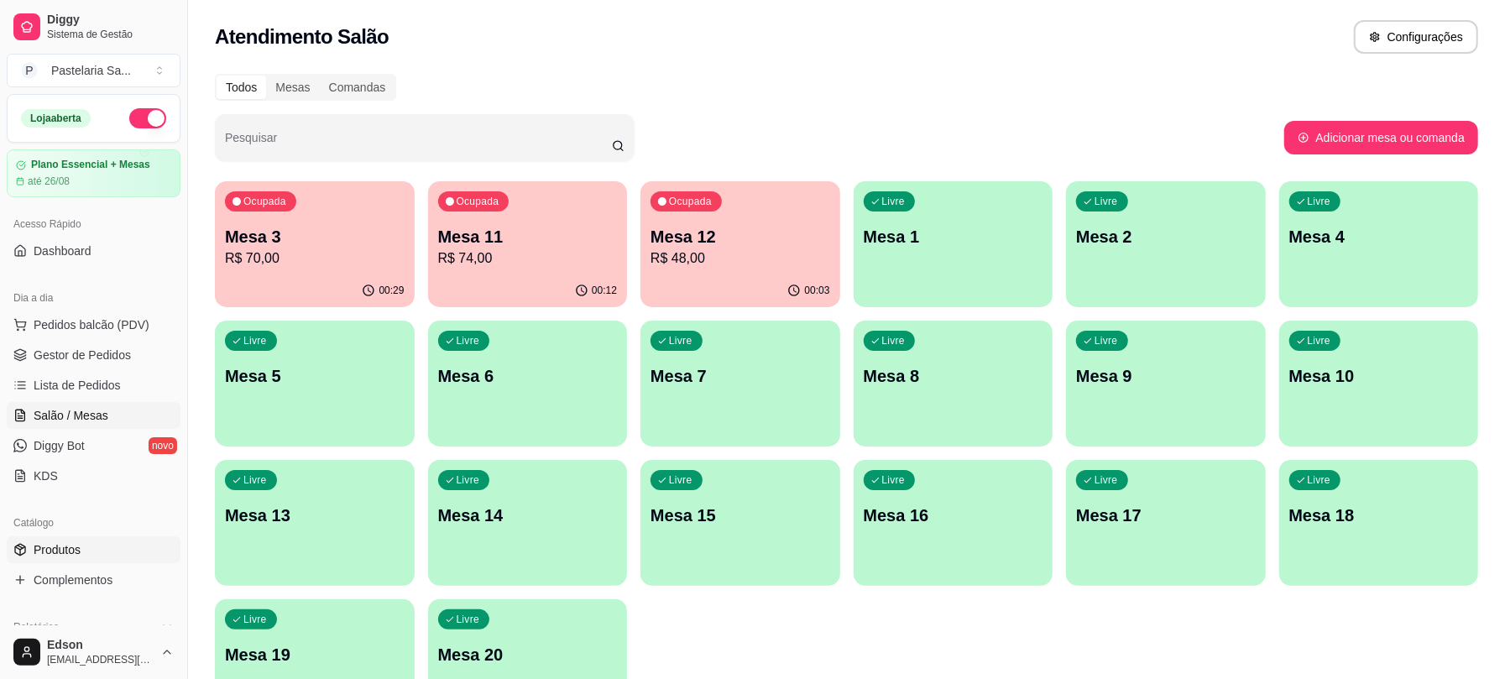
click at [65, 546] on span "Produtos" at bounding box center [57, 549] width 47 height 17
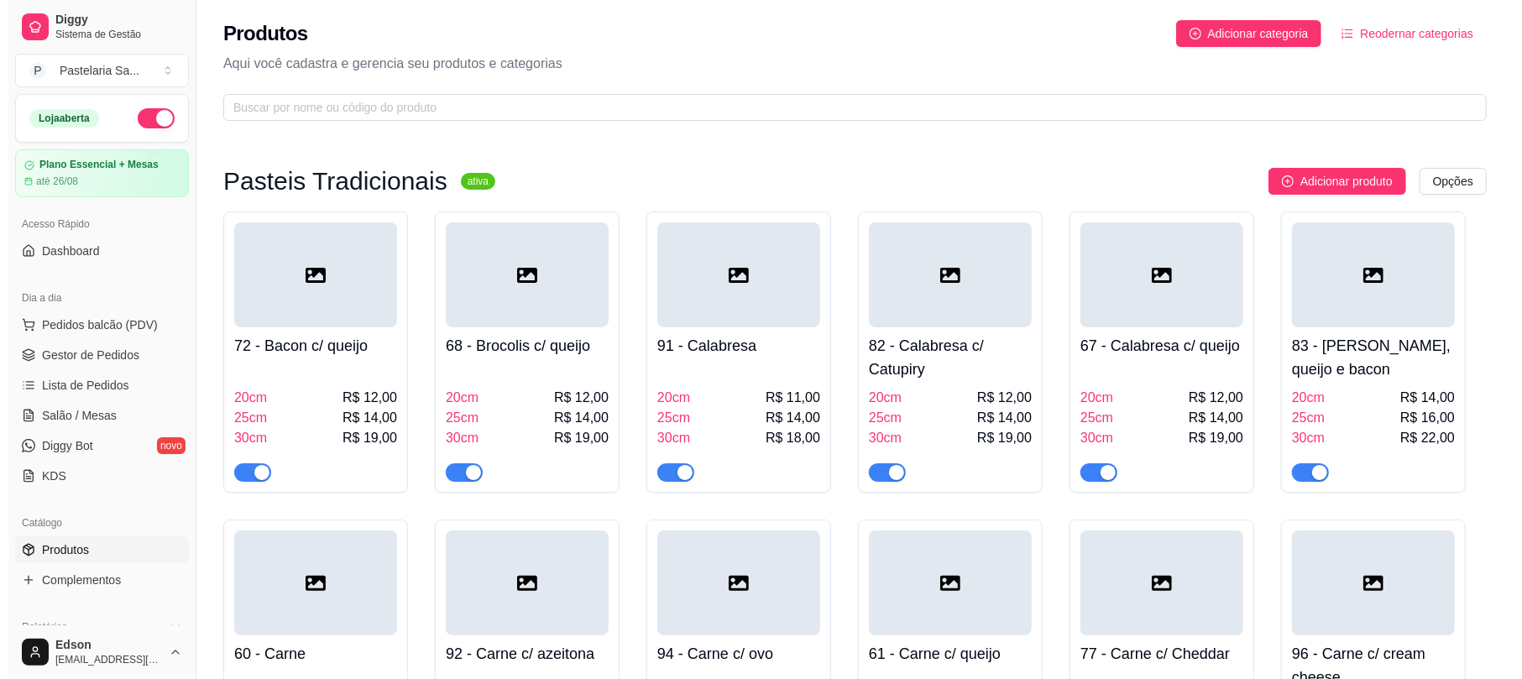
scroll to position [594, 0]
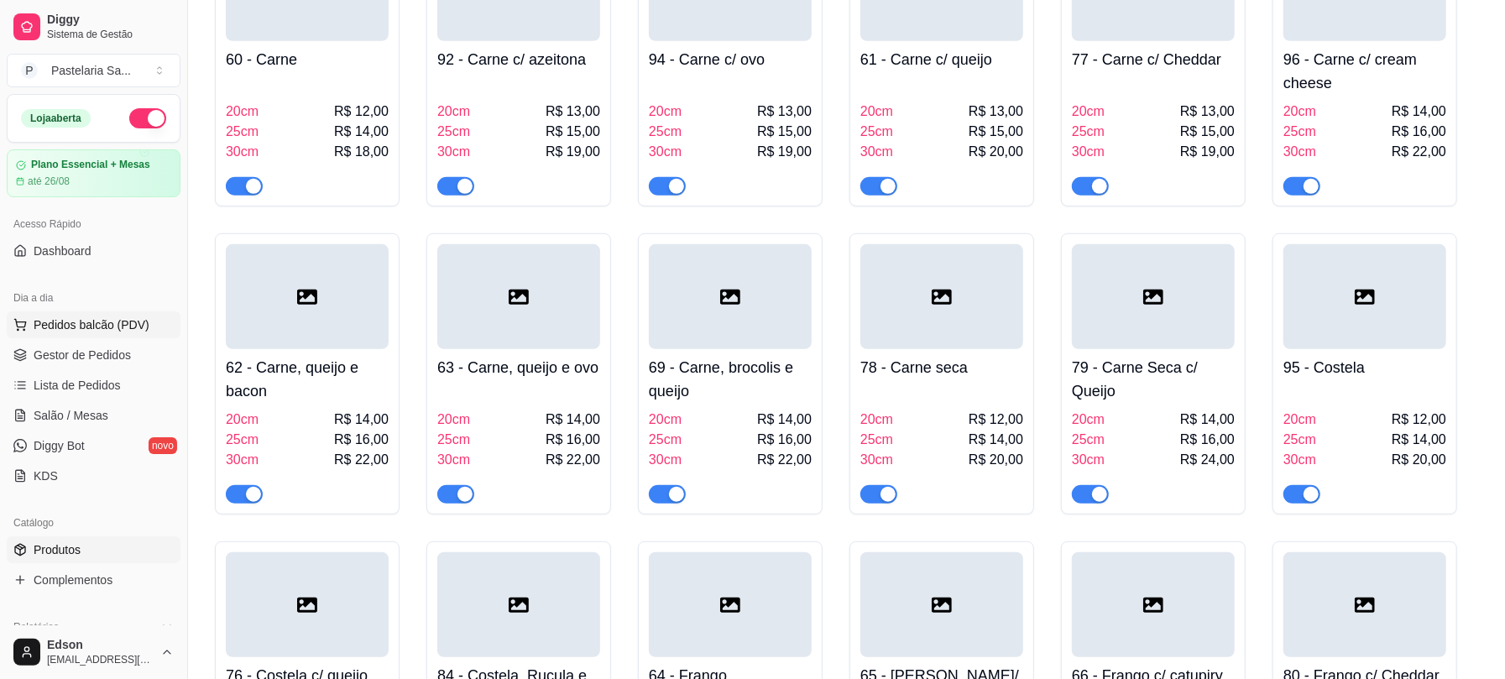
click at [112, 337] on button "Pedidos balcão (PDV)" at bounding box center [94, 324] width 174 height 27
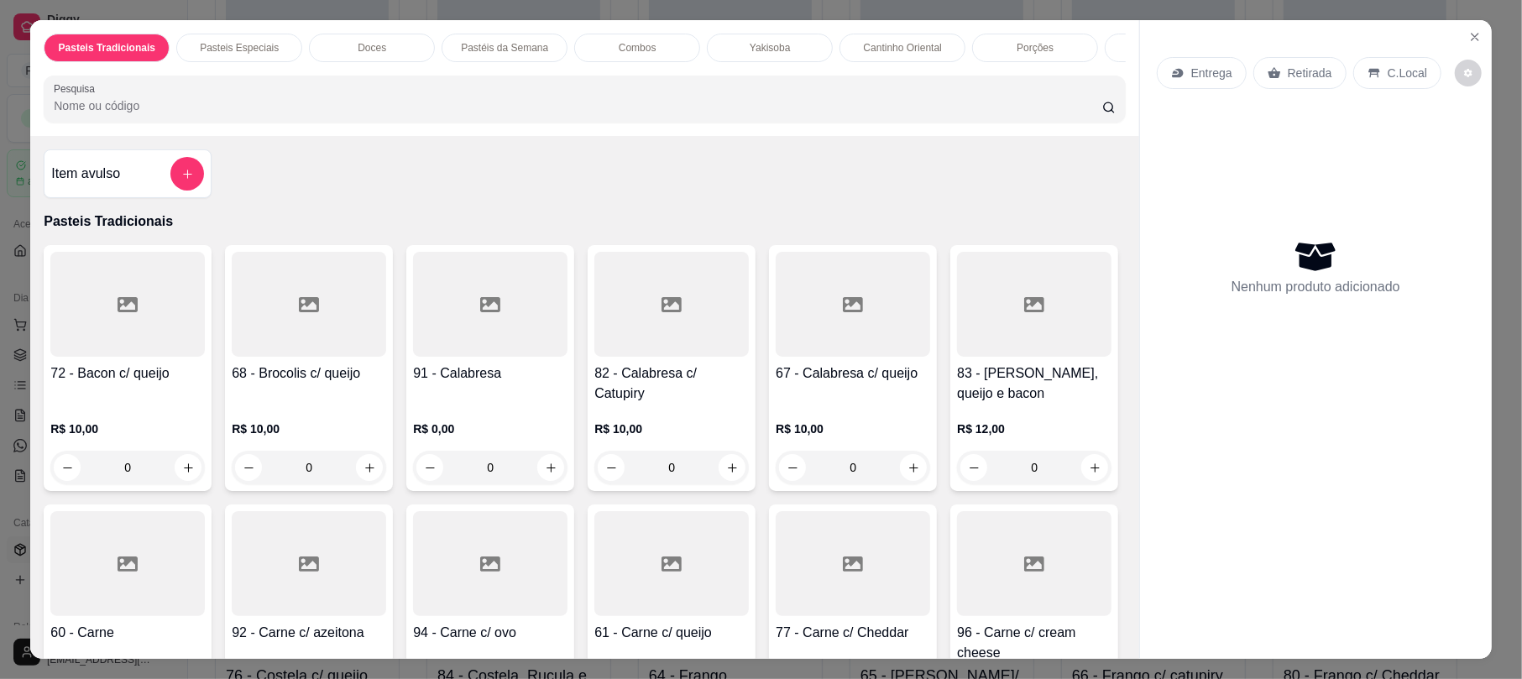
click at [340, 114] on input "Pesquisa" at bounding box center [578, 105] width 1048 height 17
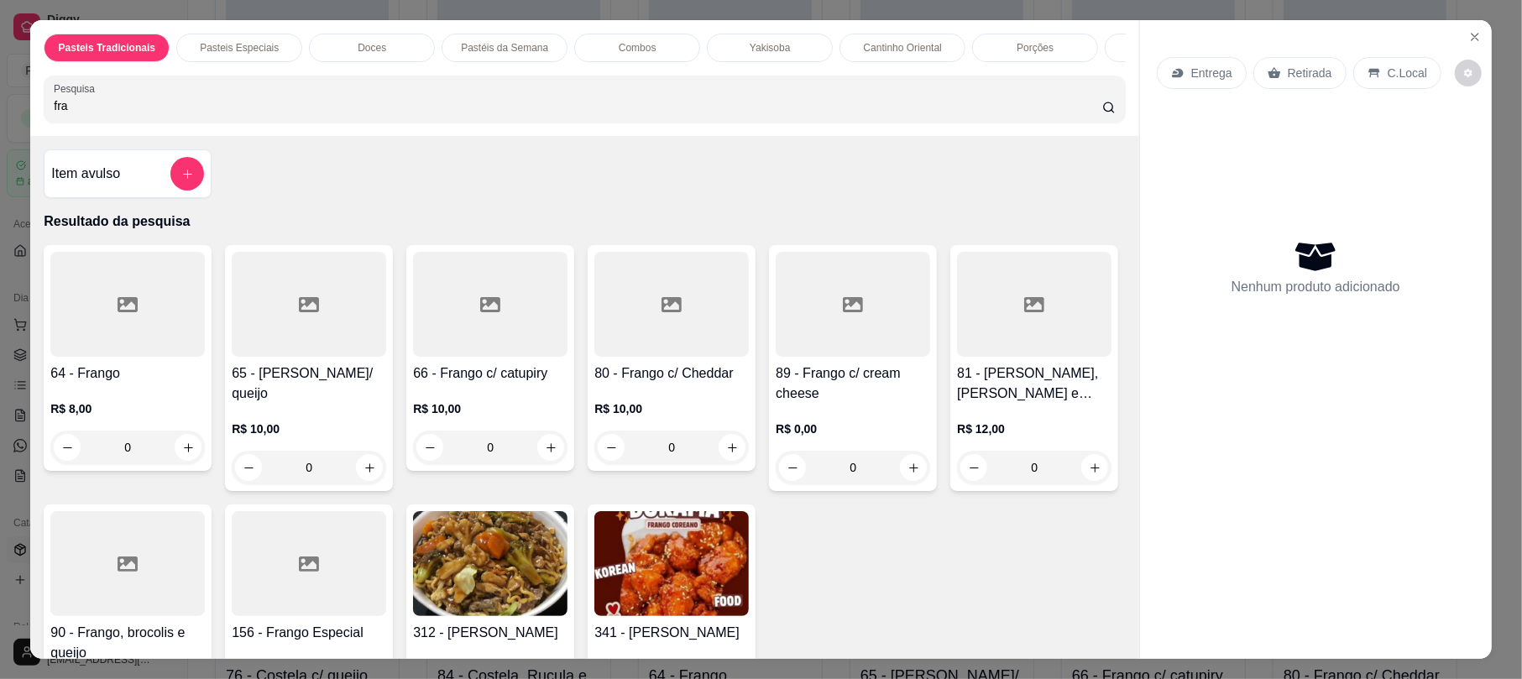
type input "fra"
click at [837, 357] on div at bounding box center [853, 304] width 154 height 105
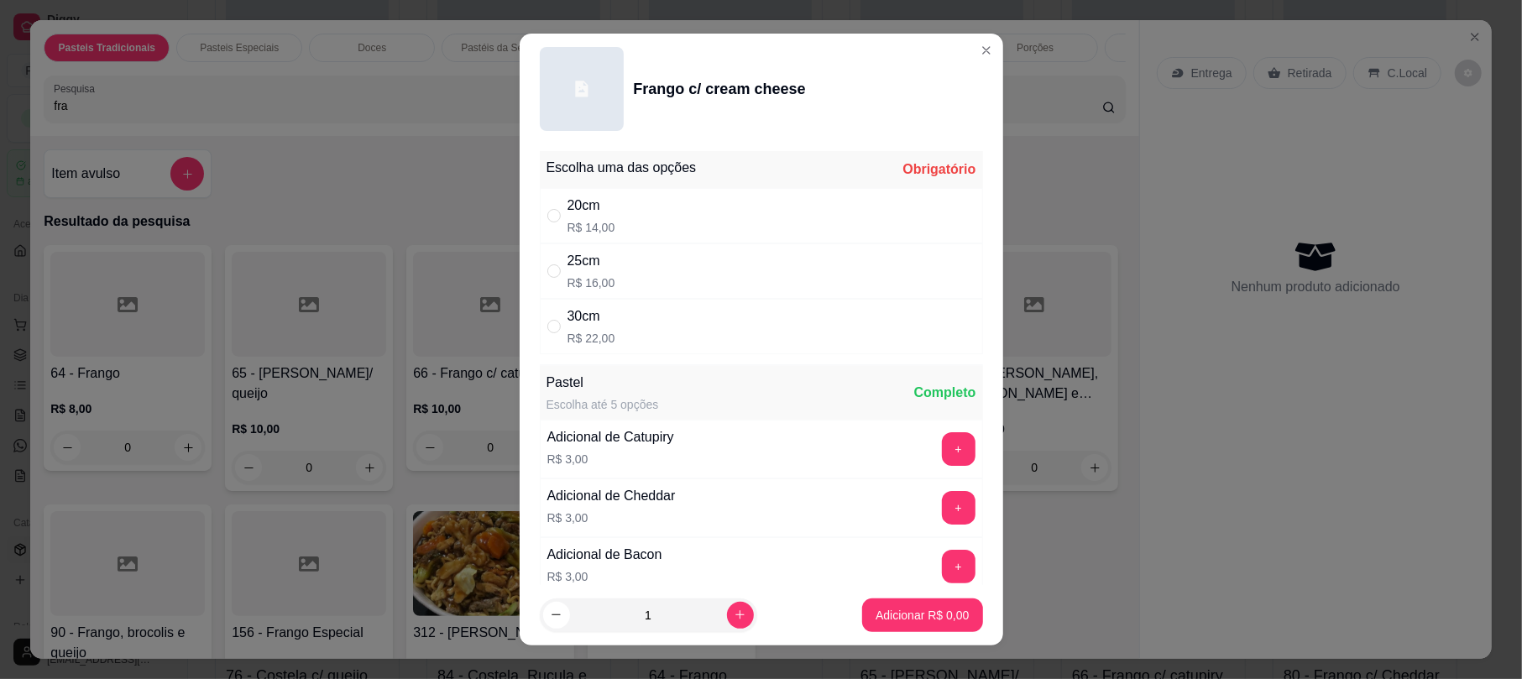
click at [673, 339] on div "30cm R$ 22,00" at bounding box center [761, 326] width 443 height 55
radio input "true"
click at [874, 623] on p "Adicionar R$ 22,00" at bounding box center [919, 615] width 97 height 16
type input "1"
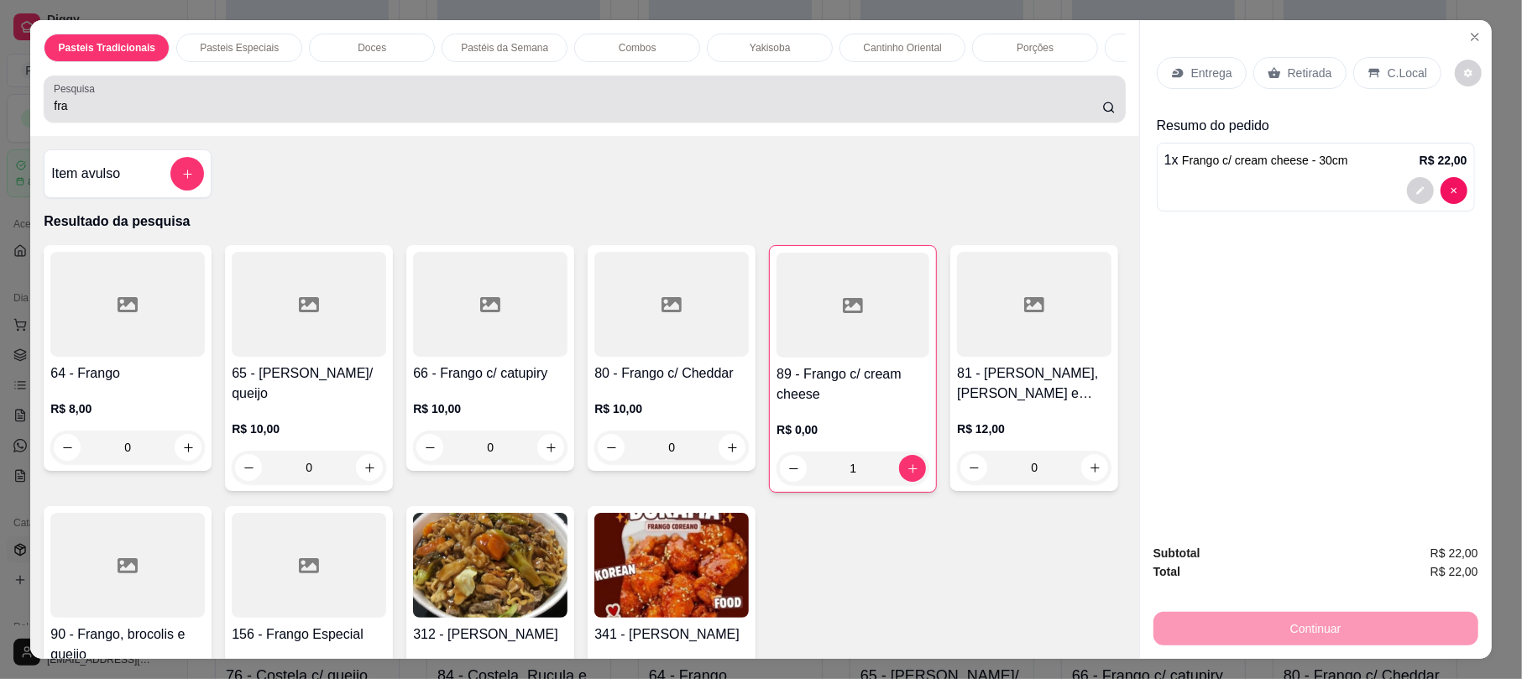
click at [569, 123] on div "Pesquisa fra" at bounding box center [584, 99] width 1081 height 47
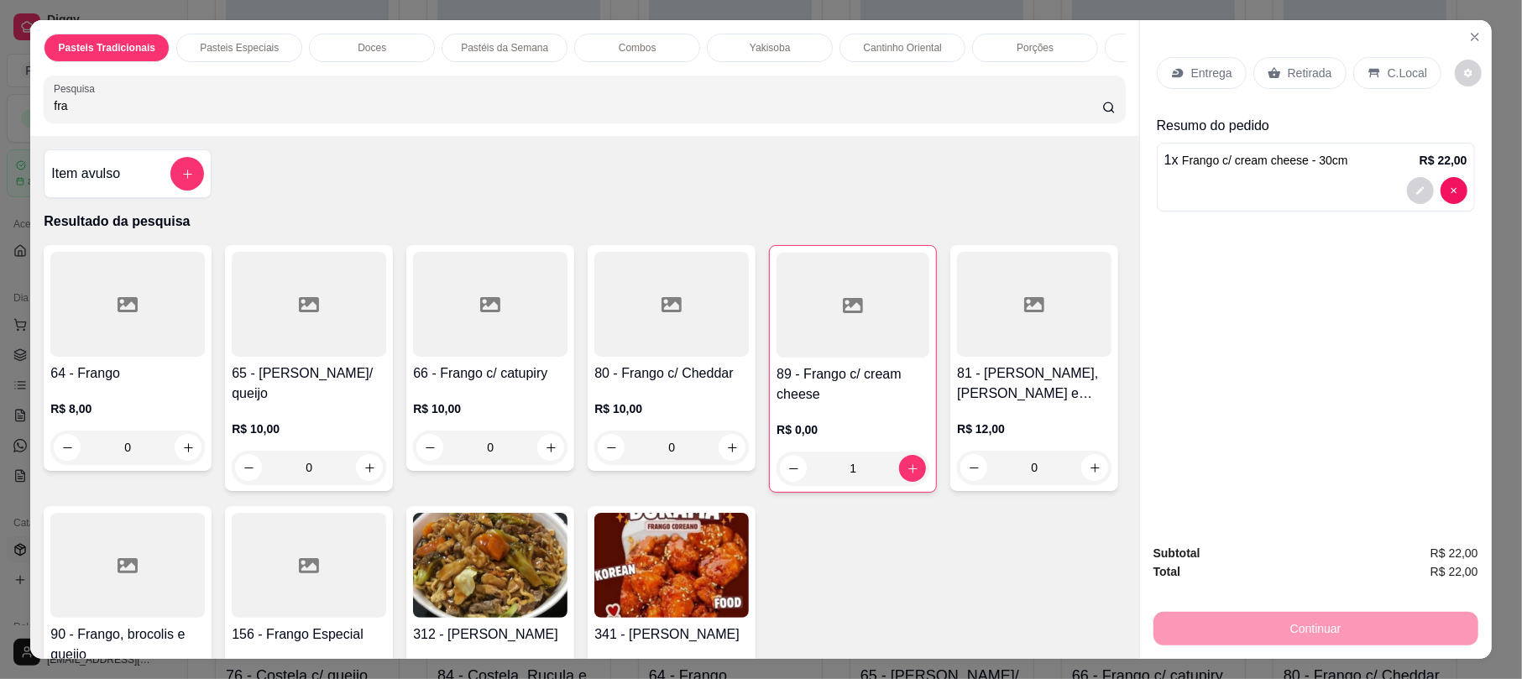
click at [569, 123] on div "Pesquisa fra" at bounding box center [584, 99] width 1081 height 47
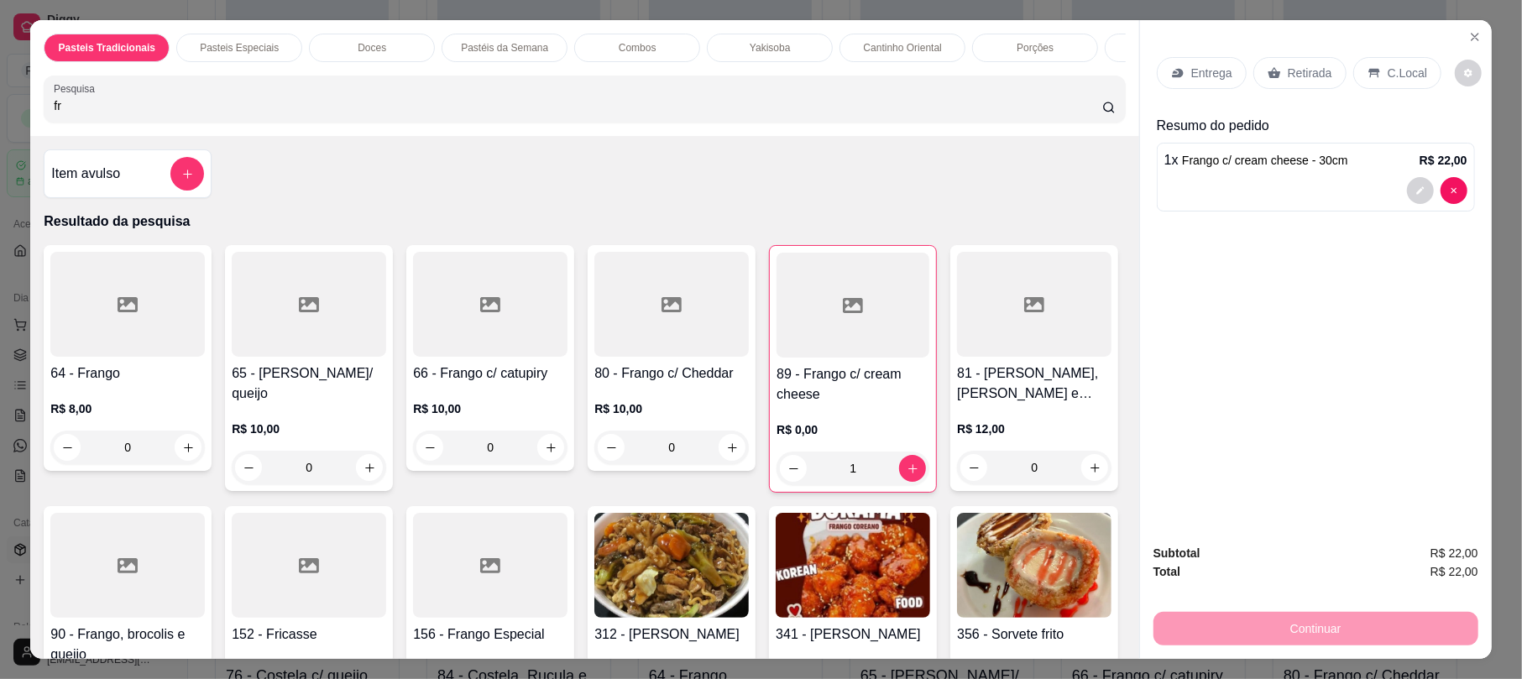
type input "f"
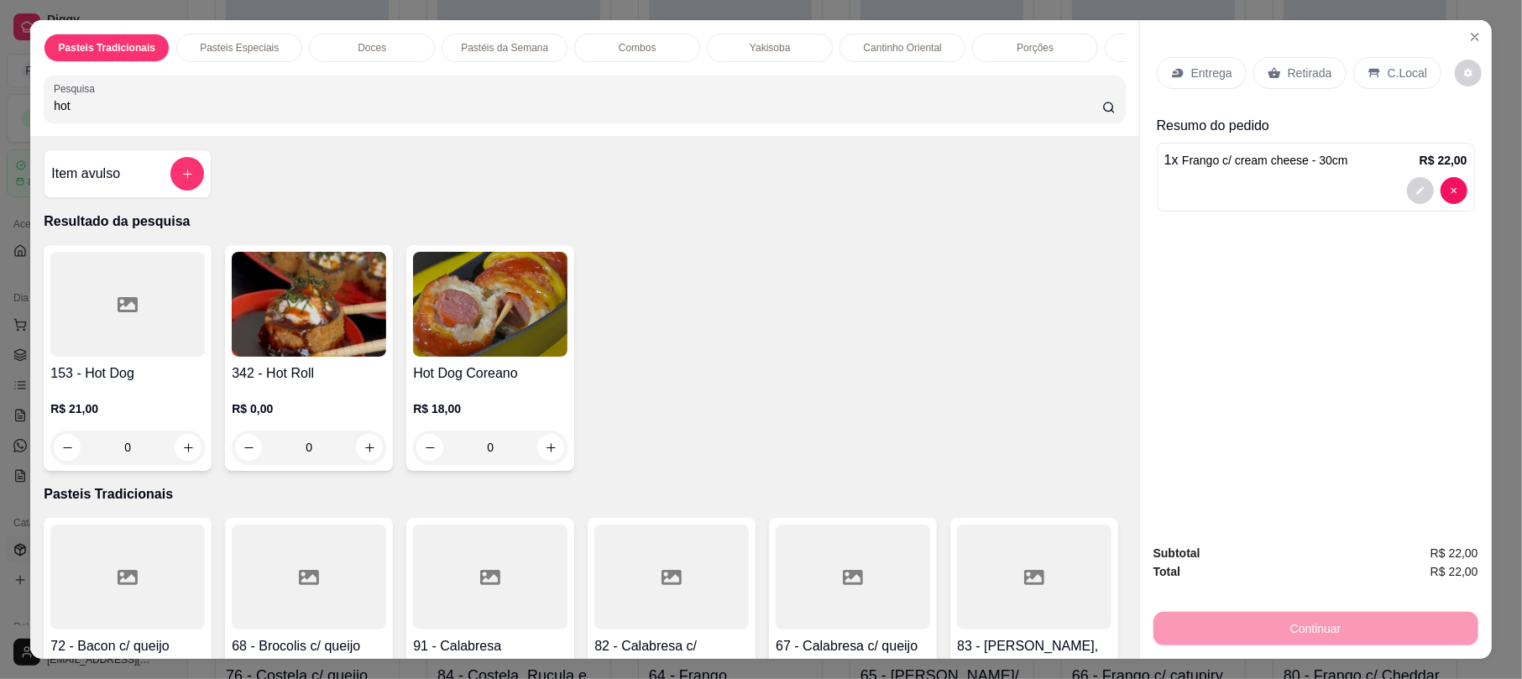
type input "hot"
click at [295, 314] on img at bounding box center [309, 304] width 154 height 105
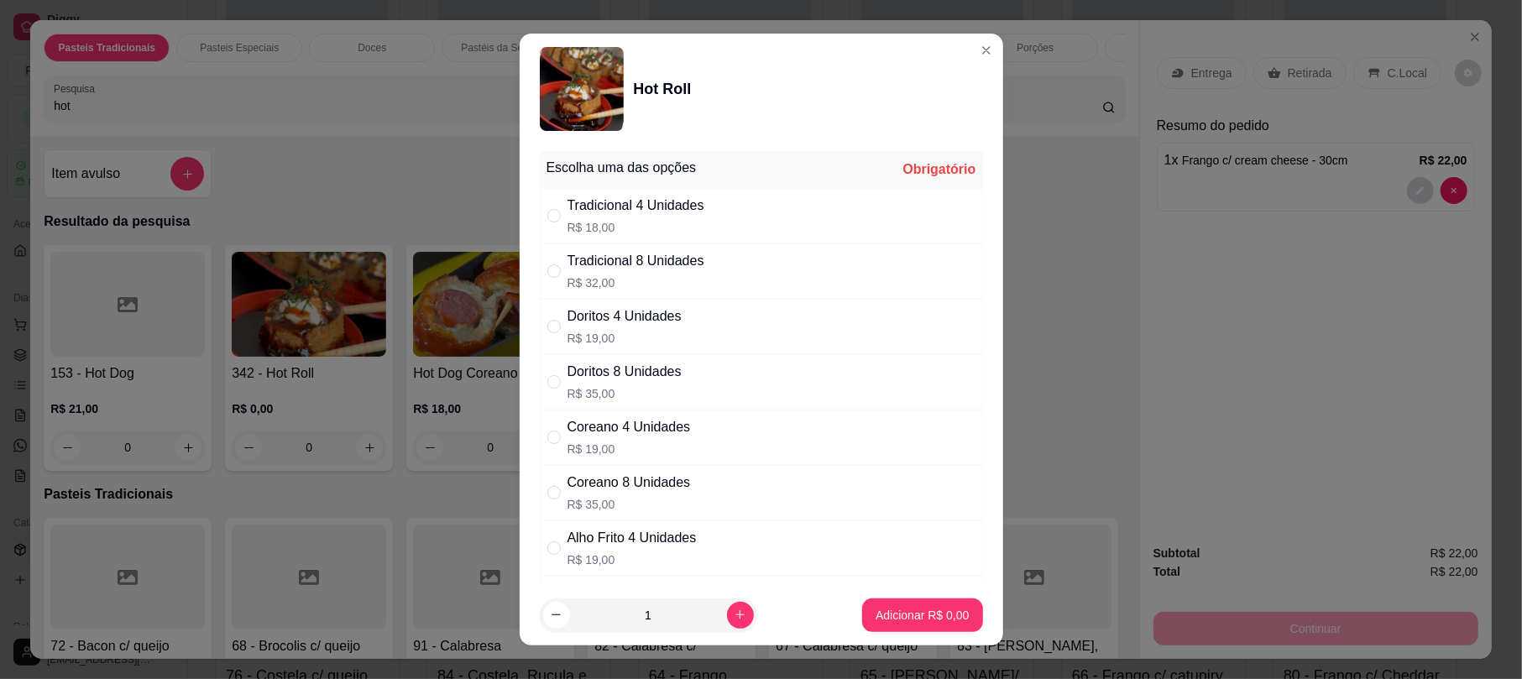
click at [625, 291] on p "R$ 32,00" at bounding box center [635, 283] width 137 height 17
radio input "true"
click at [869, 607] on p "Adicionar R$ 32,00" at bounding box center [919, 615] width 100 height 17
type input "1"
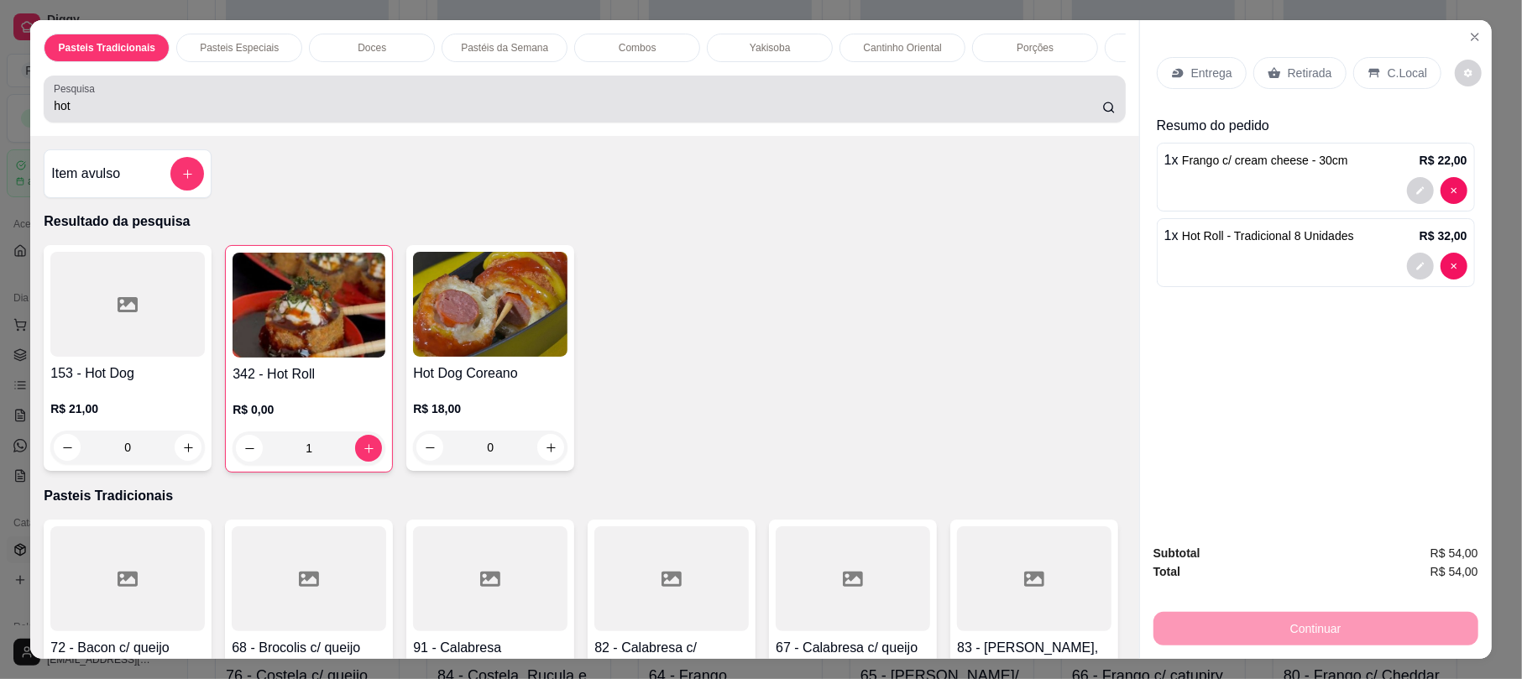
click at [299, 105] on div "hot" at bounding box center [584, 99] width 1061 height 34
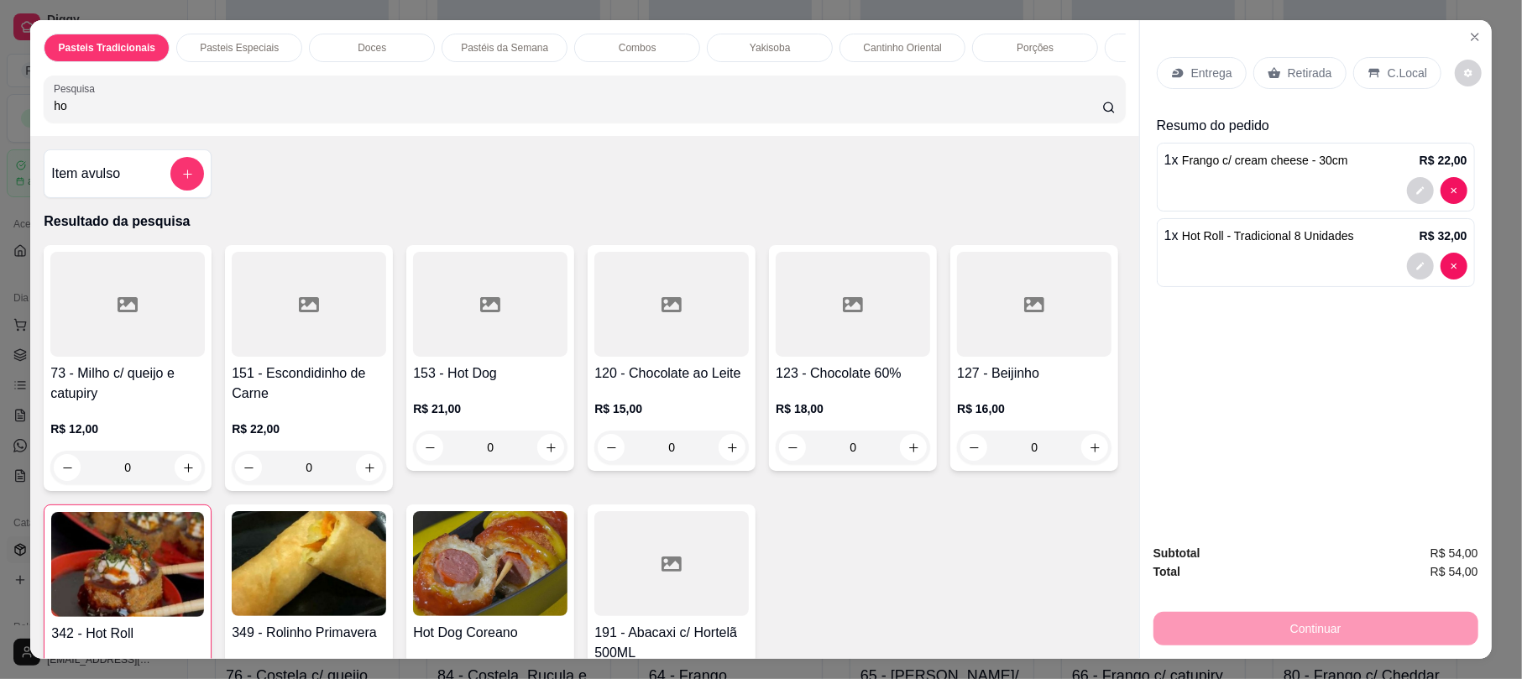
type input "h"
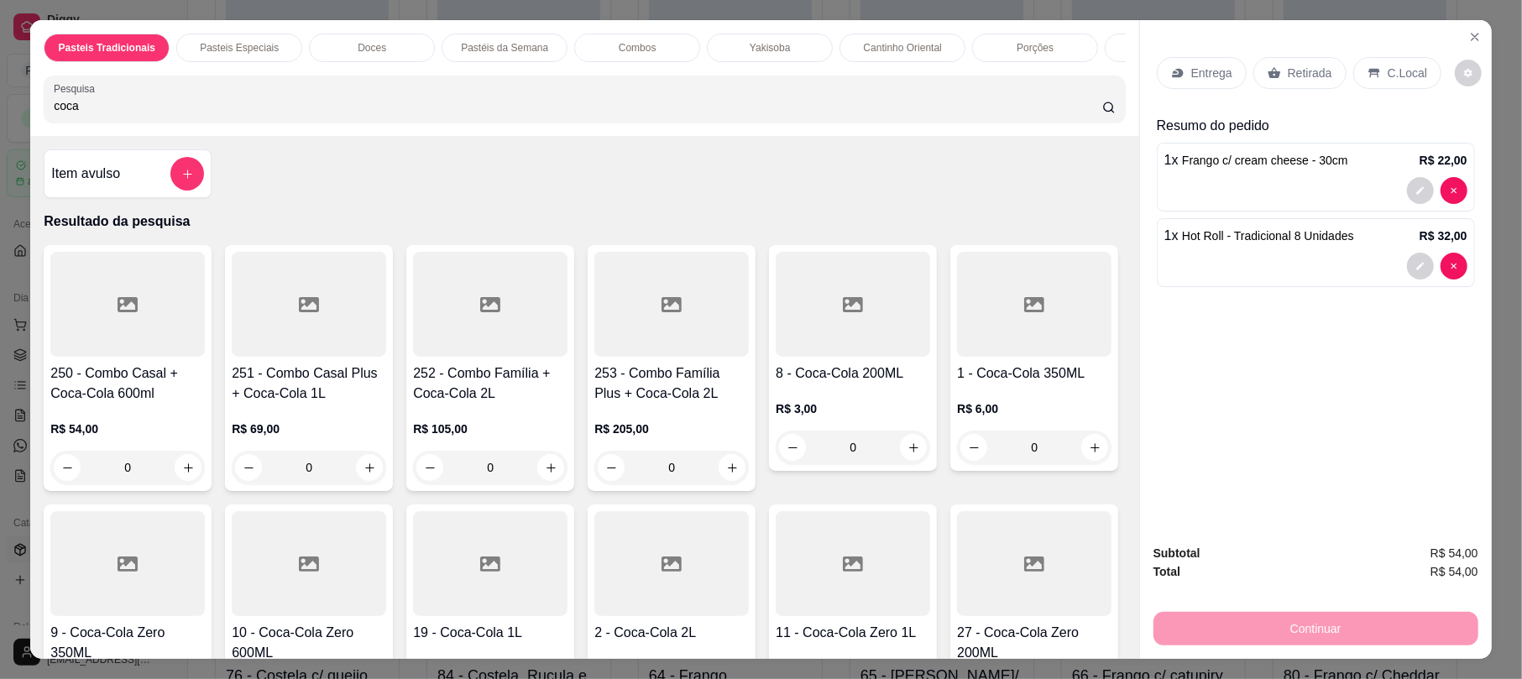
type input "coca"
click at [205, 589] on div at bounding box center [127, 563] width 154 height 105
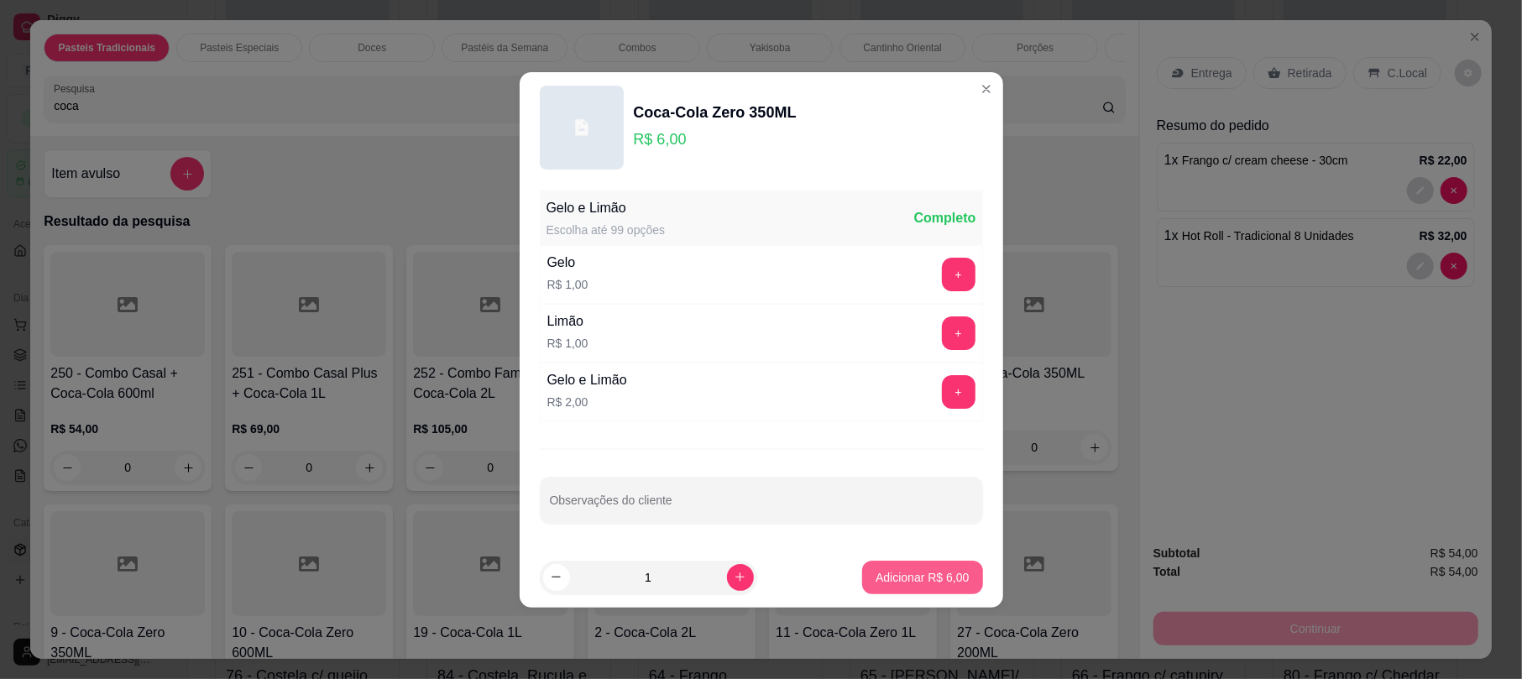
click at [894, 582] on p "Adicionar R$ 6,00" at bounding box center [922, 577] width 93 height 17
type input "1"
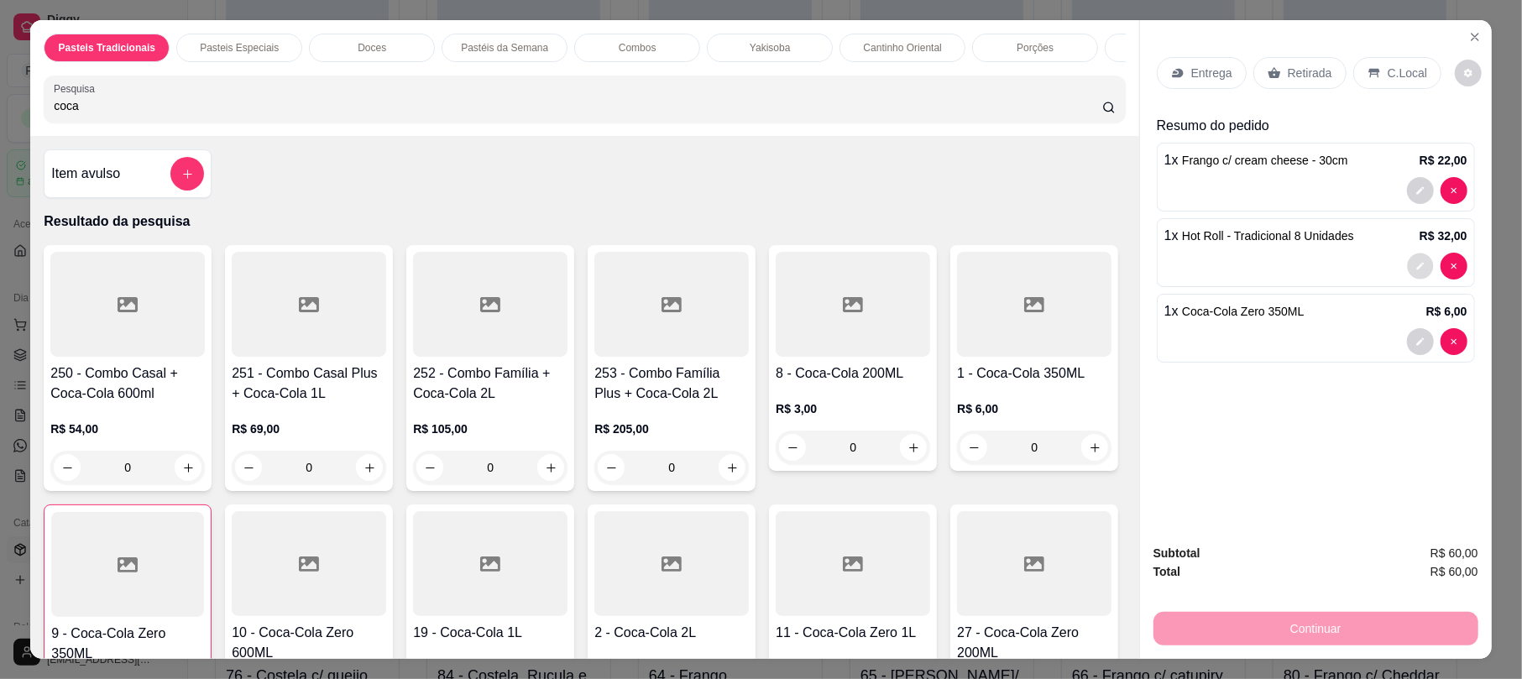
click at [1417, 262] on button "decrease-product-quantity" at bounding box center [1420, 267] width 26 height 26
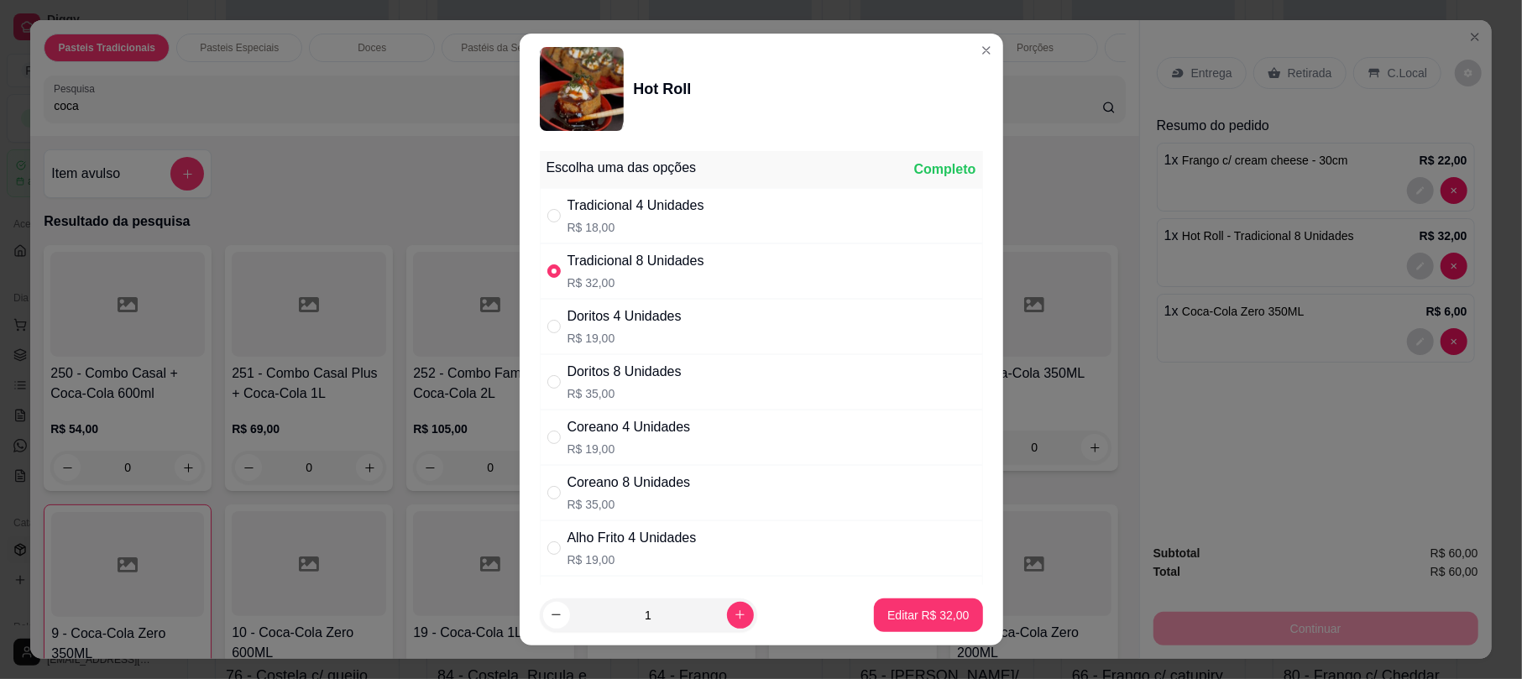
click at [750, 504] on div "Coreano 8 Unidades R$ 35,00" at bounding box center [761, 492] width 443 height 55
radio input "false"
radio input "true"
click at [895, 620] on p "Editar R$ 35,00" at bounding box center [928, 615] width 79 height 16
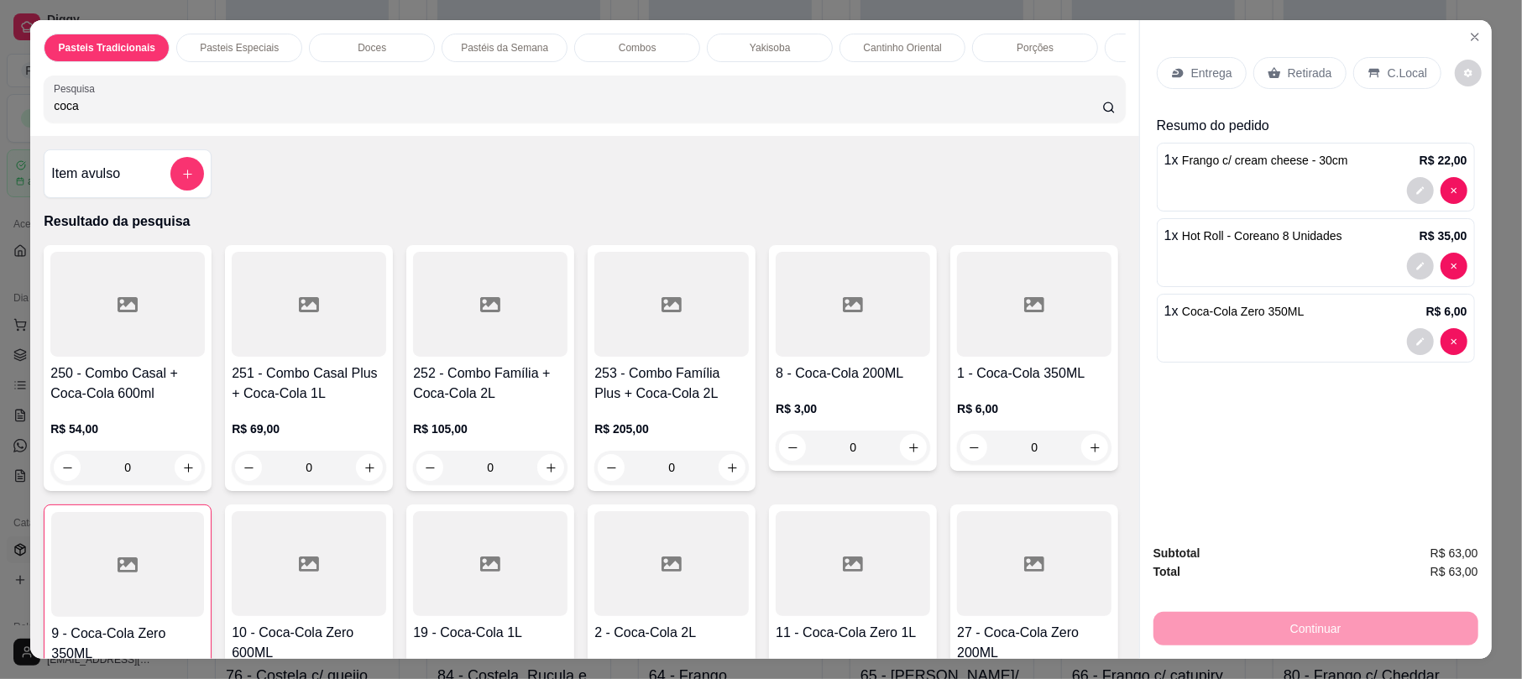
click at [1288, 81] on p "Retirada" at bounding box center [1310, 73] width 44 height 17
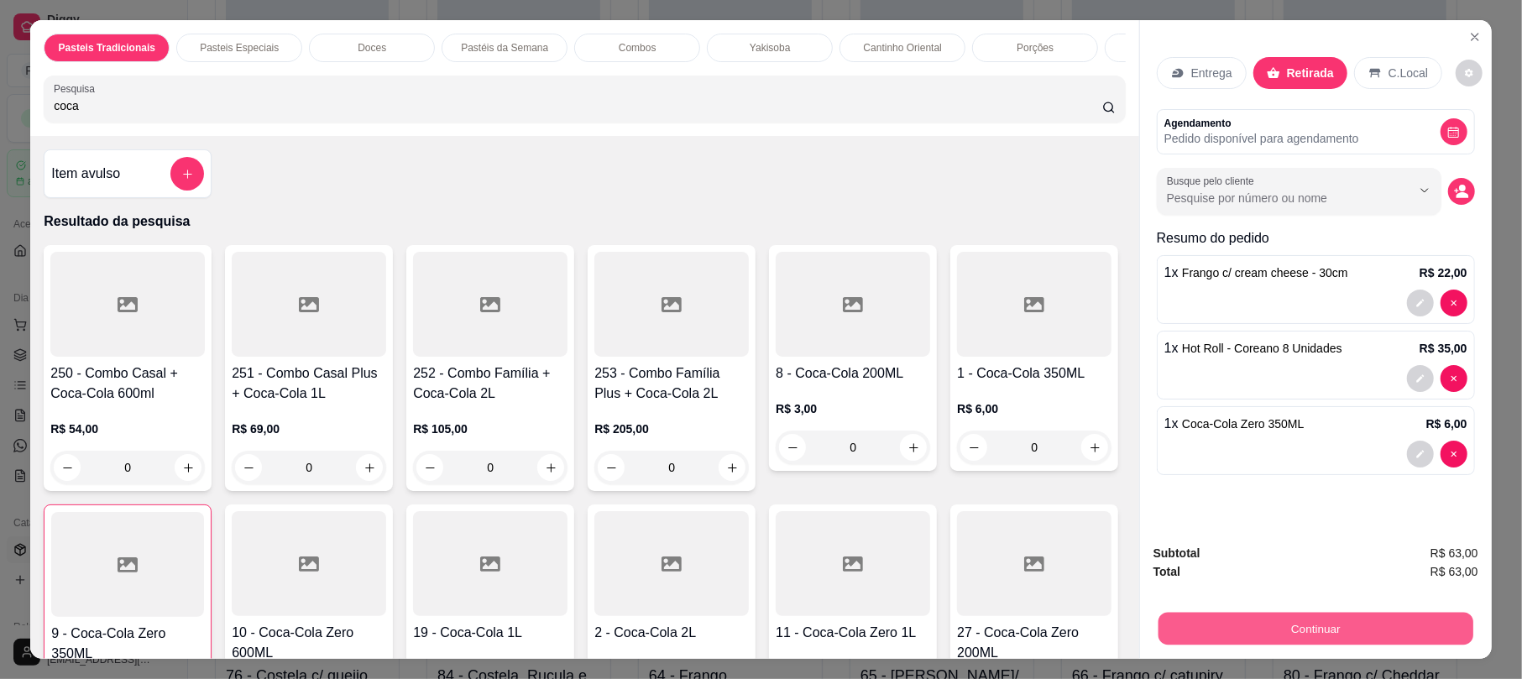
click at [1294, 619] on button "Continuar" at bounding box center [1315, 628] width 315 height 33
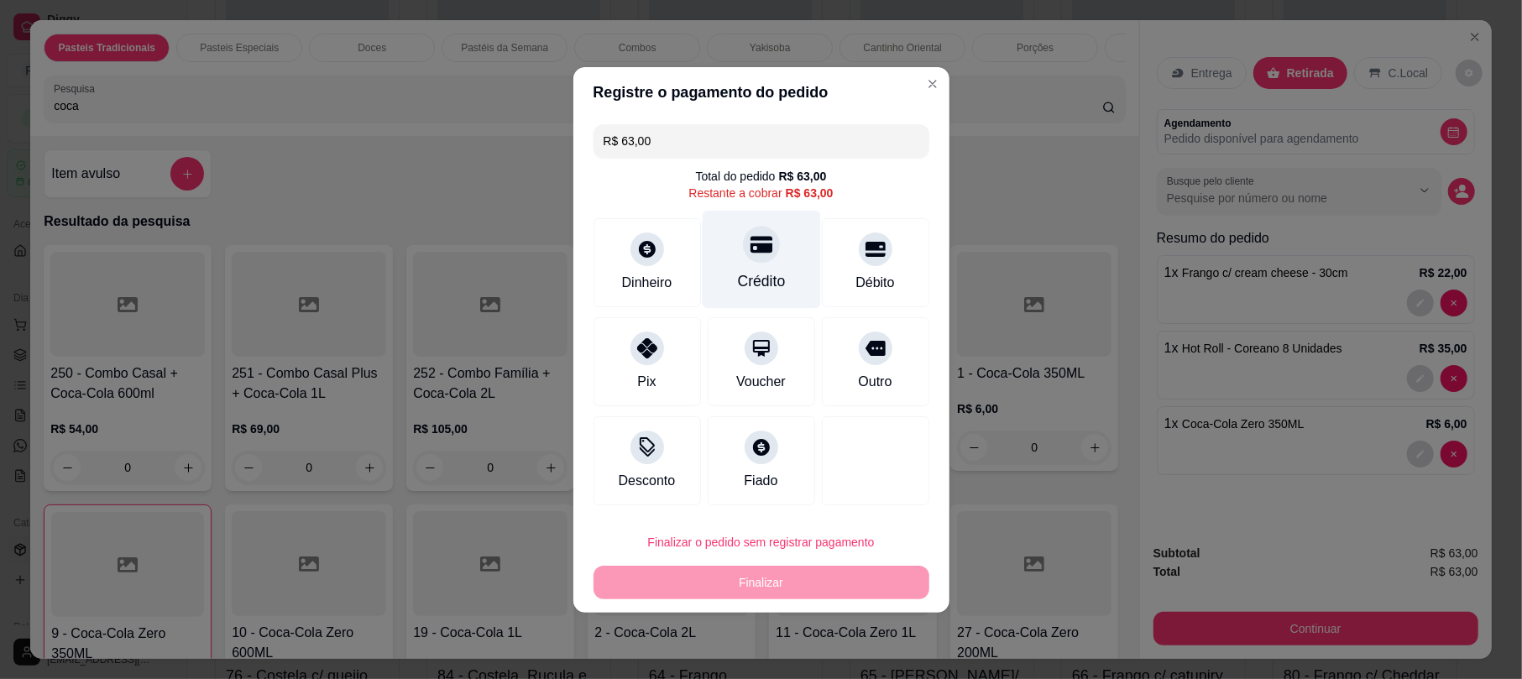
click at [743, 247] on div at bounding box center [761, 244] width 37 height 37
type input "R$ 0,00"
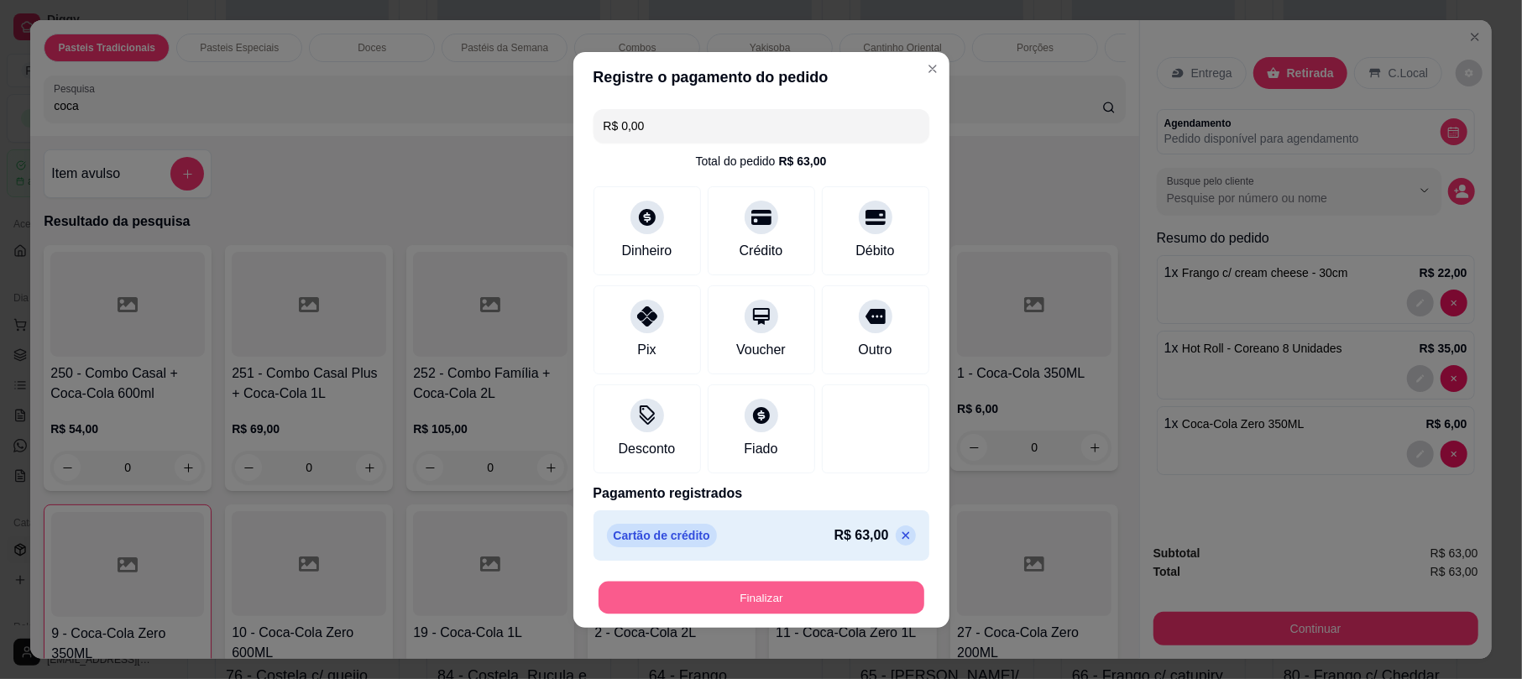
click at [831, 611] on button "Finalizar" at bounding box center [762, 597] width 326 height 33
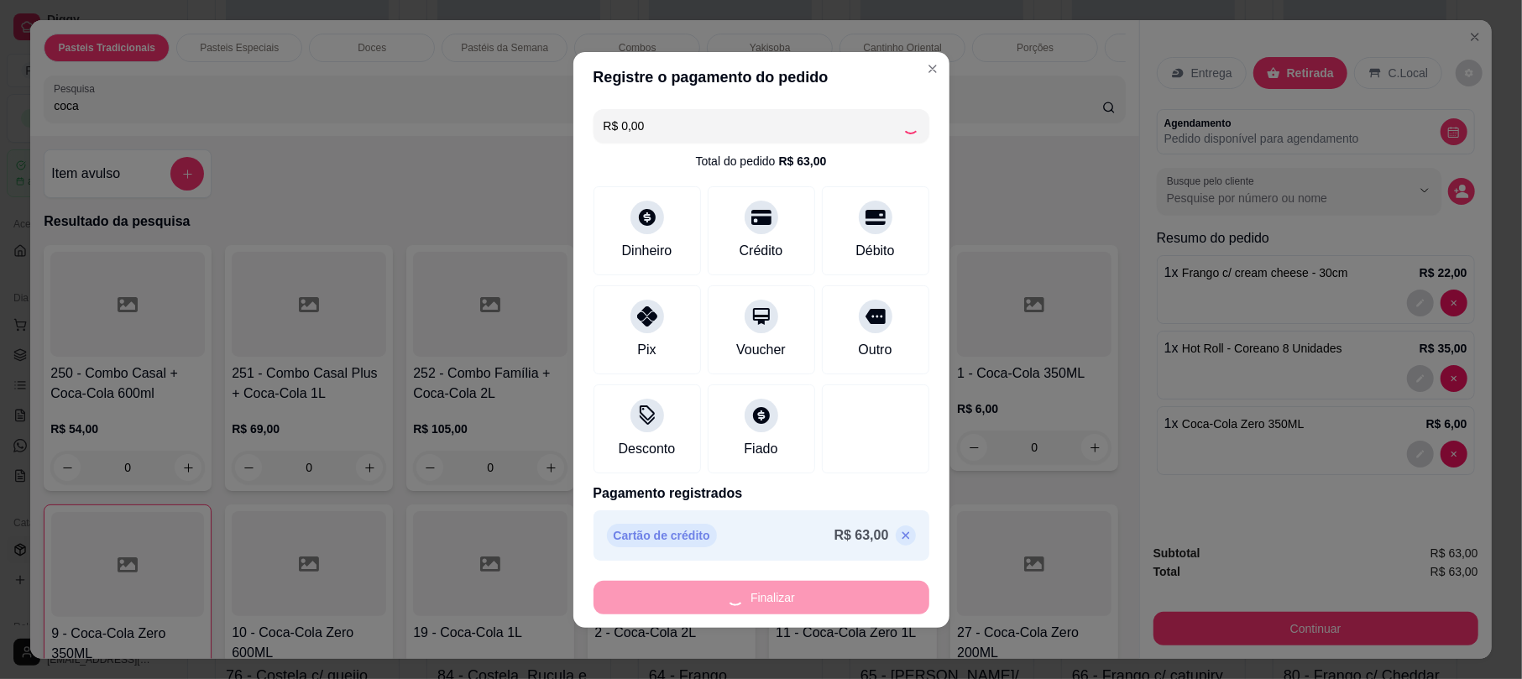
type input "0"
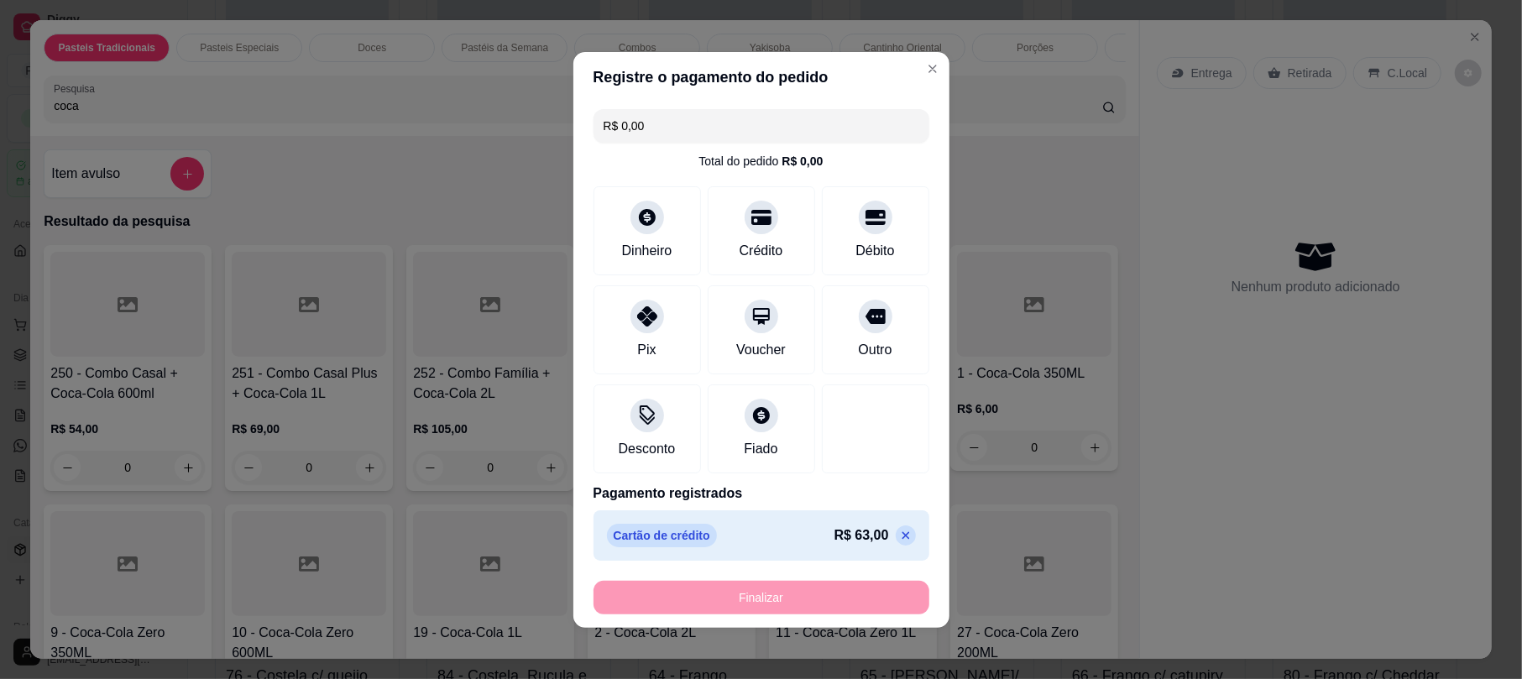
type input "-R$ 63,00"
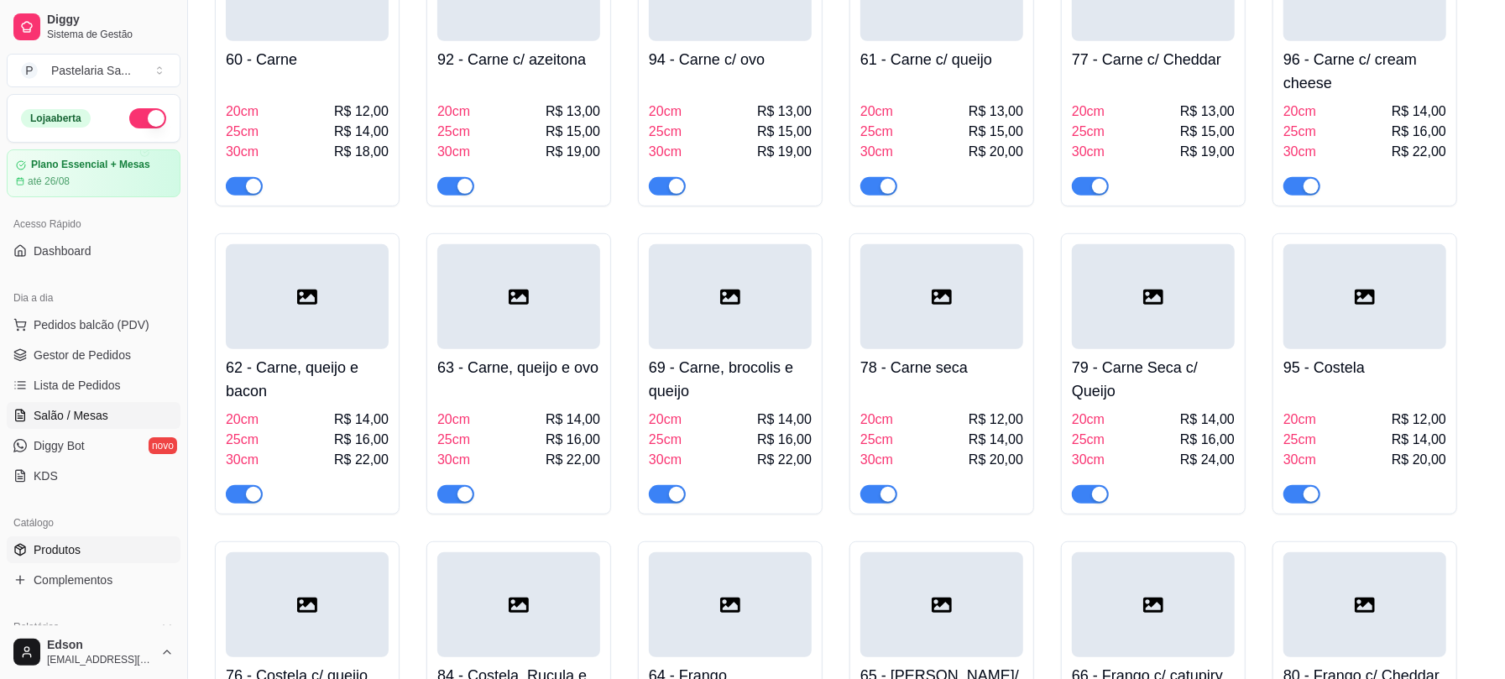
click at [124, 415] on link "Salão / Mesas" at bounding box center [94, 415] width 174 height 27
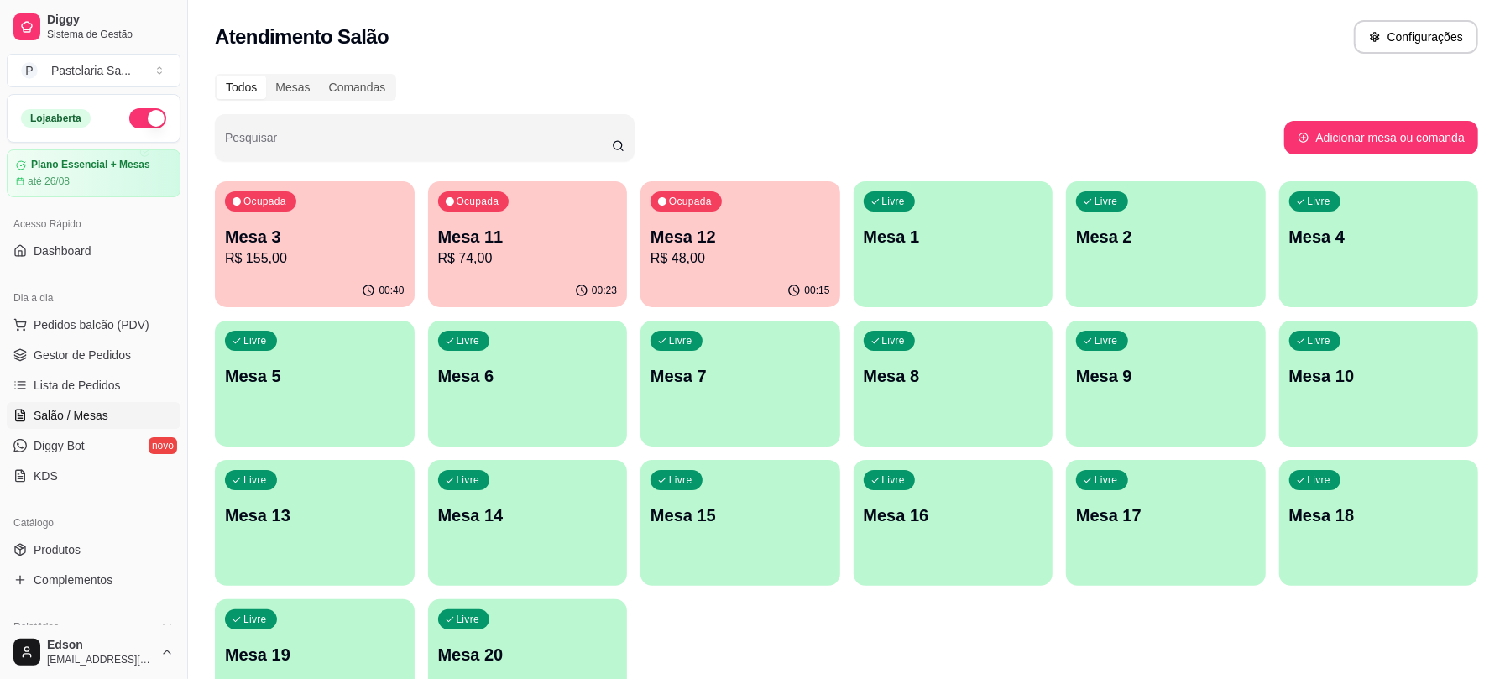
click at [532, 247] on div "Mesa 11 R$ 74,00" at bounding box center [528, 247] width 180 height 44
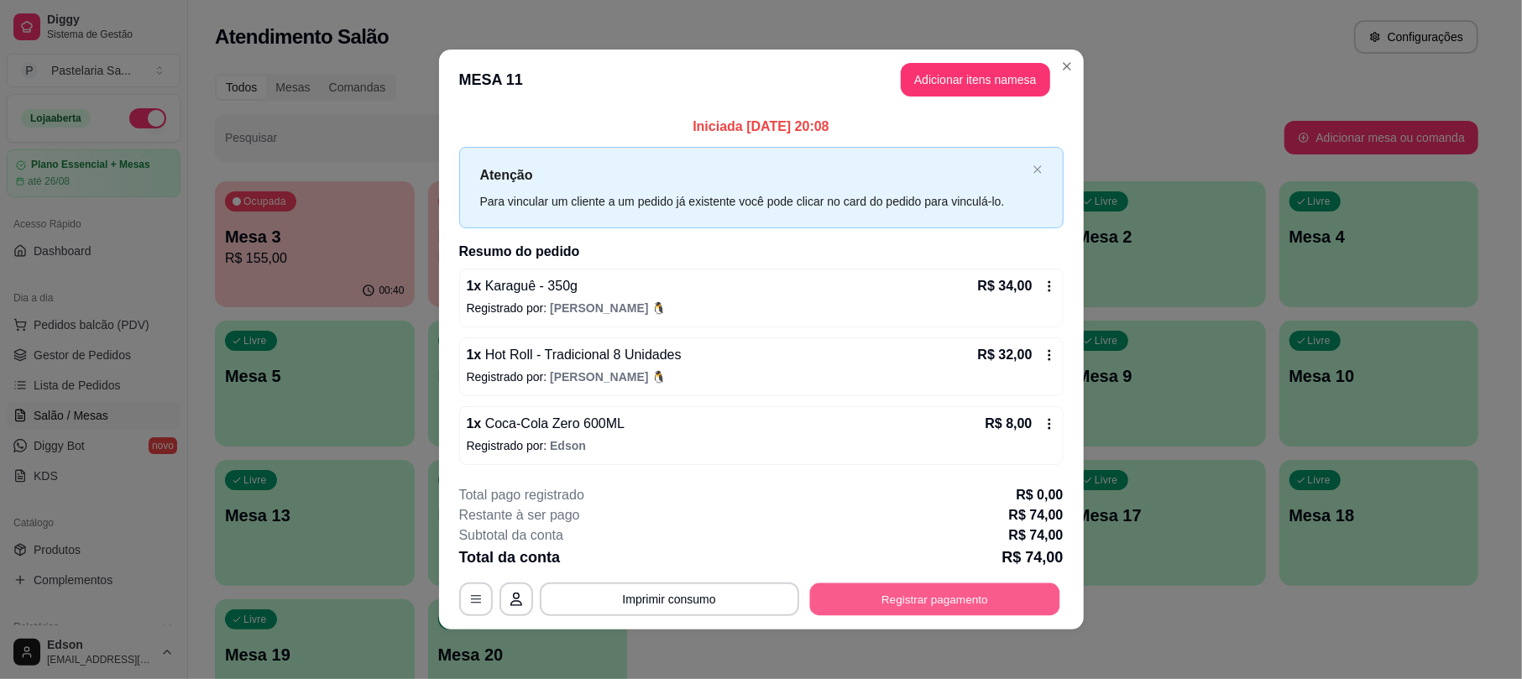
click at [865, 608] on button "Registrar pagamento" at bounding box center [934, 599] width 250 height 33
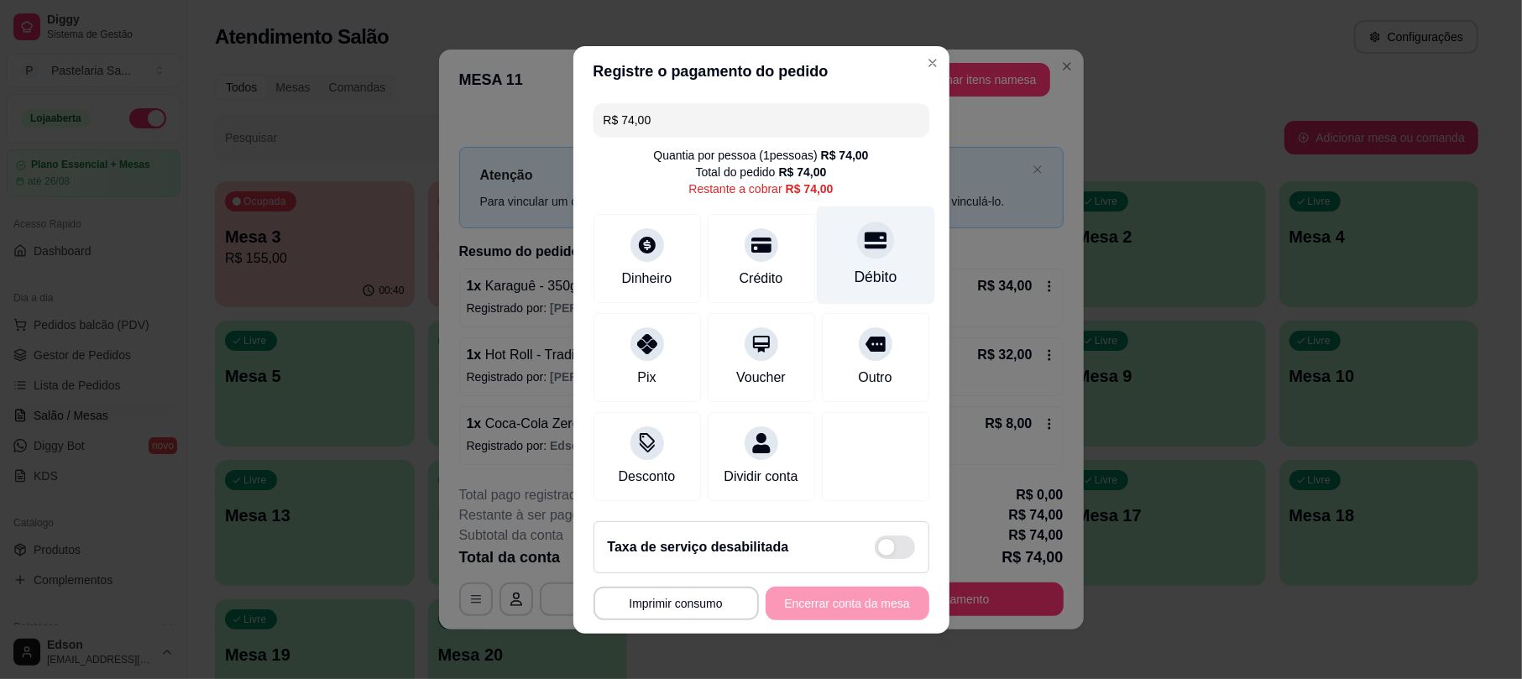
click at [874, 243] on div "Débito" at bounding box center [875, 255] width 118 height 98
type input "R$ 0,00"
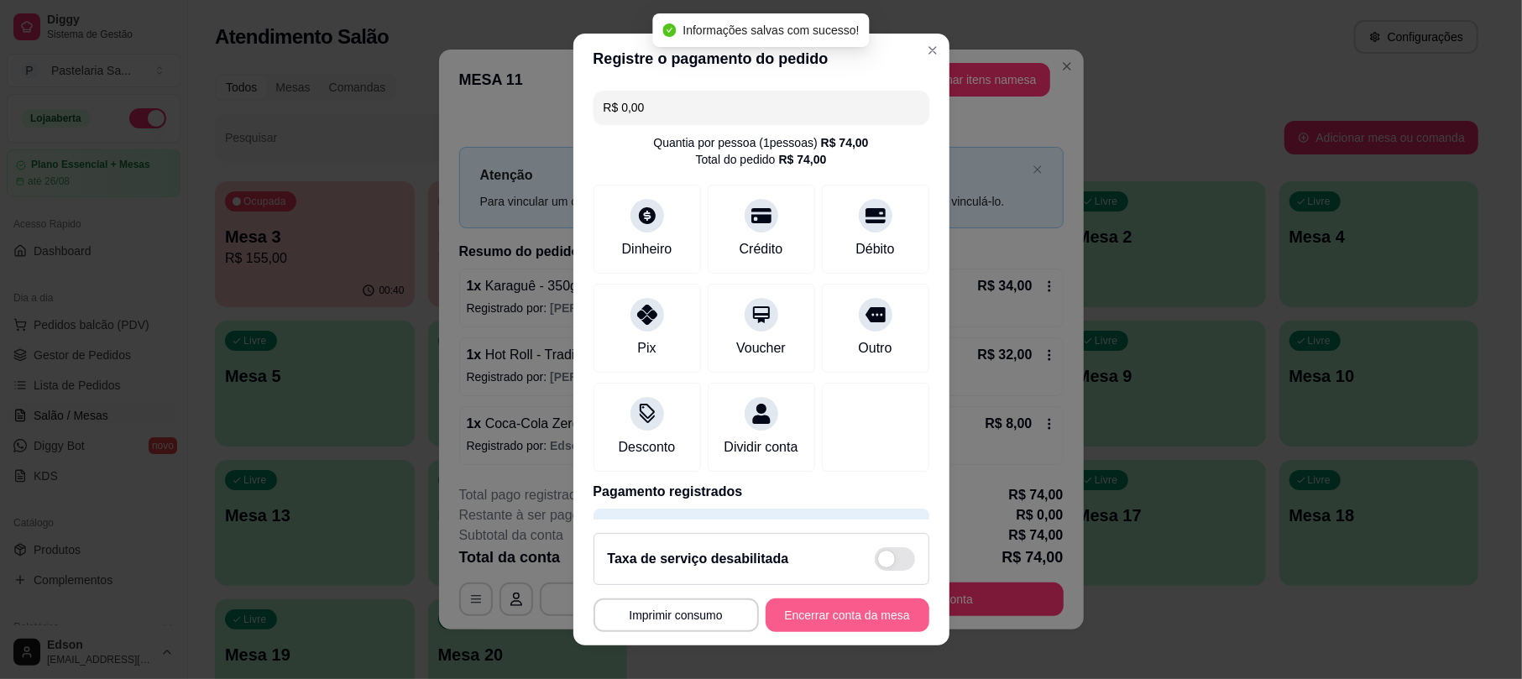
click at [841, 618] on button "Encerrar conta da mesa" at bounding box center [848, 616] width 164 height 34
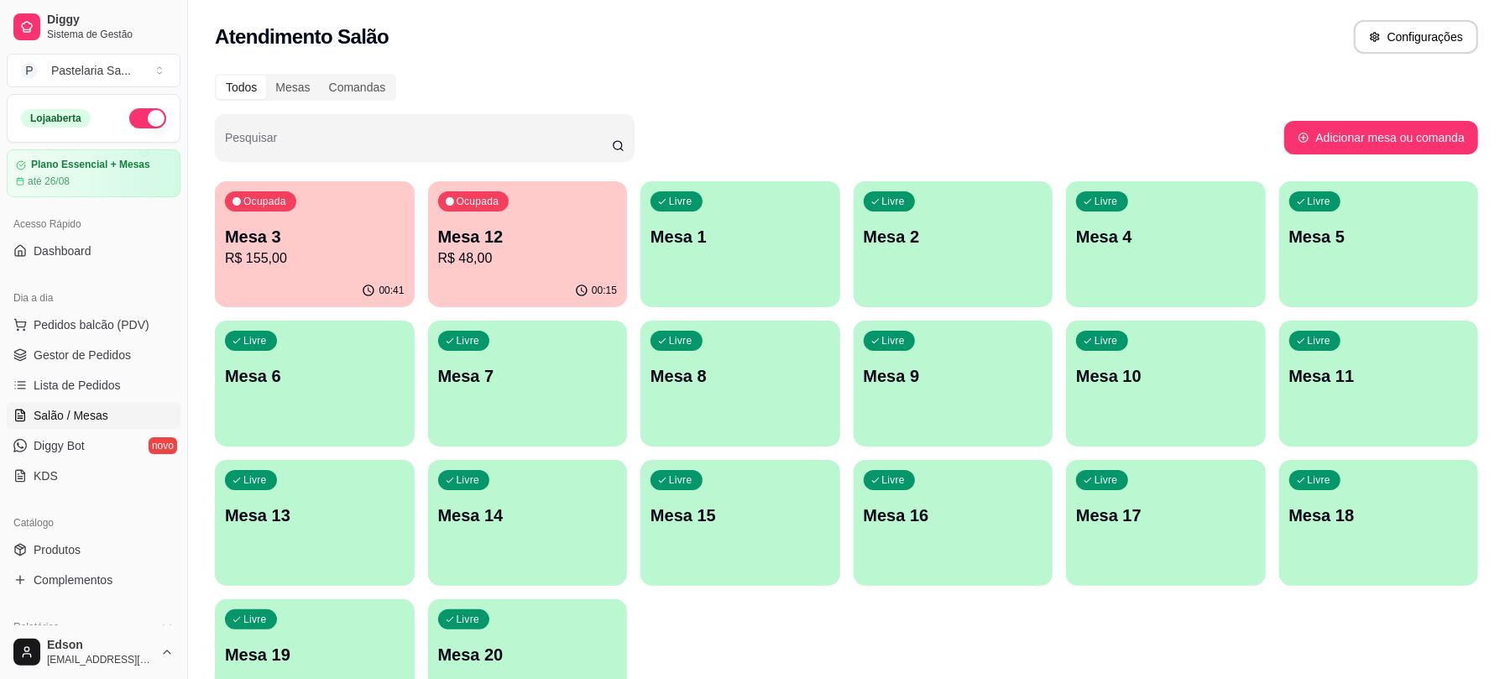
click at [310, 210] on div "Ocupada Mesa 3 R$ 155,00" at bounding box center [315, 227] width 200 height 93
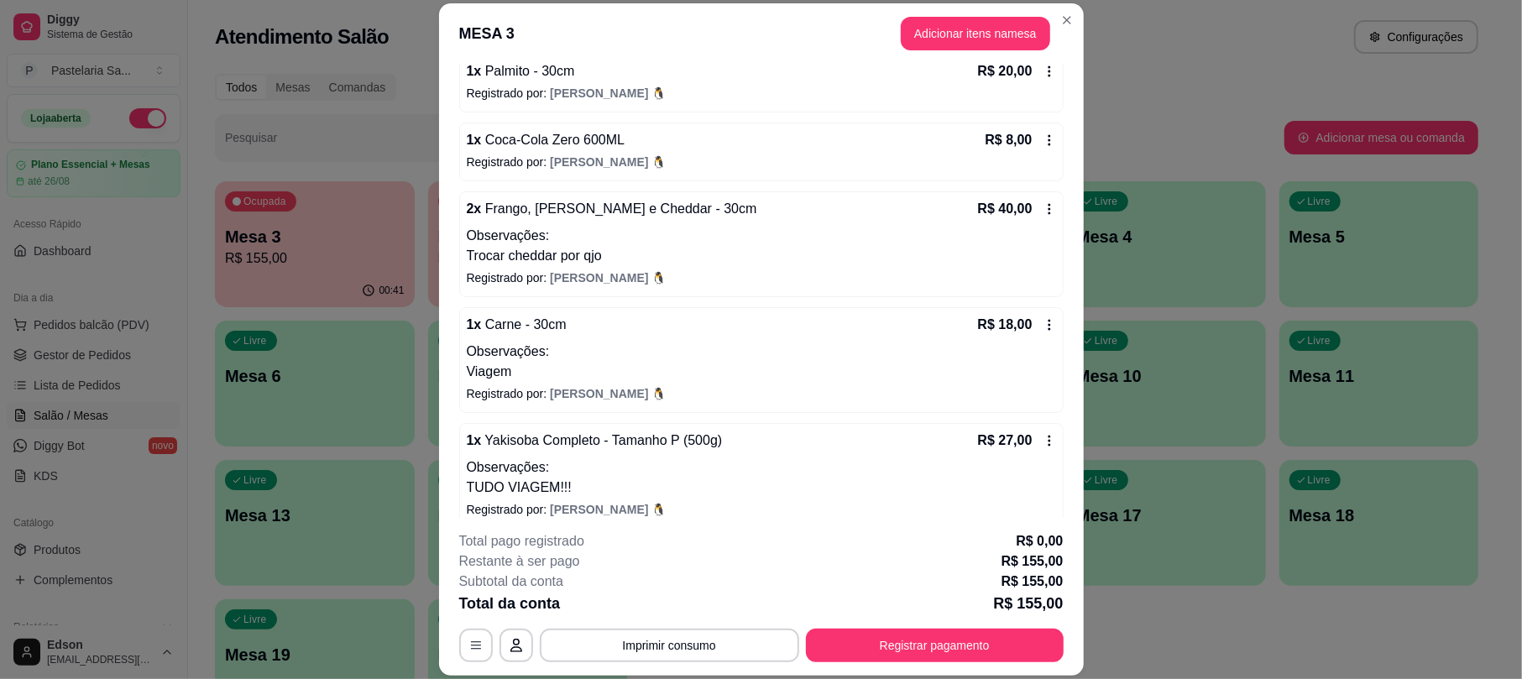
scroll to position [327, 0]
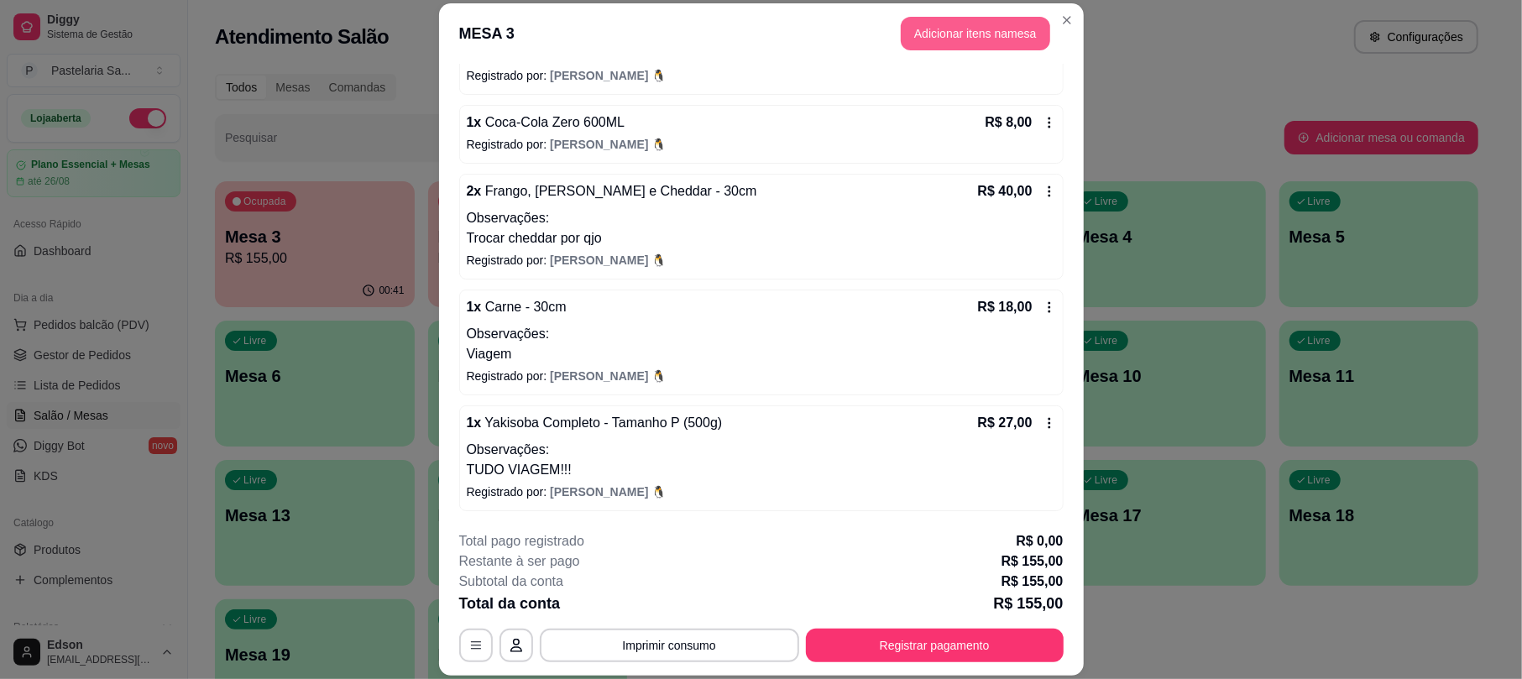
click at [968, 32] on button "Adicionar itens na mesa" at bounding box center [975, 34] width 149 height 34
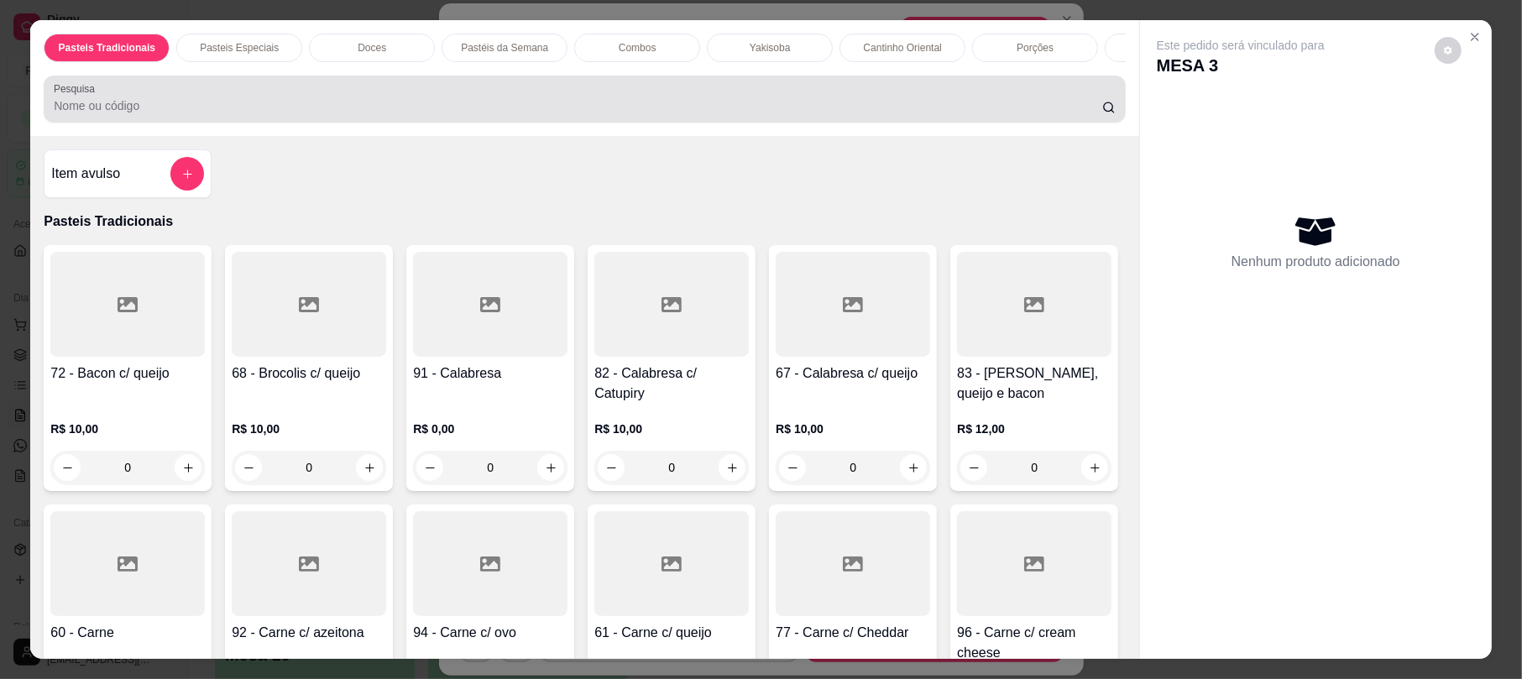
click at [579, 116] on div at bounding box center [584, 99] width 1061 height 34
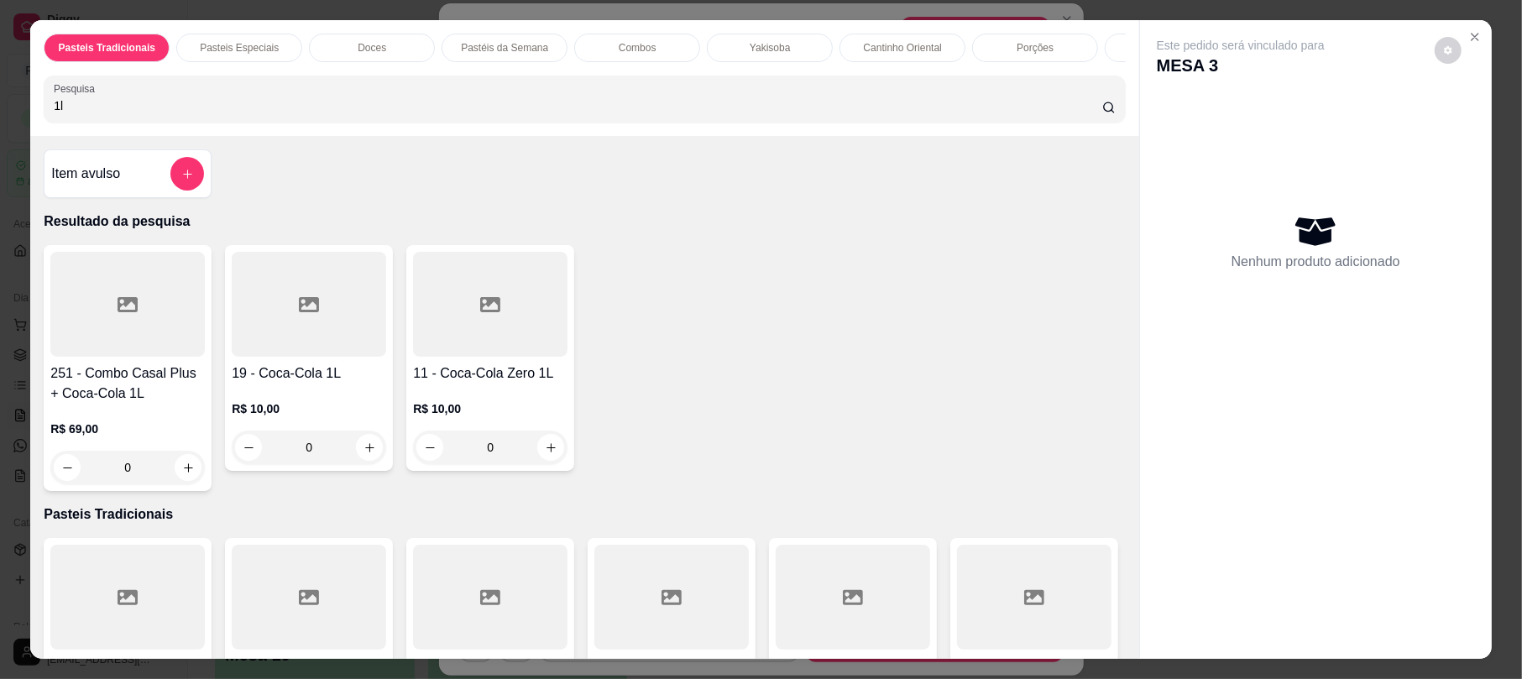
type input "1l"
click at [344, 357] on div at bounding box center [309, 304] width 154 height 105
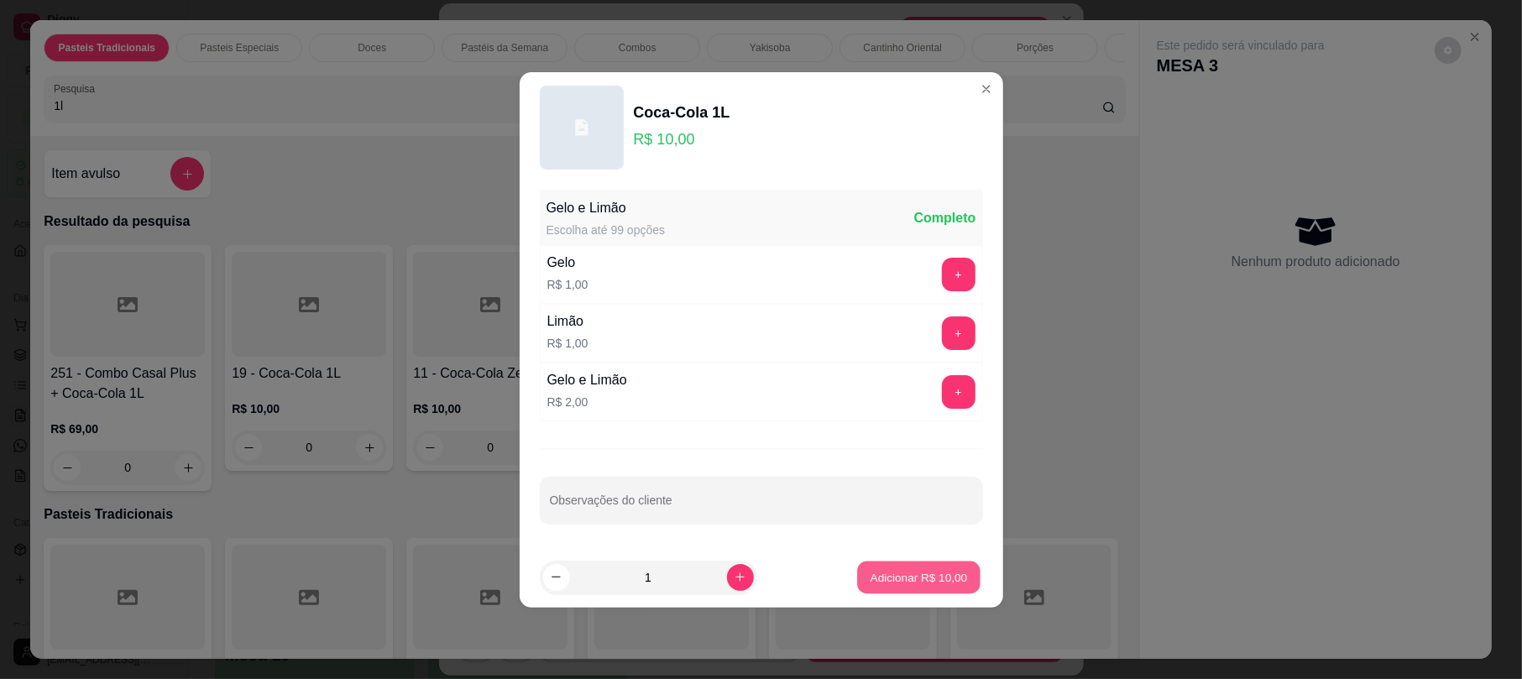
click at [894, 585] on p "Adicionar R$ 10,00" at bounding box center [919, 577] width 97 height 16
type input "1"
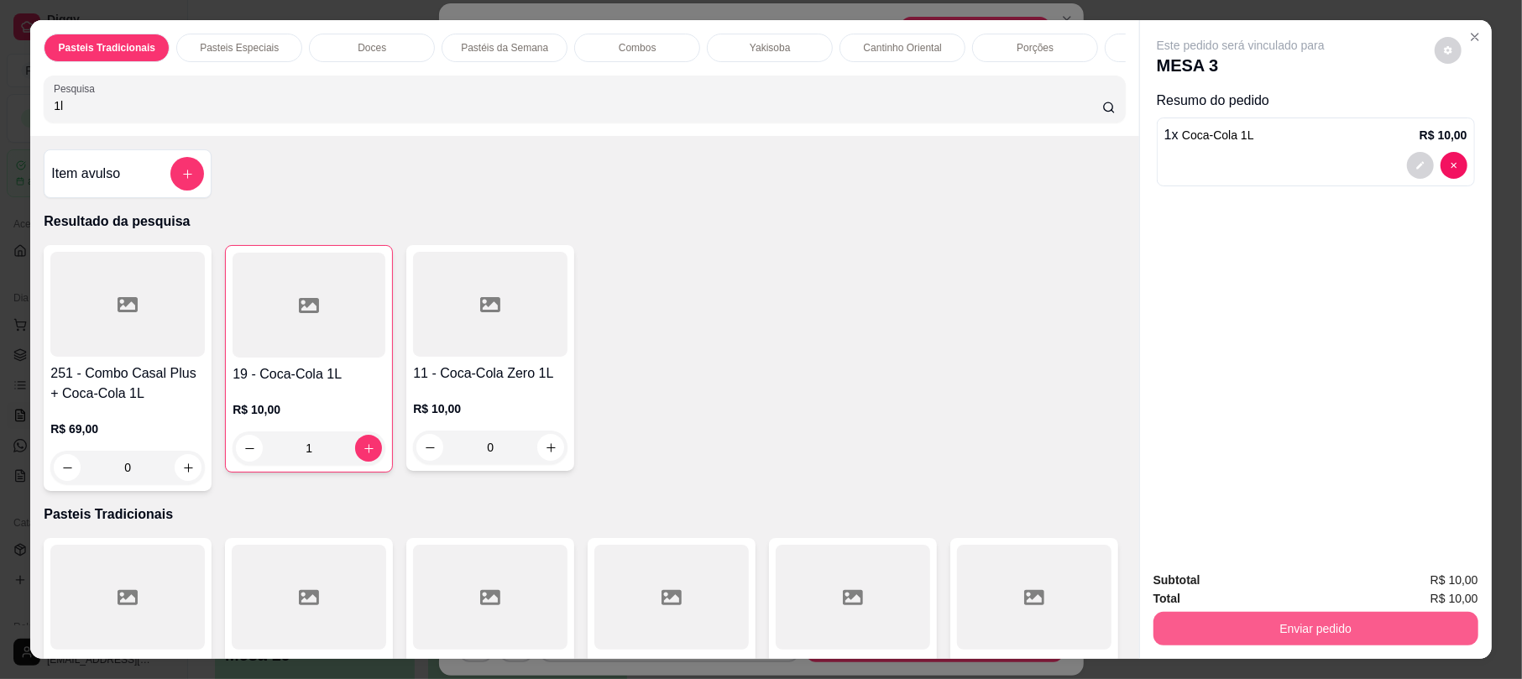
click at [1200, 614] on button "Enviar pedido" at bounding box center [1315, 629] width 325 height 34
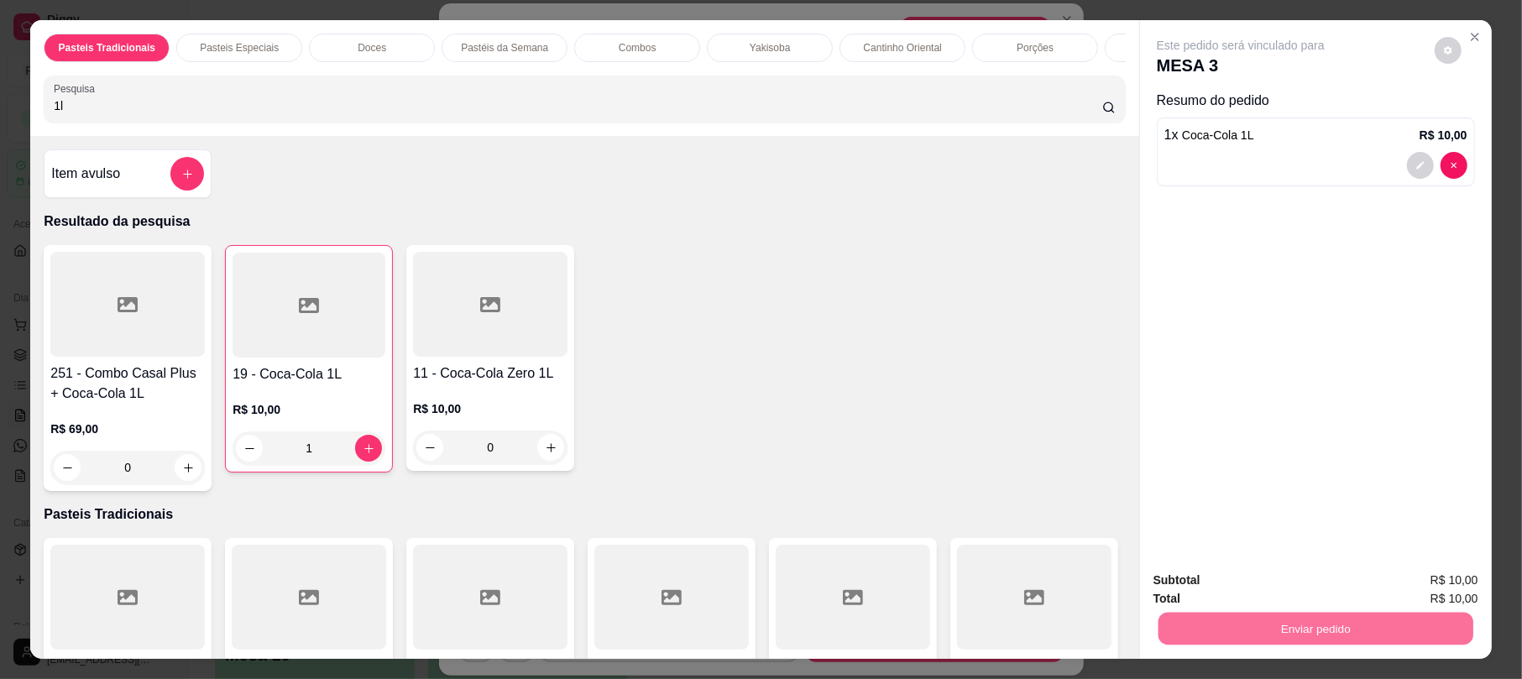
click at [1214, 579] on button "Não registrar e enviar pedido" at bounding box center [1258, 588] width 175 height 32
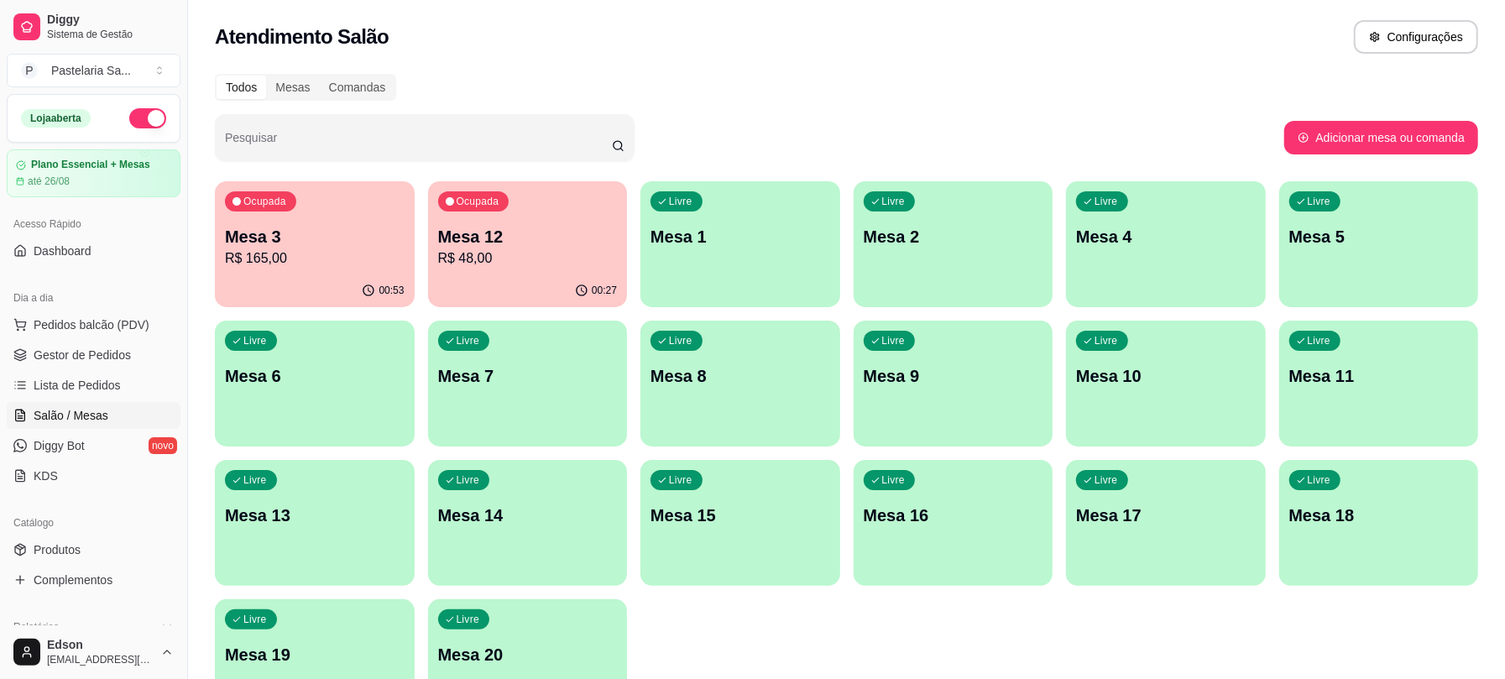
click at [491, 262] on p "R$ 48,00" at bounding box center [528, 258] width 180 height 20
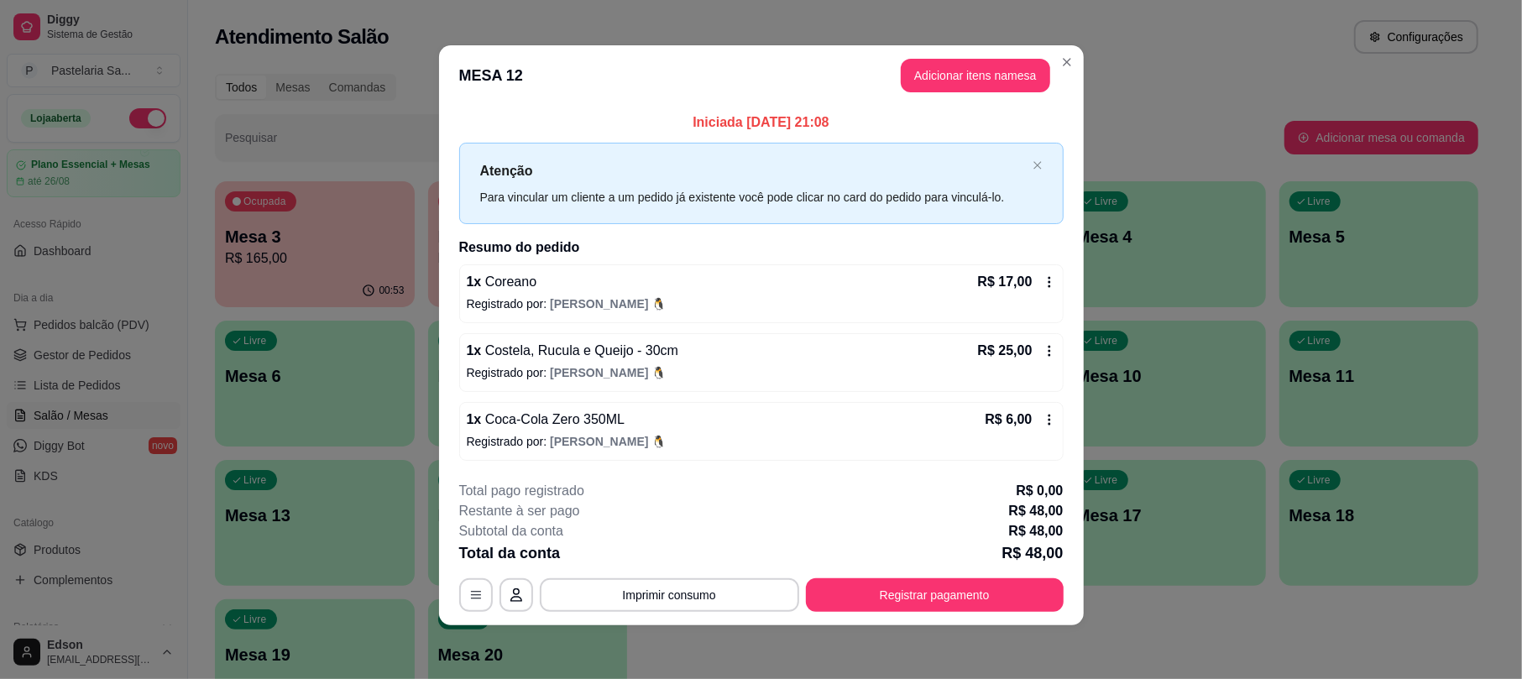
scroll to position [5, 0]
click at [1007, 585] on button "Registrar pagamento" at bounding box center [934, 595] width 250 height 33
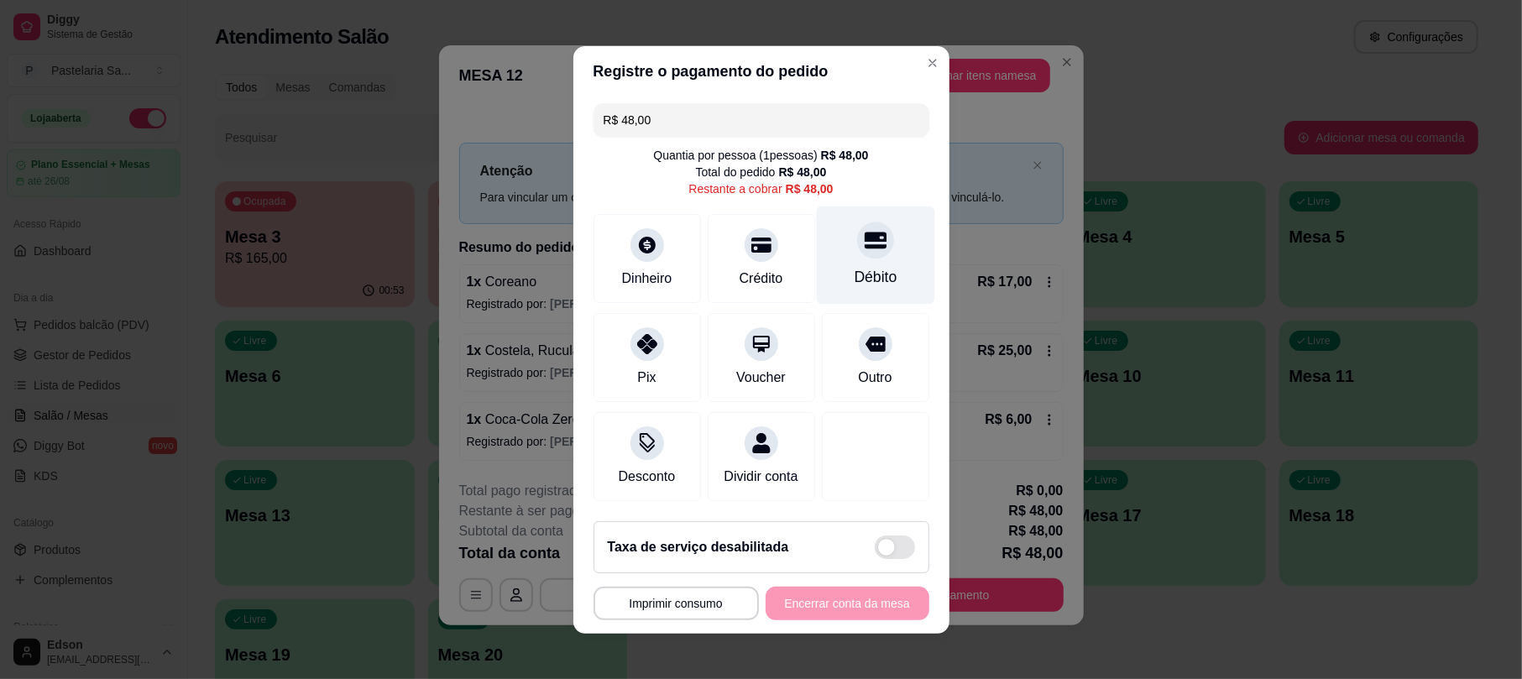
click at [863, 245] on div at bounding box center [875, 240] width 37 height 37
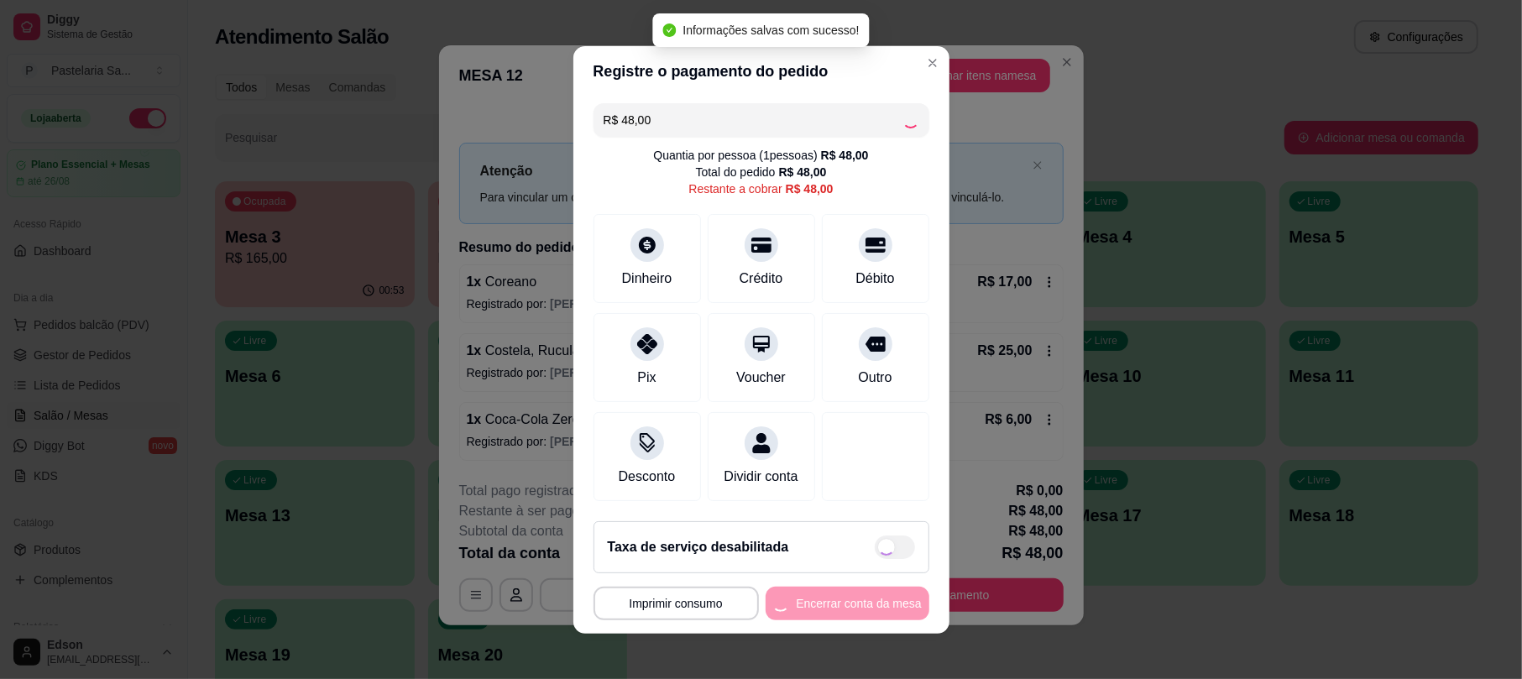
type input "R$ 0,00"
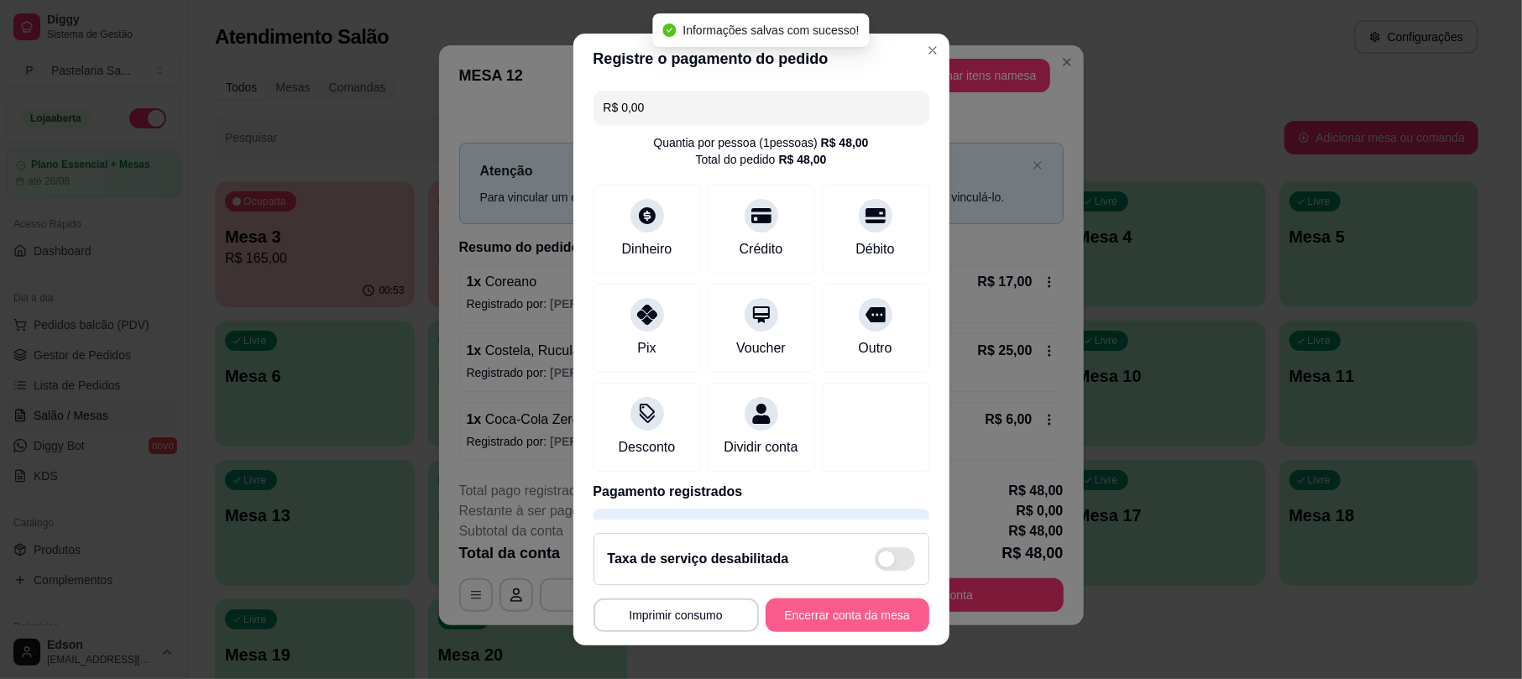
click at [860, 613] on button "Encerrar conta da mesa" at bounding box center [848, 616] width 164 height 34
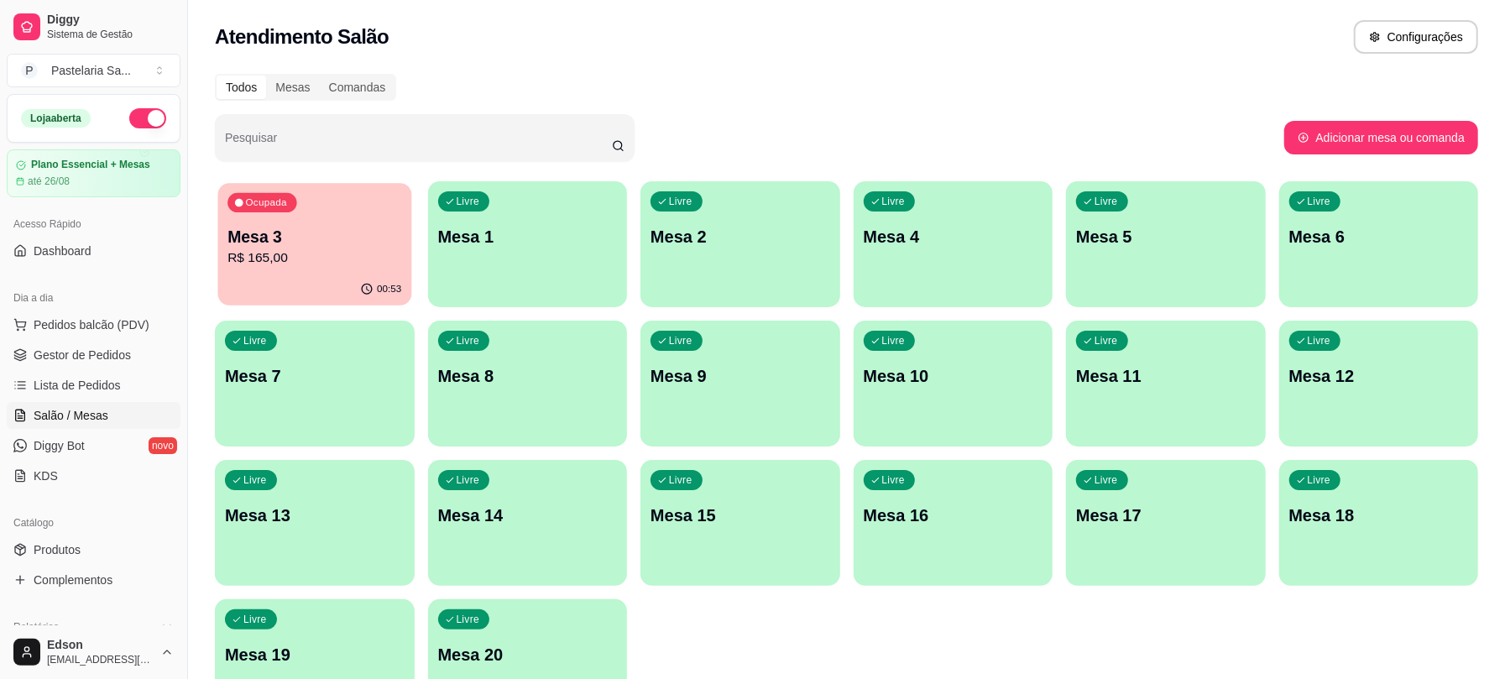
click at [344, 232] on div "Ocupada Mesa 3 R$ 165,00" at bounding box center [314, 228] width 193 height 91
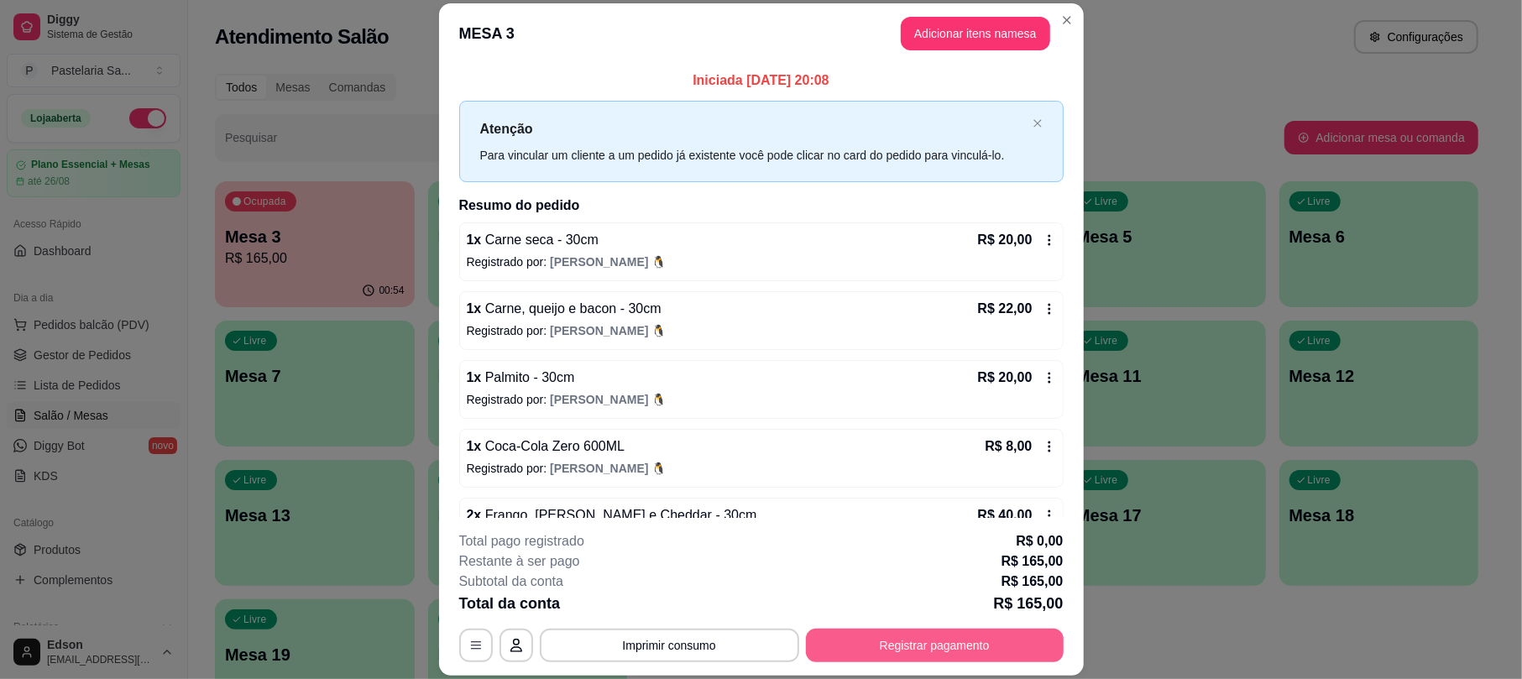
click at [1016, 650] on button "Registrar pagamento" at bounding box center [935, 646] width 258 height 34
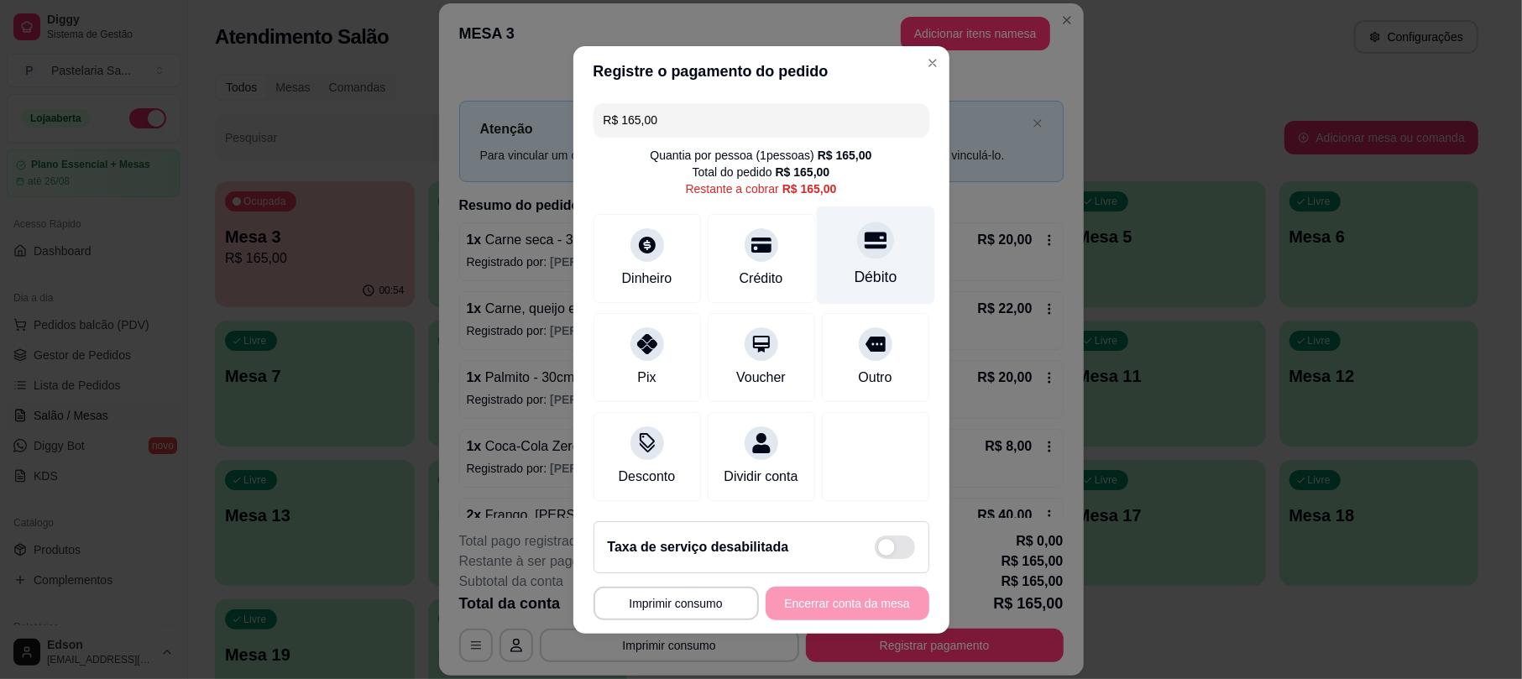
click at [877, 236] on div "Débito" at bounding box center [875, 255] width 118 height 98
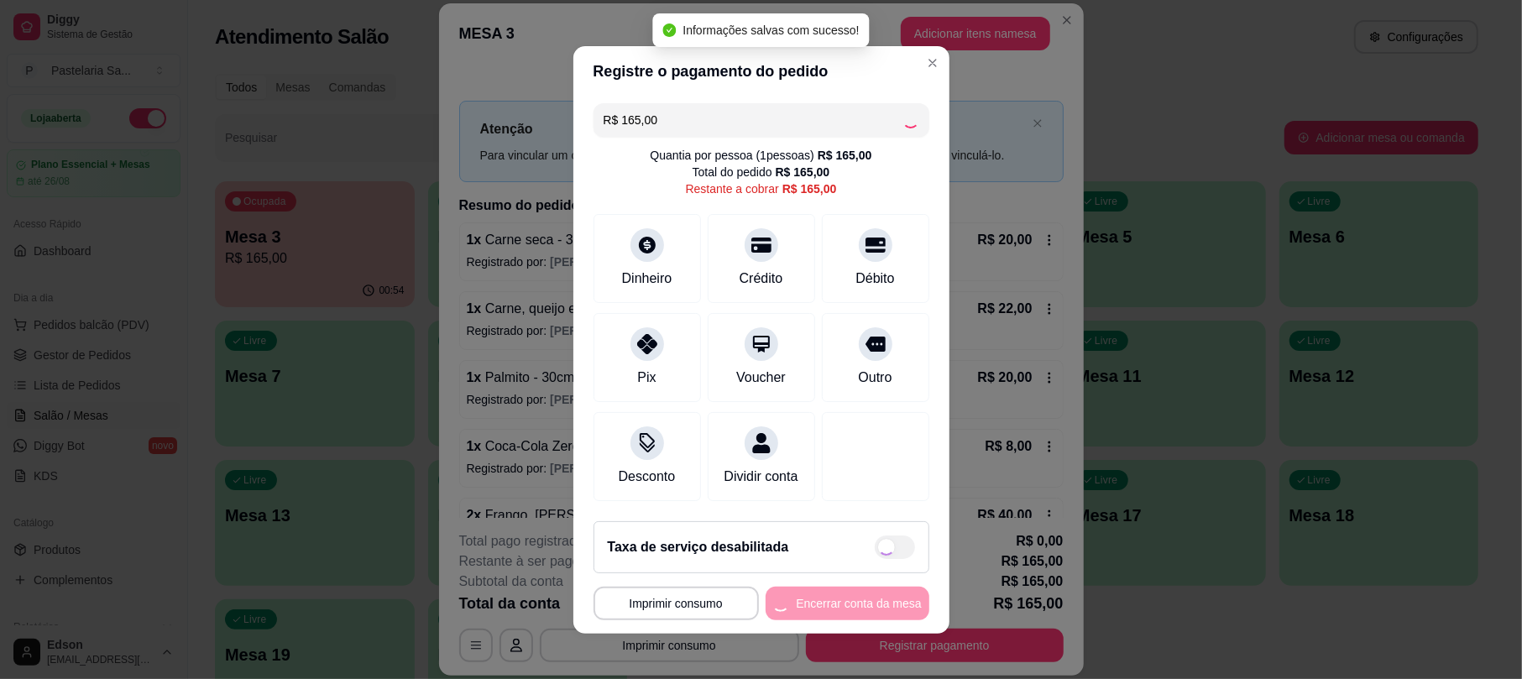
type input "R$ 0,00"
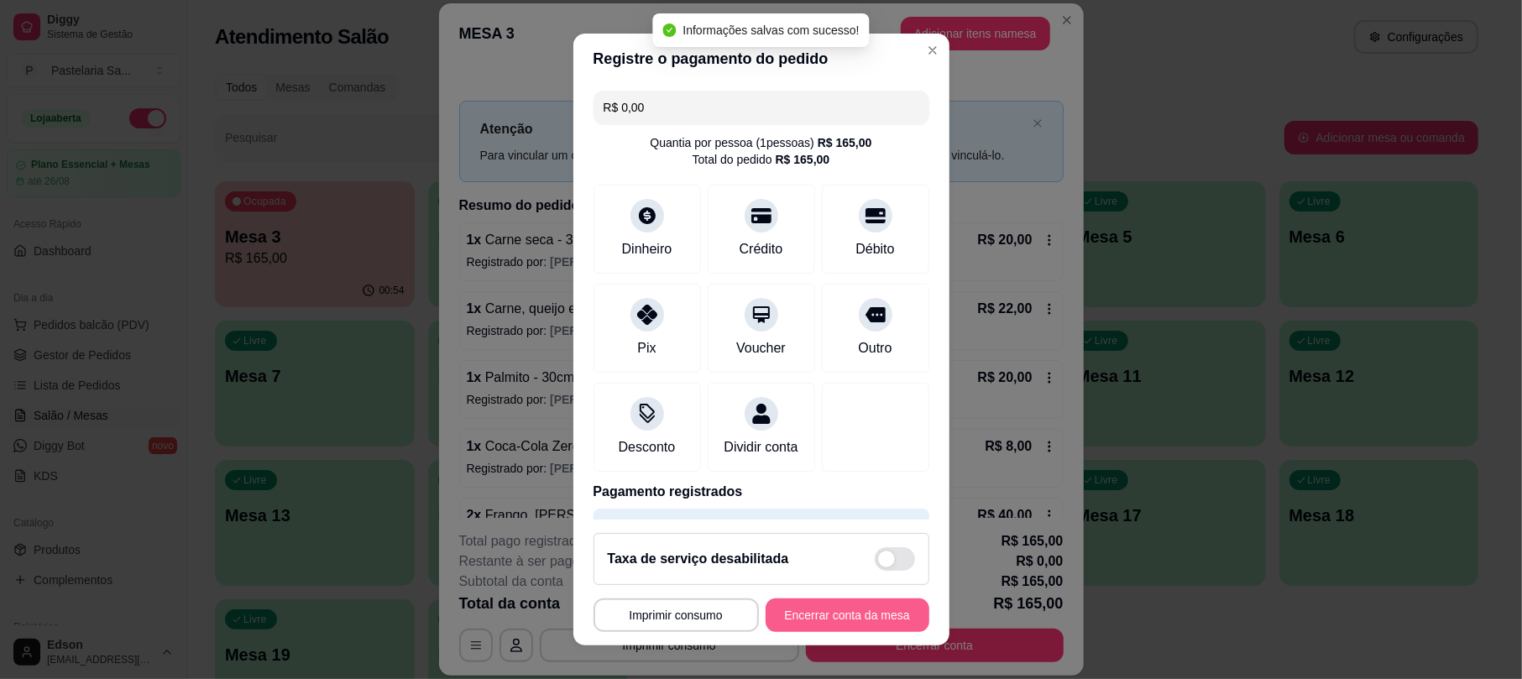
click at [824, 614] on button "Encerrar conta da mesa" at bounding box center [848, 616] width 164 height 34
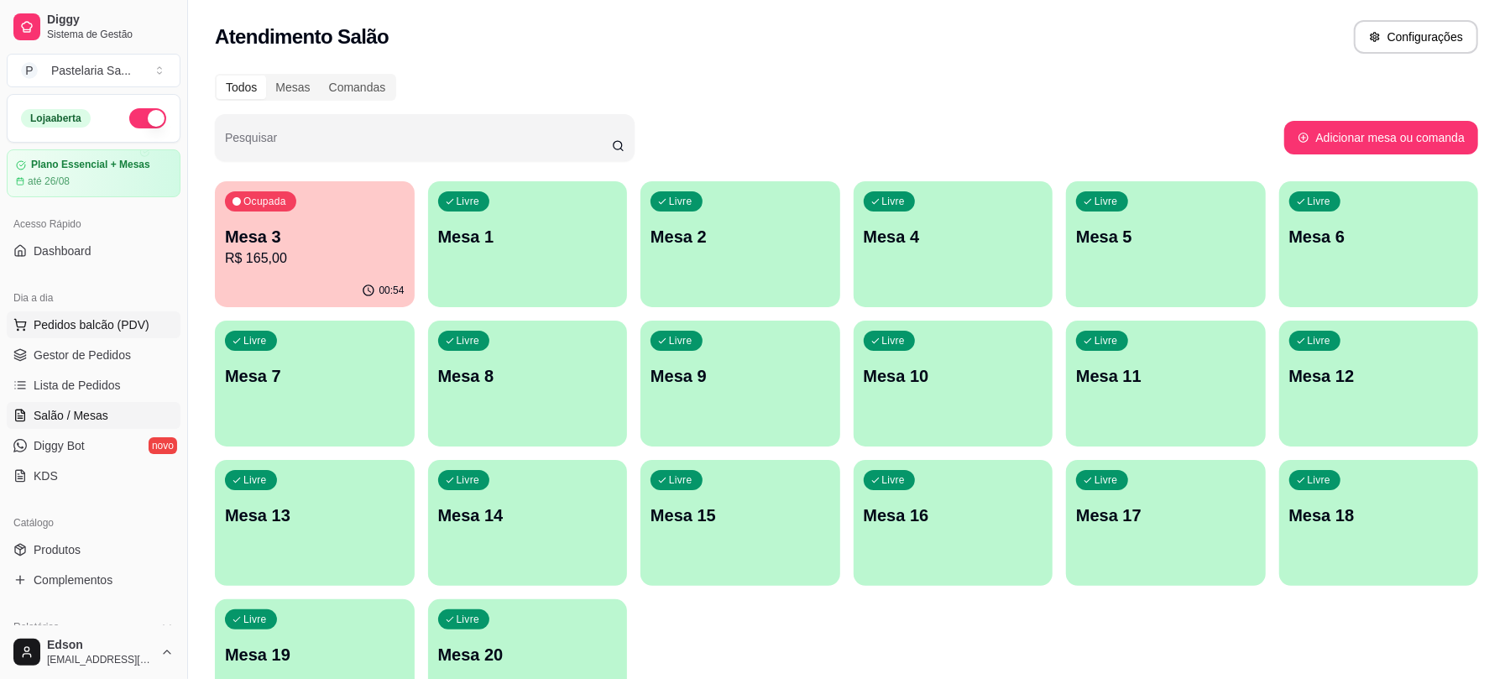
click at [111, 323] on span "Pedidos balcão (PDV)" at bounding box center [92, 324] width 116 height 17
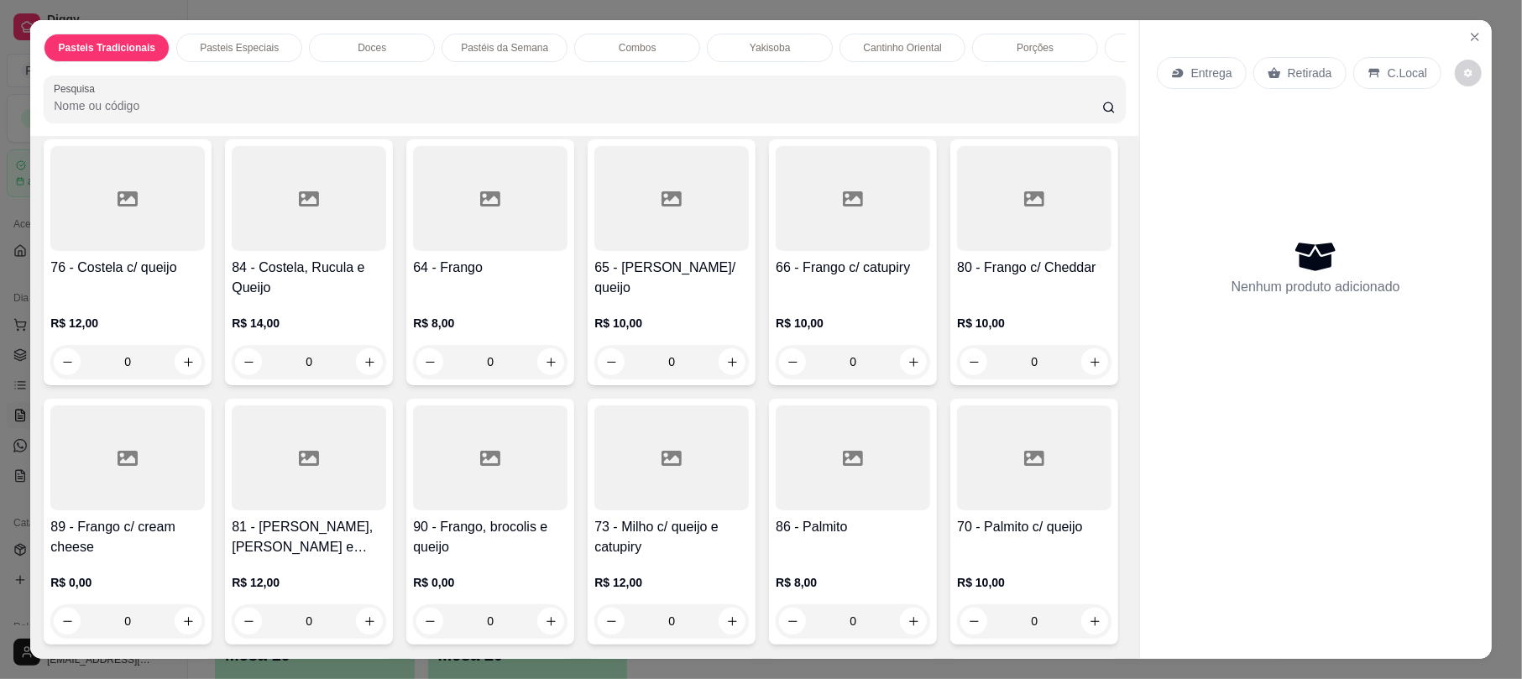
scroll to position [885, 0]
click at [205, 292] on div "76 - Costela c/ queijo" at bounding box center [127, 277] width 154 height 40
click at [616, 252] on div "25cm R$ 16,00" at bounding box center [760, 270] width 443 height 55
radio input "true"
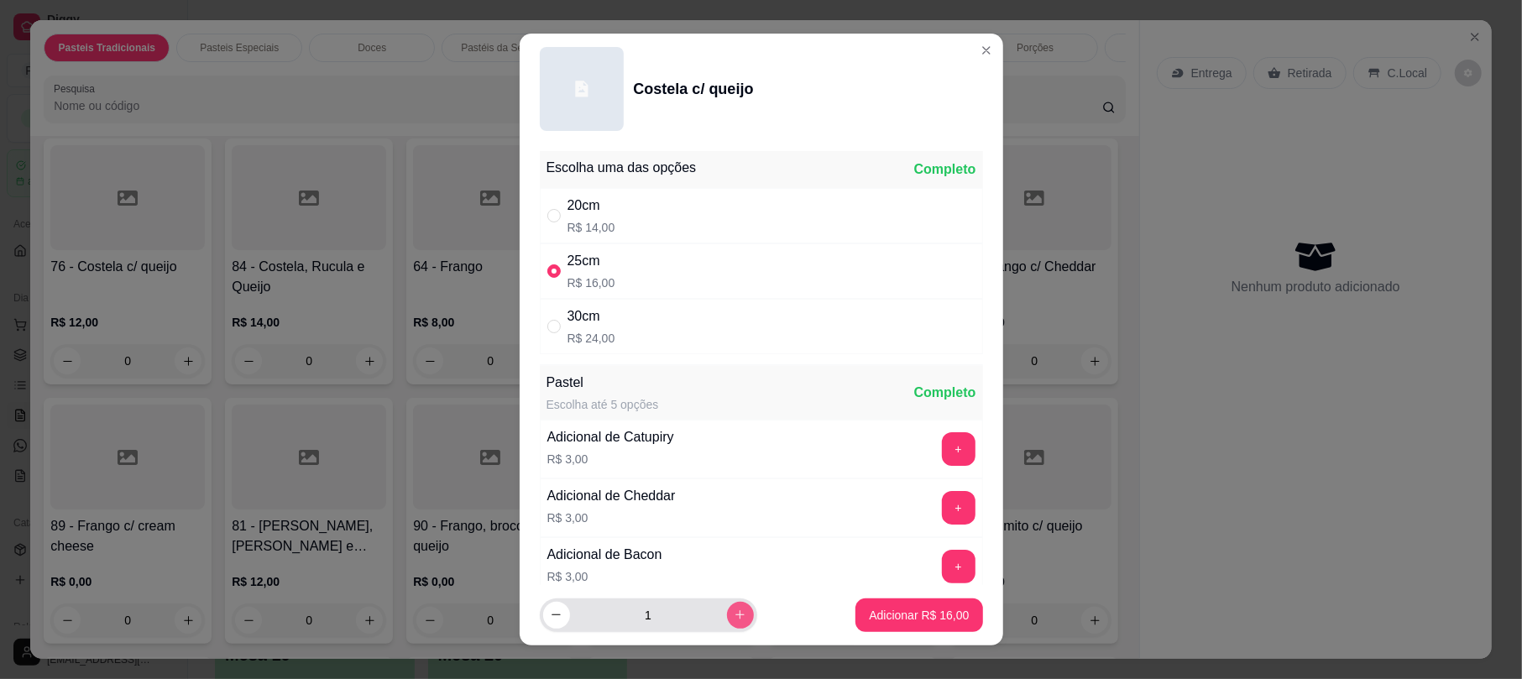
click at [734, 615] on icon "increase-product-quantity" at bounding box center [740, 615] width 13 height 13
type input "2"
click at [869, 621] on p "Adicionar R$ 32,00" at bounding box center [919, 615] width 100 height 17
type input "2"
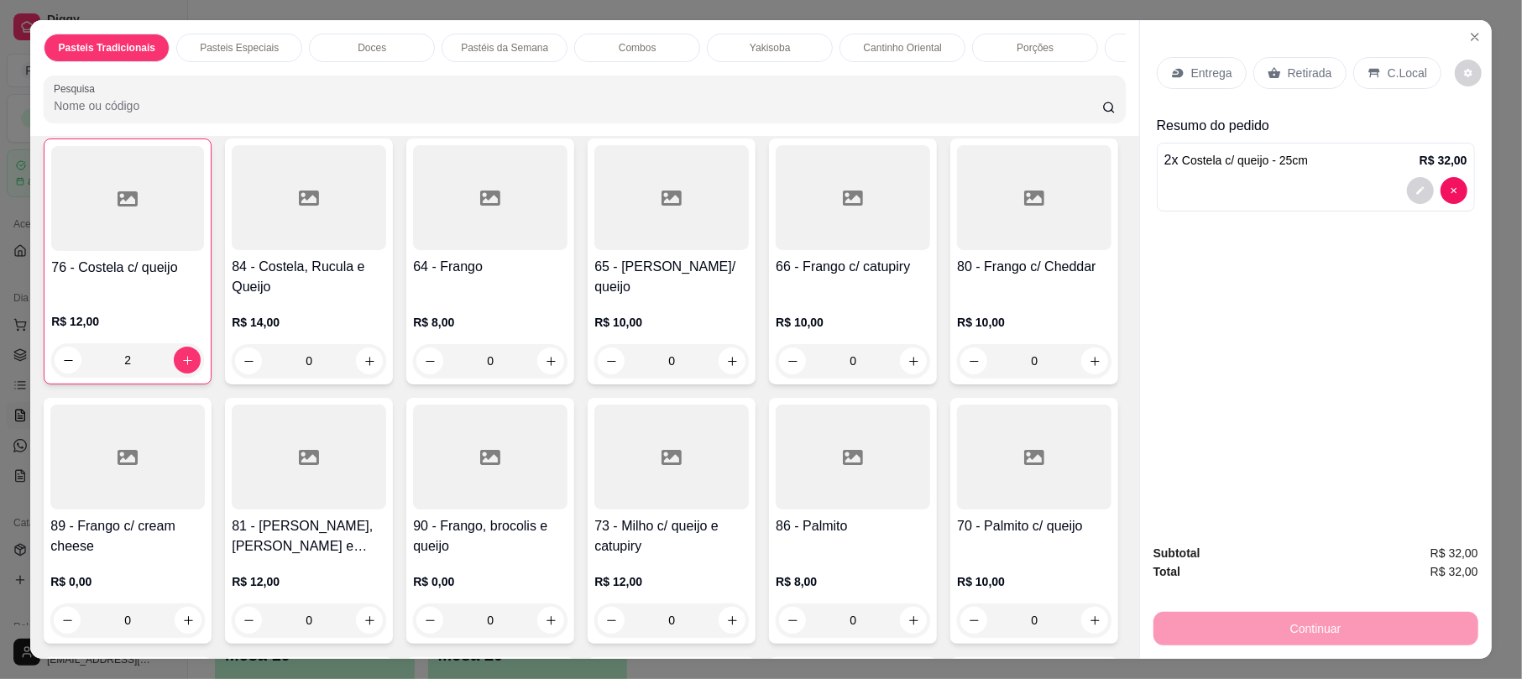
click at [249, 114] on input "Pesquisa" at bounding box center [578, 105] width 1048 height 17
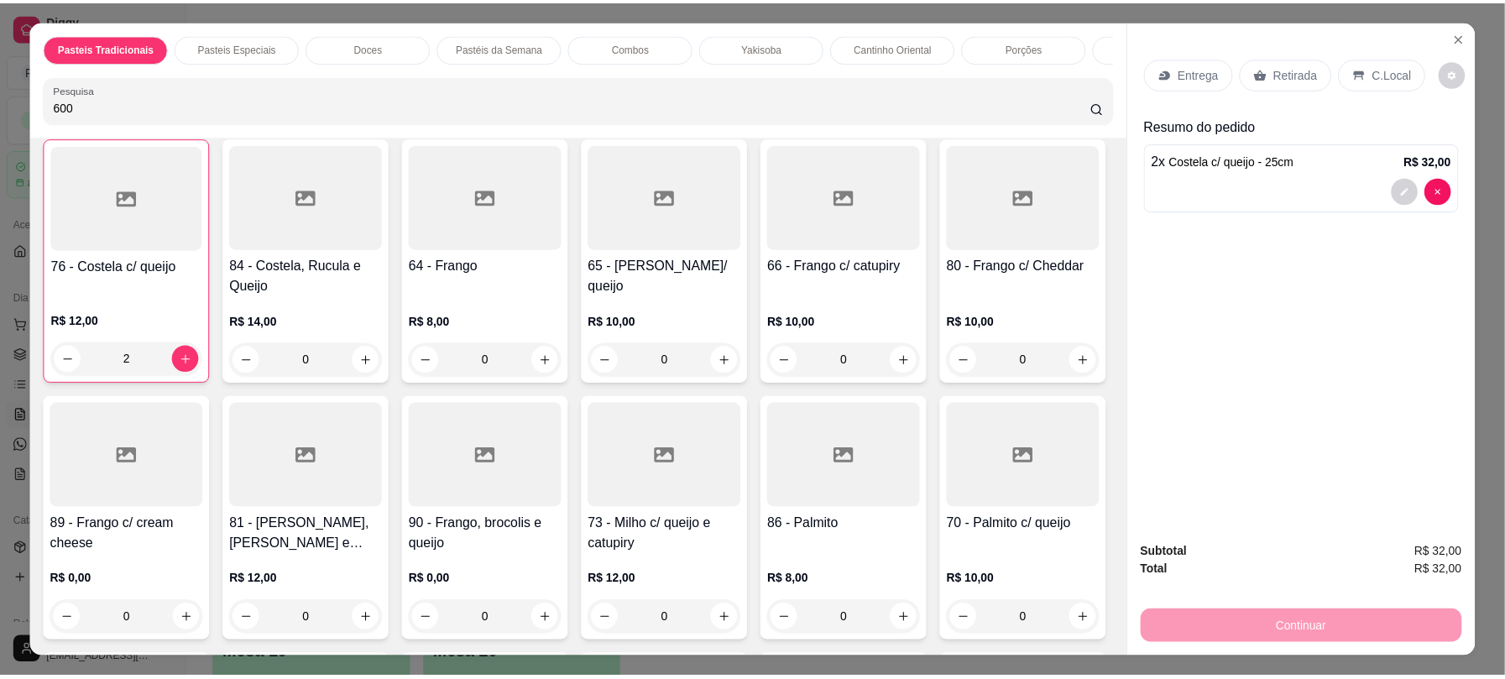
scroll to position [0, 0]
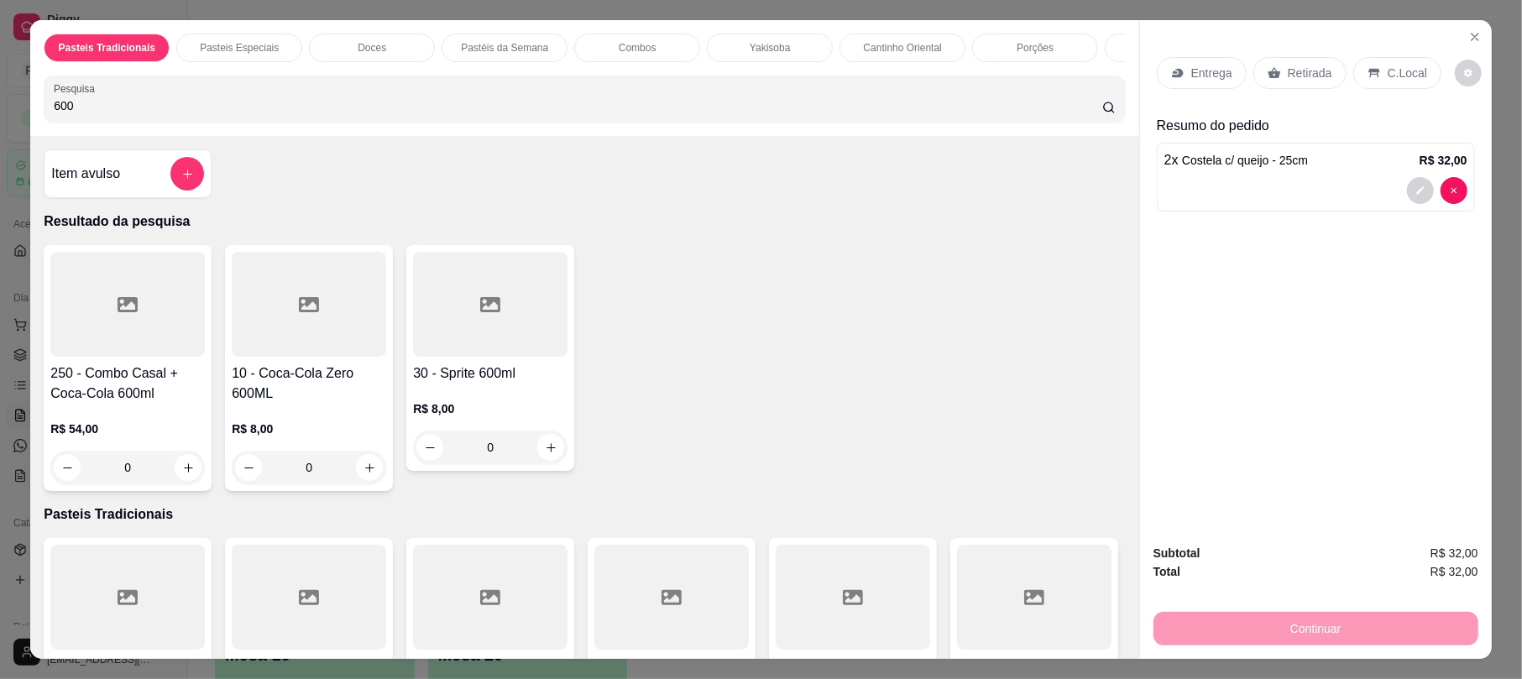
type input "600"
click at [314, 437] on p "R$ 8,00" at bounding box center [309, 429] width 154 height 17
click at [438, 357] on div at bounding box center [490, 304] width 154 height 105
click at [340, 404] on h4 "10 - Coca-Cola Zero 600ML" at bounding box center [309, 383] width 154 height 40
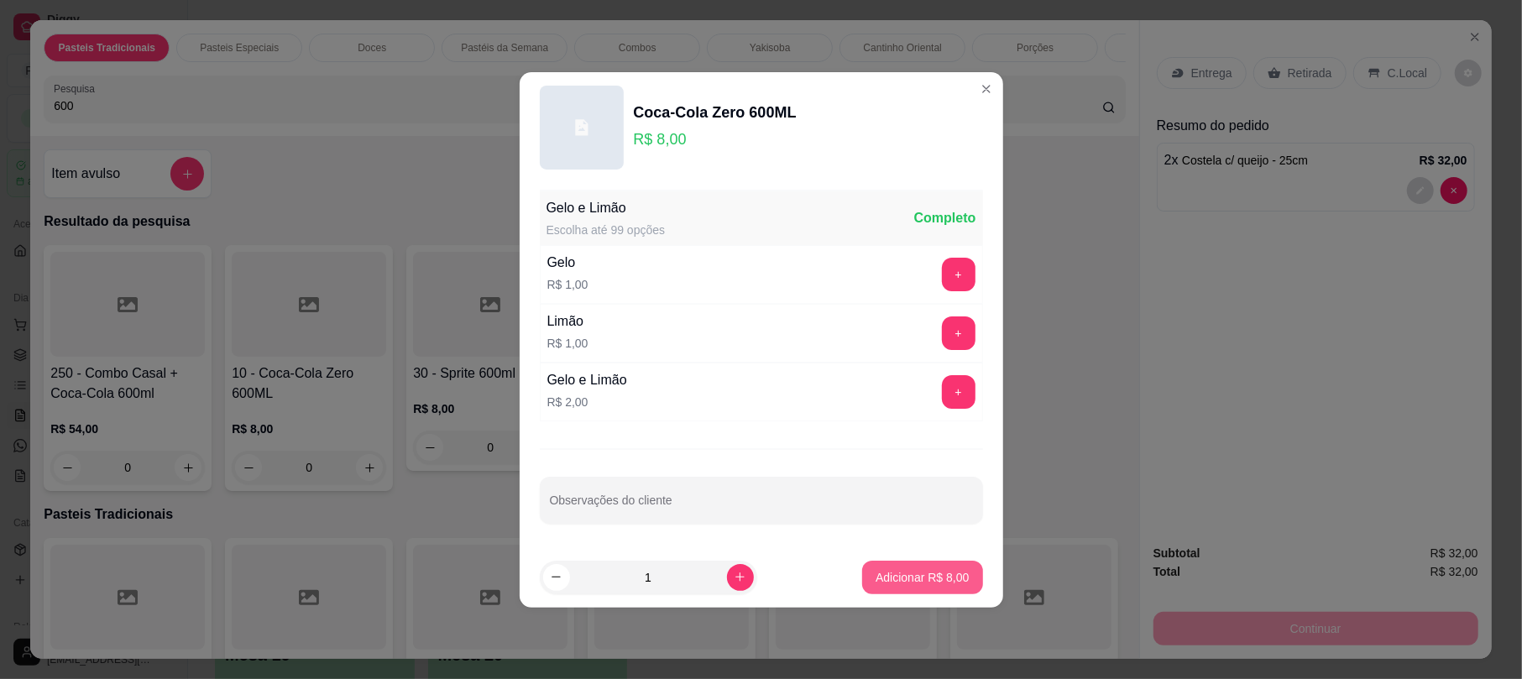
click at [937, 576] on p "Adicionar R$ 8,00" at bounding box center [922, 577] width 93 height 17
type input "1"
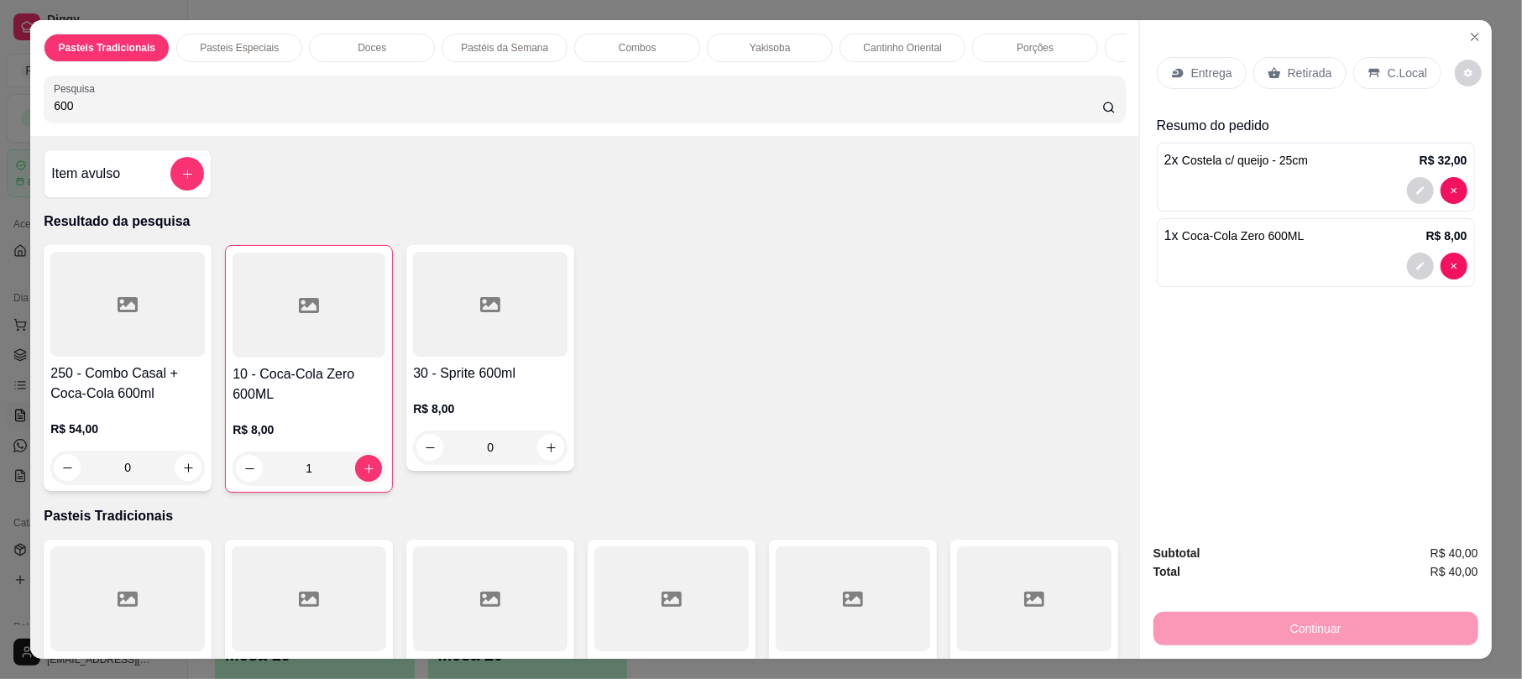
click at [1291, 635] on div "Continuar" at bounding box center [1315, 627] width 325 height 38
click at [1315, 79] on p "Retirada" at bounding box center [1310, 73] width 44 height 17
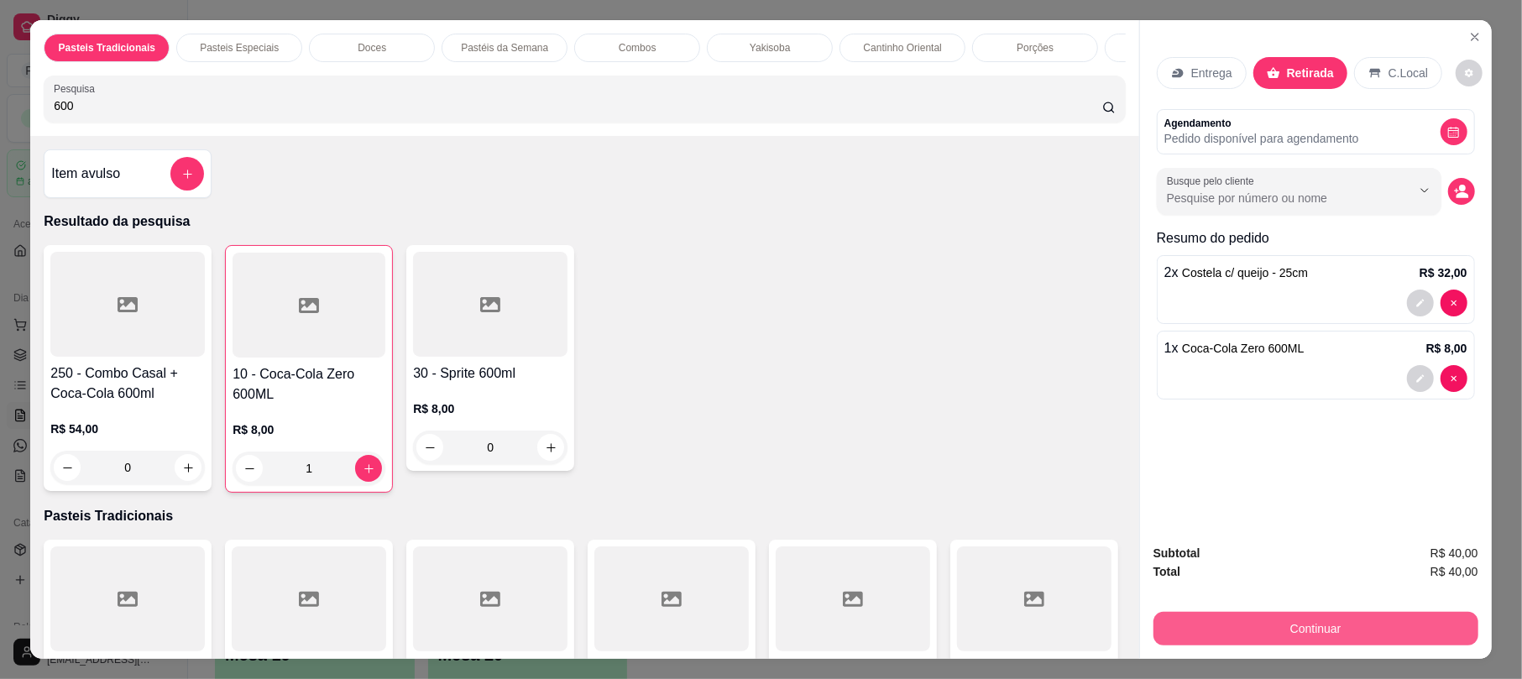
click at [1269, 625] on button "Continuar" at bounding box center [1315, 629] width 325 height 34
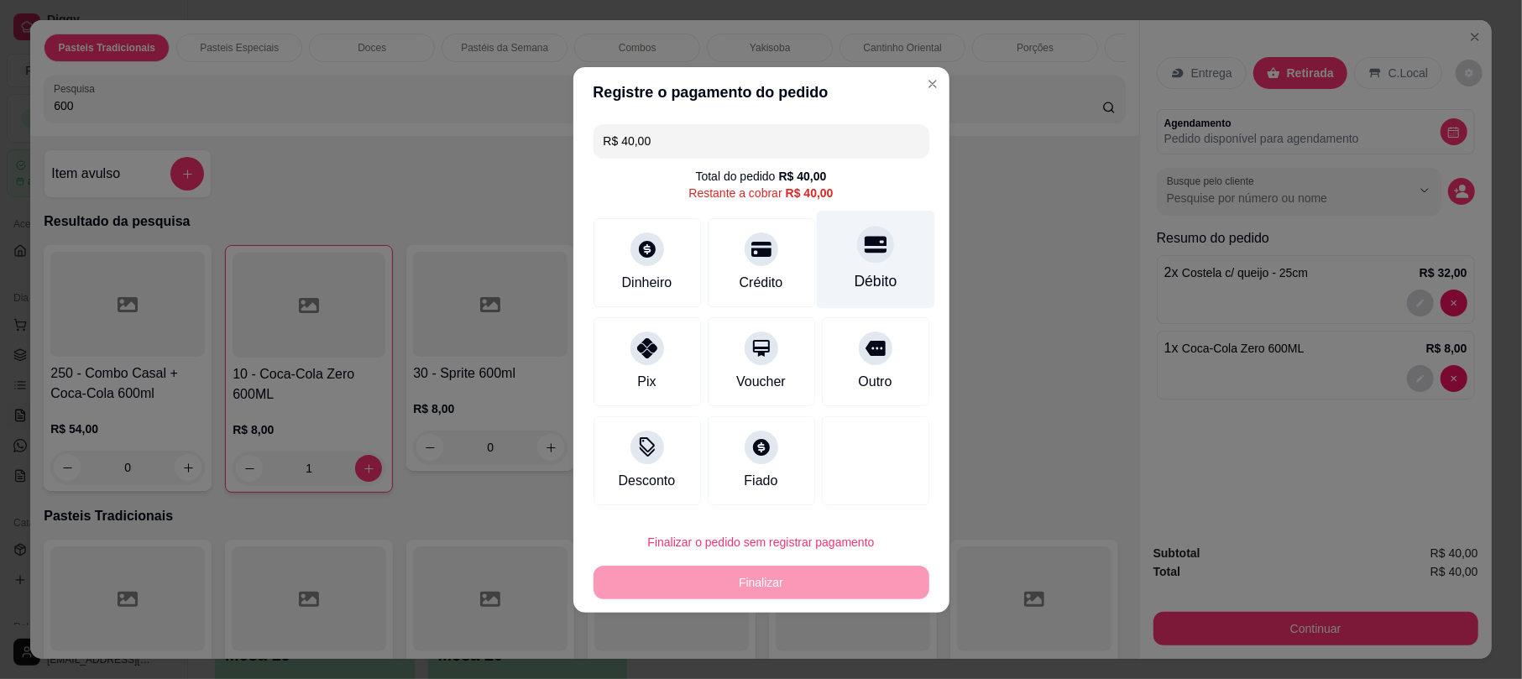
drag, startPoint x: 877, startPoint y: 246, endPoint x: 860, endPoint y: 266, distance: 26.8
click at [870, 250] on div at bounding box center [875, 244] width 37 height 37
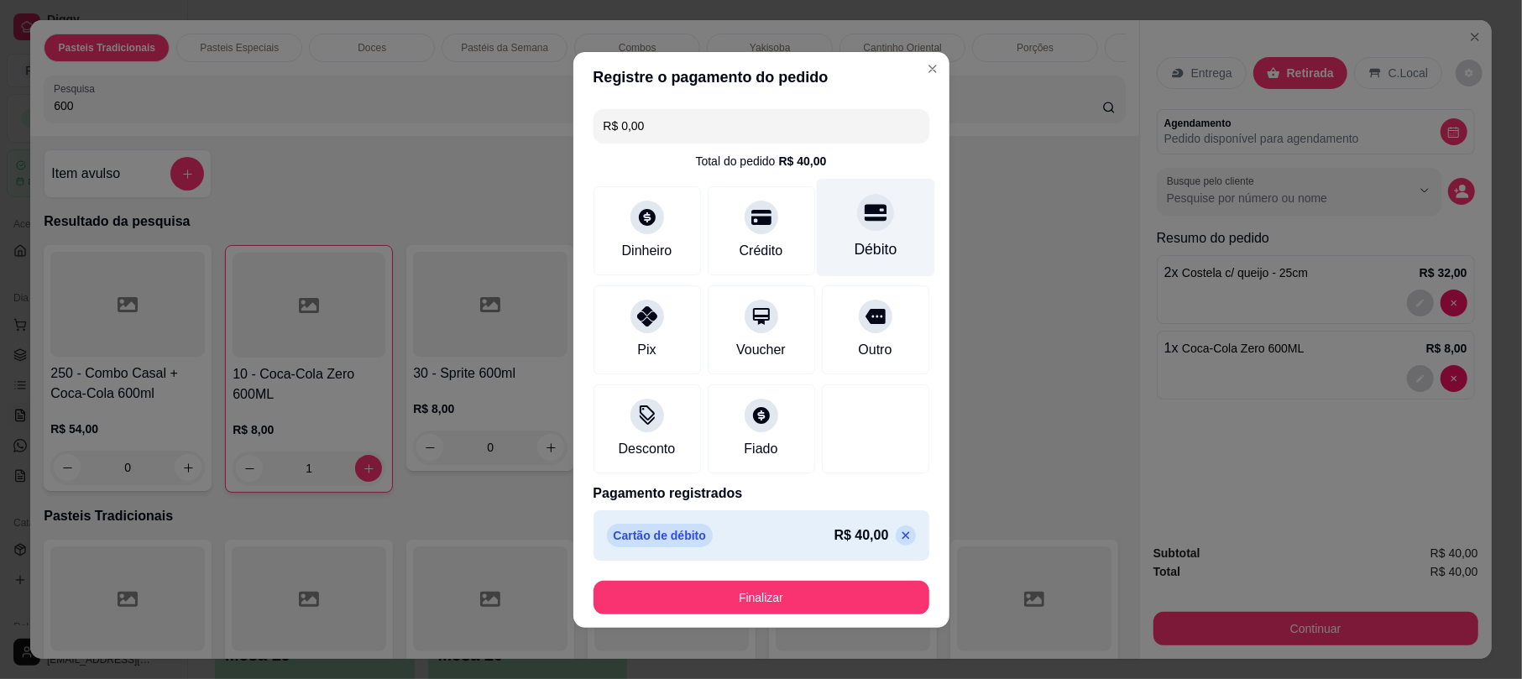
type input "R$ 0,00"
click at [819, 582] on button "Finalizar" at bounding box center [761, 598] width 336 height 34
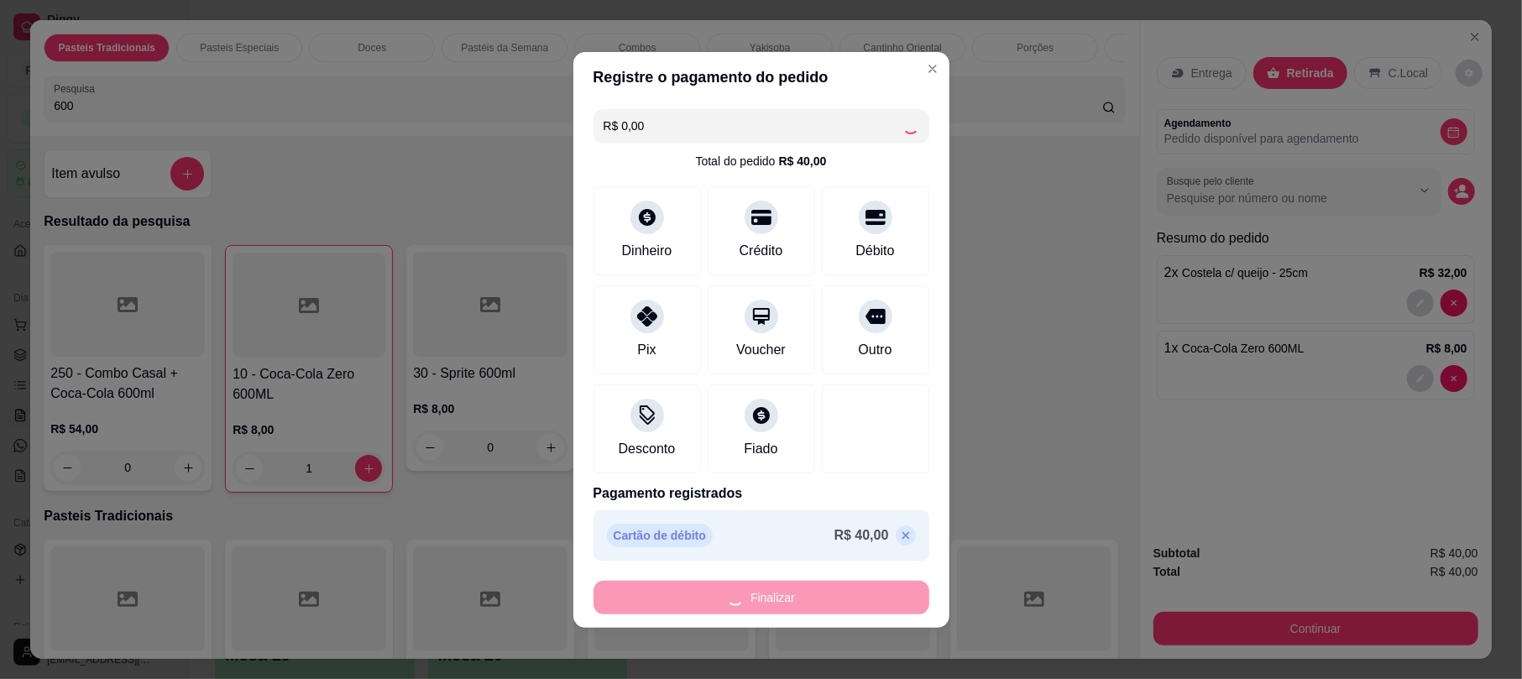
type input "0"
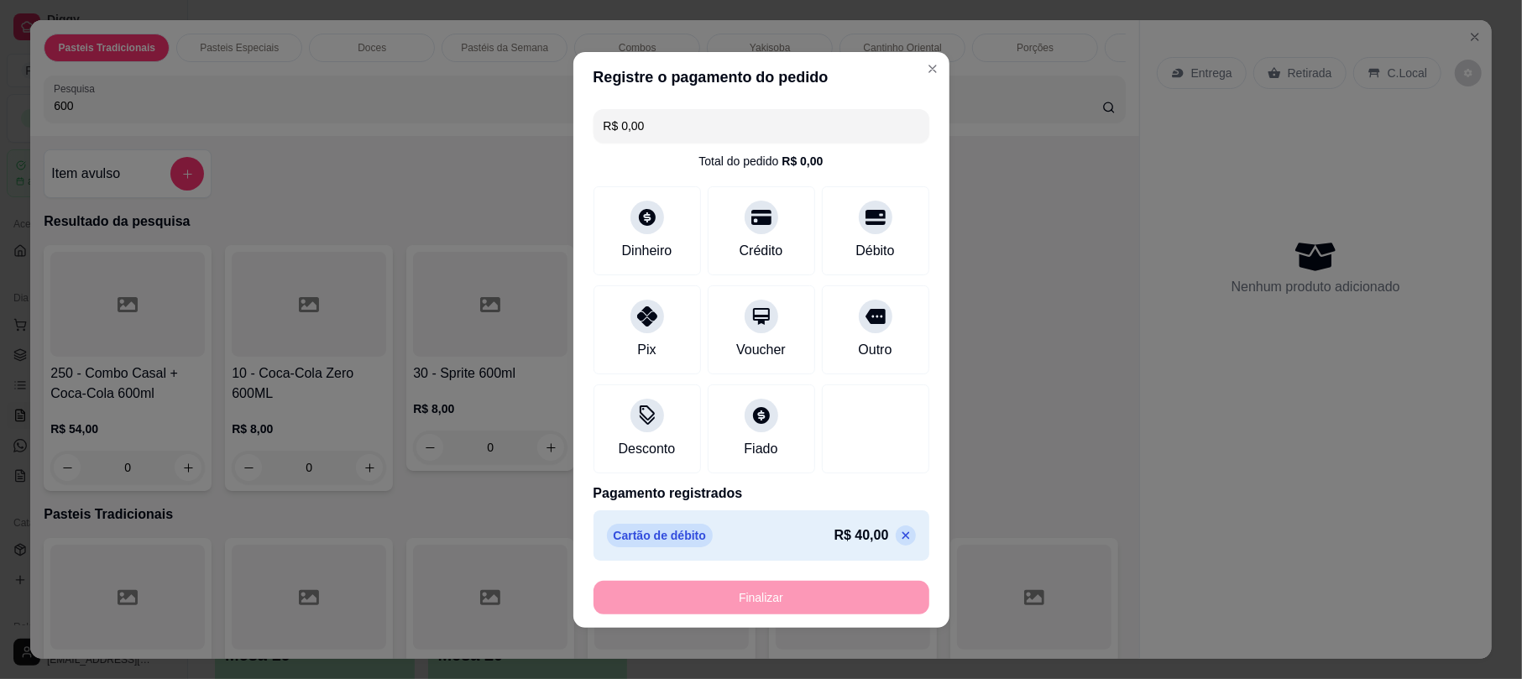
type input "-R$ 40,00"
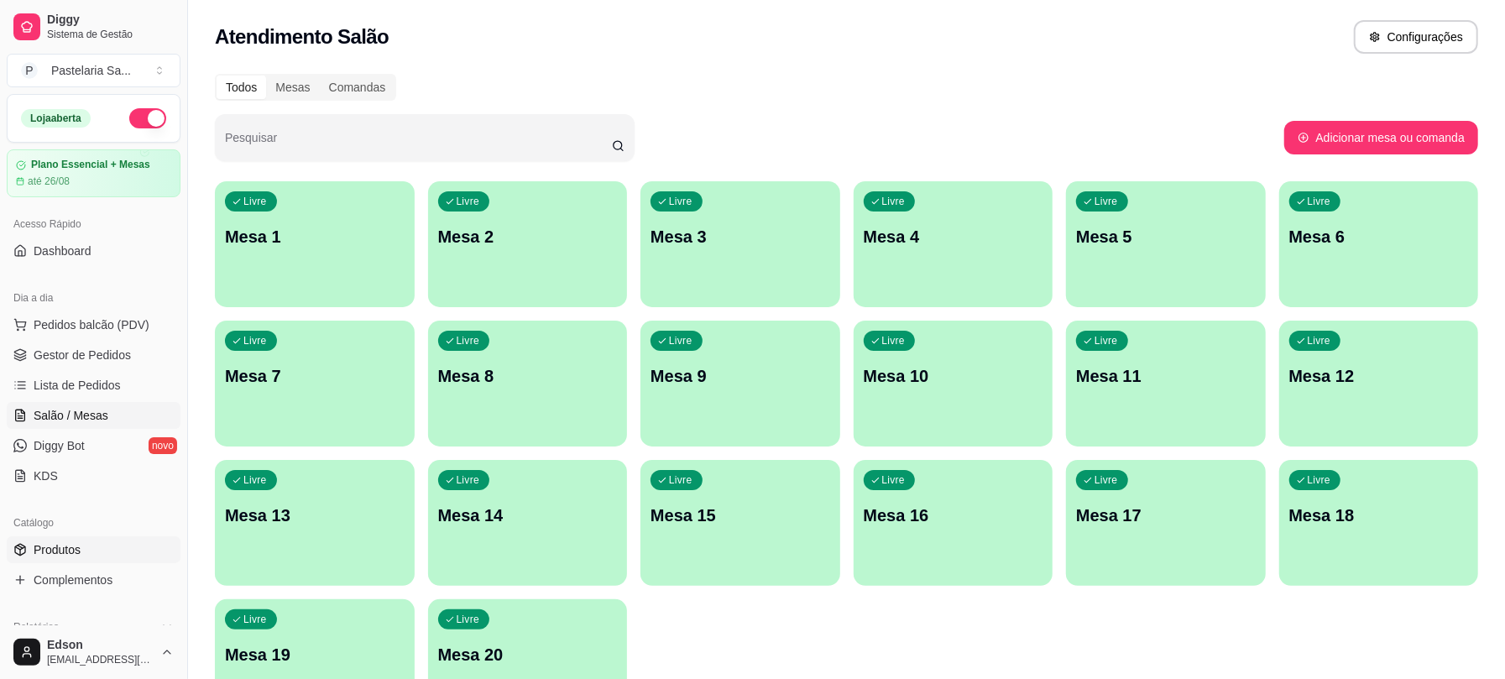
drag, startPoint x: 79, startPoint y: 525, endPoint x: 74, endPoint y: 547, distance: 23.2
click at [78, 525] on div "Catálogo" at bounding box center [94, 523] width 174 height 27
click at [74, 547] on span "Produtos" at bounding box center [57, 549] width 47 height 17
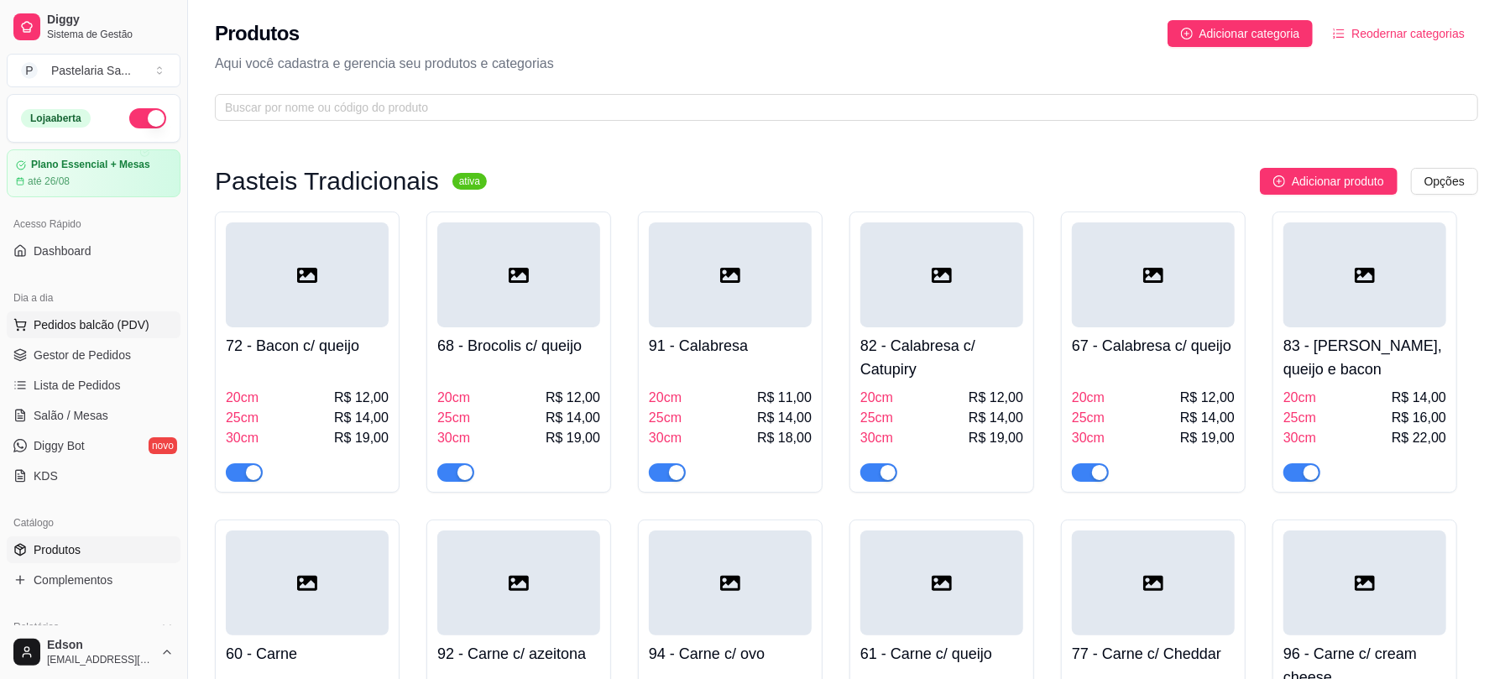
click at [57, 322] on span "Pedidos balcão (PDV)" at bounding box center [92, 324] width 116 height 17
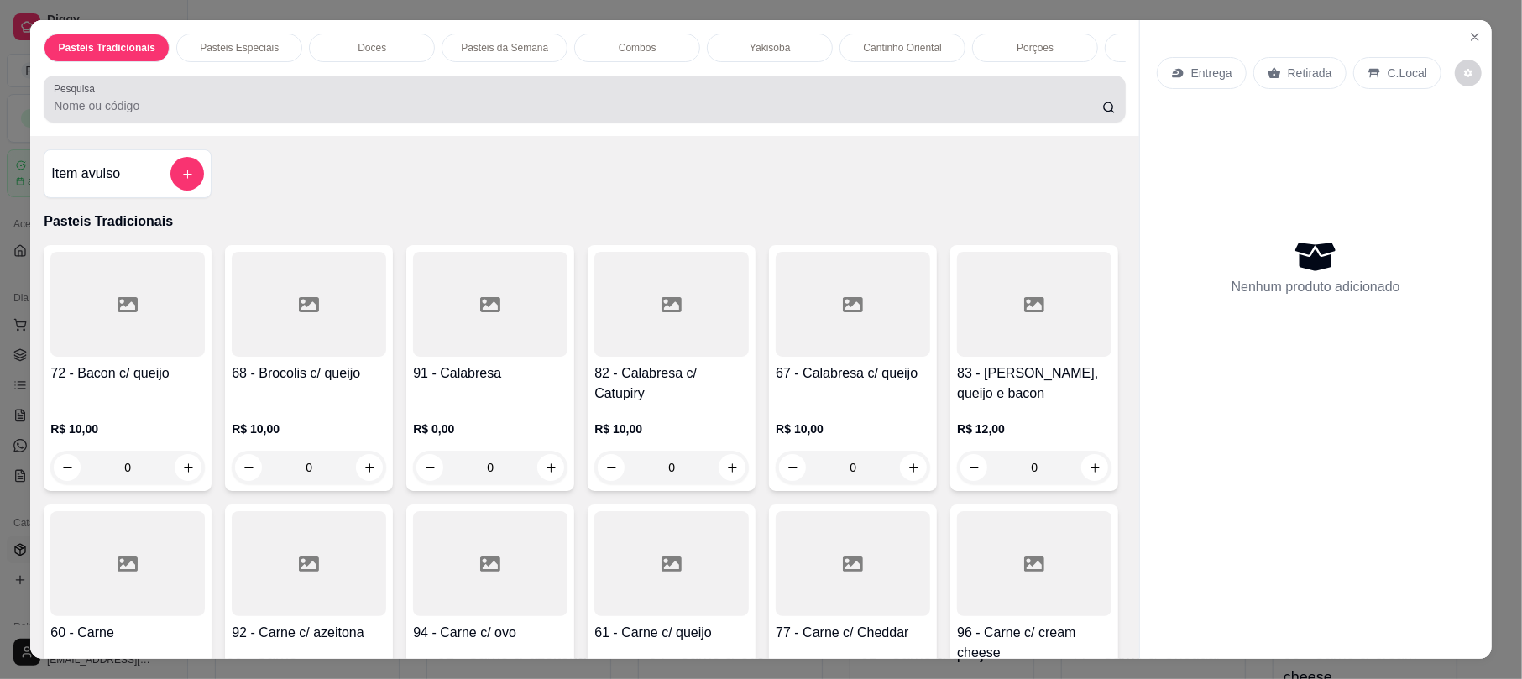
click at [444, 114] on input "Pesquisa" at bounding box center [578, 105] width 1048 height 17
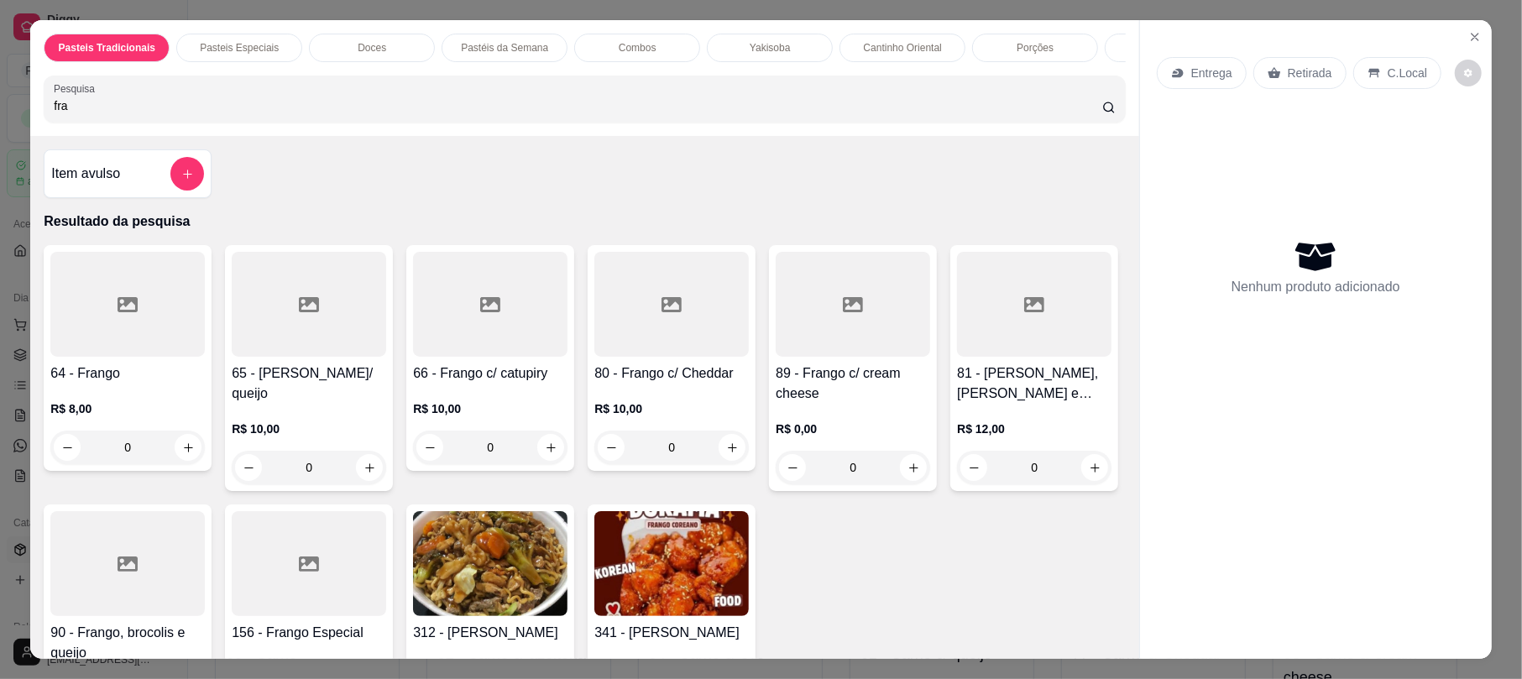
type input "fra"
click at [482, 384] on h4 "66 - Frango c/ catupiry" at bounding box center [490, 373] width 154 height 20
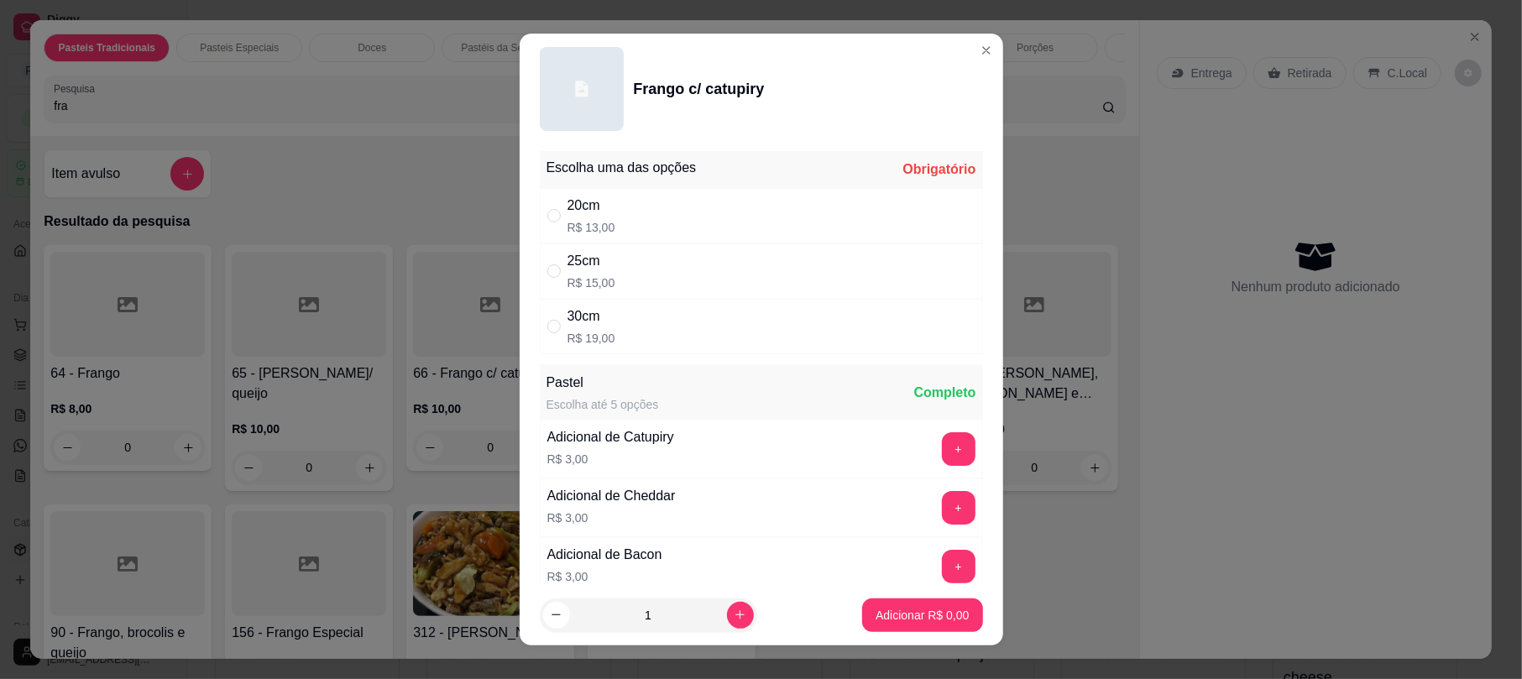
click at [669, 232] on div "20cm R$ 13,00" at bounding box center [761, 215] width 443 height 55
radio input "true"
click at [912, 603] on button "Adicionar R$ 13,00" at bounding box center [918, 616] width 127 height 34
type input "1"
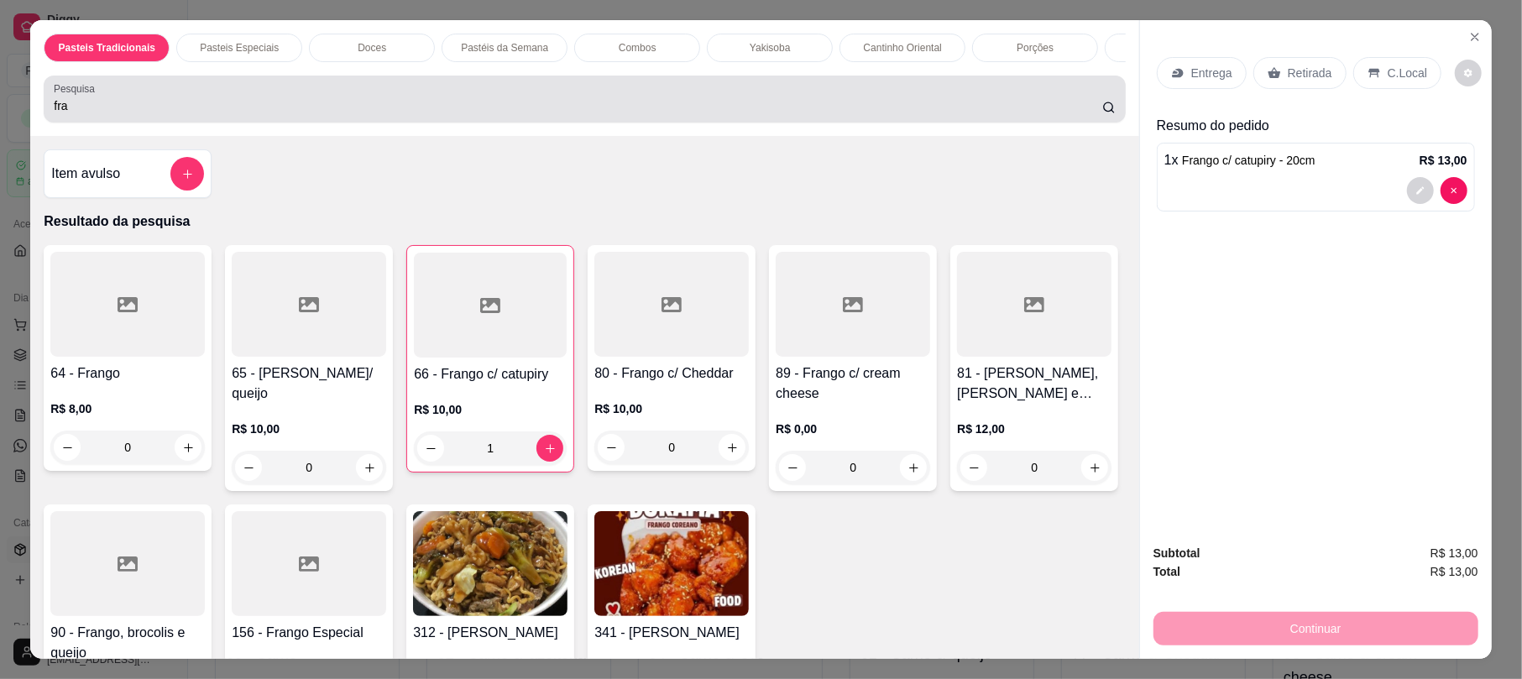
click at [400, 114] on input "fra" at bounding box center [578, 105] width 1048 height 17
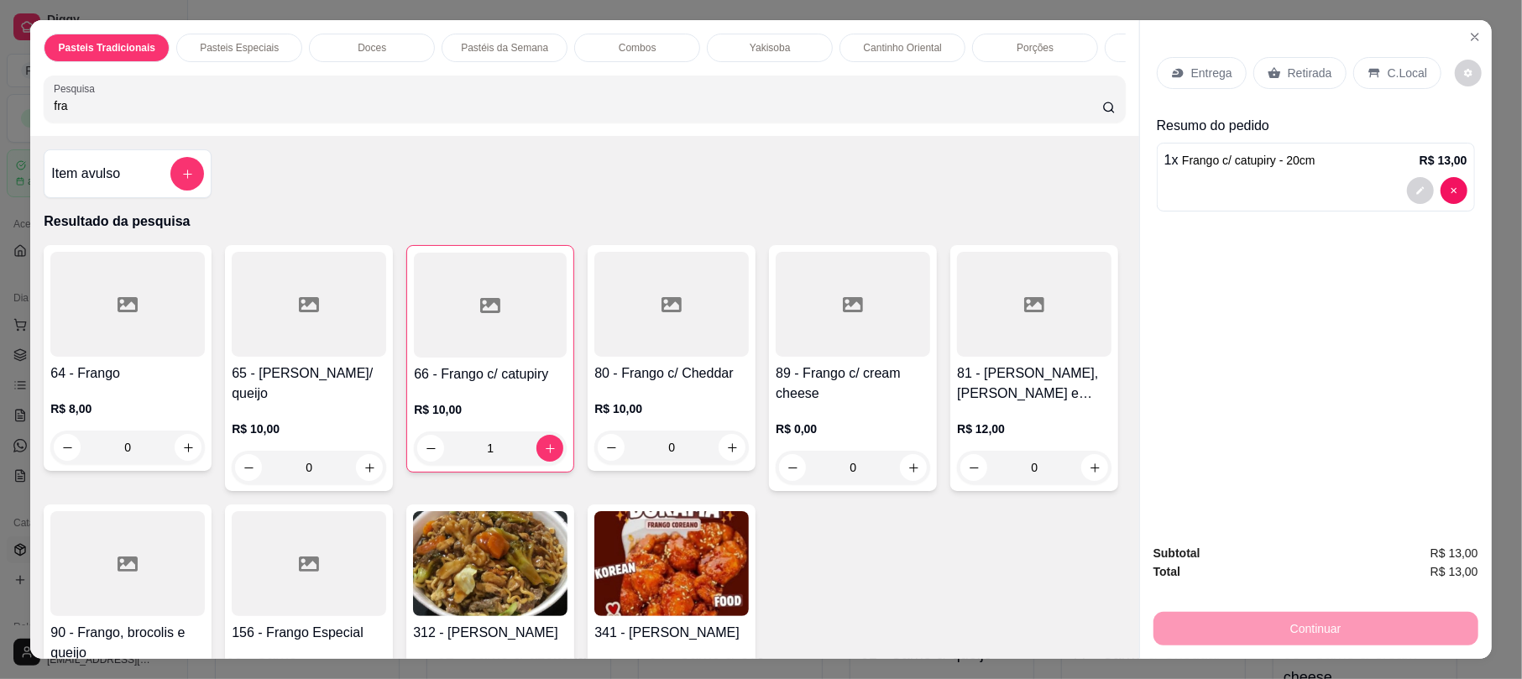
click at [400, 114] on input "fra" at bounding box center [578, 105] width 1048 height 17
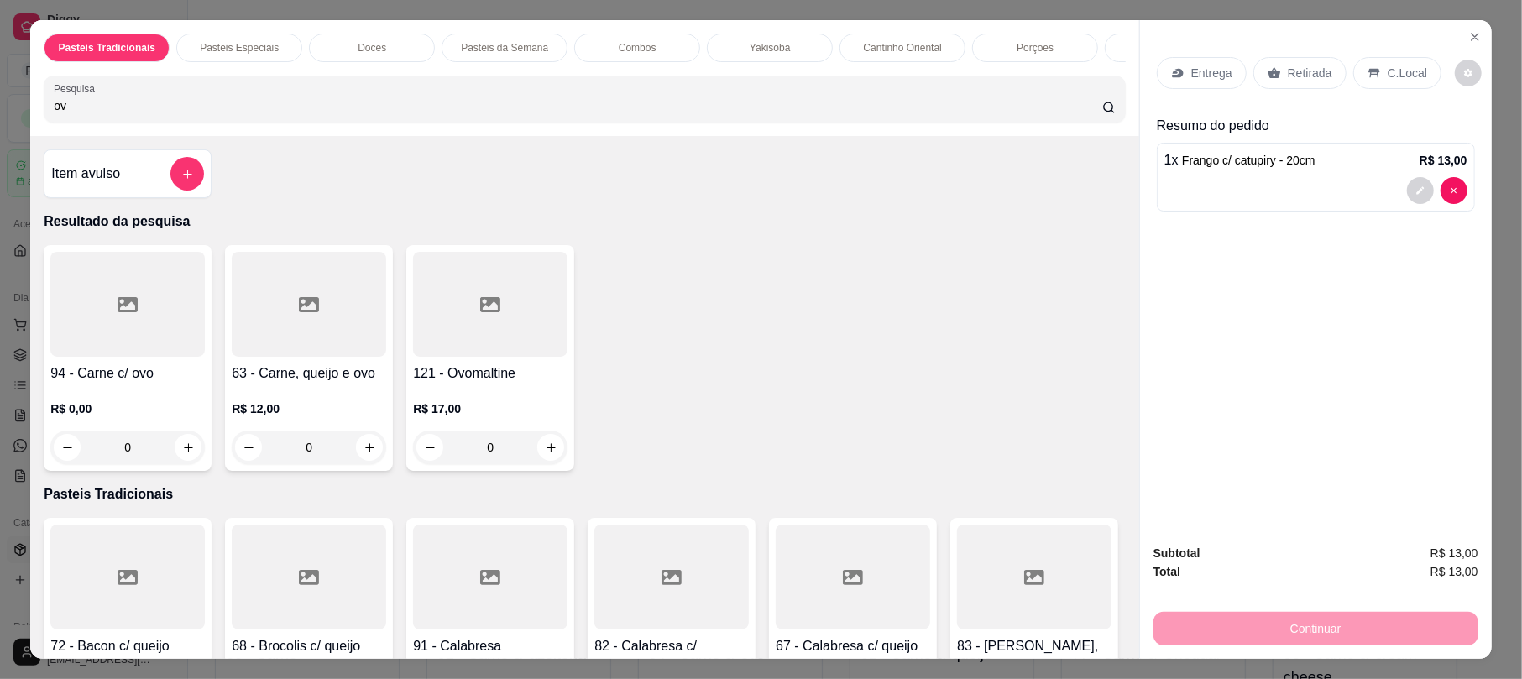
type input "ov"
click at [464, 347] on div at bounding box center [490, 304] width 154 height 105
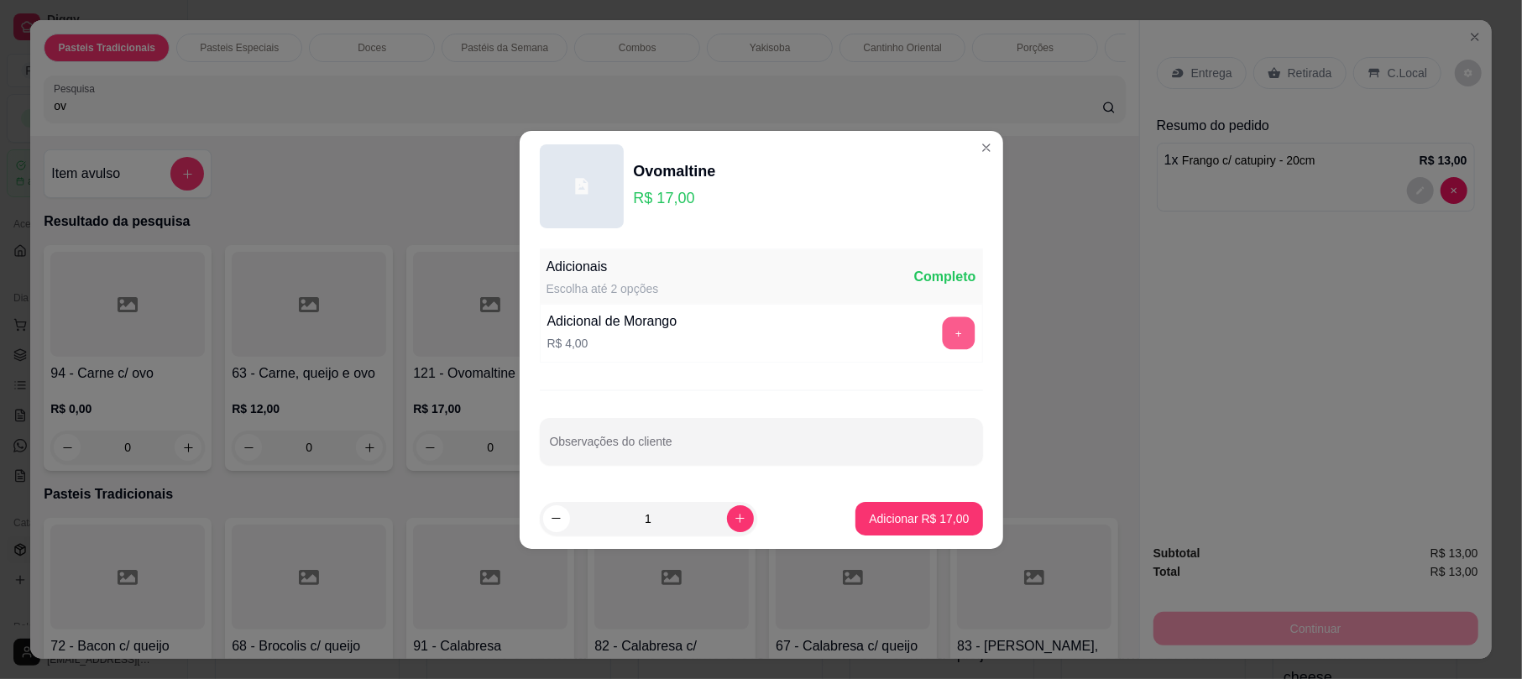
click at [942, 330] on button "+" at bounding box center [958, 332] width 33 height 33
click at [937, 526] on p "Adicionar R$ 21,00" at bounding box center [919, 518] width 97 height 16
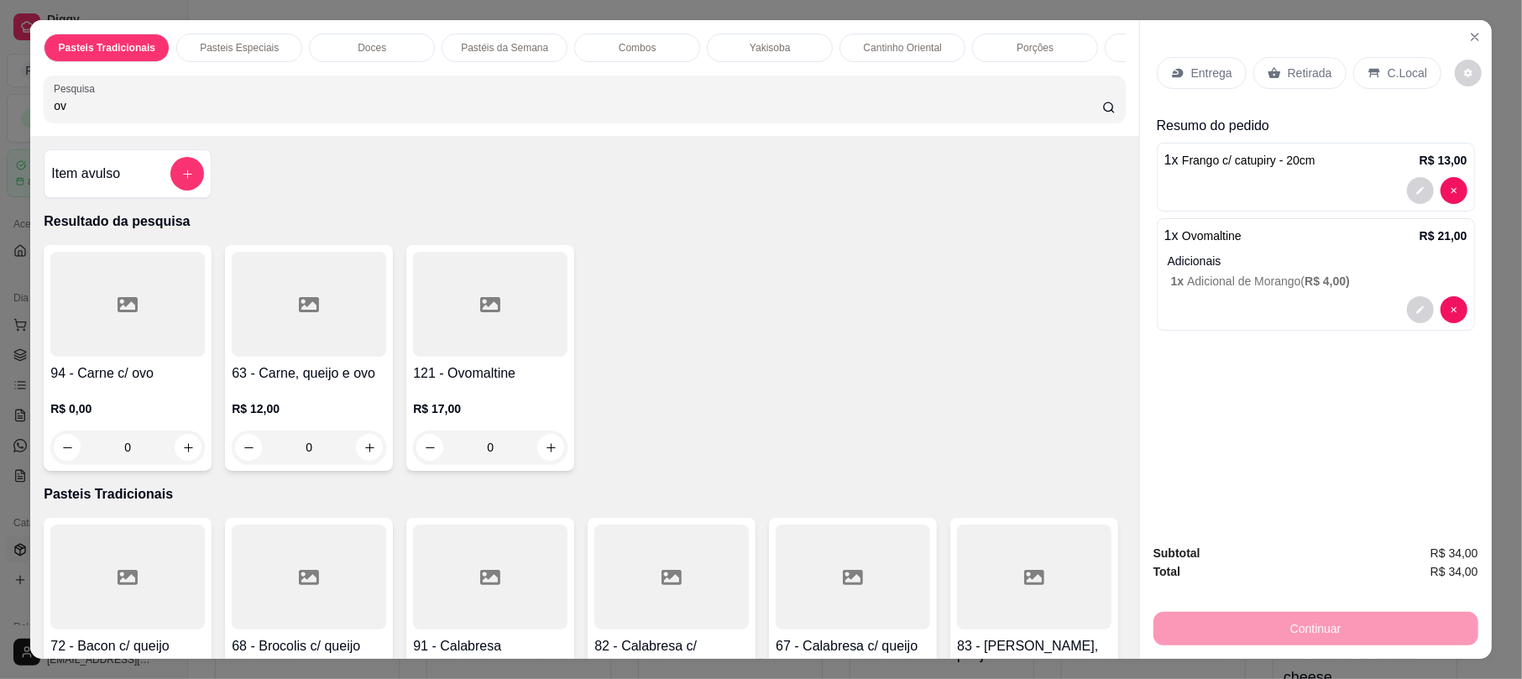
click at [1294, 65] on p "Retirada" at bounding box center [1310, 73] width 44 height 17
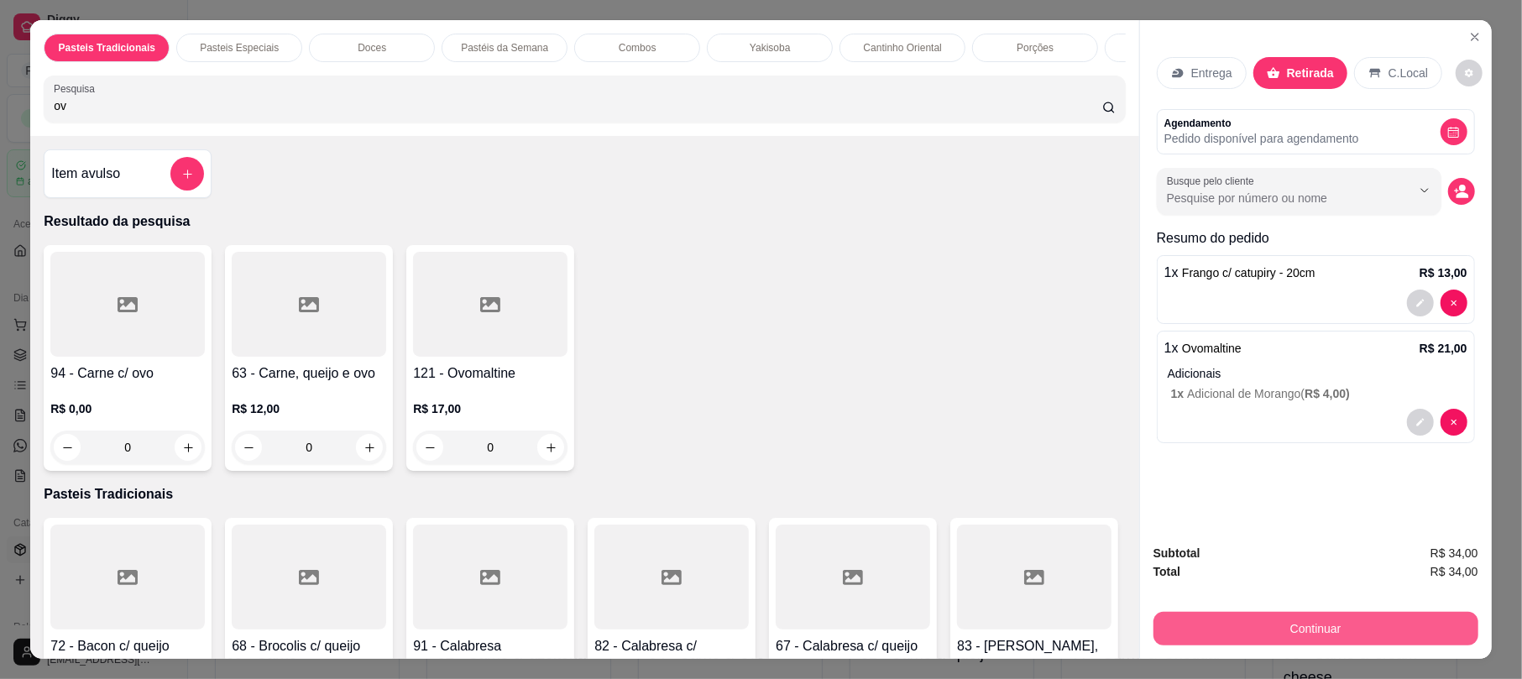
click at [1310, 625] on button "Continuar" at bounding box center [1315, 629] width 325 height 34
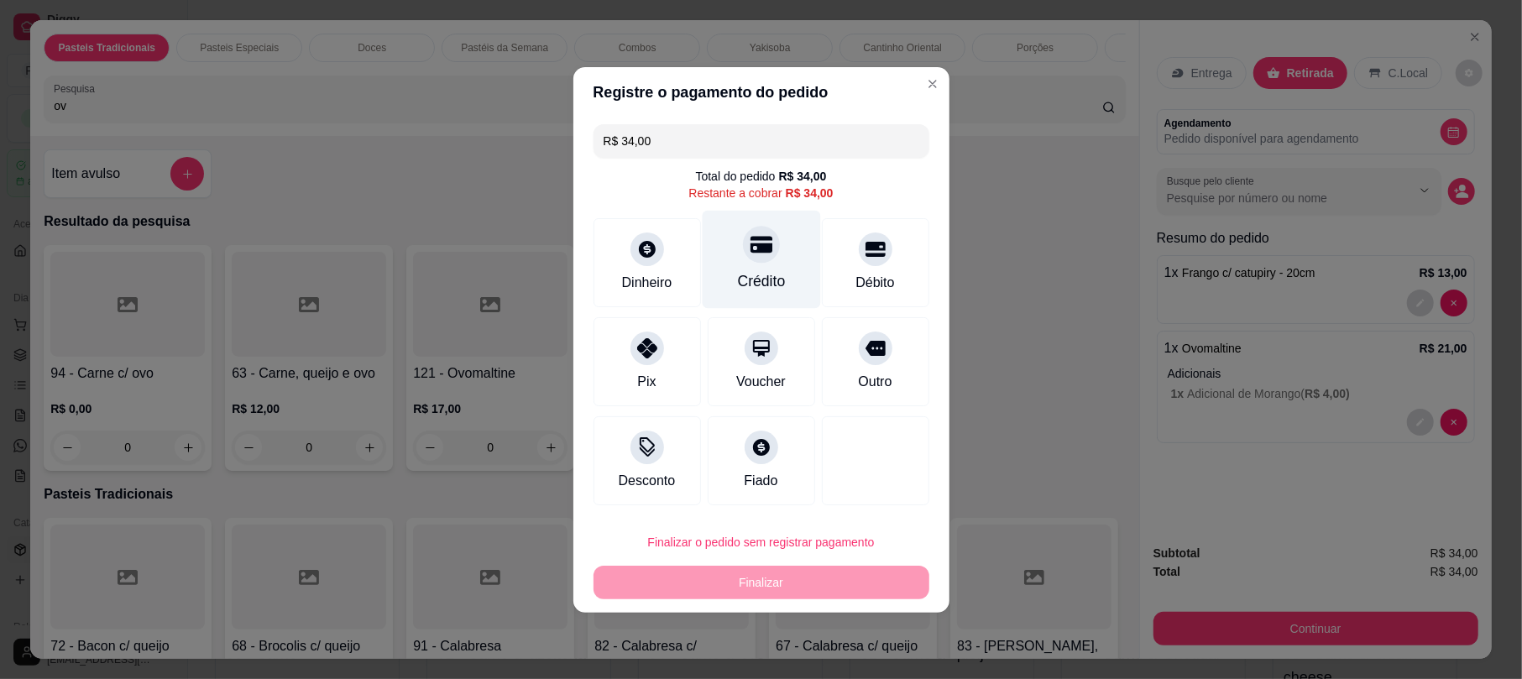
drag, startPoint x: 761, startPoint y: 254, endPoint x: 911, endPoint y: 678, distance: 450.6
click at [762, 255] on div at bounding box center [762, 250] width 34 height 34
type input "R$ 0,00"
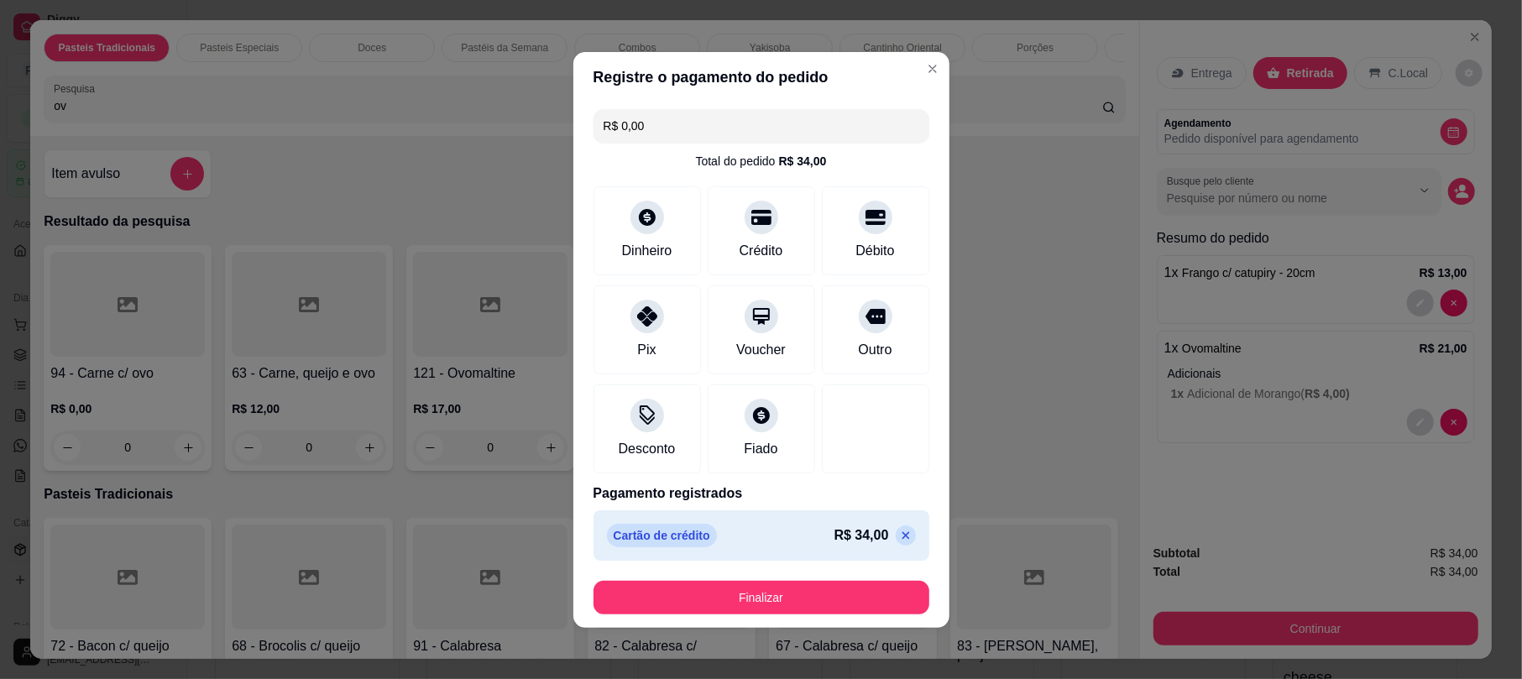
click at [839, 589] on button "Finalizar" at bounding box center [761, 598] width 336 height 34
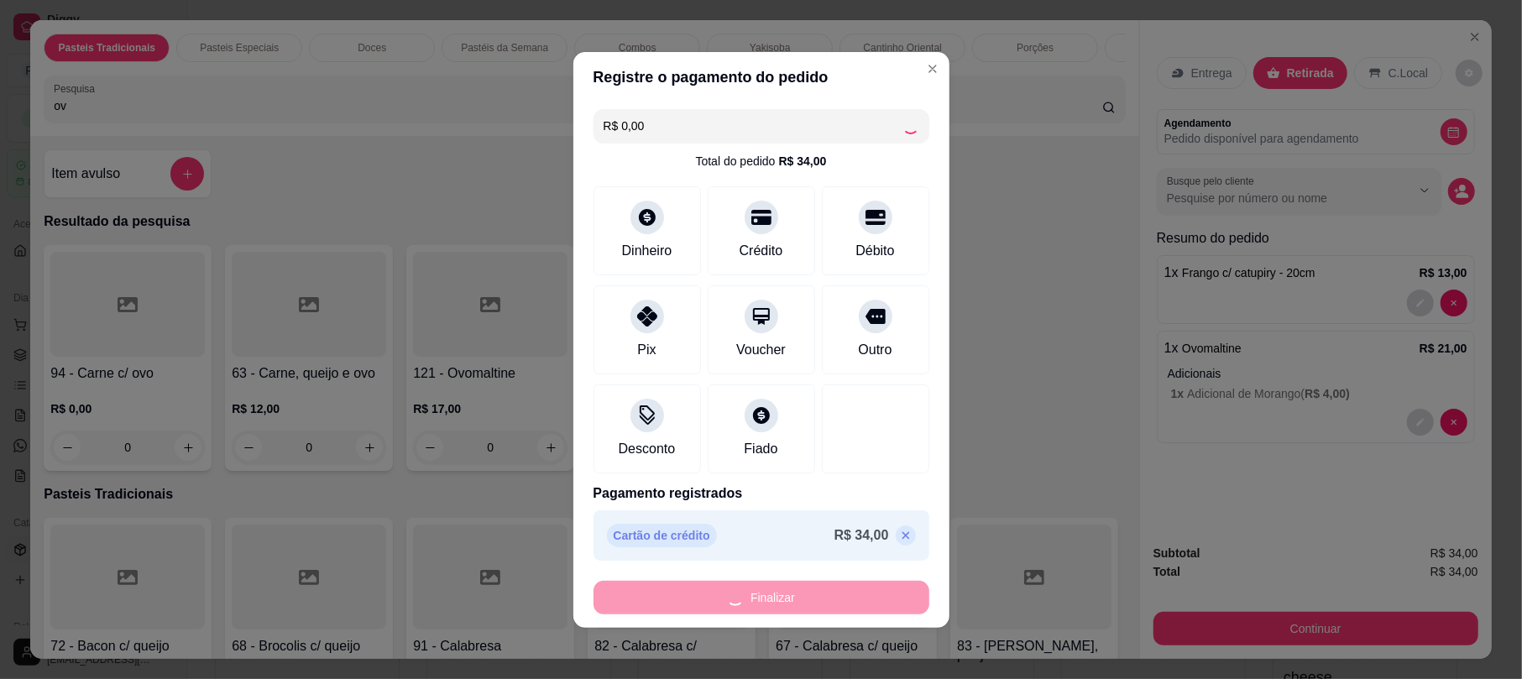
type input "0"
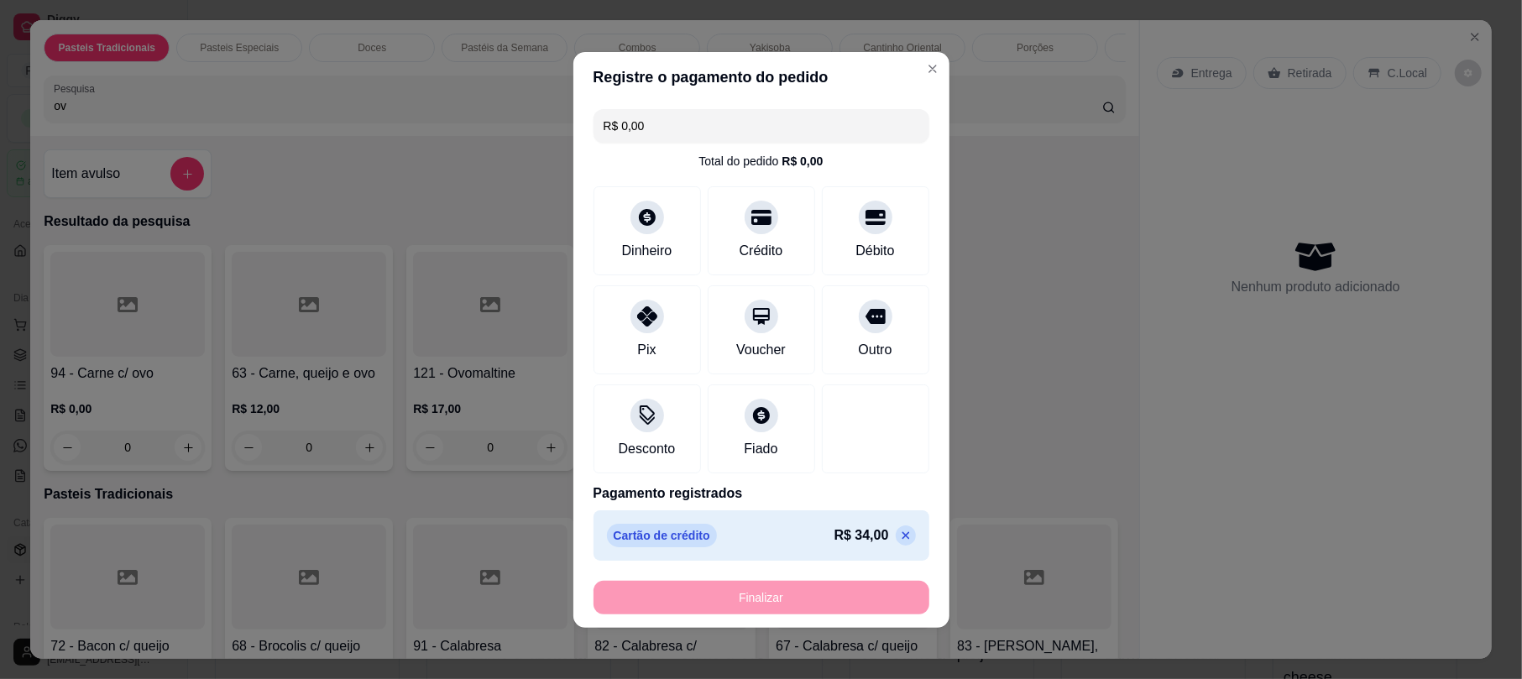
type input "-R$ 34,00"
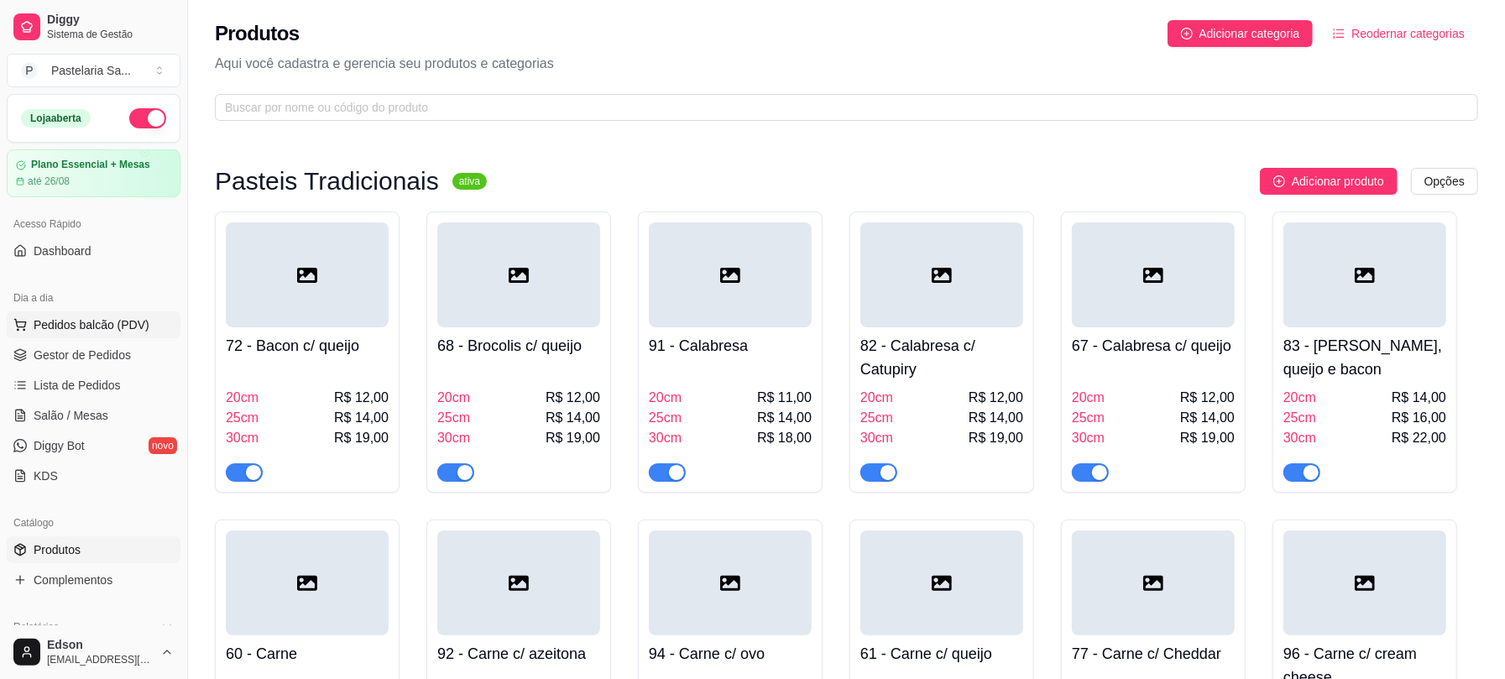
click at [77, 333] on span "Pedidos balcão (PDV)" at bounding box center [92, 324] width 116 height 17
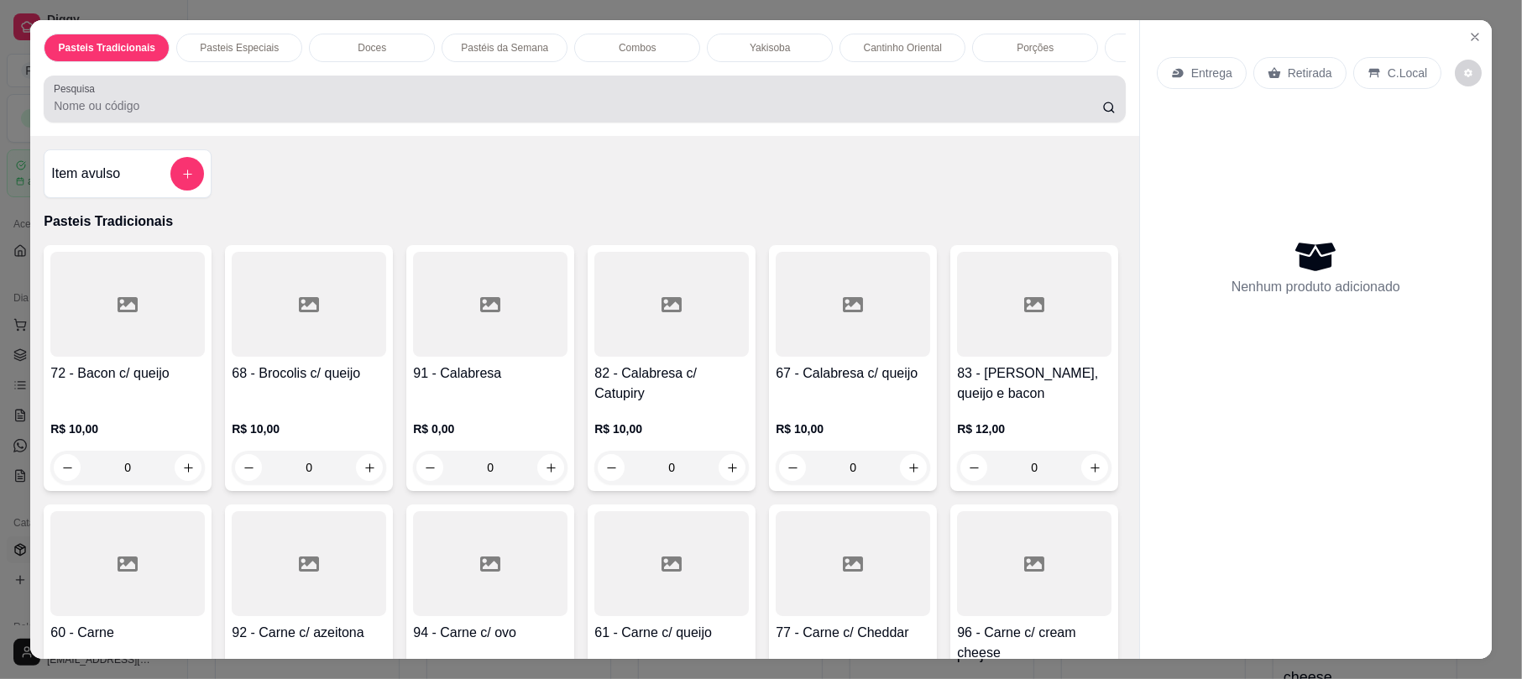
click at [250, 114] on input "Pesquisa" at bounding box center [578, 105] width 1048 height 17
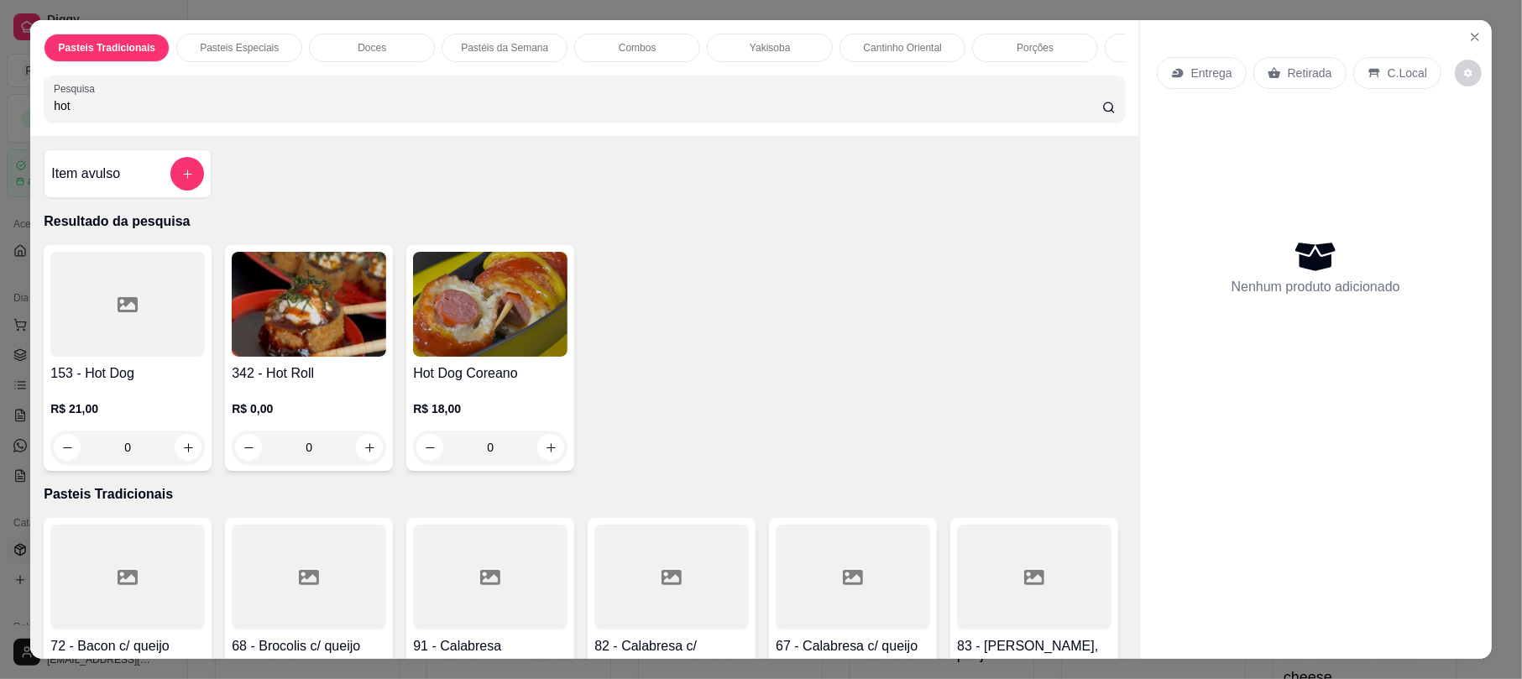
type input "hot"
click at [327, 330] on img at bounding box center [309, 304] width 154 height 105
click at [1468, 44] on icon "Close" at bounding box center [1474, 36] width 13 height 13
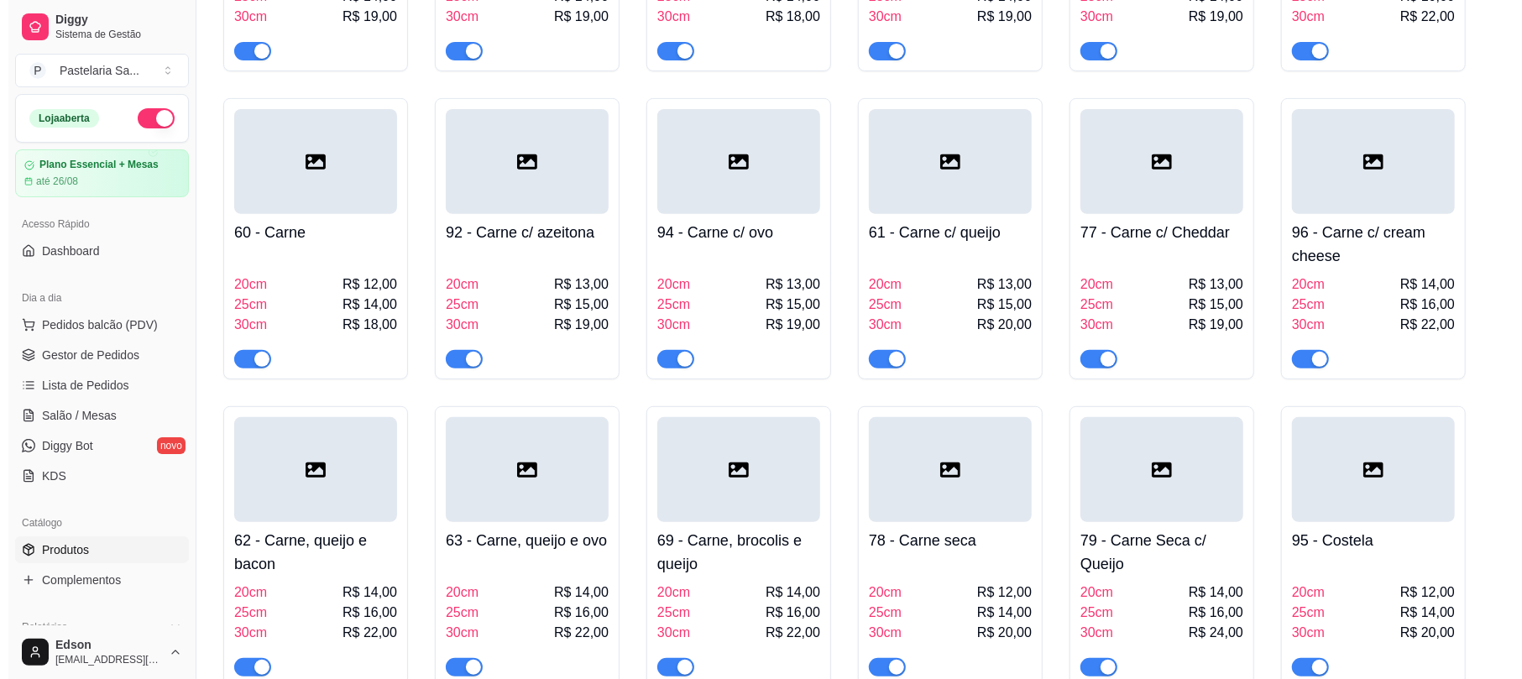
scroll to position [515, 0]
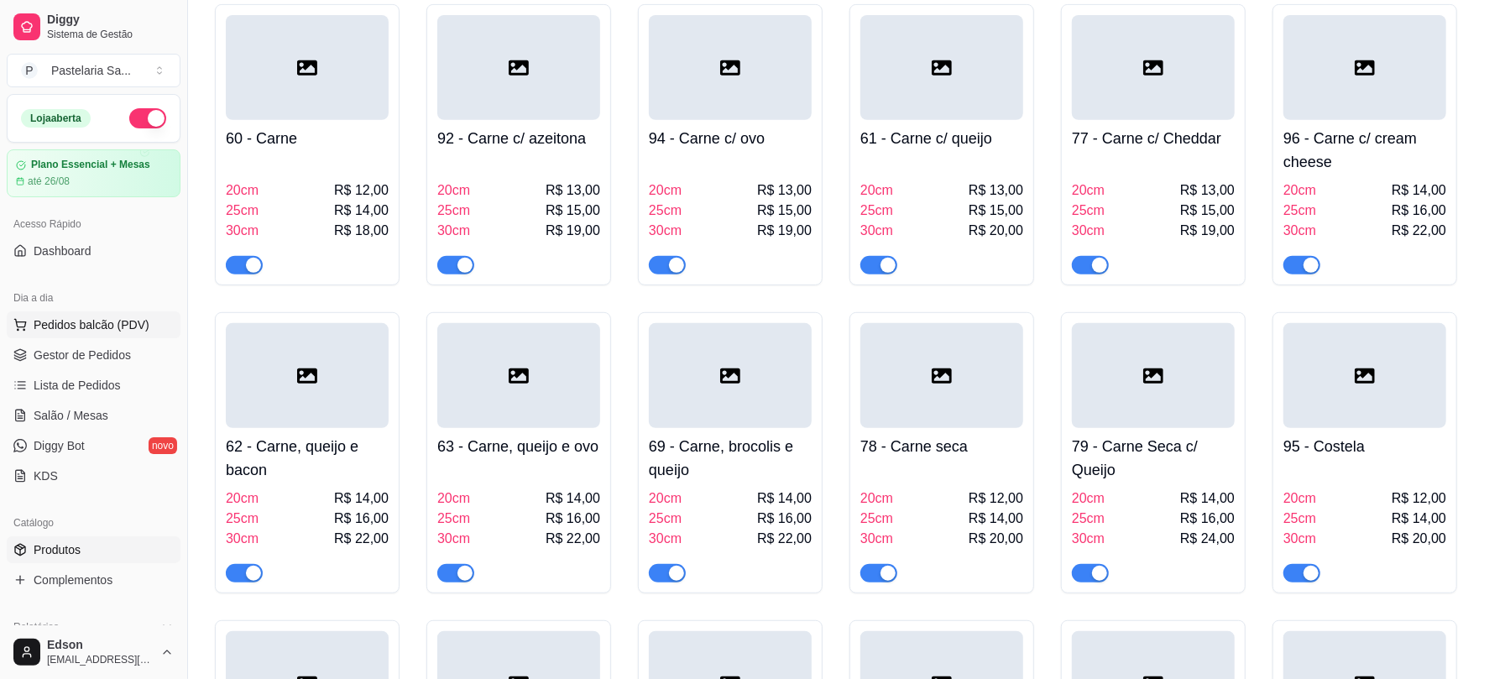
click at [109, 326] on span "Pedidos balcão (PDV)" at bounding box center [92, 324] width 116 height 17
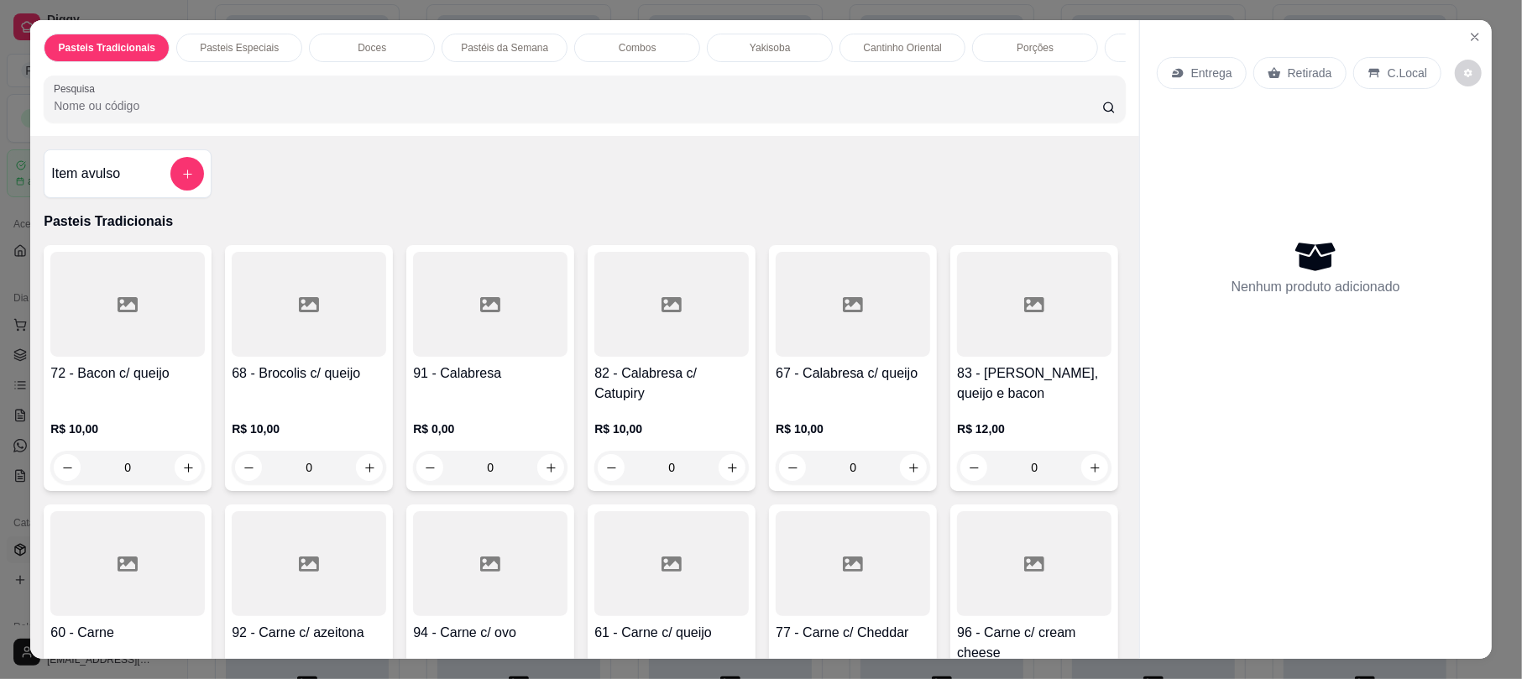
click at [151, 136] on div "Pasteis Tradicionais Pasteis Especiais Doces Pastéis da Semana Combos Yakisoba …" at bounding box center [584, 78] width 1108 height 116
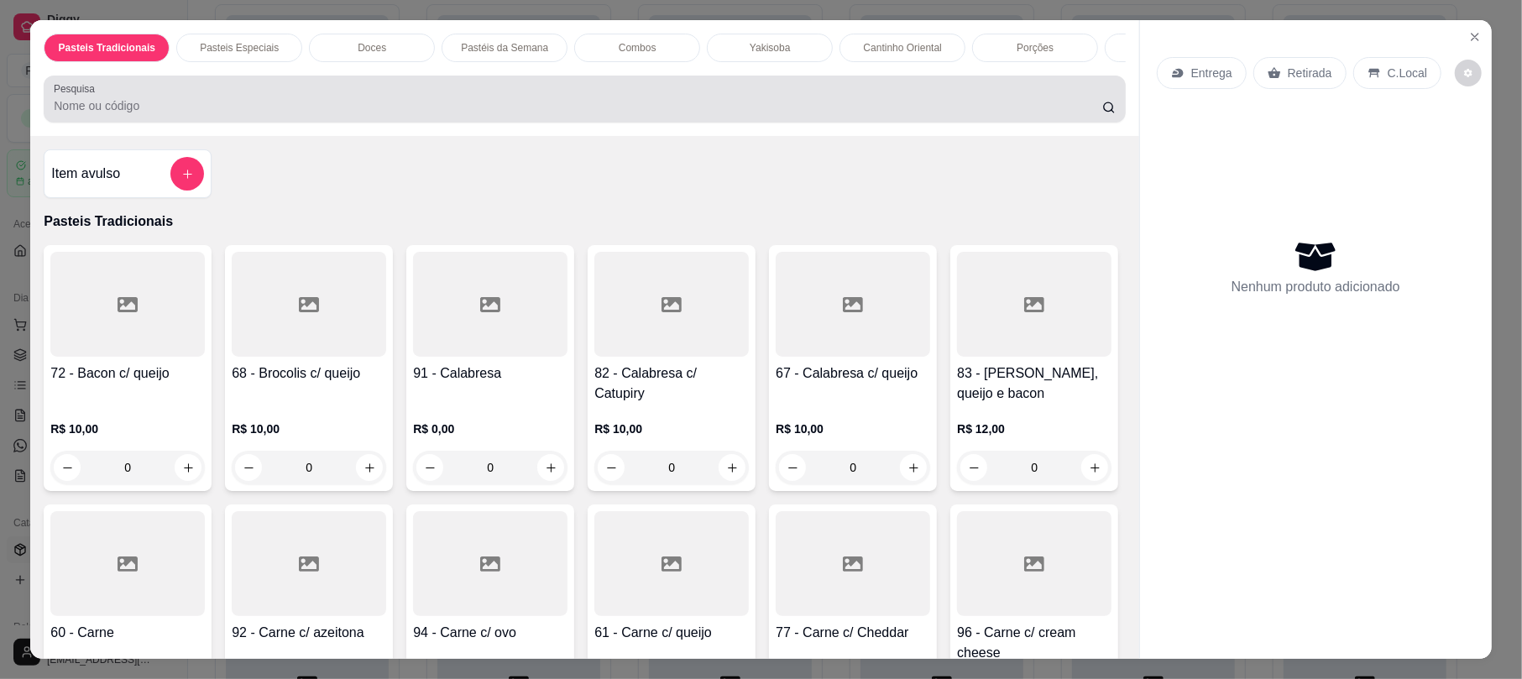
click at [159, 114] on input "Pesquisa" at bounding box center [578, 105] width 1048 height 17
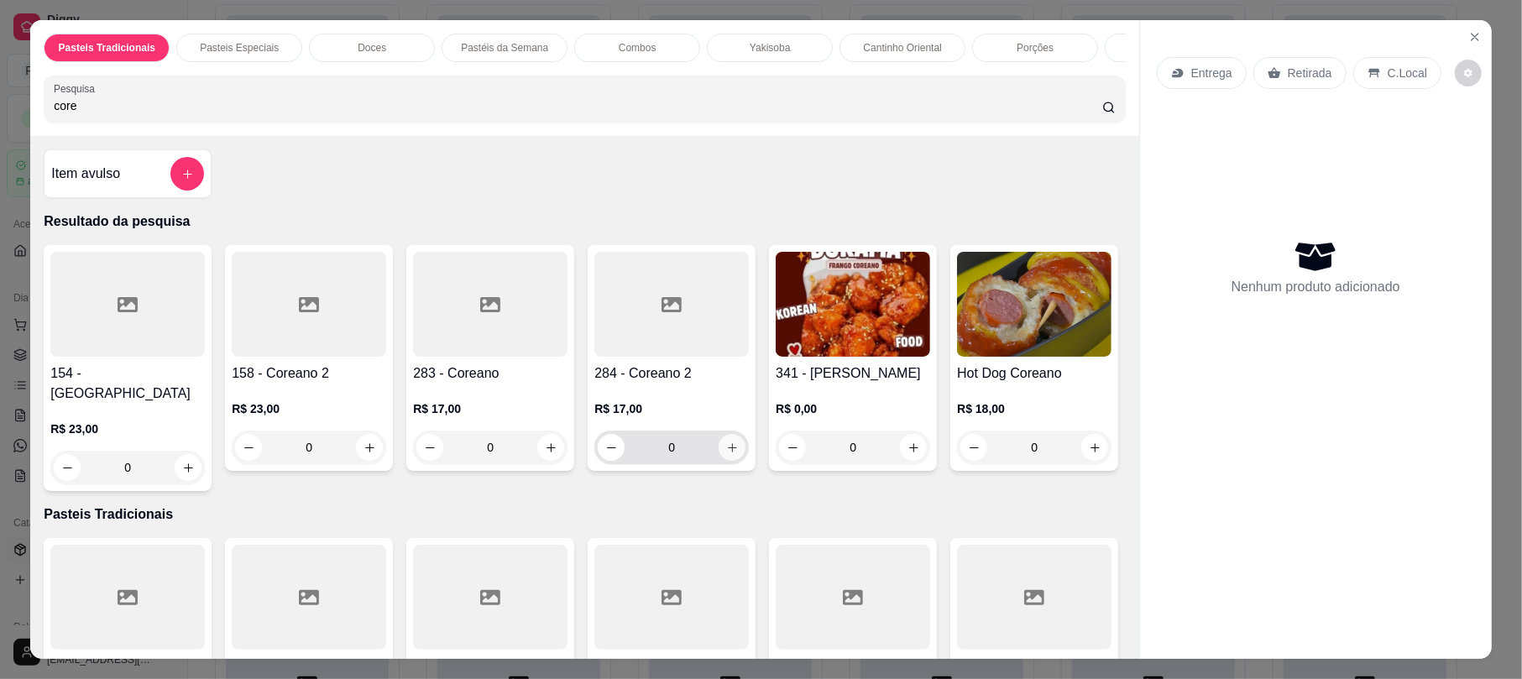
type input "core"
click at [727, 454] on icon "increase-product-quantity" at bounding box center [732, 448] width 13 height 13
type input "1"
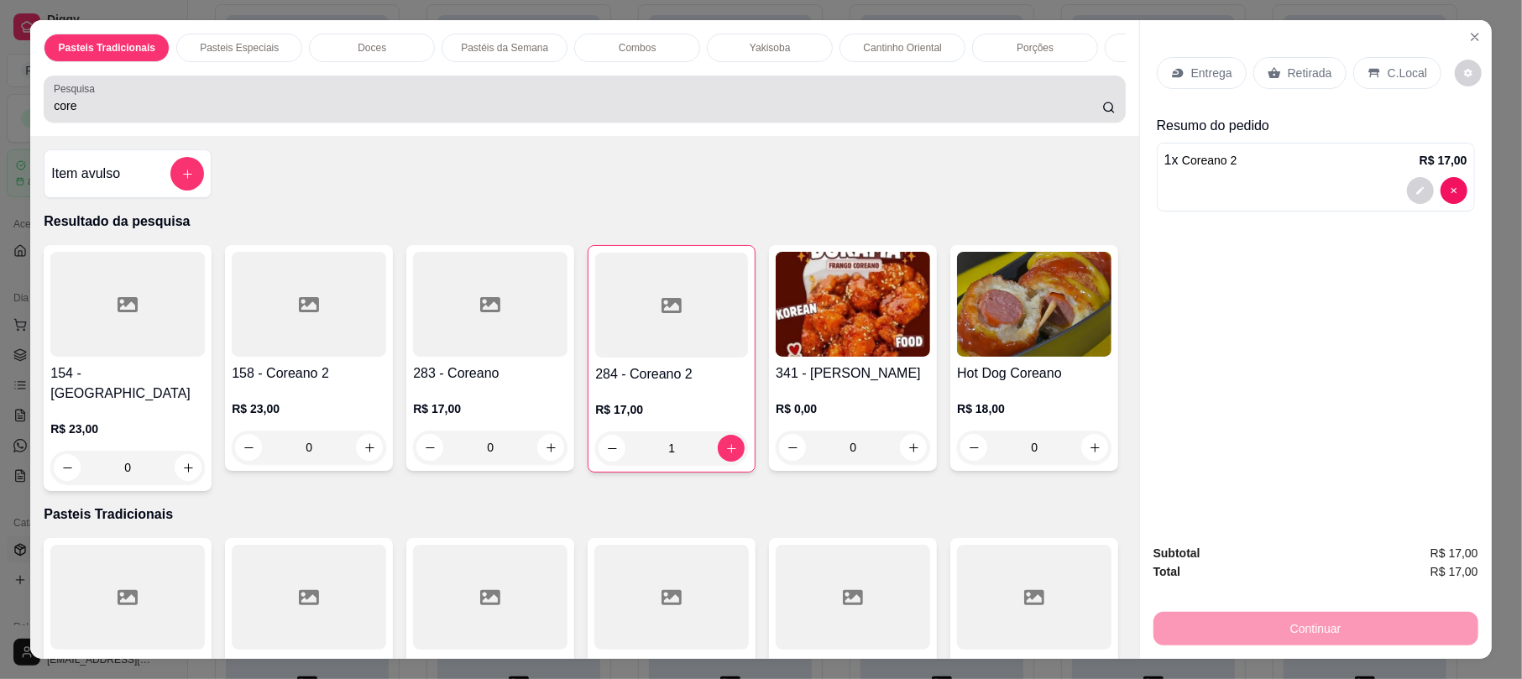
click at [415, 97] on div "Pesquisa core" at bounding box center [584, 99] width 1081 height 47
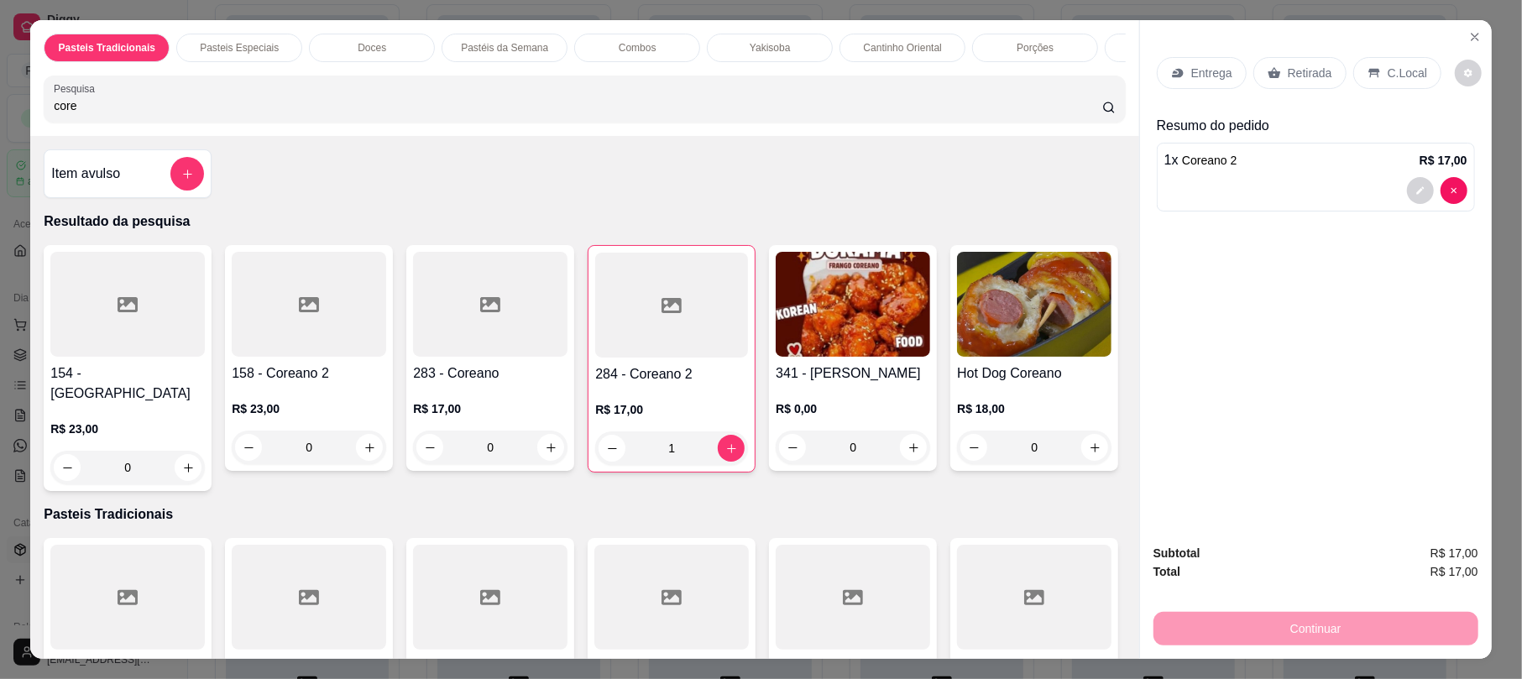
click at [415, 97] on div "Pesquisa core" at bounding box center [584, 99] width 1081 height 47
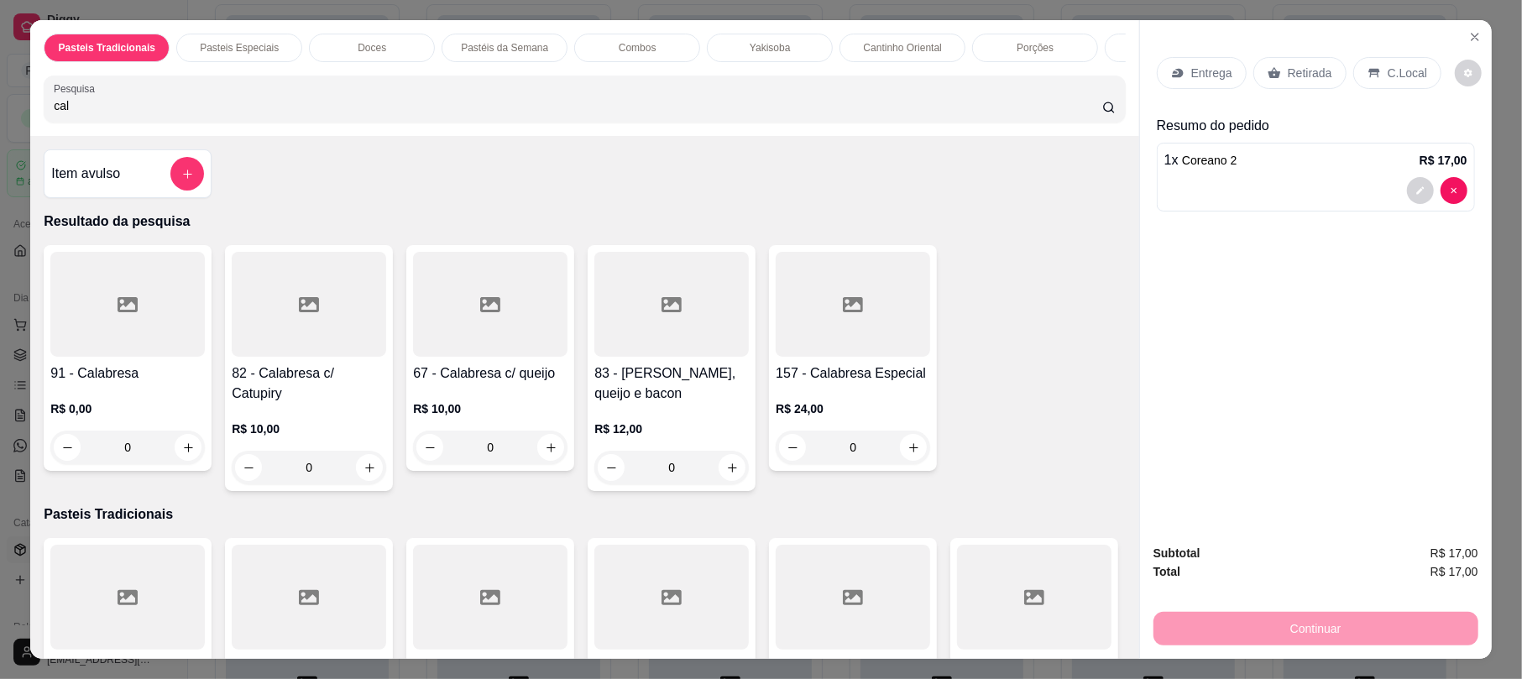
type input "cal"
click at [529, 357] on div at bounding box center [490, 304] width 154 height 105
click at [811, 195] on div "20cm R$ 12,00" at bounding box center [761, 215] width 443 height 55
radio input "true"
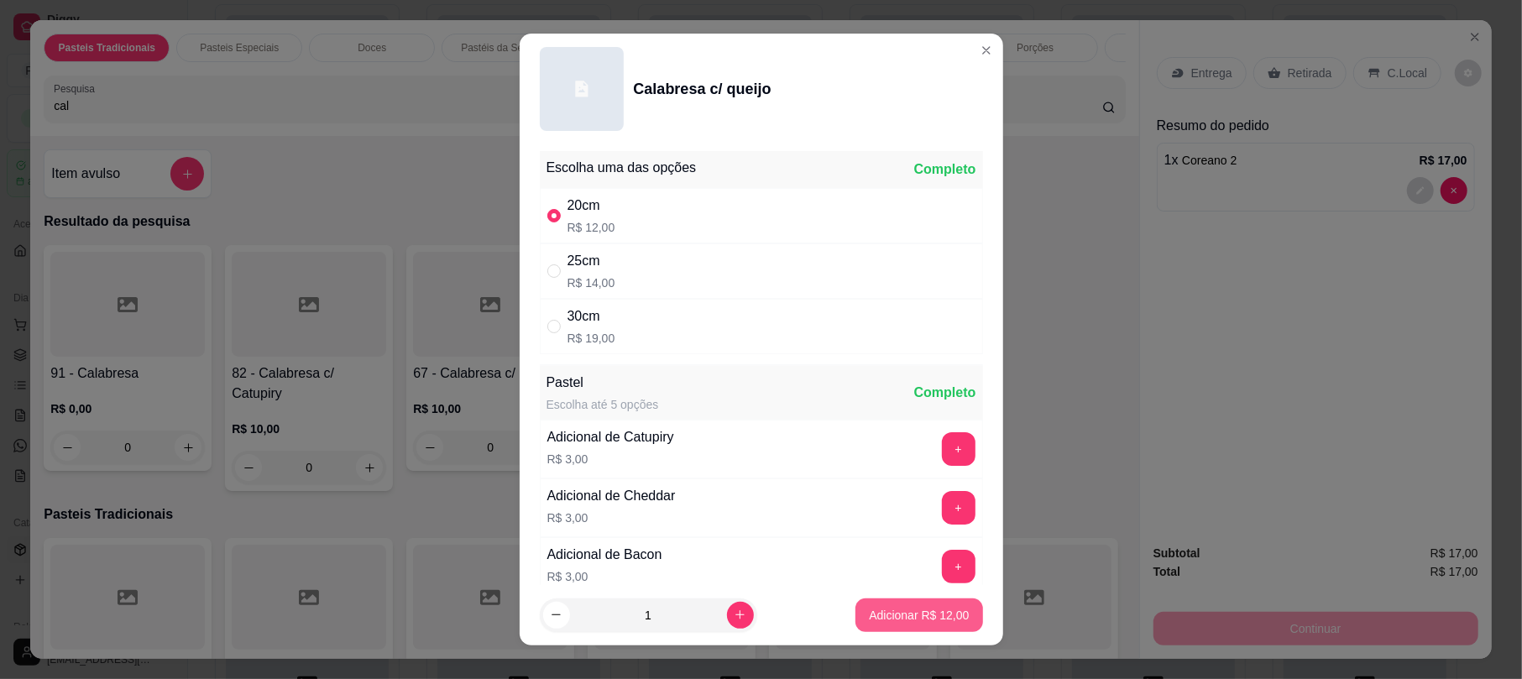
click at [886, 608] on p "Adicionar R$ 12,00" at bounding box center [919, 615] width 100 height 17
type input "1"
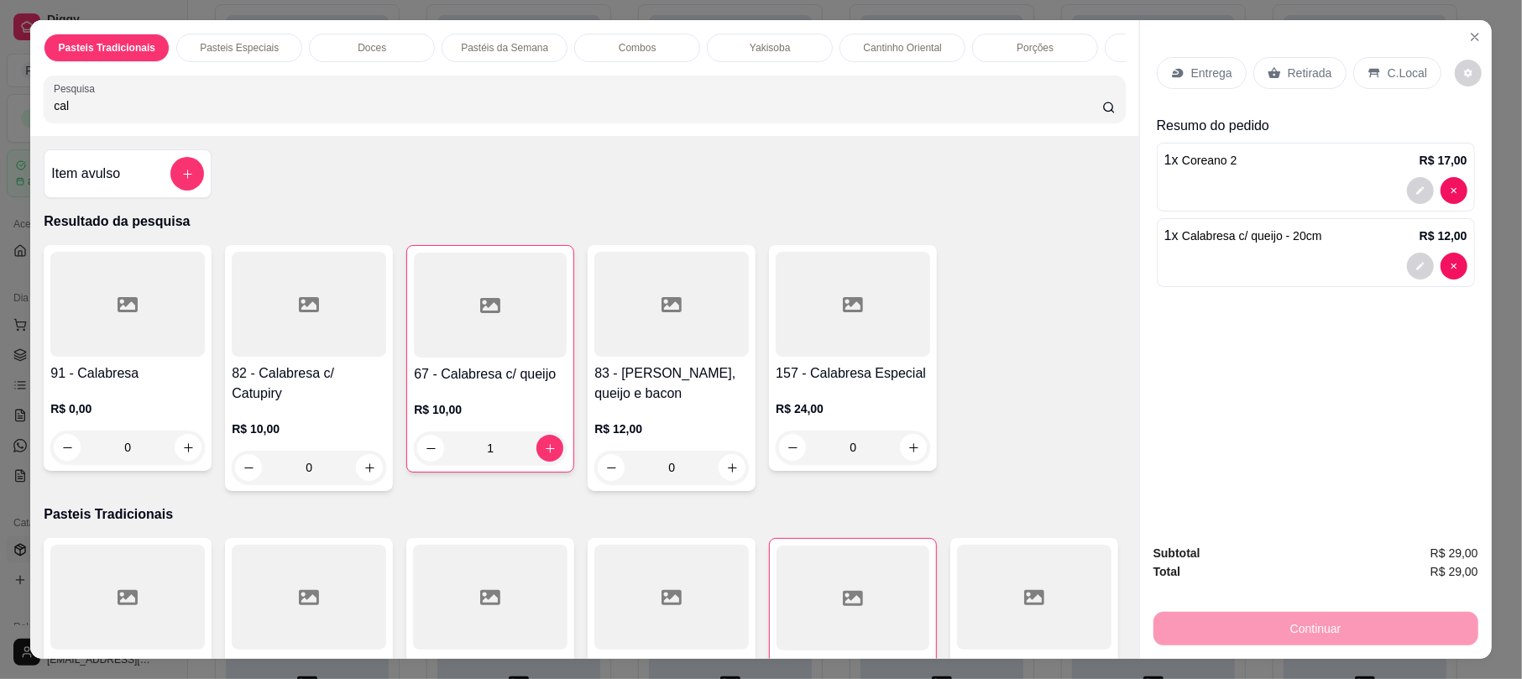
click at [172, 114] on input "cal" at bounding box center [578, 105] width 1048 height 17
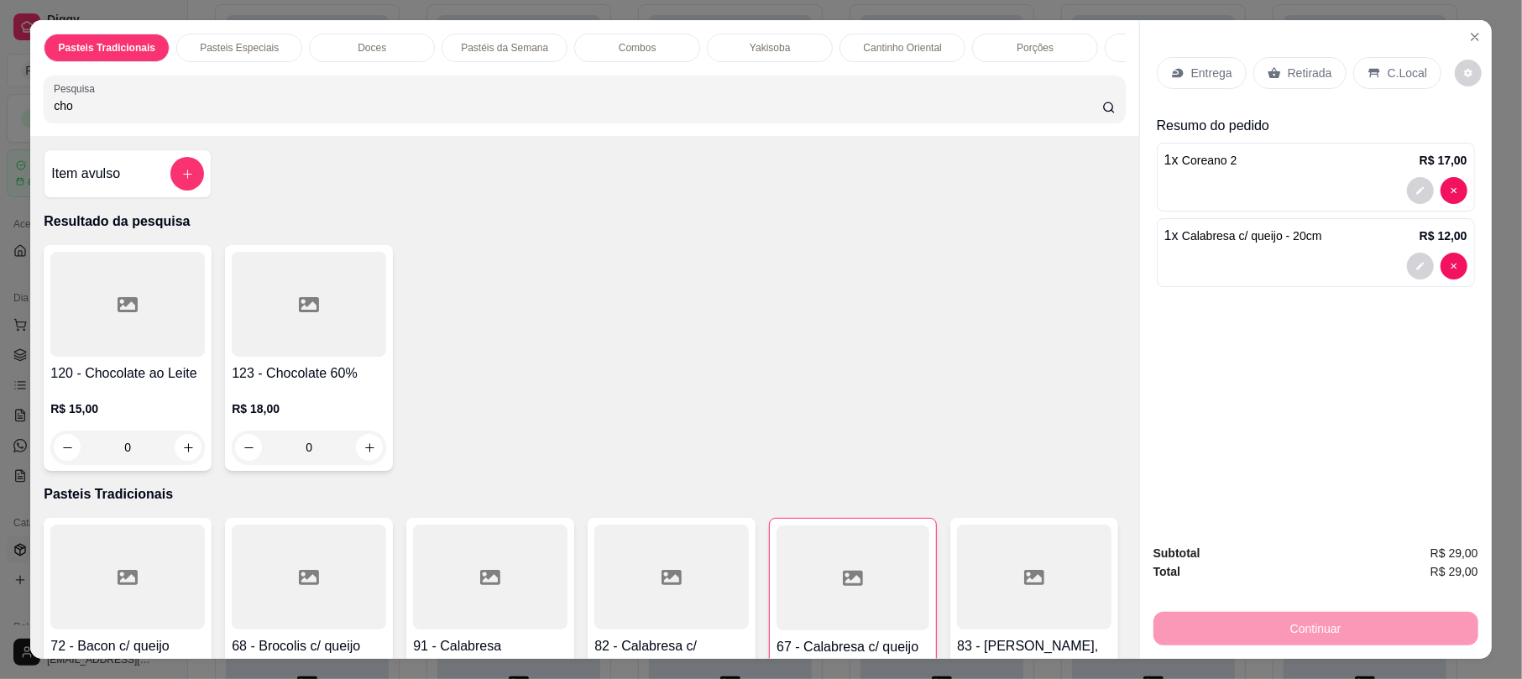
type input "cho"
click at [87, 316] on div at bounding box center [127, 304] width 154 height 105
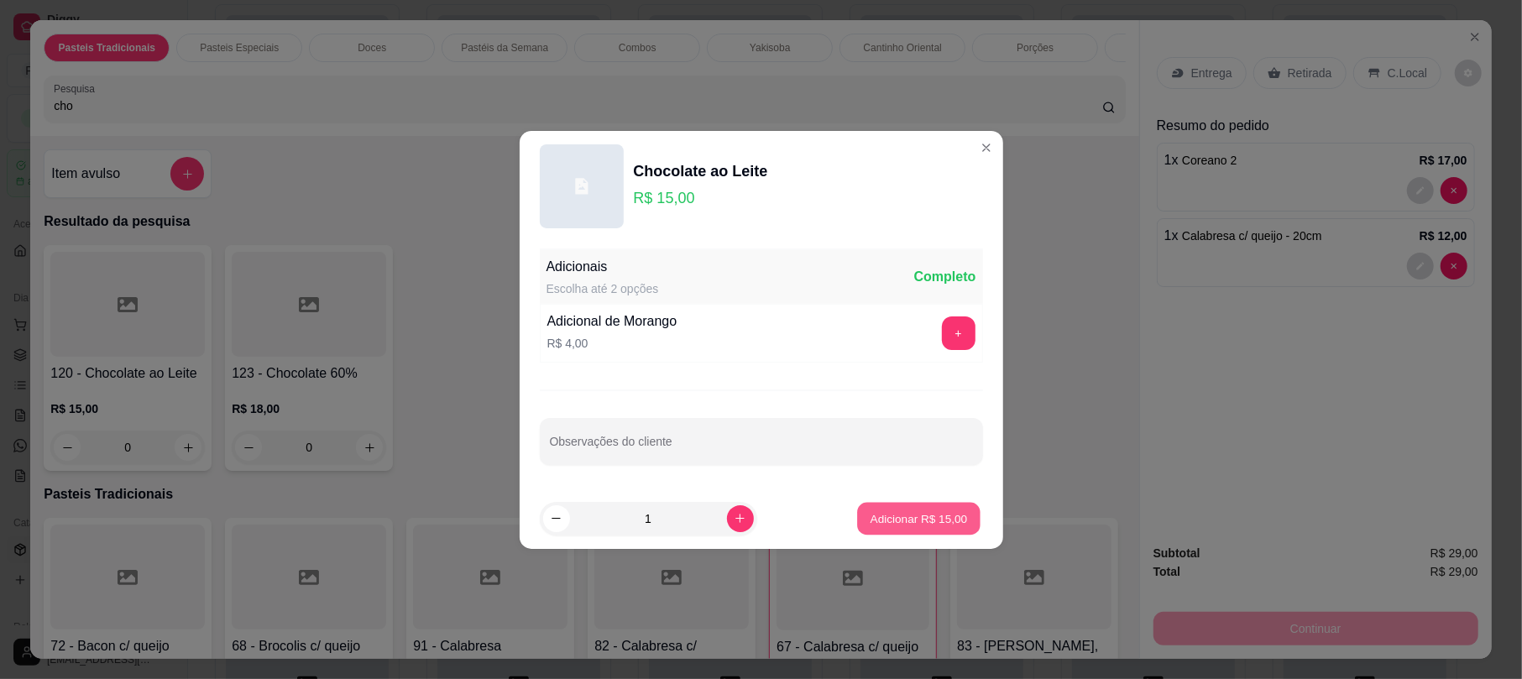
click at [900, 518] on p "Adicionar R$ 15,00" at bounding box center [919, 518] width 97 height 16
type input "1"
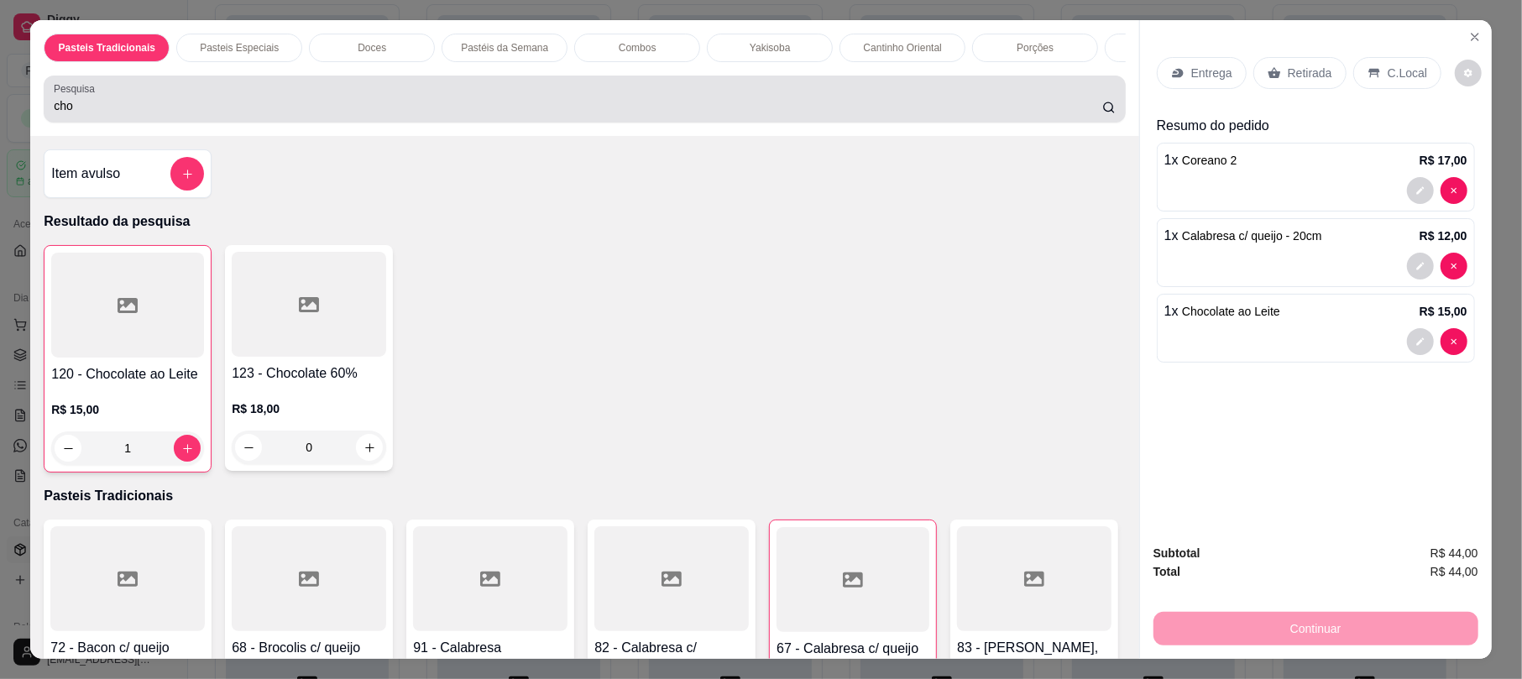
click at [218, 114] on input "cho" at bounding box center [578, 105] width 1048 height 17
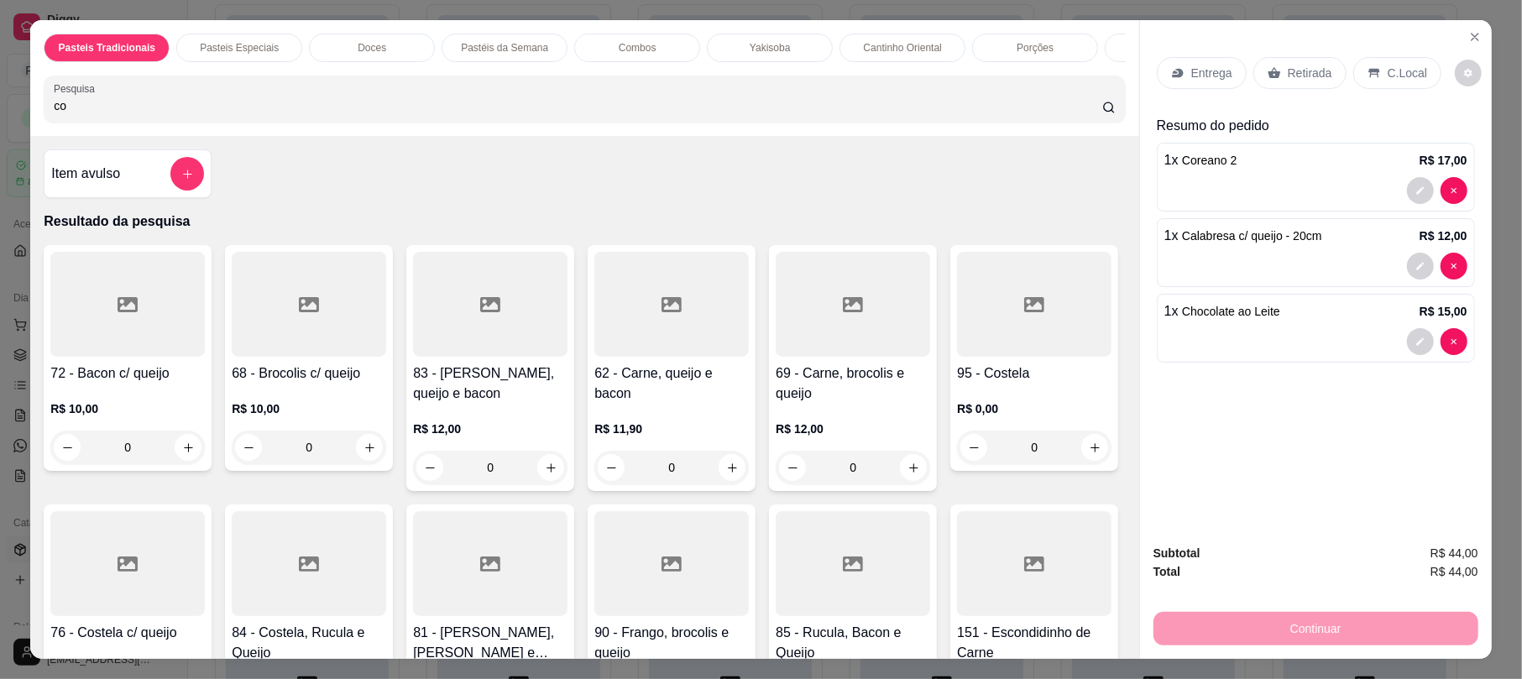
type input "co"
click at [205, 564] on div at bounding box center [127, 563] width 154 height 105
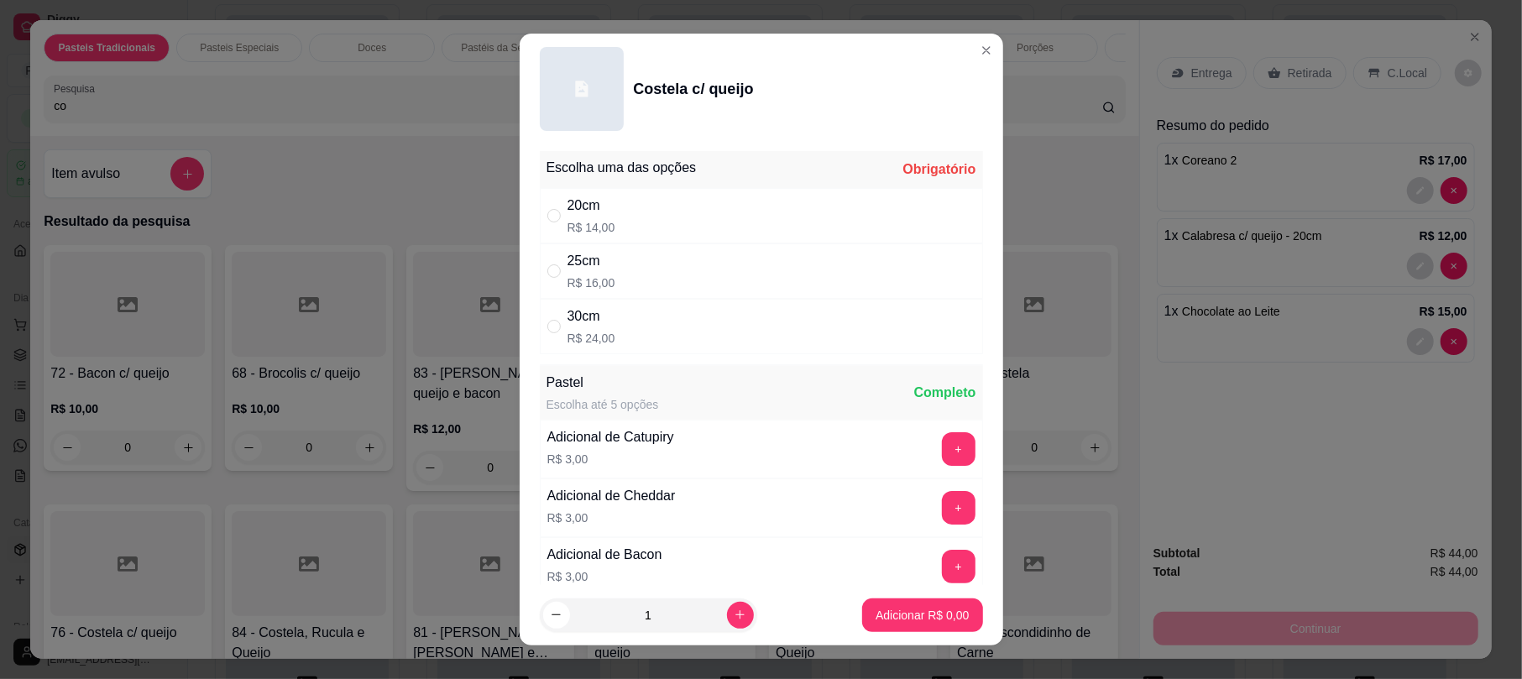
click at [769, 346] on div "30cm R$ 24,00" at bounding box center [761, 326] width 443 height 55
radio input "true"
click at [922, 605] on button "Adicionar R$ 24,00" at bounding box center [919, 615] width 123 height 33
type input "1"
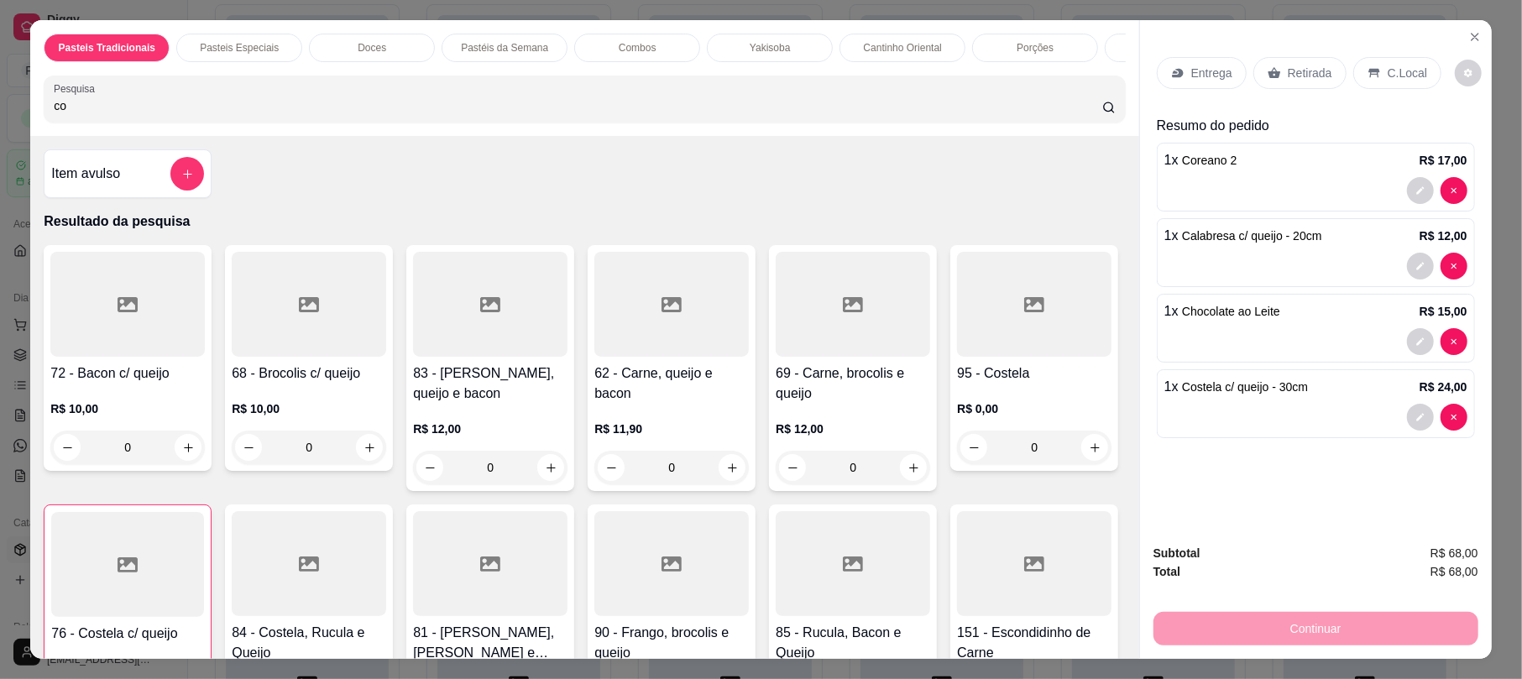
click at [1308, 77] on p "Retirada" at bounding box center [1310, 73] width 44 height 17
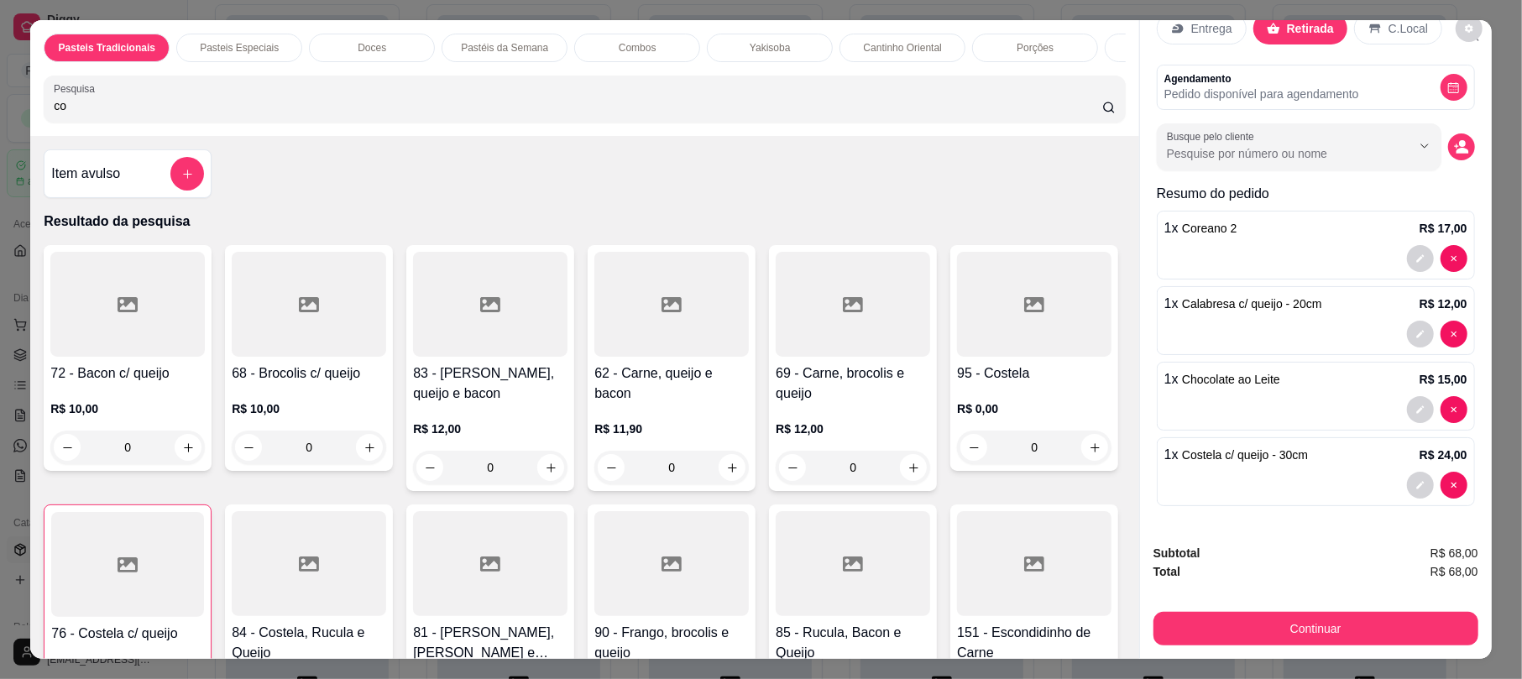
scroll to position [64, 0]
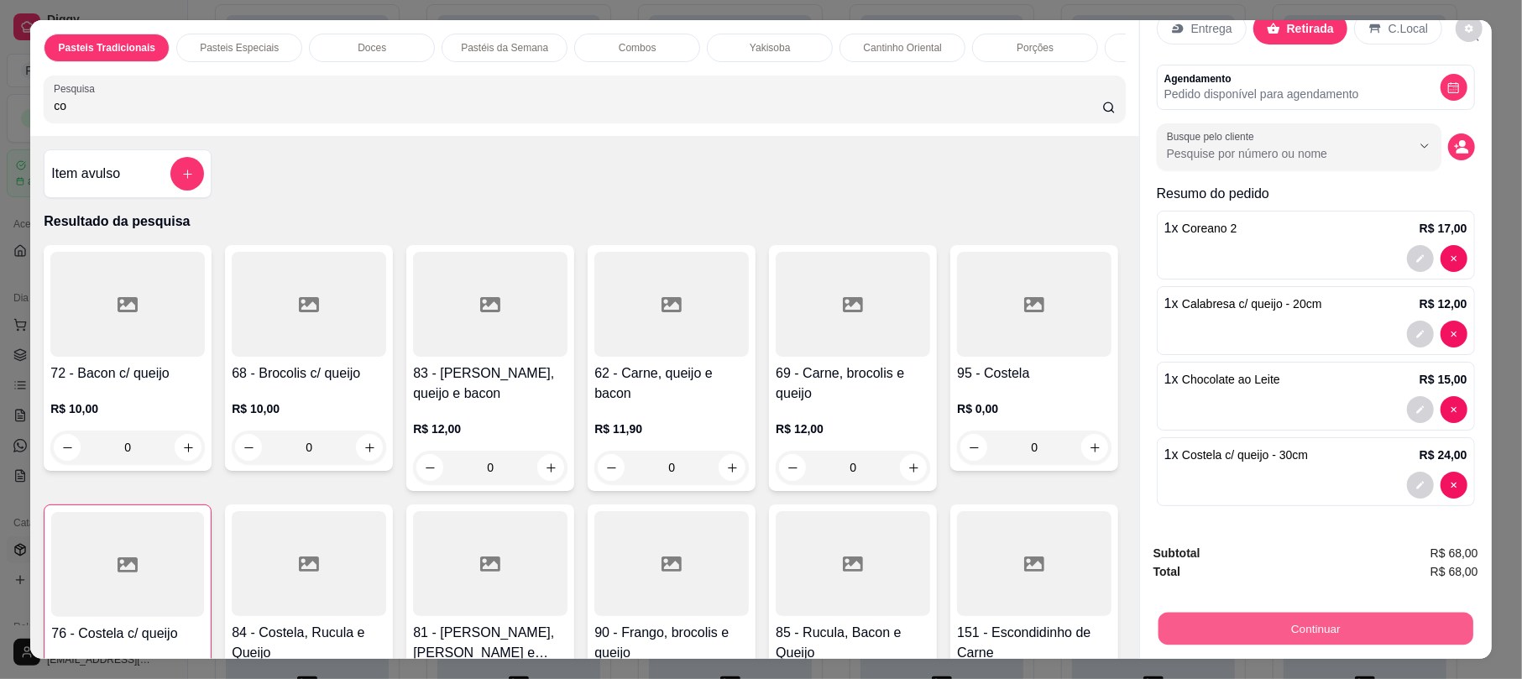
click at [1284, 636] on button "Continuar" at bounding box center [1315, 628] width 315 height 33
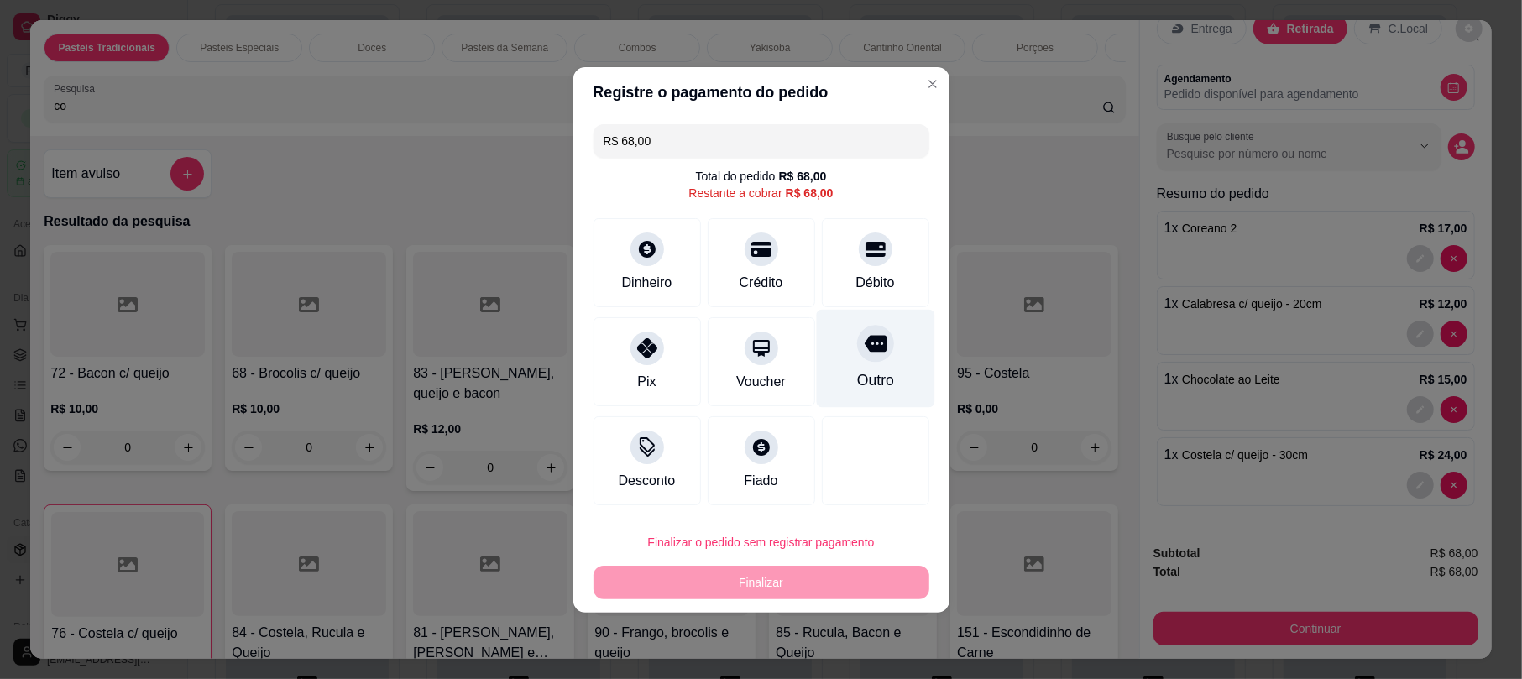
drag, startPoint x: 860, startPoint y: 274, endPoint x: 860, endPoint y: 290, distance: 16.8
click at [860, 264] on div "Débito" at bounding box center [875, 262] width 107 height 89
type input "R$ 0,00"
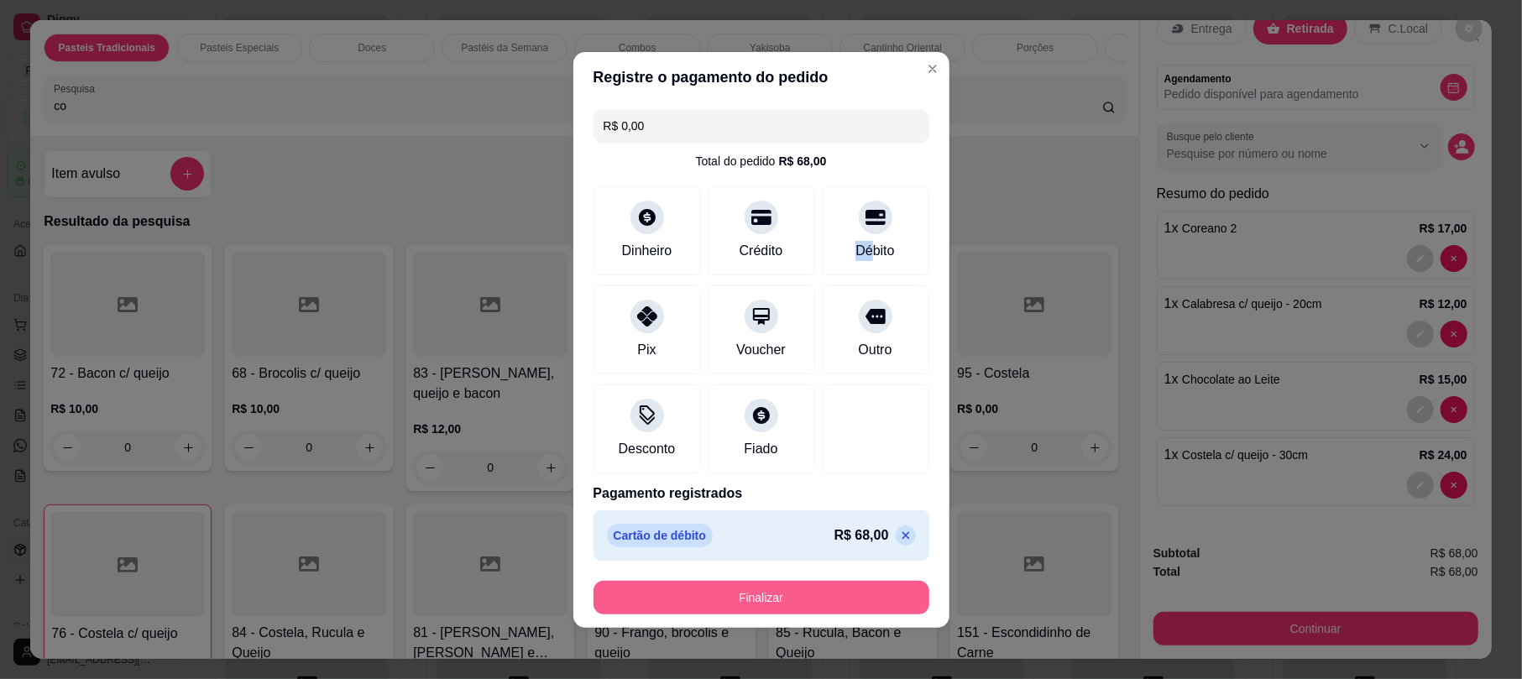
click at [811, 595] on button "Finalizar" at bounding box center [761, 598] width 336 height 34
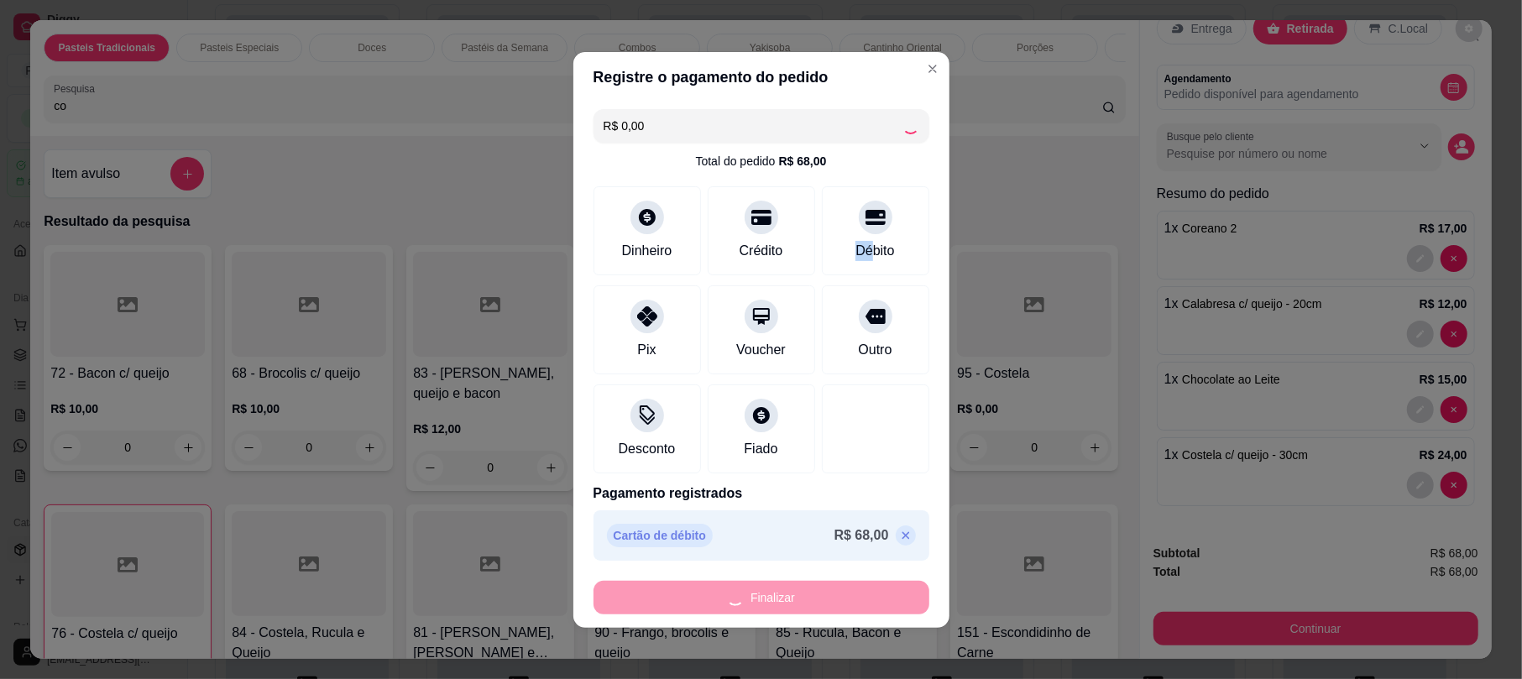
type input "0"
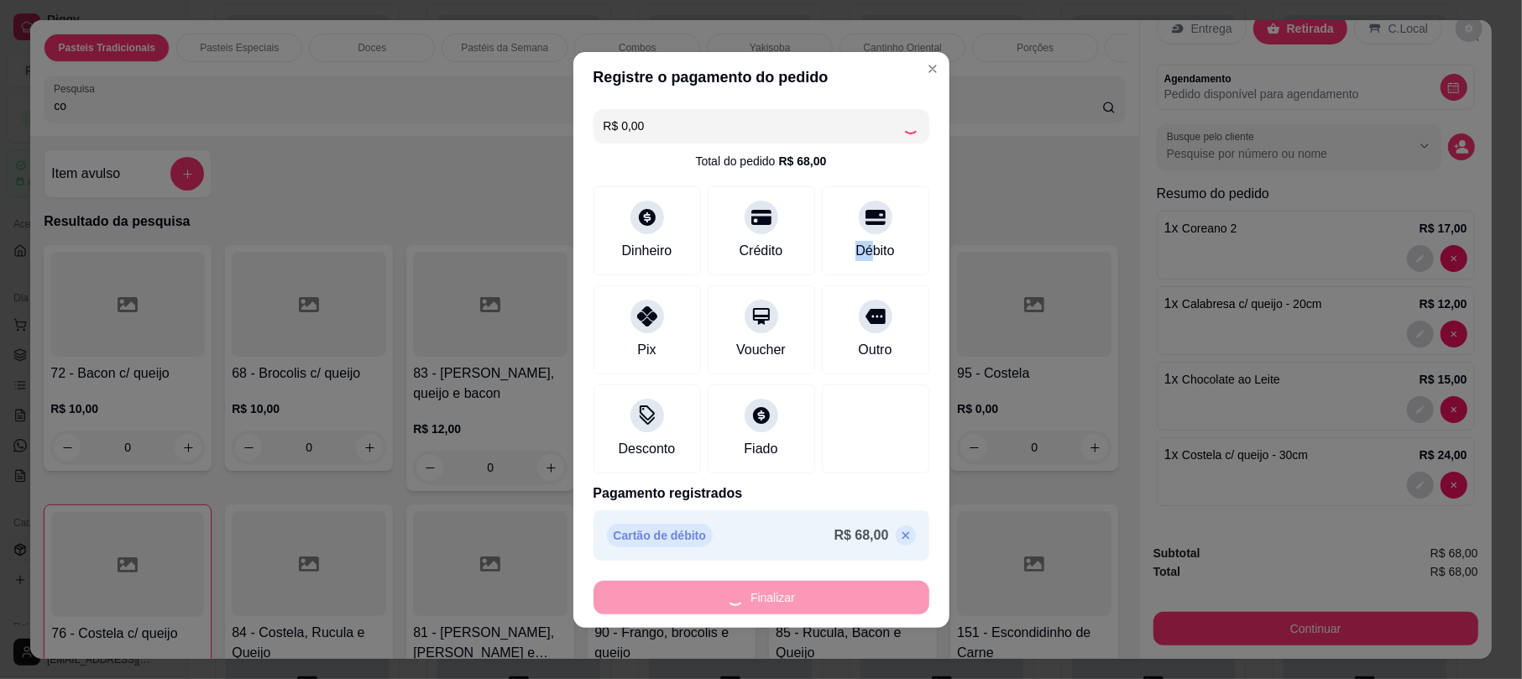
type input "0"
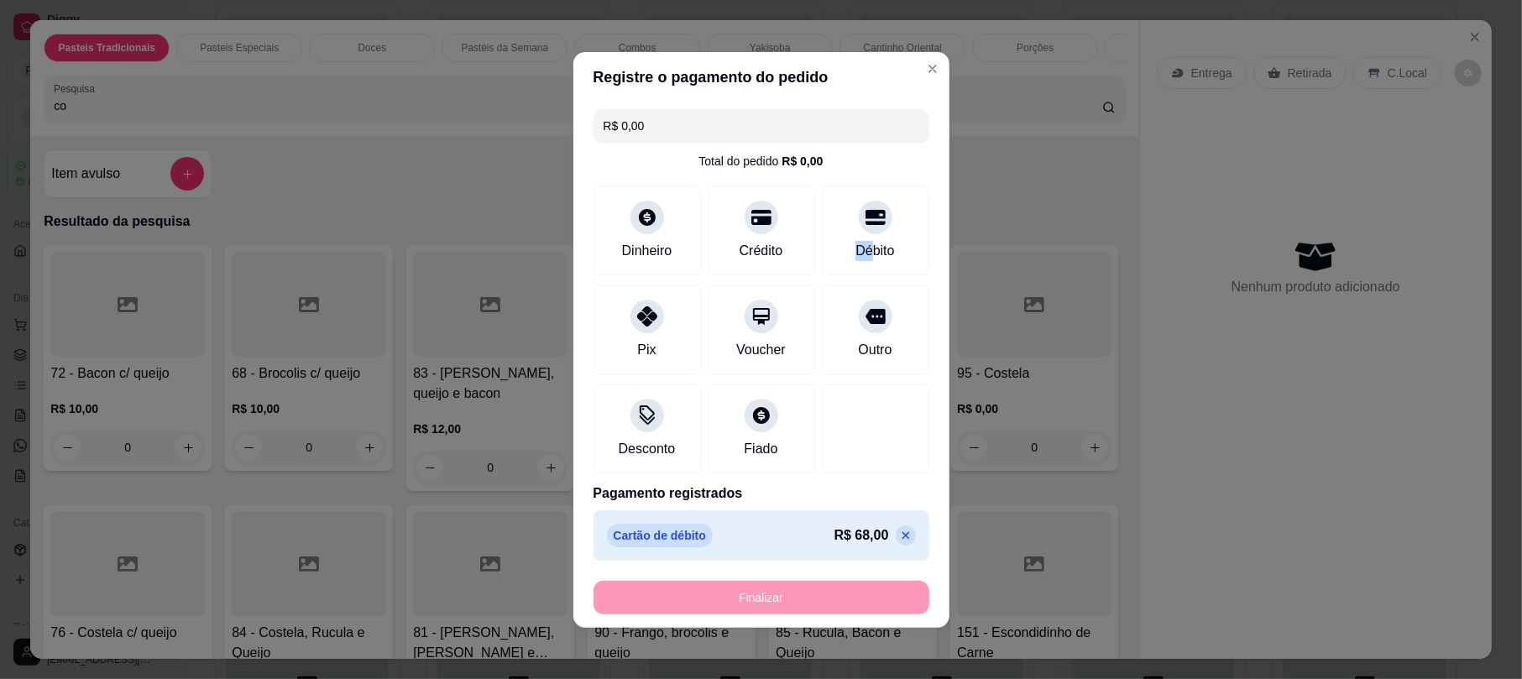
type input "-R$ 68,00"
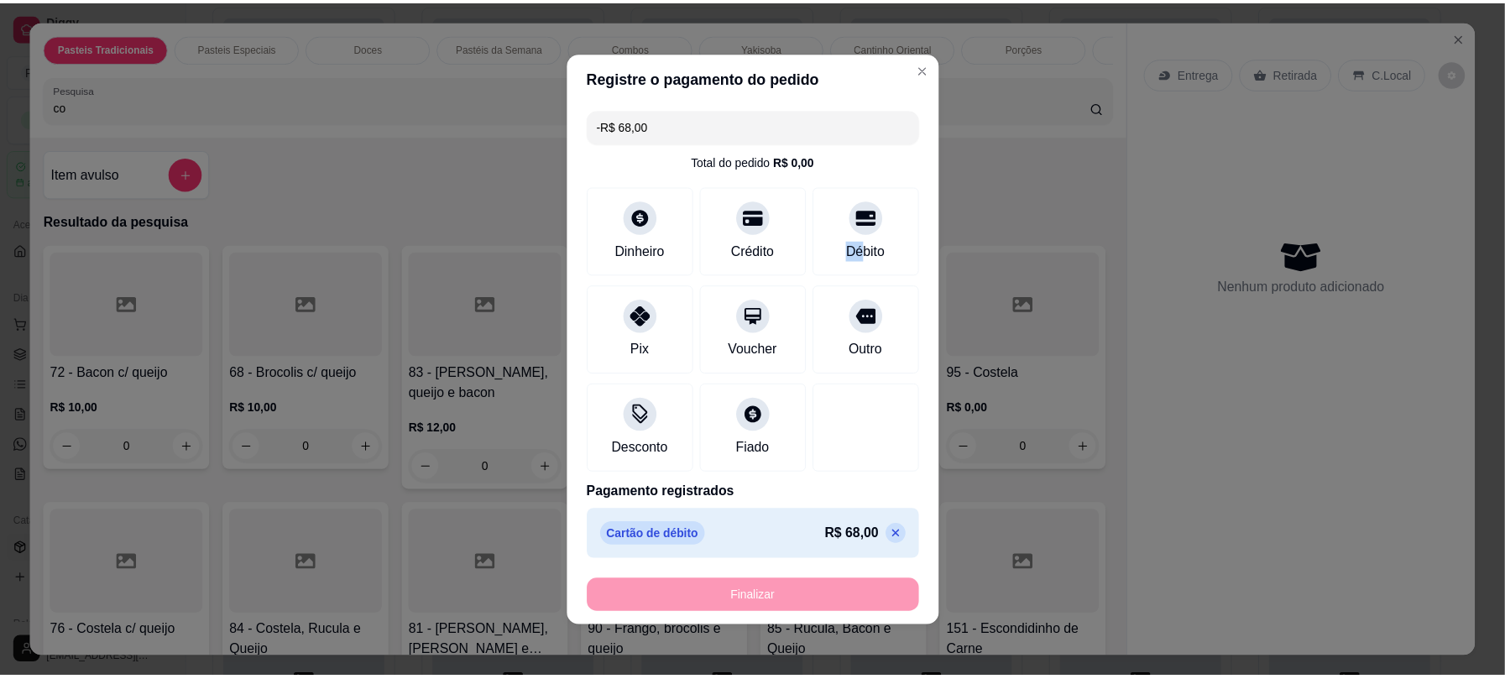
scroll to position [0, 0]
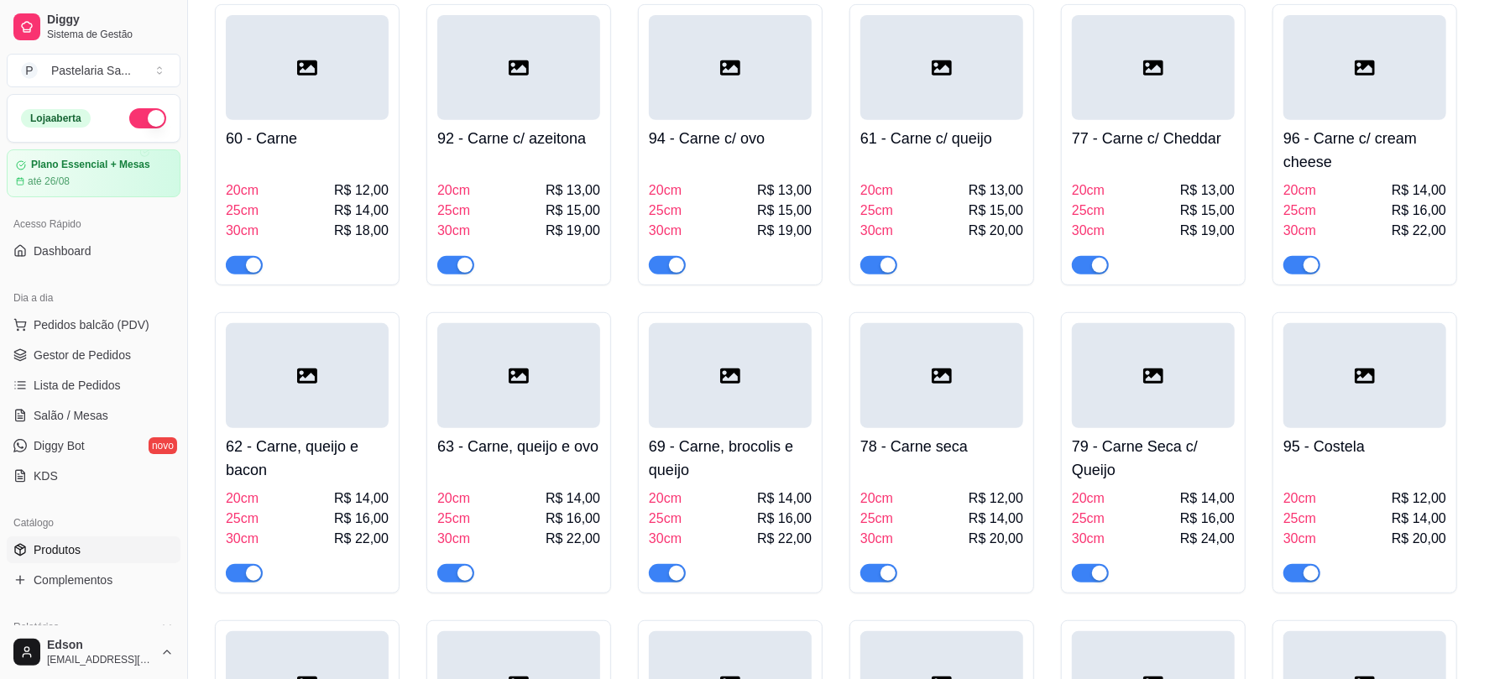
click at [1029, 269] on div "61 - Carne c/ queijo 20cm R$ 13,00 25cm R$ 15,00 30cm R$ 20,00" at bounding box center [942, 144] width 185 height 281
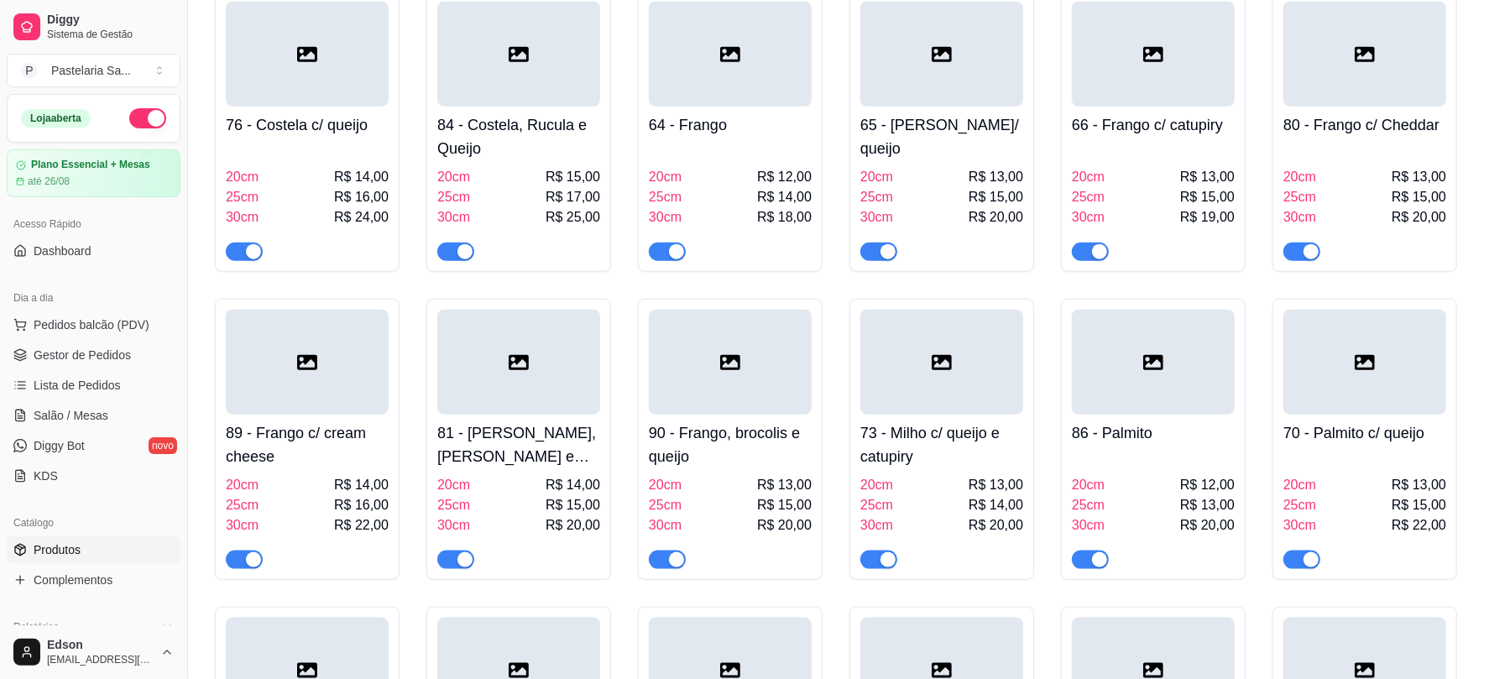
scroll to position [1176, 0]
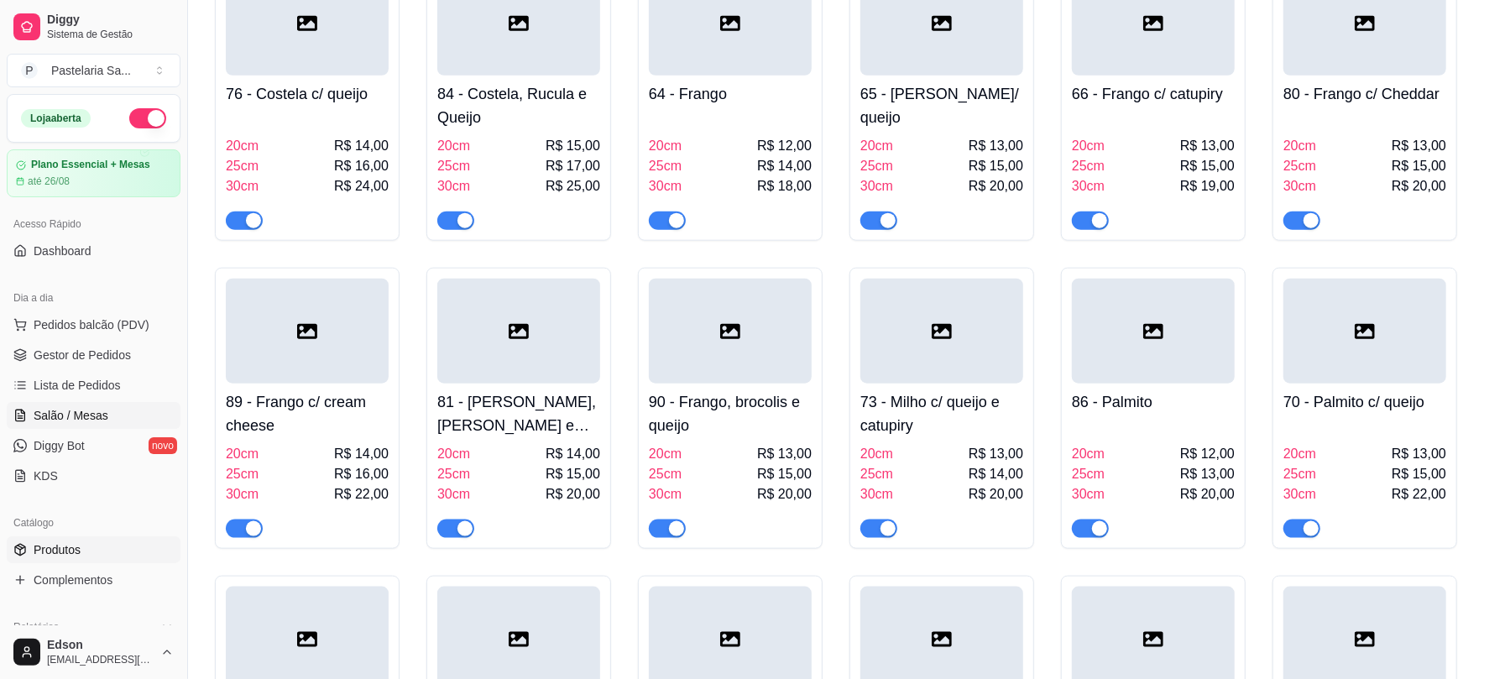
click at [118, 410] on link "Salão / Mesas" at bounding box center [94, 415] width 174 height 27
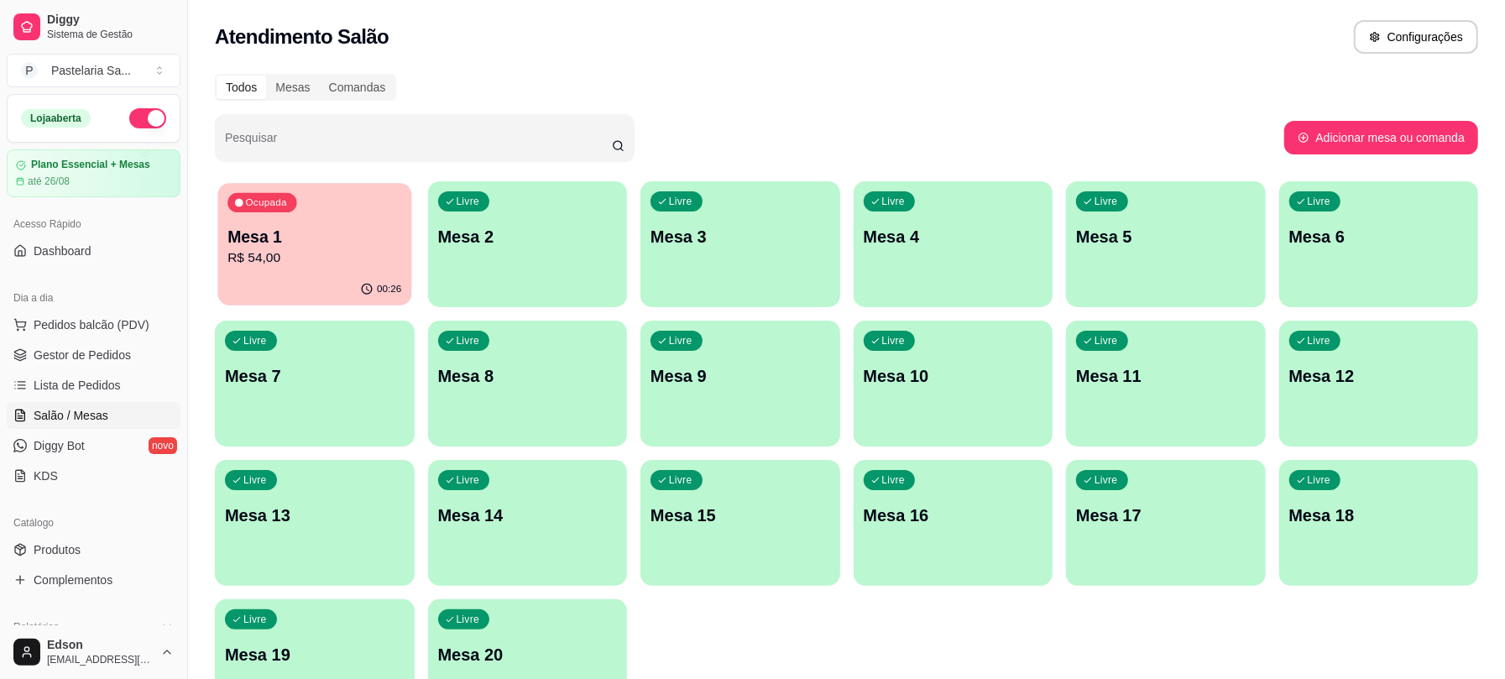
click at [356, 273] on div "Ocupada Mesa 1 R$ 54,00" at bounding box center [314, 228] width 193 height 91
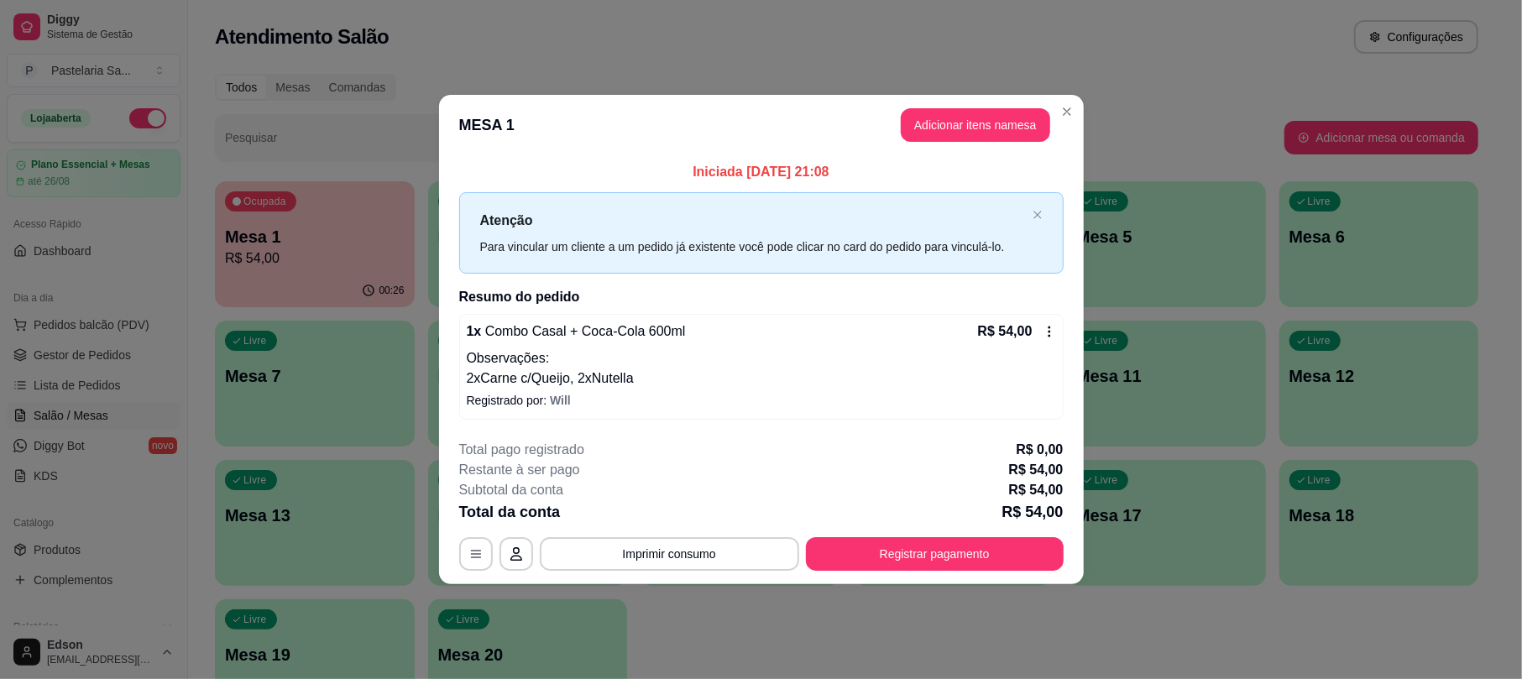
click at [900, 558] on button "Registrar pagamento" at bounding box center [935, 554] width 258 height 34
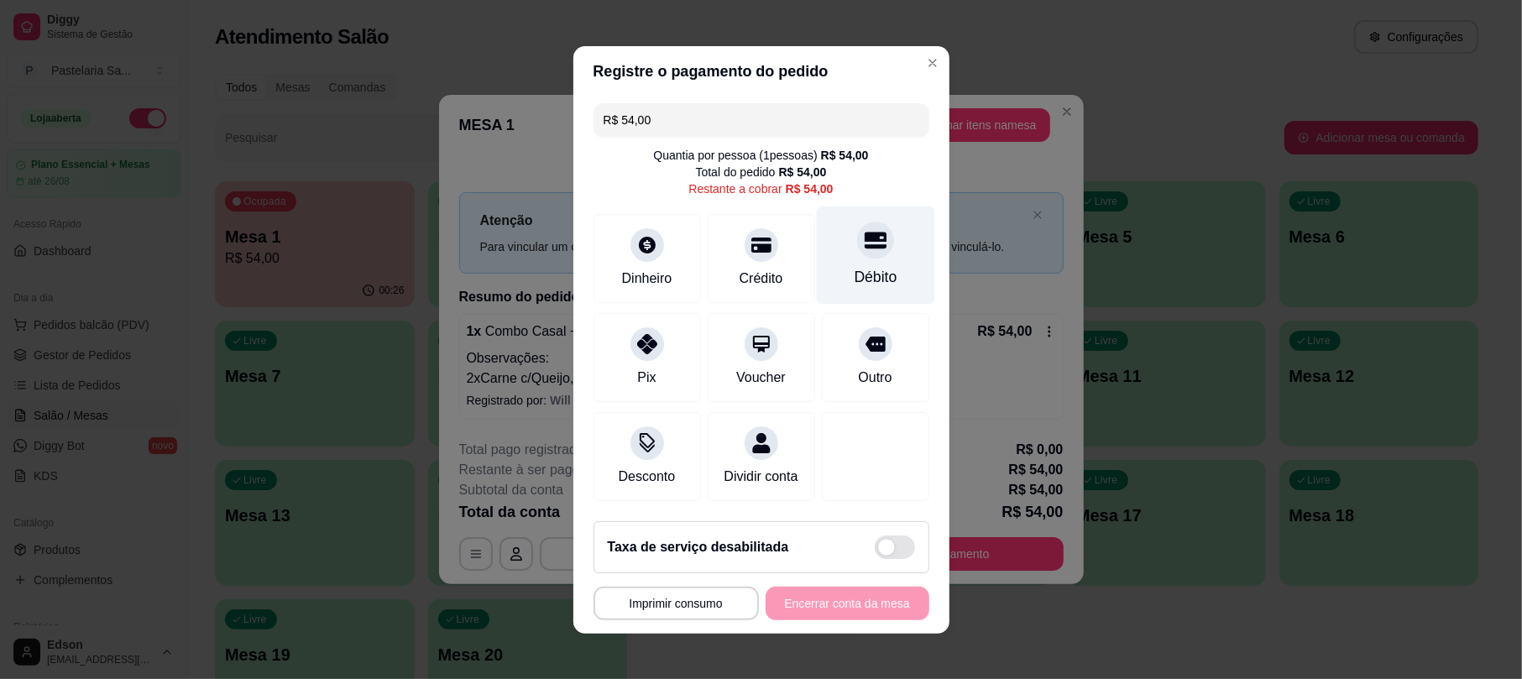
click at [836, 213] on div "Débito" at bounding box center [875, 255] width 118 height 98
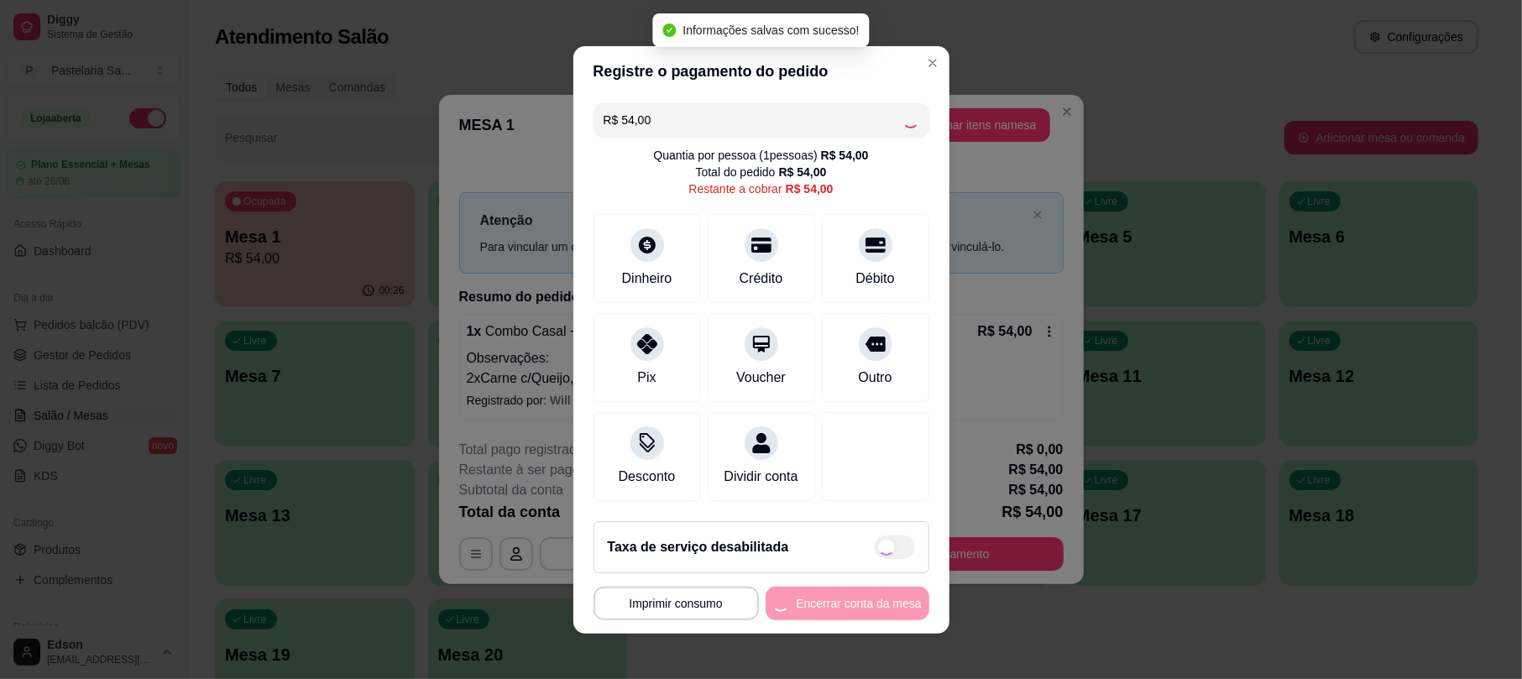
type input "R$ 0,00"
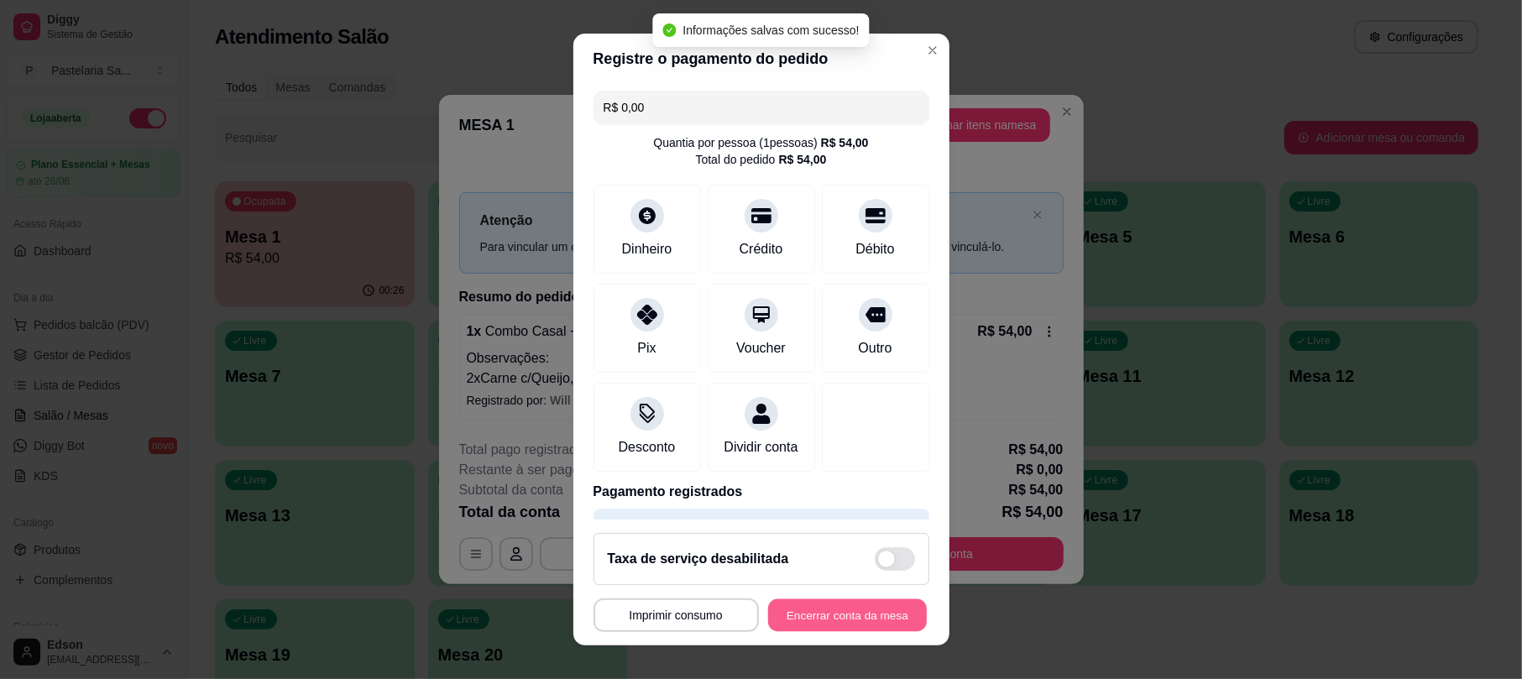
click at [828, 622] on button "Encerrar conta da mesa" at bounding box center [847, 615] width 159 height 33
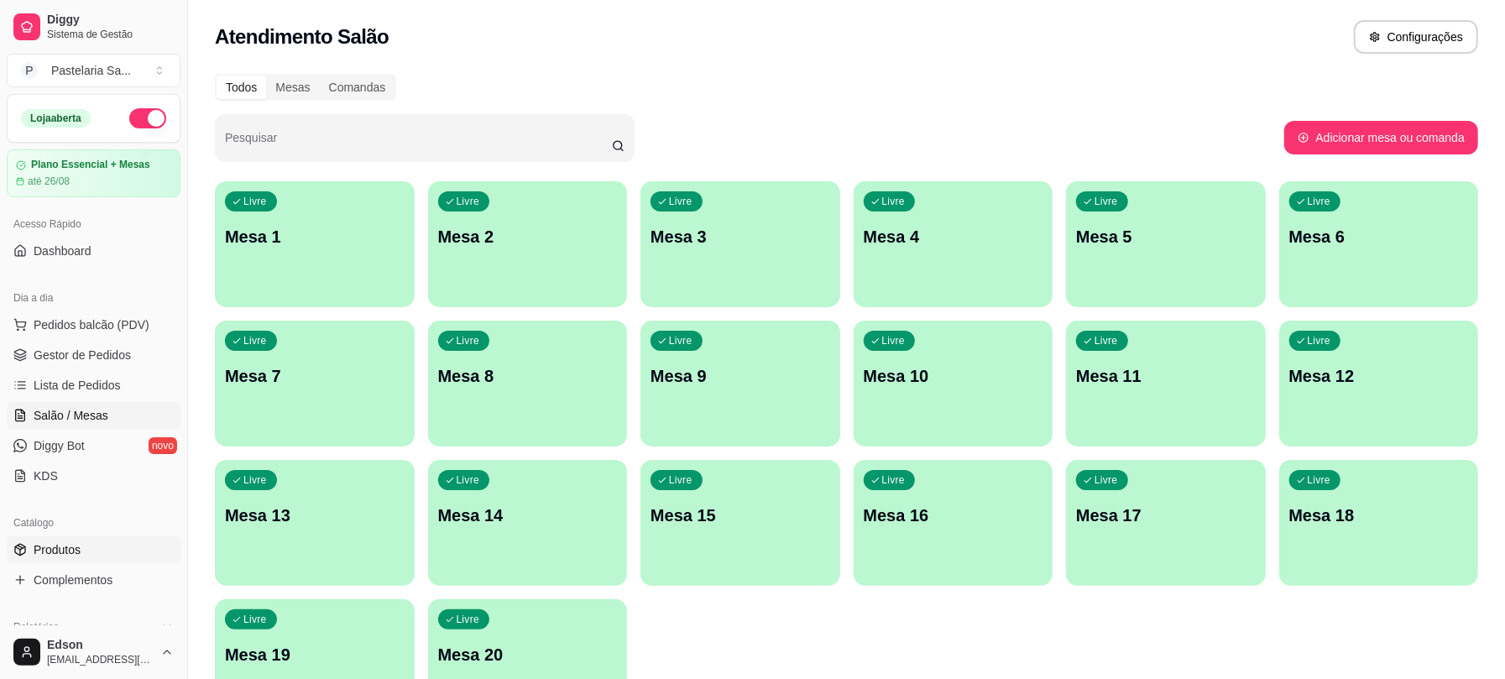
click at [61, 554] on span "Produtos" at bounding box center [57, 549] width 47 height 17
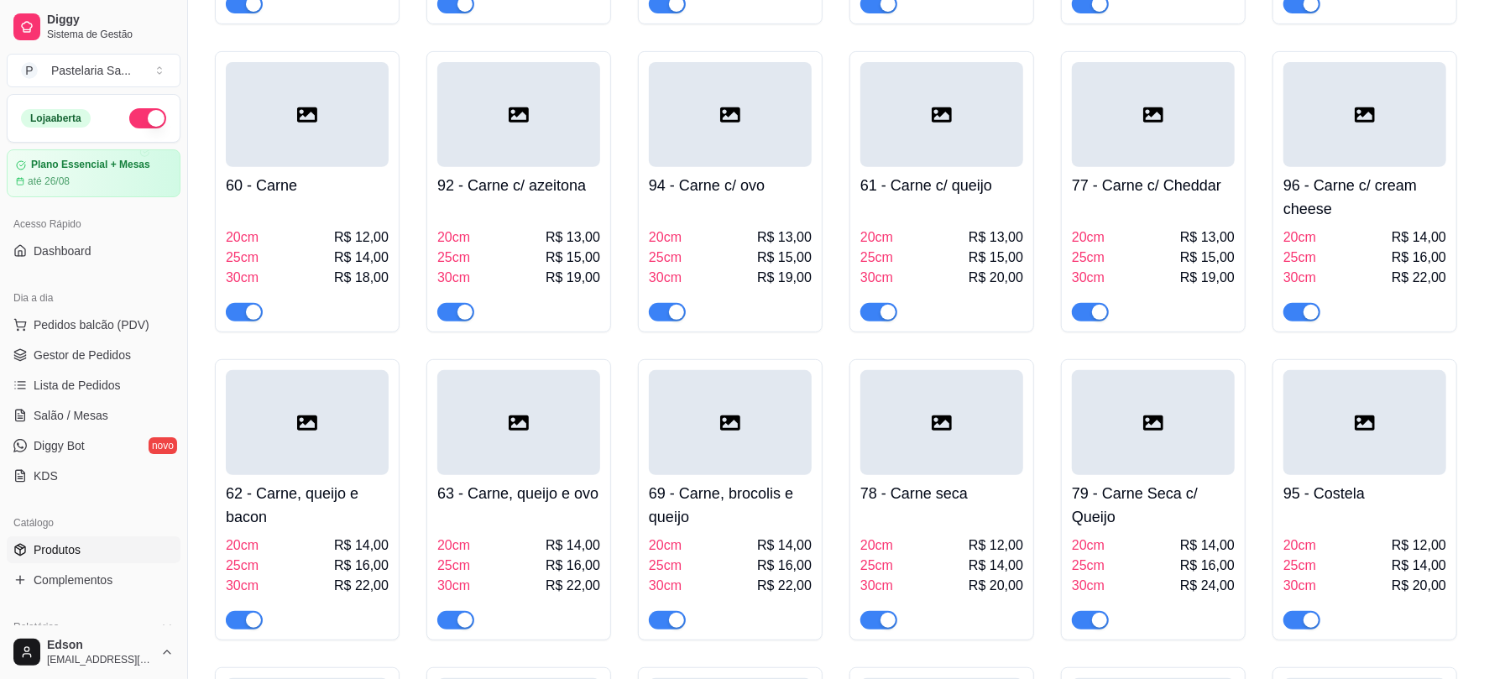
scroll to position [484, 0]
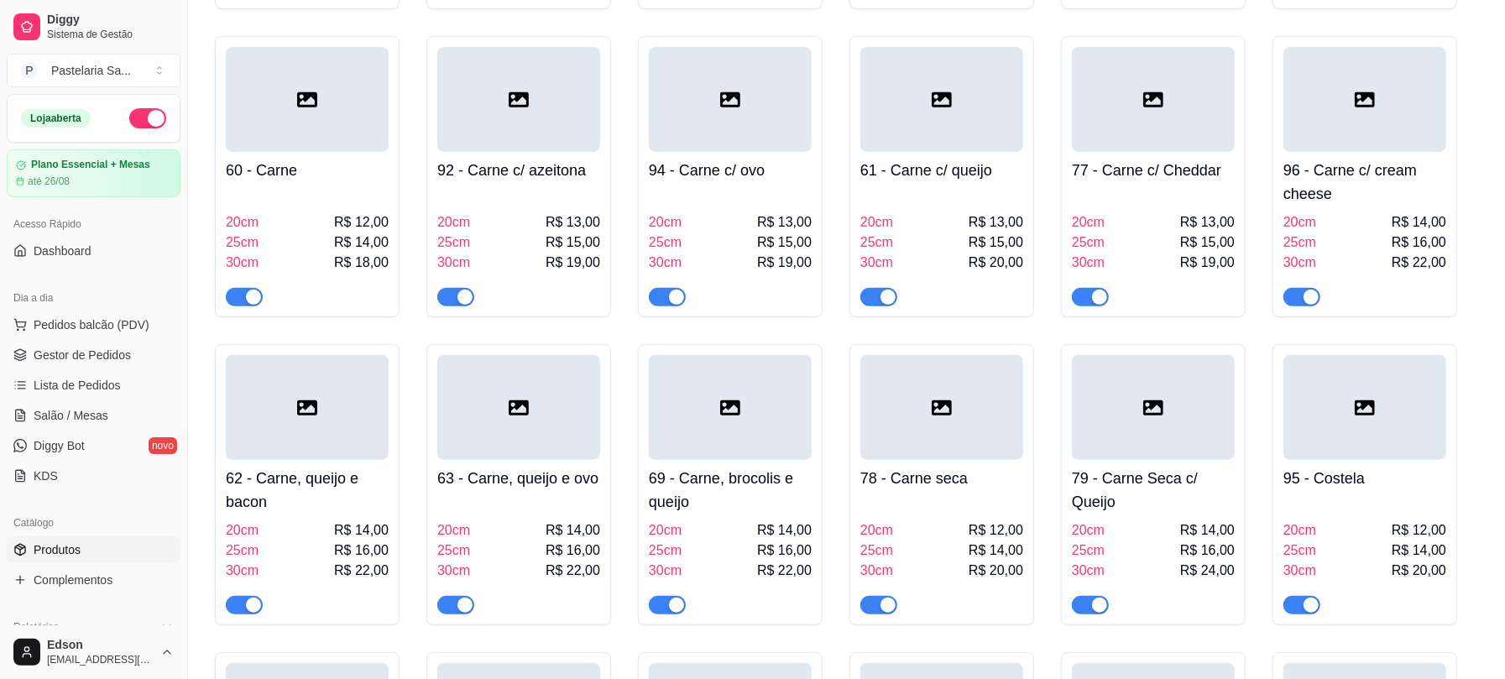
click at [129, 126] on button "button" at bounding box center [147, 118] width 37 height 20
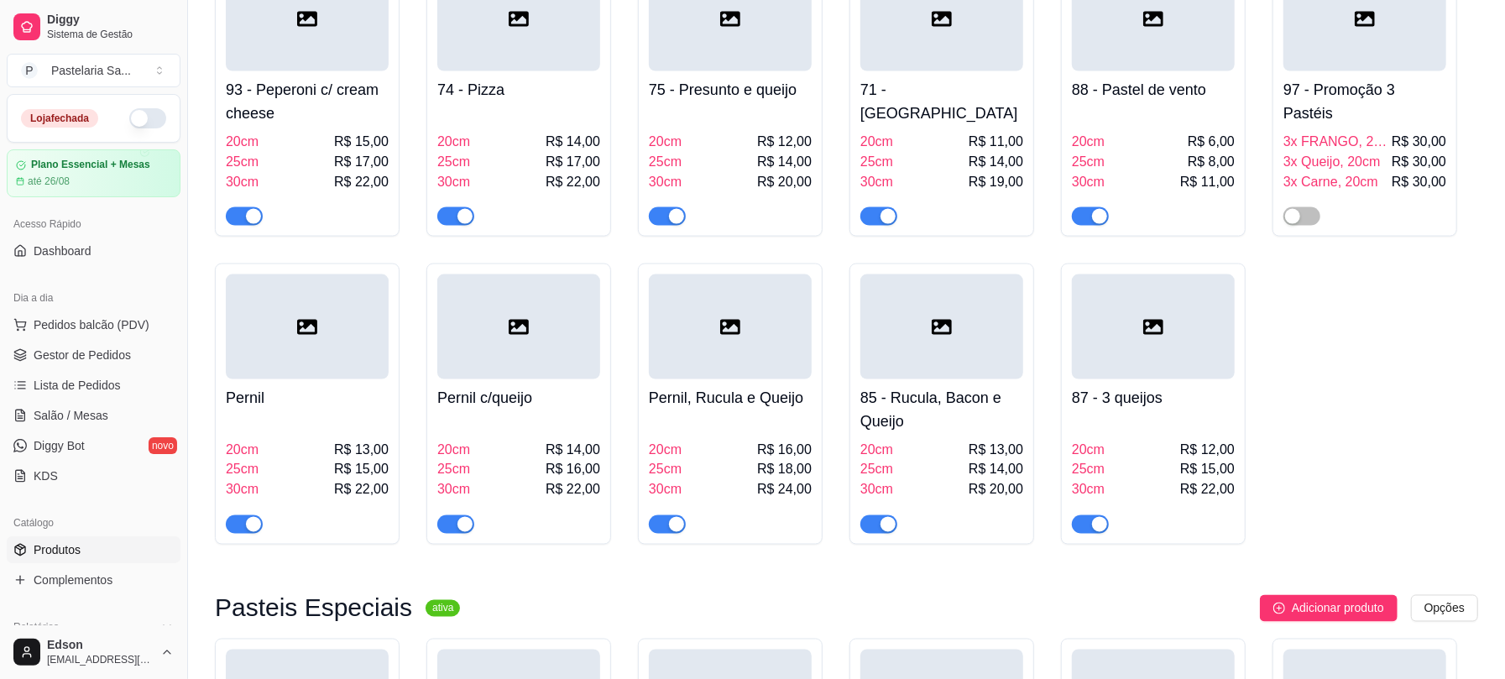
scroll to position [1749, 0]
